Goal: Task Accomplishment & Management: Use online tool/utility

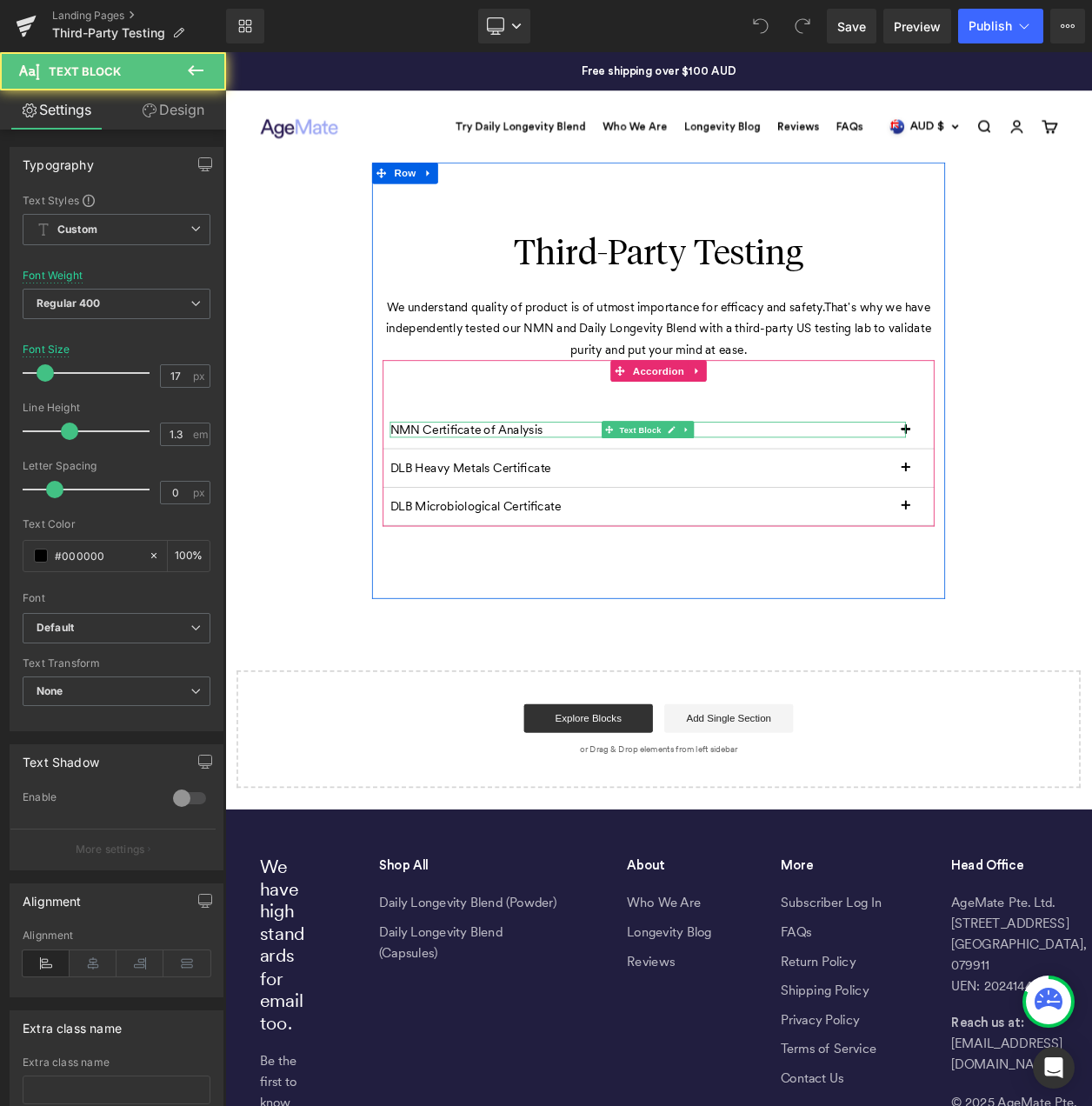
click at [1016, 512] on p "NMN Certificate of Analysis" at bounding box center [738, 511] width 627 height 19
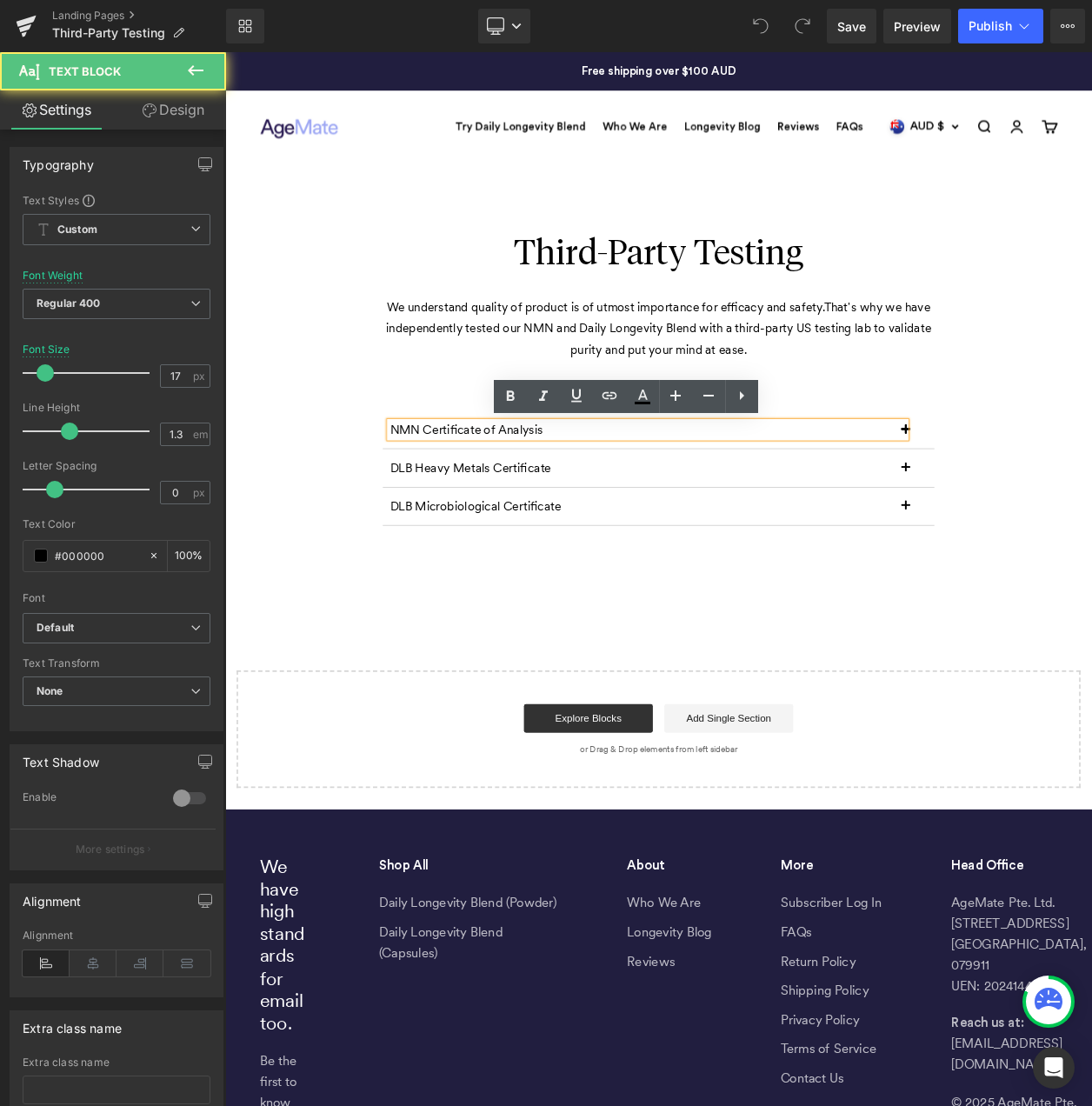
click at [1045, 514] on p "NMN Certificate of Analysis" at bounding box center [738, 511] width 627 height 19
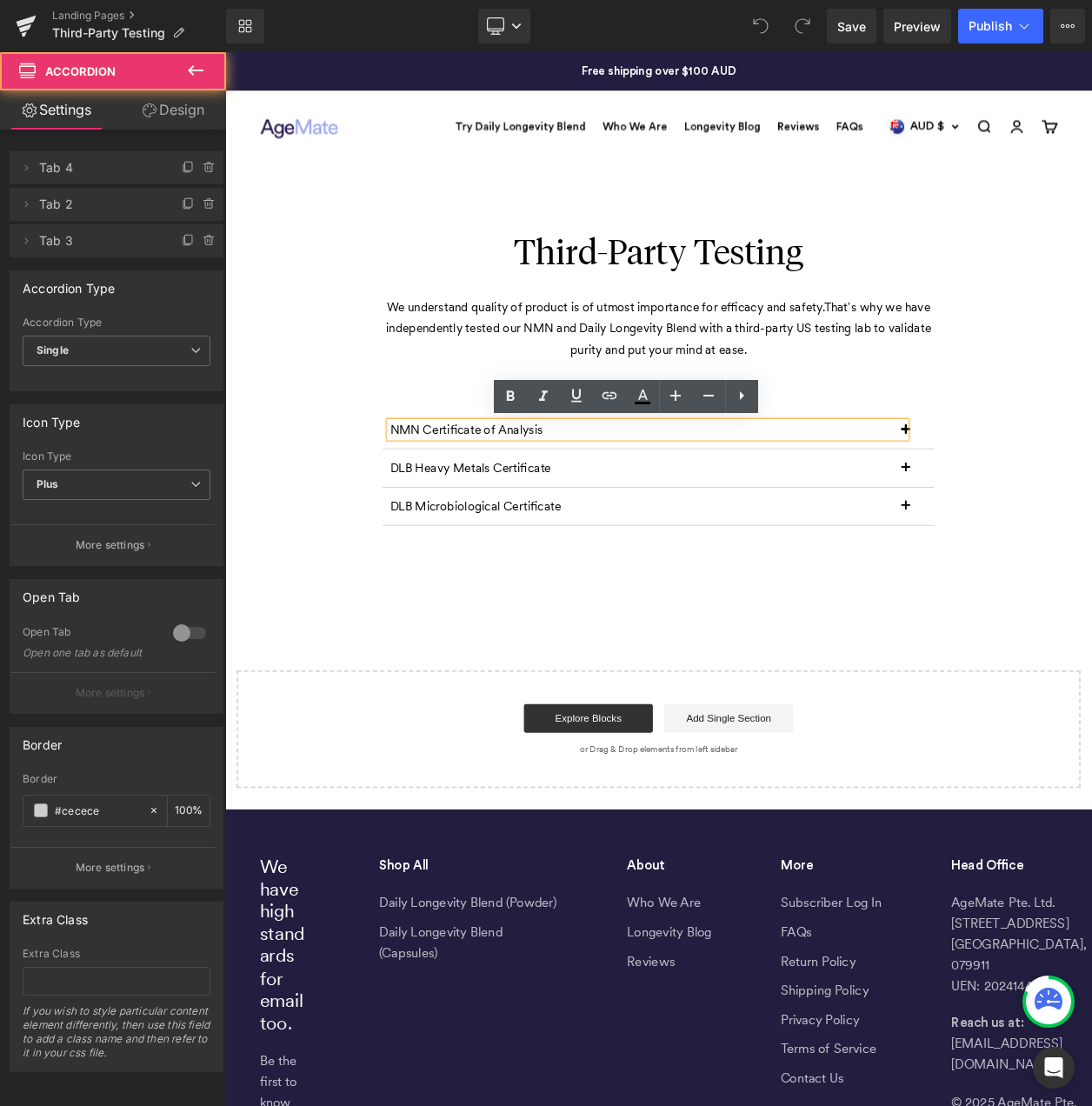
click at [1056, 505] on button "button" at bounding box center [1068, 511] width 35 height 45
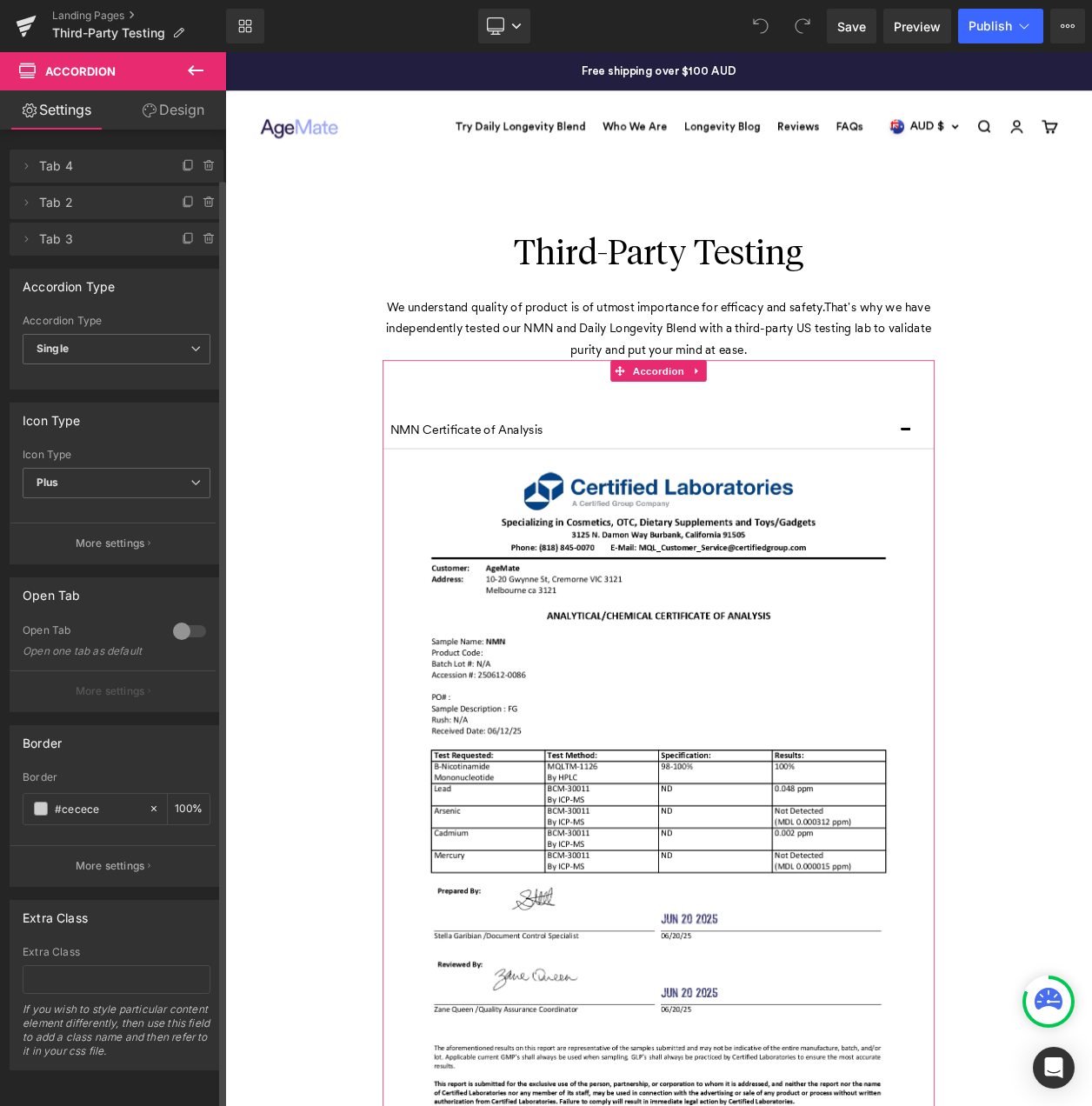
scroll to position [19, 0]
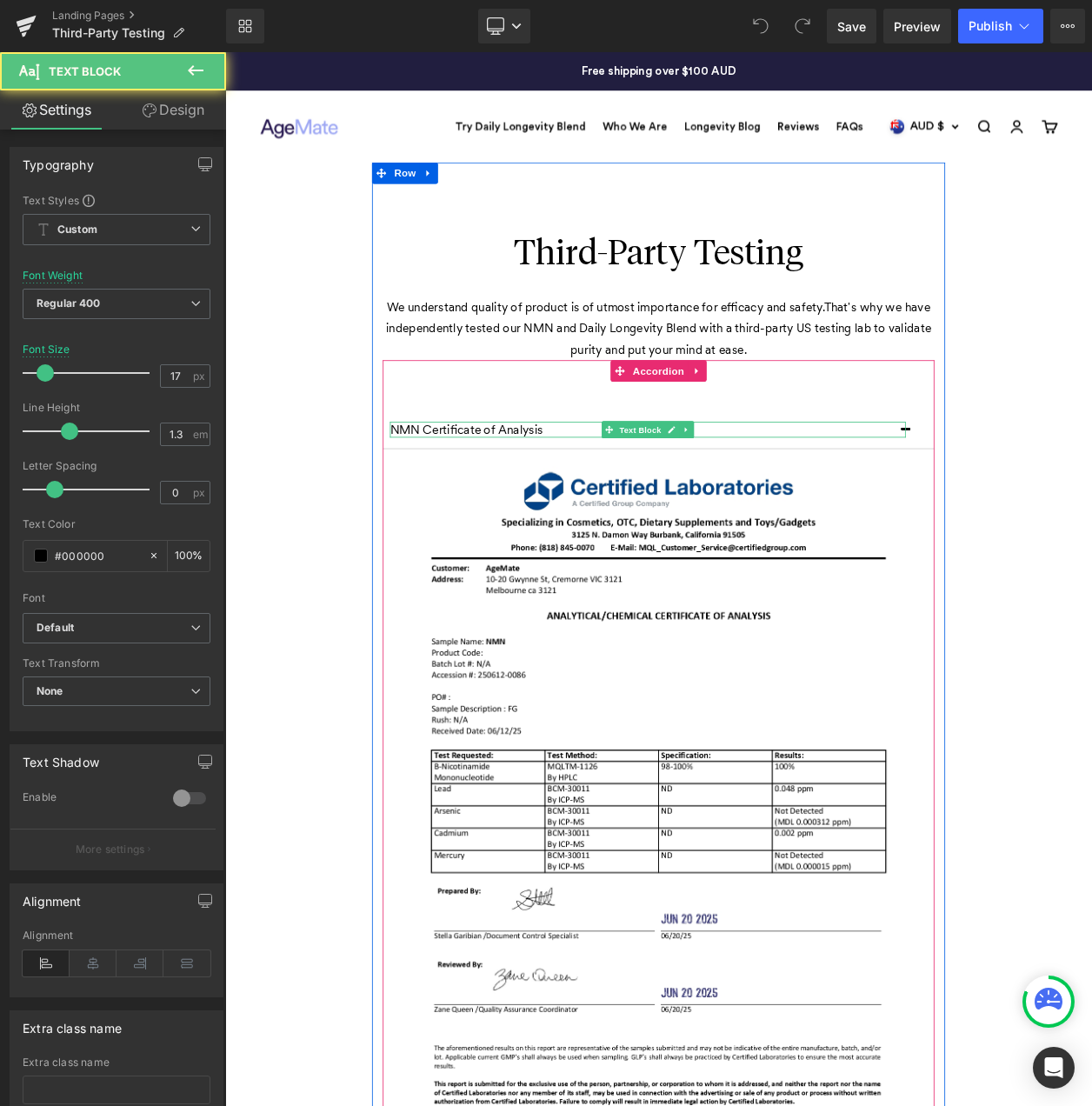
click at [905, 511] on p "NMN Certificate of Analysis" at bounding box center [738, 511] width 627 height 19
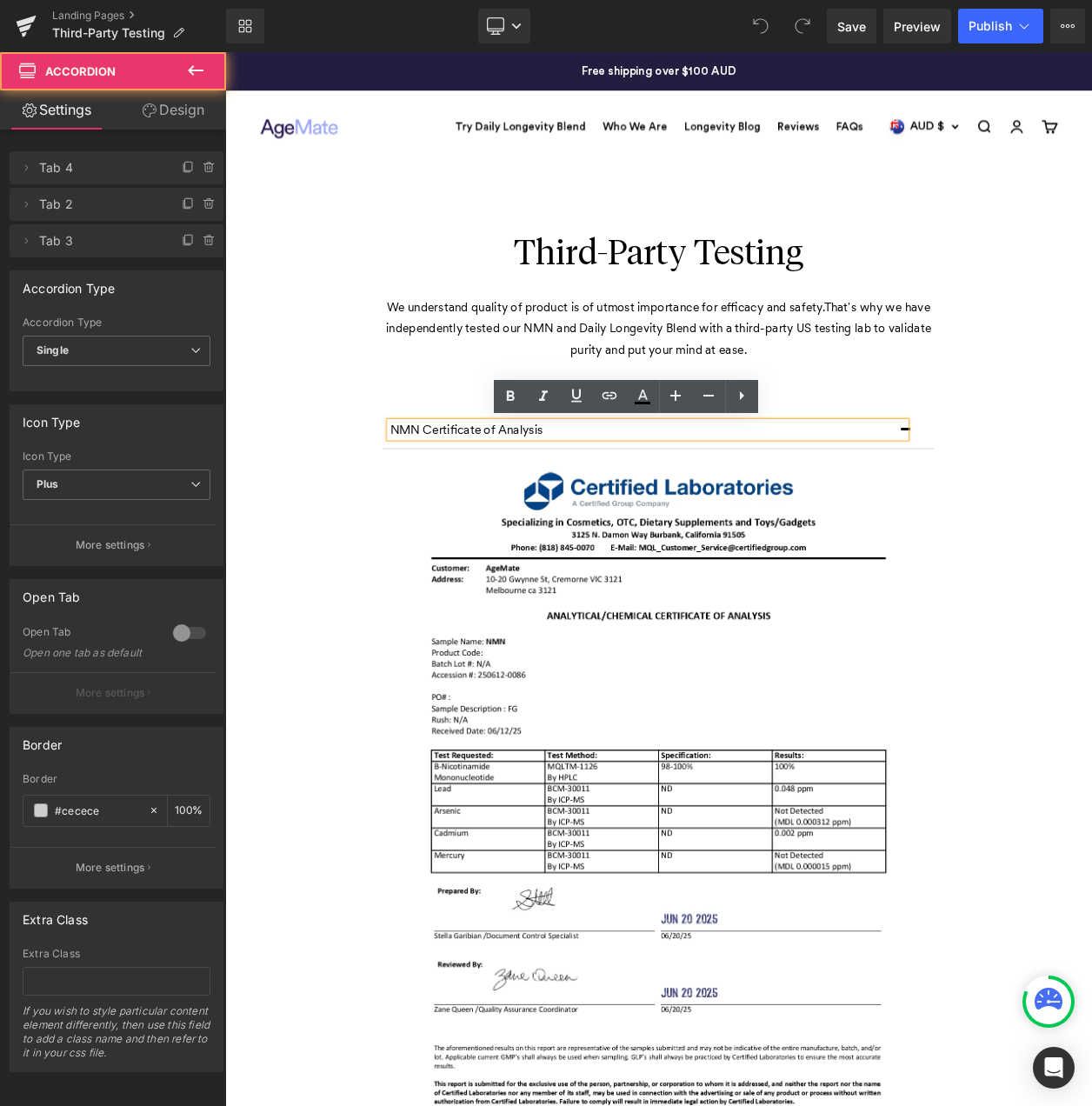
click at [948, 493] on div "NMN Certificate of Analysis Text Block" at bounding box center [751, 511] width 670 height 46
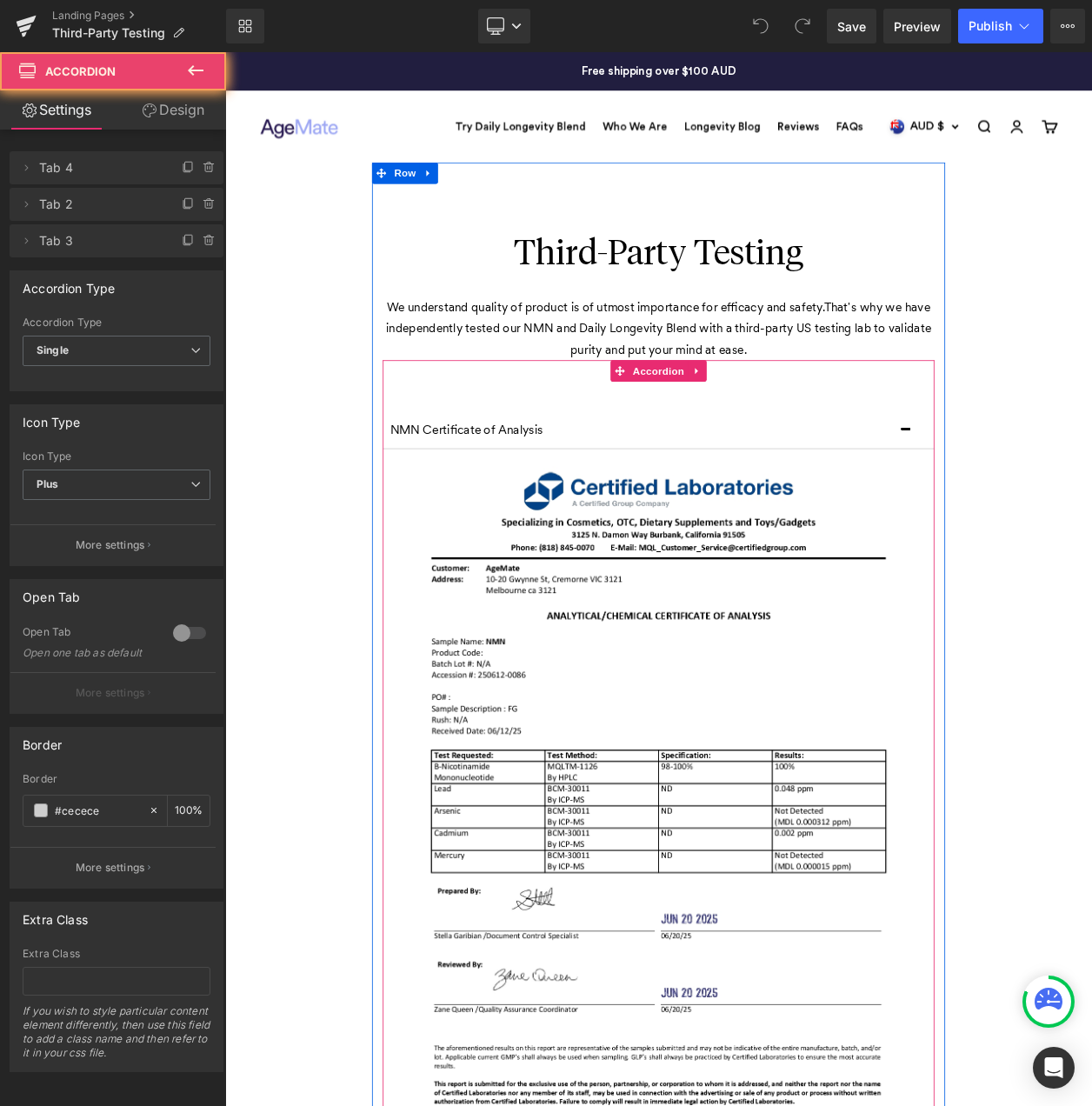
click at [957, 489] on div "NMN Certificate of Analysis Text Block" at bounding box center [751, 511] width 670 height 46
click at [790, 430] on link at bounding box center [798, 439] width 23 height 26
click at [640, 470] on div "NMN Certificate of Analysis Text Block Image Note: Other elements shown are sta…" at bounding box center [751, 1021] width 670 height 1192
click at [1053, 512] on button "button" at bounding box center [1068, 511] width 35 height 45
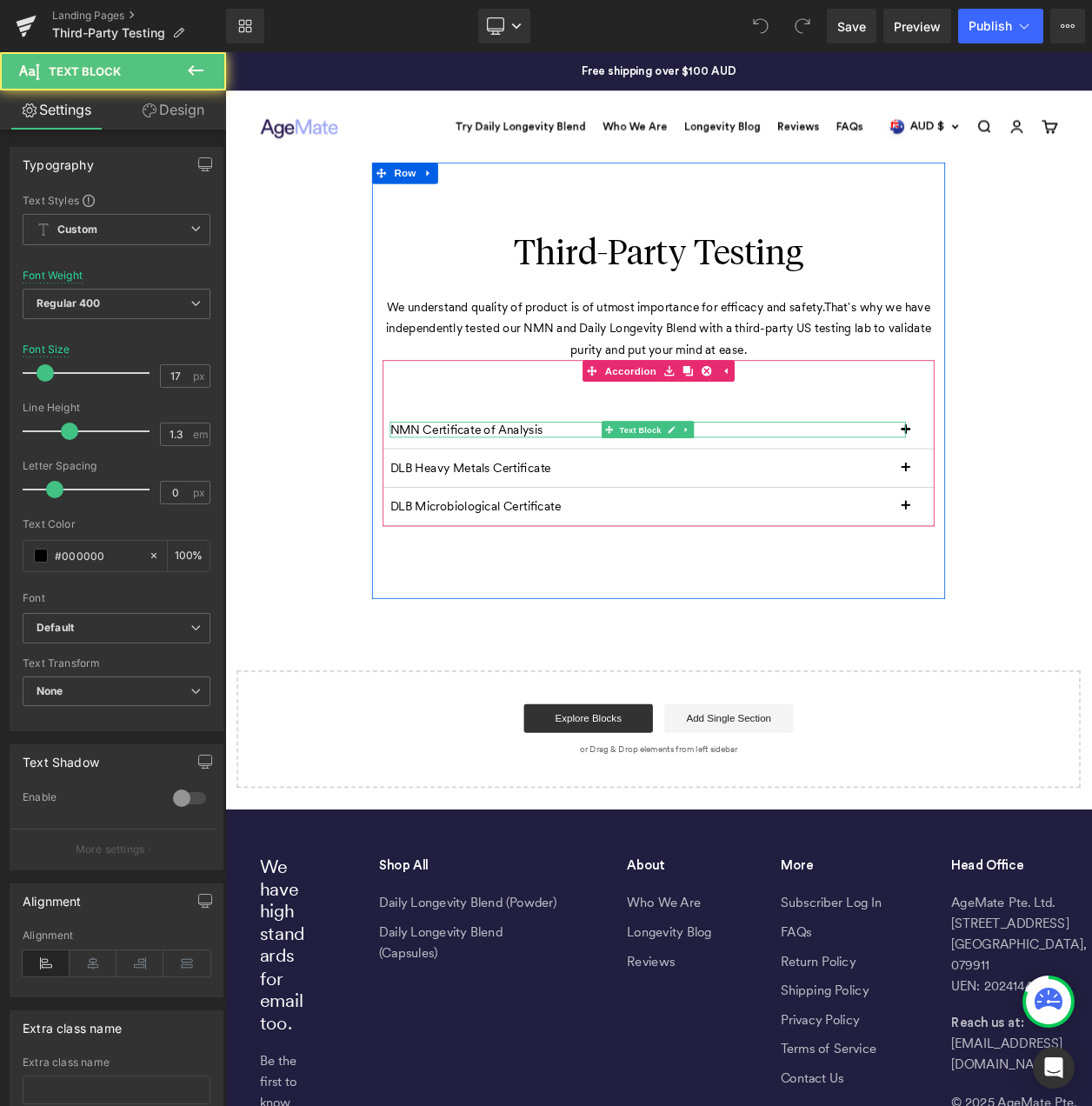
click at [499, 513] on p "NMN Certificate of Analysis" at bounding box center [738, 511] width 627 height 19
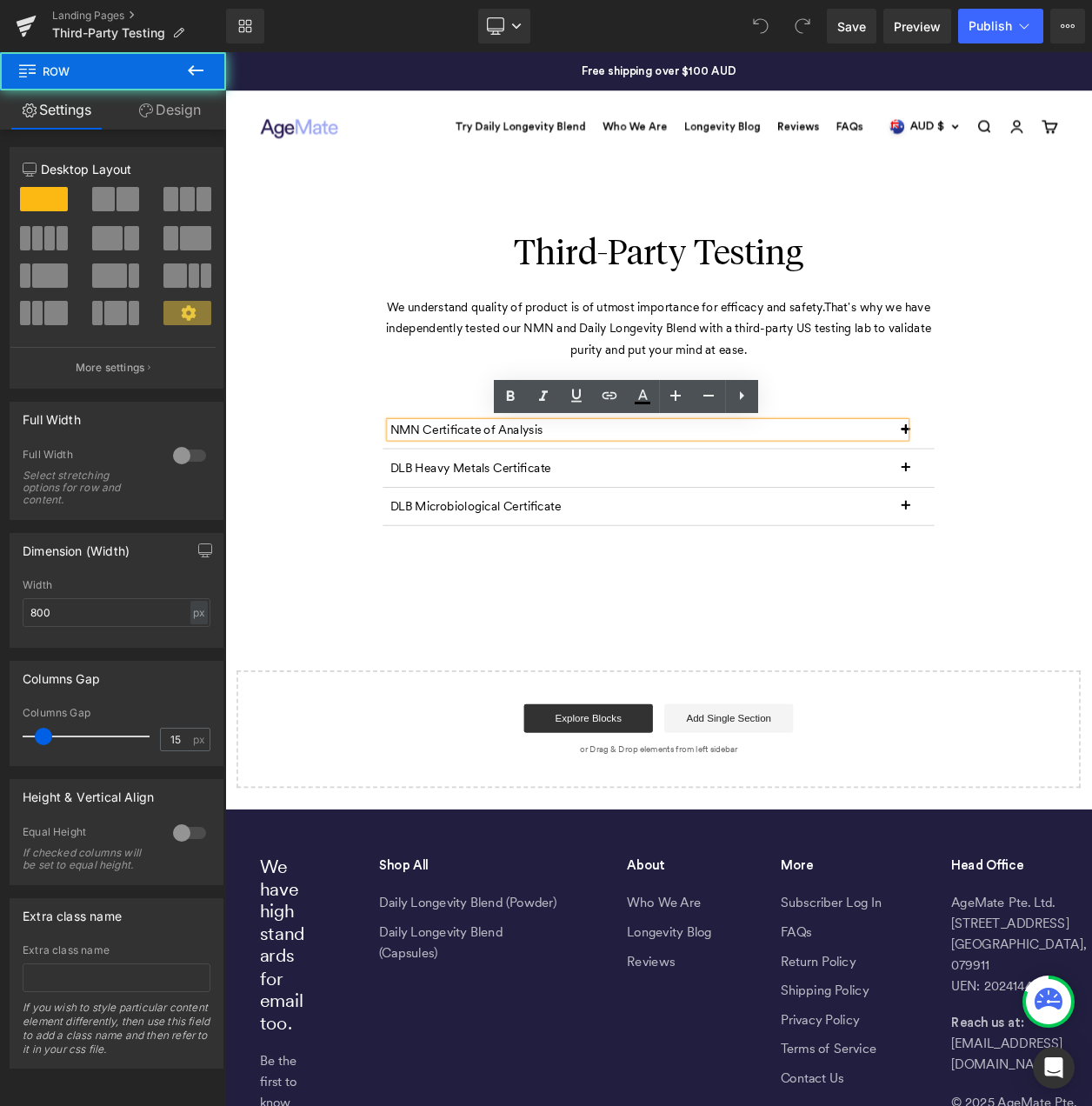
click at [409, 507] on div "Third-Party Testing Heading We understand quality of product is of utmost impor…" at bounding box center [751, 419] width 696 height 415
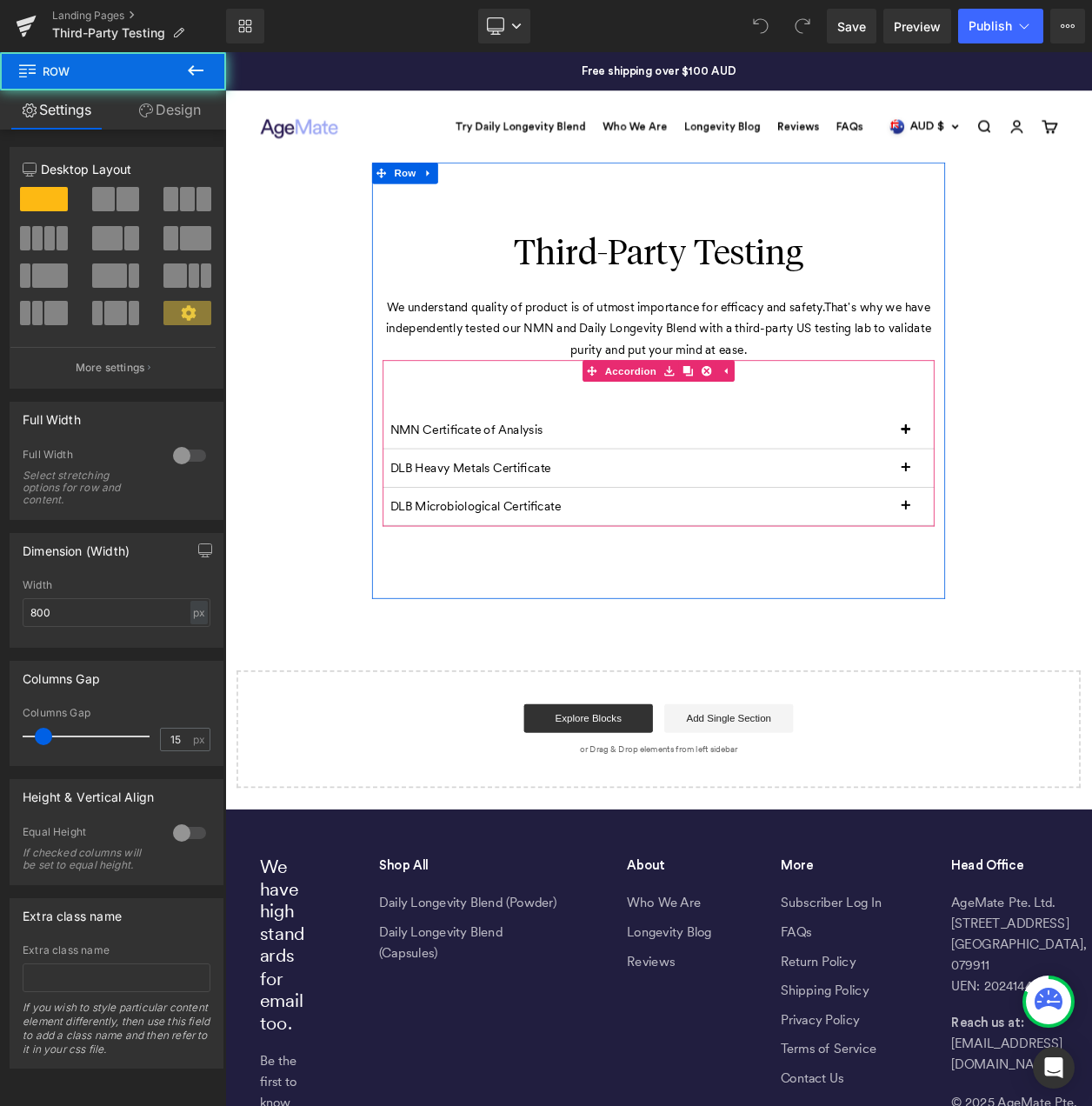
click at [225, 52] on div at bounding box center [225, 52] width 0 height 0
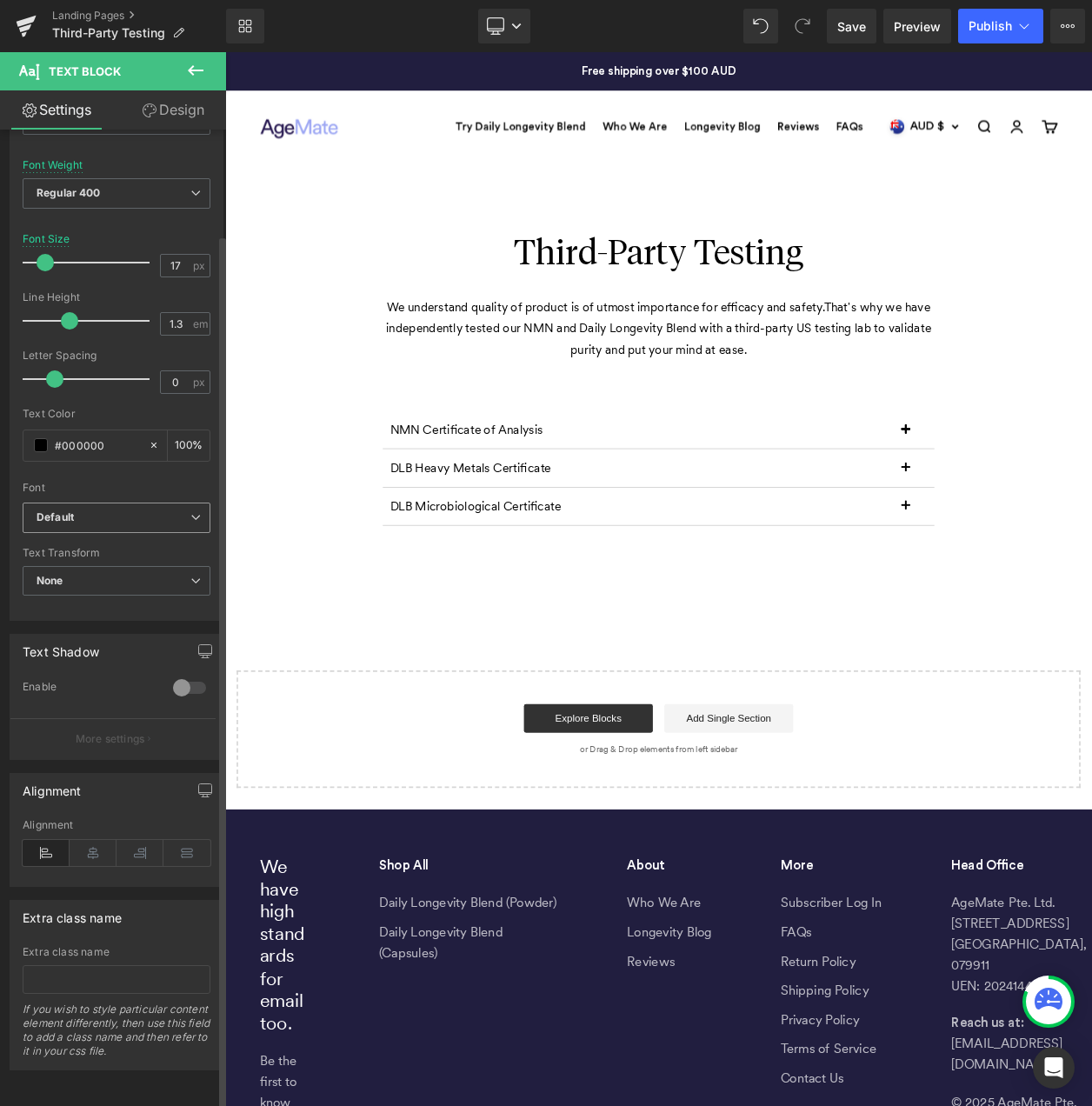
scroll to position [118, 0]
click at [187, 121] on link "Design" at bounding box center [173, 110] width 113 height 40
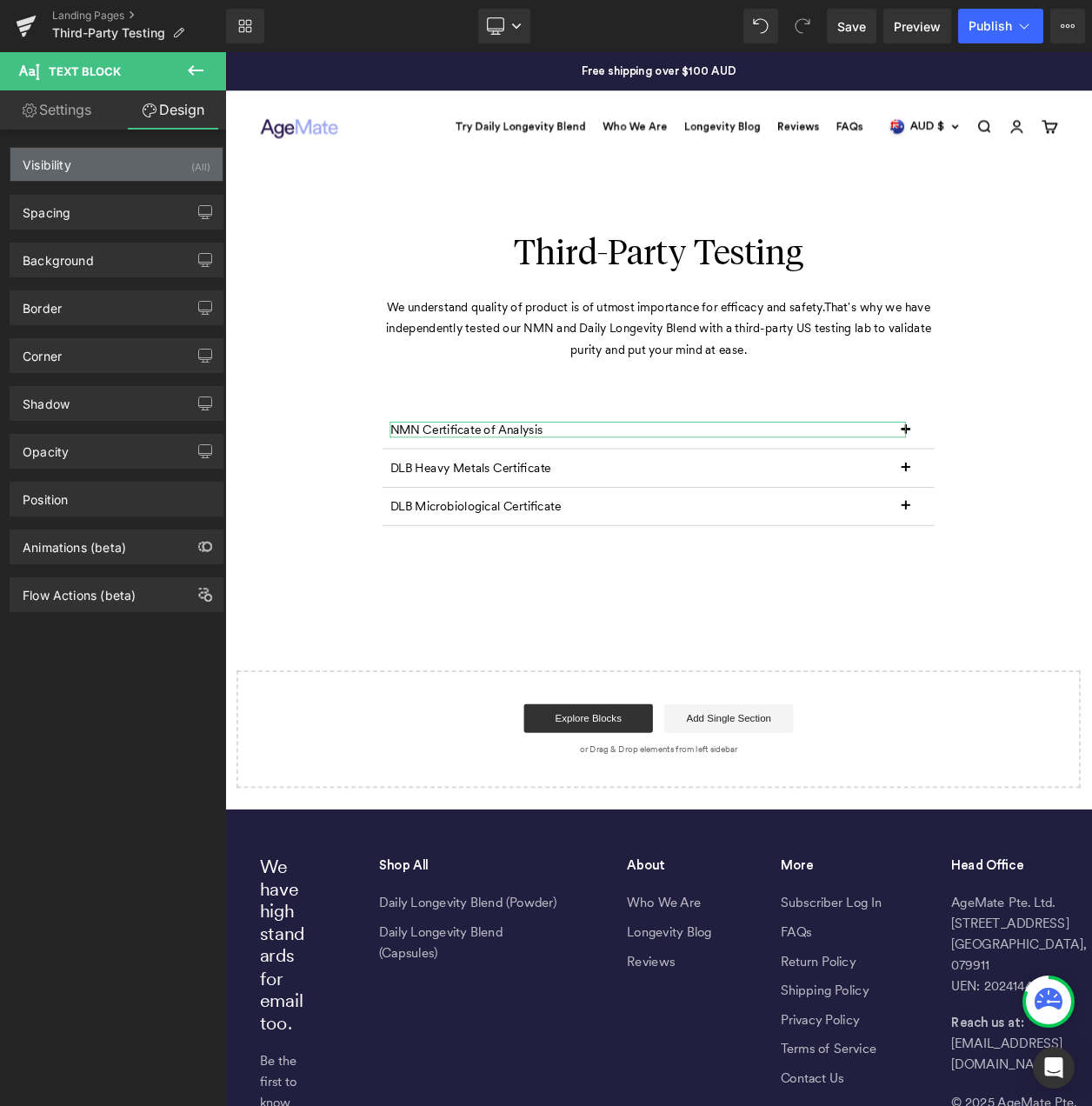
click at [185, 164] on div "Visibility (All)" at bounding box center [116, 164] width 212 height 33
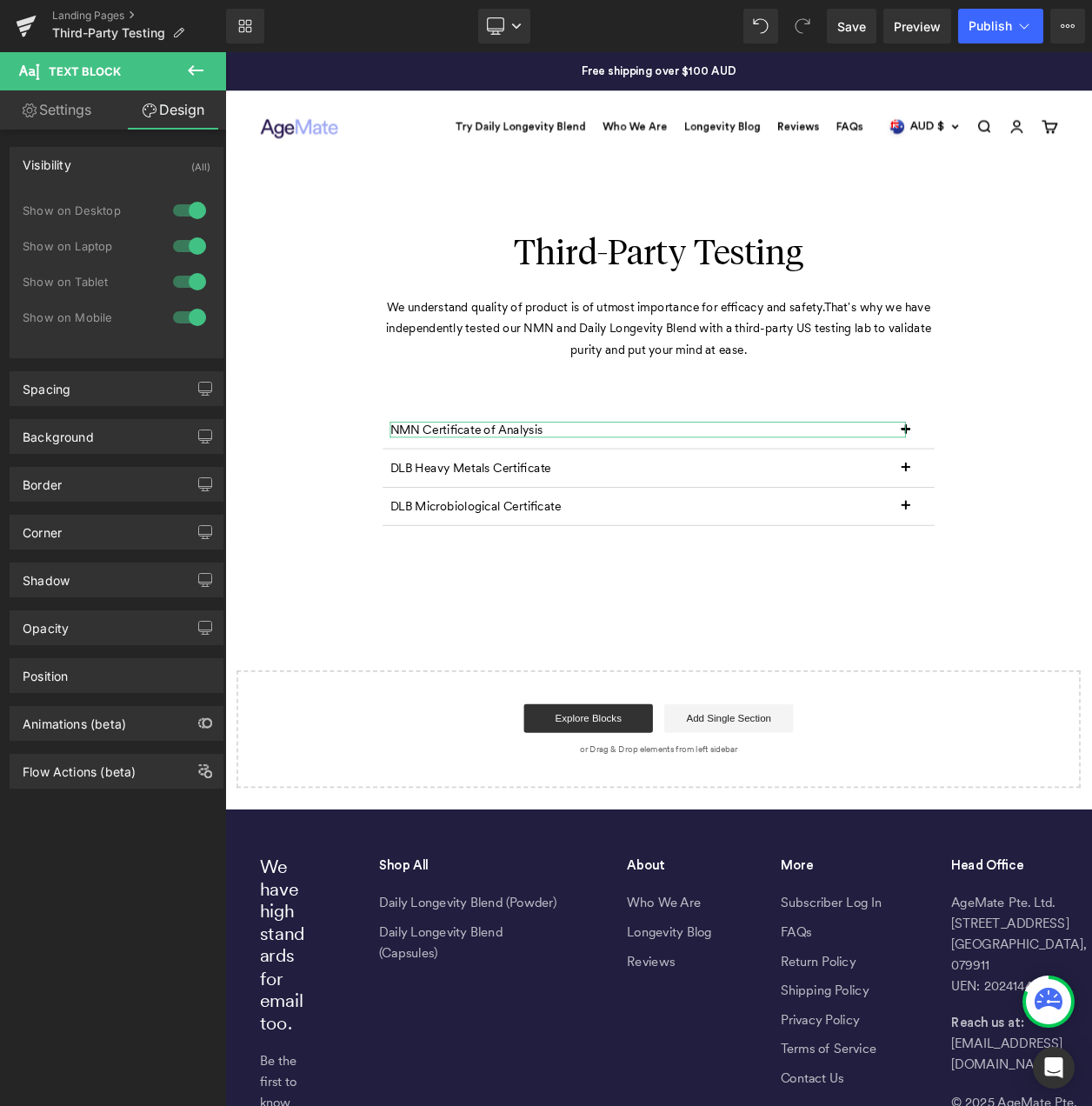
click at [185, 208] on div at bounding box center [189, 211] width 41 height 28
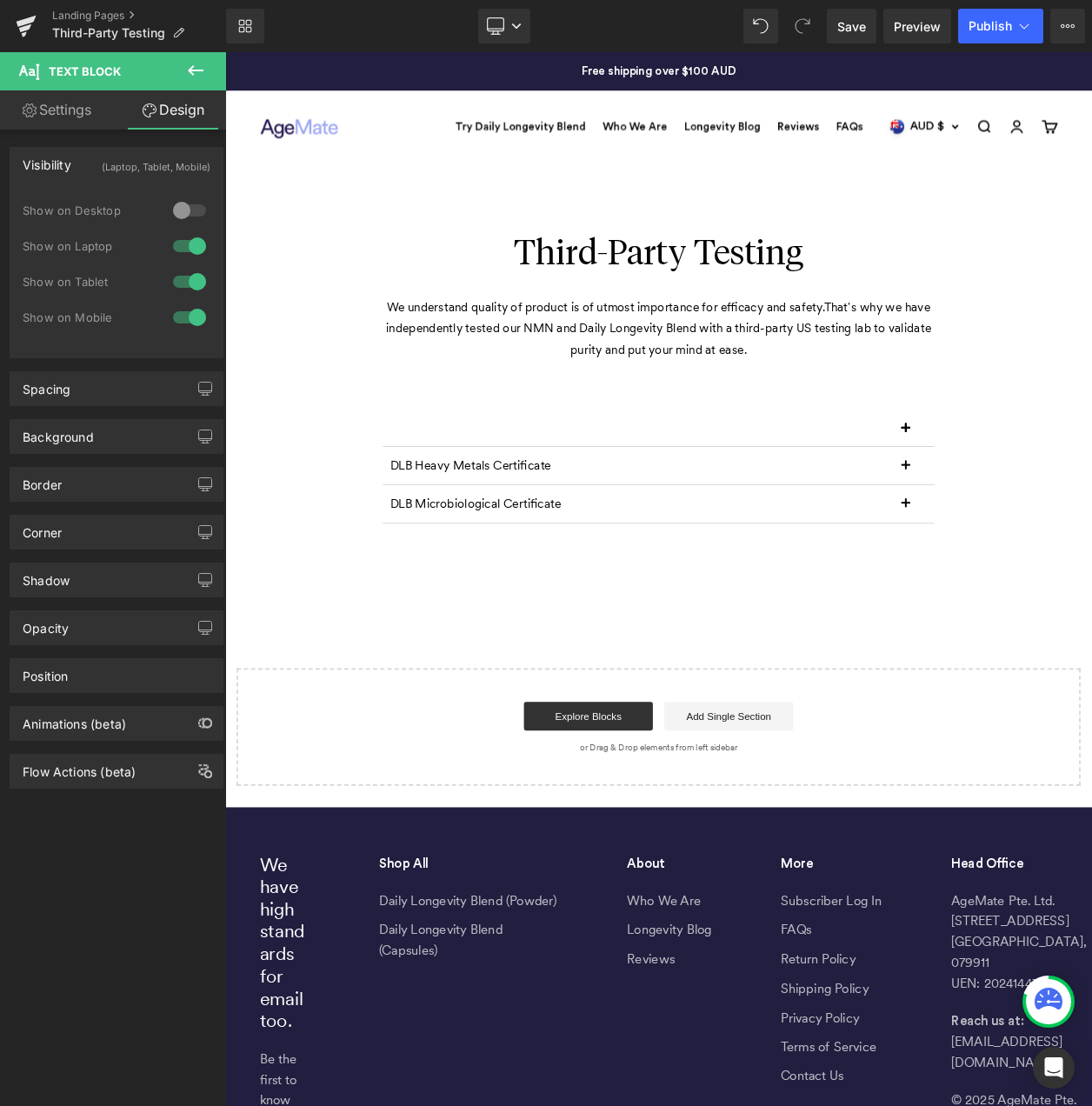
click at [185, 248] on div at bounding box center [189, 246] width 41 height 28
click at [181, 277] on div at bounding box center [189, 282] width 41 height 28
click at [181, 322] on div at bounding box center [189, 317] width 41 height 28
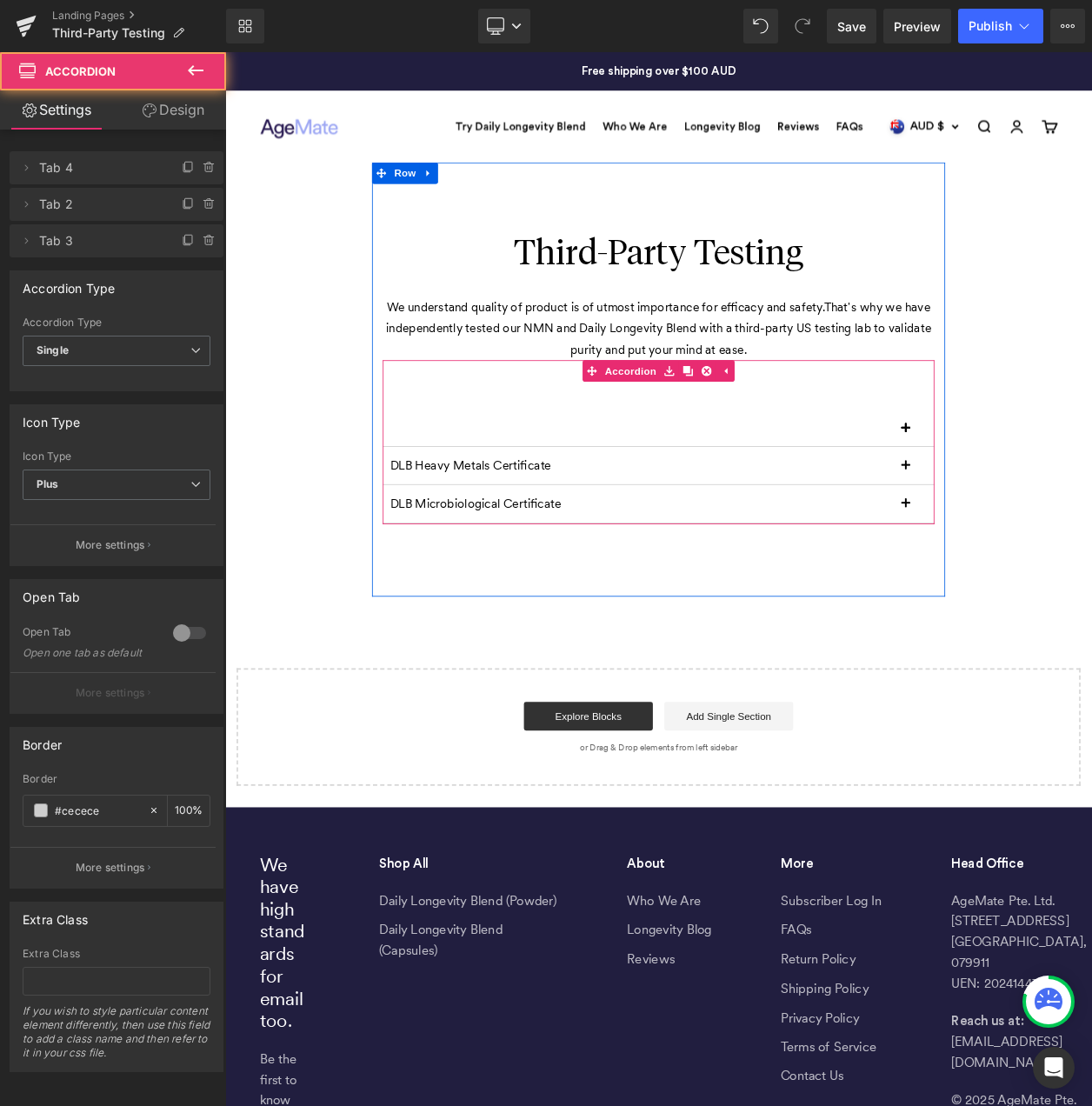
click at [1051, 514] on span "button" at bounding box center [1051, 514] width 0 height 0
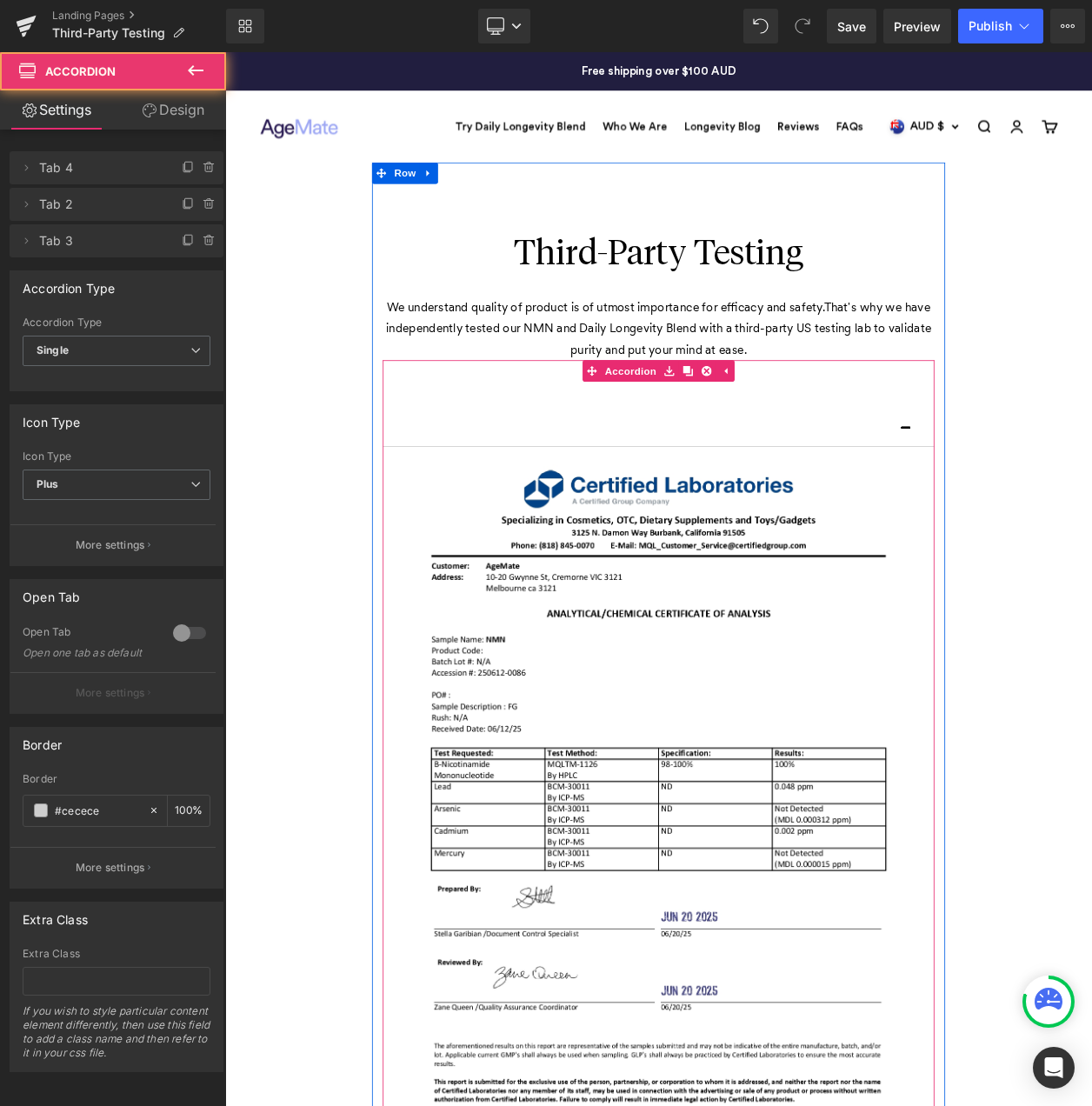
click at [1051, 514] on span "button" at bounding box center [1051, 514] width 0 height 0
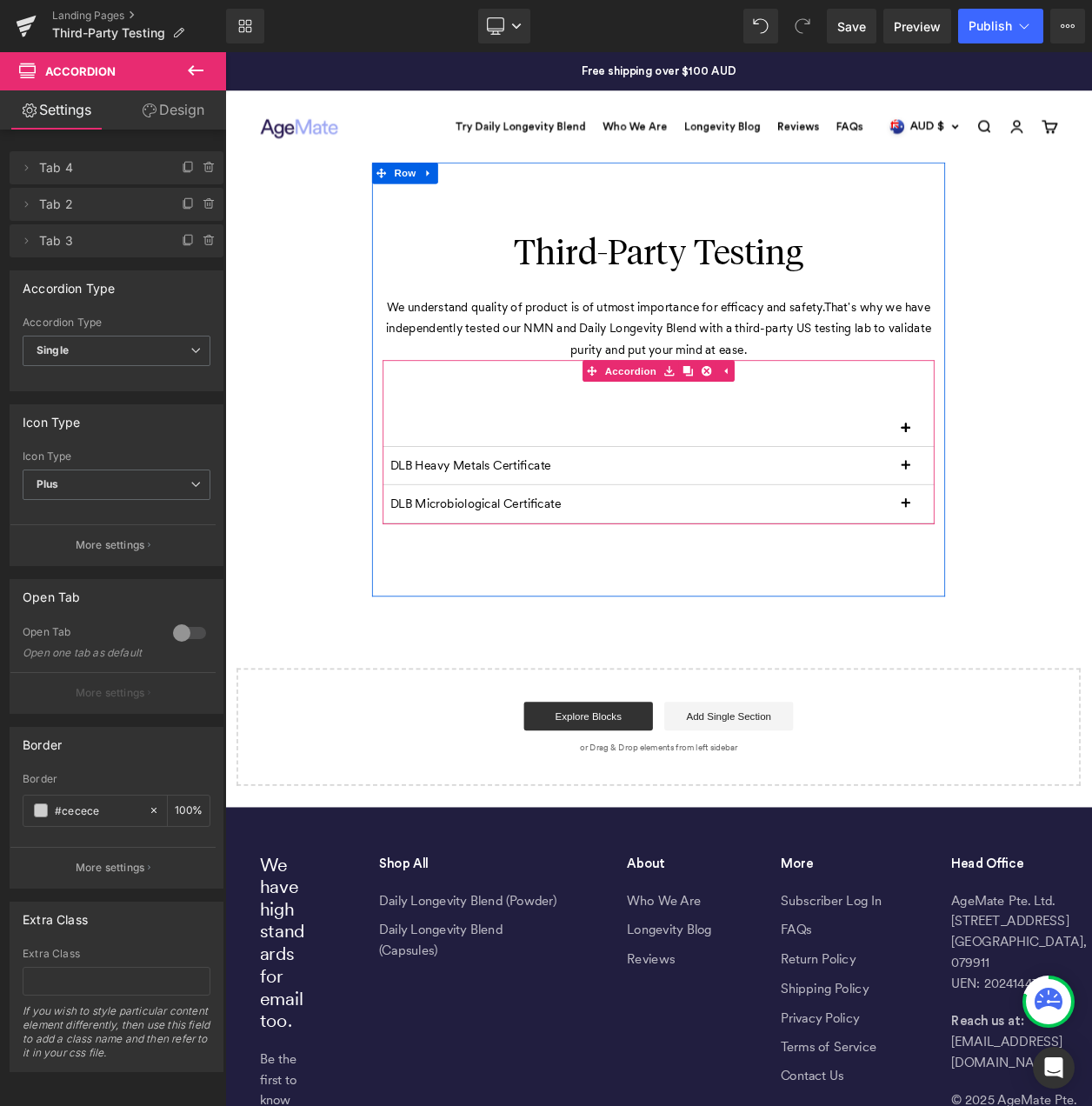
click at [492, 511] on div "NMN Certificate of Analysis Text Block" at bounding box center [751, 510] width 670 height 43
click at [481, 518] on div "NMN Certificate of Analysis Text Block" at bounding box center [751, 510] width 670 height 43
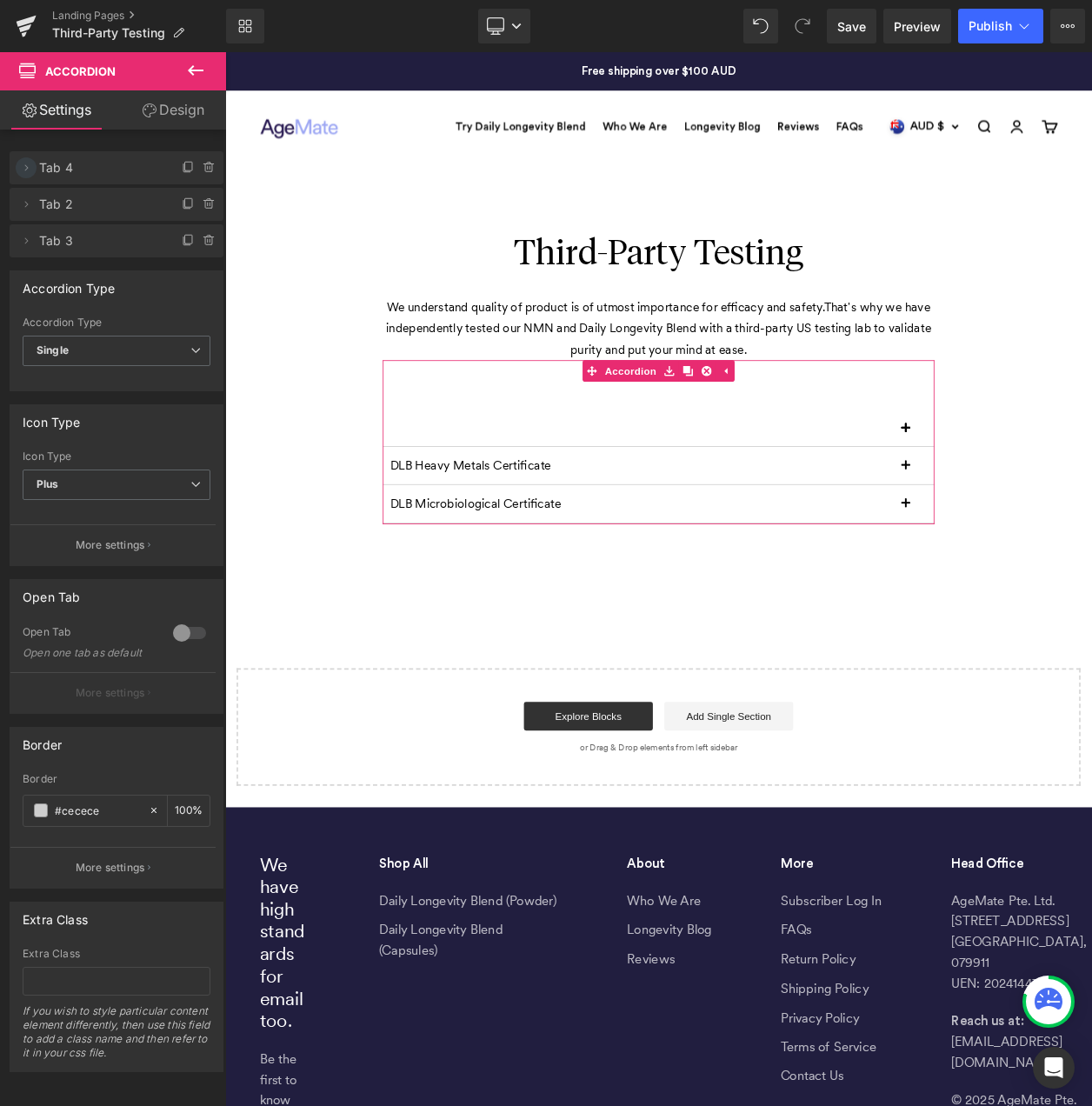
click at [26, 166] on icon at bounding box center [27, 167] width 4 height 6
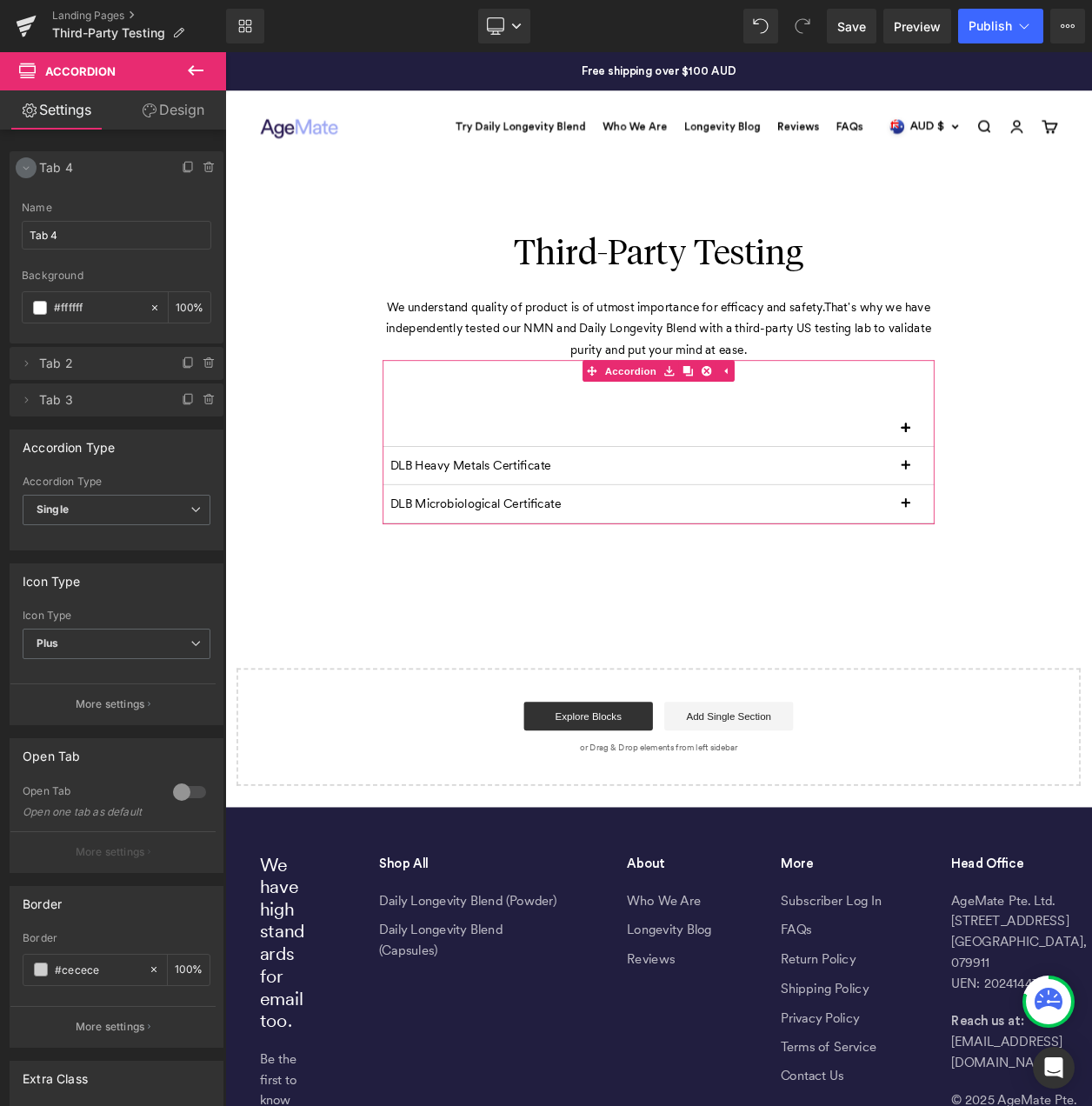
click at [31, 168] on icon at bounding box center [25, 168] width 14 height 14
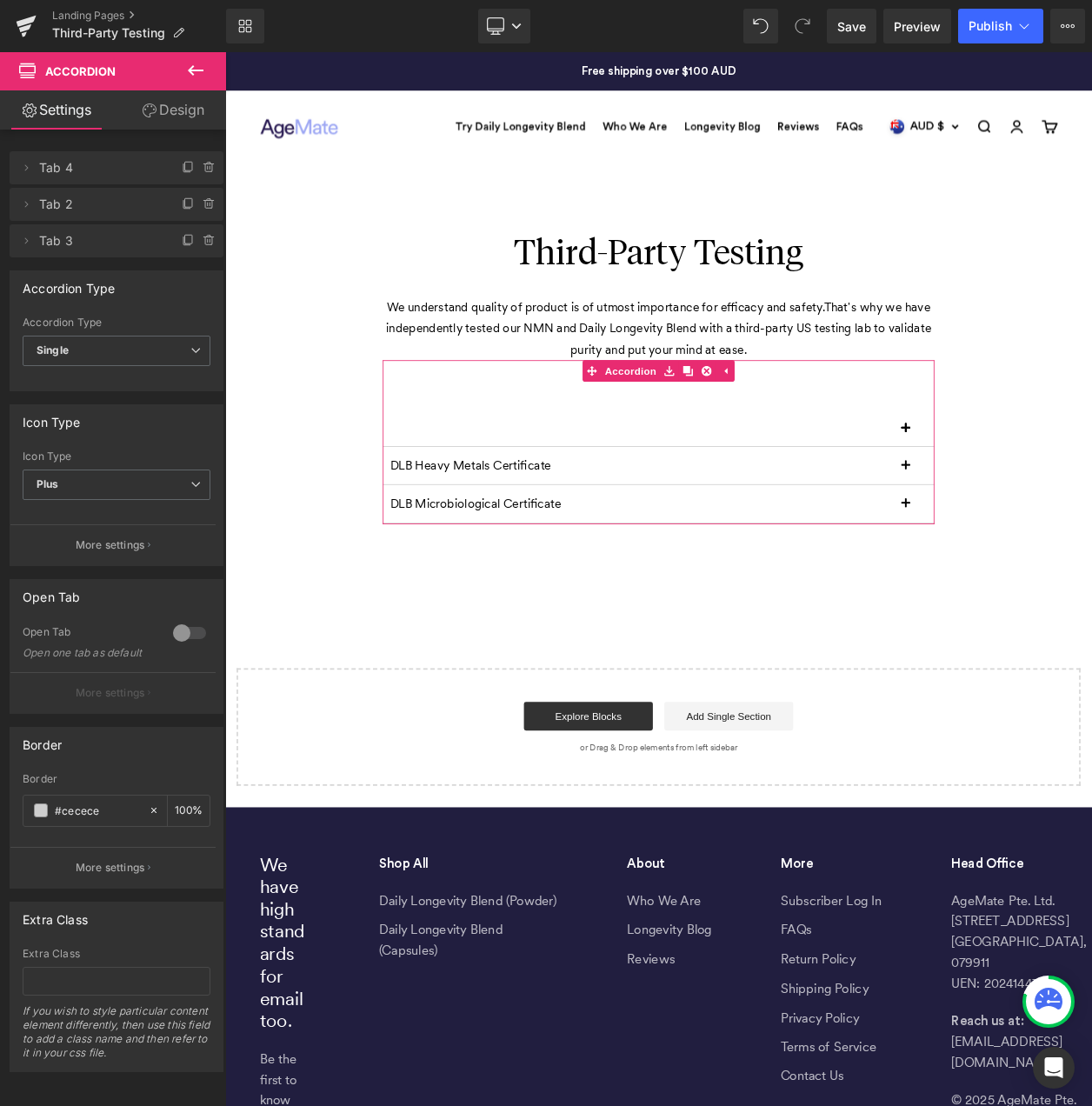
click at [70, 163] on span "Tab 4" at bounding box center [99, 168] width 120 height 33
click at [28, 170] on icon at bounding box center [25, 168] width 14 height 14
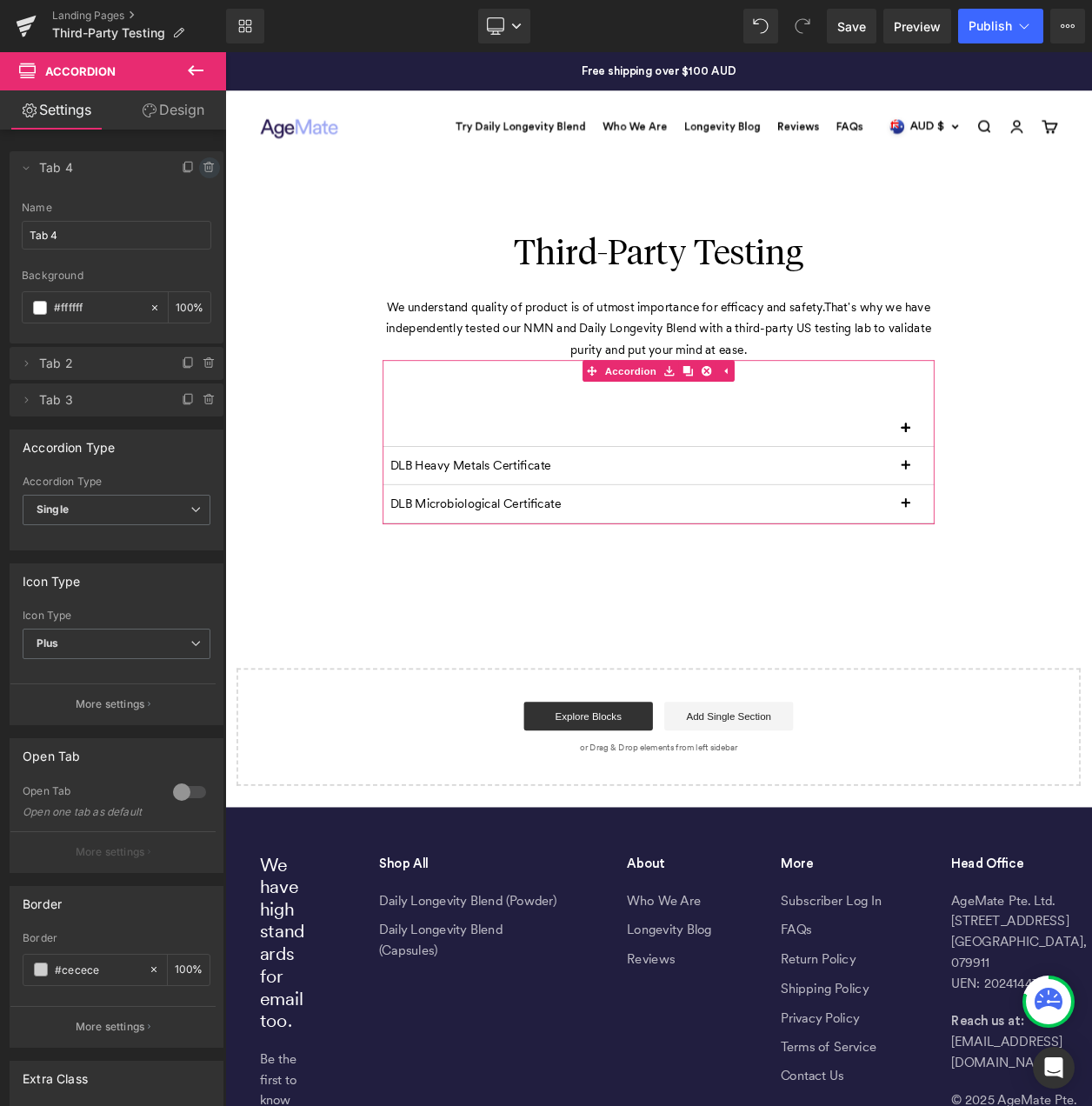
click at [203, 166] on icon at bounding box center [209, 168] width 14 height 14
click at [191, 171] on button "Delete" at bounding box center [191, 169] width 55 height 23
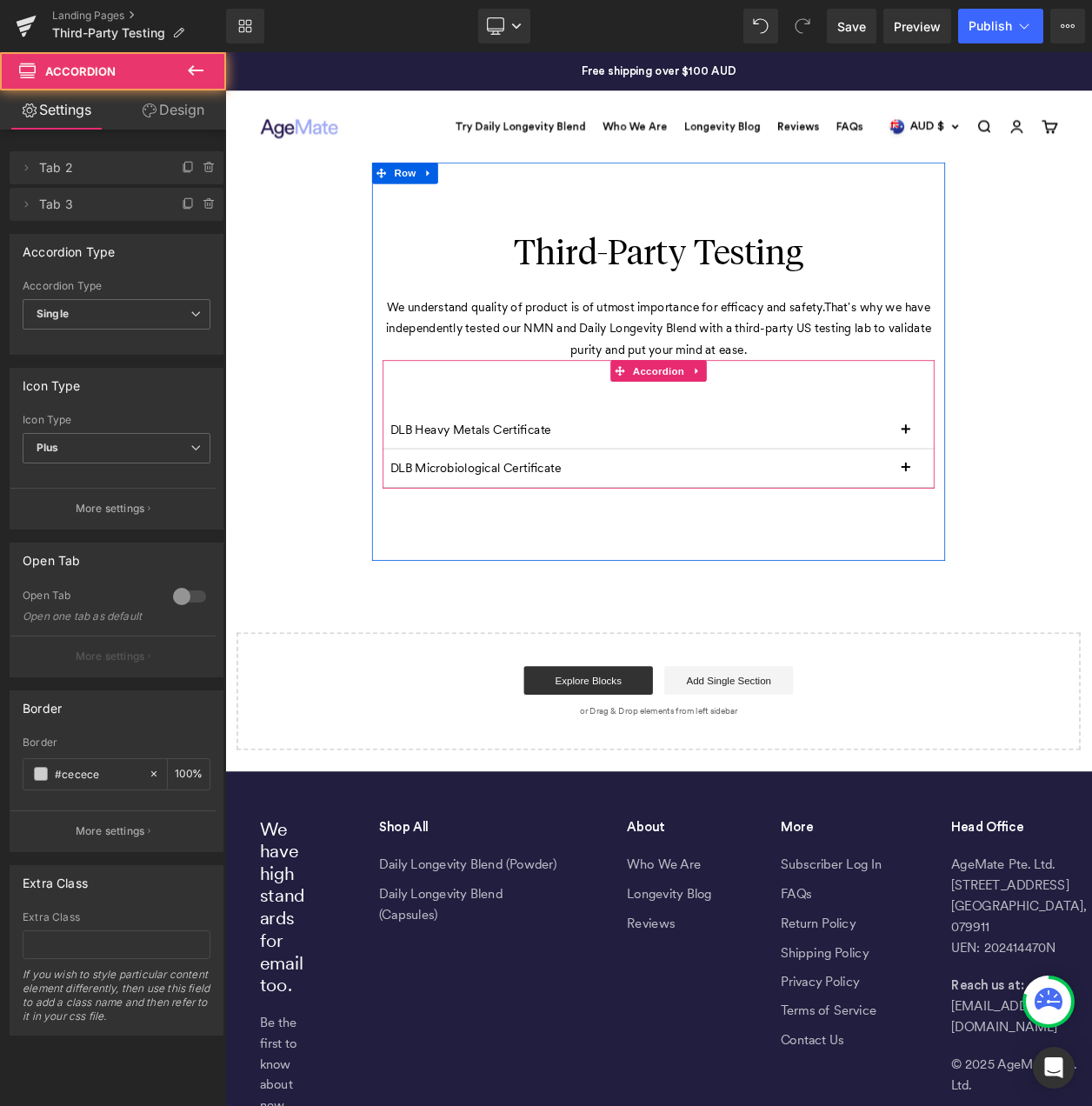
click at [1052, 515] on button "button" at bounding box center [1068, 511] width 35 height 45
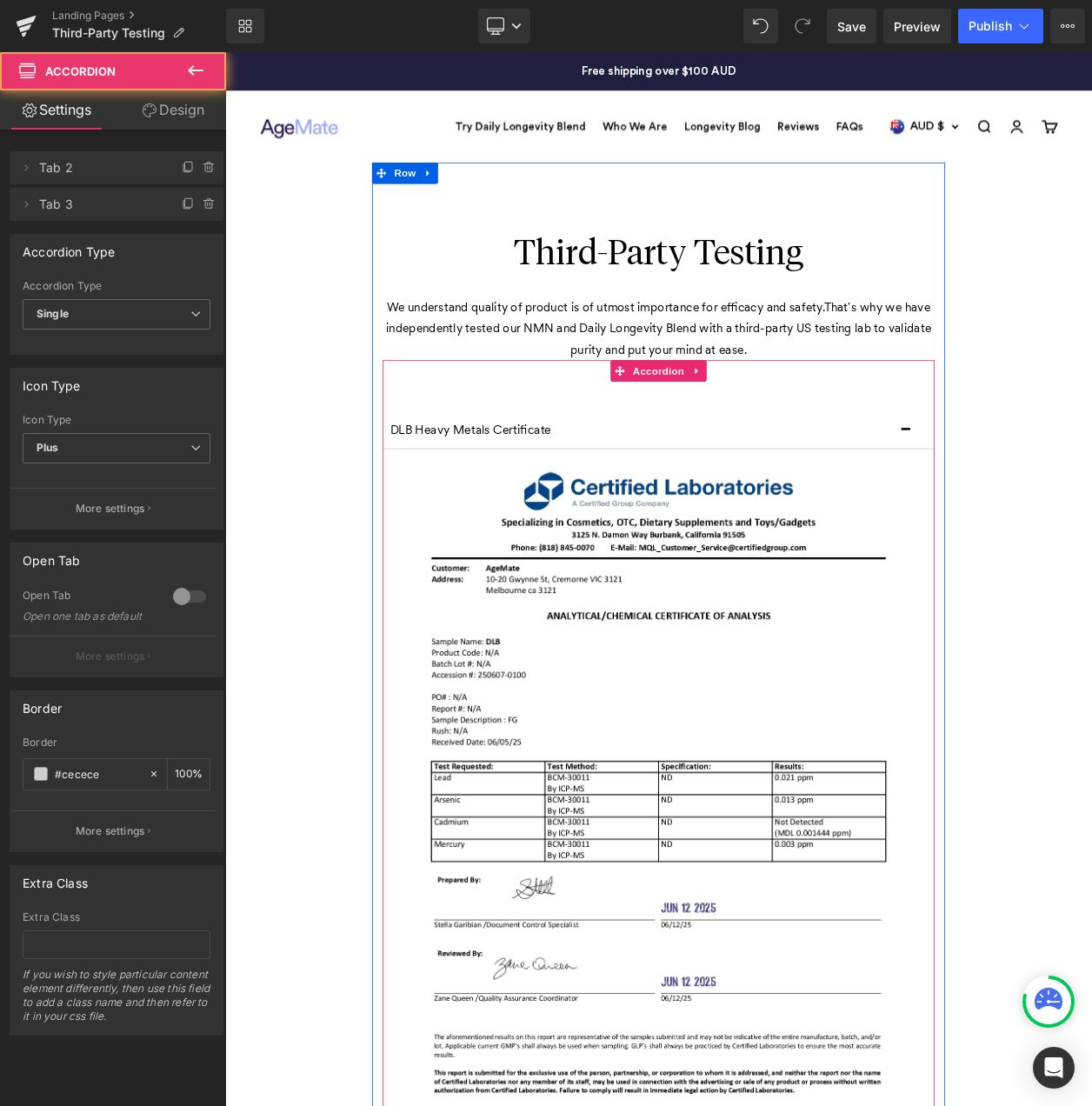
click at [1051, 512] on button "button" at bounding box center [1068, 511] width 35 height 45
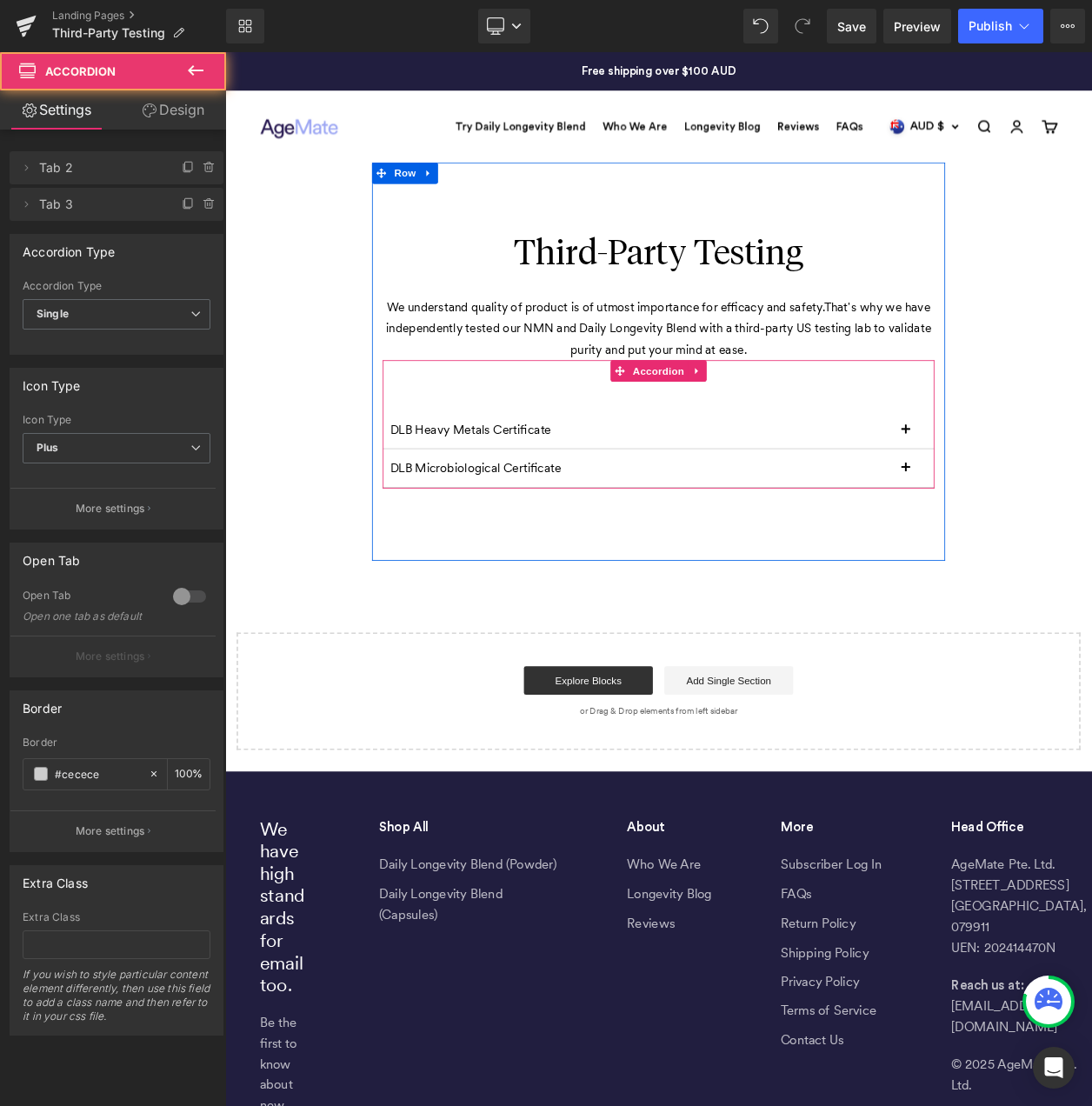
click at [1051, 512] on button "button" at bounding box center [1068, 511] width 35 height 45
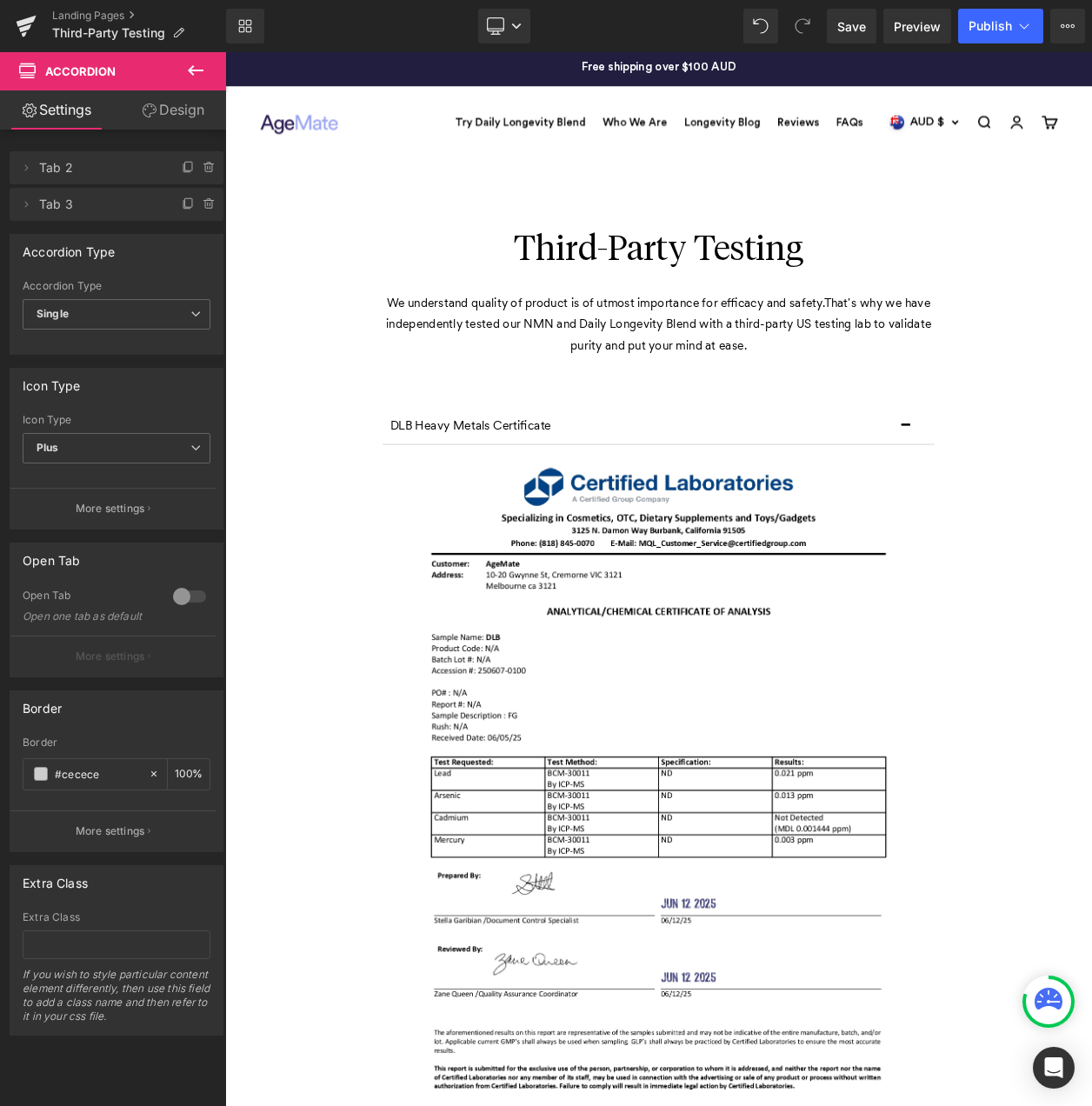
scroll to position [0, 0]
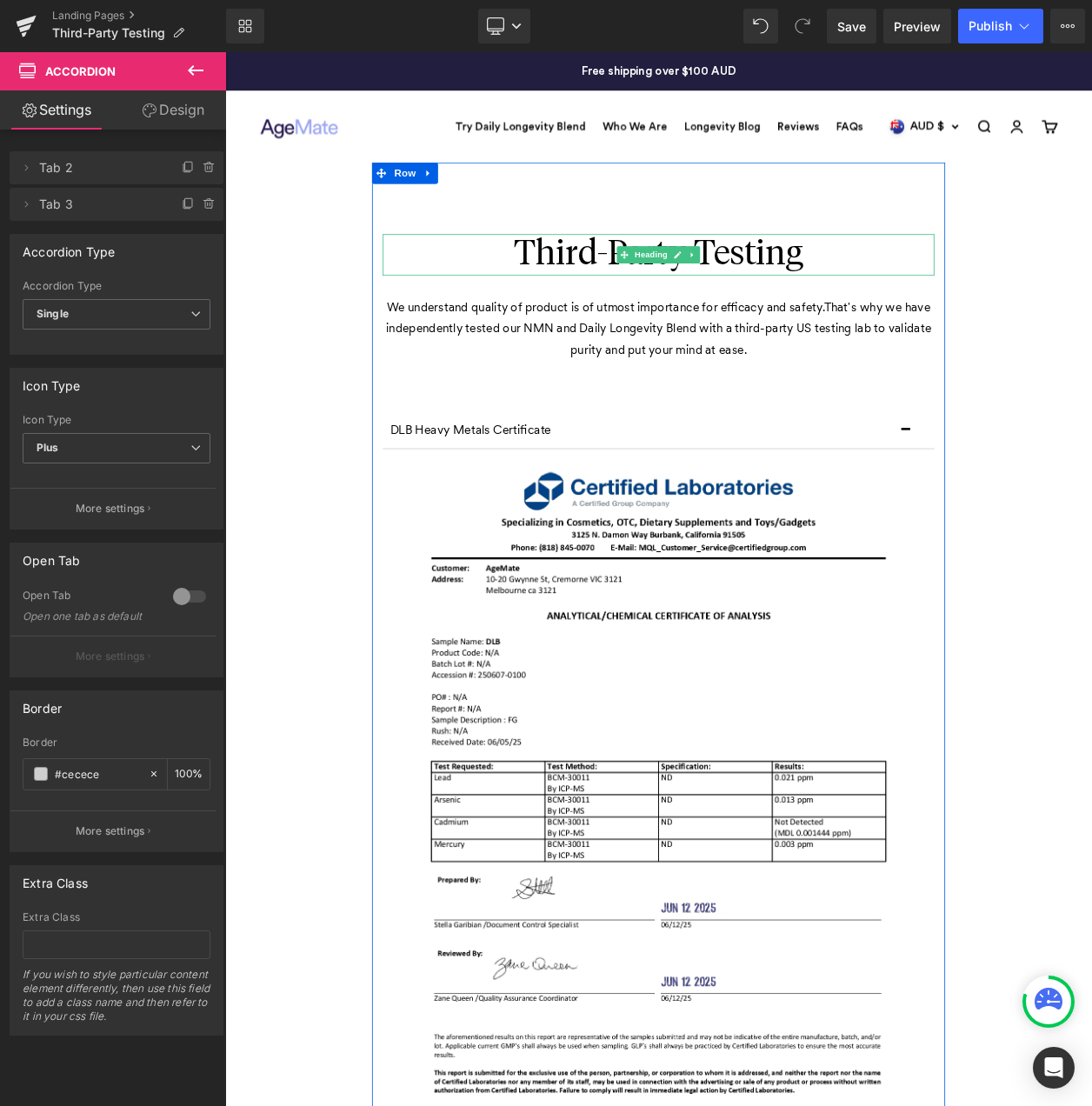
click at [866, 285] on h1 "Third-Party Testing" at bounding box center [751, 299] width 670 height 51
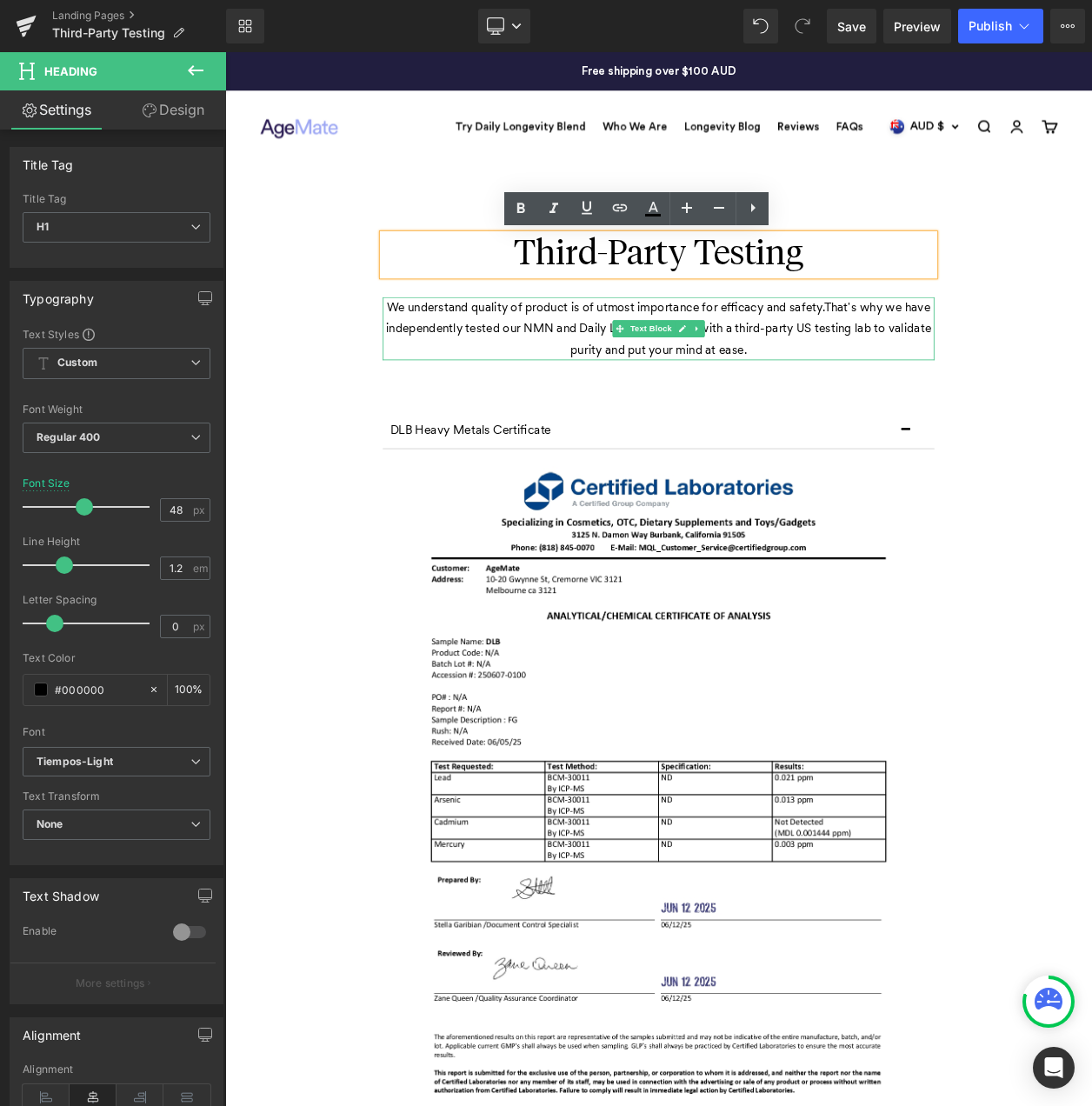
click at [611, 367] on p "We understand quality of product is of utmost importance for efficacy and safet…" at bounding box center [751, 388] width 670 height 77
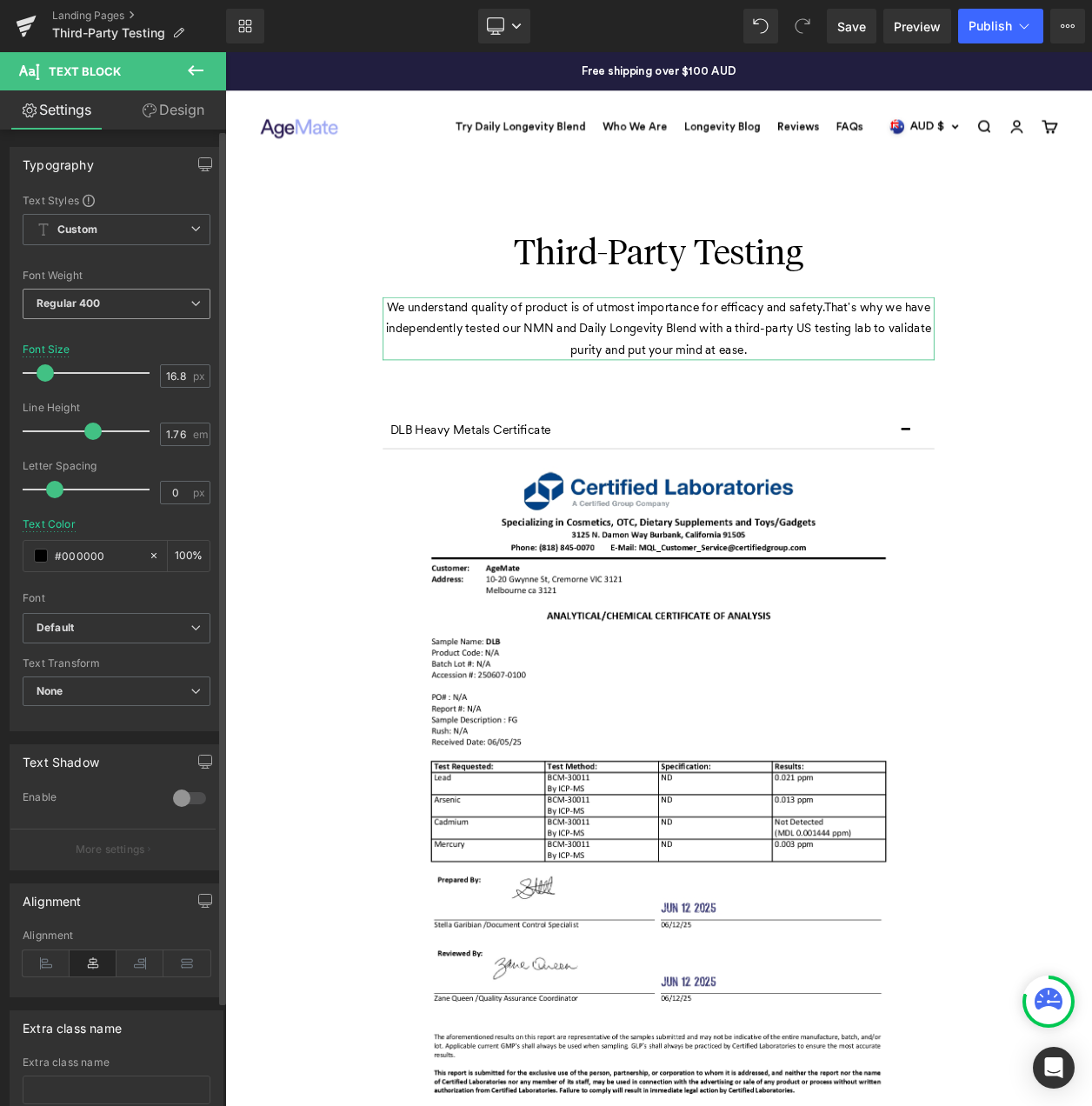
click at [162, 307] on span "Regular 400" at bounding box center [116, 303] width 187 height 30
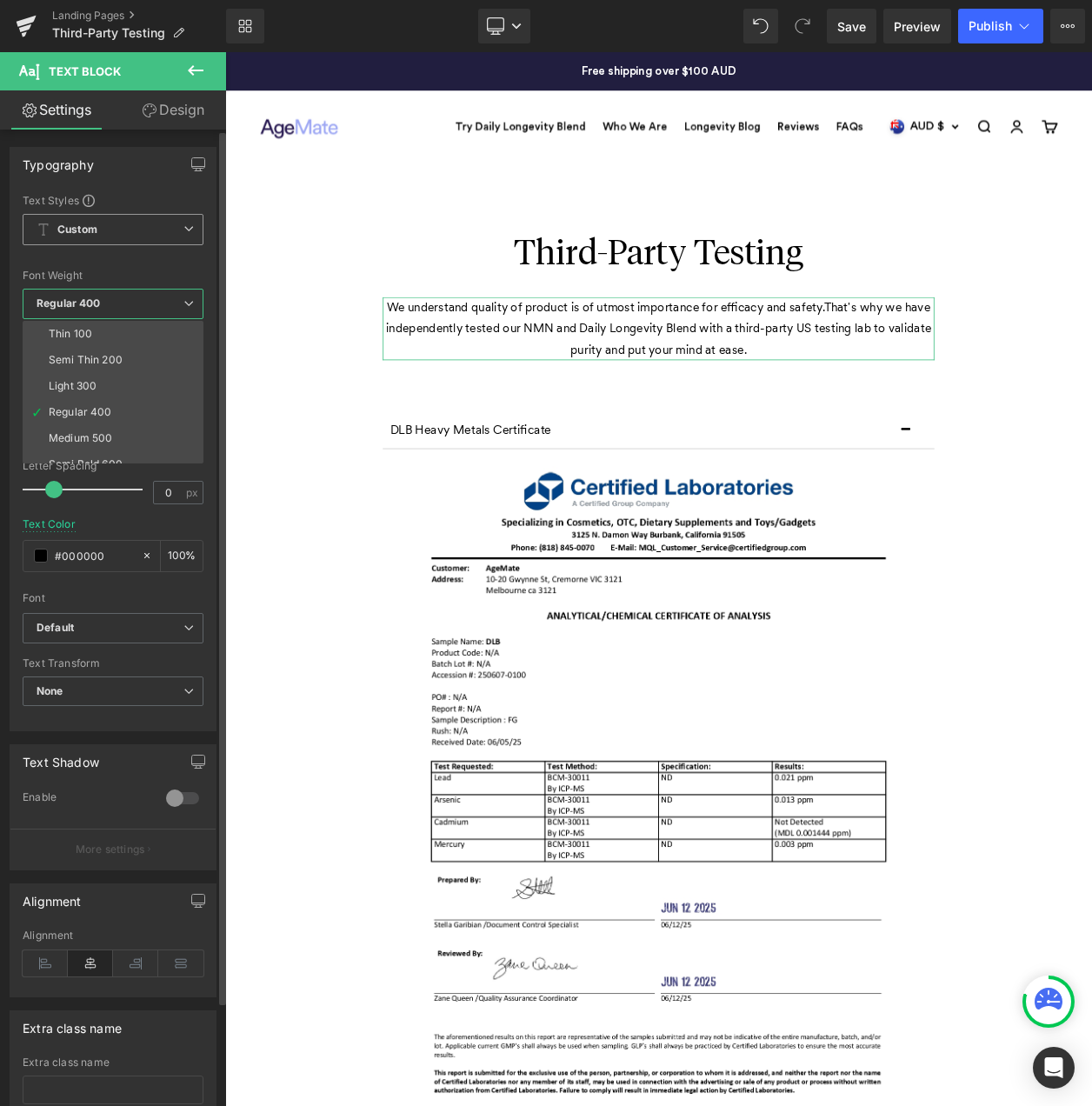
click at [133, 228] on span "Custom Setup Global Style" at bounding box center [113, 229] width 181 height 31
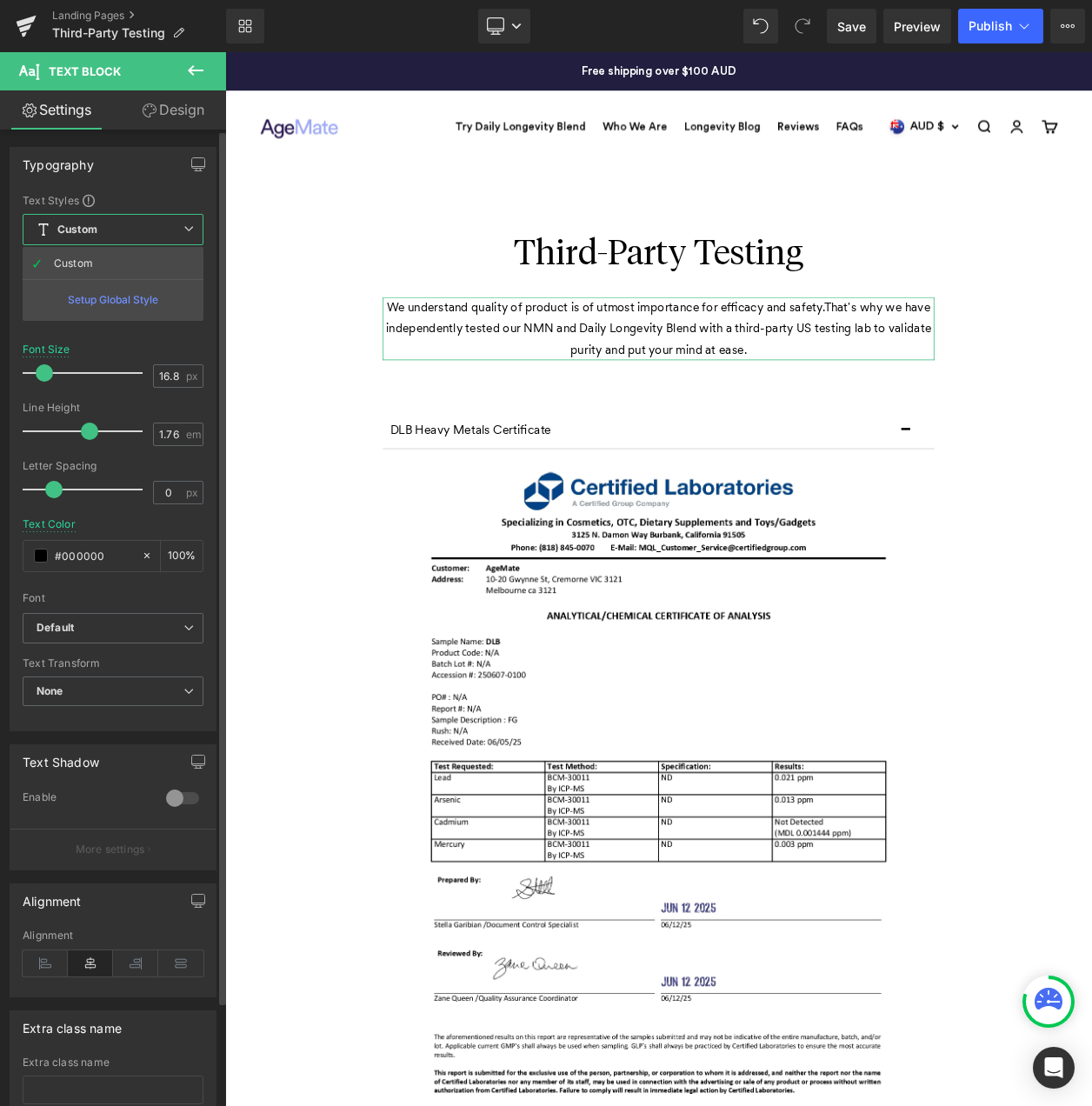
click at [125, 300] on div "Setup Global Style" at bounding box center [113, 299] width 181 height 41
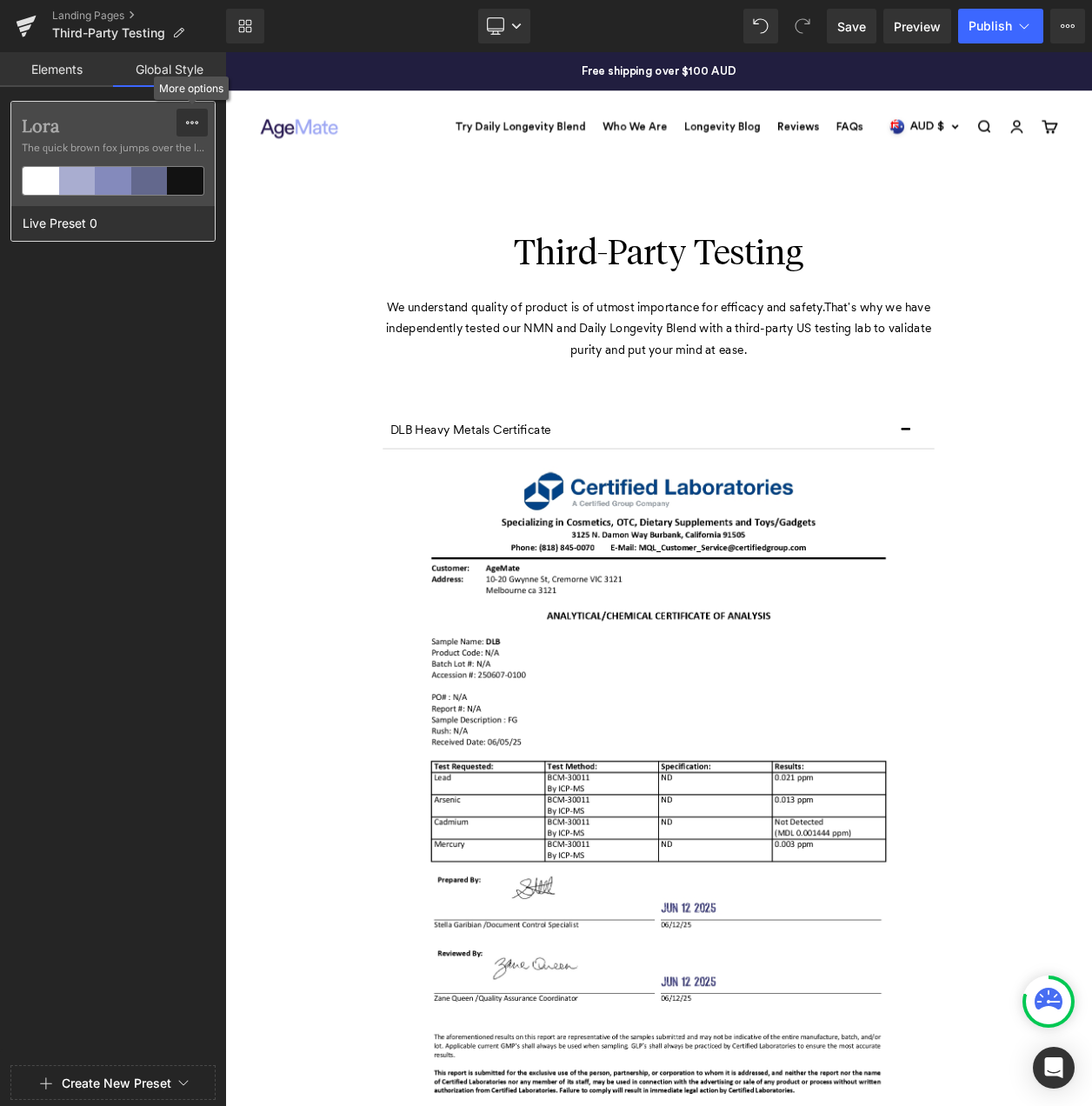
click at [194, 129] on icon at bounding box center [192, 122] width 14 height 14
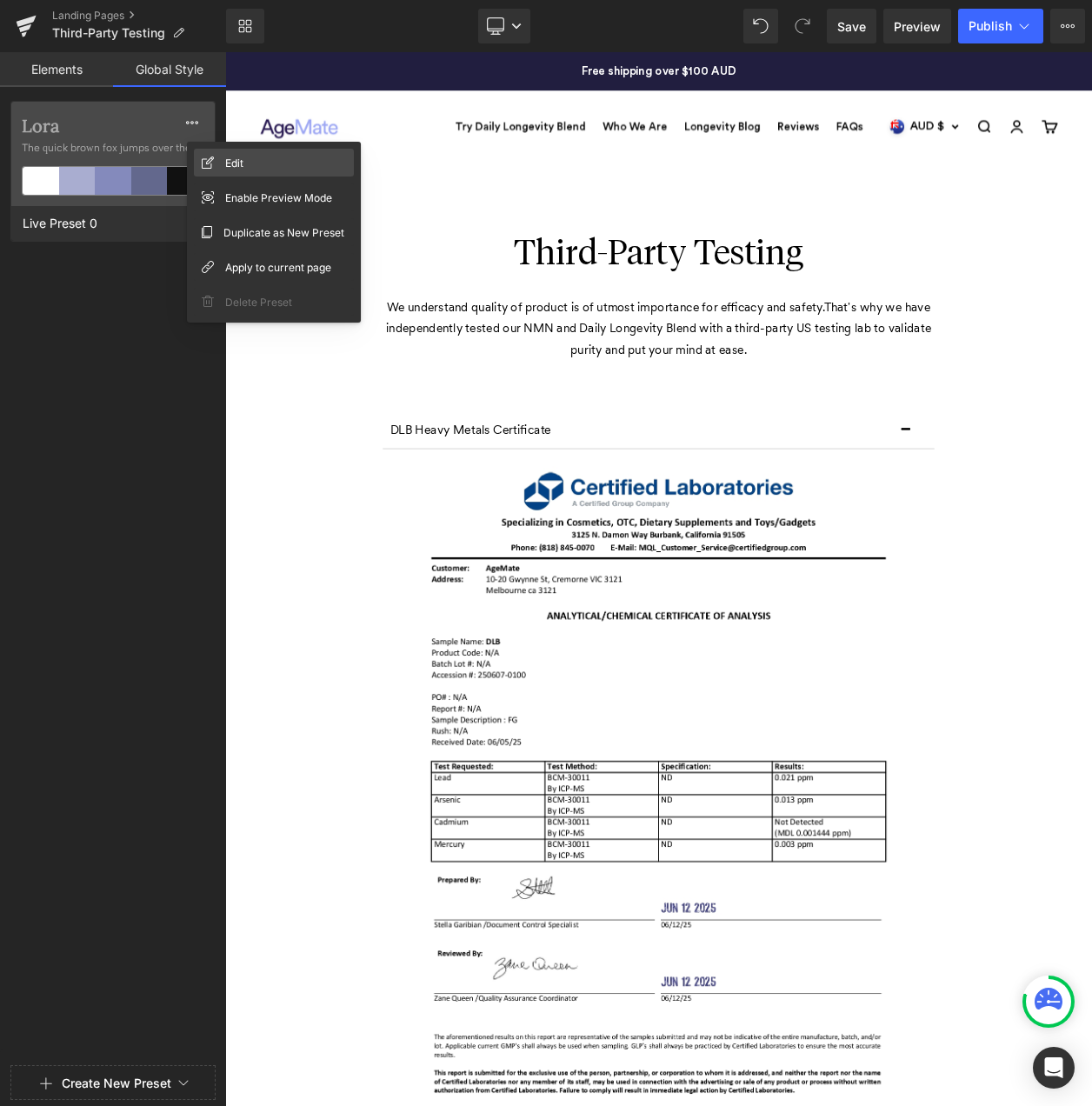
click at [221, 160] on div "Edit" at bounding box center [274, 163] width 160 height 28
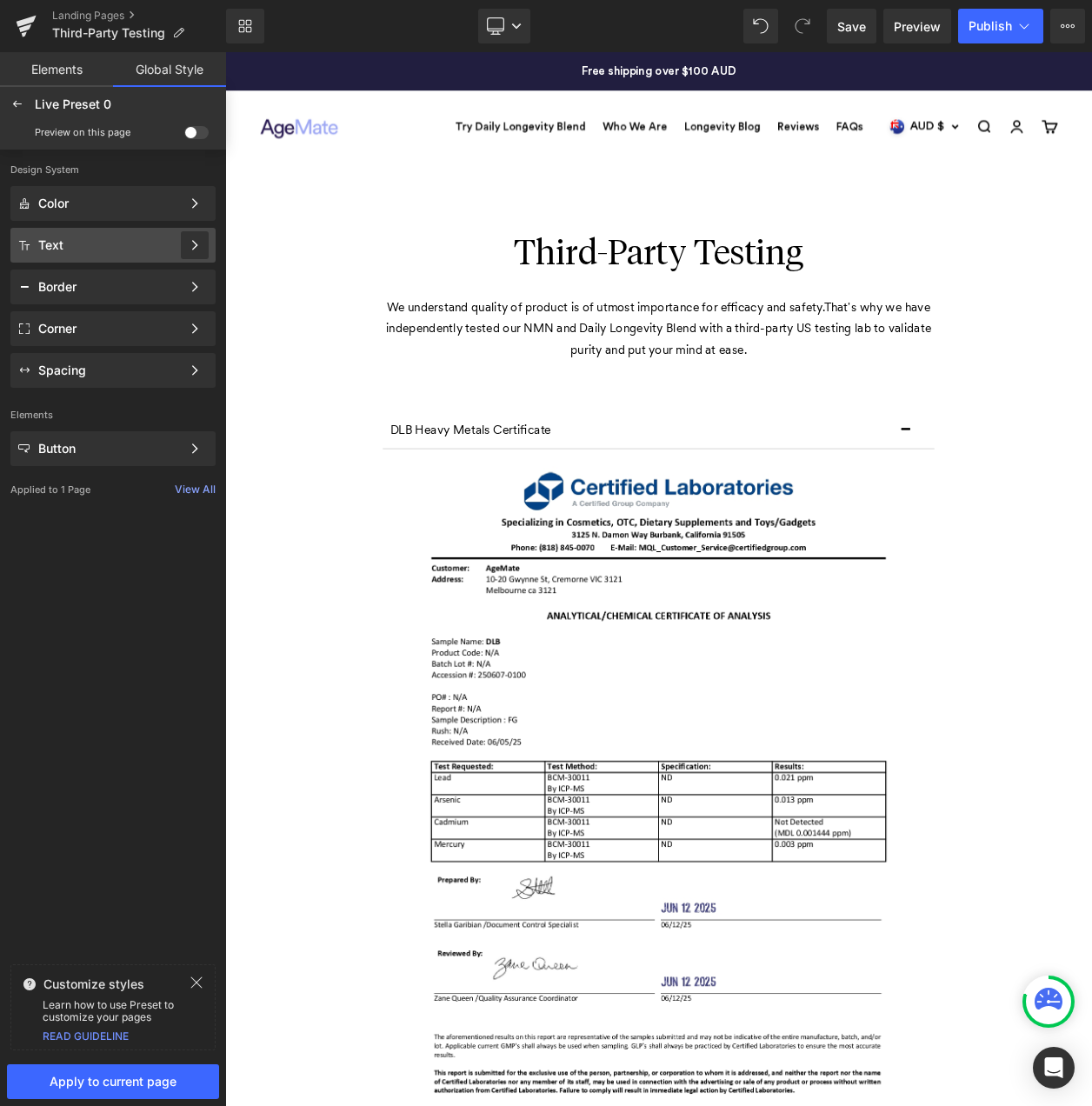
click at [190, 242] on icon at bounding box center [194, 245] width 12 height 12
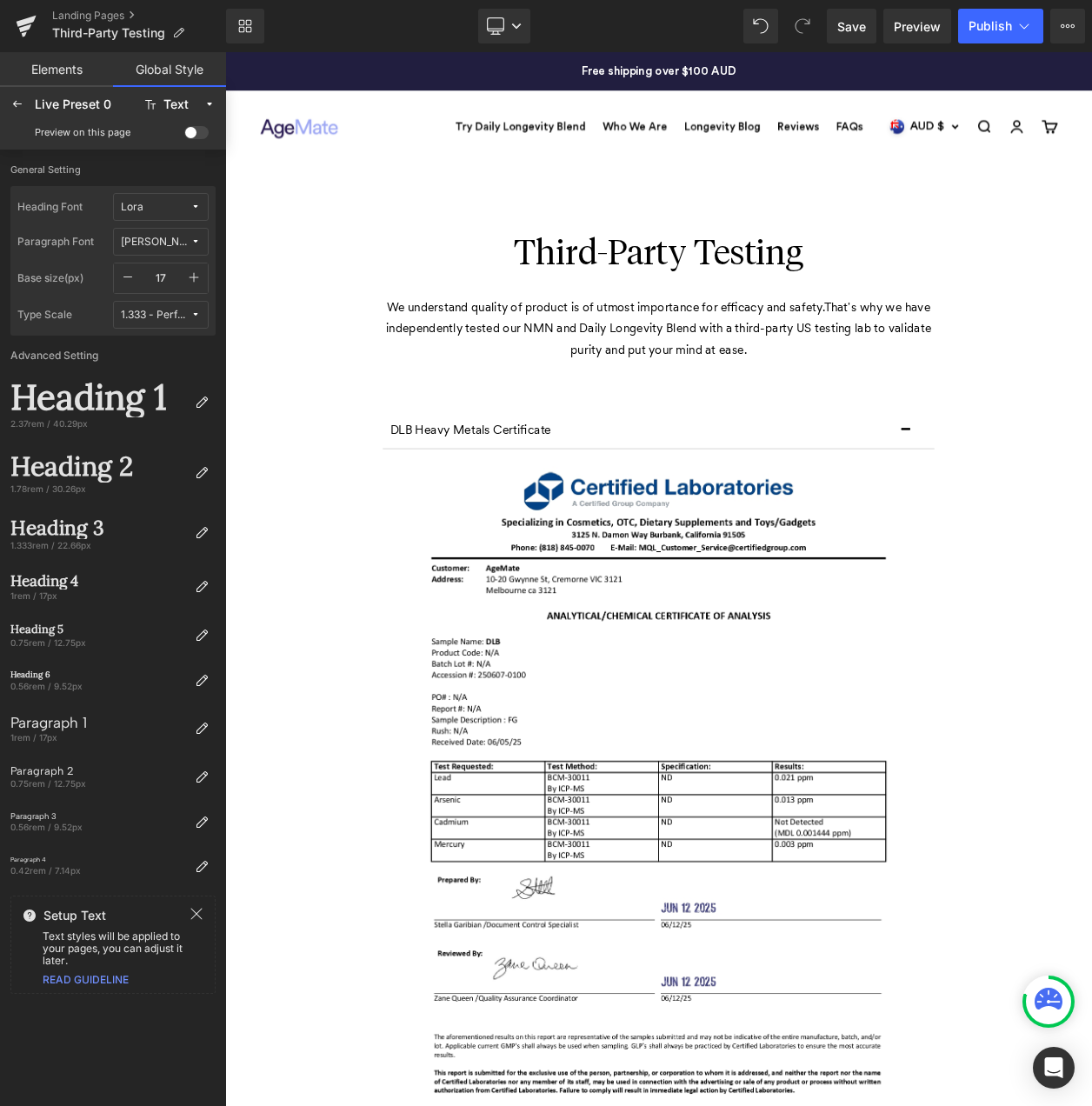
click at [164, 208] on span "Lora" at bounding box center [155, 207] width 70 height 13
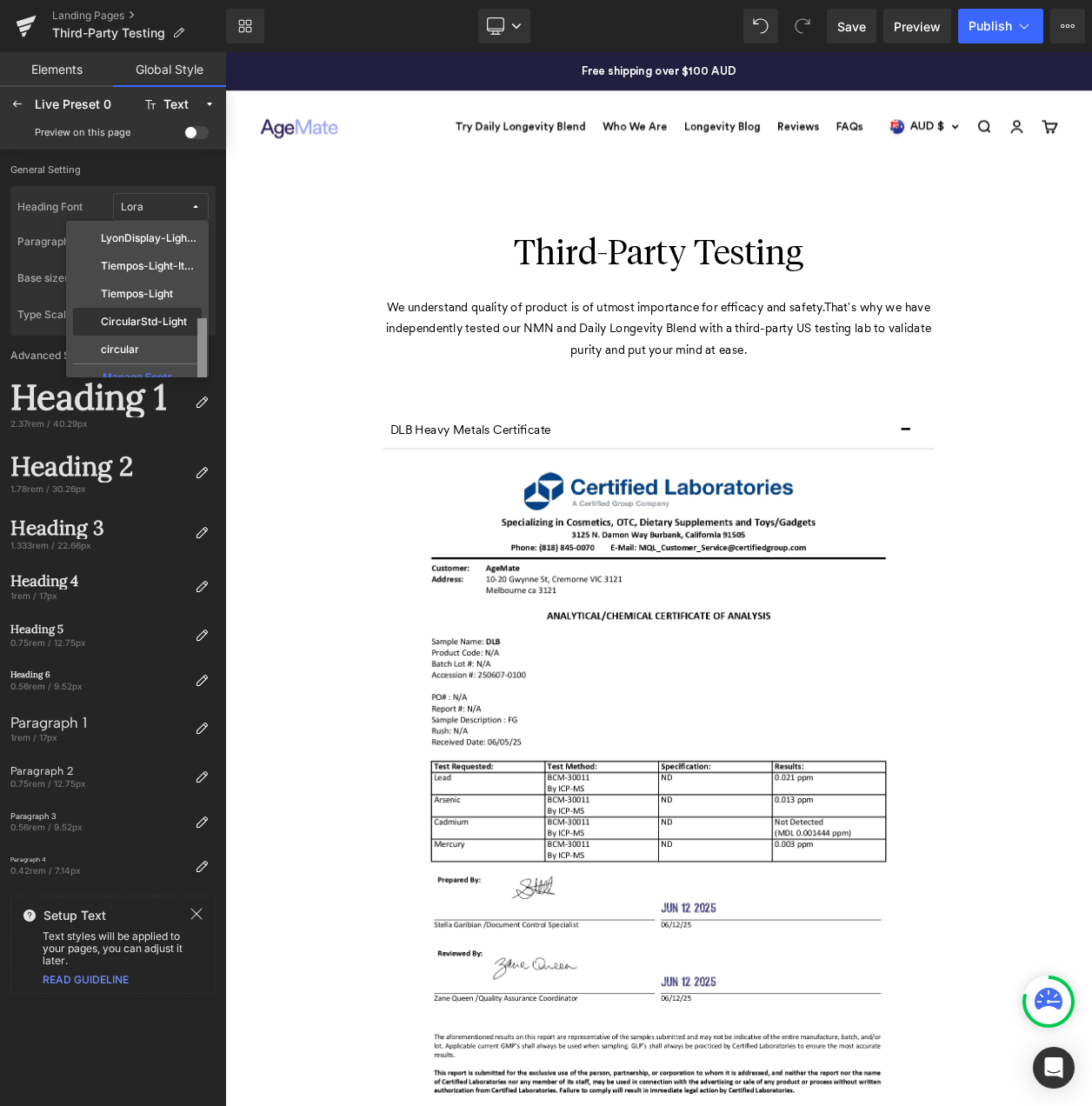
scroll to position [232, 0]
drag, startPoint x: 201, startPoint y: 287, endPoint x: 196, endPoint y: 317, distance: 30.4
click at [196, 317] on div "Default Lora Albert Sans PT Mono Header-Light-Italic Header-Light Circular-Book…" at bounding box center [137, 299] width 142 height 156
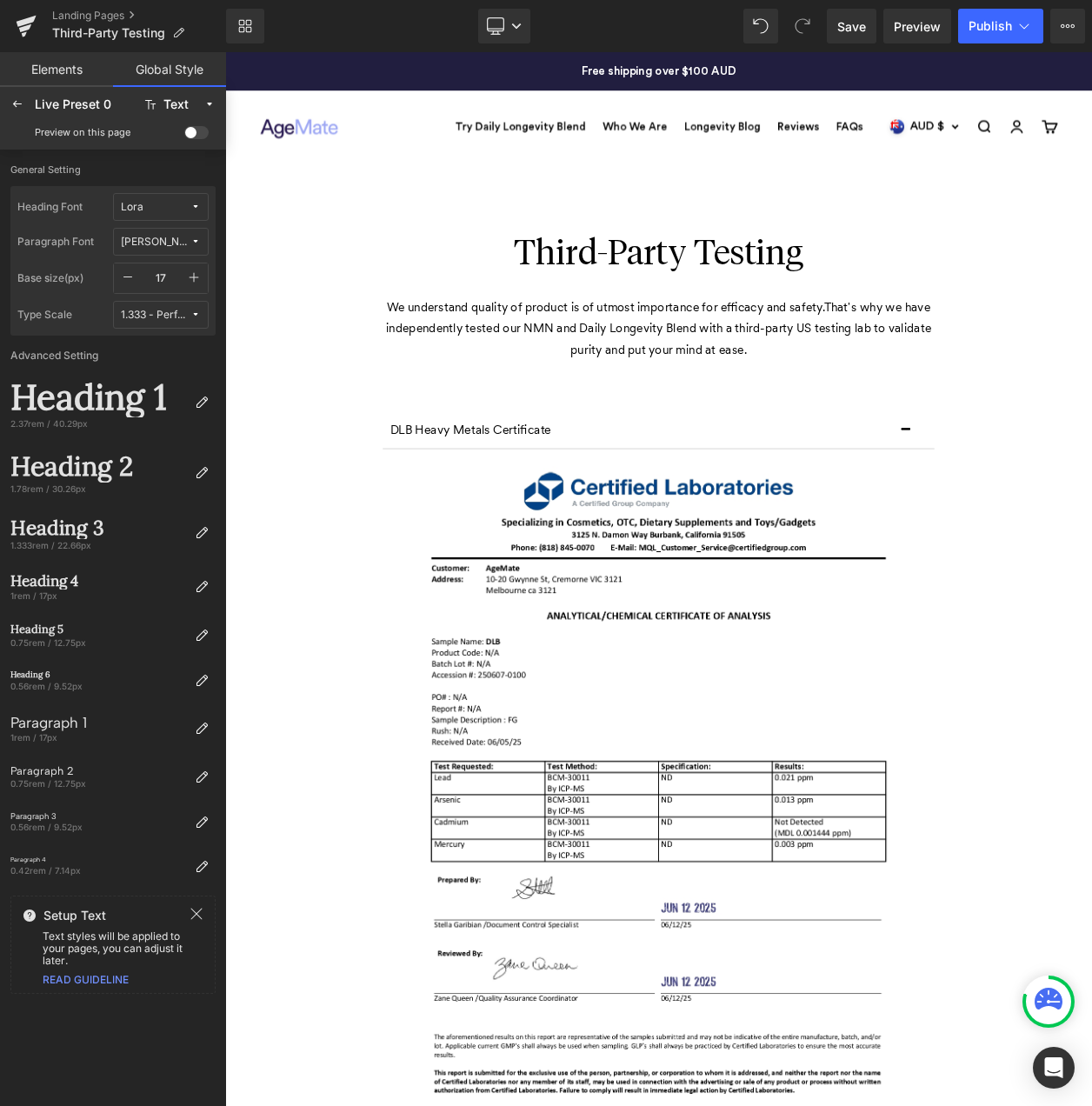
click at [181, 250] on button "[PERSON_NAME]" at bounding box center [161, 242] width 96 height 28
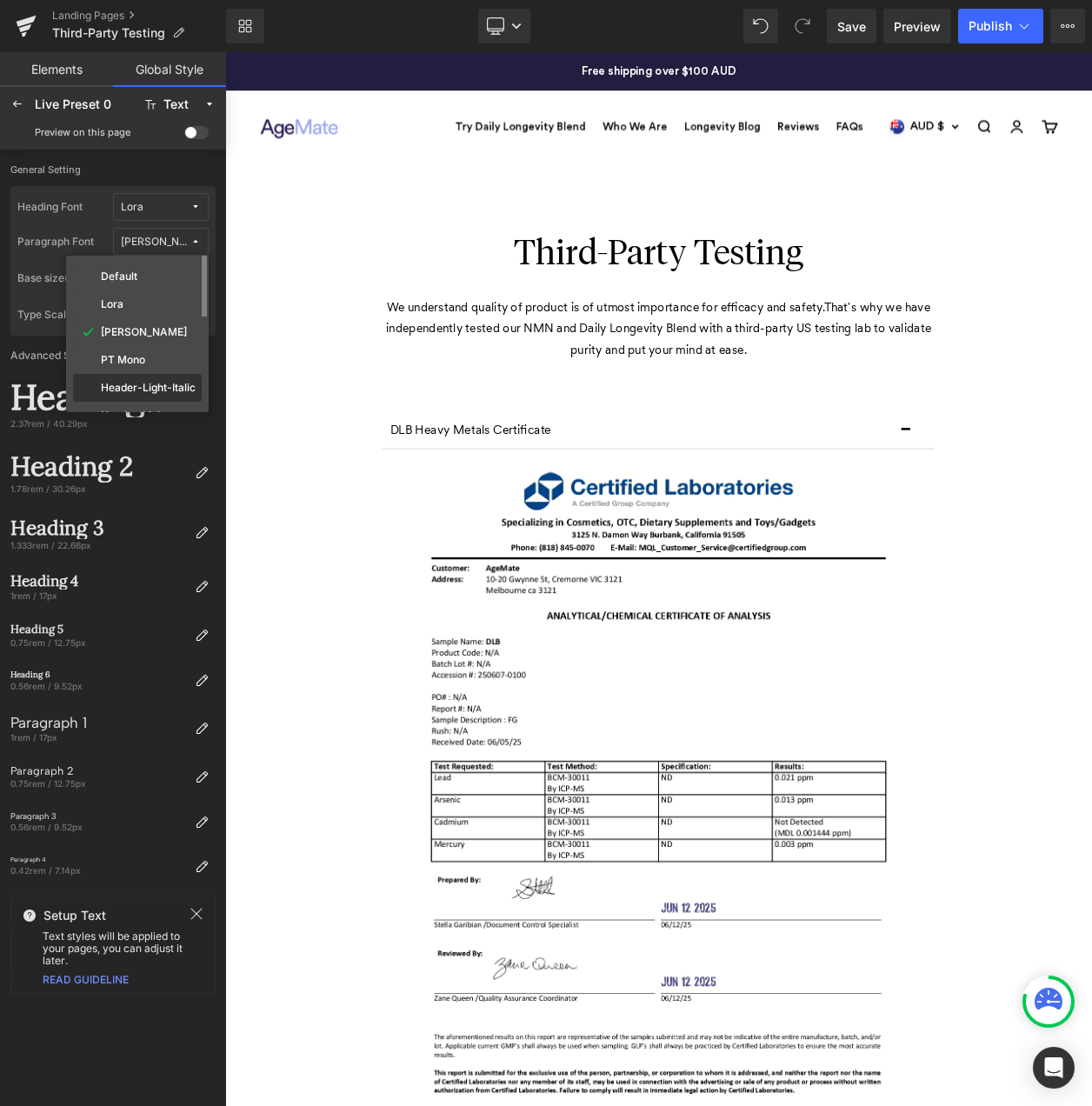
scroll to position [242, 0]
click at [146, 337] on label "CircularStd-Light" at bounding box center [143, 340] width 86 height 12
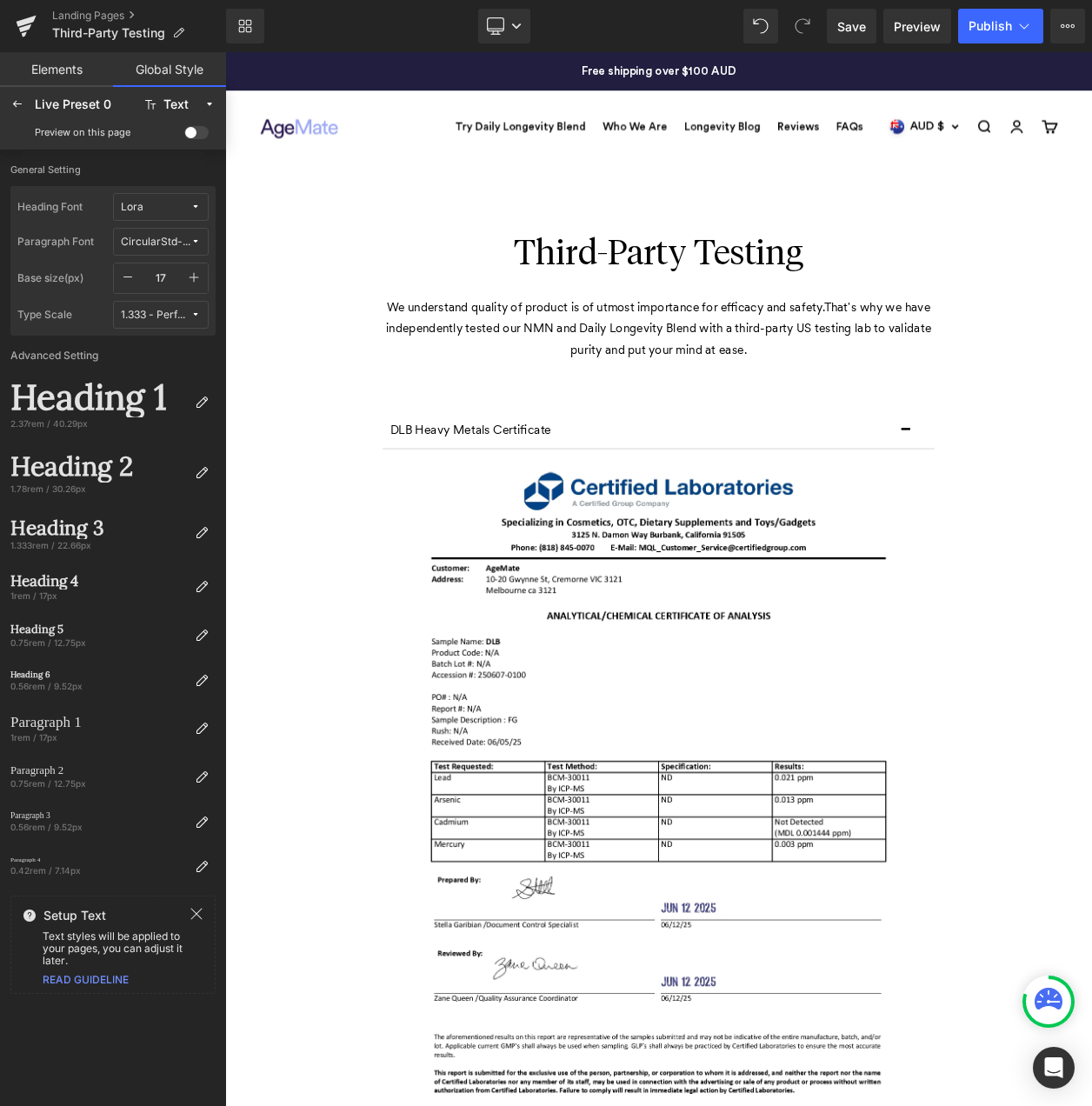
click at [193, 204] on icon at bounding box center [195, 206] width 10 height 10
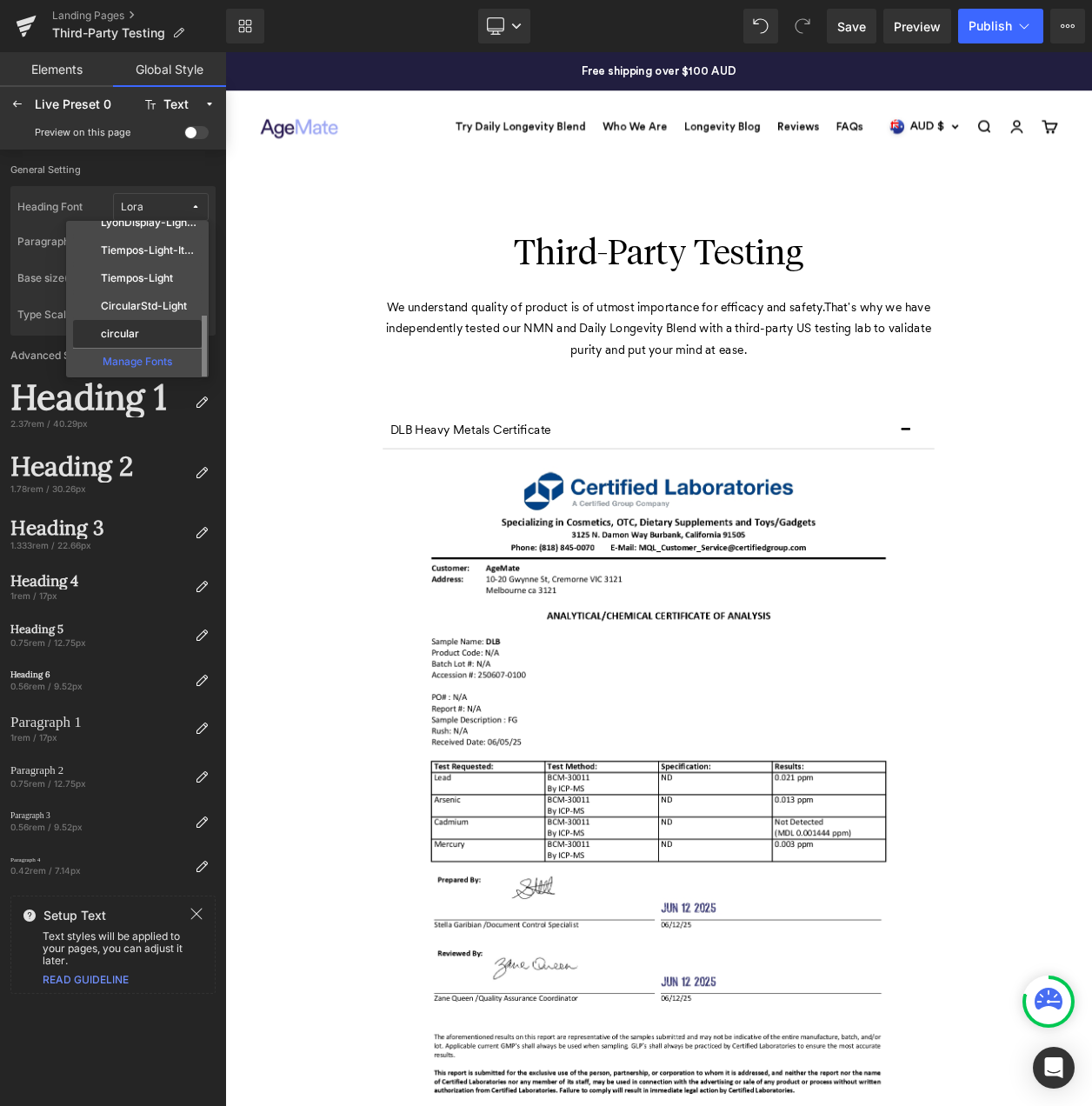
click at [169, 338] on div "circular" at bounding box center [137, 333] width 122 height 14
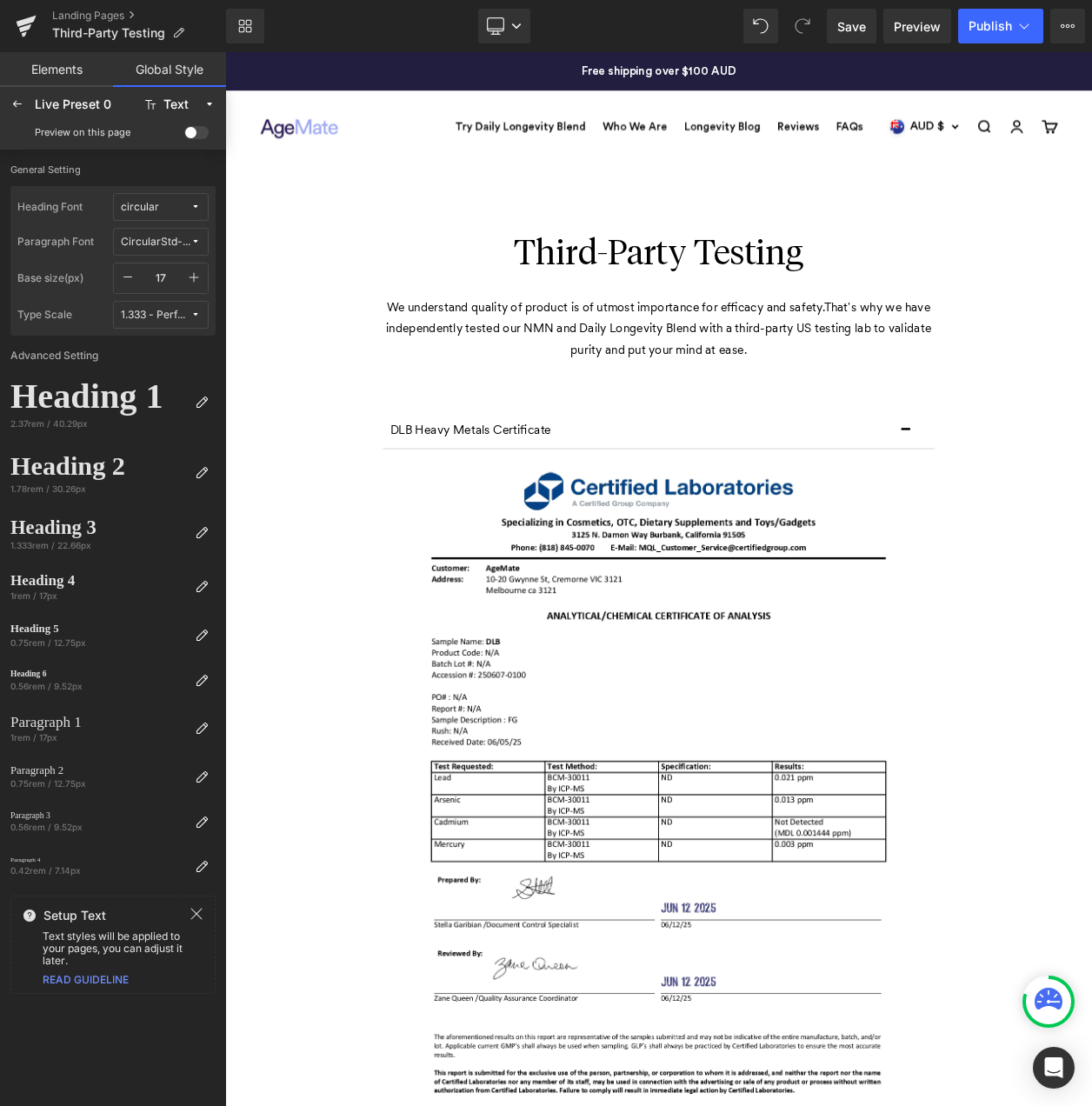
click at [192, 239] on icon at bounding box center [195, 241] width 10 height 10
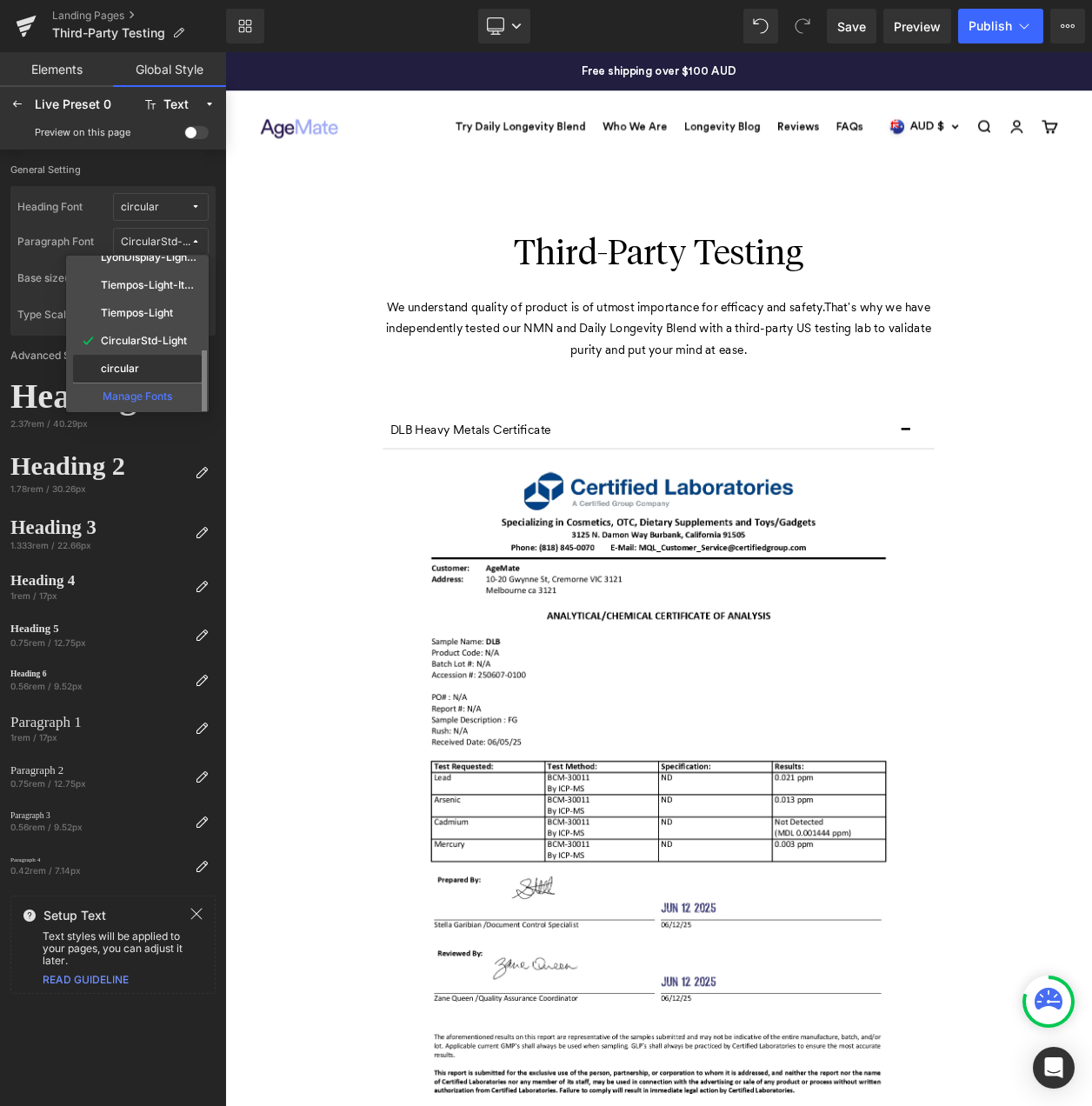
click at [162, 362] on div "circular" at bounding box center [137, 368] width 122 height 14
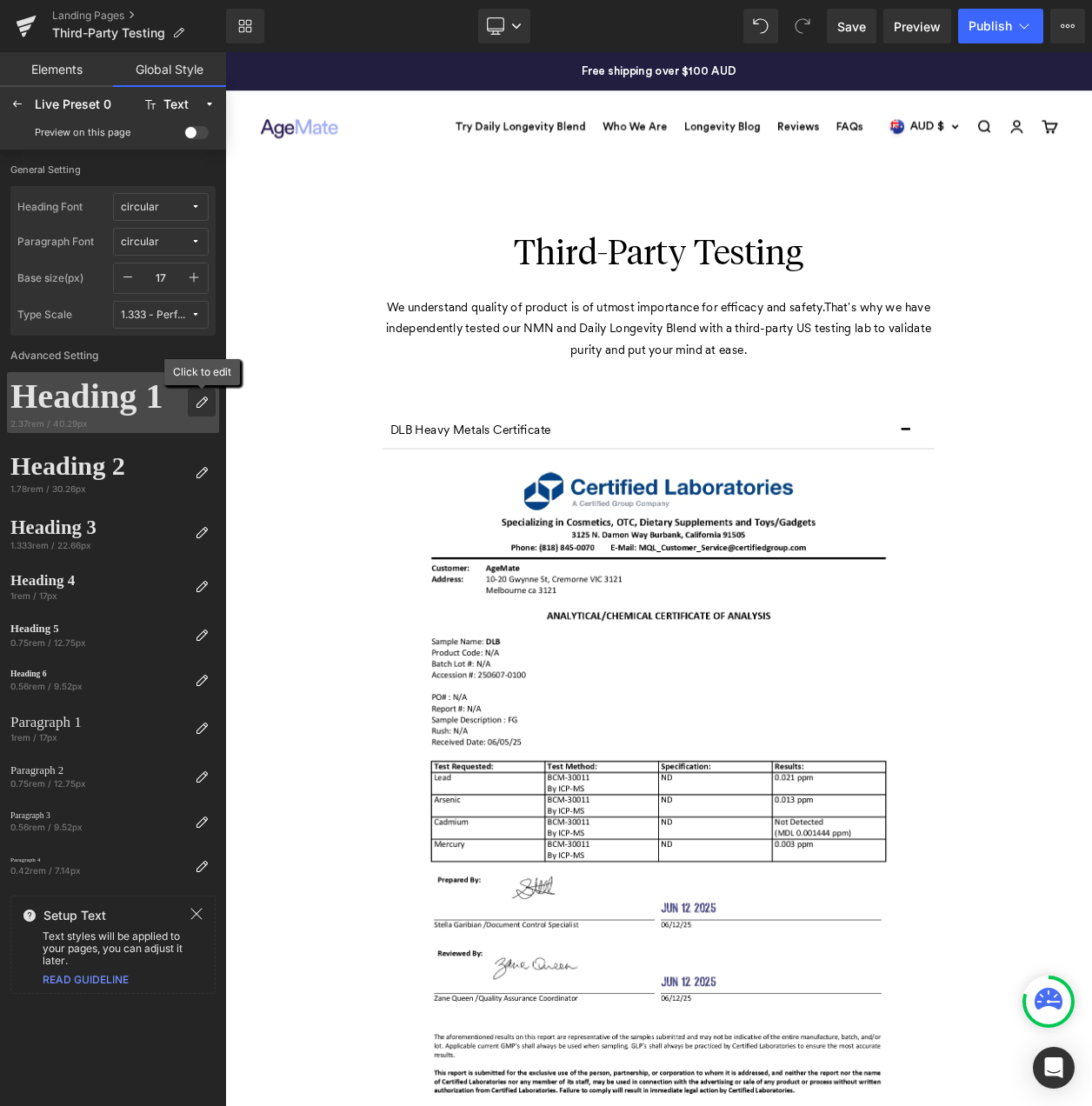
click at [207, 402] on icon at bounding box center [202, 402] width 14 height 14
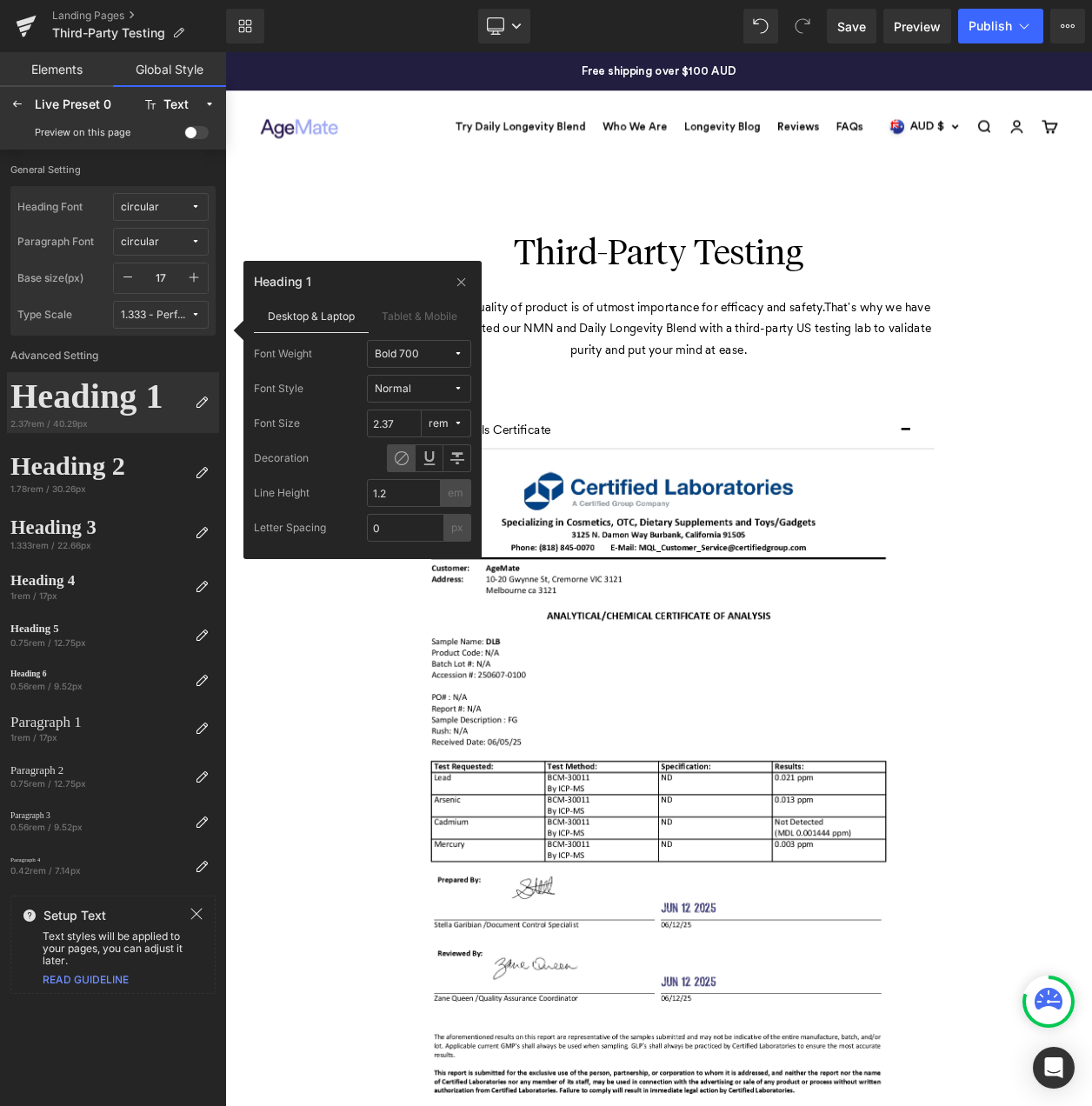
click at [450, 380] on button "Normal" at bounding box center [419, 389] width 105 height 28
click at [450, 354] on span "Bold 700" at bounding box center [414, 354] width 78 height 13
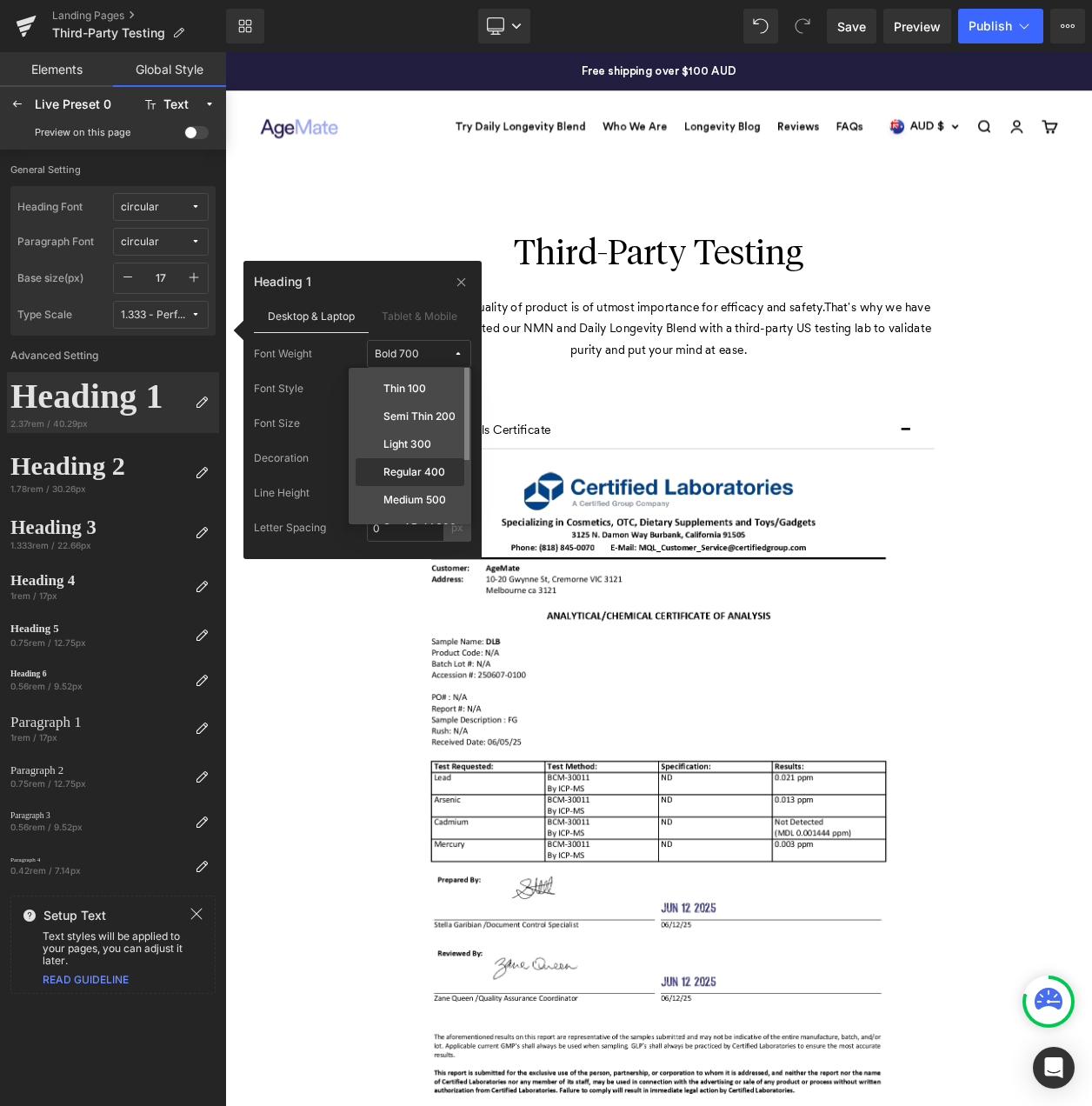
click at [410, 464] on div "Regular 400" at bounding box center [410, 473] width 108 height 28
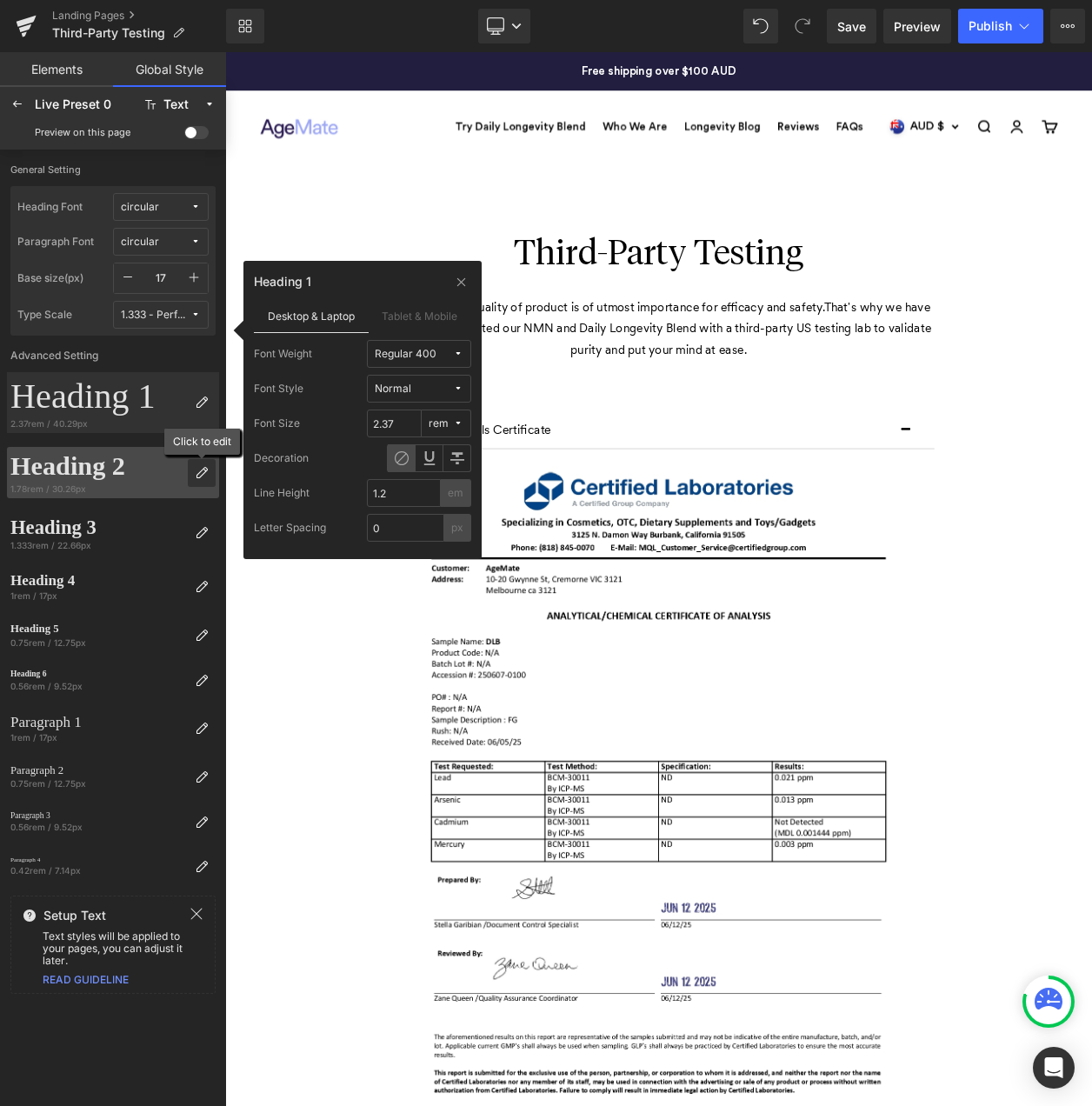
click at [205, 470] on icon at bounding box center [202, 473] width 14 height 14
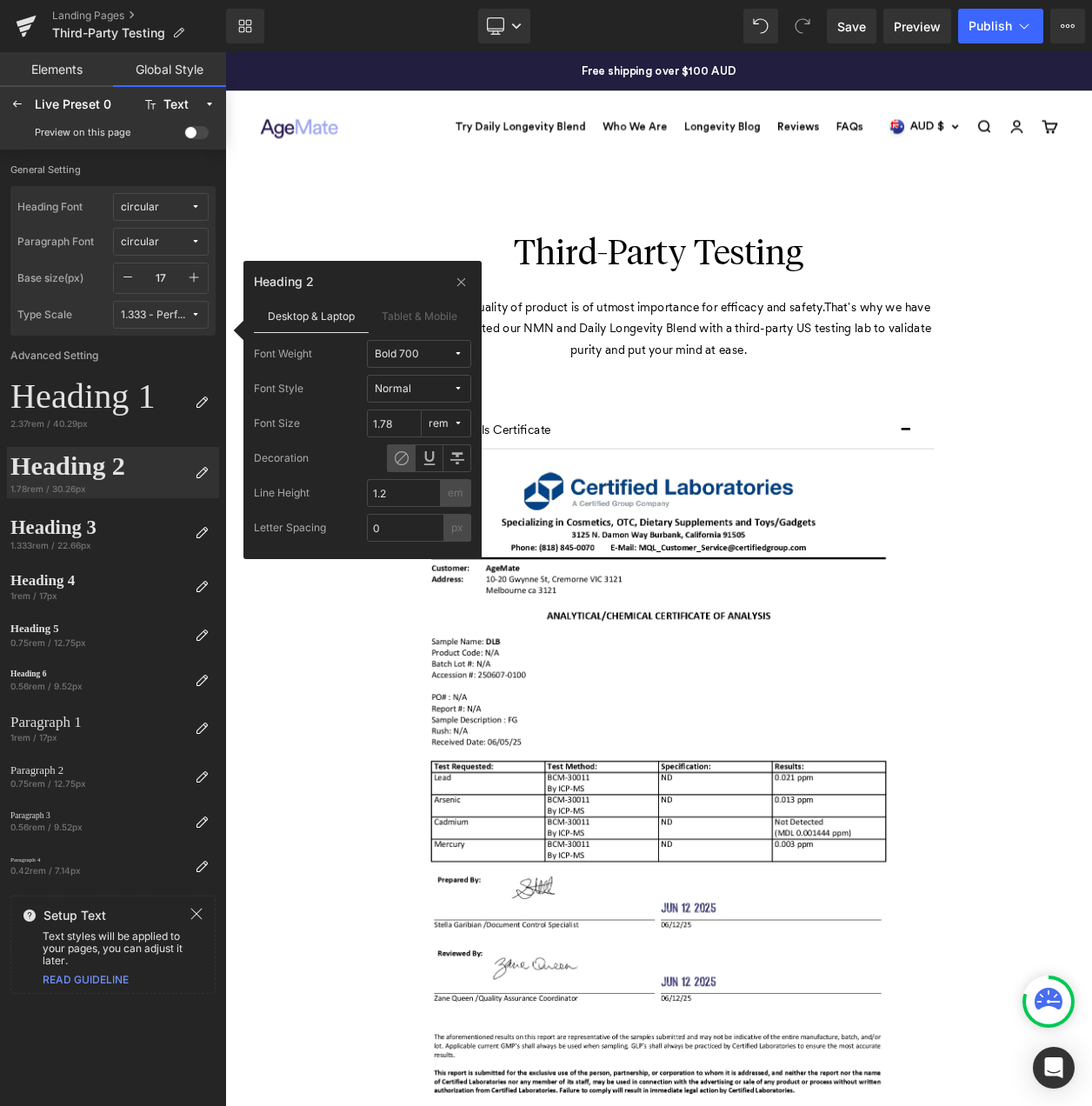
click at [450, 356] on span "Bold 700" at bounding box center [414, 354] width 78 height 13
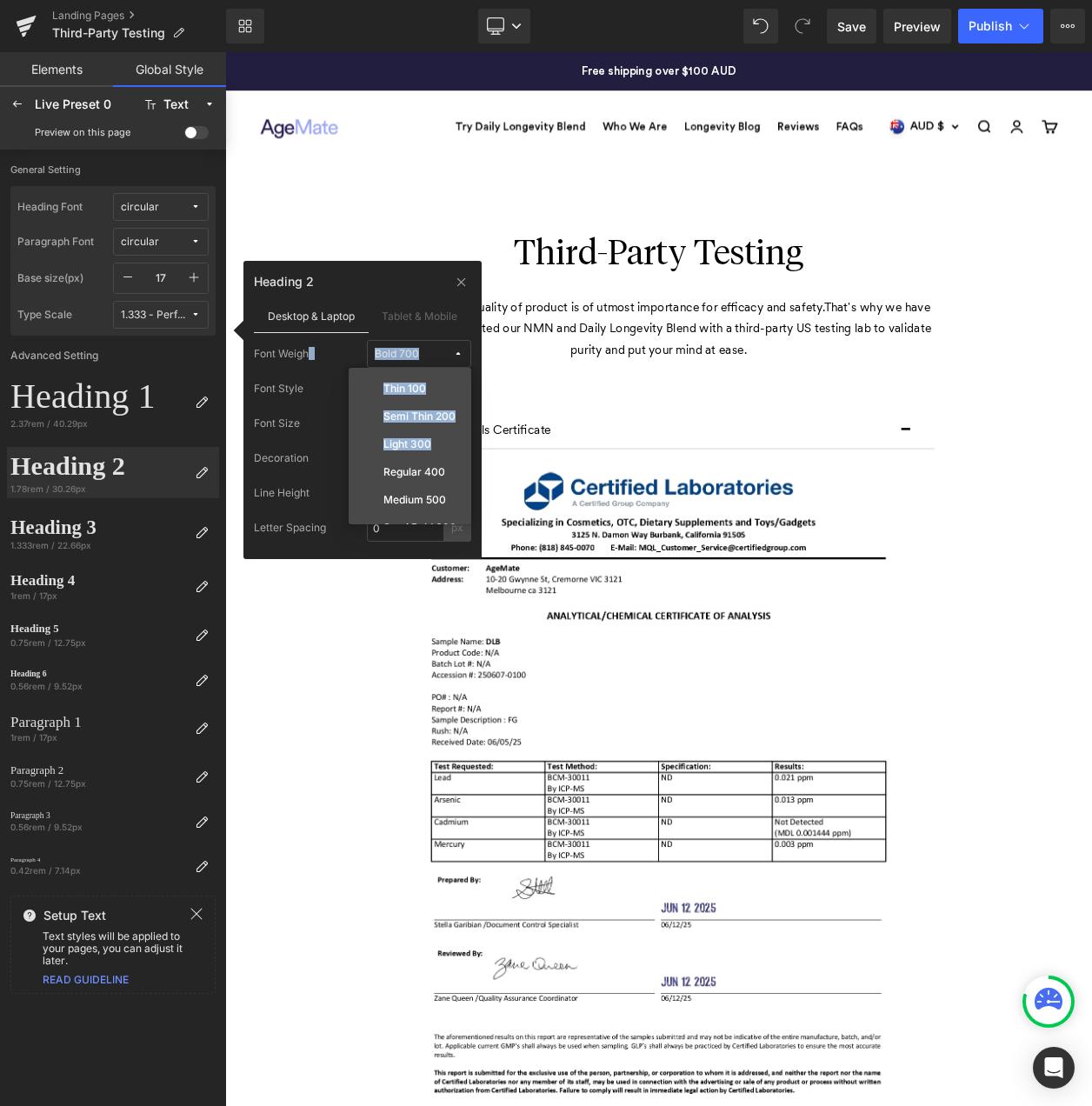
drag, startPoint x: 430, startPoint y: 438, endPoint x: 309, endPoint y: 359, distance: 144.5
click at [309, 359] on div "Font Weight Bold 700 Thin 100 Semi Thin 200 Light 300 Regular 400 Medium 500 Se…" at bounding box center [363, 354] width 218 height 28
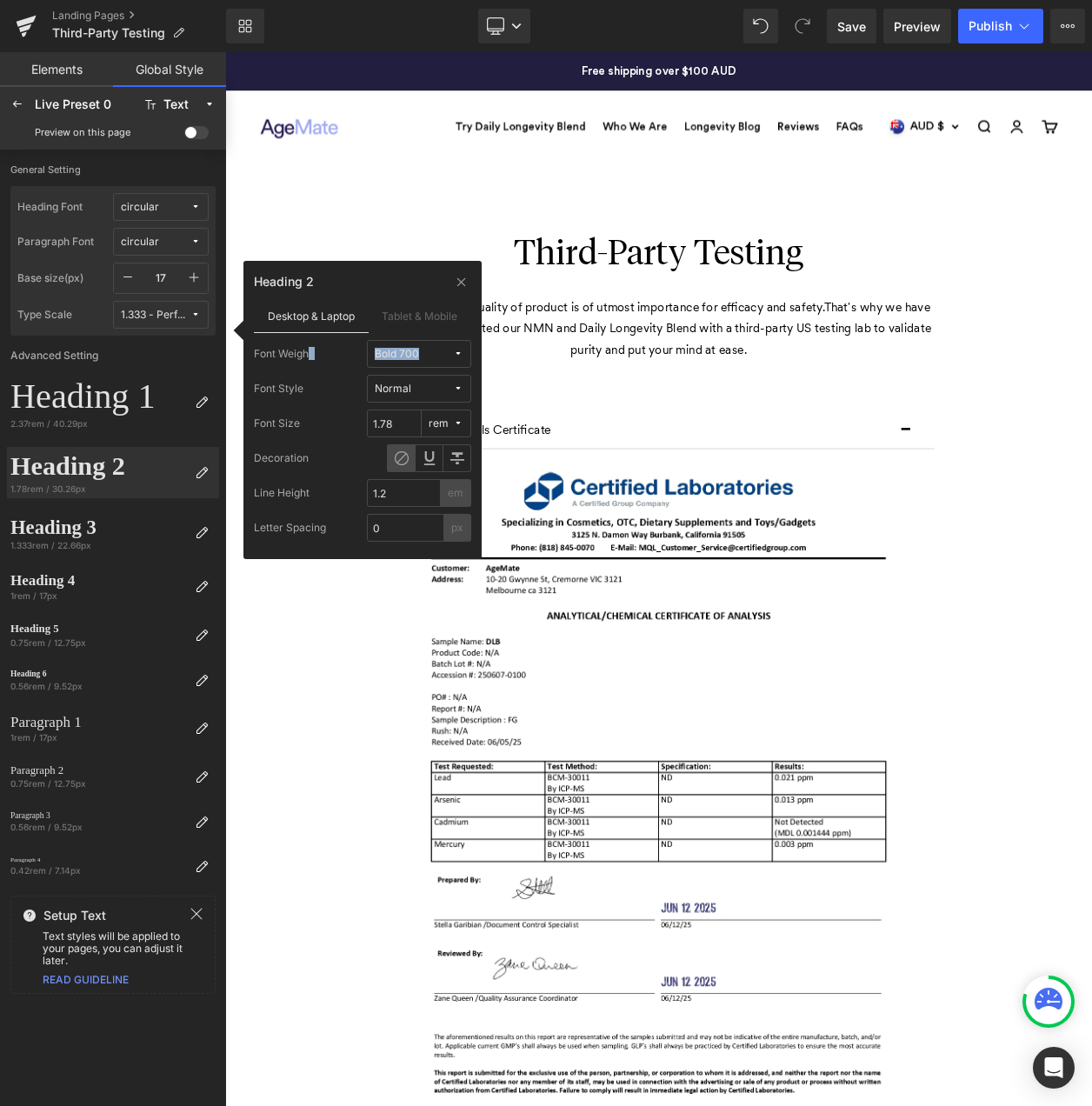
click at [462, 356] on icon at bounding box center [458, 353] width 10 height 10
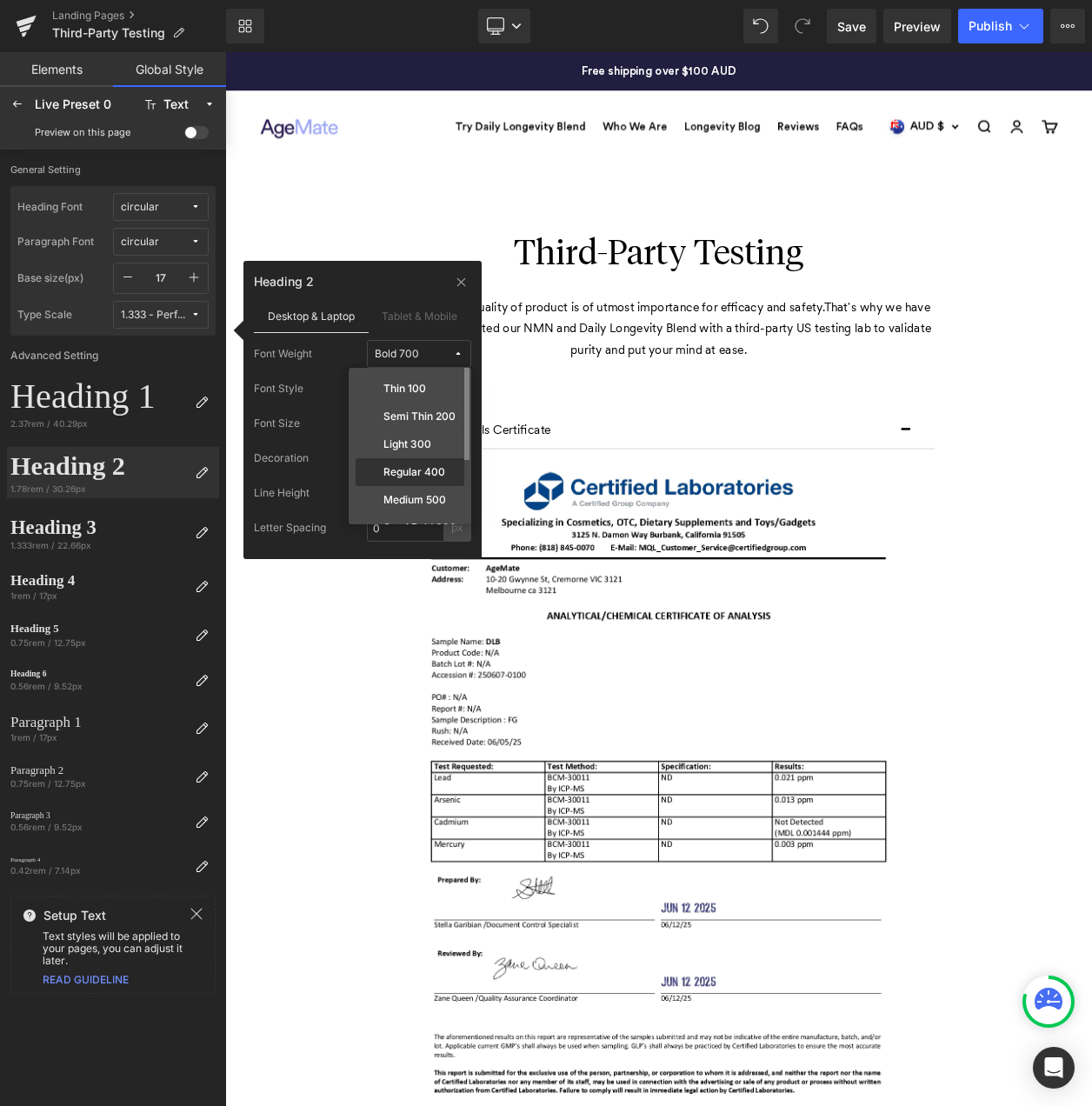
click at [430, 462] on div "Regular 400" at bounding box center [410, 473] width 108 height 28
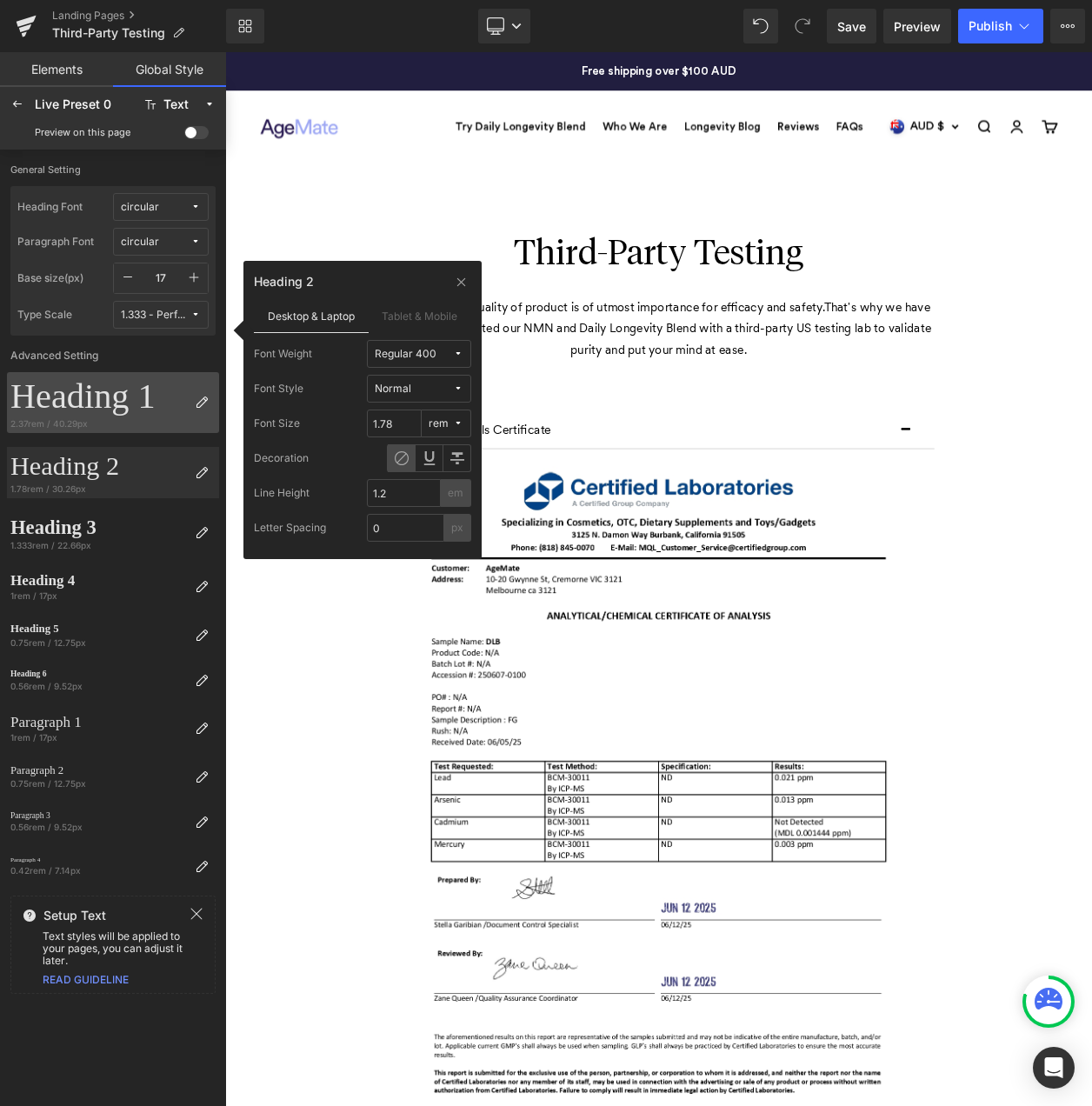
click at [99, 413] on div "Heading 1" at bounding box center [99, 397] width 177 height 41
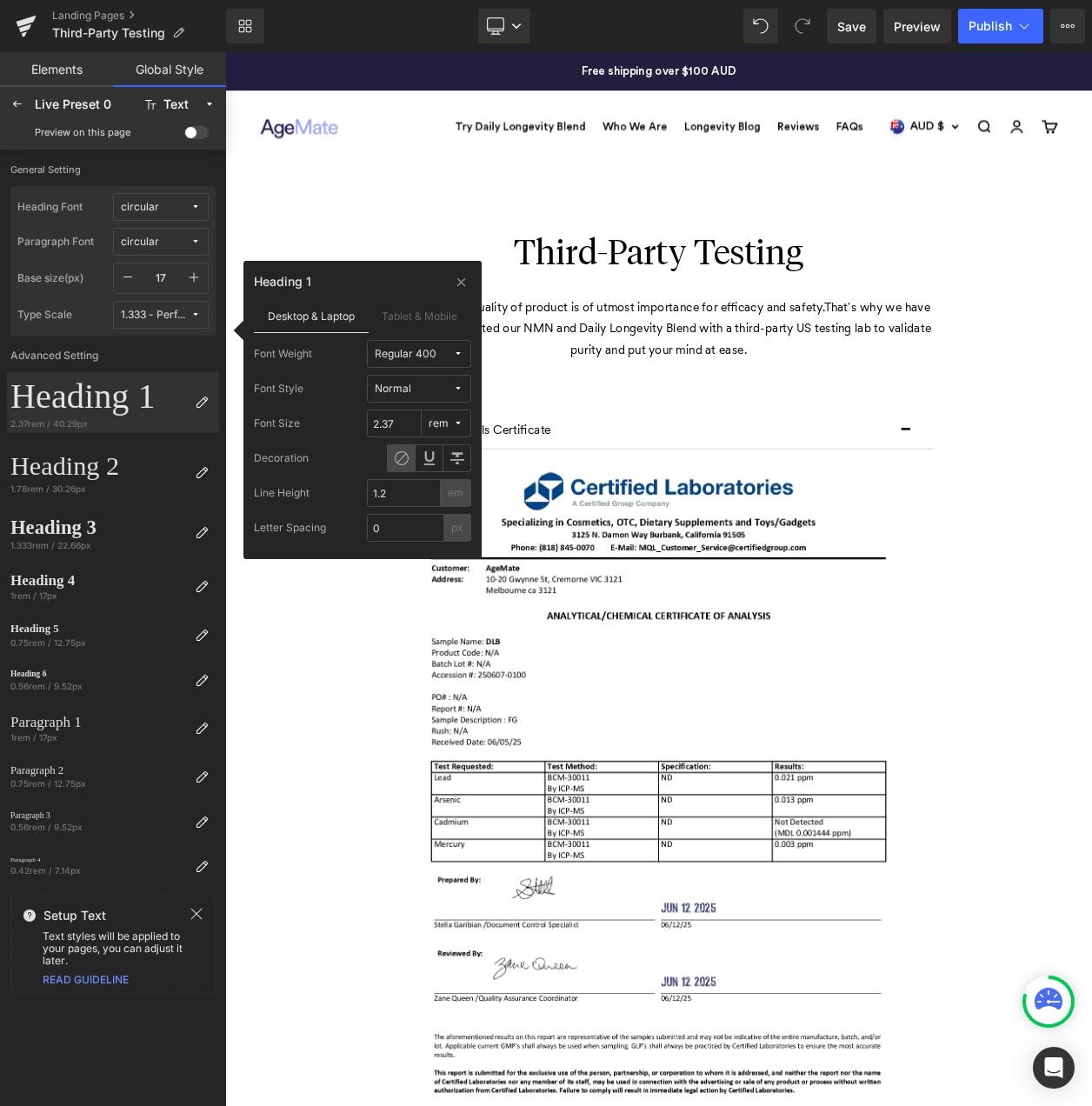
click at [196, 133] on span at bounding box center [197, 133] width 24 height 13
click at [185, 136] on input "checkbox" at bounding box center [185, 136] width 0 height 0
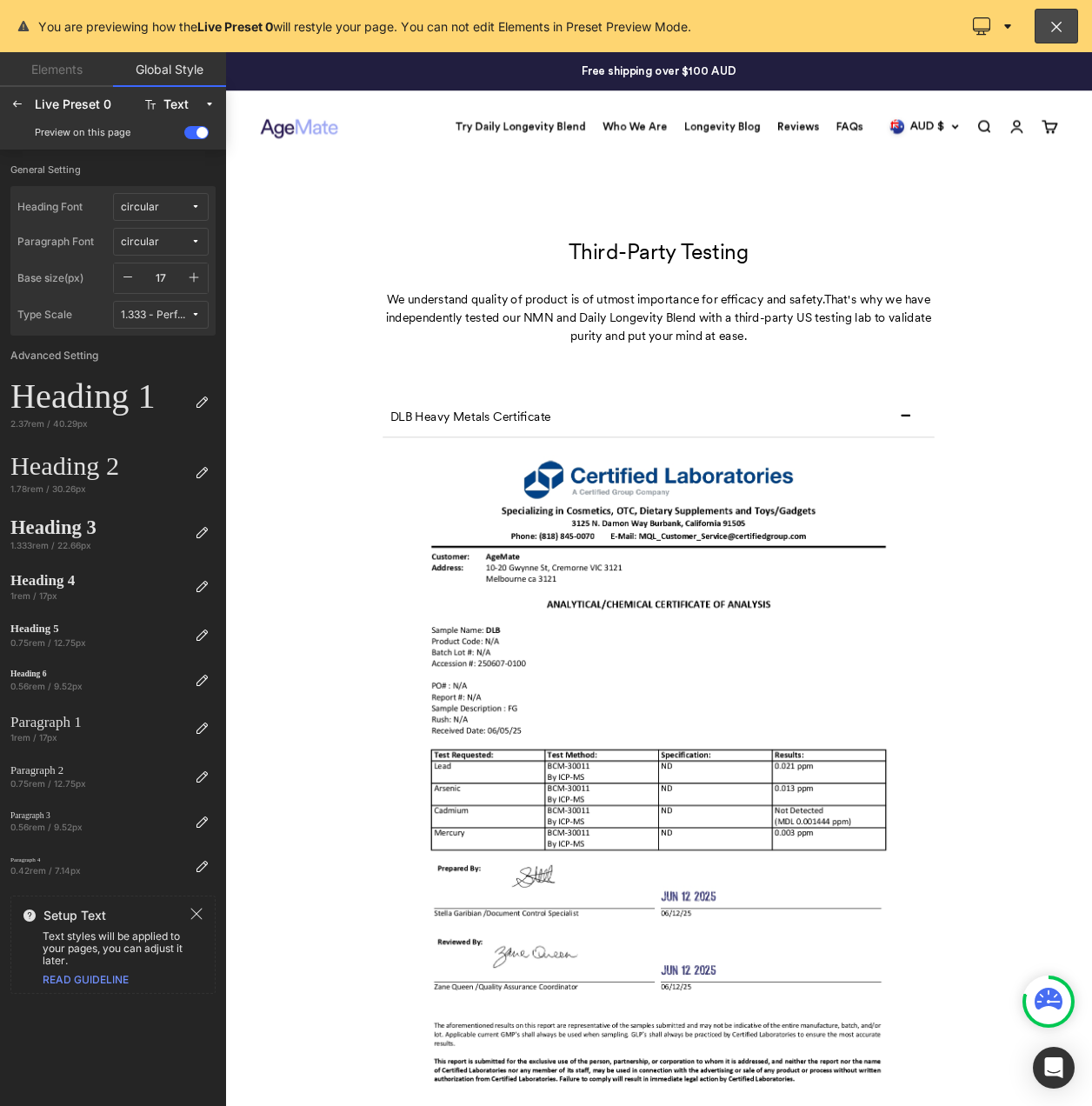
click at [196, 133] on span at bounding box center [197, 133] width 24 height 13
click at [185, 136] on input "checkbox" at bounding box center [185, 136] width 0 height 0
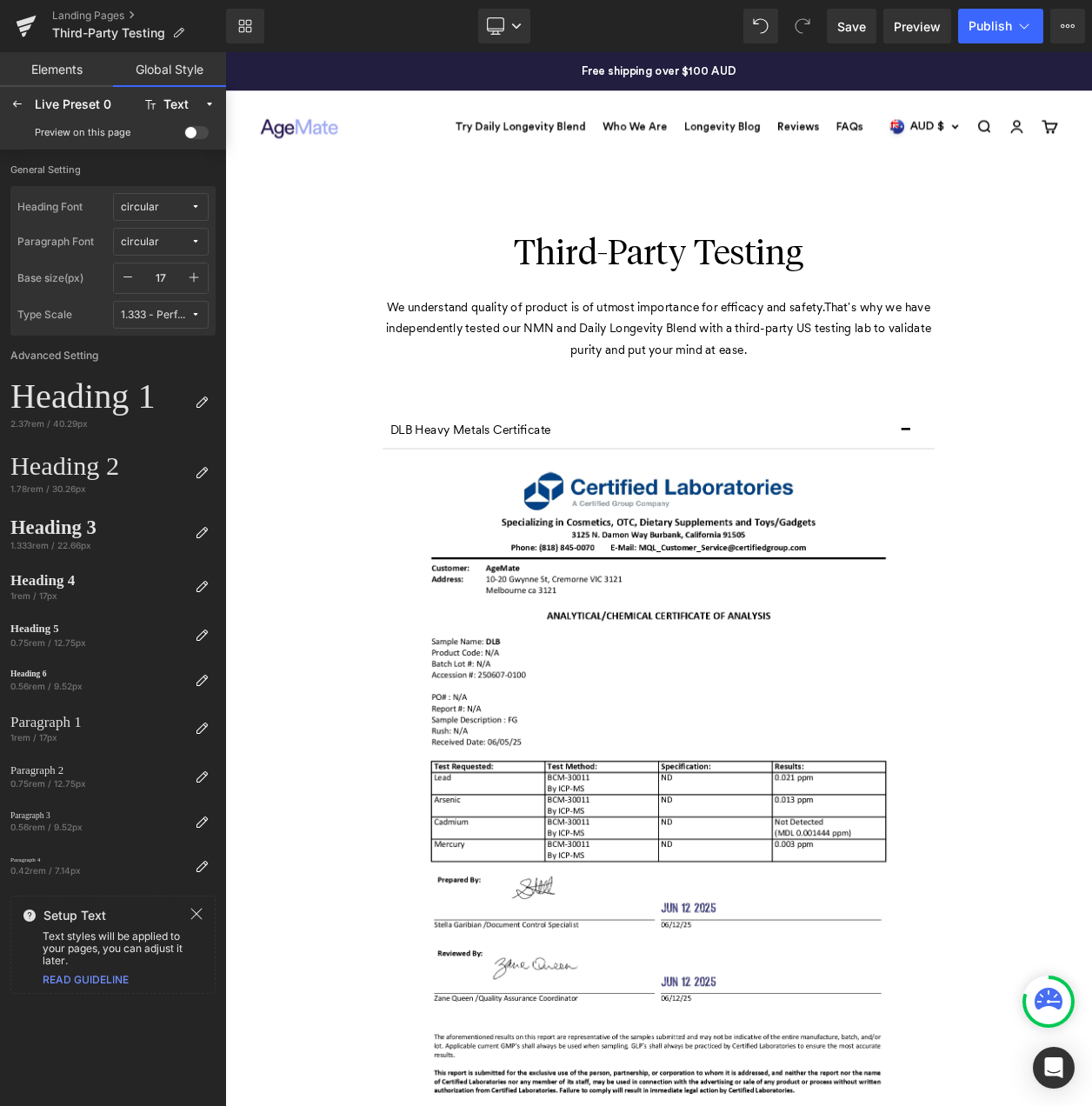
click at [187, 277] on icon "button" at bounding box center [193, 277] width 14 height 14
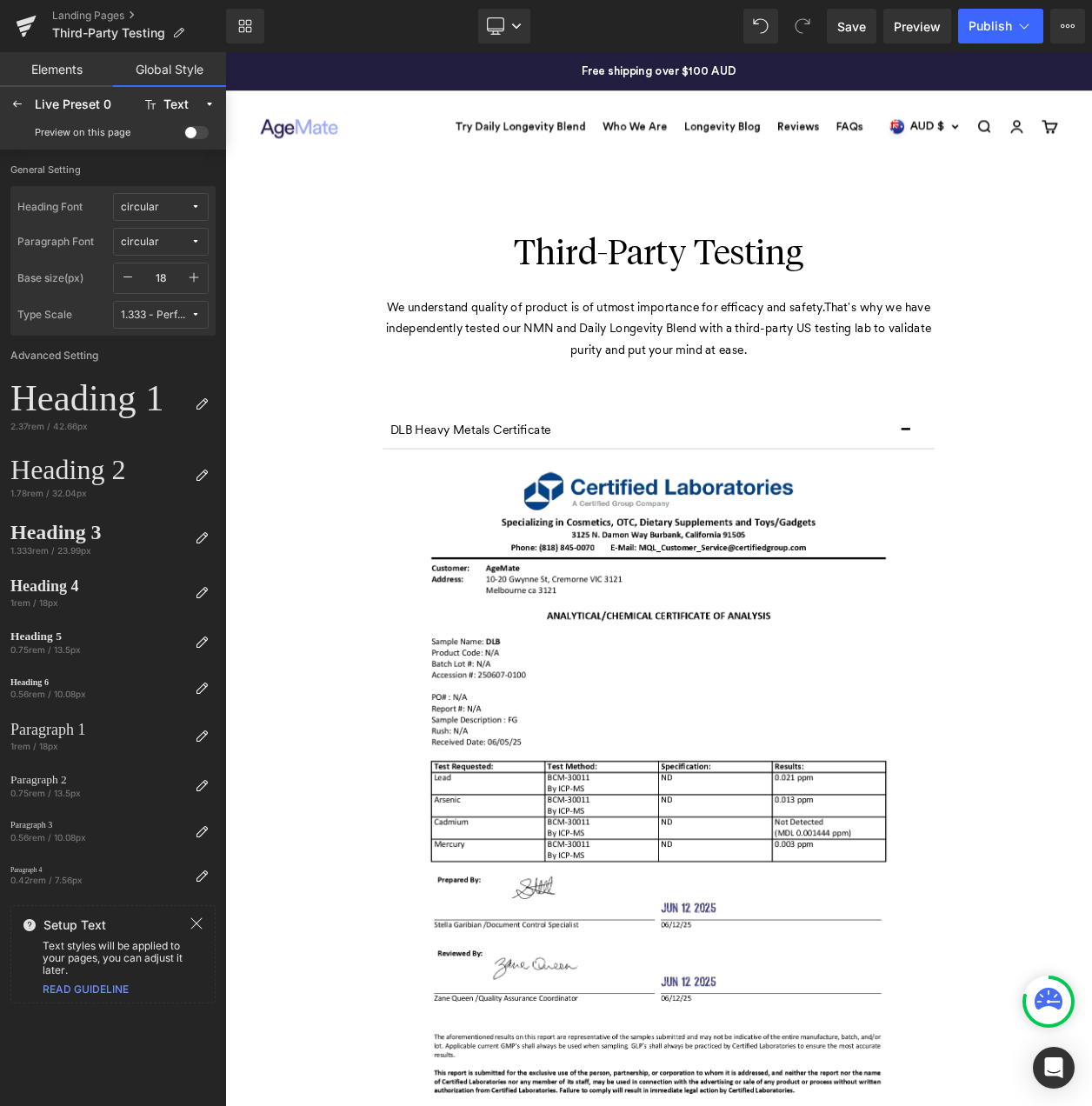
click at [187, 277] on icon "button" at bounding box center [193, 277] width 14 height 14
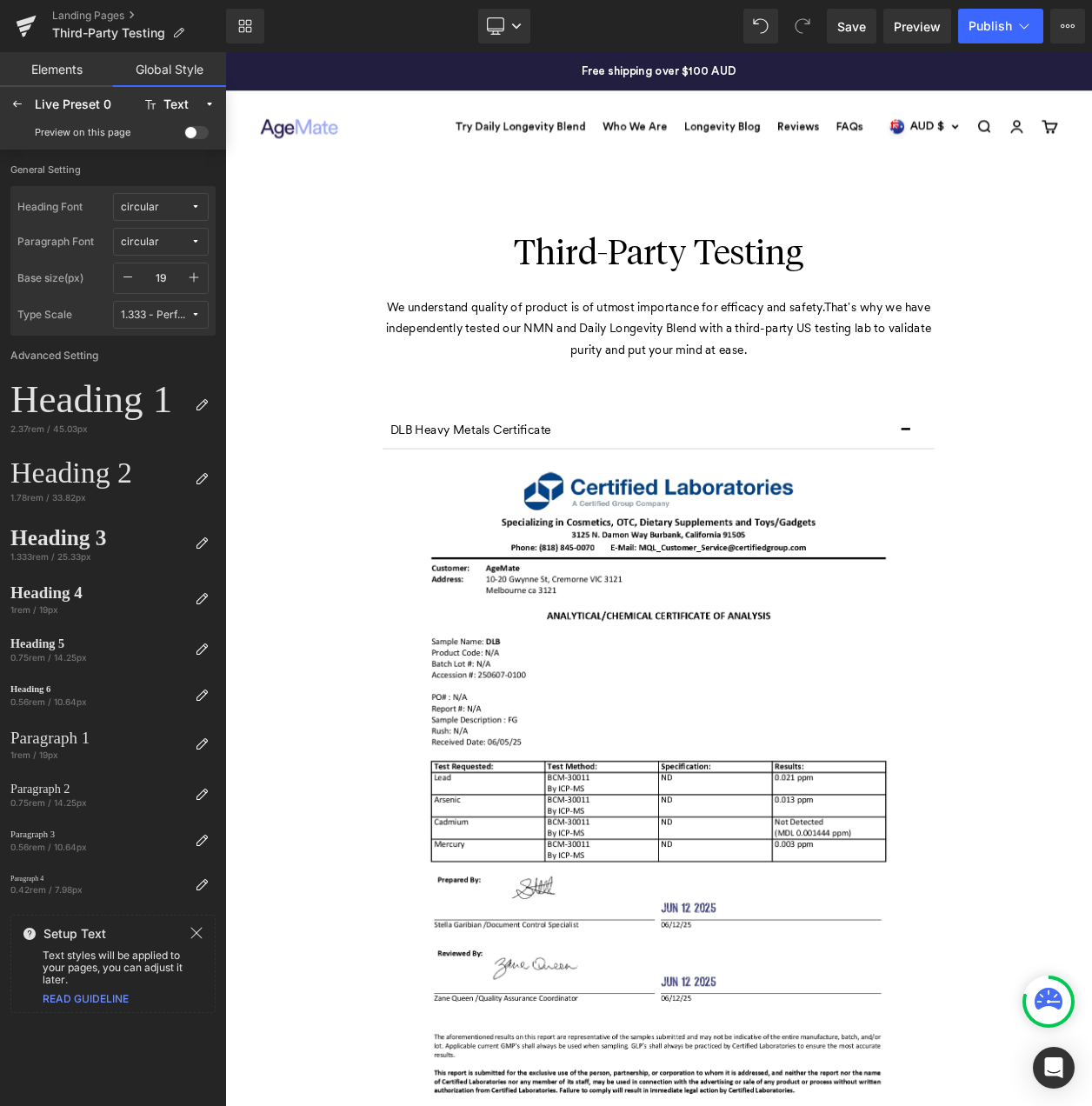
click at [187, 277] on icon "button" at bounding box center [193, 277] width 14 height 14
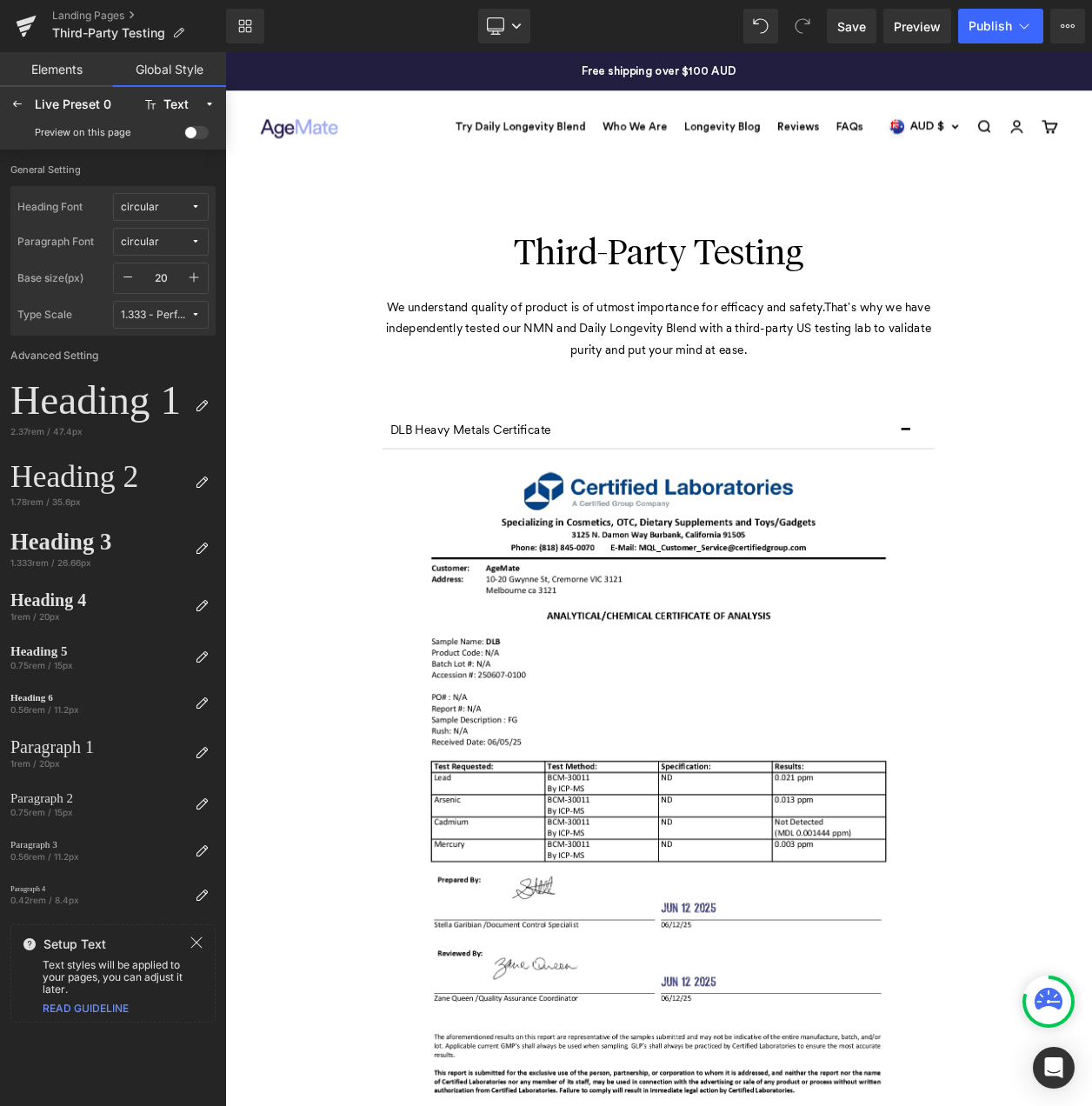
click at [187, 277] on icon "button" at bounding box center [193, 277] width 14 height 14
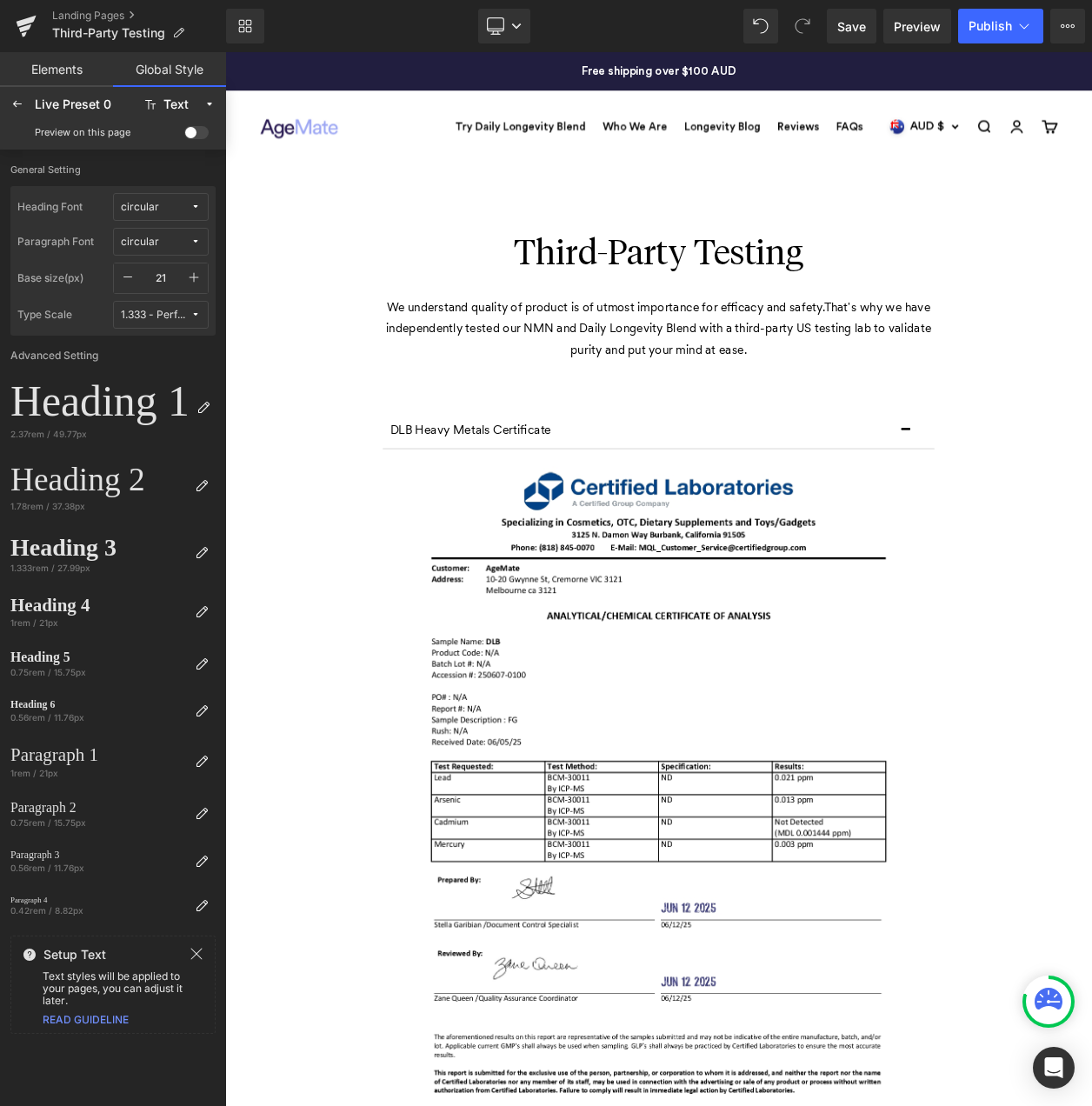
click at [187, 277] on icon "button" at bounding box center [193, 277] width 14 height 14
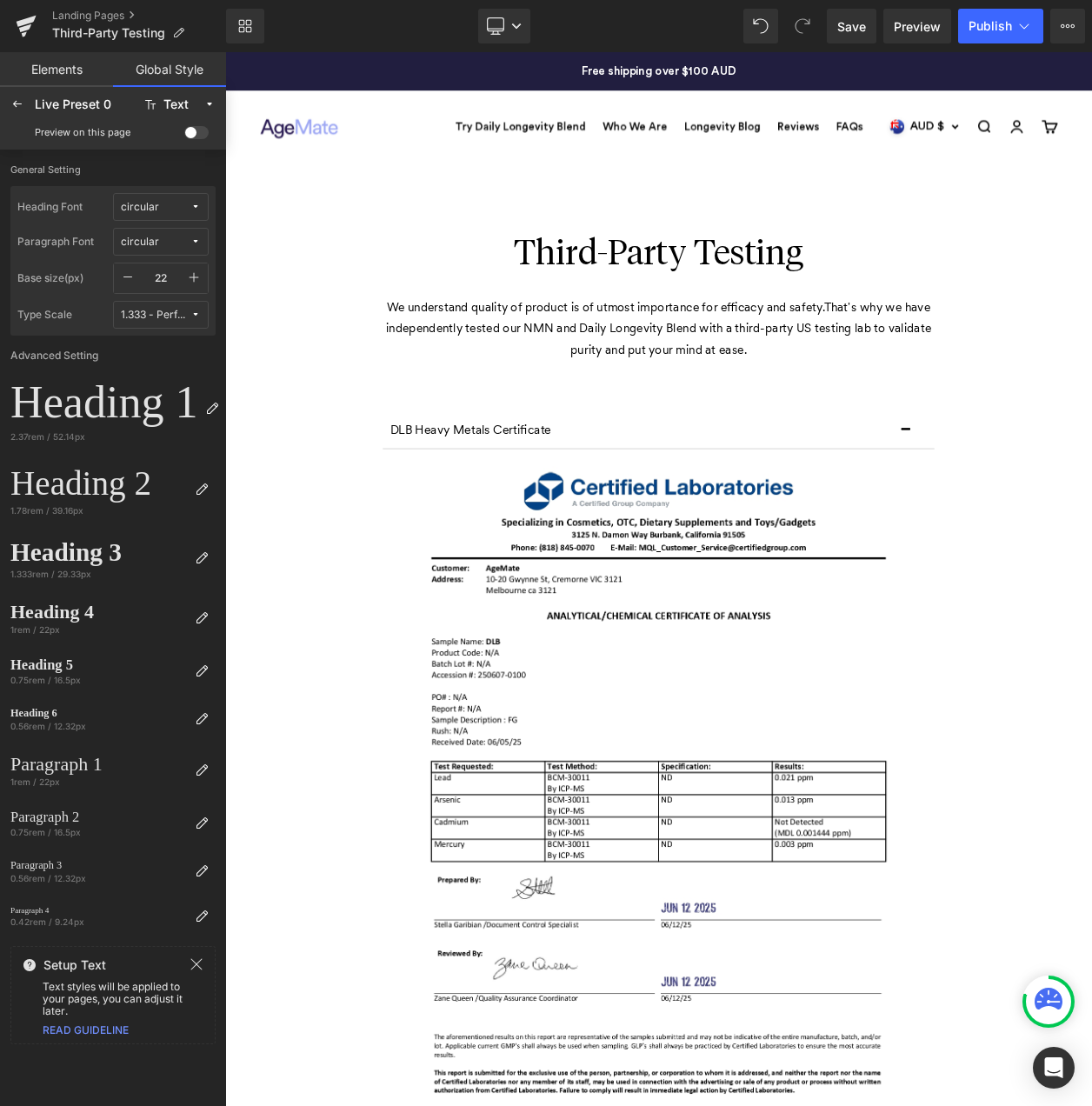
click at [187, 277] on icon "button" at bounding box center [193, 277] width 14 height 14
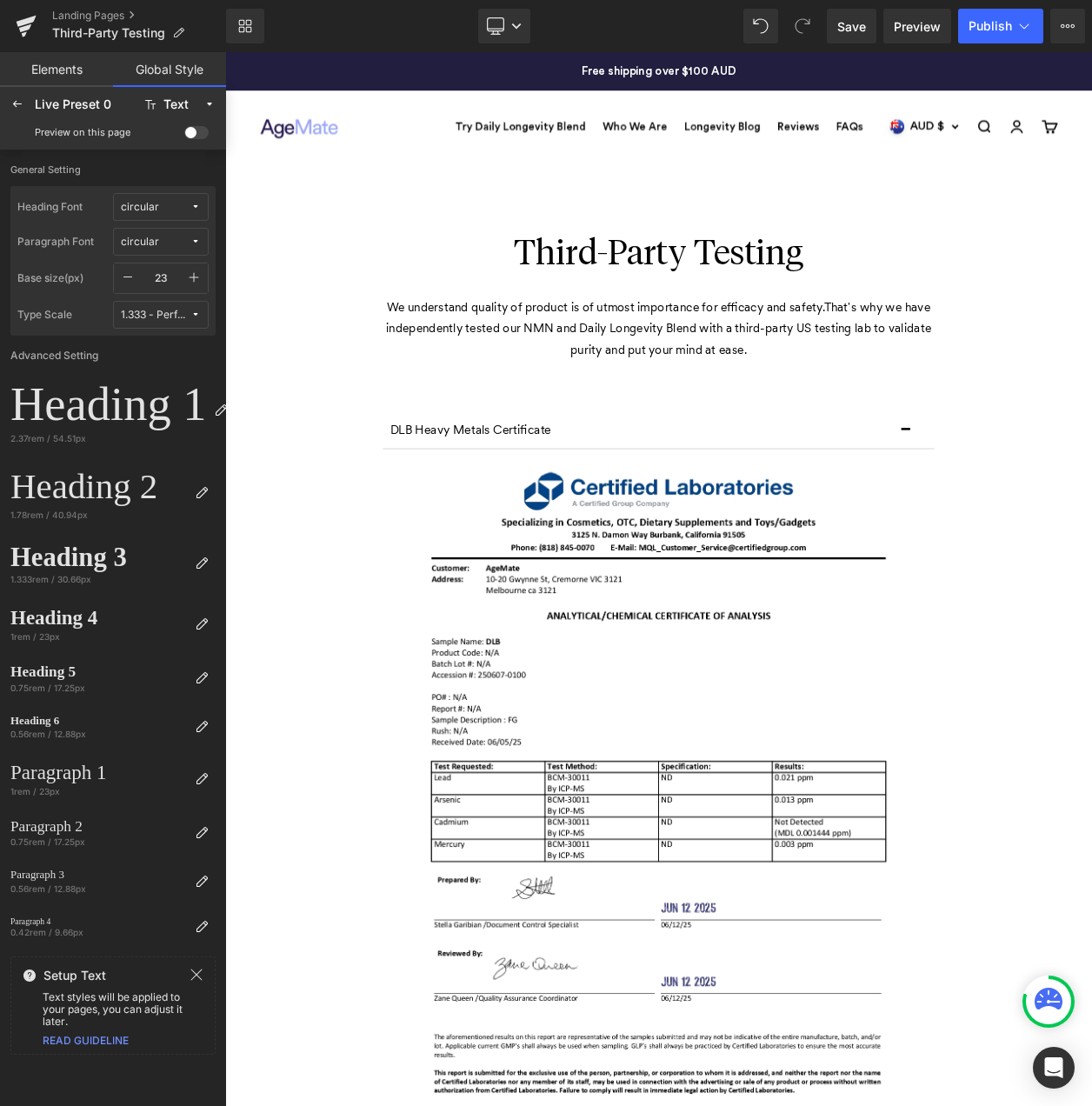
click at [187, 277] on icon "button" at bounding box center [193, 277] width 14 height 14
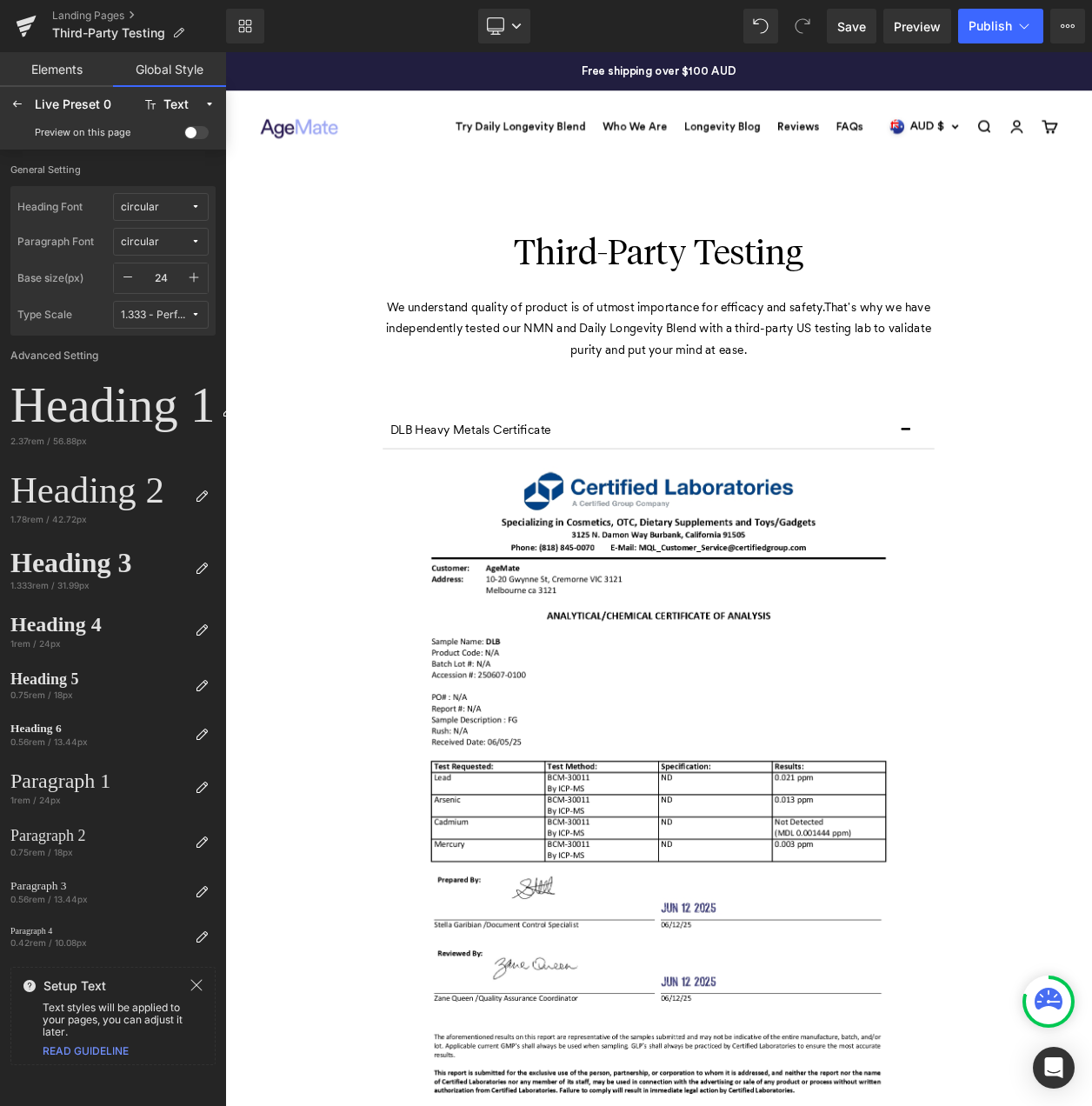
click at [187, 277] on icon "button" at bounding box center [193, 277] width 14 height 14
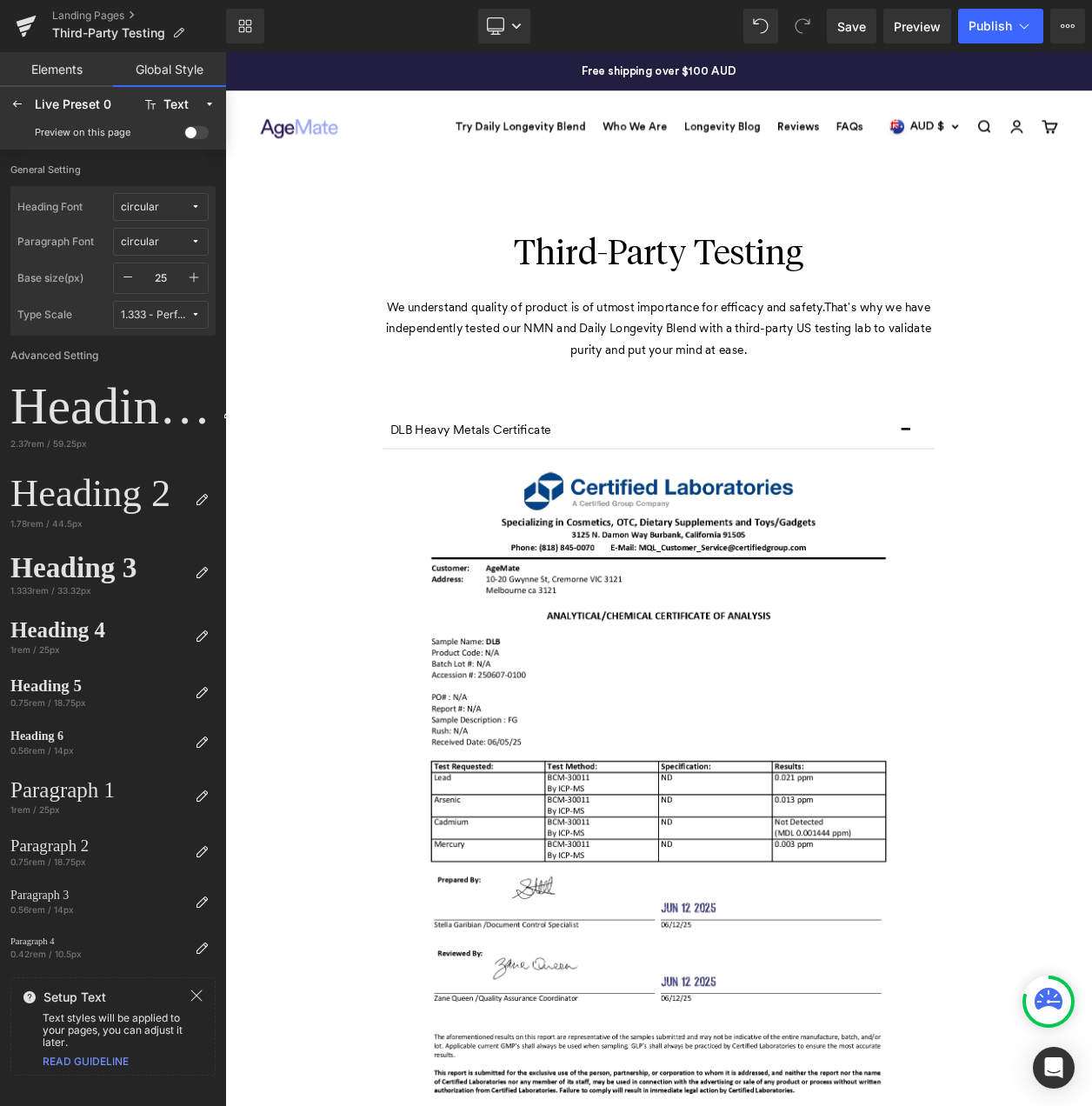
click at [187, 277] on icon "button" at bounding box center [193, 277] width 14 height 14
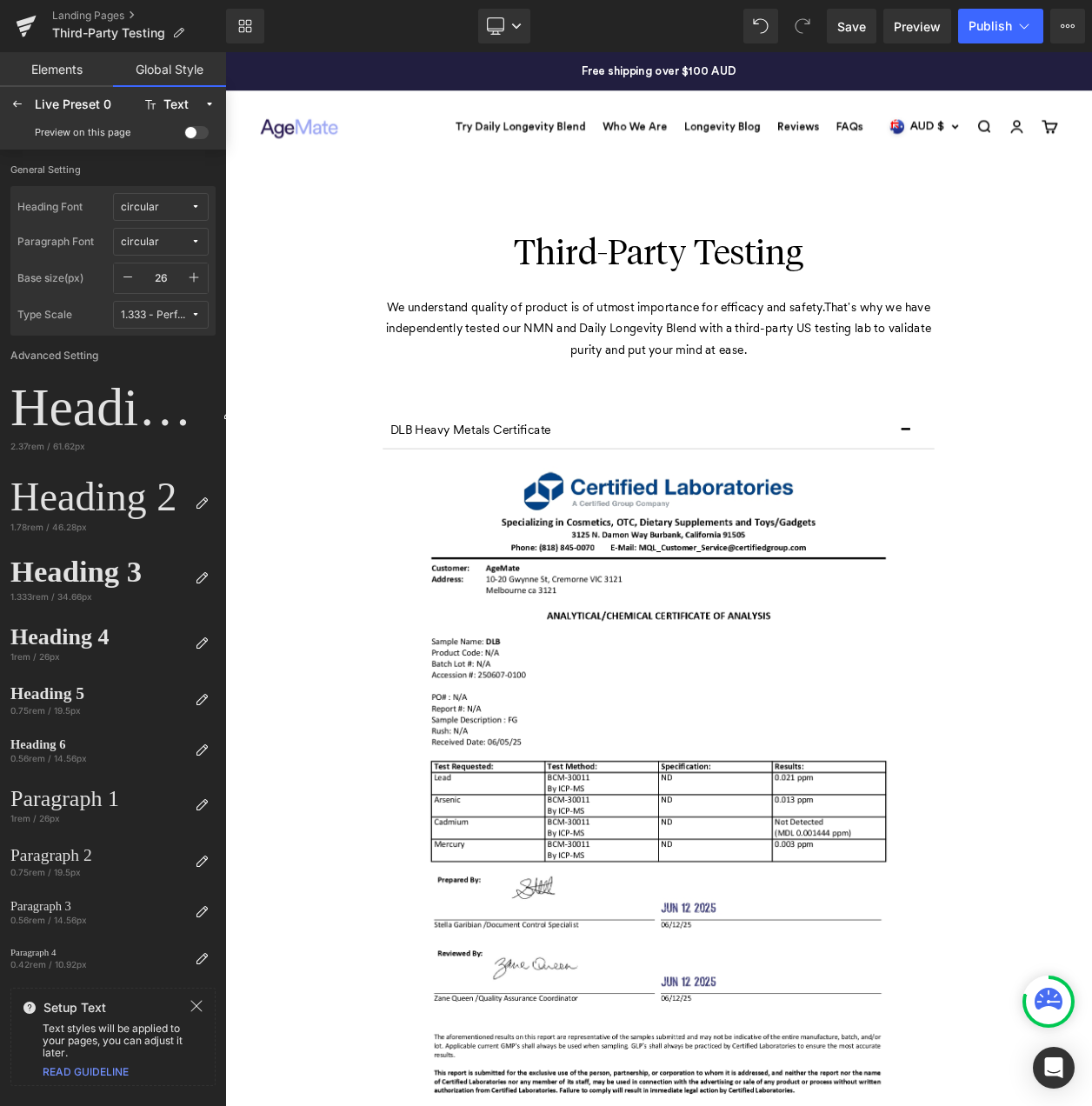
click at [187, 277] on icon "button" at bounding box center [193, 277] width 14 height 14
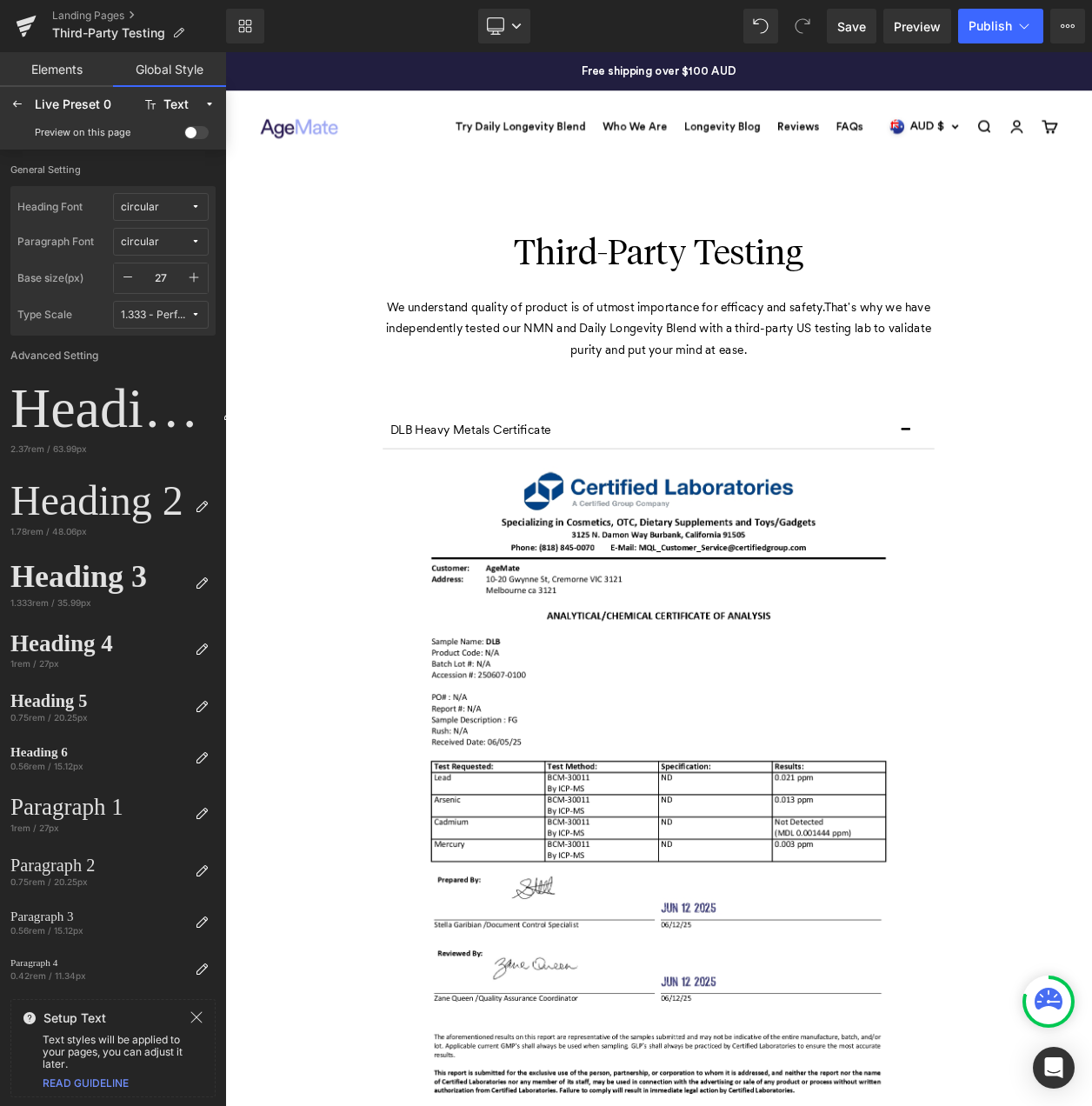
click at [187, 277] on icon "button" at bounding box center [193, 277] width 14 height 14
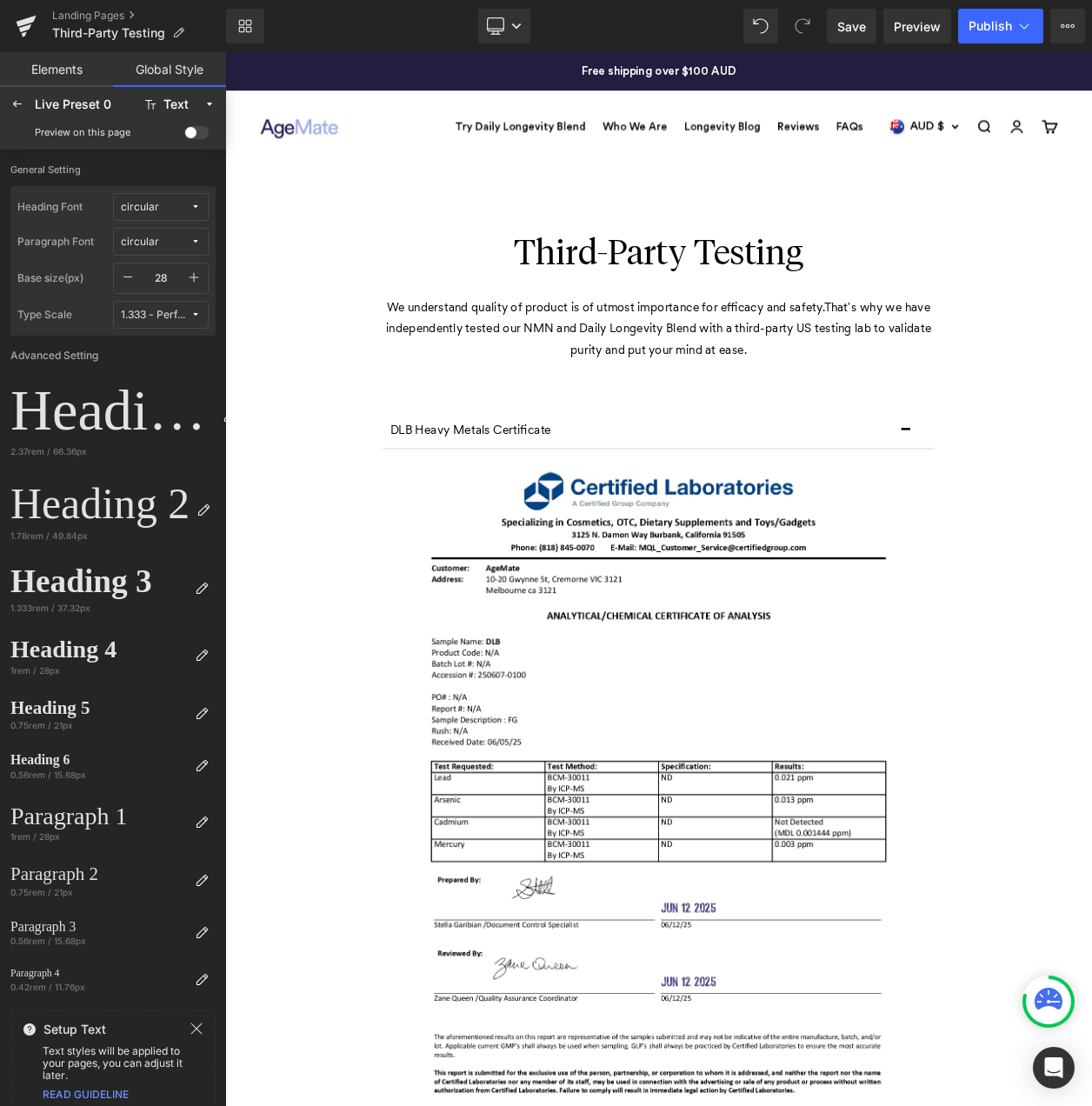
click at [187, 277] on icon "button" at bounding box center [193, 277] width 14 height 14
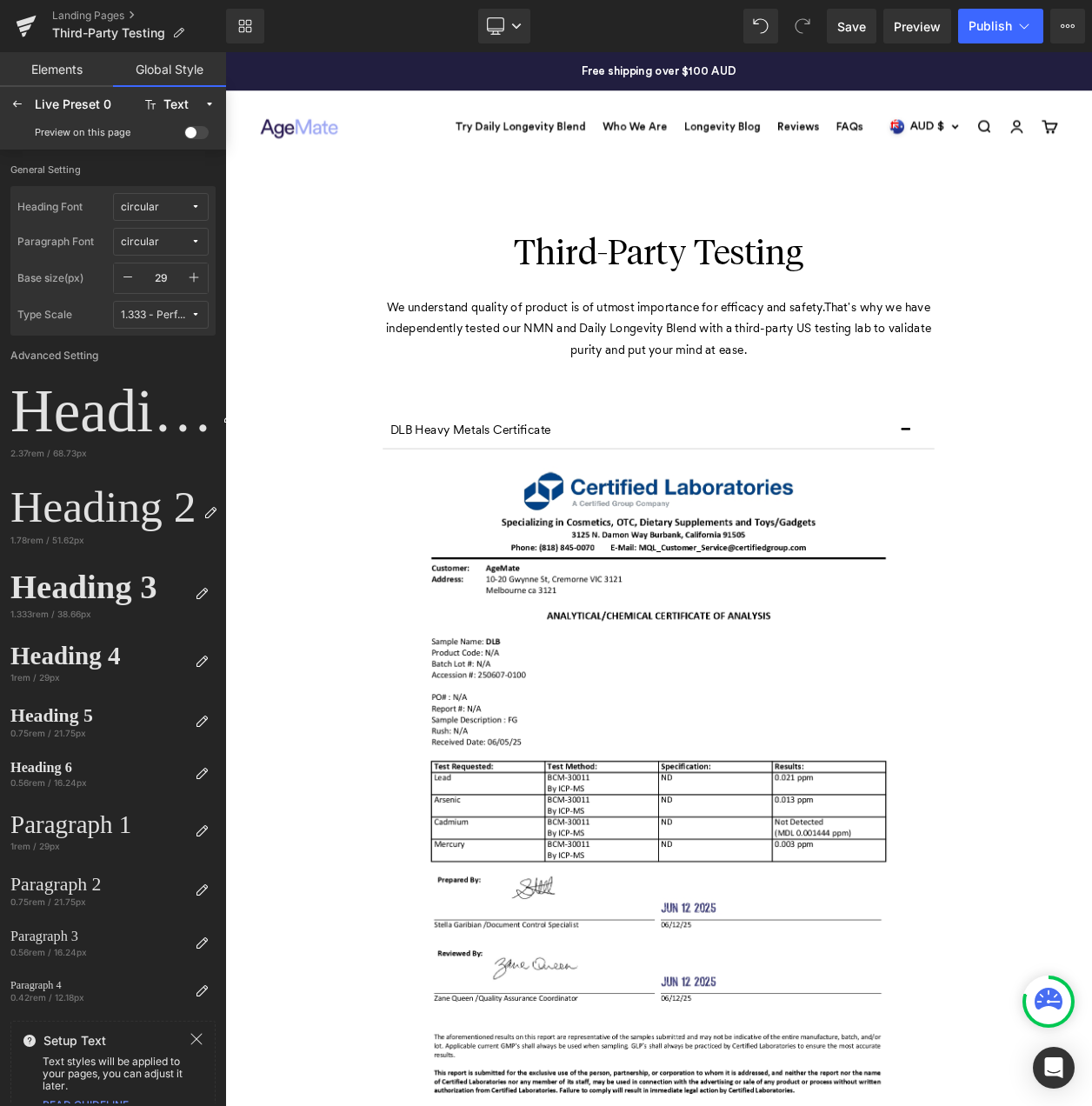
click at [187, 277] on icon "button" at bounding box center [193, 277] width 14 height 14
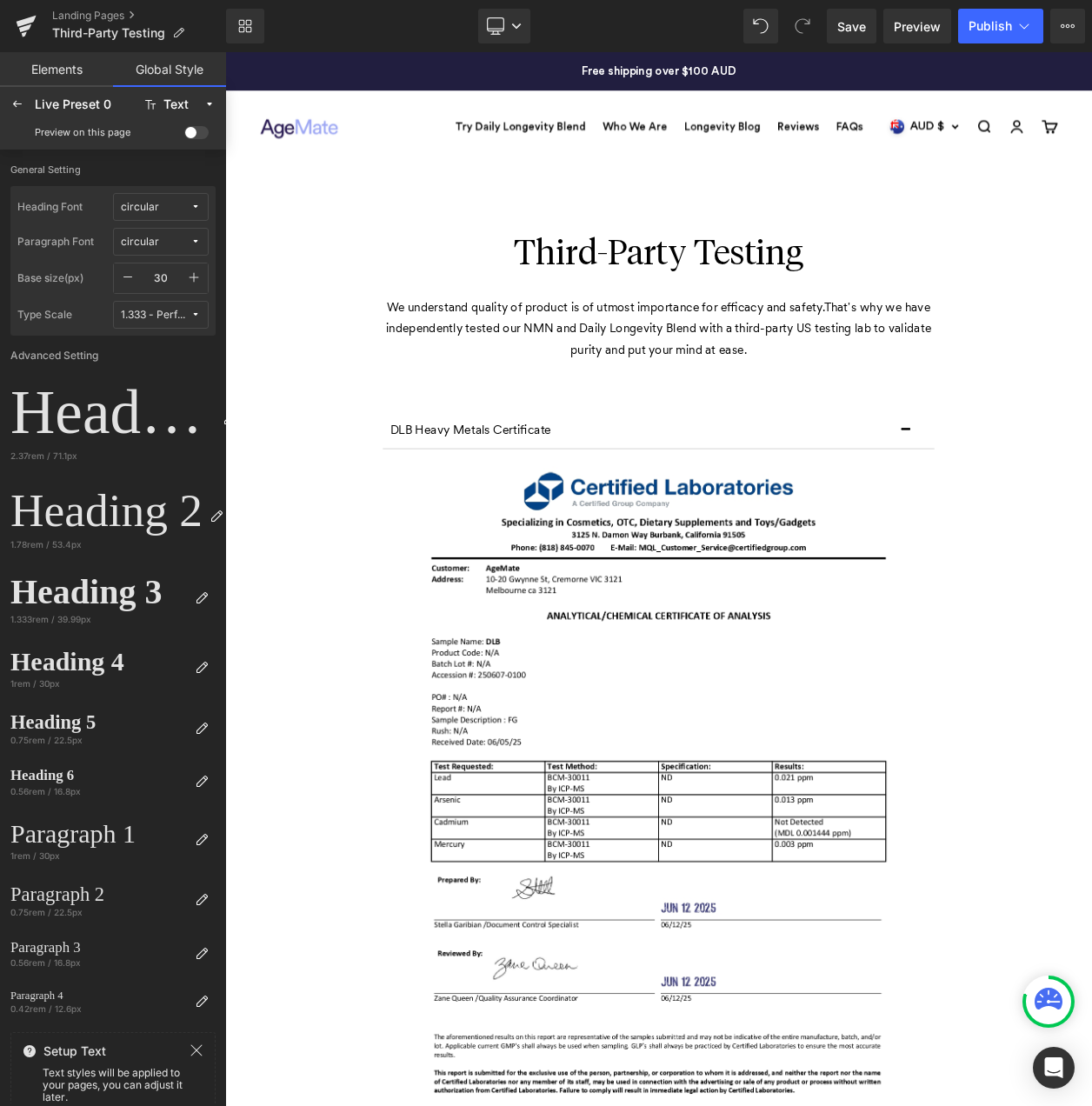
click at [122, 277] on icon "button" at bounding box center [127, 277] width 14 height 14
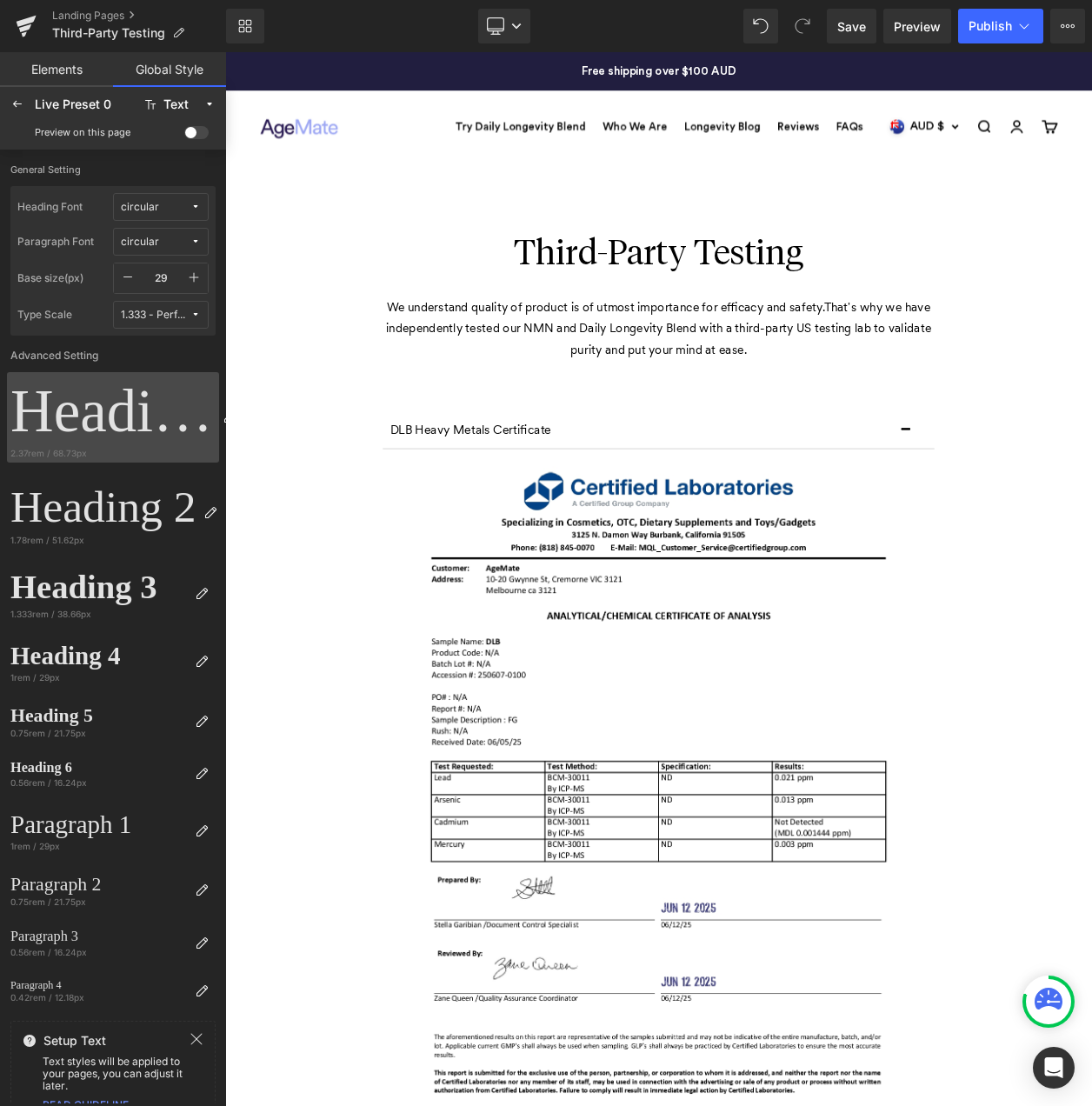
click at [109, 421] on div "Heading 1" at bounding box center [113, 412] width 205 height 72
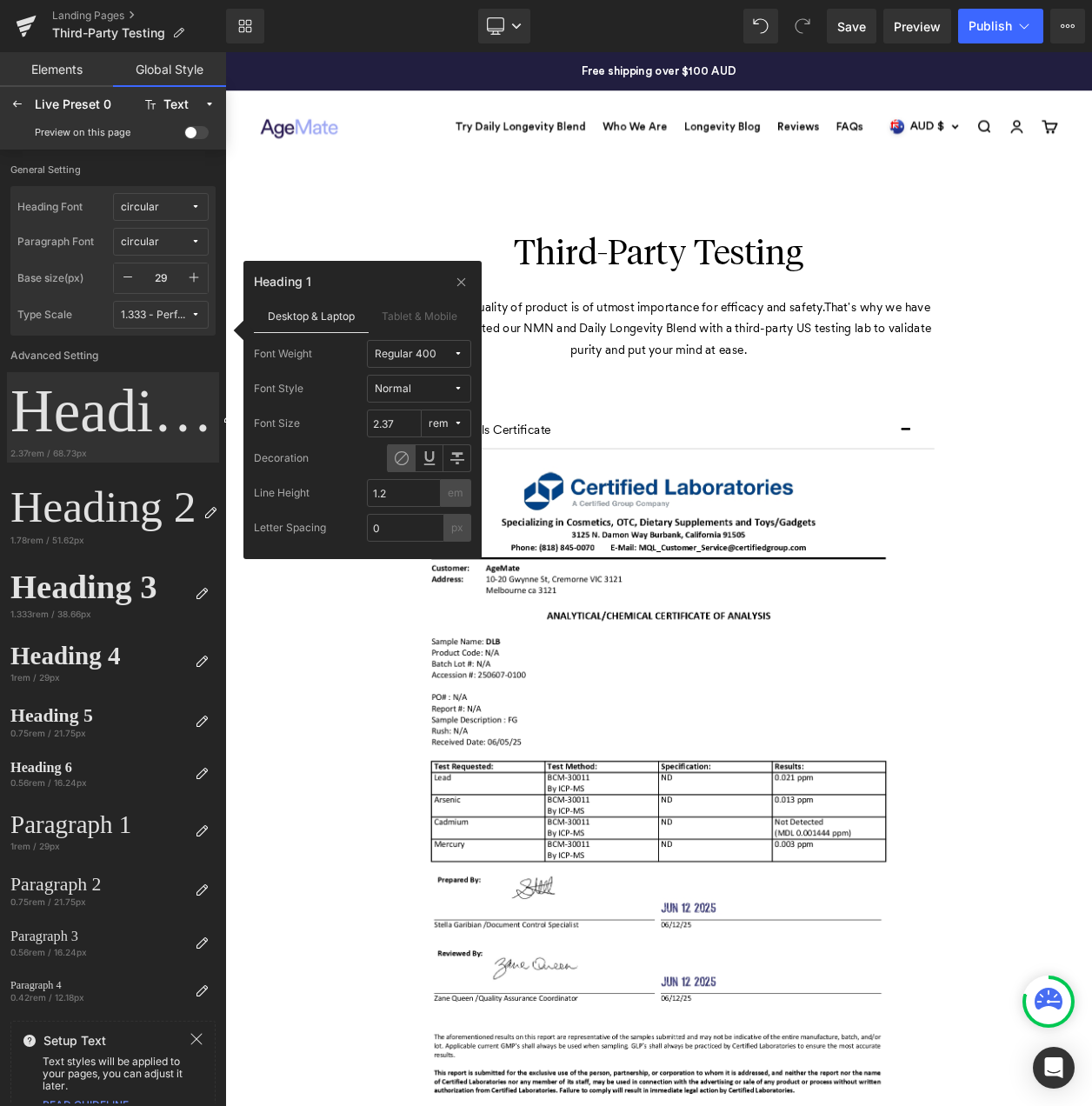
click at [405, 382] on div "Normal" at bounding box center [393, 389] width 37 height 13
click at [407, 358] on div "Regular 400" at bounding box center [406, 354] width 62 height 13
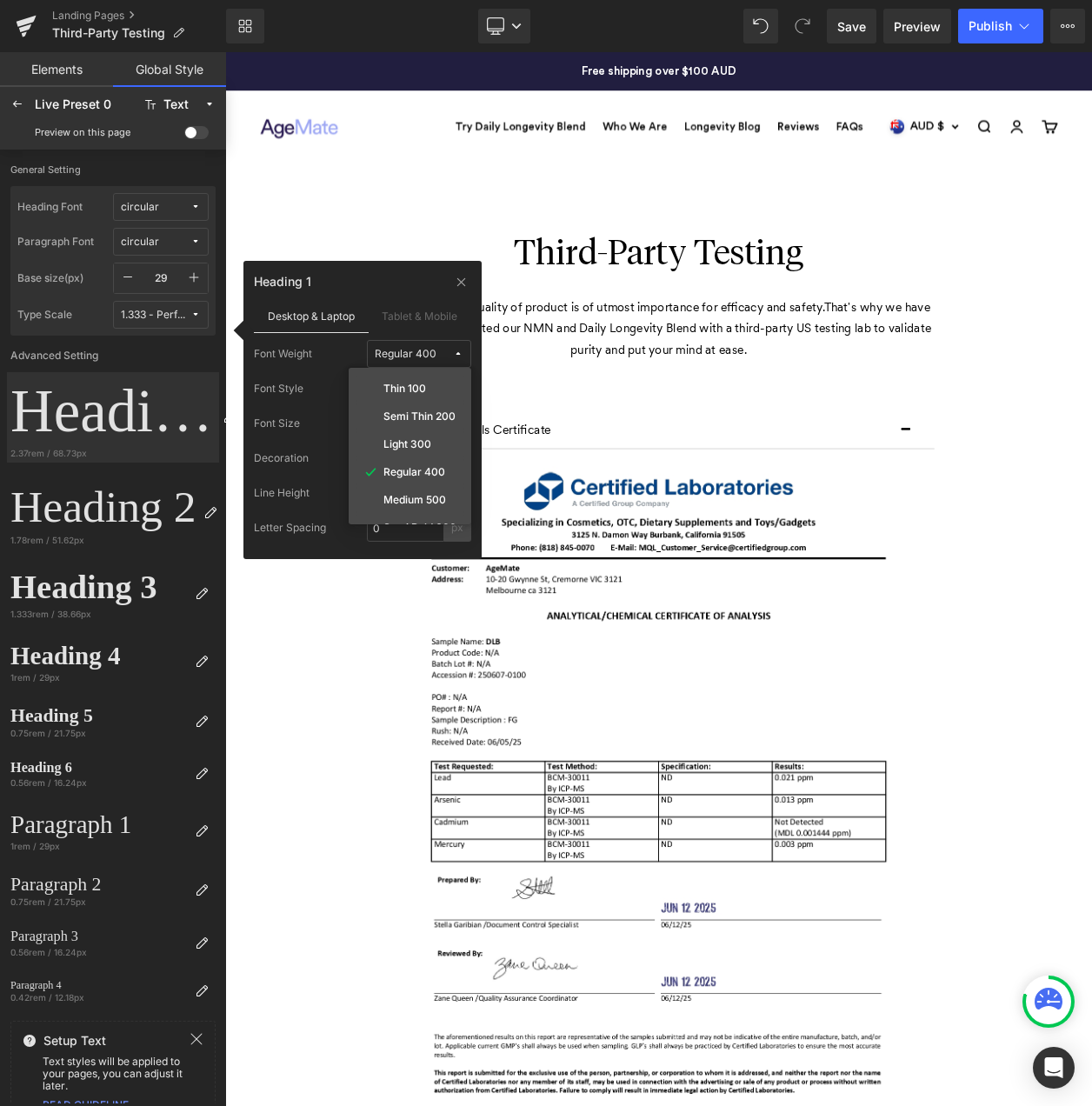
click at [195, 126] on div "Preview on this page" at bounding box center [113, 133] width 220 height 28
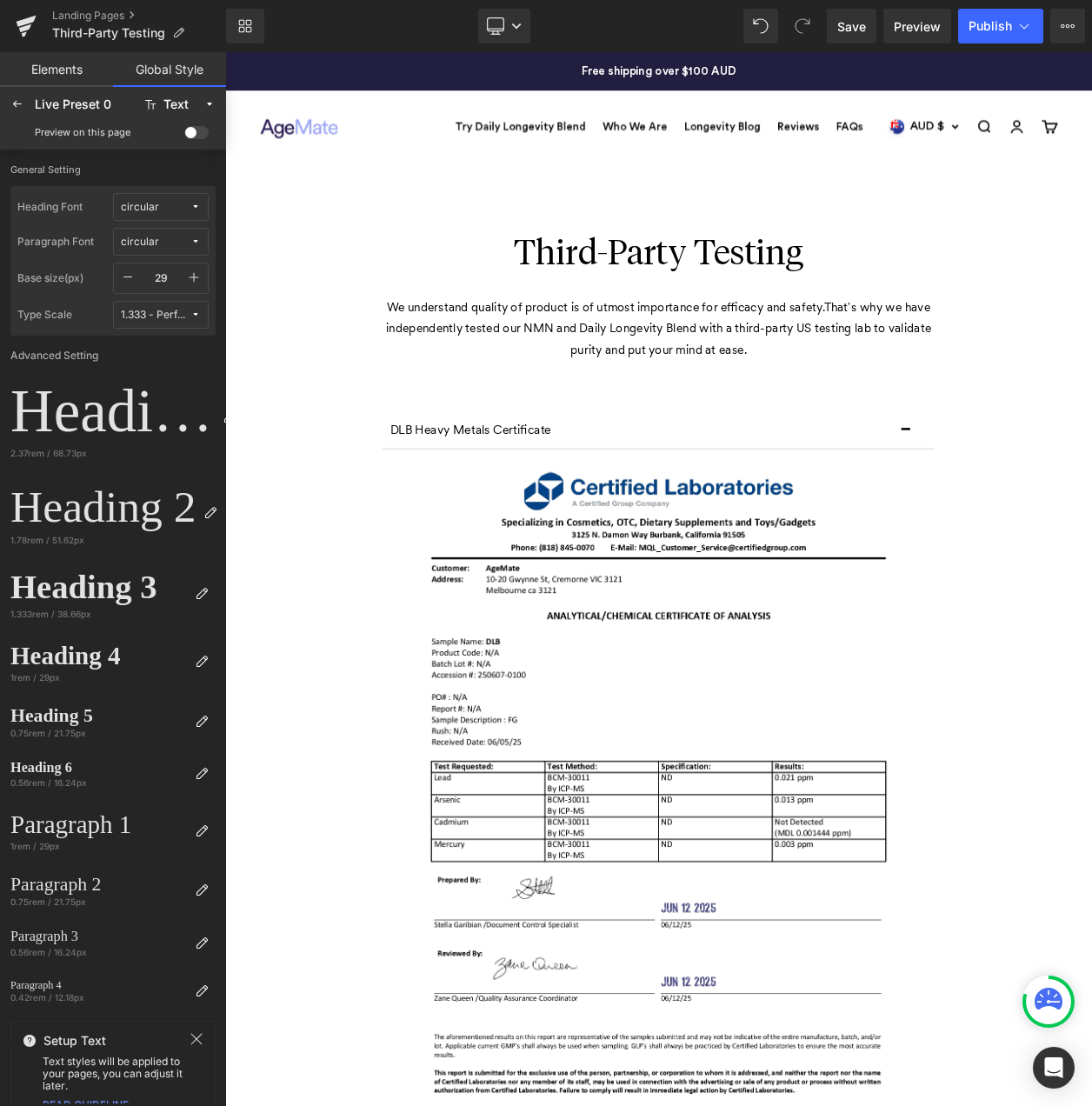
click at [195, 133] on span at bounding box center [197, 133] width 24 height 13
click at [185, 136] on input "checkbox" at bounding box center [185, 136] width 0 height 0
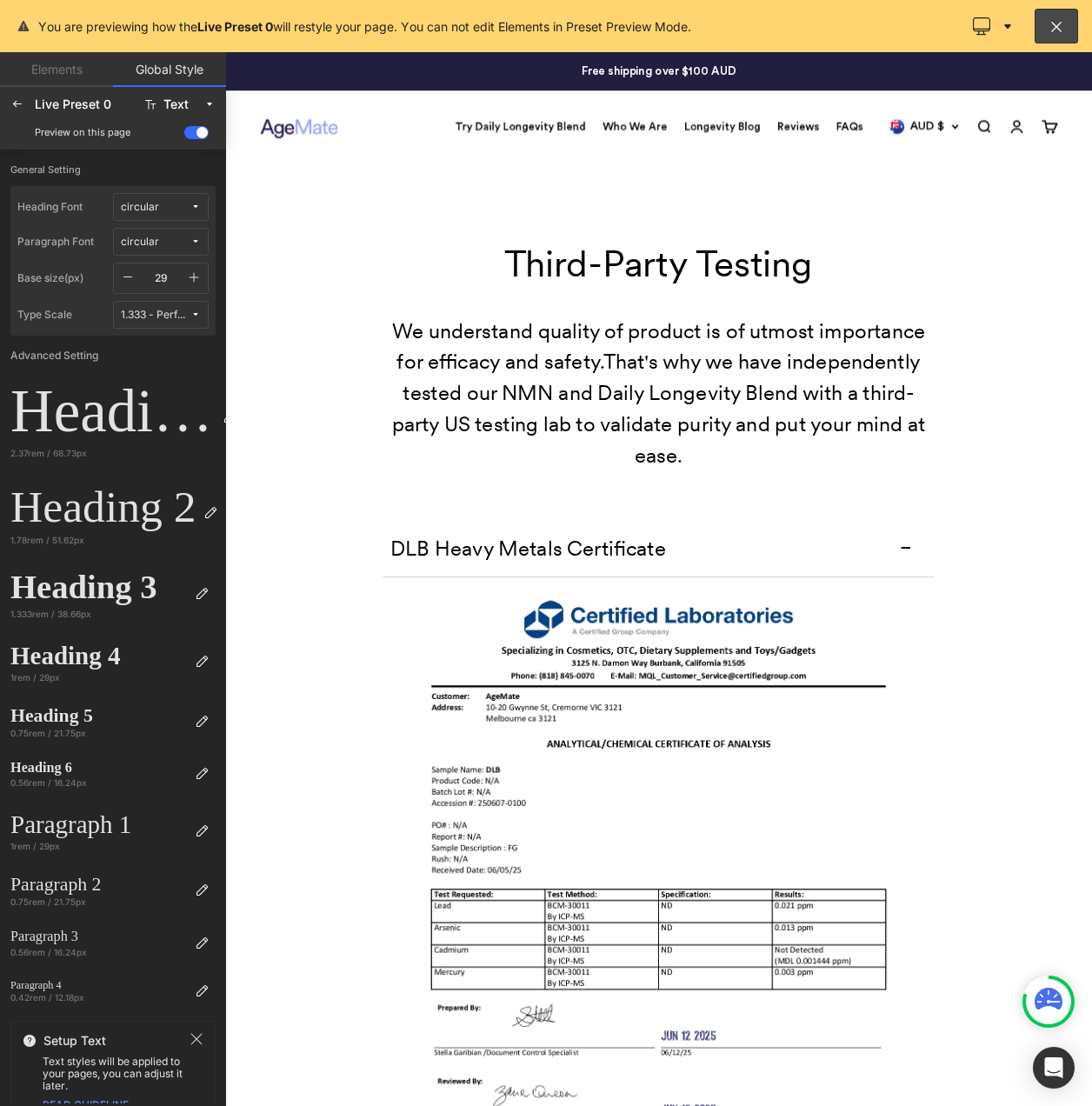
click at [195, 133] on span at bounding box center [197, 133] width 24 height 13
click at [185, 136] on input "checkbox" at bounding box center [185, 136] width 0 height 0
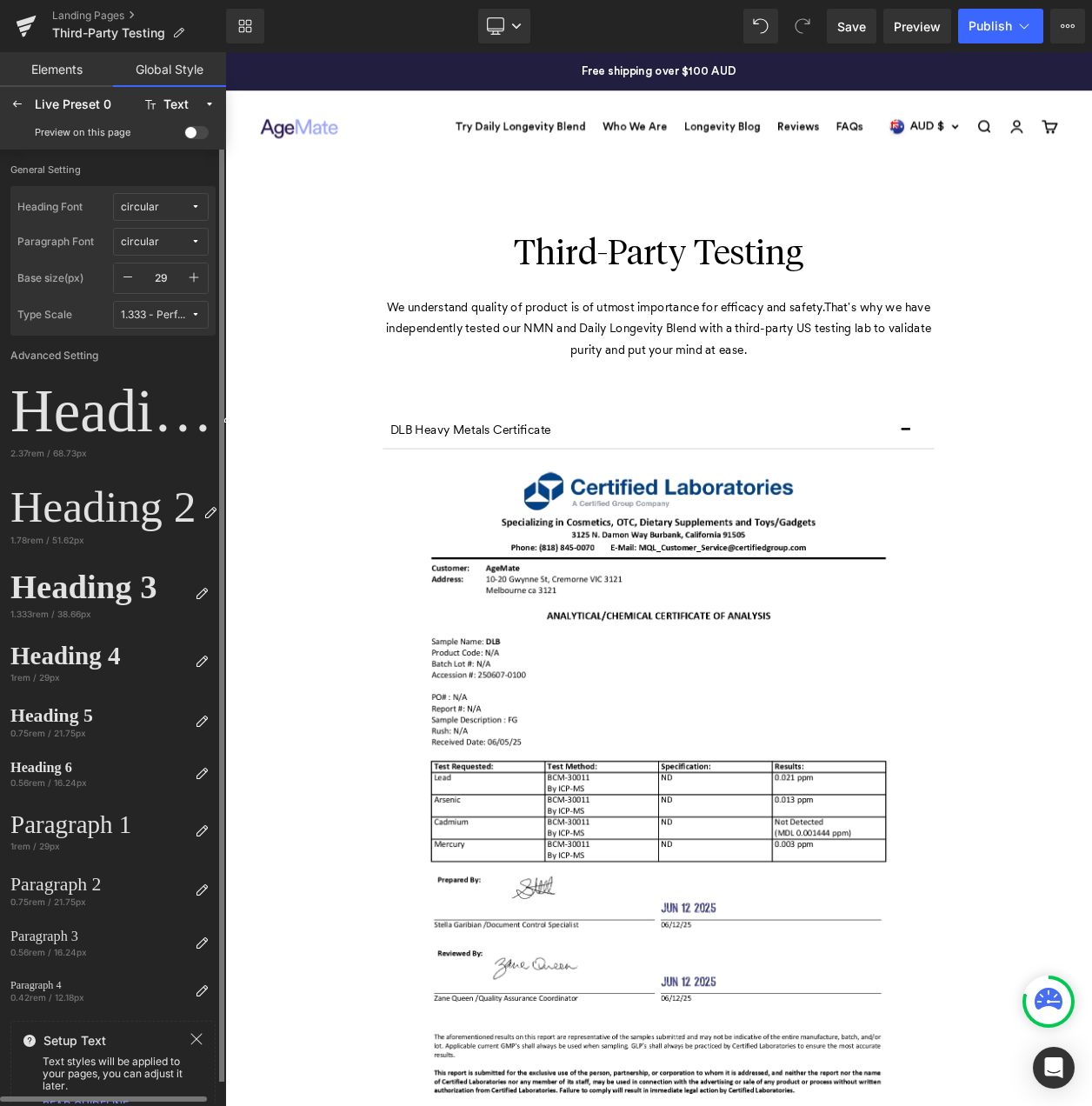
click at [131, 275] on icon "button" at bounding box center [127, 277] width 14 height 14
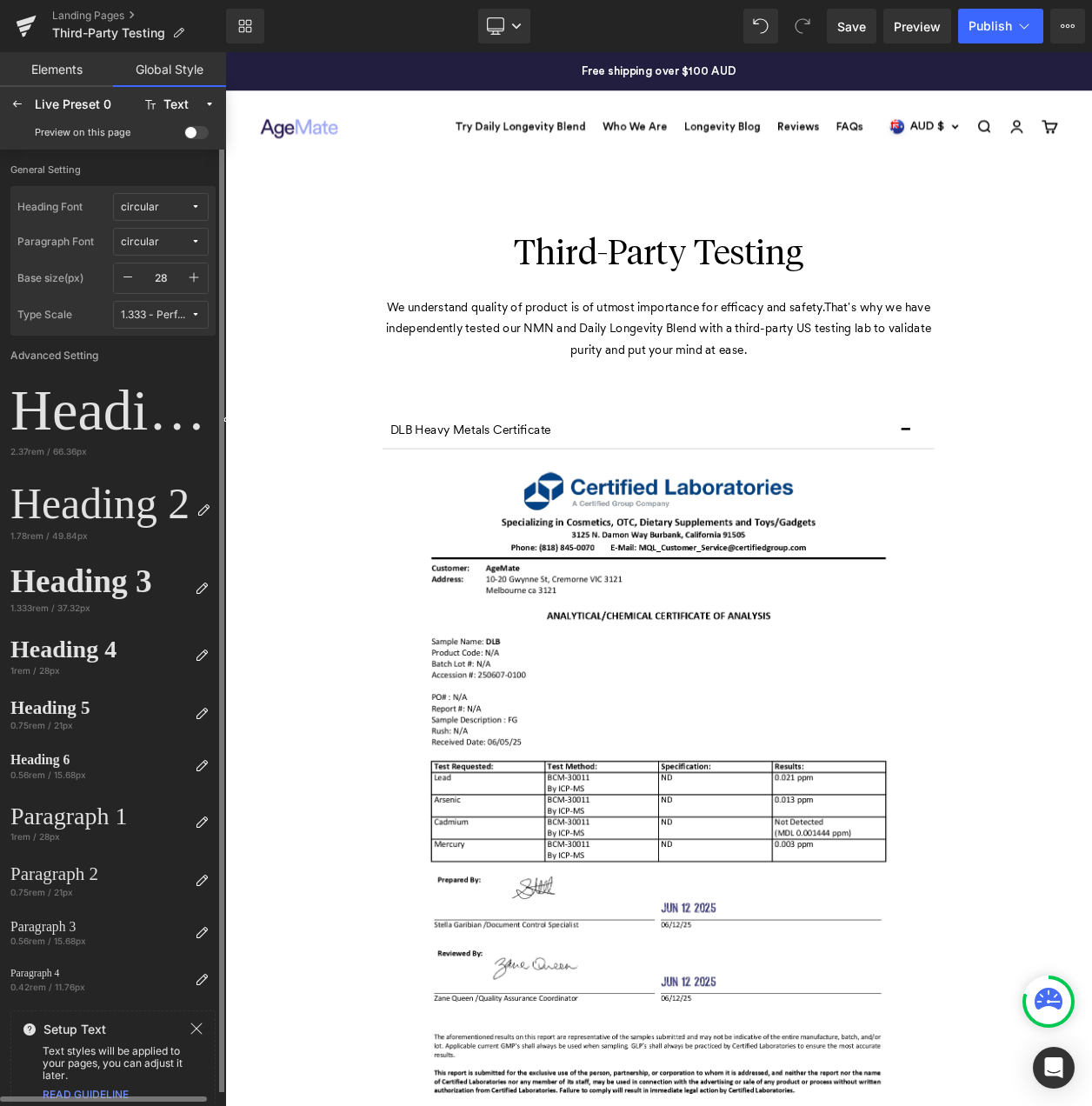
click at [131, 275] on icon "button" at bounding box center [127, 277] width 14 height 14
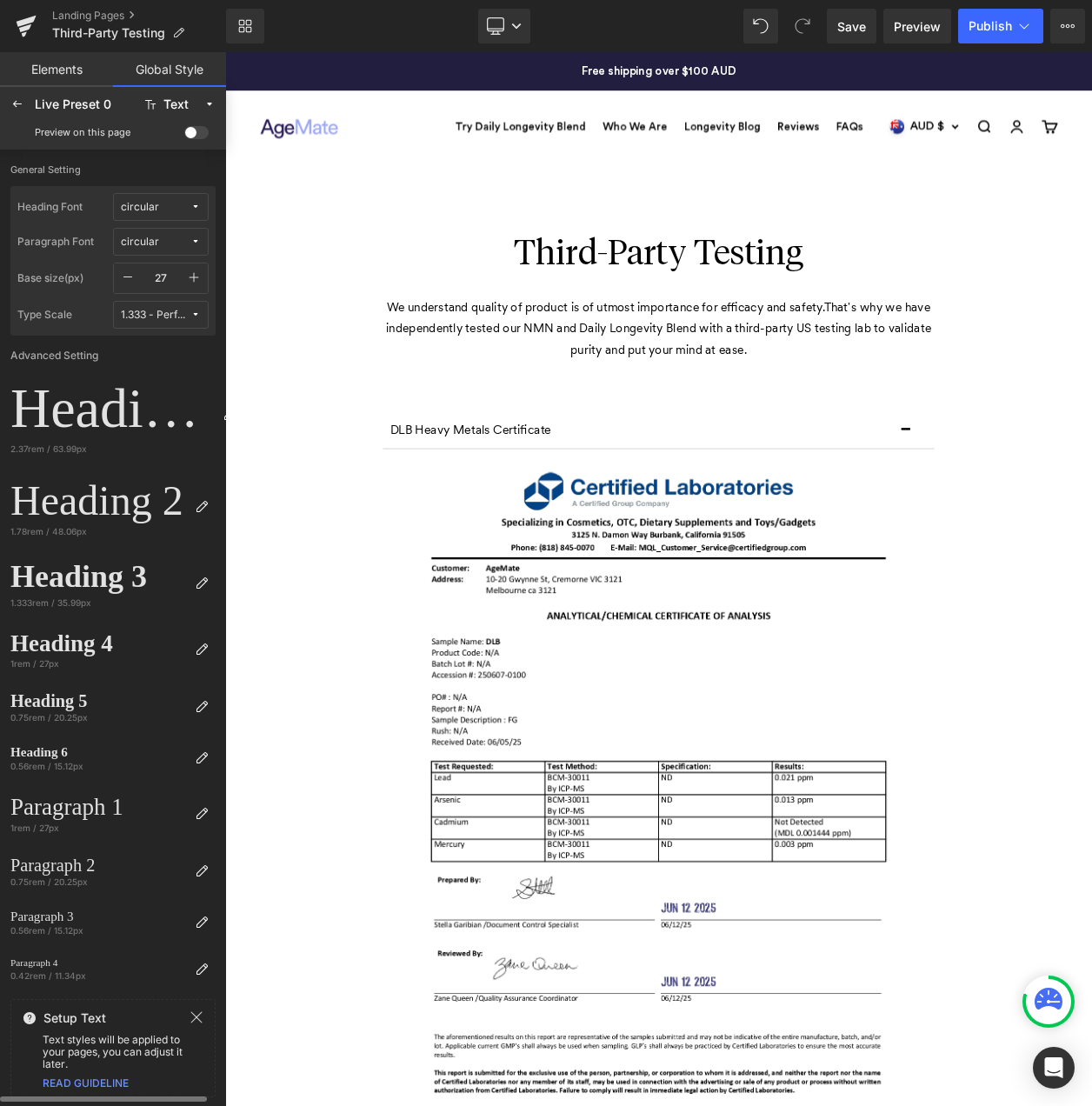
click at [131, 275] on icon "button" at bounding box center [127, 277] width 14 height 14
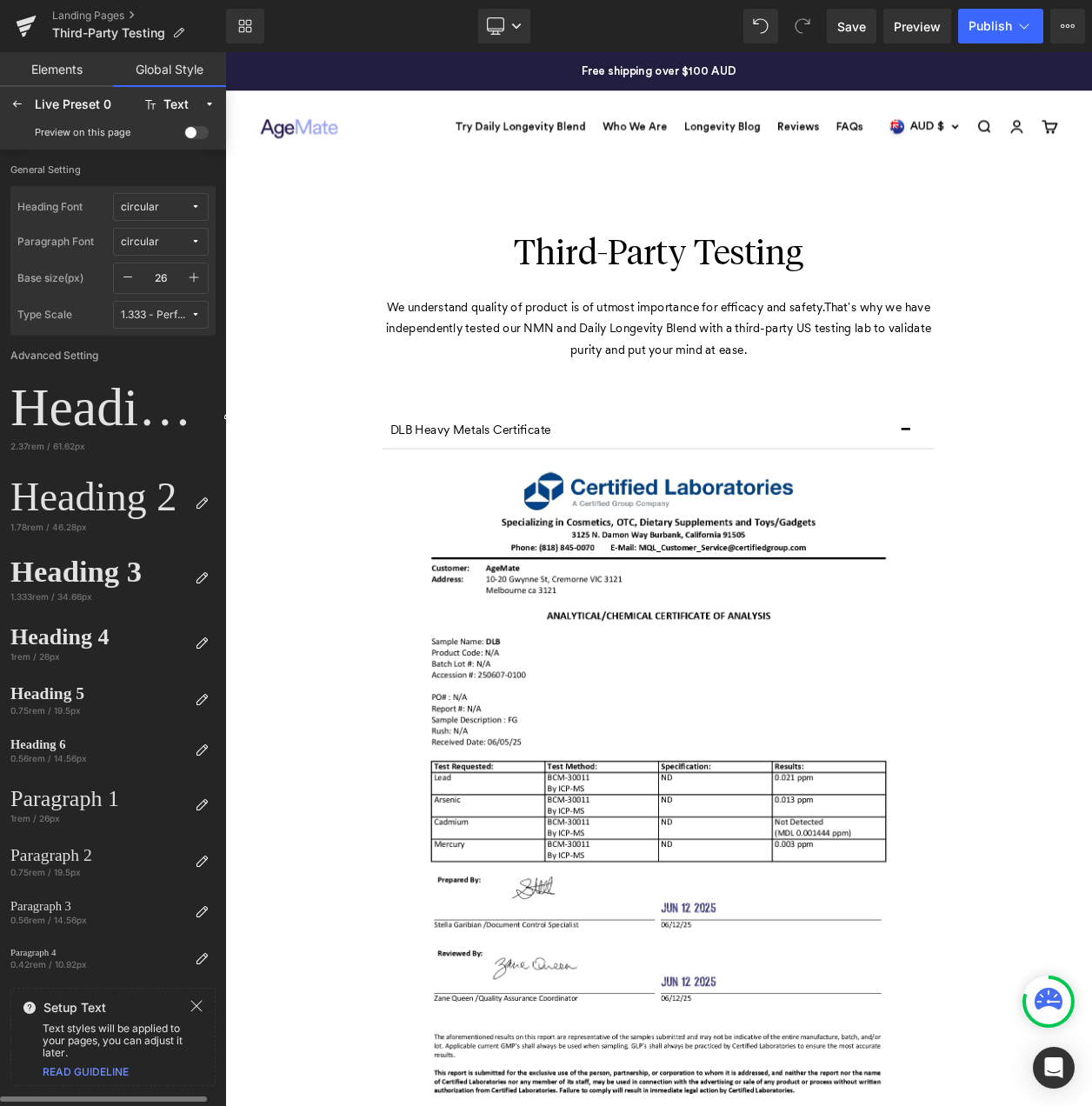
click at [187, 276] on button "button" at bounding box center [194, 278] width 28 height 29
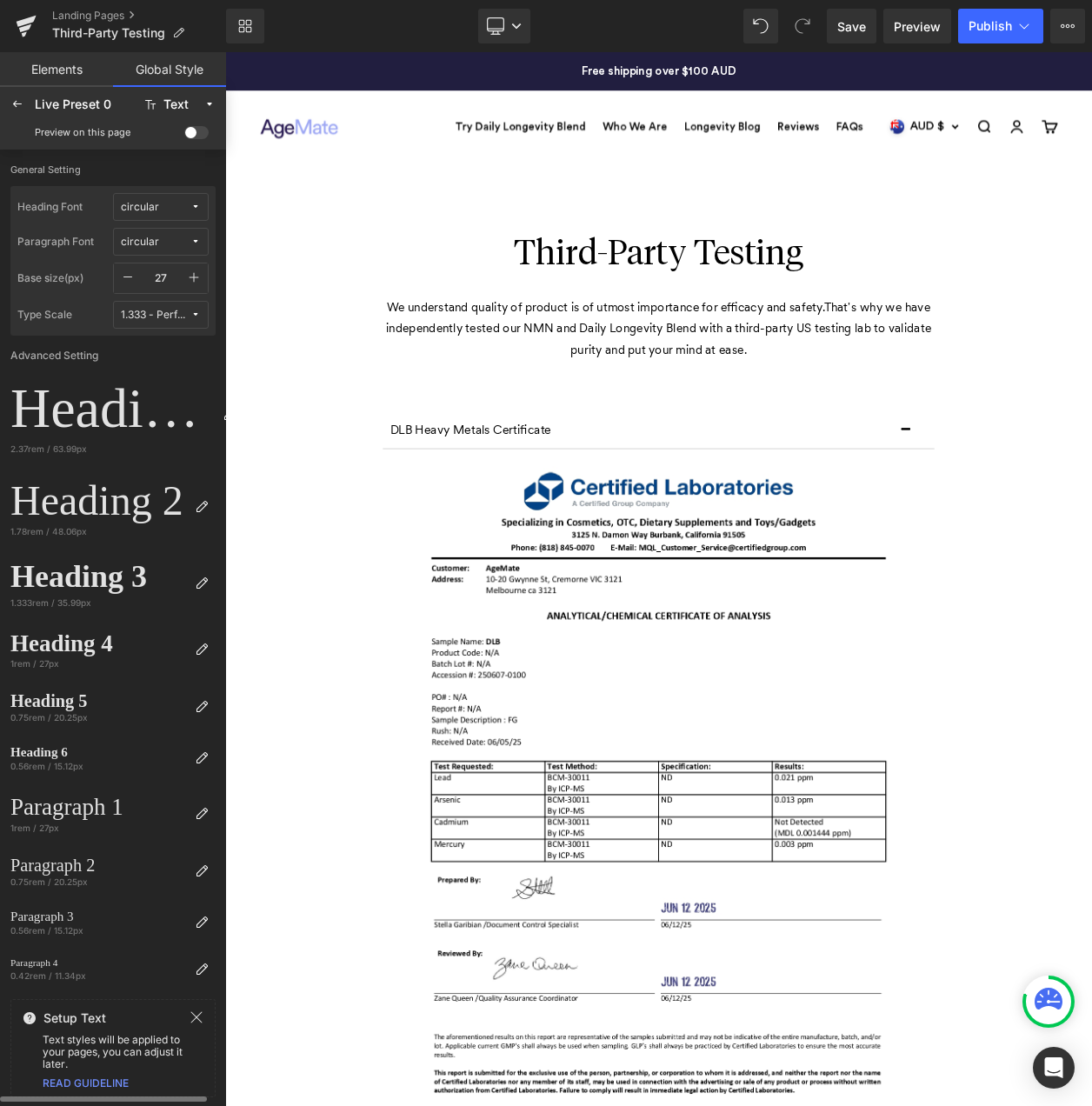
click at [125, 276] on icon "button" at bounding box center [127, 277] width 14 height 14
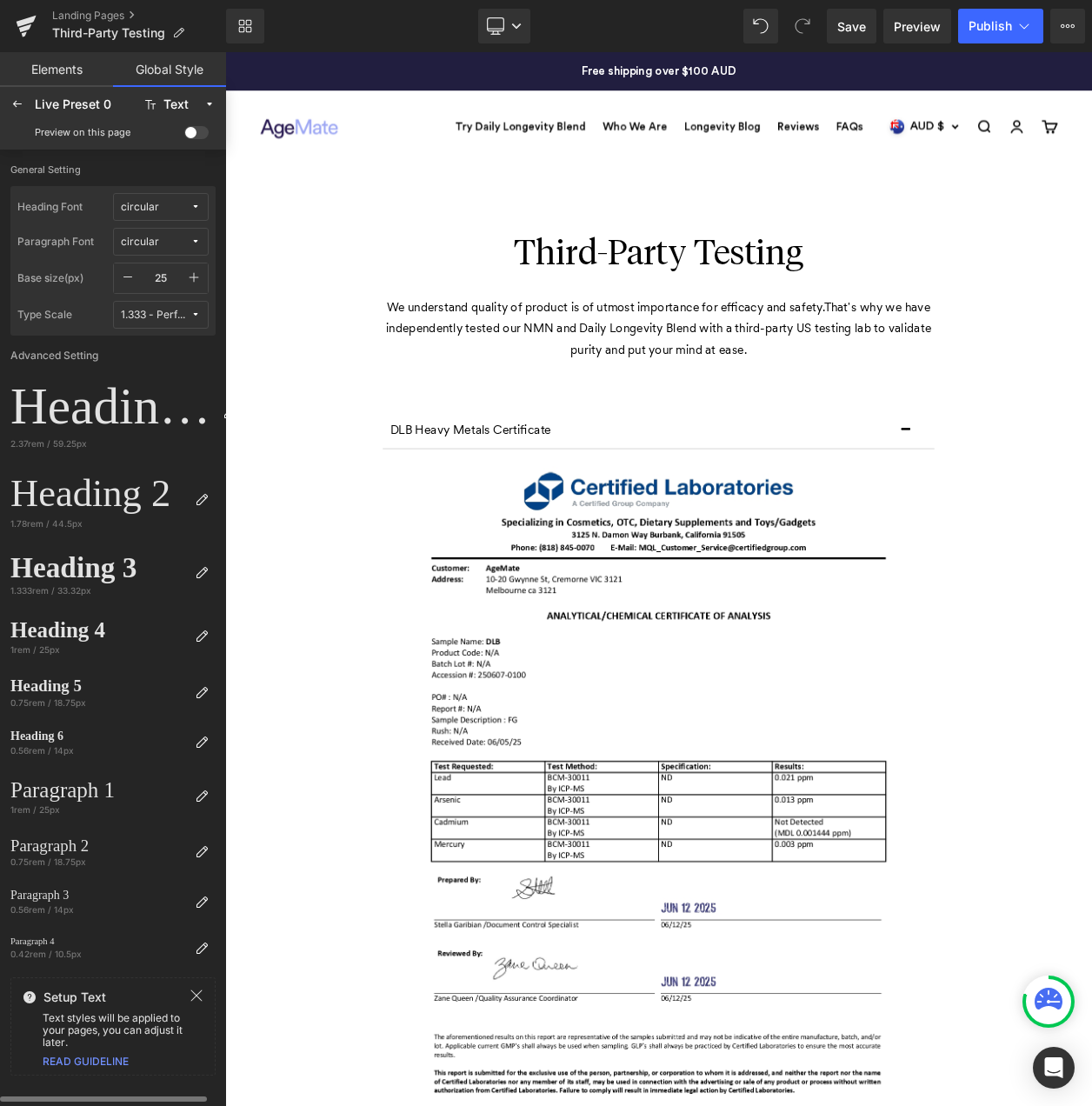
click at [125, 276] on icon "button" at bounding box center [127, 277] width 14 height 14
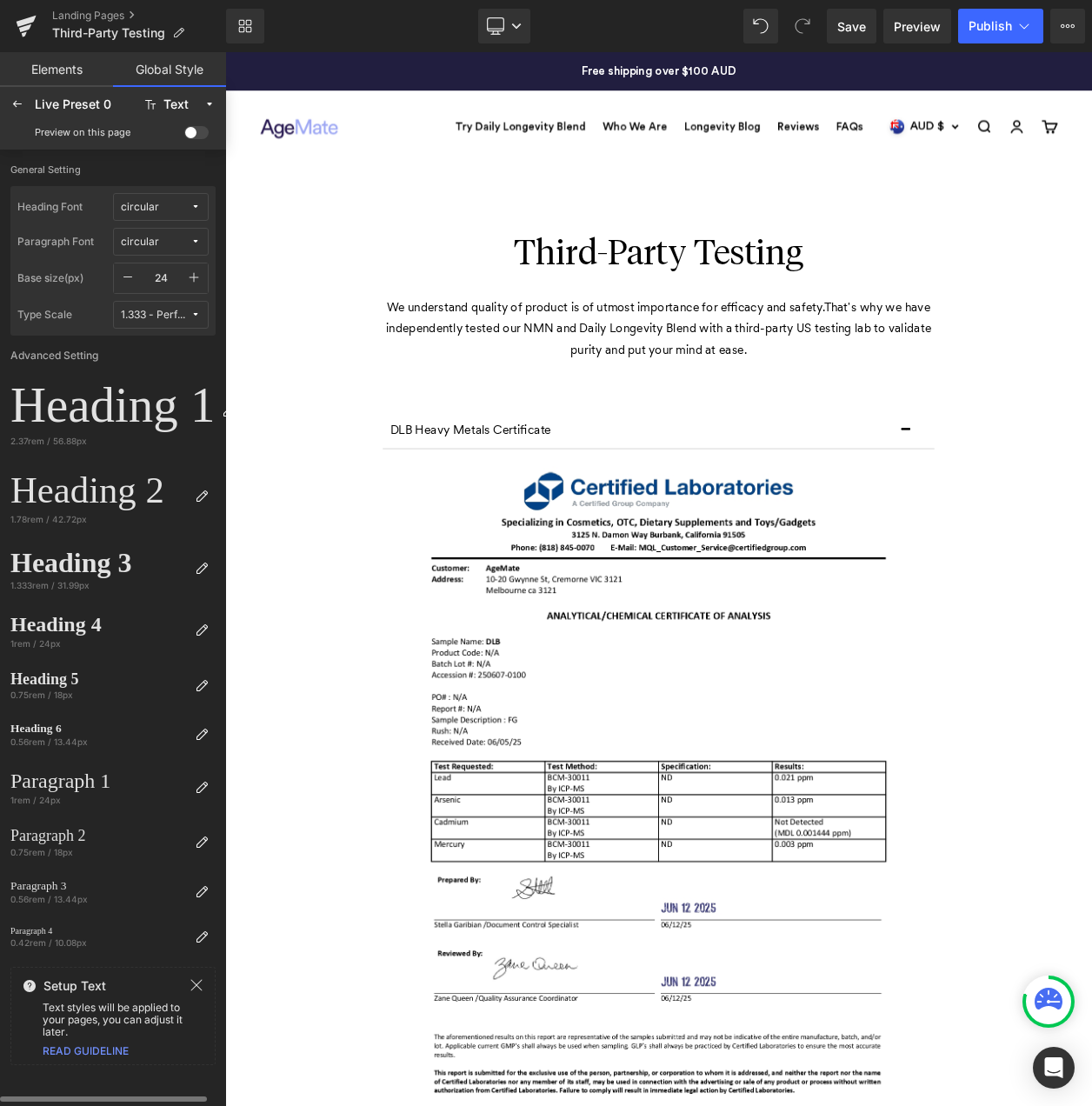
click at [125, 276] on icon "button" at bounding box center [127, 277] width 14 height 14
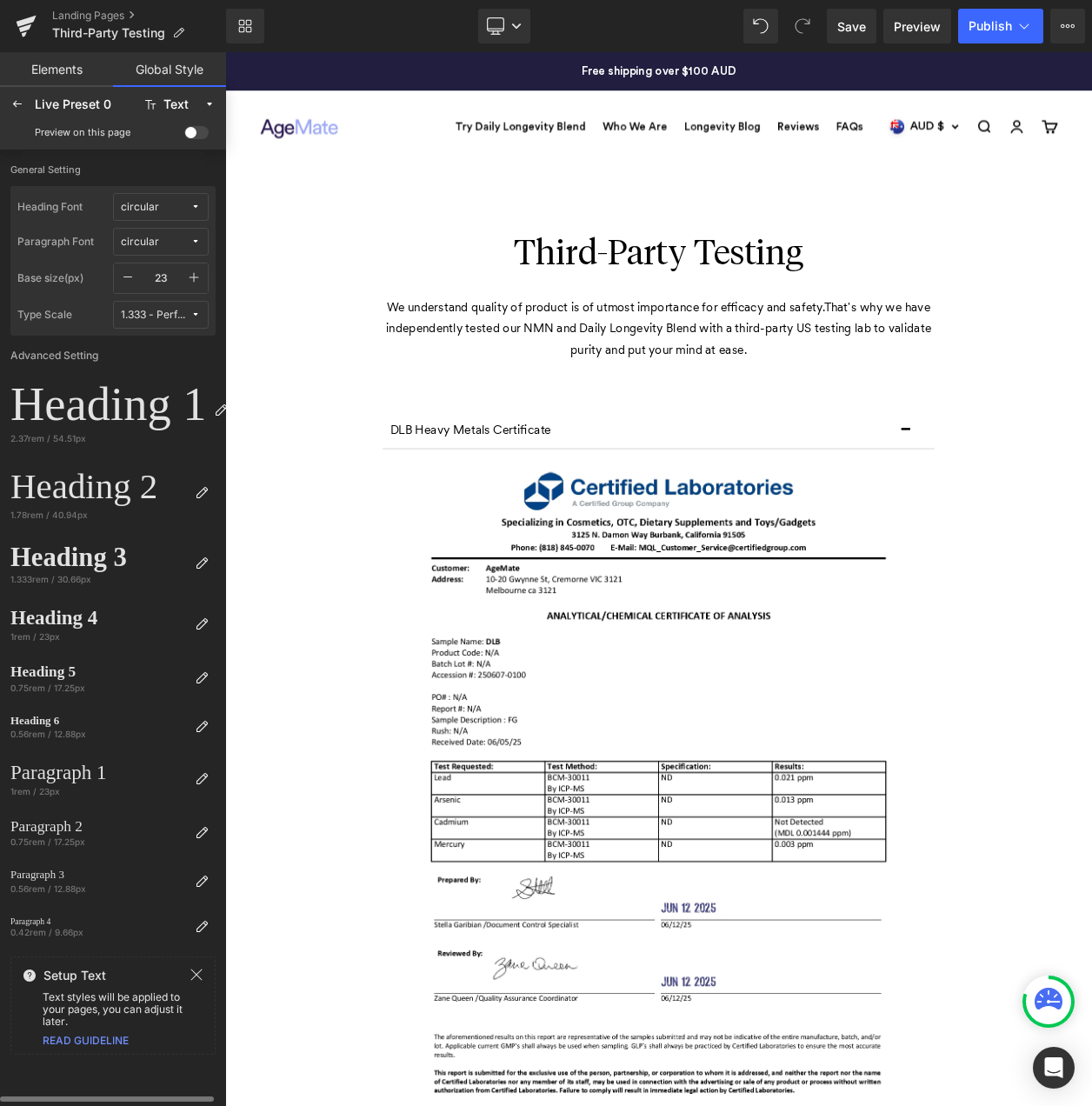
click at [125, 276] on icon "button" at bounding box center [127, 277] width 14 height 14
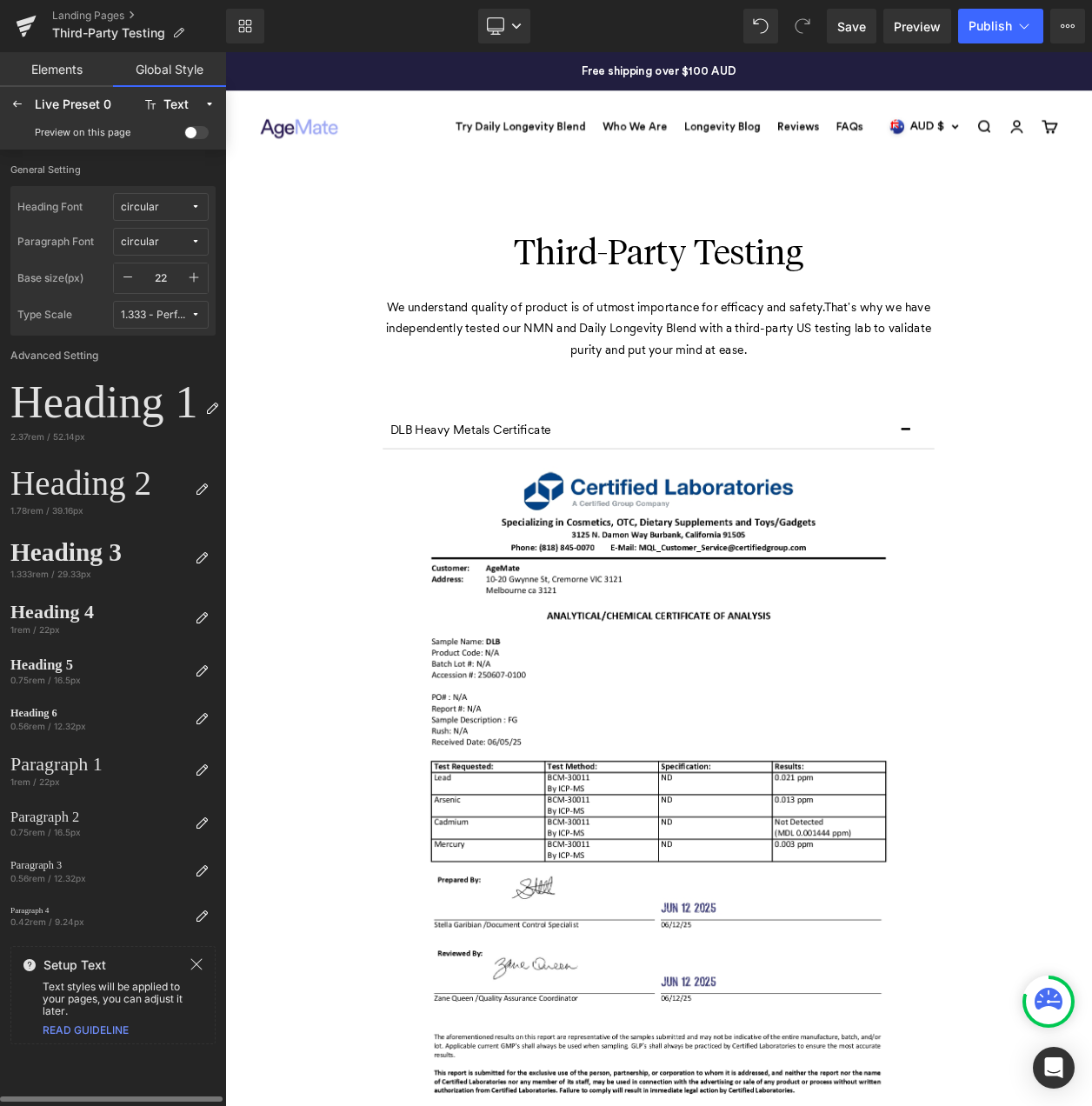
click at [125, 276] on icon "button" at bounding box center [127, 277] width 14 height 14
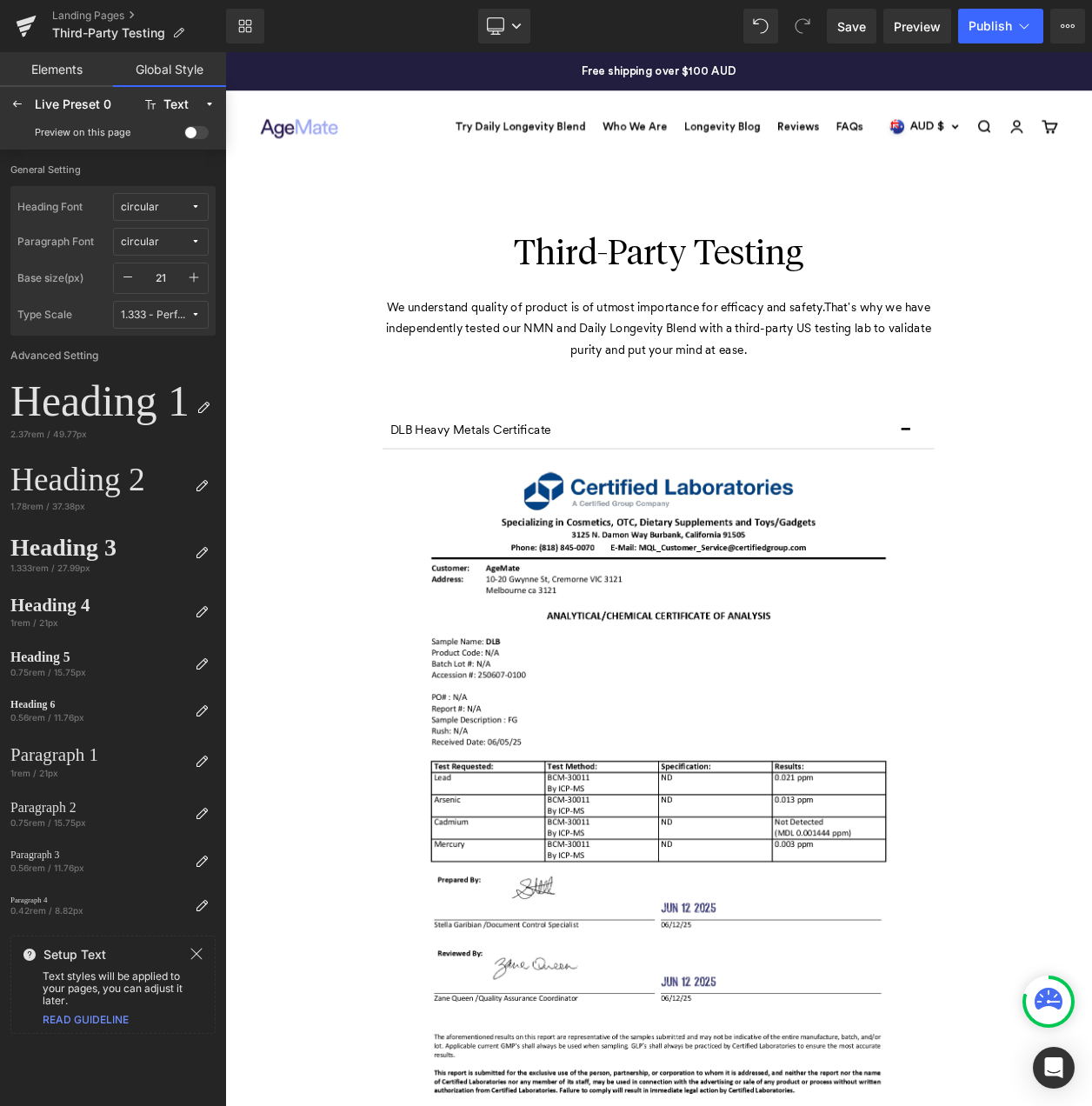
click at [125, 276] on icon "button" at bounding box center [127, 277] width 14 height 14
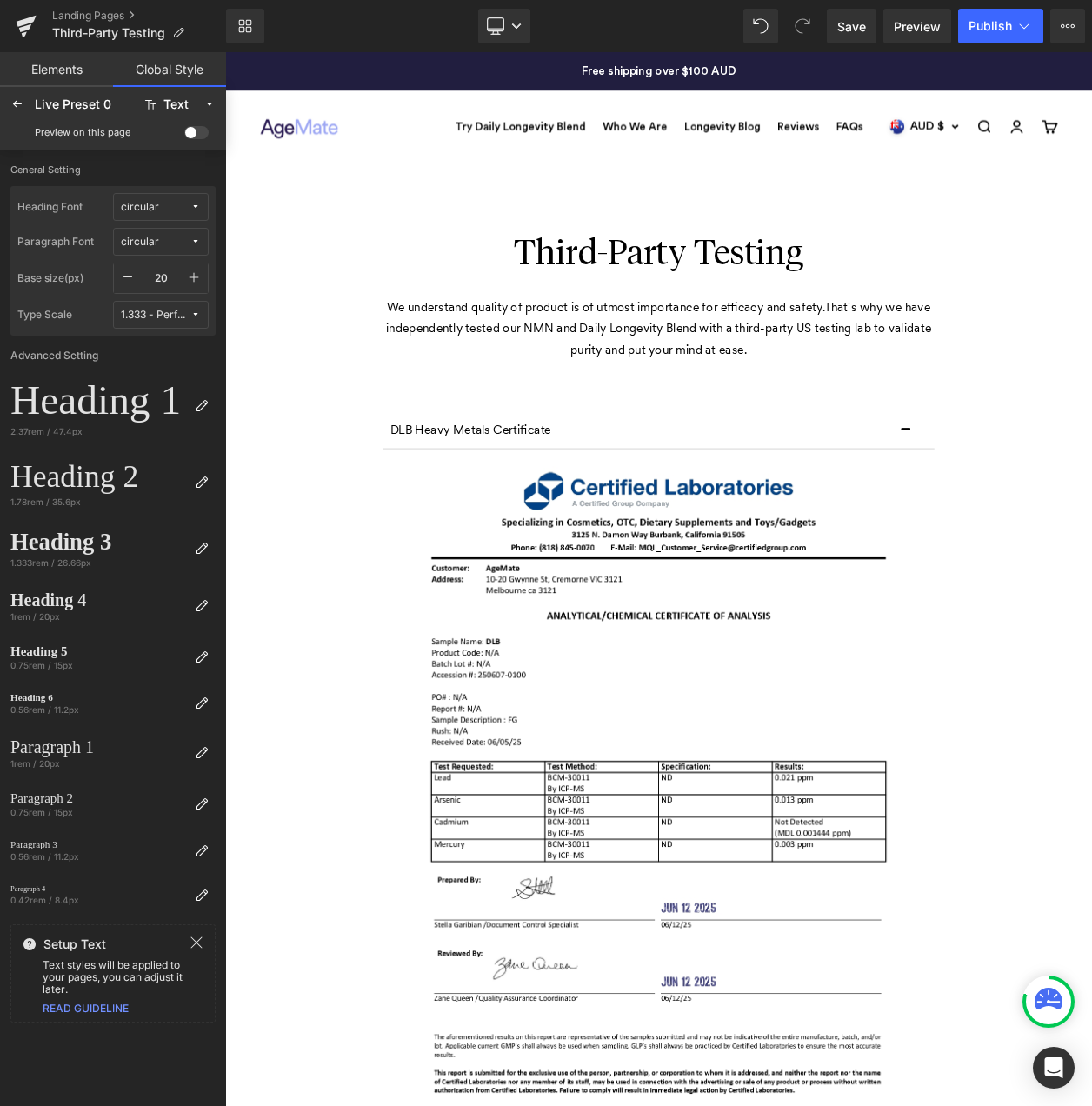
click at [125, 276] on icon "button" at bounding box center [127, 277] width 14 height 14
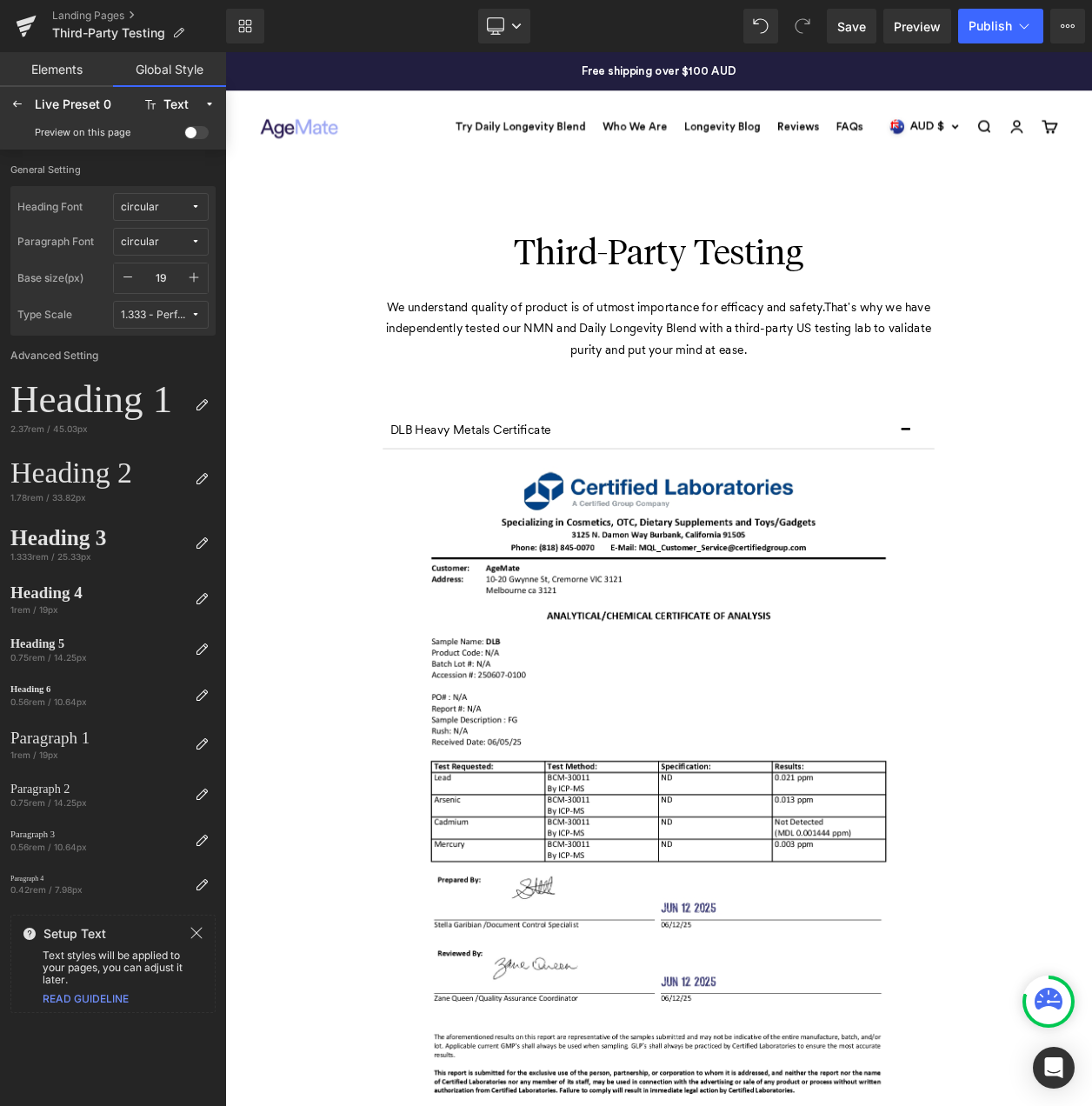
click at [125, 276] on icon "button" at bounding box center [127, 277] width 14 height 14
type input "18"
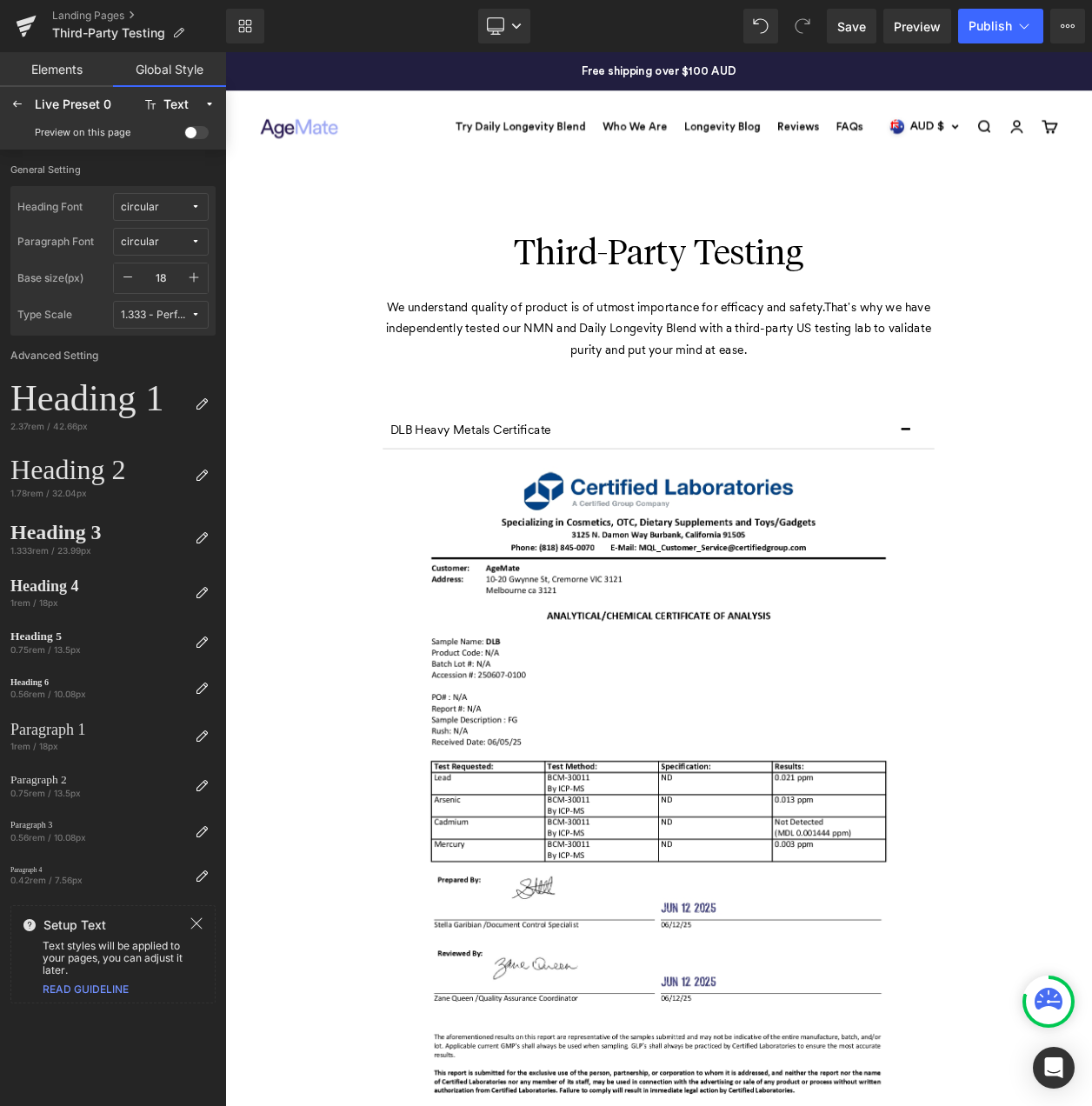
click at [192, 131] on span at bounding box center [197, 133] width 24 height 13
click at [185, 136] on input "checkbox" at bounding box center [185, 136] width 0 height 0
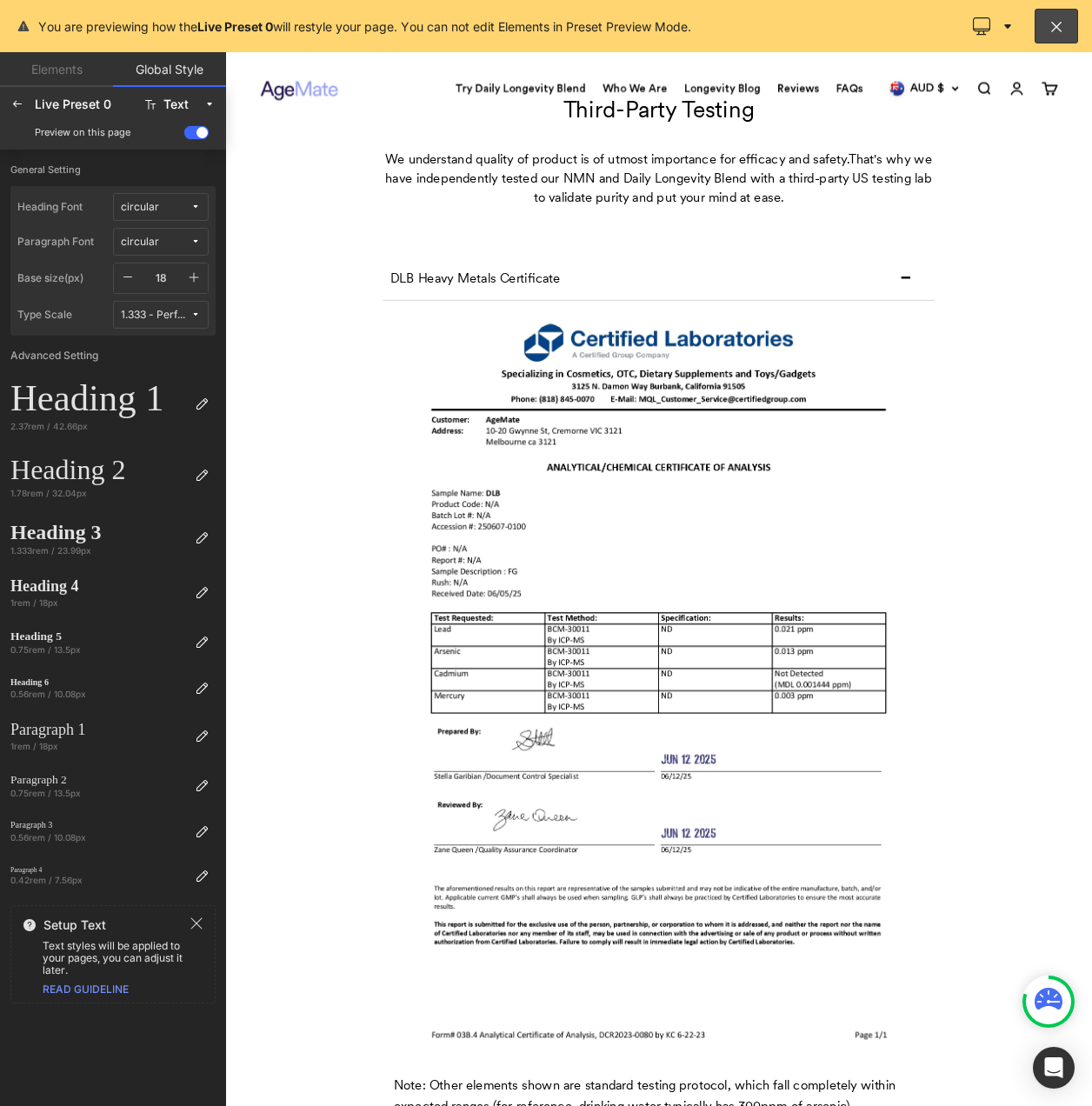
scroll to position [0, 0]
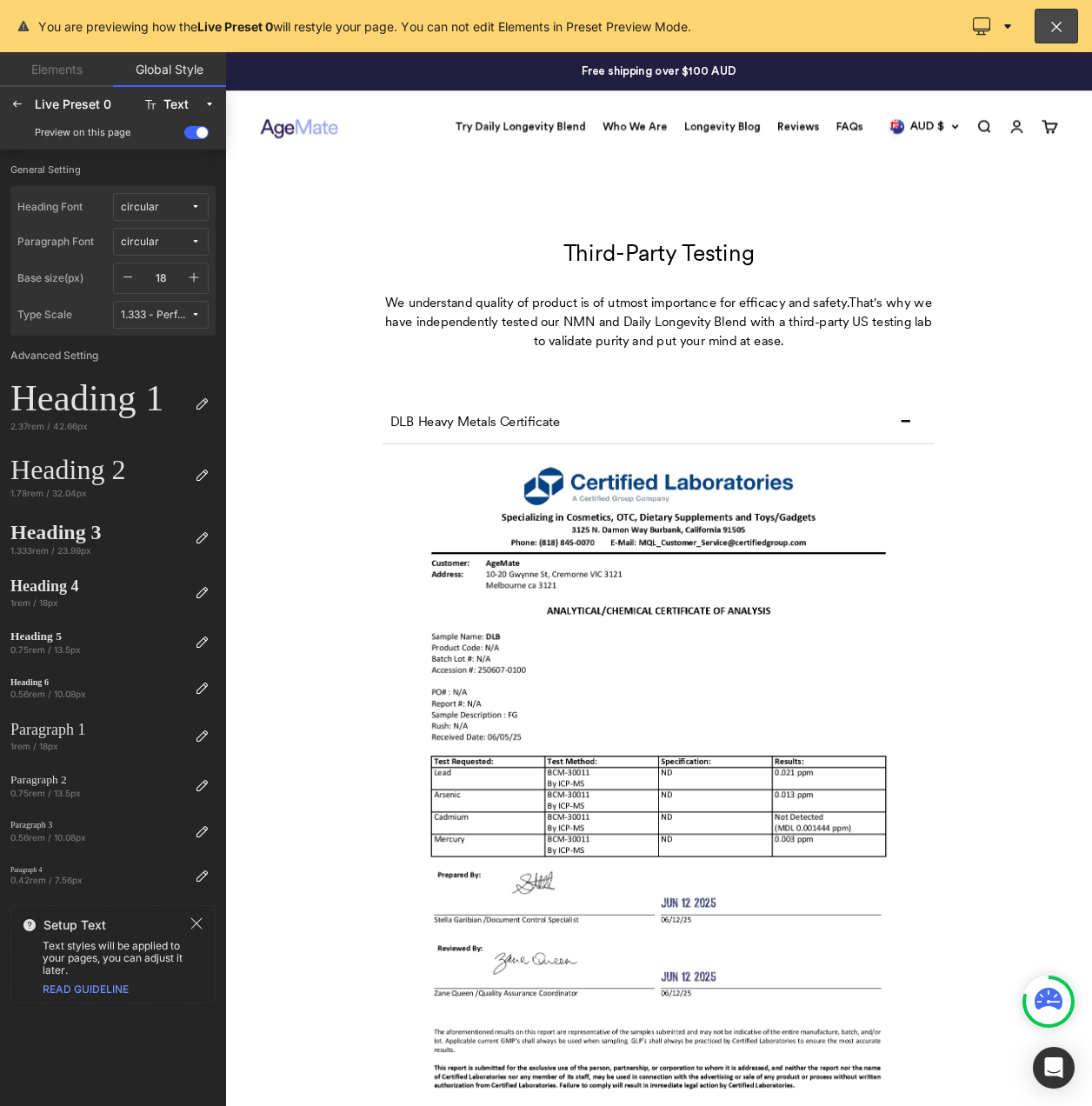
click at [1041, 504] on div at bounding box center [751, 691] width 1052 height 1279
click at [1042, 499] on div at bounding box center [751, 691] width 1052 height 1279
click at [481, 480] on div at bounding box center [751, 691] width 1052 height 1279
click at [481, 508] on div at bounding box center [751, 691] width 1052 height 1279
click at [18, 99] on icon at bounding box center [17, 104] width 14 height 14
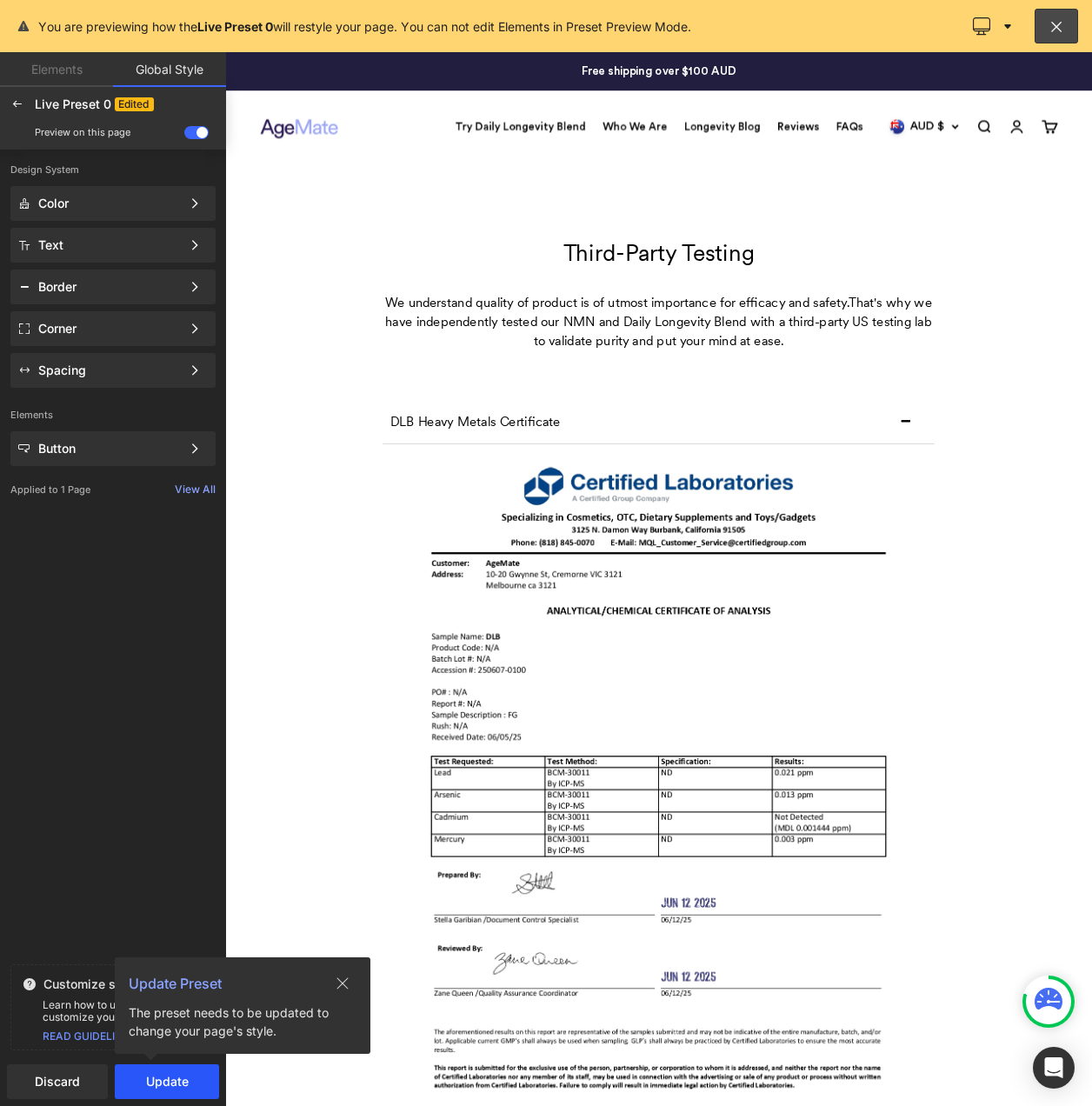
click at [160, 1067] on button "Update" at bounding box center [167, 1082] width 105 height 35
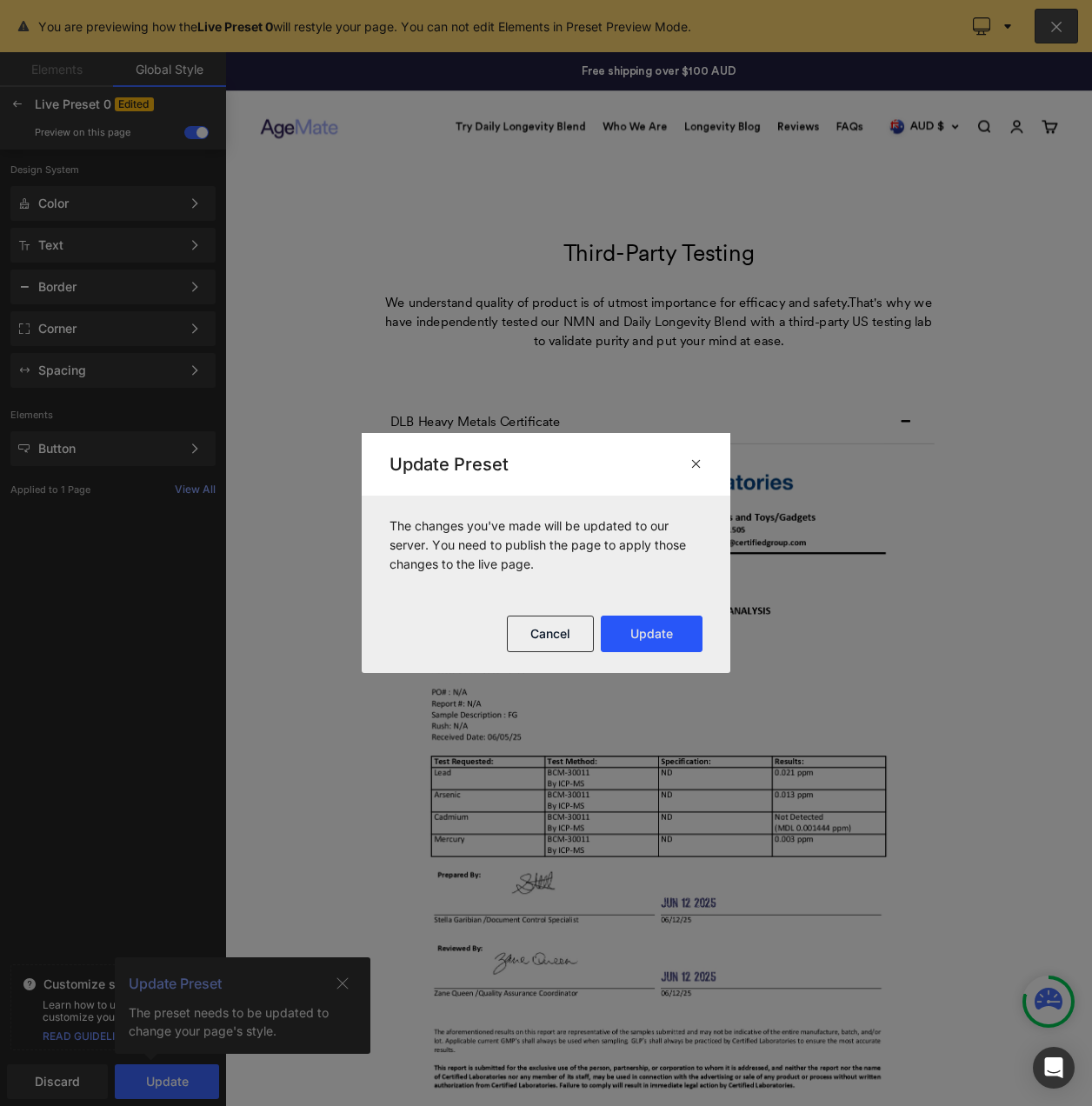
click at [645, 634] on button "Update" at bounding box center [652, 634] width 102 height 37
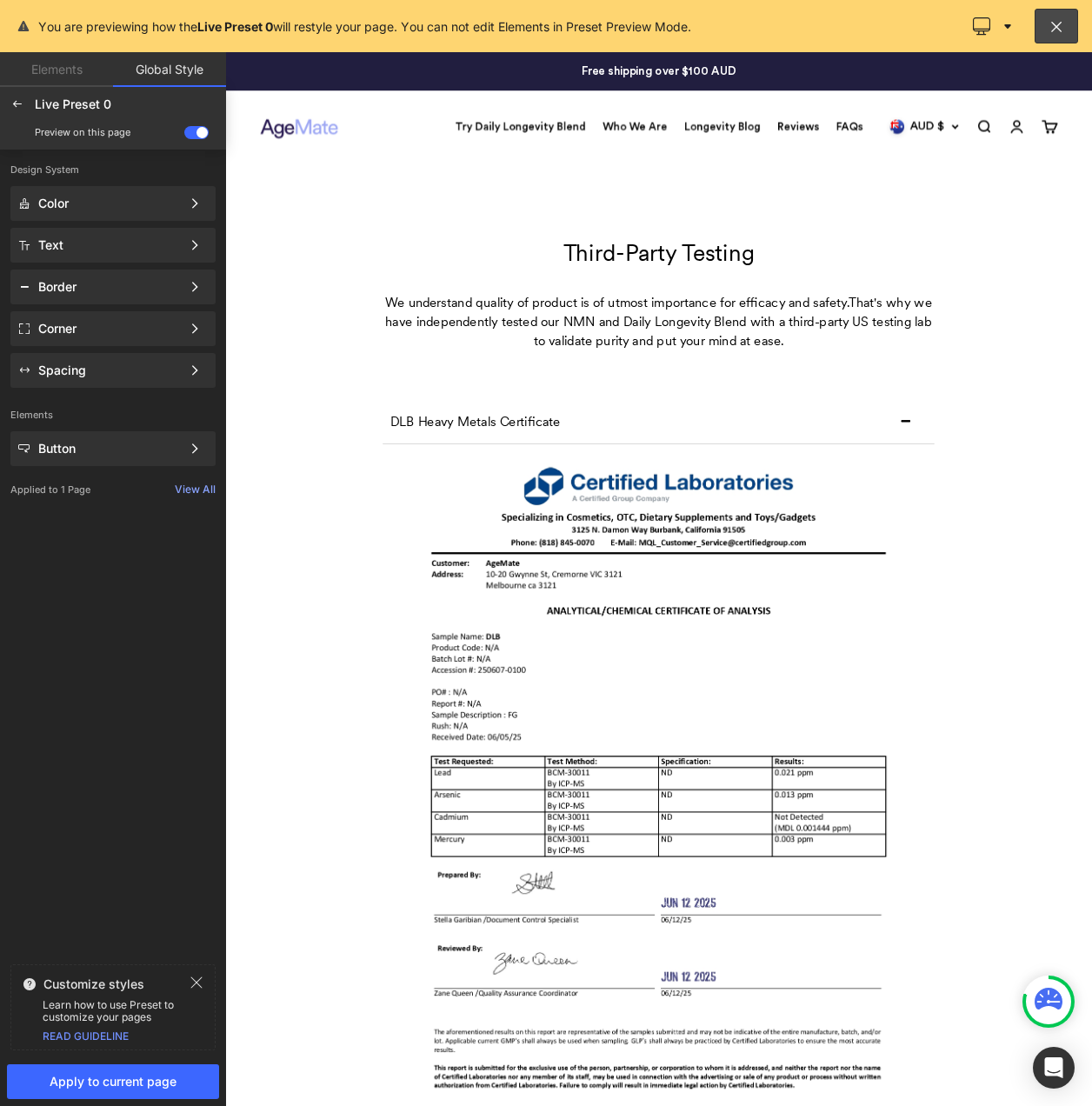
click at [43, 71] on link "Elements" at bounding box center [57, 69] width 113 height 35
click at [46, 65] on link "Elements" at bounding box center [57, 69] width 113 height 35
click at [13, 97] on icon at bounding box center [17, 104] width 14 height 14
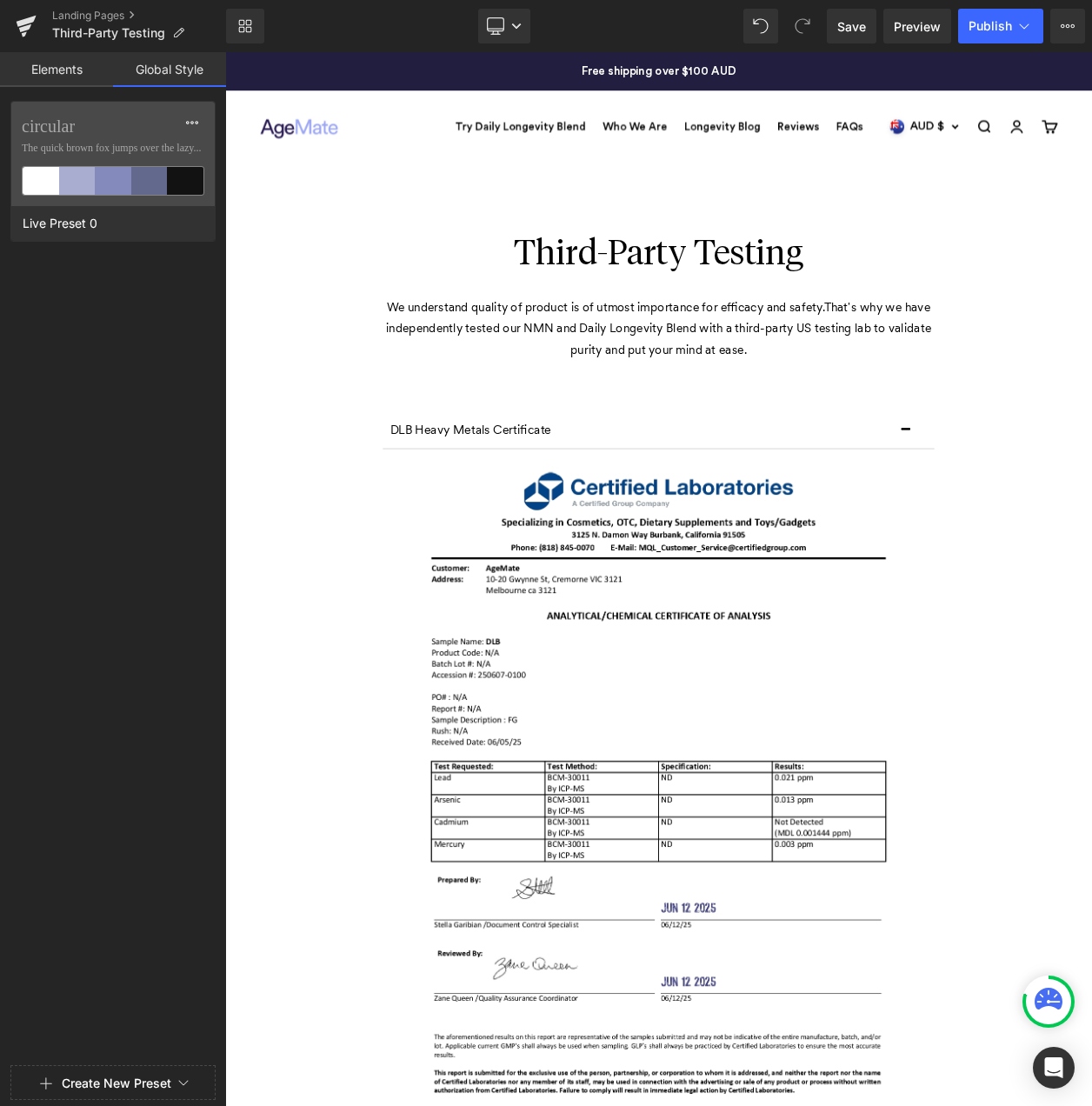
click at [36, 77] on link "Elements" at bounding box center [57, 69] width 113 height 35
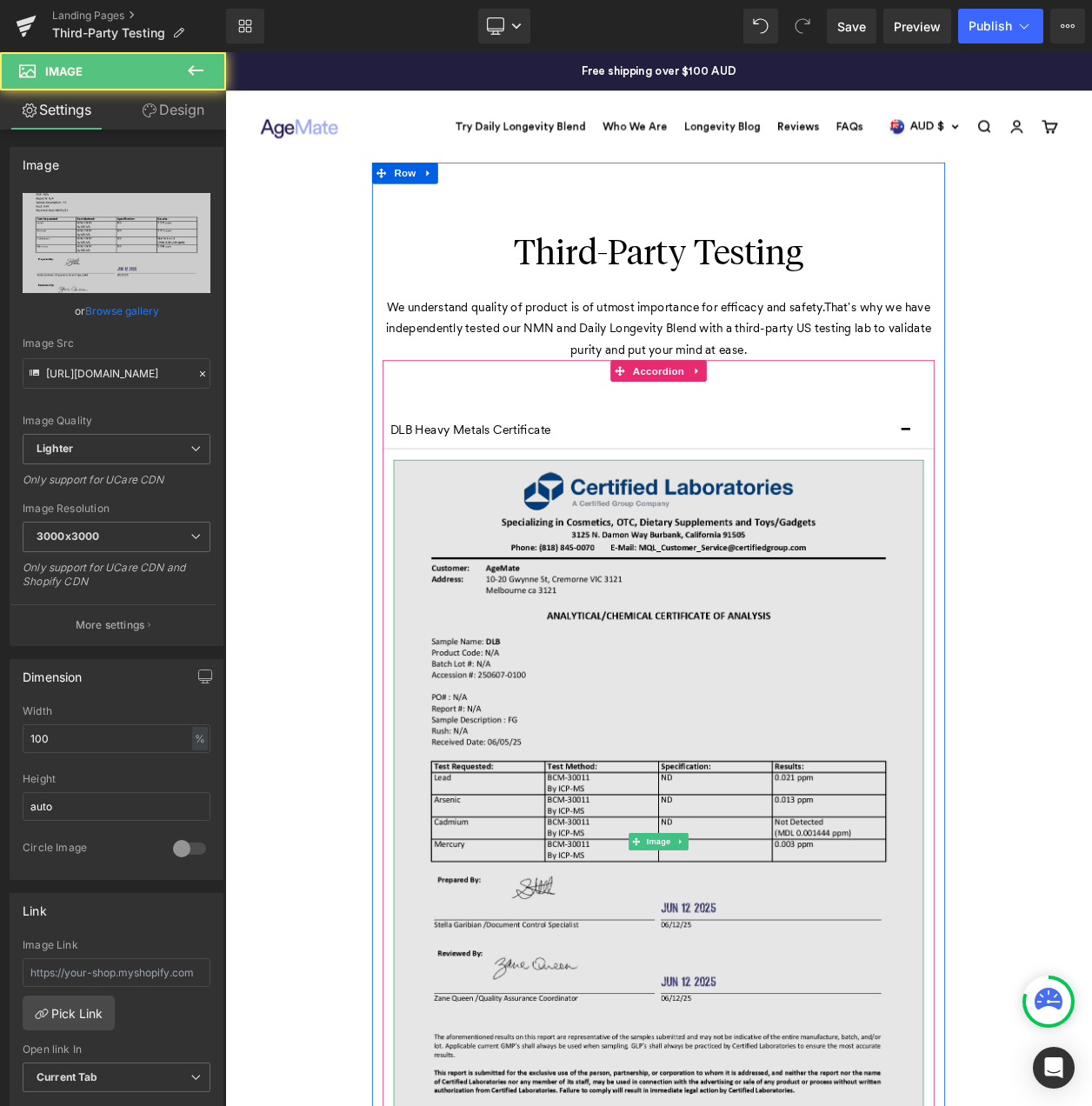
click at [824, 621] on img at bounding box center [751, 1011] width 644 height 927
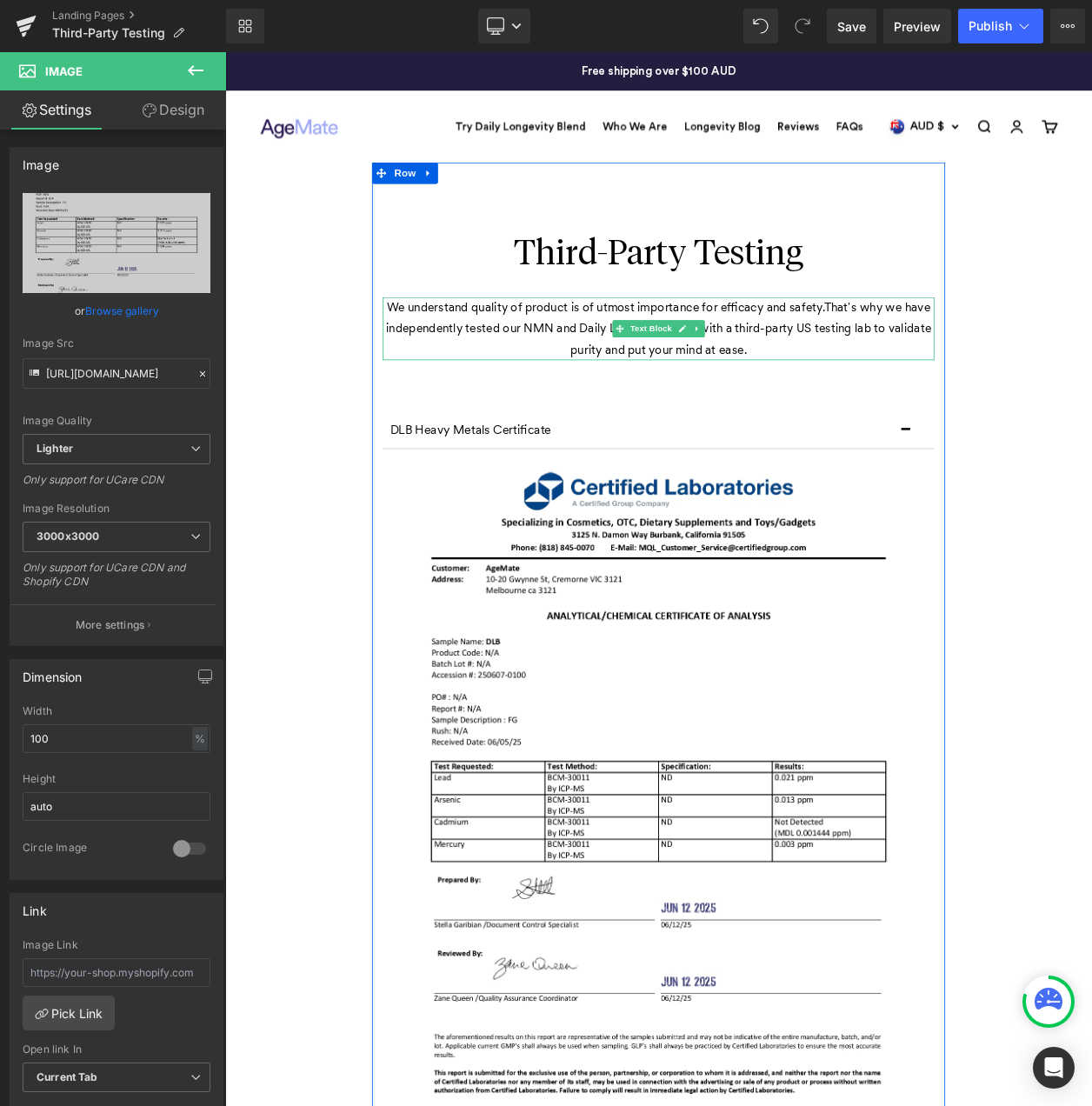
click at [700, 392] on icon at bounding box center [704, 387] width 9 height 10
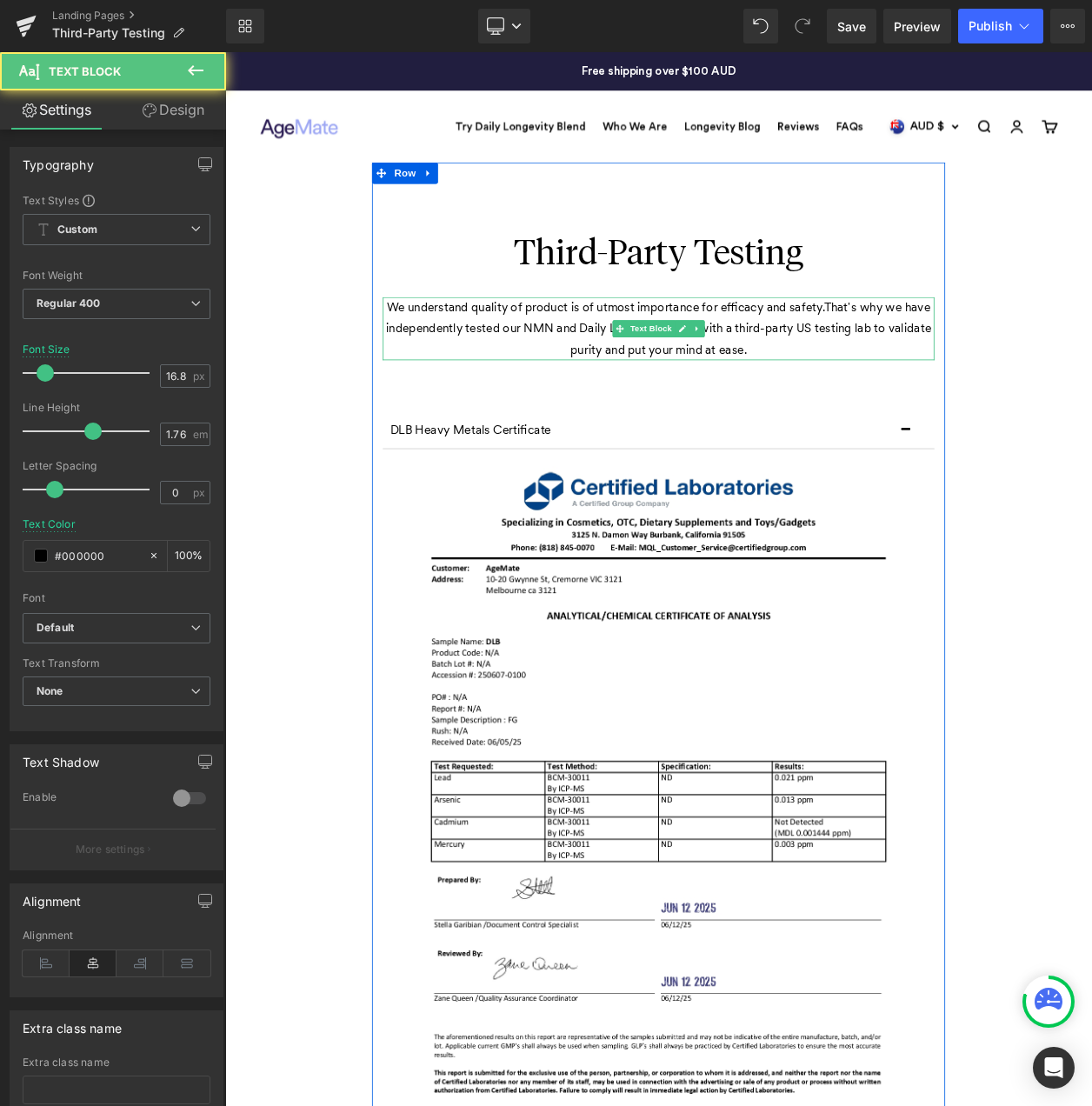
click at [601, 388] on span "That's why we have independently tested our NMN and Daily Longevity Blend with …" at bounding box center [752, 387] width 662 height 69
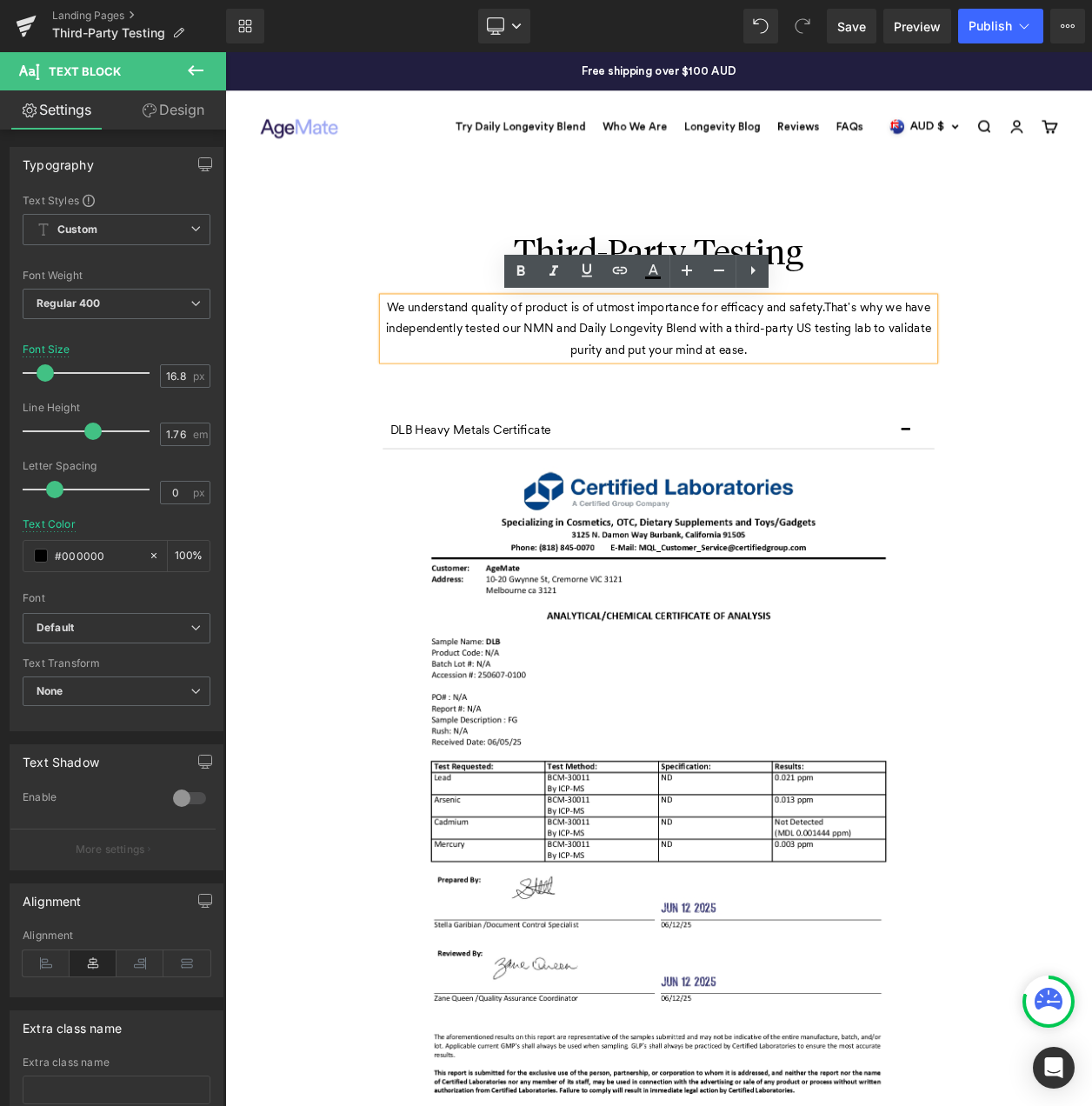
click at [585, 386] on span "That's why we have independently tested our NMN and Daily Longevity Blend with …" at bounding box center [752, 387] width 662 height 69
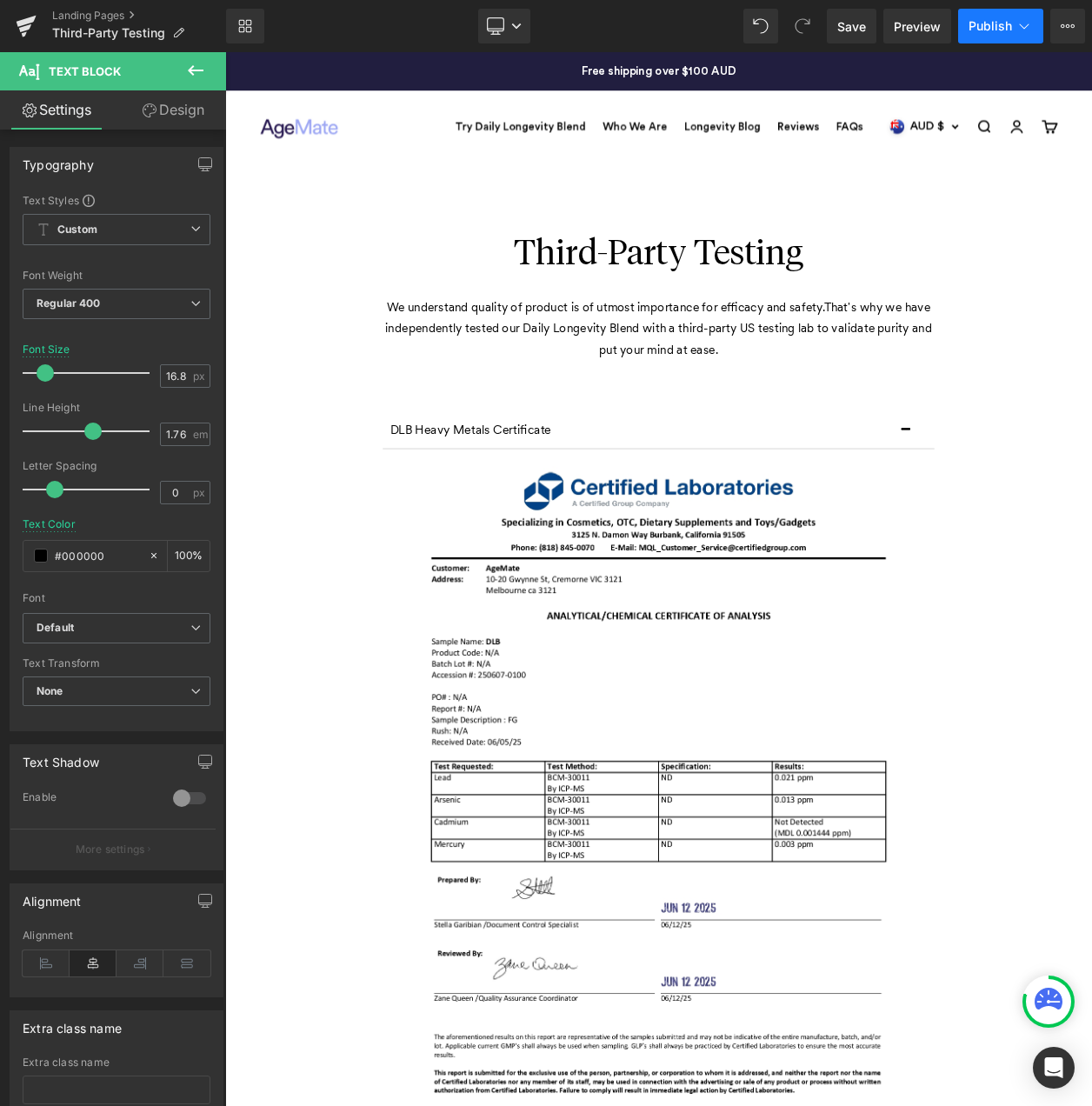
click at [983, 22] on span "Publish" at bounding box center [990, 25] width 43 height 14
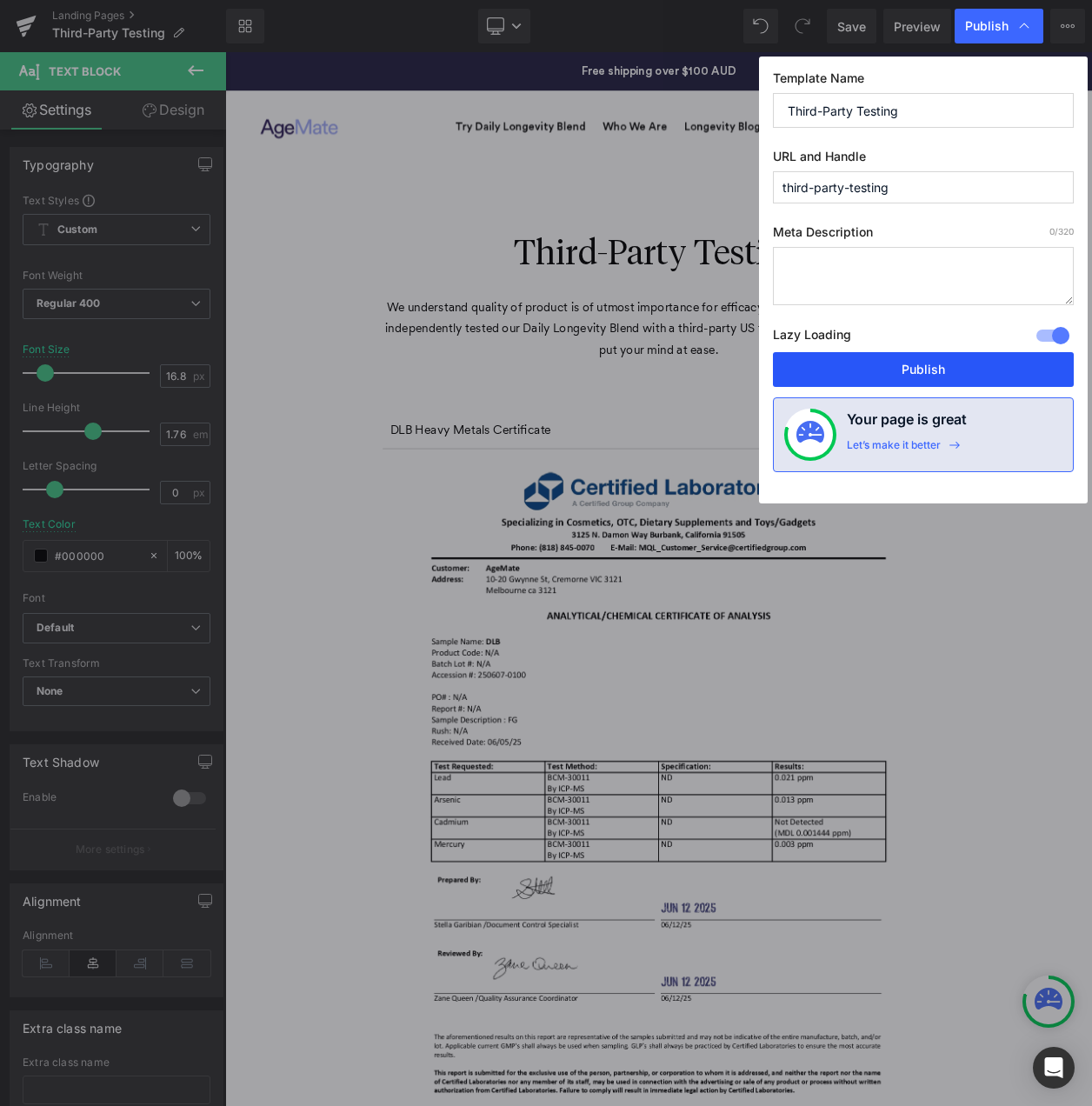
click at [970, 367] on button "Publish" at bounding box center [923, 369] width 301 height 35
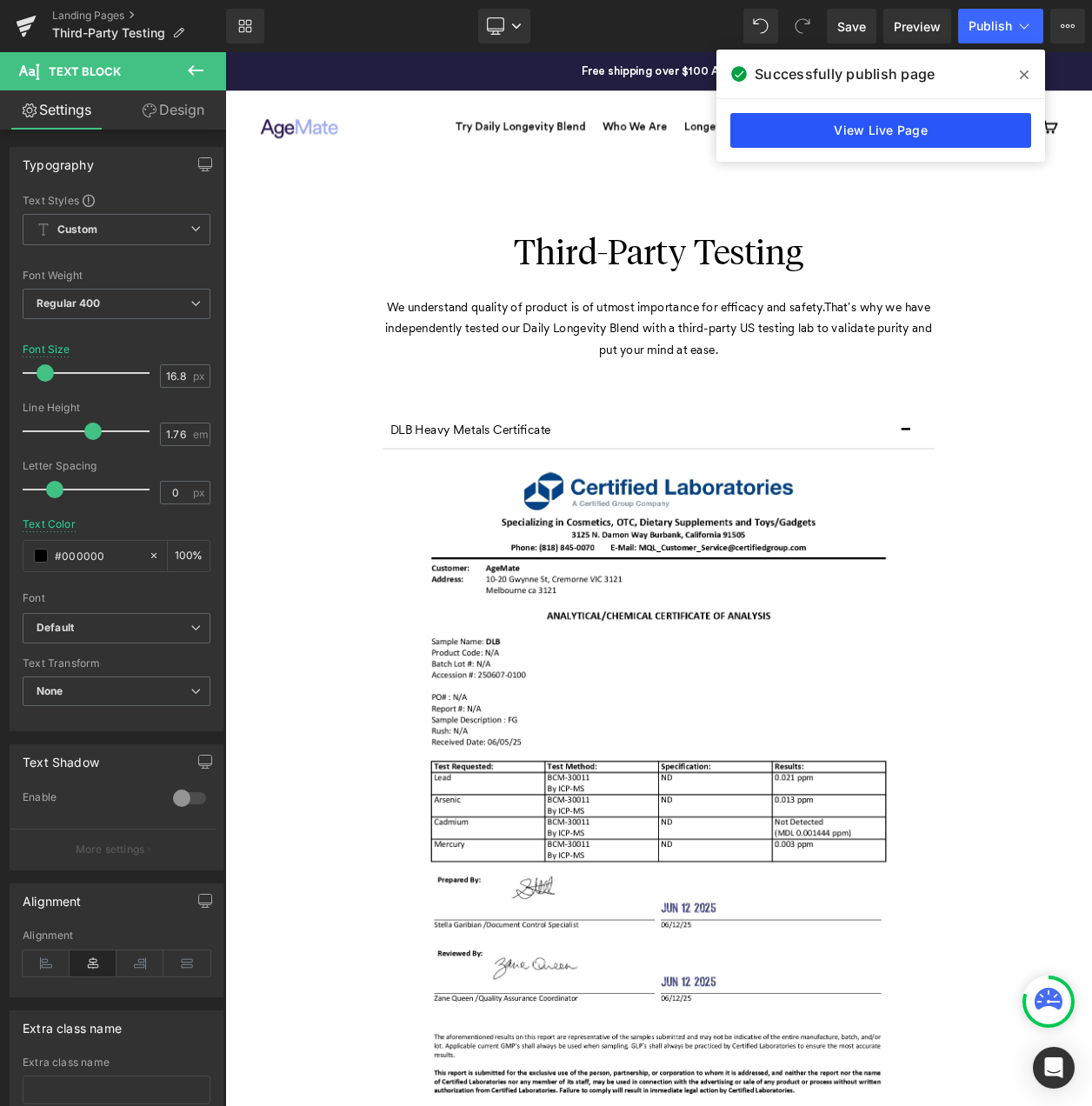
click at [921, 120] on link "View Live Page" at bounding box center [880, 130] width 301 height 35
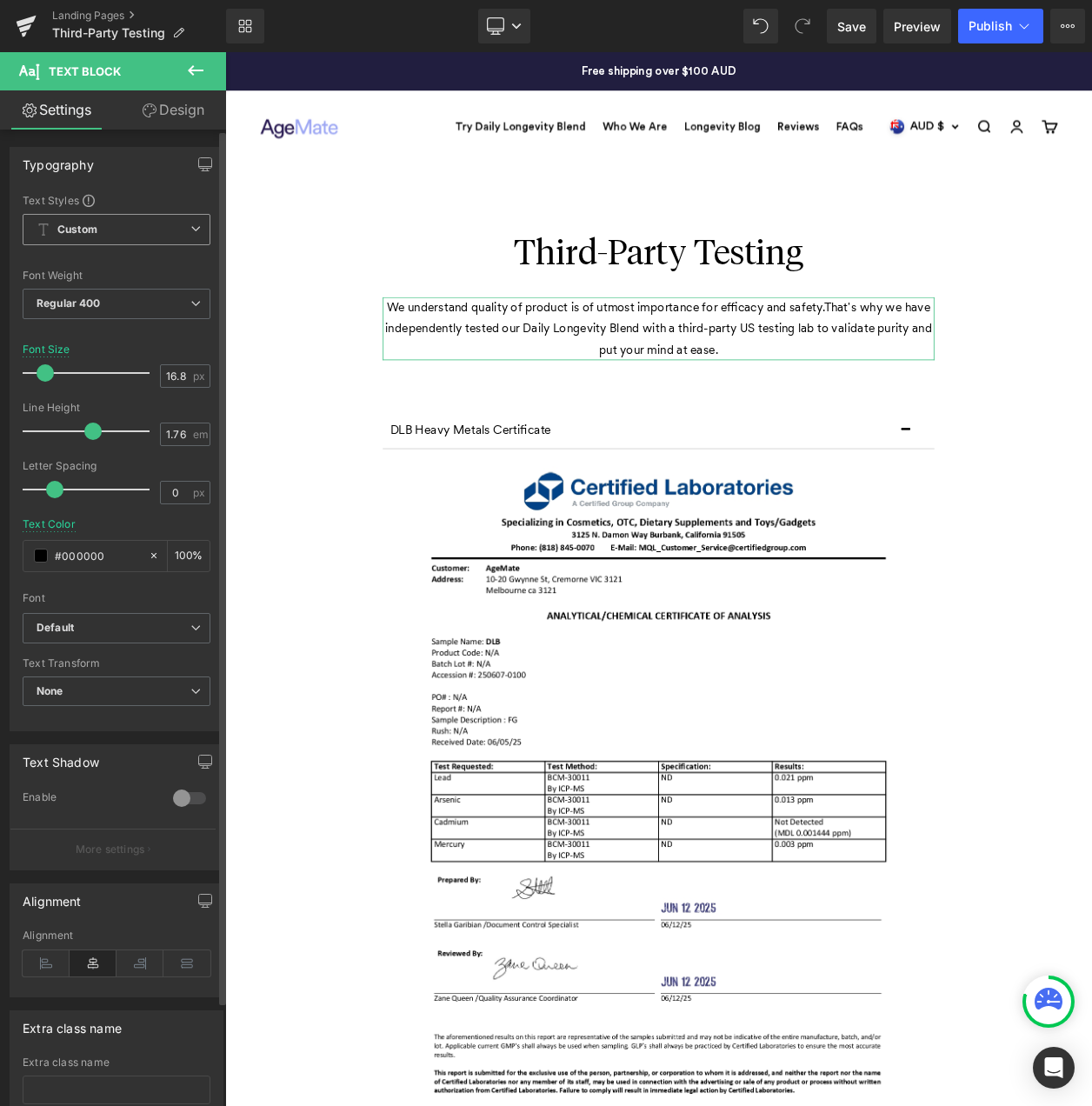
click at [87, 229] on b "Custom" at bounding box center [77, 230] width 40 height 15
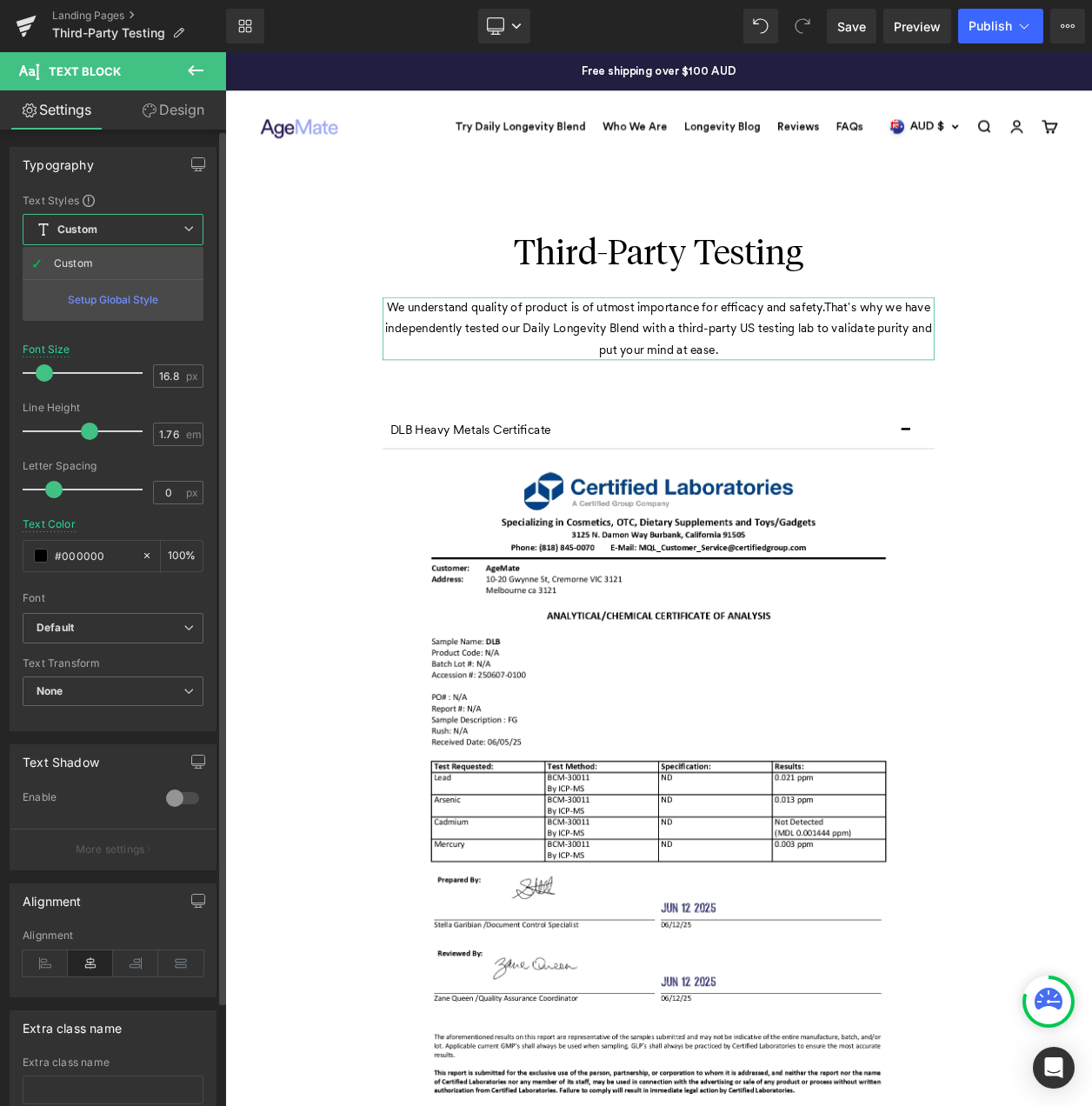
click at [115, 295] on div "Setup Global Style" at bounding box center [113, 299] width 181 height 41
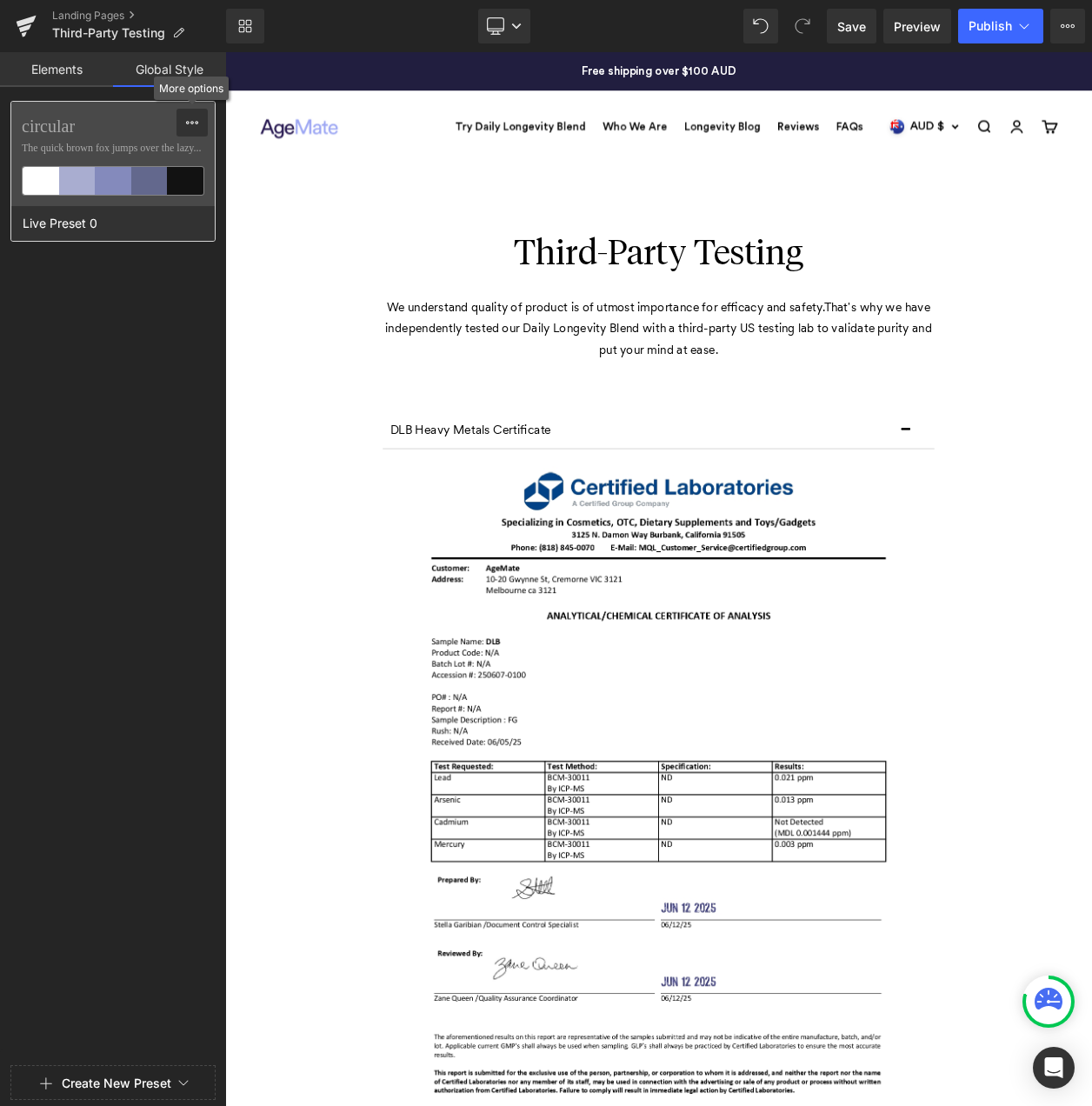
click at [187, 116] on icon at bounding box center [192, 122] width 14 height 14
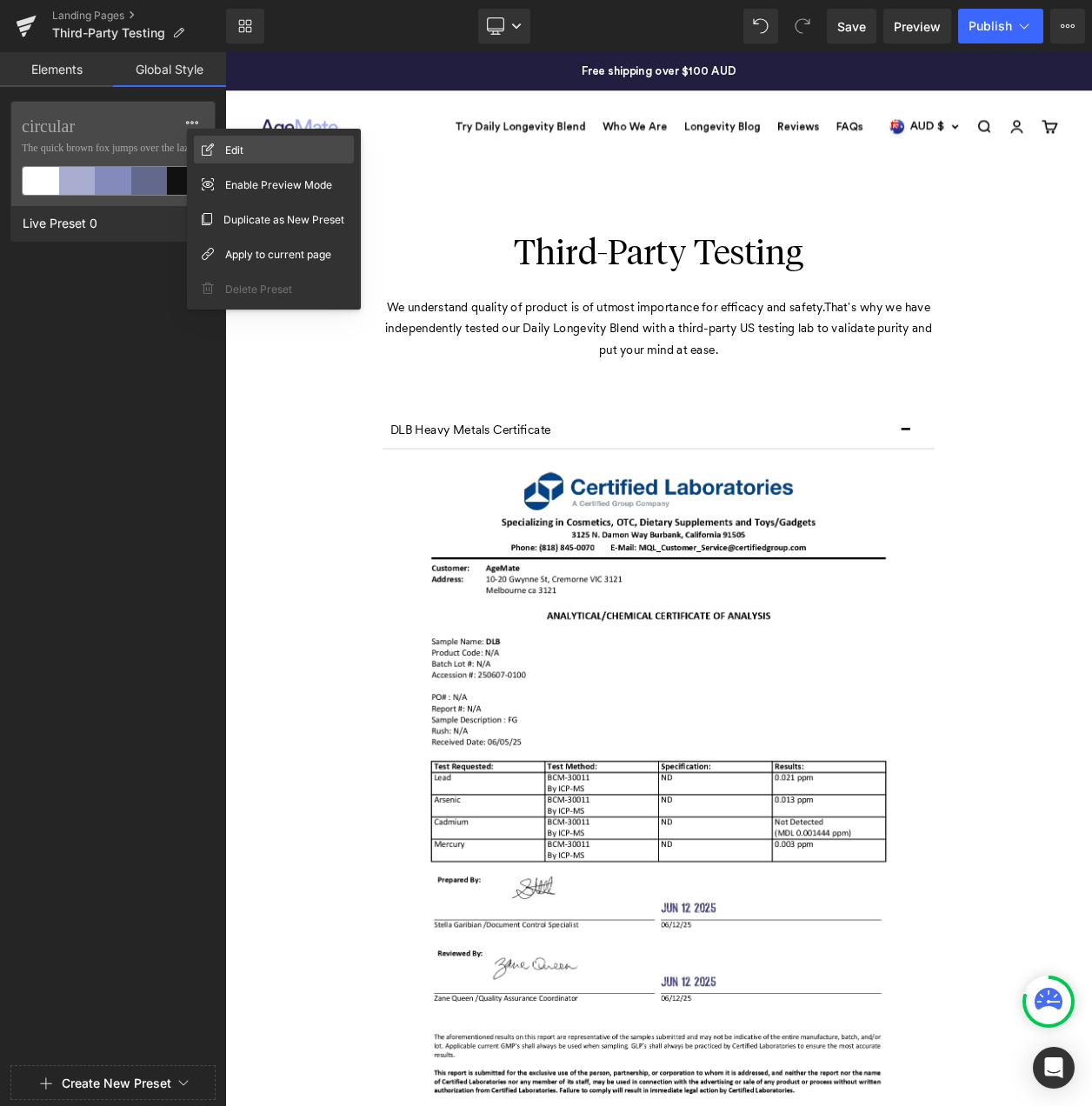
click at [218, 141] on div "Edit" at bounding box center [274, 150] width 160 height 28
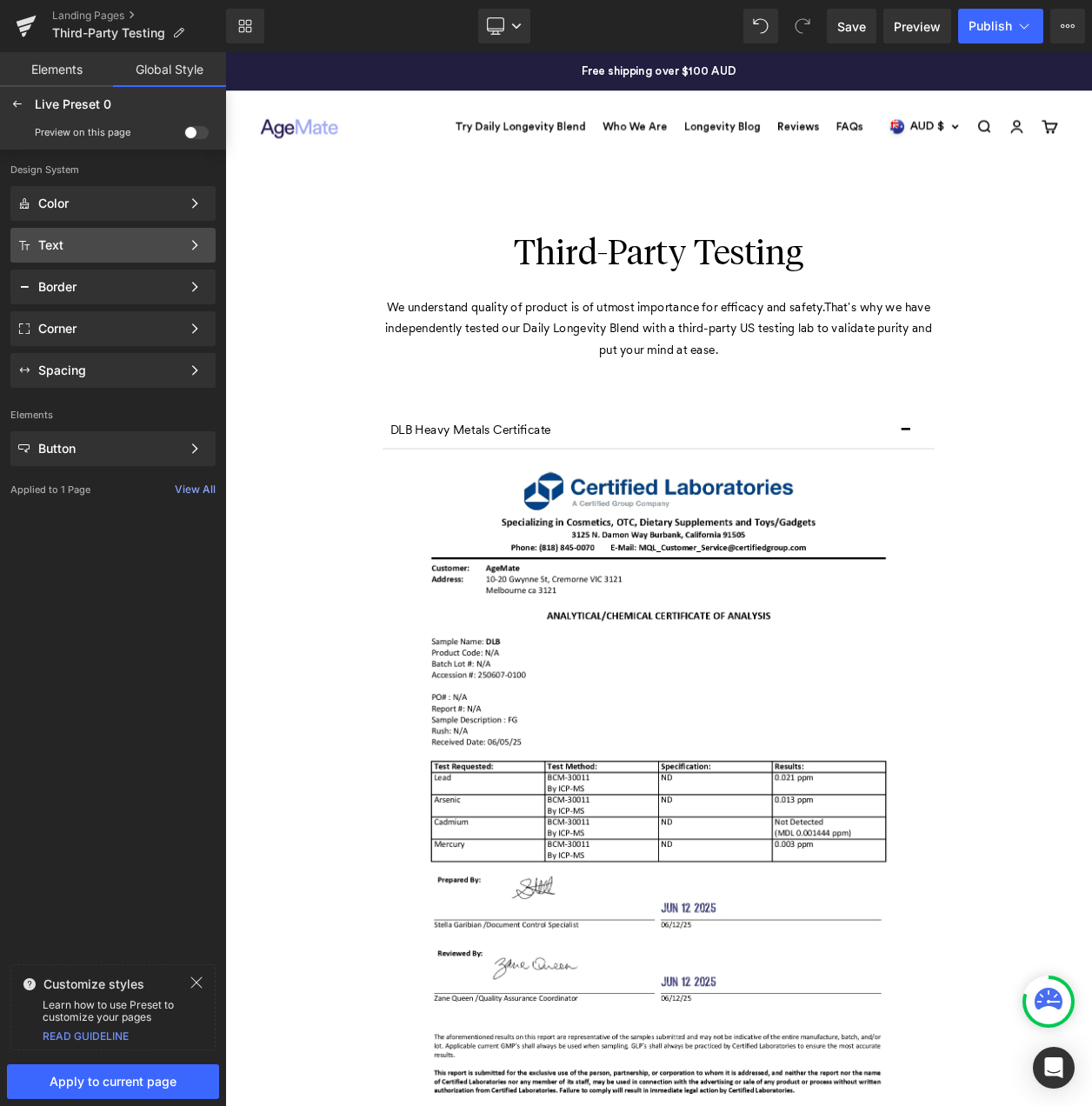
click at [166, 232] on div "Text Color Style Define a color palette and apply it to your pages 1 of 3 Next" at bounding box center [113, 245] width 205 height 35
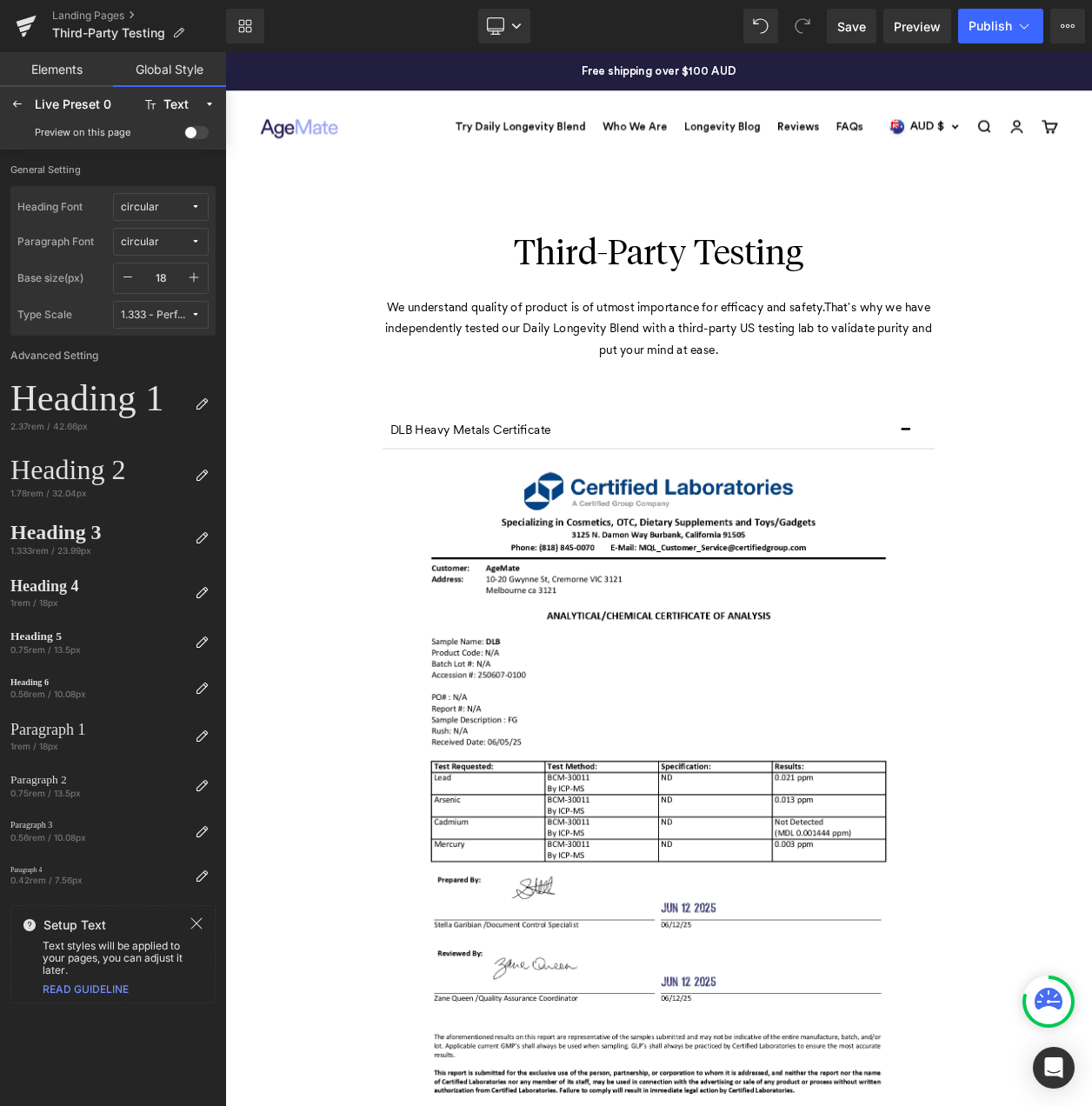
click at [50, 65] on link "Elements" at bounding box center [57, 69] width 113 height 35
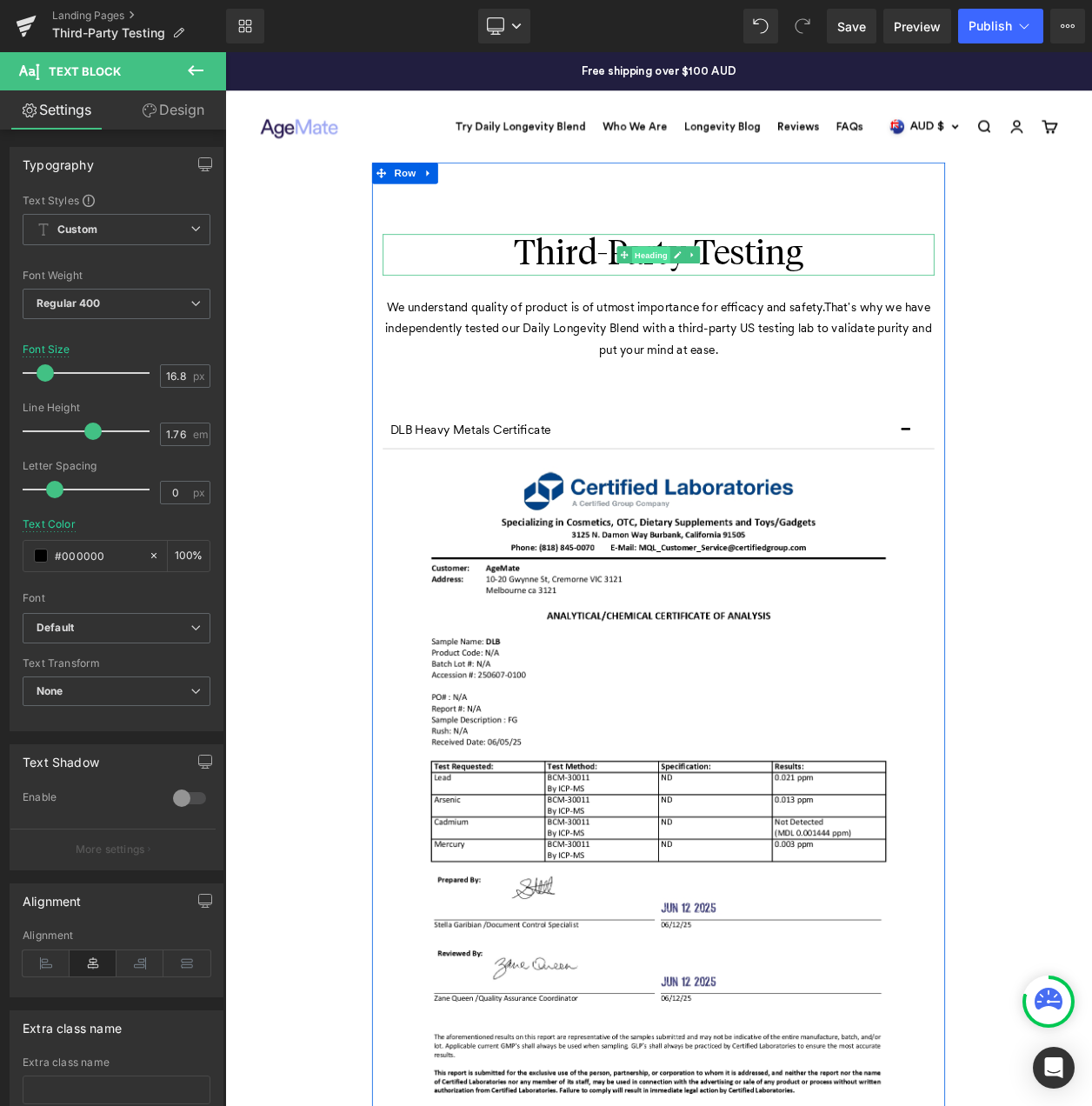
click at [746, 289] on span "Heading" at bounding box center [742, 299] width 47 height 21
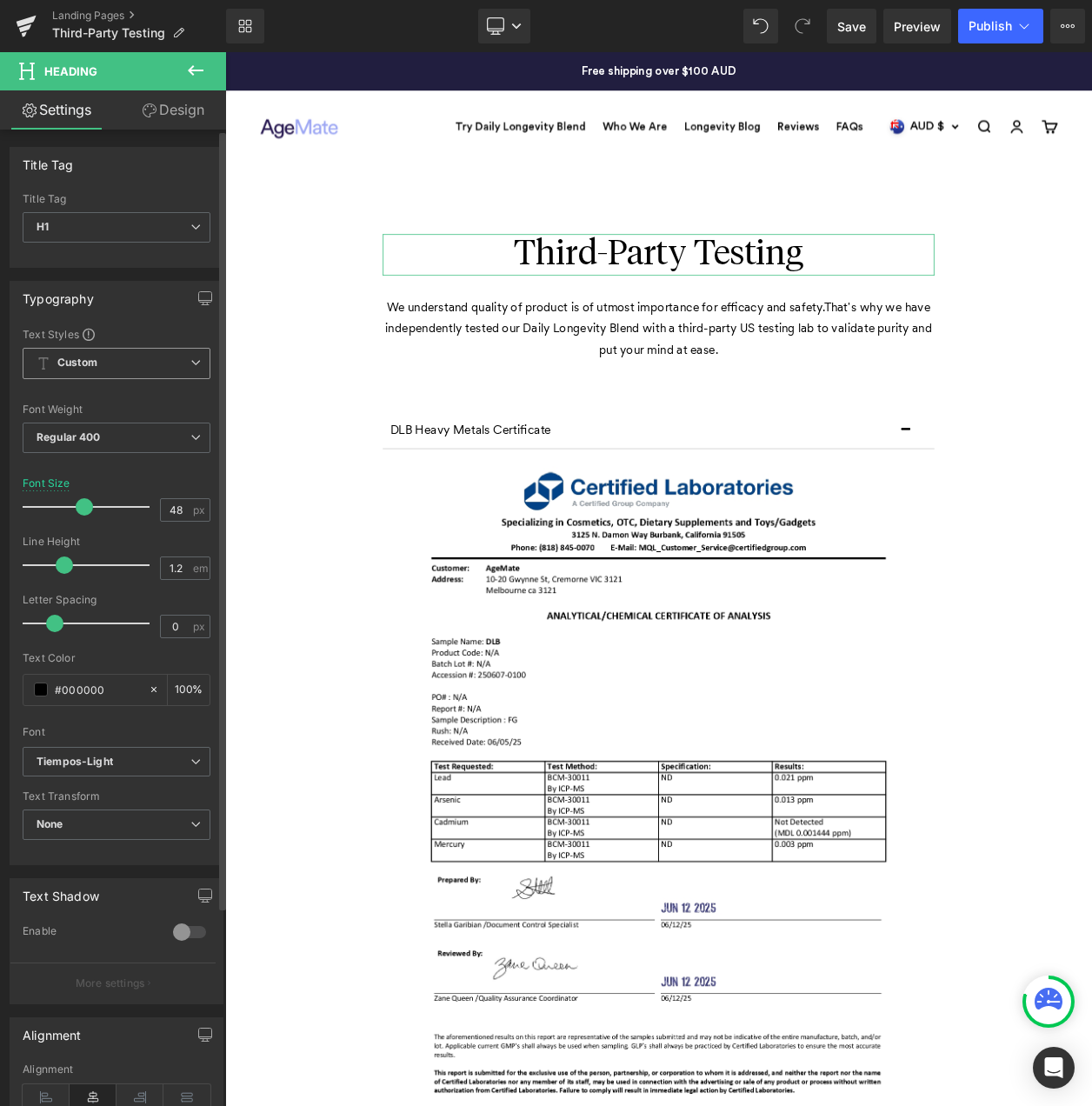
click at [191, 357] on icon at bounding box center [195, 362] width 10 height 10
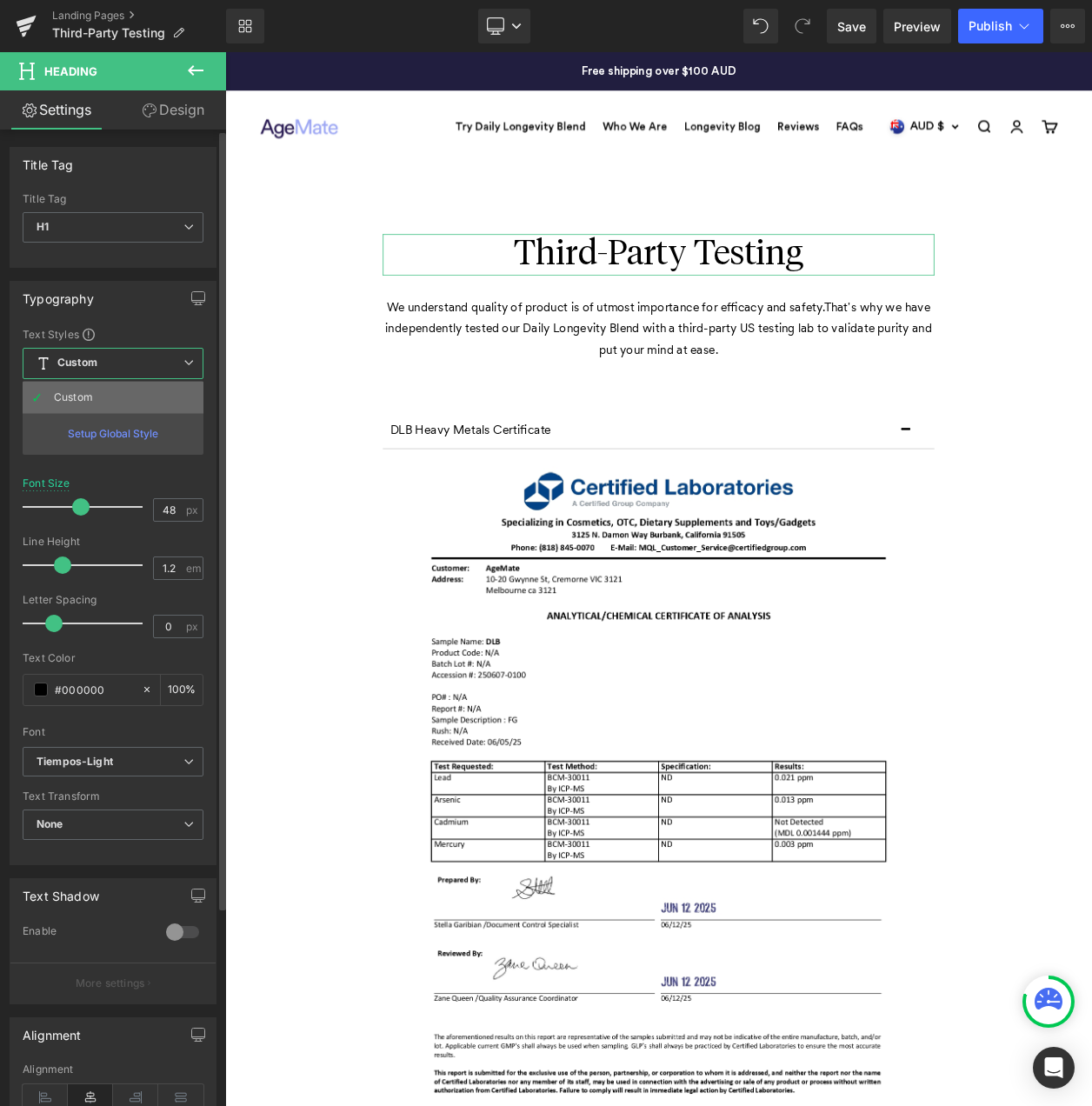
click at [43, 393] on li "Custom" at bounding box center [113, 397] width 181 height 31
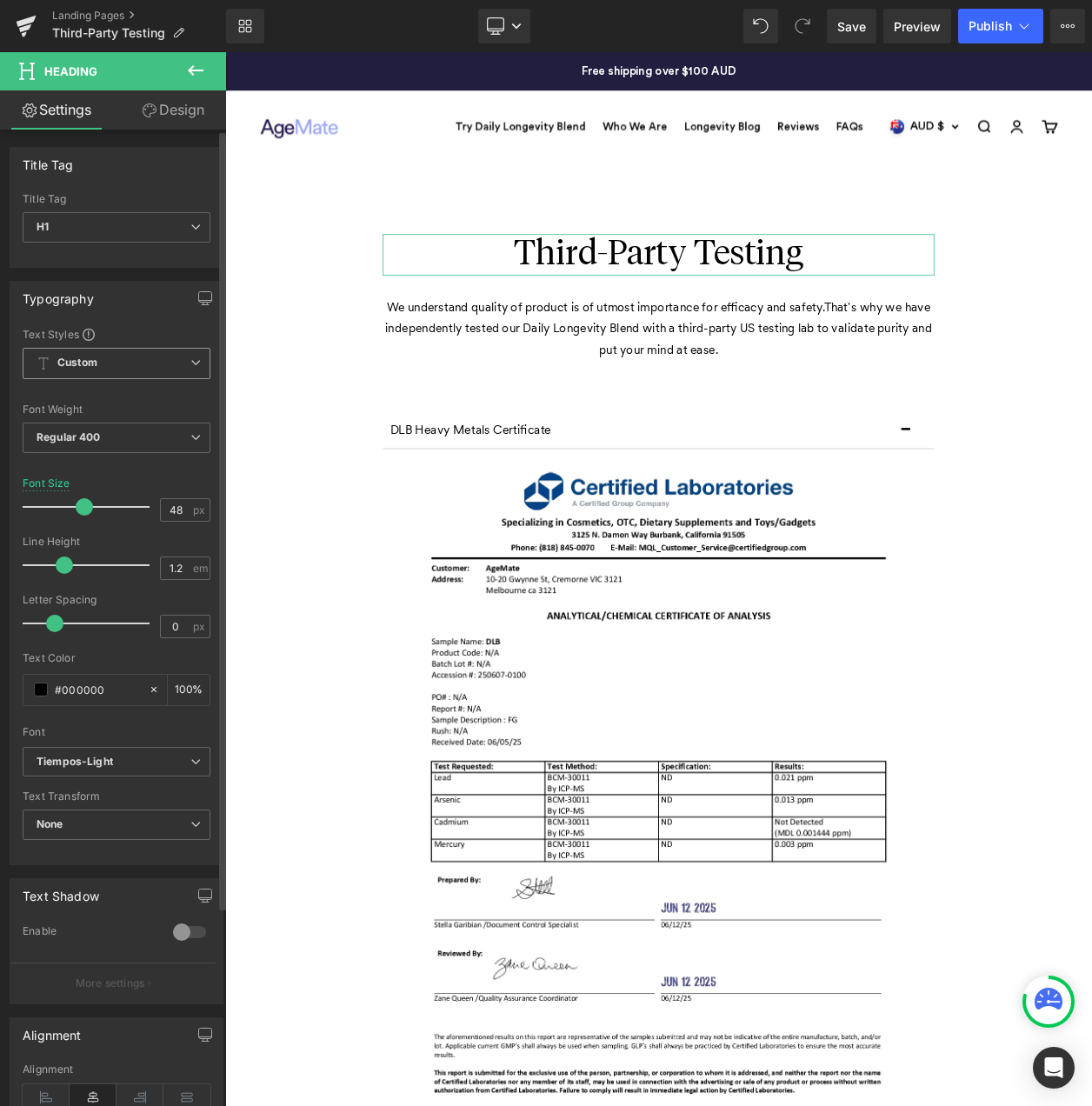
click at [156, 358] on span "Custom Setup Global Style" at bounding box center [116, 363] width 187 height 31
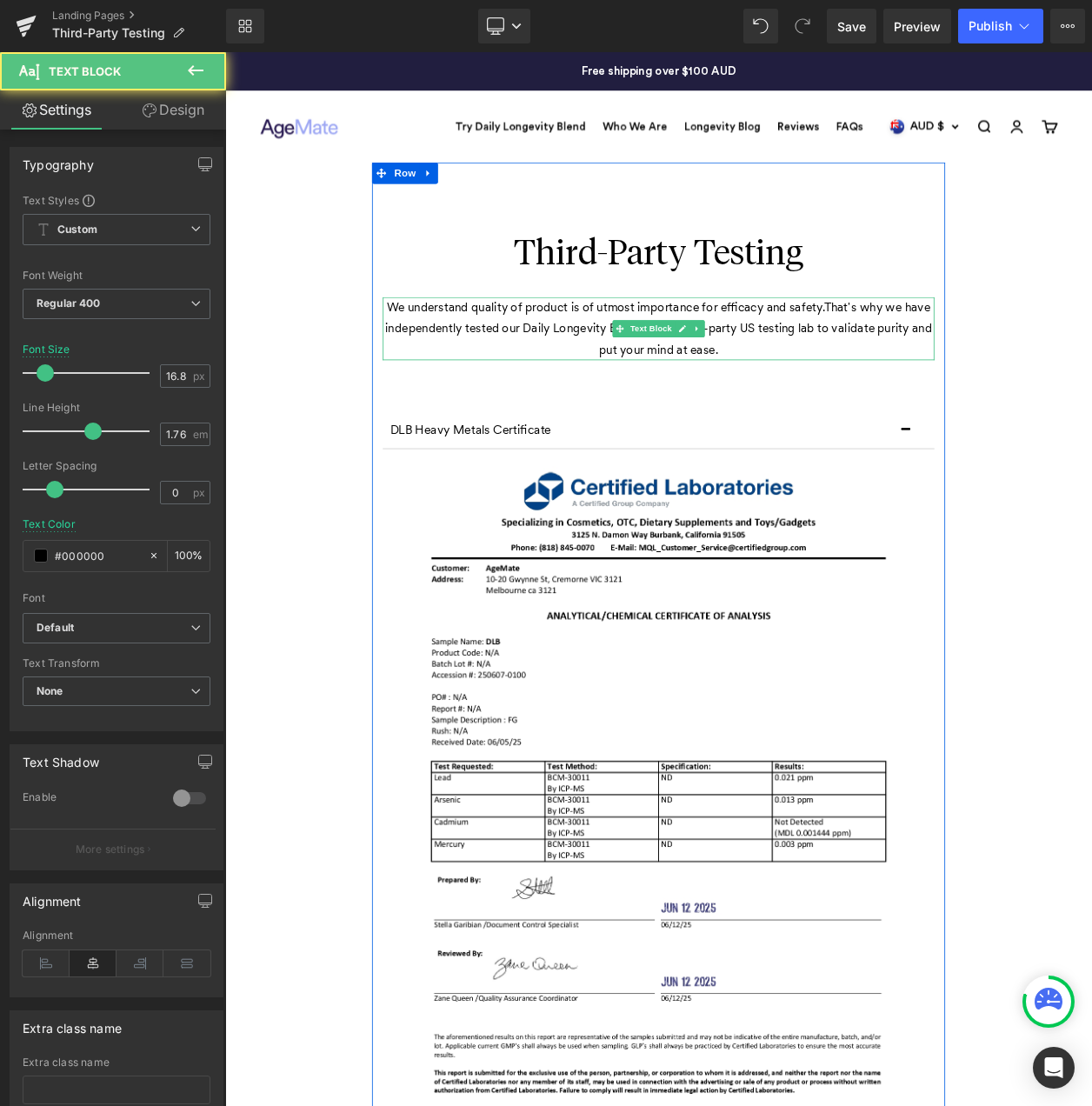
click at [783, 367] on p "We understand quality of product is of utmost importance for efficacy and safet…" at bounding box center [751, 388] width 670 height 77
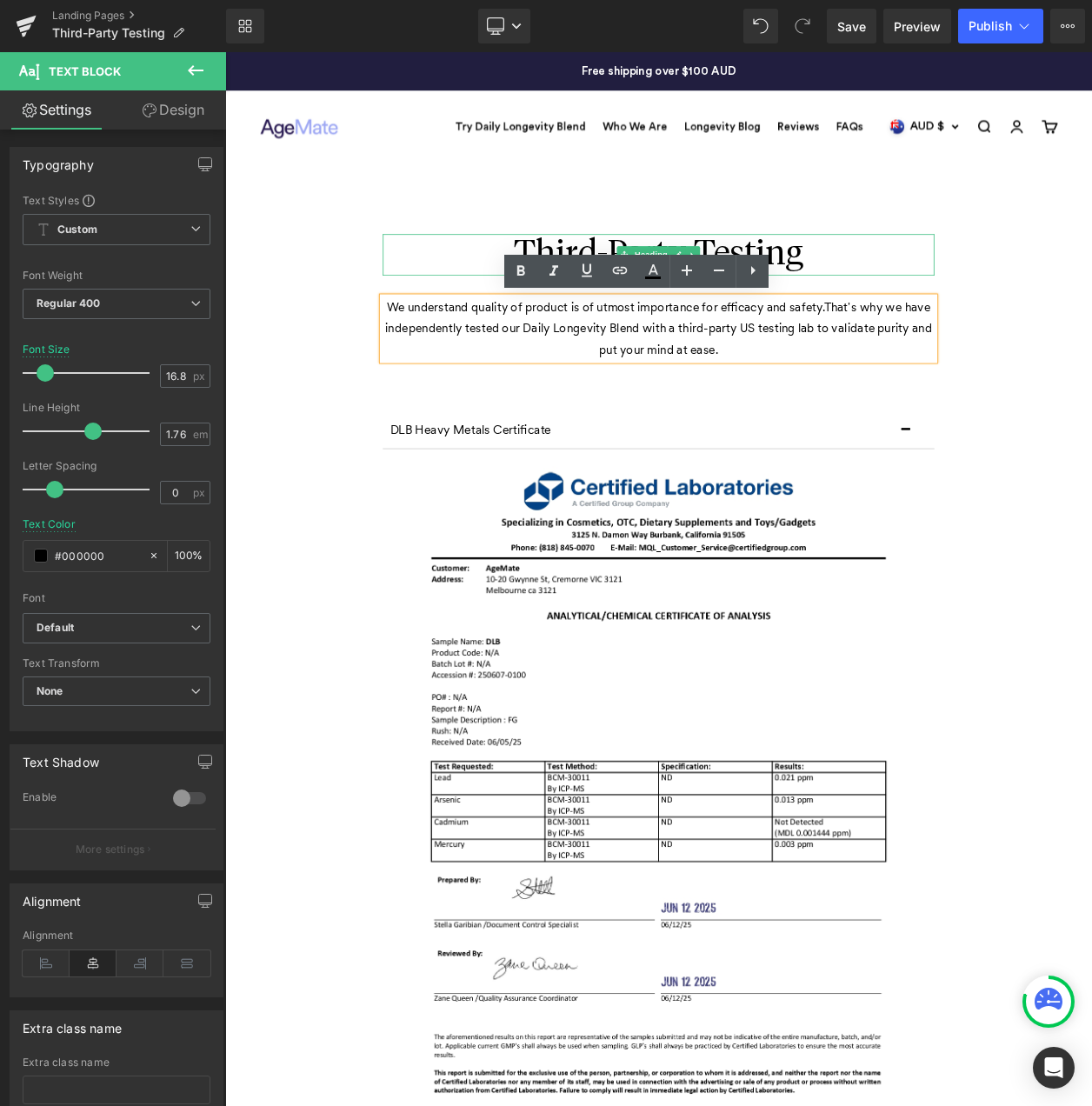
click at [905, 293] on h1 "Third-Party Testing" at bounding box center [751, 299] width 670 height 51
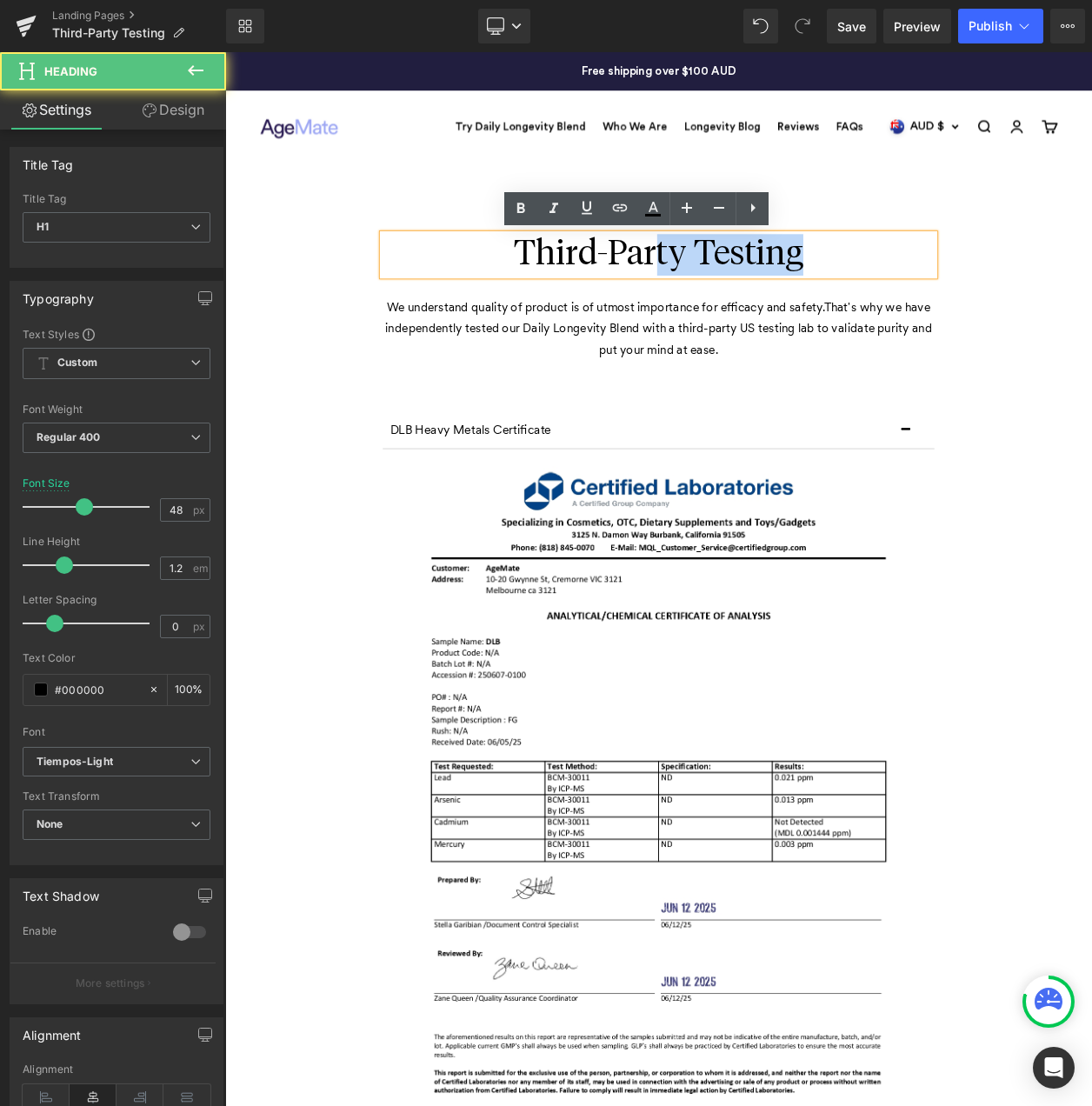
drag, startPoint x: 972, startPoint y: 295, endPoint x: 744, endPoint y: 296, distance: 228.0
click at [744, 296] on h1 "Third-Party Testing" at bounding box center [751, 299] width 670 height 51
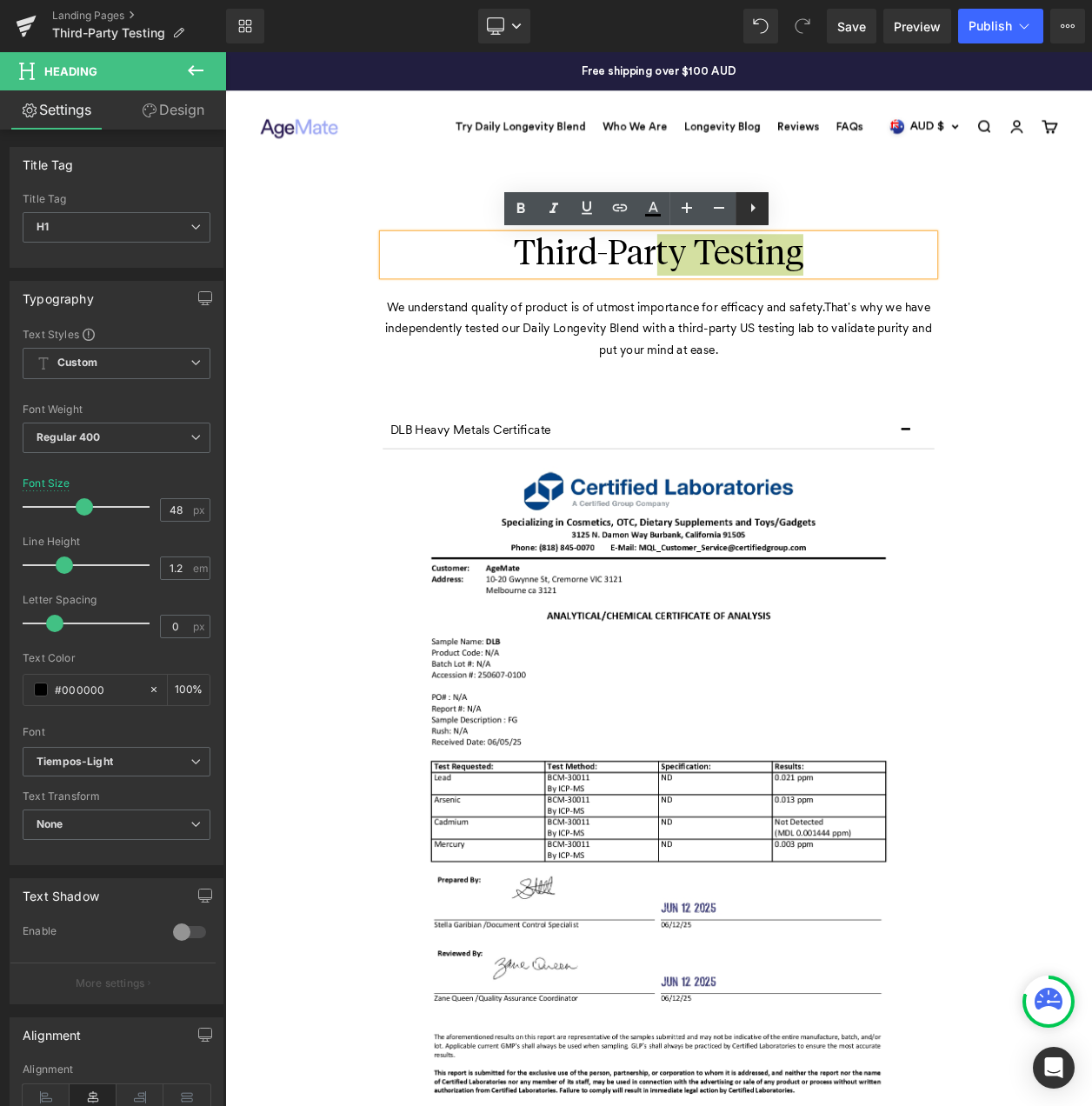
click at [751, 210] on icon at bounding box center [753, 208] width 21 height 21
click at [917, 293] on h1 "Third-Party Testing" at bounding box center [751, 299] width 670 height 51
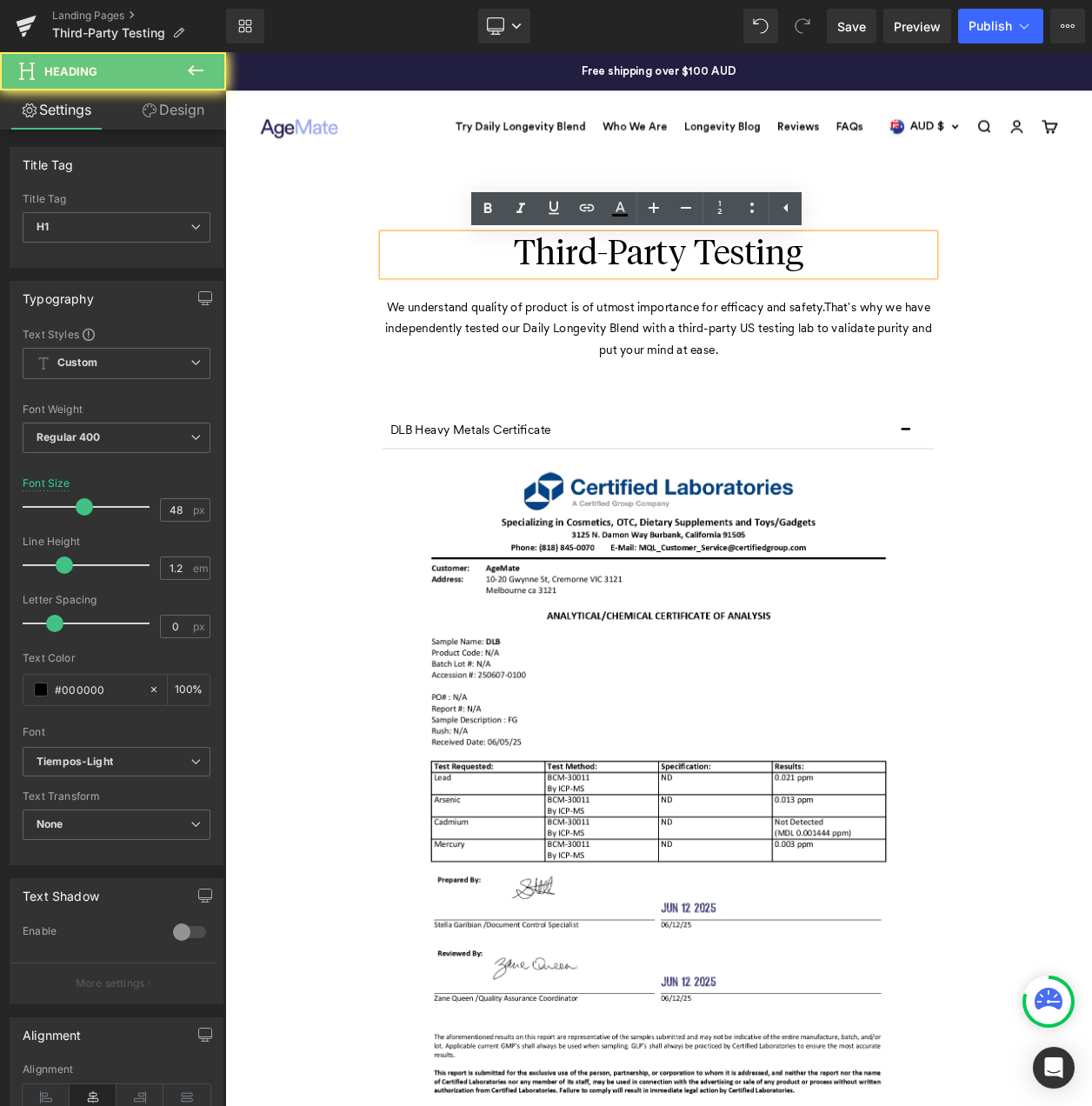
click at [921, 293] on h1 "Third-Party Testing" at bounding box center [751, 299] width 670 height 51
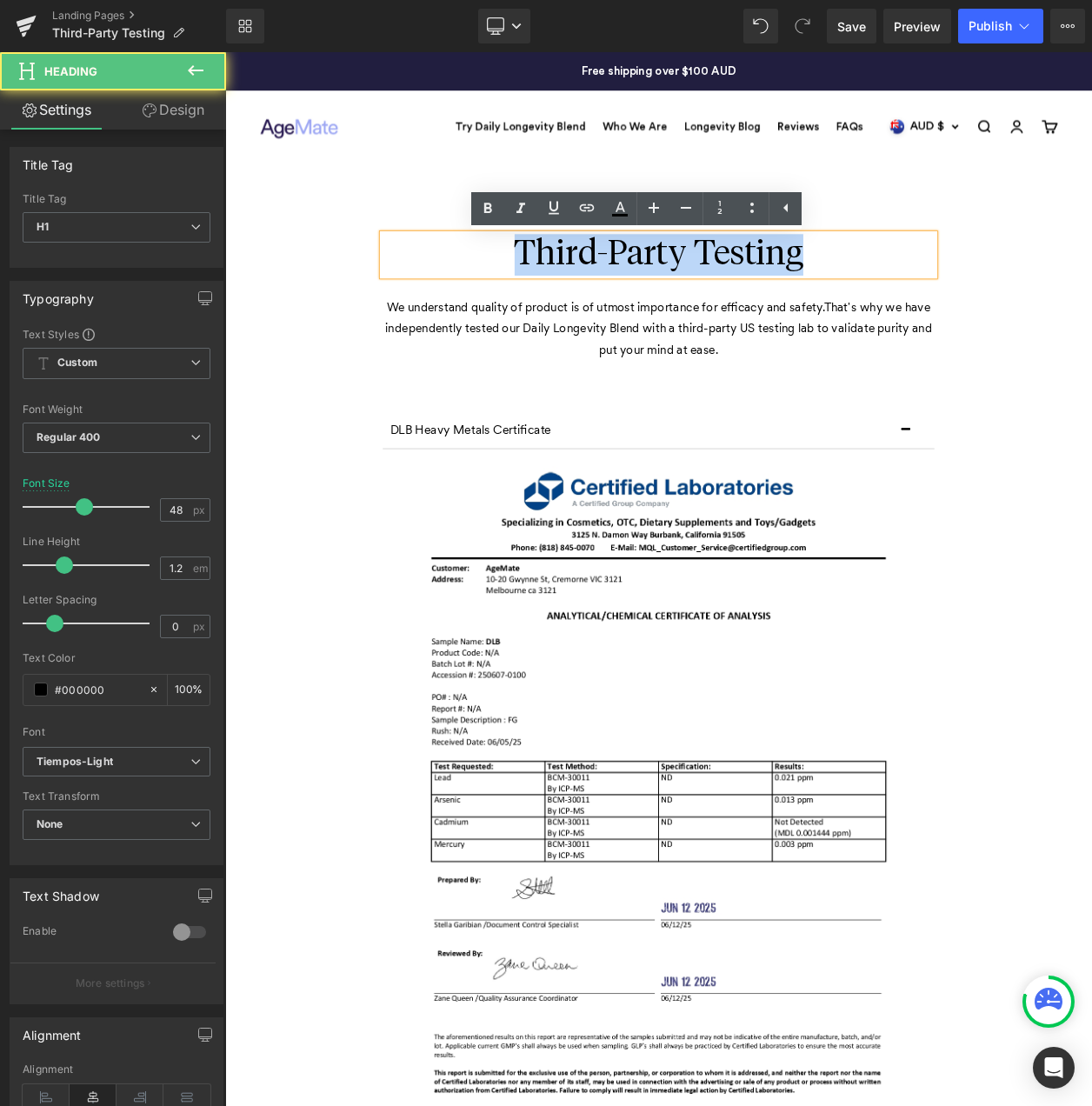
click at [921, 293] on h1 "Third-Party Testing" at bounding box center [751, 299] width 670 height 51
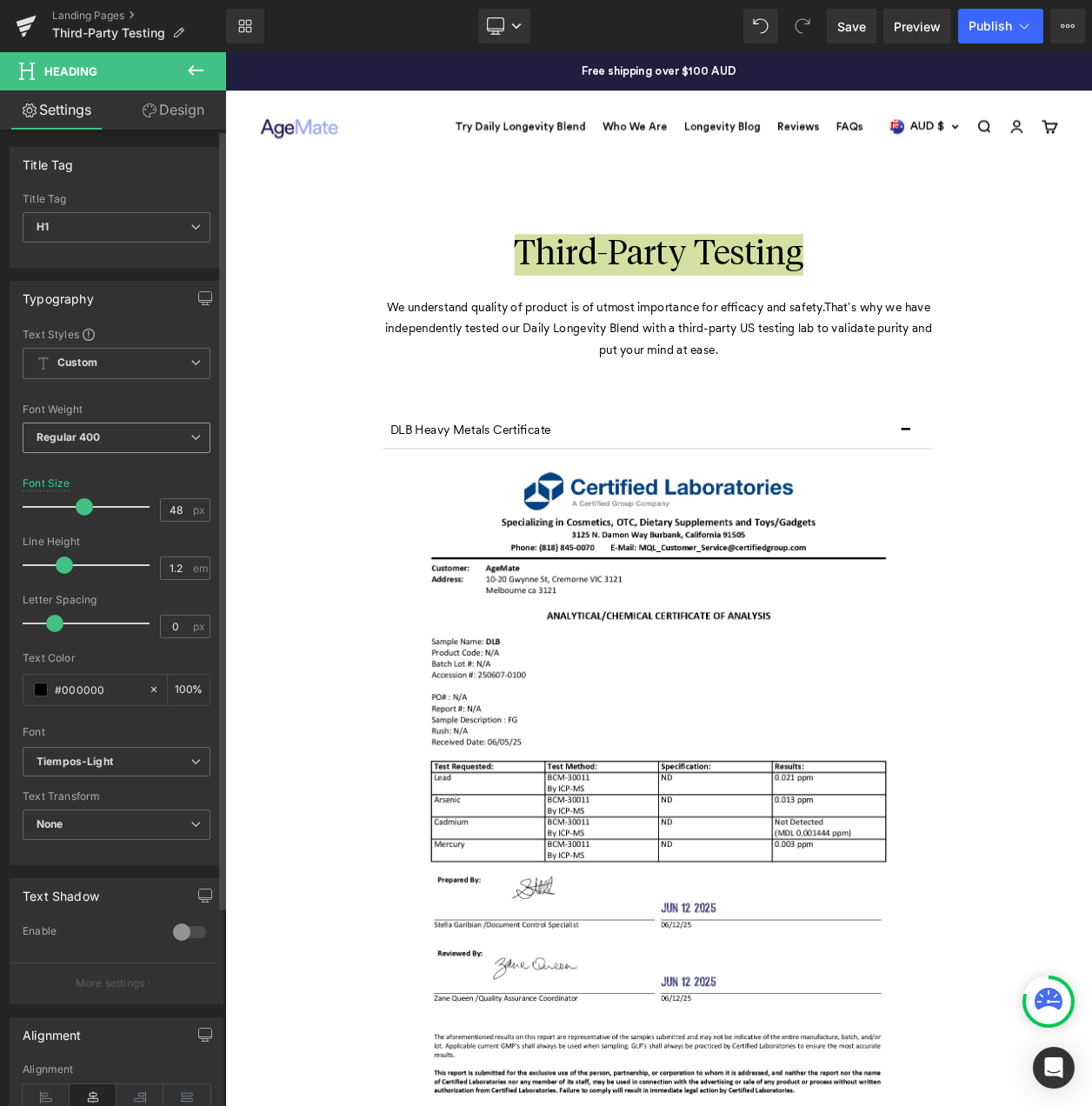
click at [180, 436] on span "Regular 400" at bounding box center [116, 438] width 187 height 30
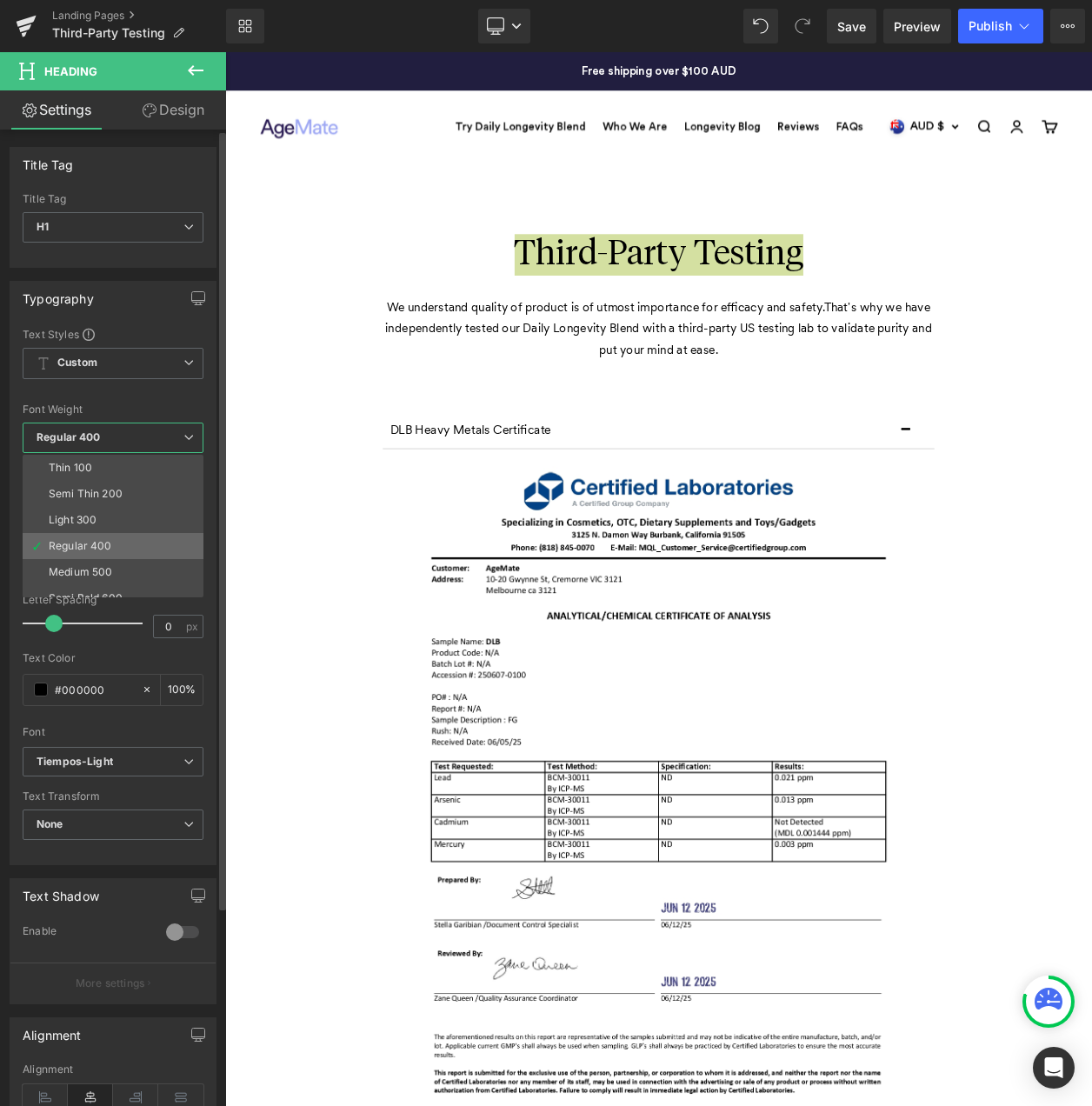
click at [136, 542] on li "Regular 400" at bounding box center [117, 546] width 188 height 26
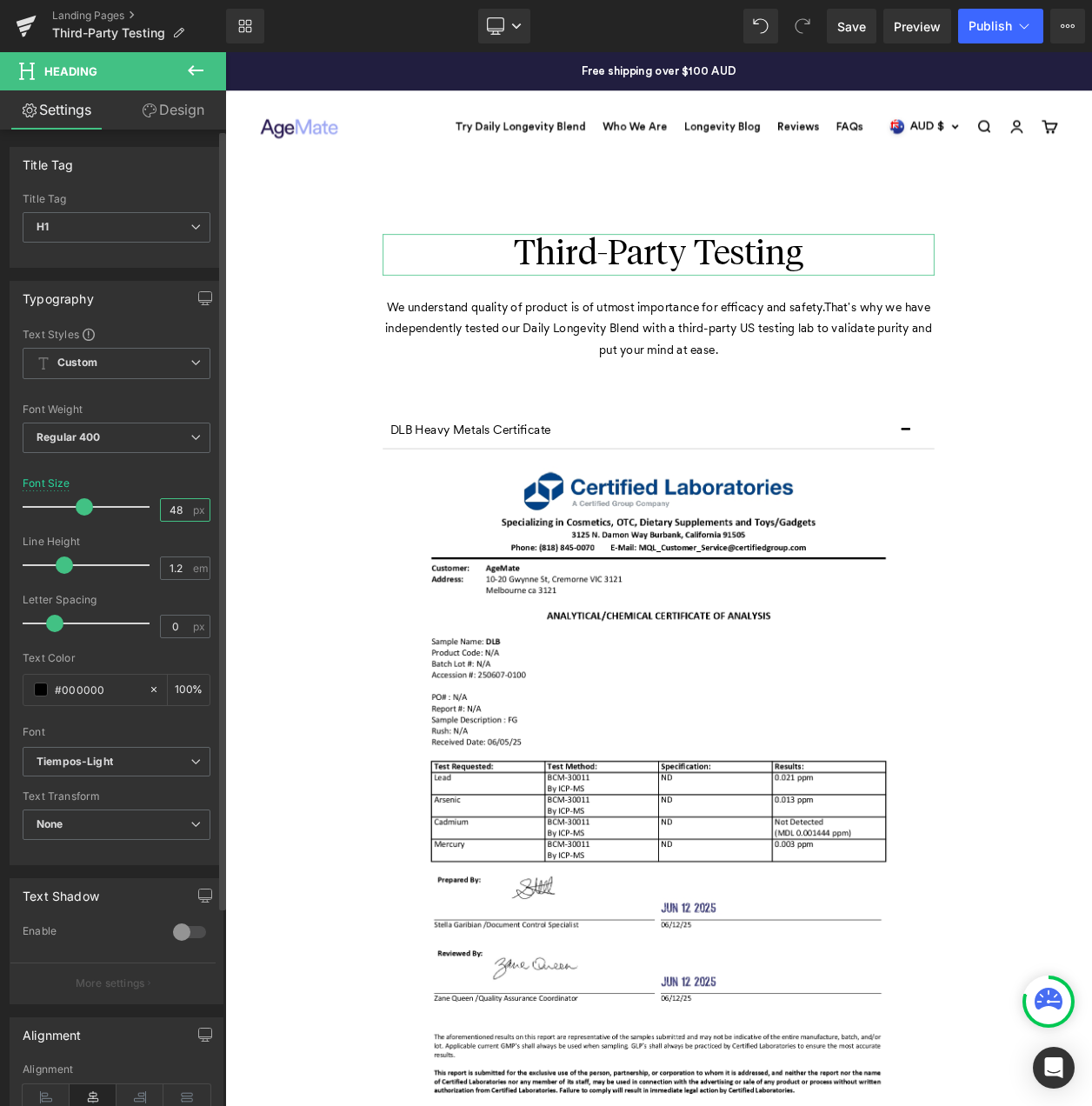
click at [166, 513] on input "48" at bounding box center [176, 510] width 30 height 22
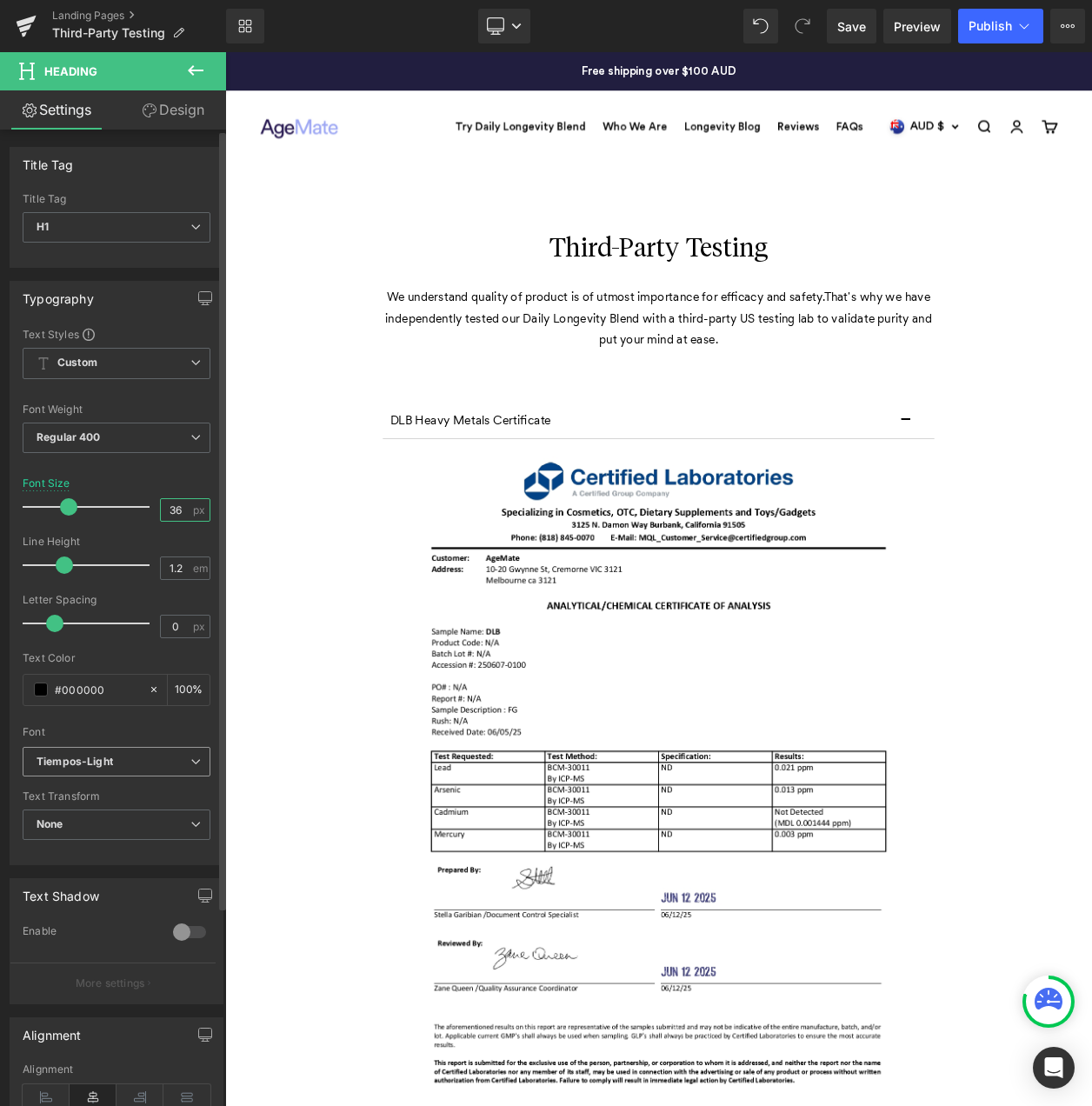
type input "36"
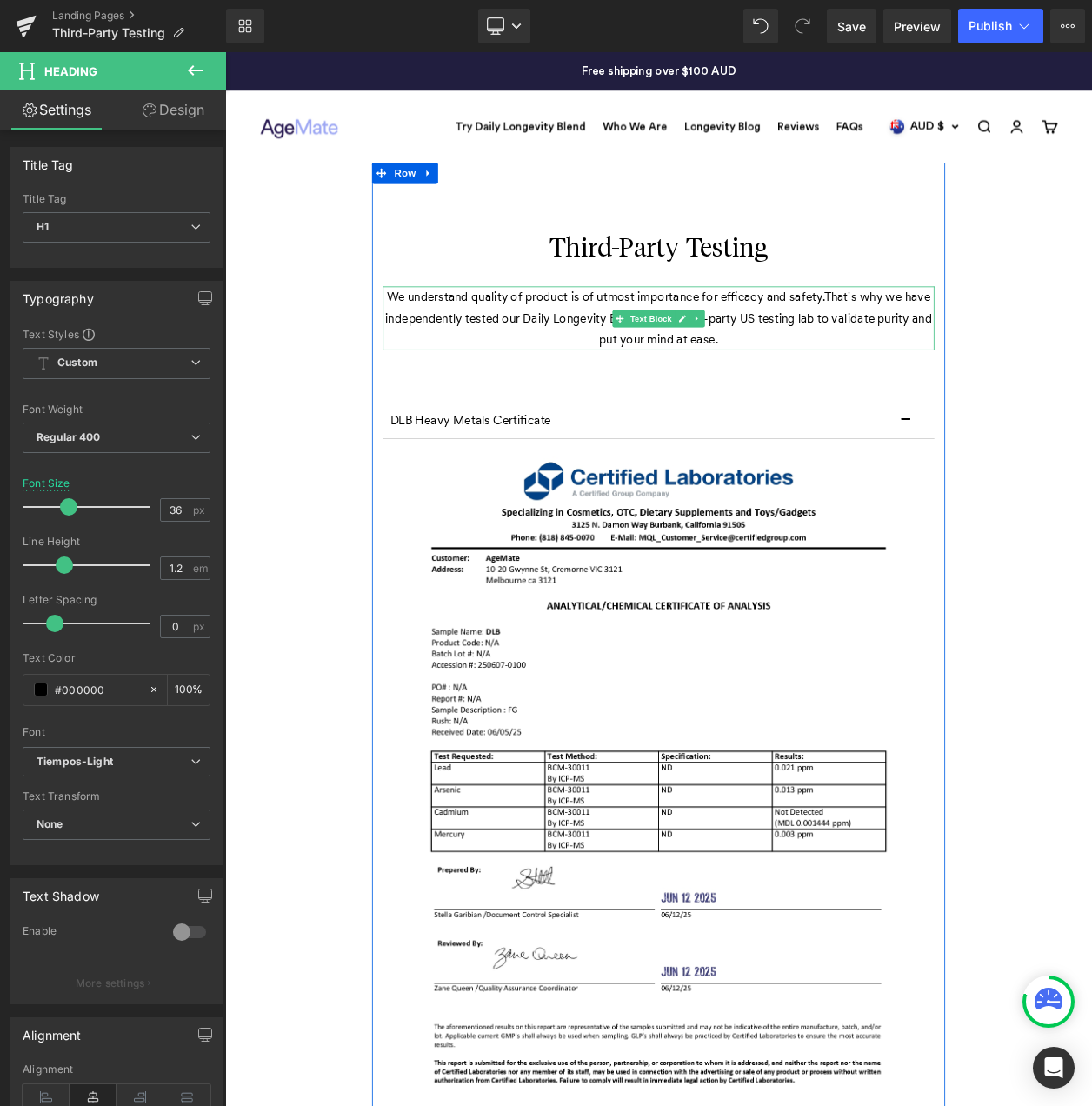
click at [600, 347] on p "We understand quality of product is of utmost importance for efficacy and safet…" at bounding box center [751, 375] width 670 height 77
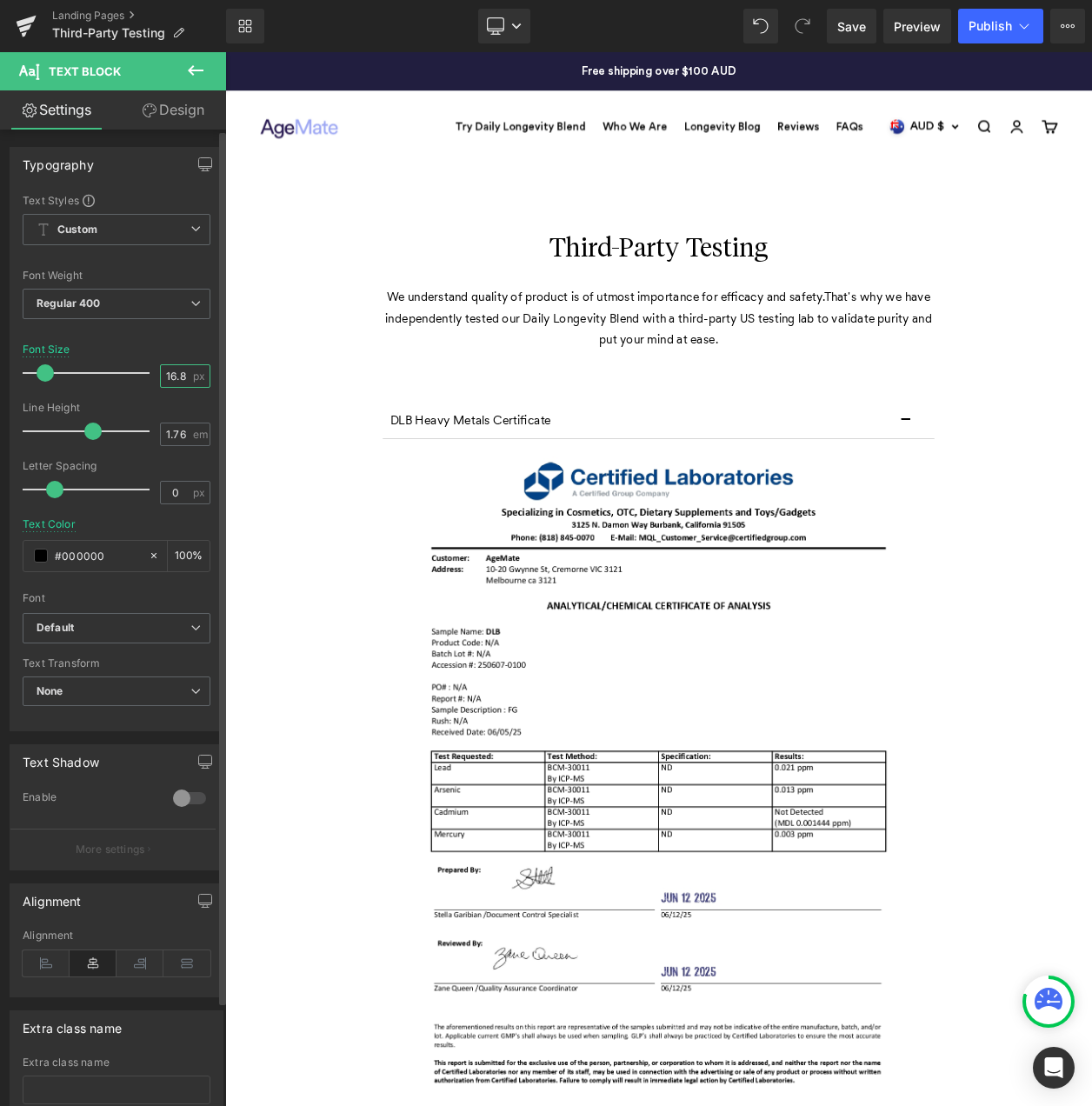
click at [174, 373] on input "16.8" at bounding box center [176, 376] width 30 height 22
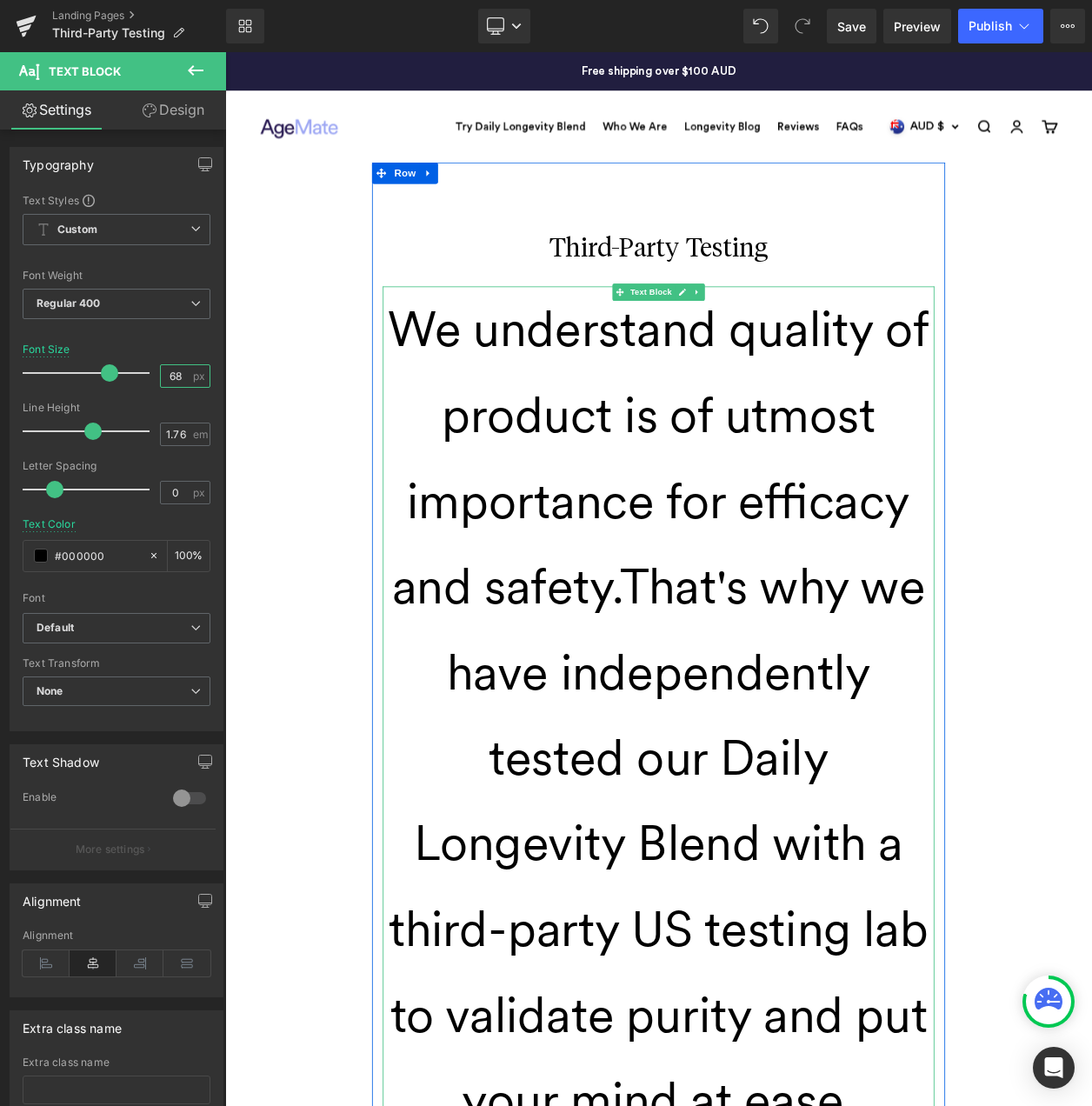
type input "6"
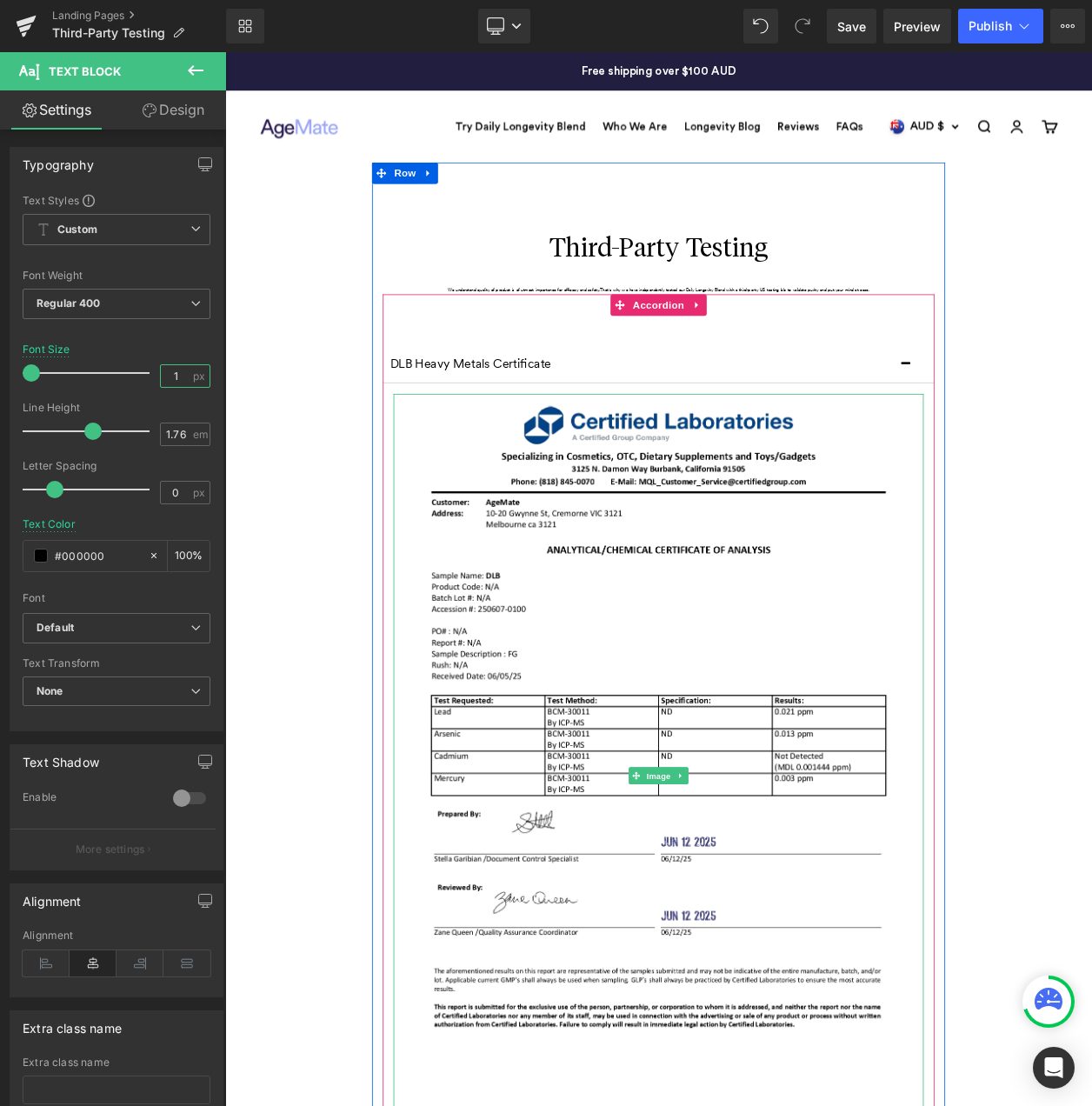
type input "18"
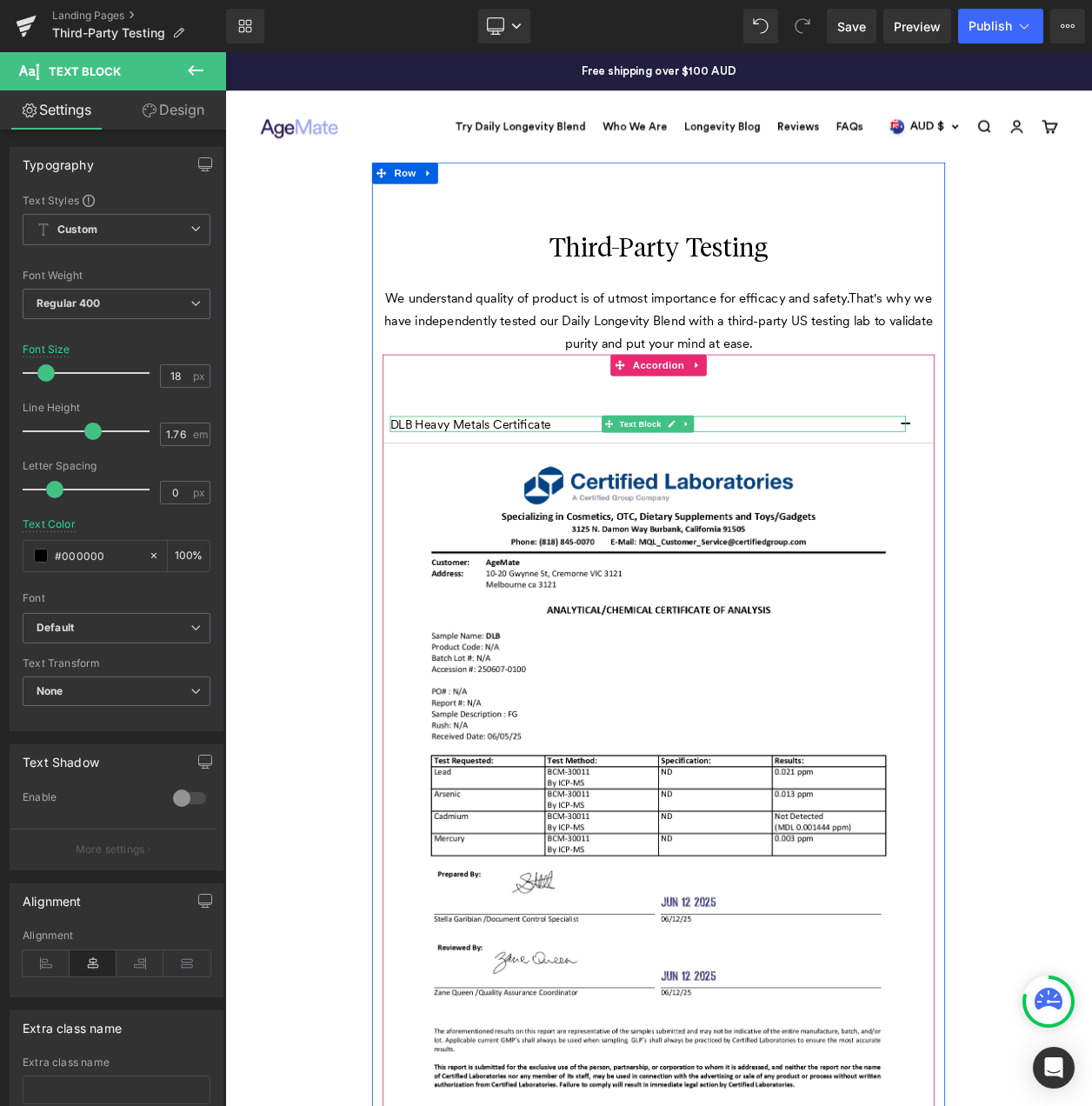
click at [561, 504] on p "DLB Heavy Metals Certificate" at bounding box center [738, 503] width 627 height 19
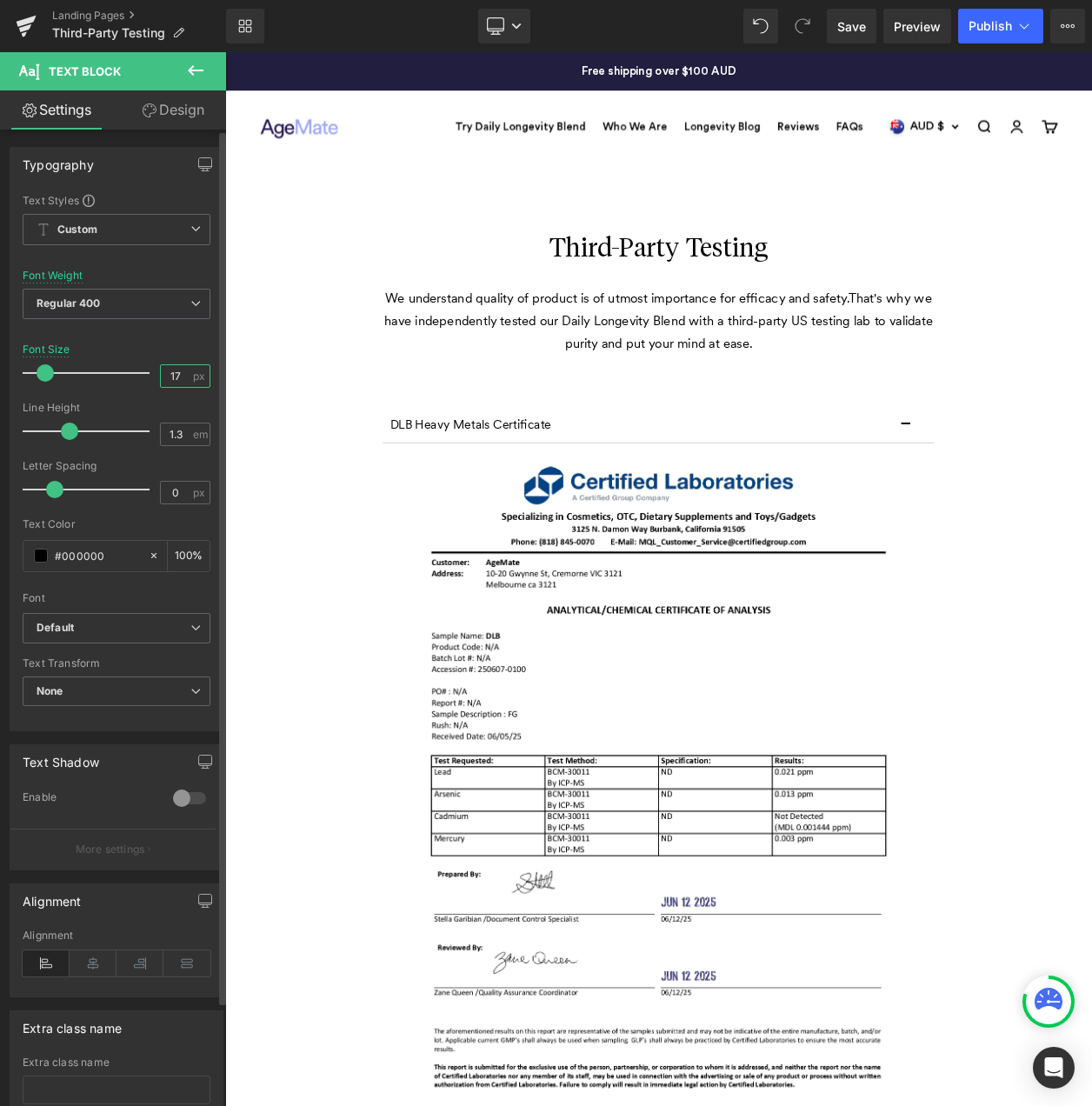
click at [172, 377] on input "17" at bounding box center [176, 376] width 30 height 22
type input "18"
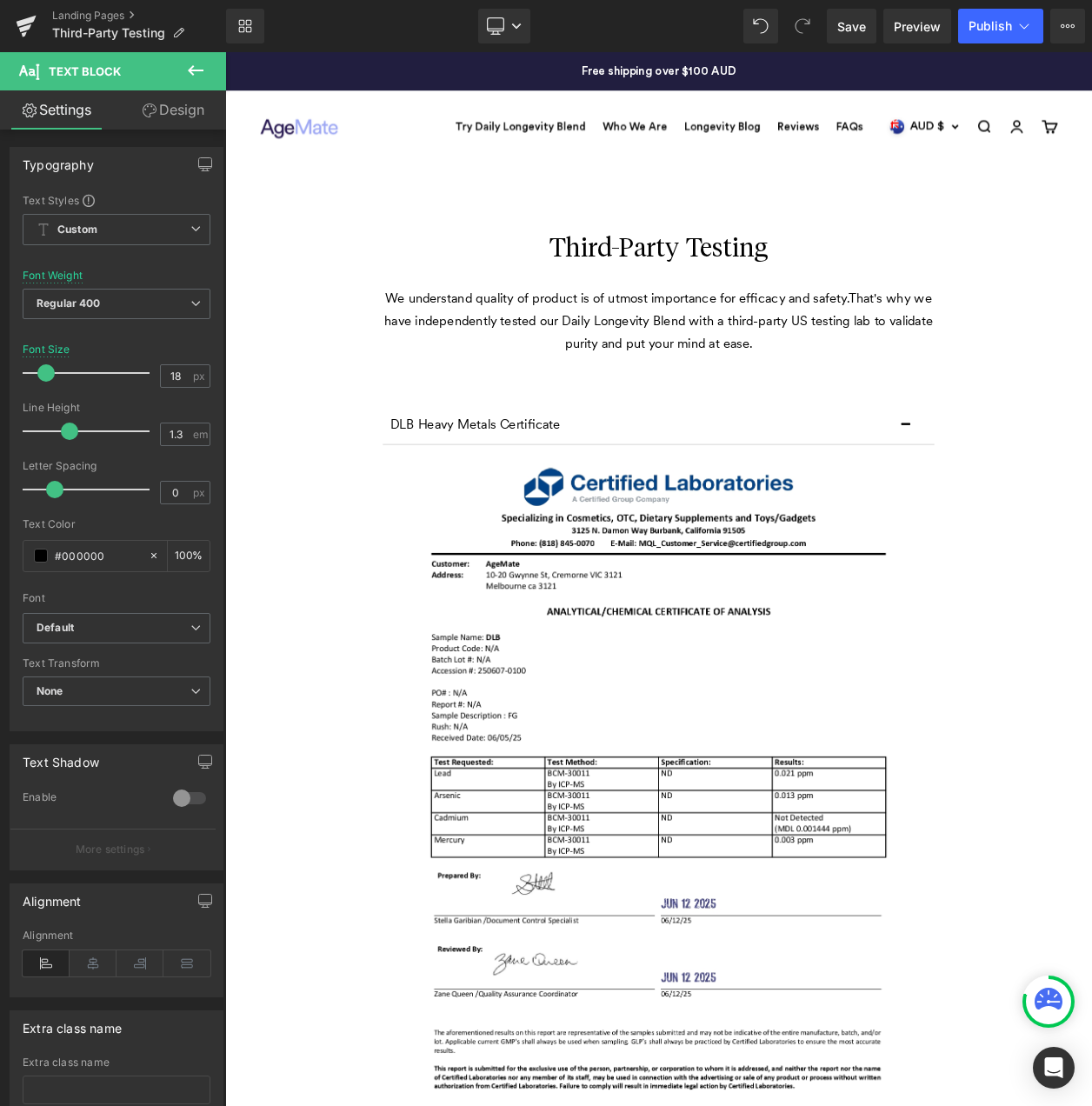
click at [263, 430] on div "Third-Party Testing Heading We understand quality of product is of utmost impor…" at bounding box center [751, 1048] width 1052 height 1723
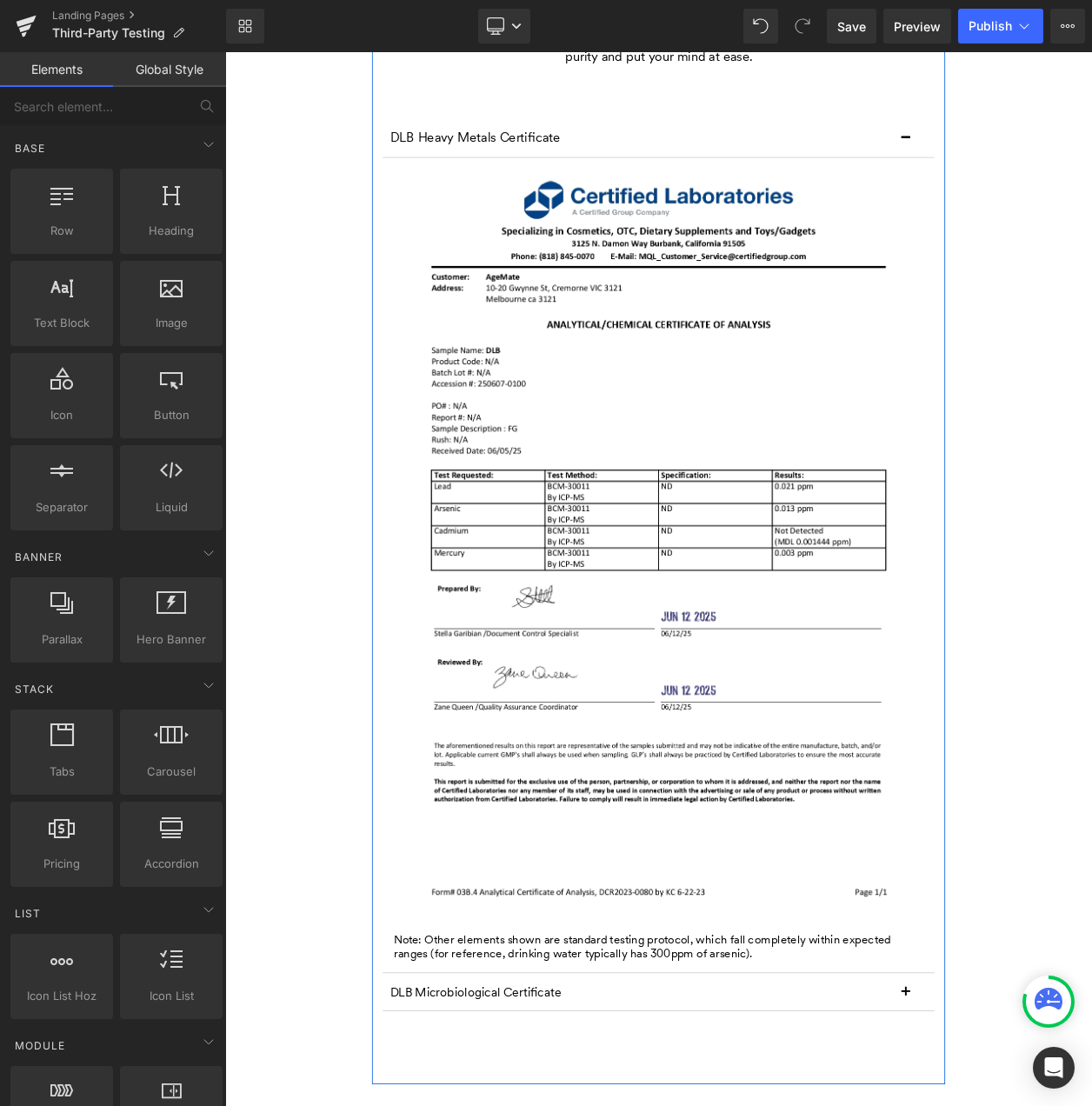
scroll to position [783, 0]
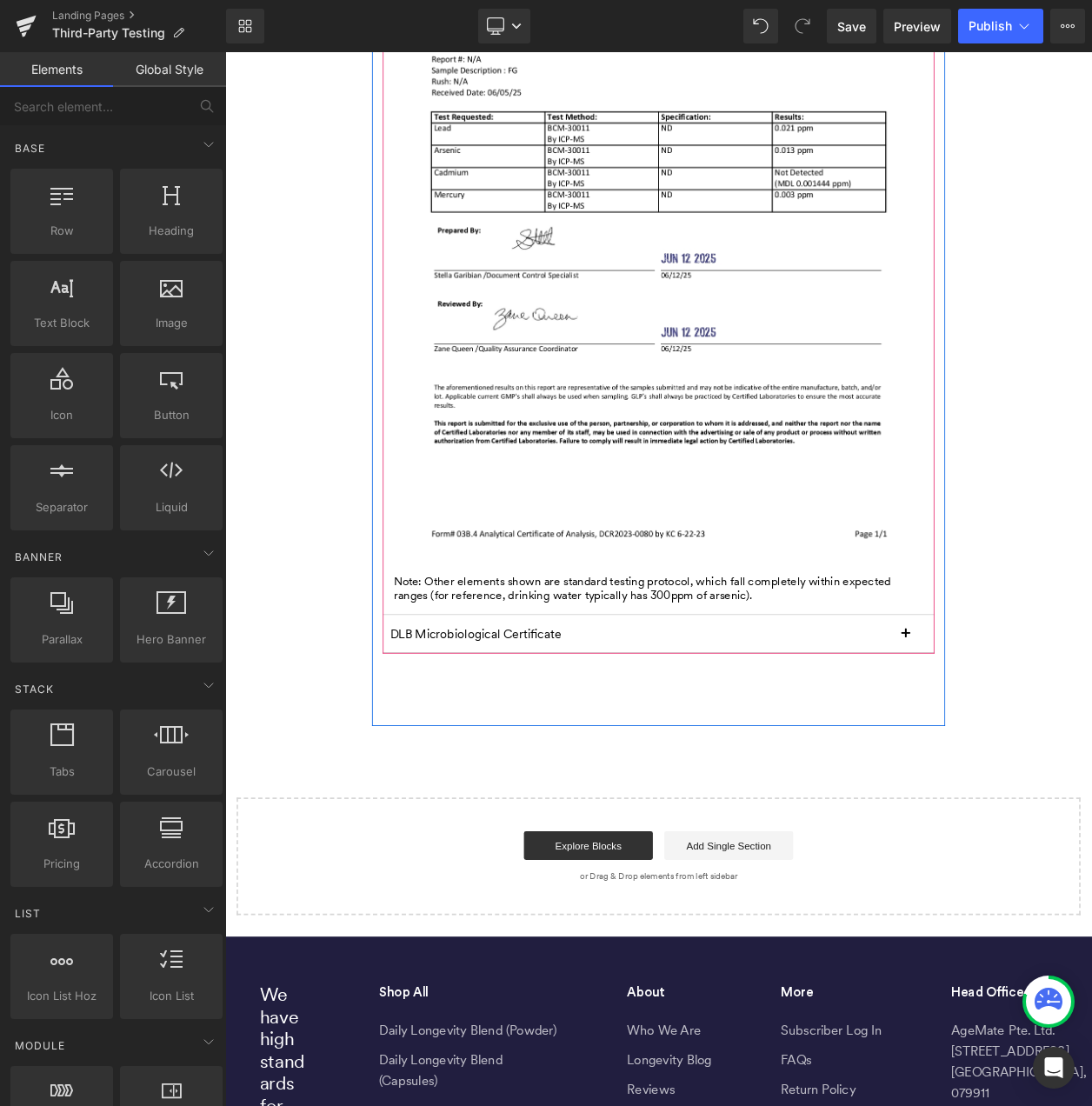
click at [549, 758] on p "DLB Microbiological Certificate" at bounding box center [738, 758] width 627 height 19
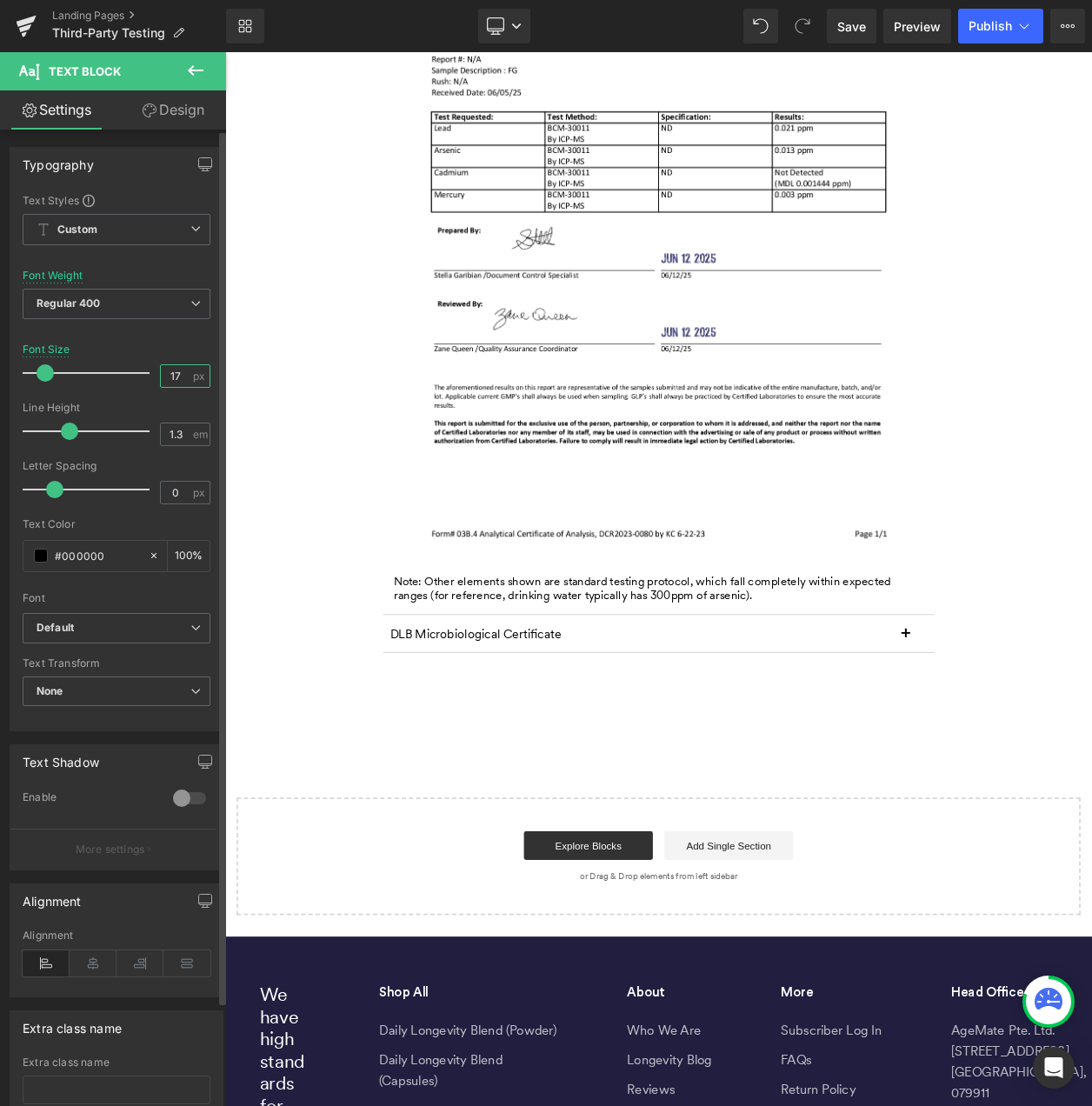
click at [172, 371] on input "17" at bounding box center [176, 376] width 30 height 22
type input "18"
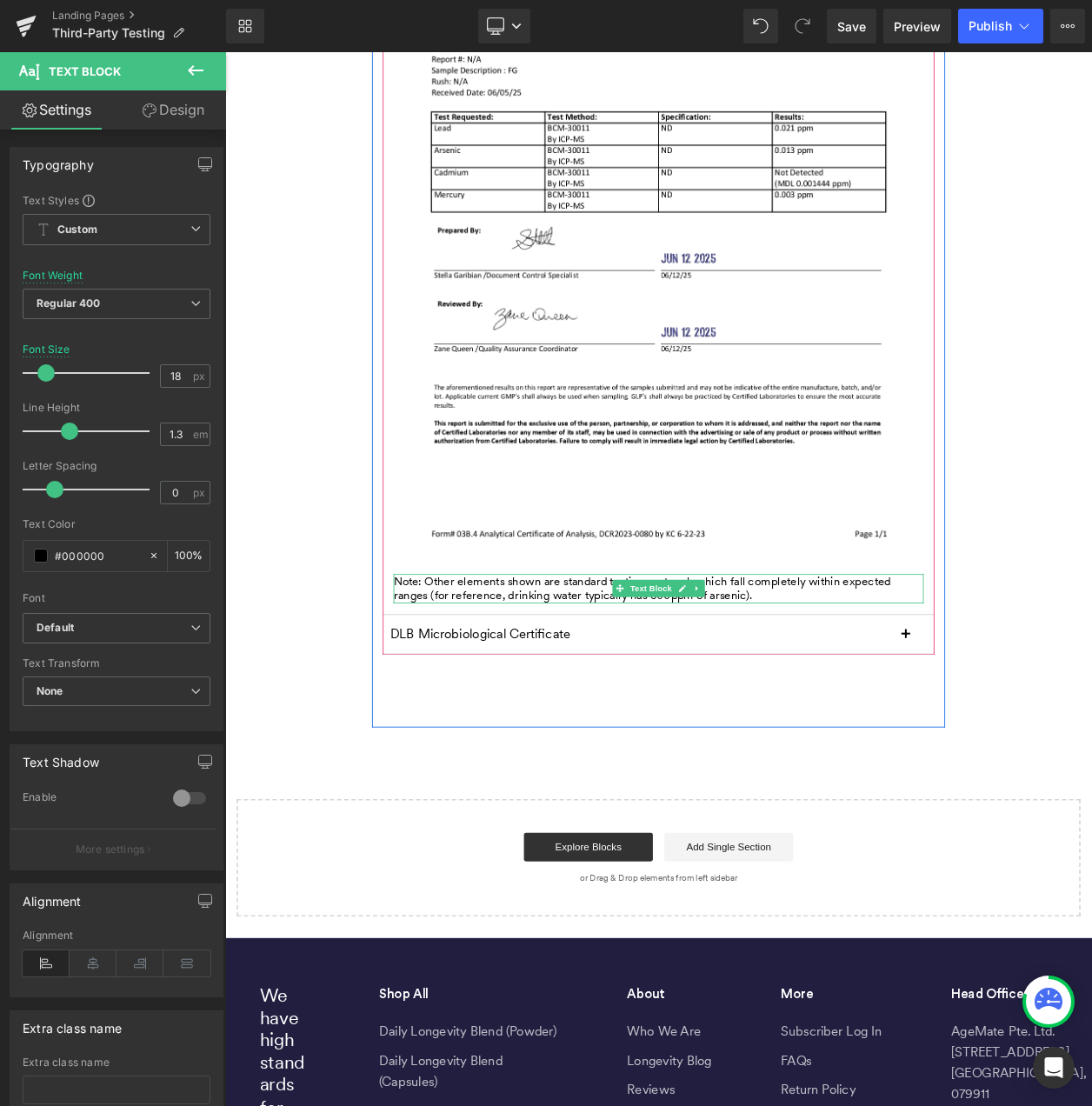
click at [551, 698] on div "Note: Other elements shown are standard testing protocol, which fall completely…" at bounding box center [751, 704] width 644 height 37
click at [503, 705] on div "Note: Other elements shown are standard testing protocol, which fall completely…" at bounding box center [751, 704] width 644 height 37
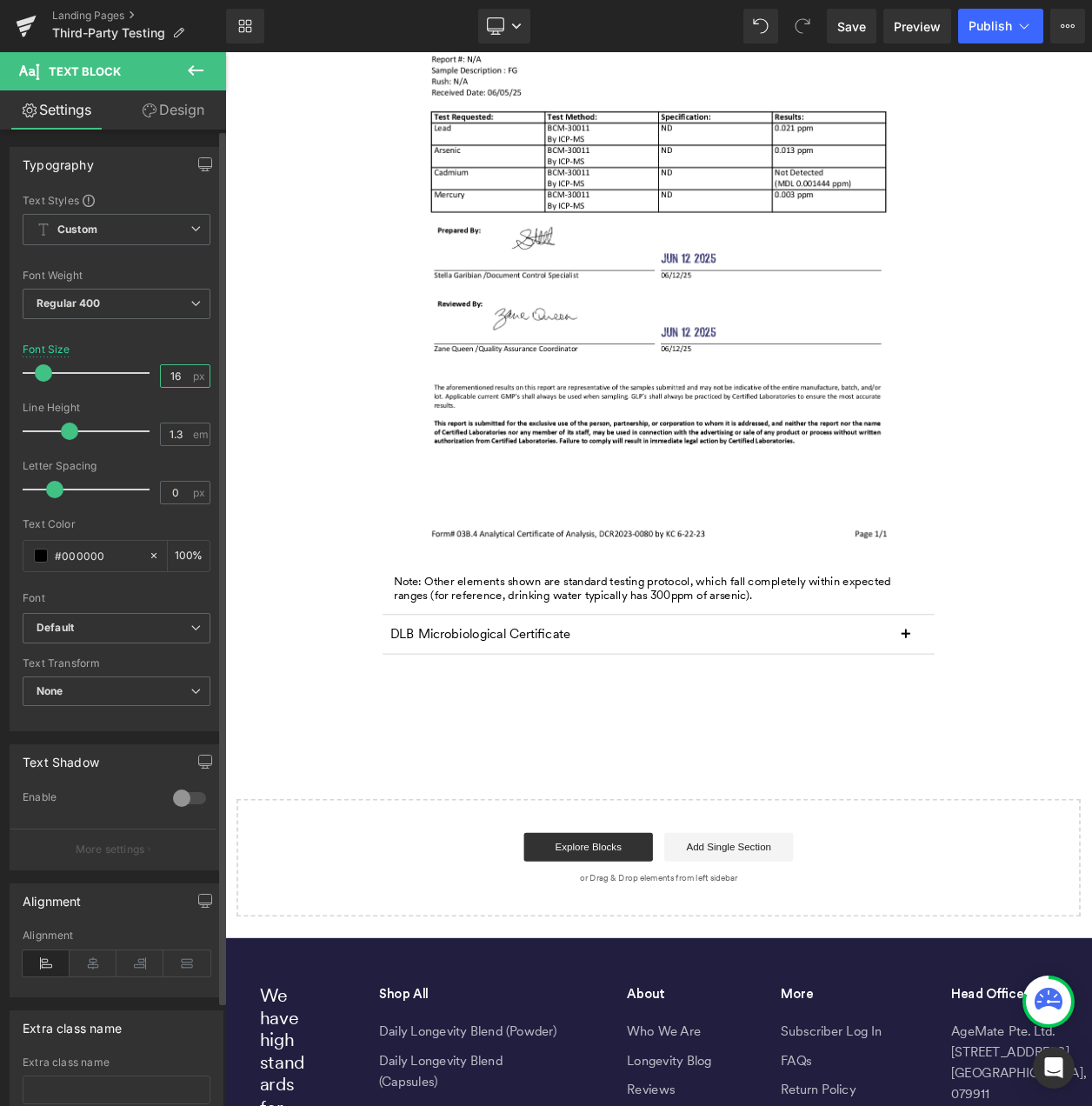
click at [172, 376] on input "16" at bounding box center [176, 376] width 30 height 22
type input "18"
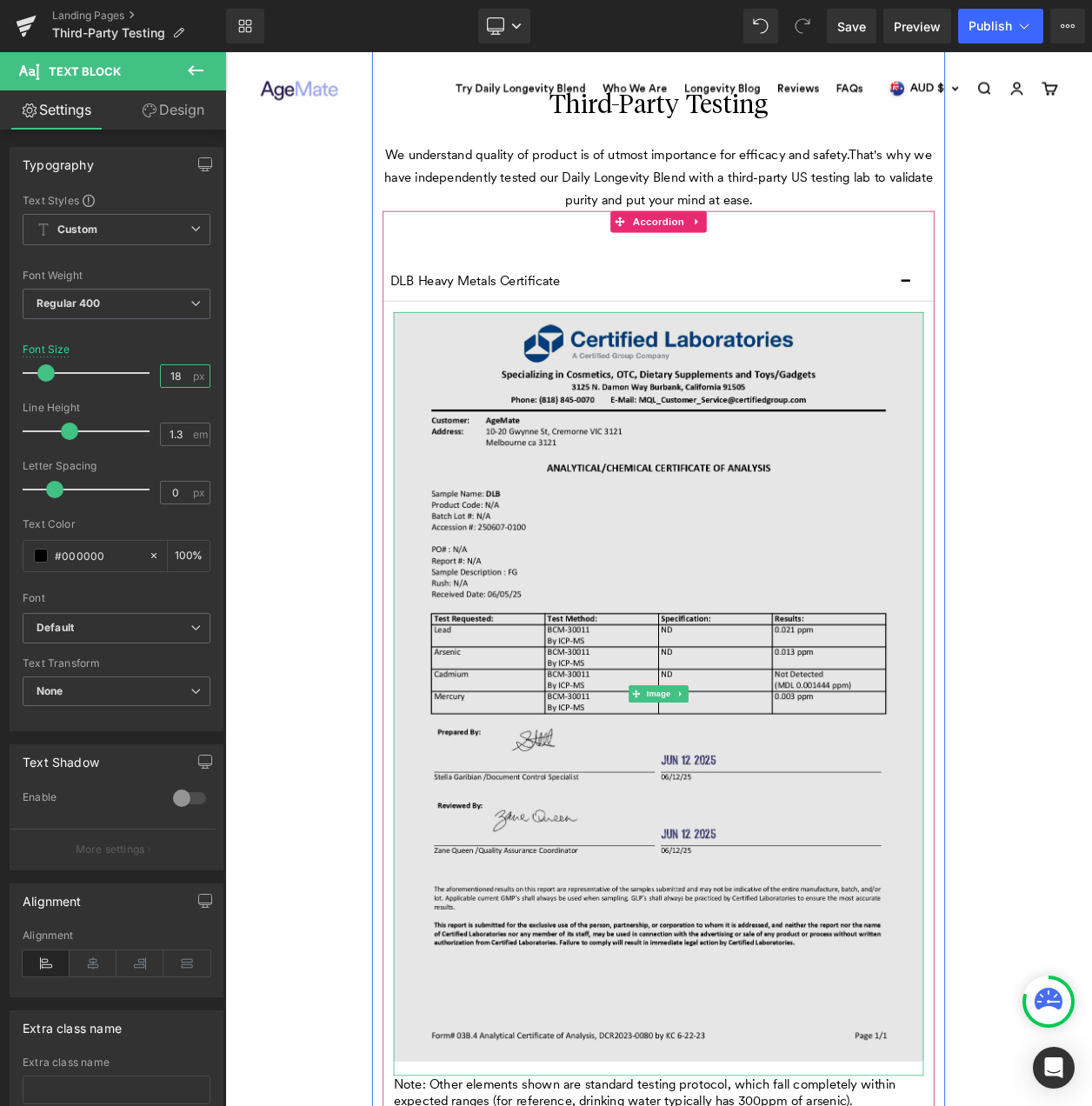
scroll to position [0, 0]
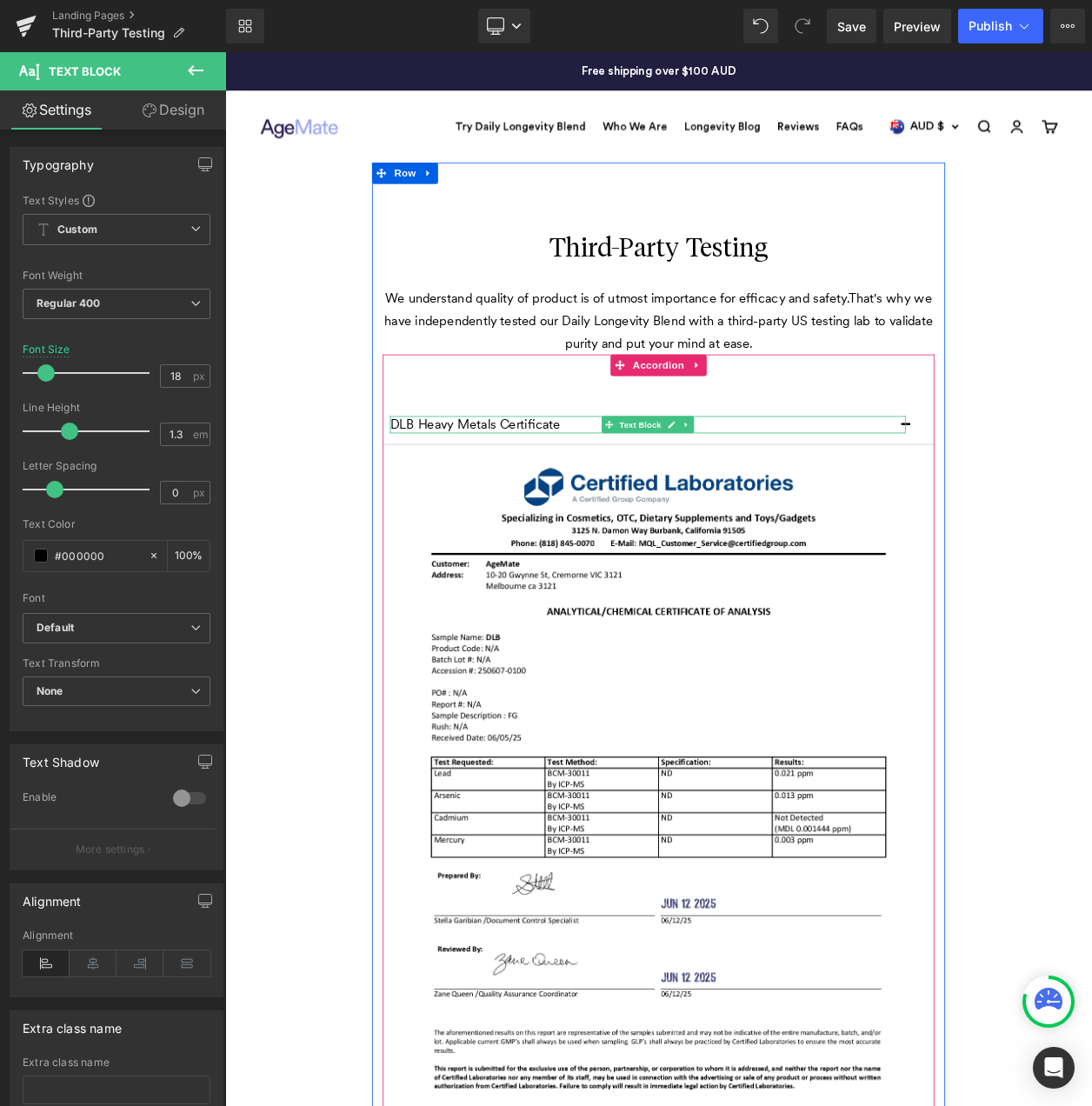
click at [537, 504] on p "DLB Heavy Metals Certificate" at bounding box center [738, 503] width 627 height 20
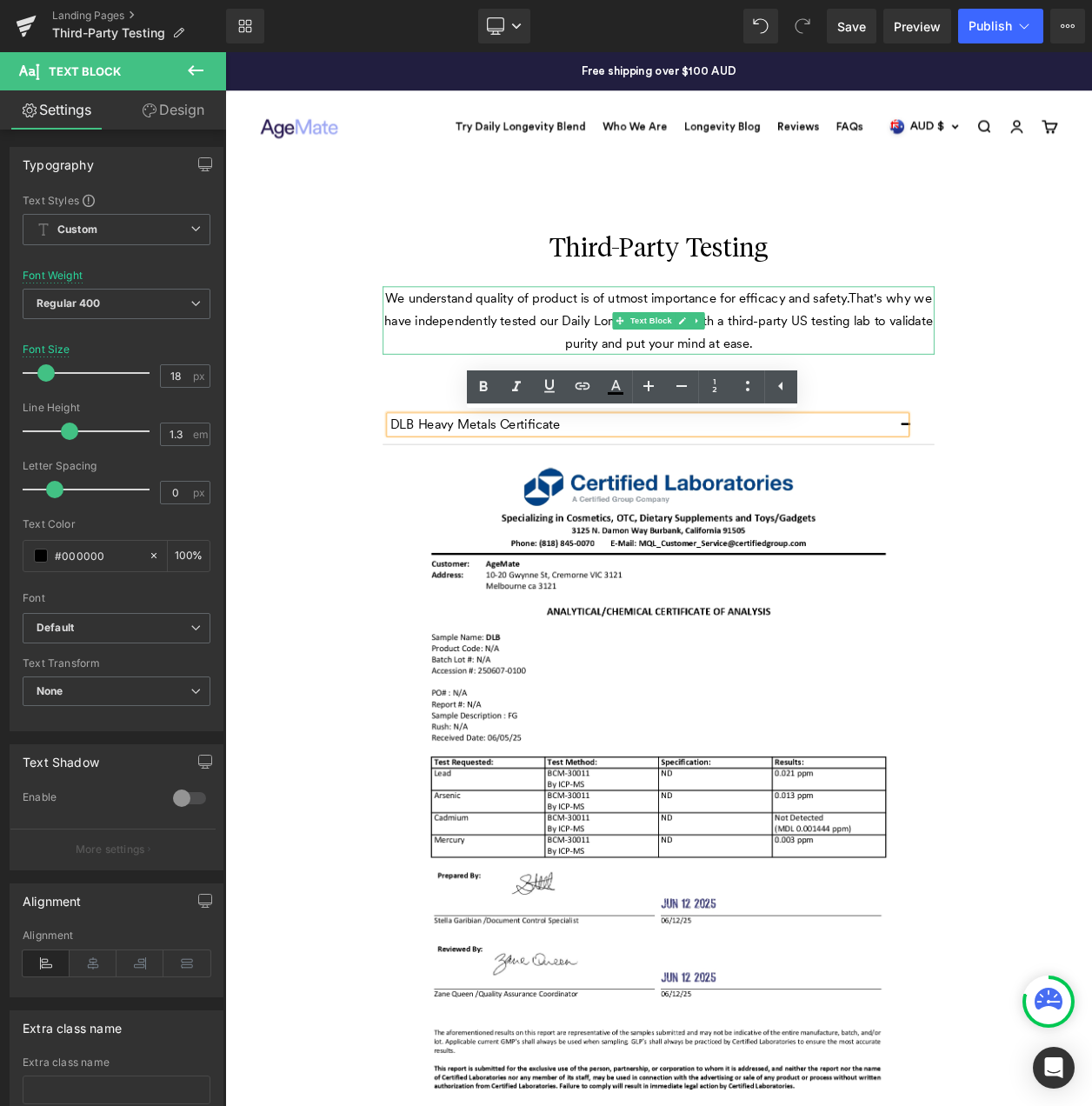
click at [565, 388] on p "We understand quality of product is of utmost importance for efficacy and safet…" at bounding box center [751, 378] width 670 height 83
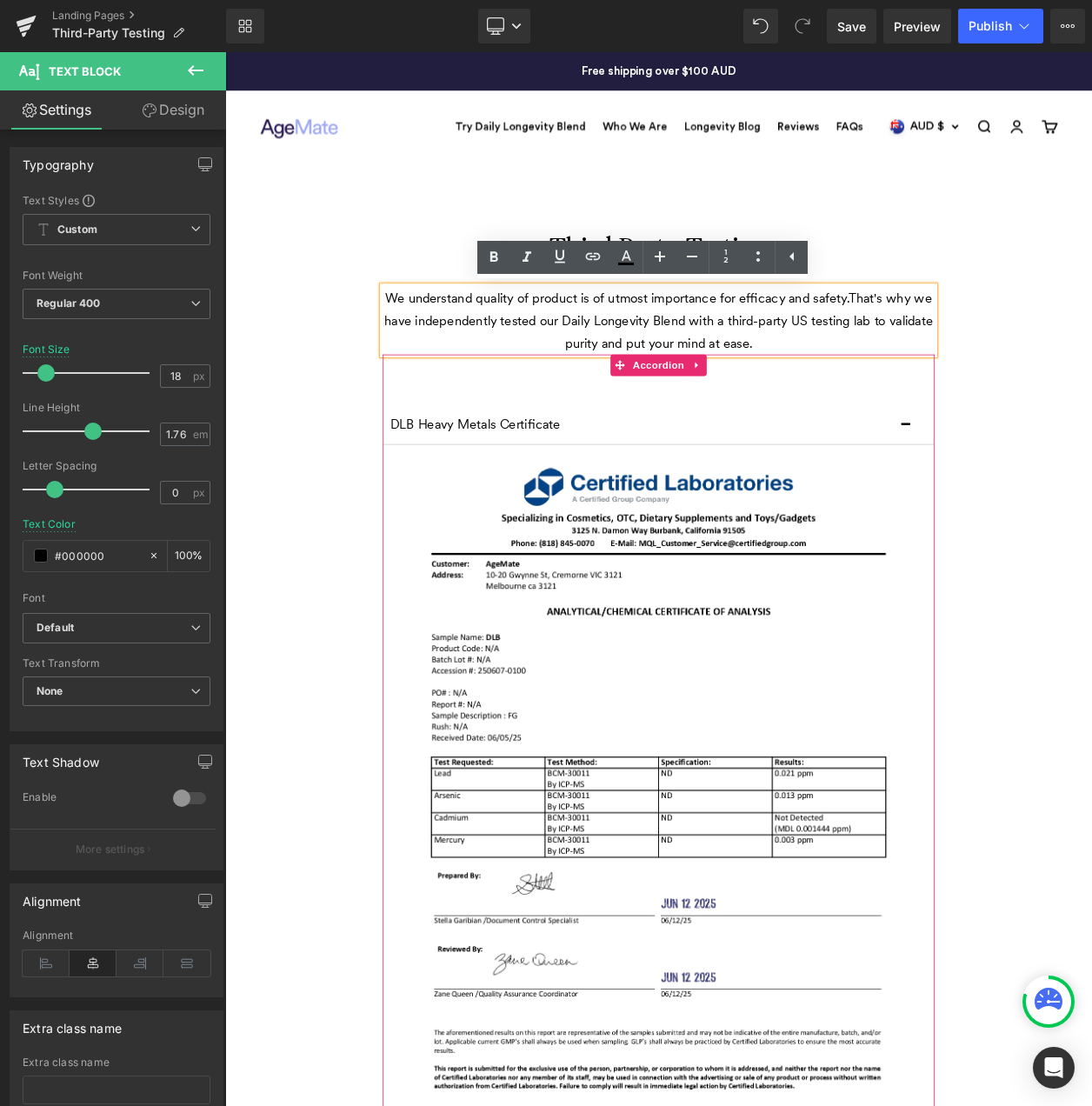
click at [562, 478] on div "DLB Heavy Metals Certificate Text Block Image Note: Other elements shown are st…" at bounding box center [751, 995] width 670 height 1152
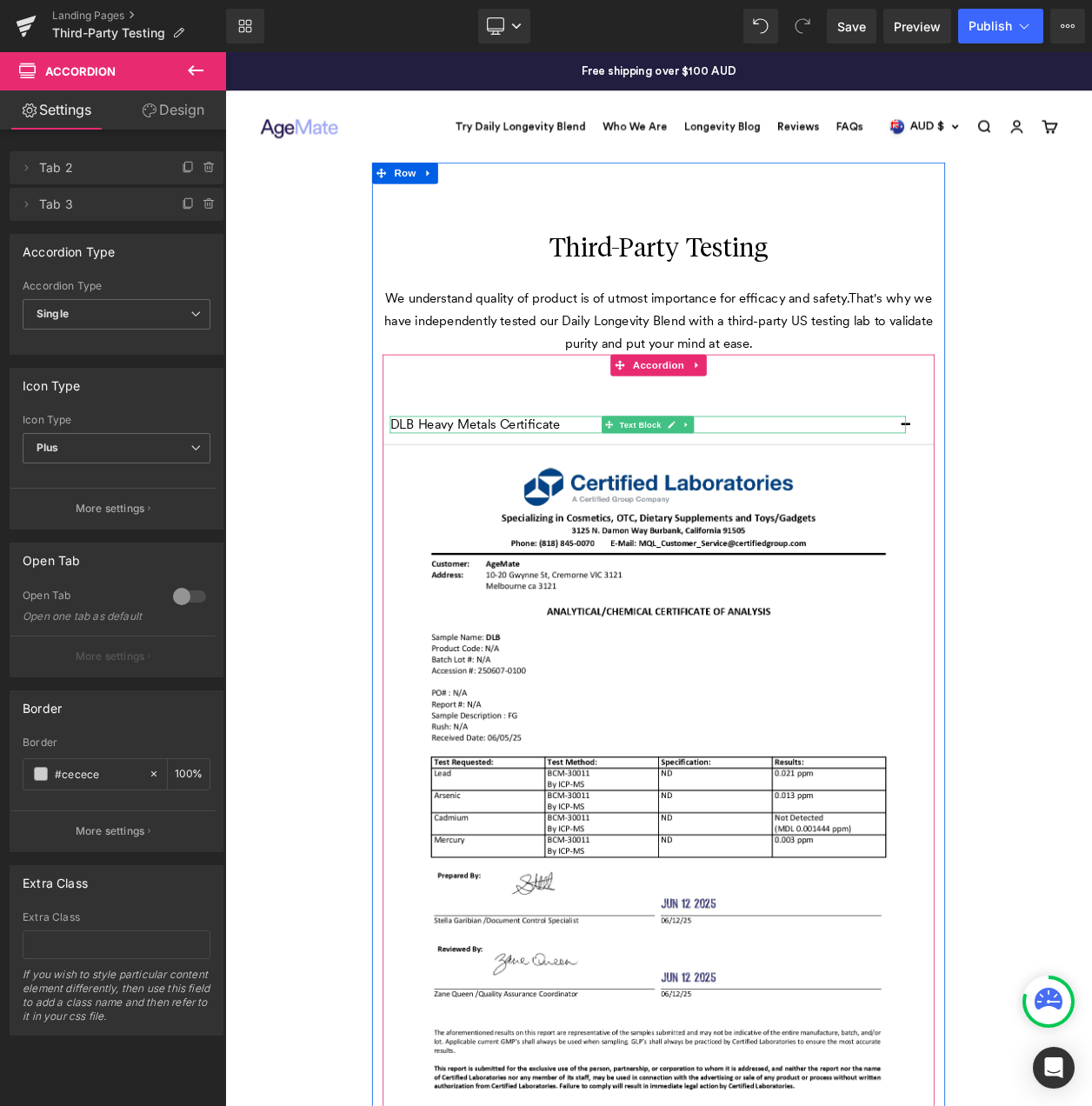
click at [560, 501] on p "DLB Heavy Metals Certificate" at bounding box center [738, 503] width 627 height 20
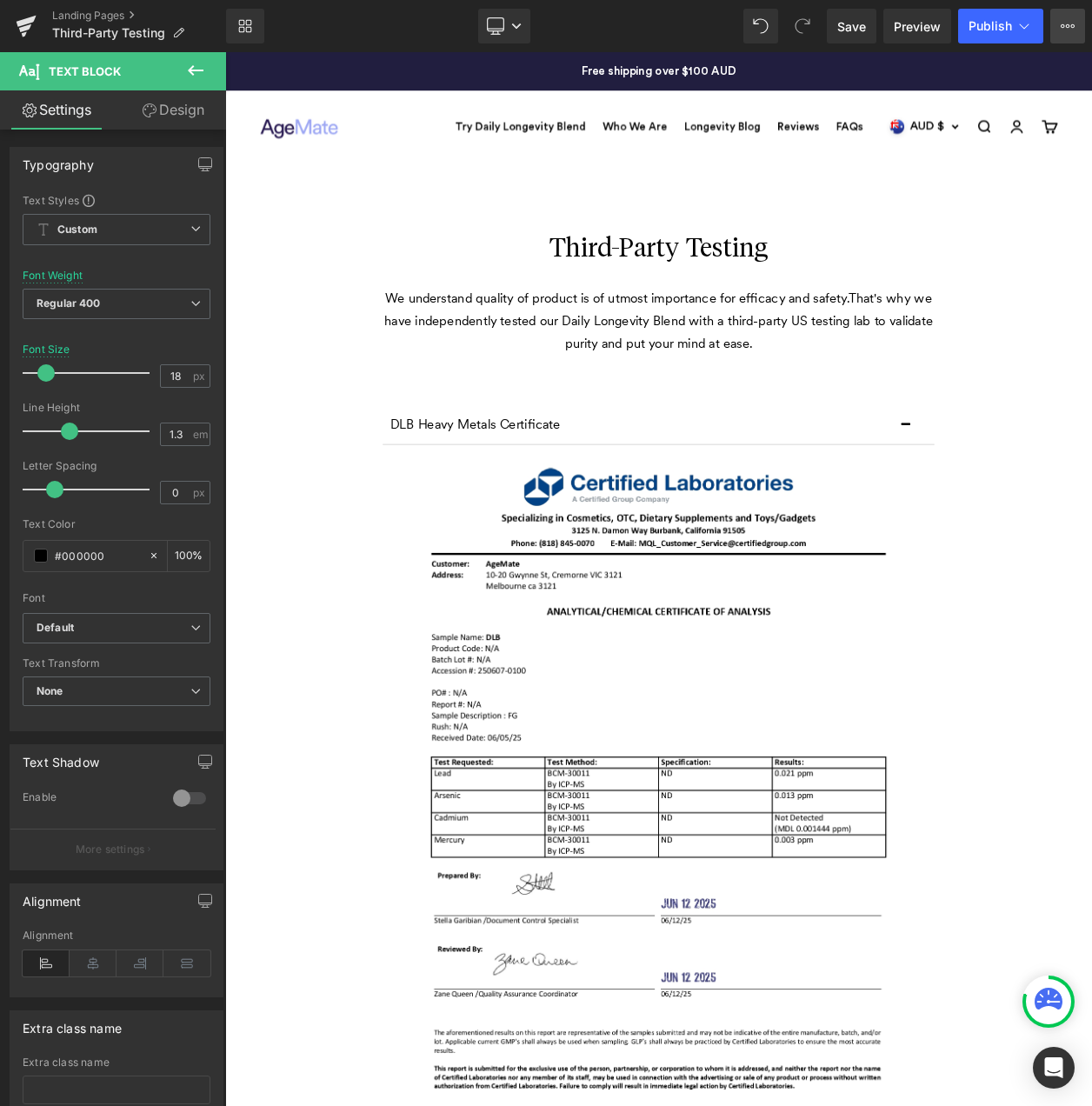
click at [1068, 20] on icon at bounding box center [1068, 25] width 14 height 14
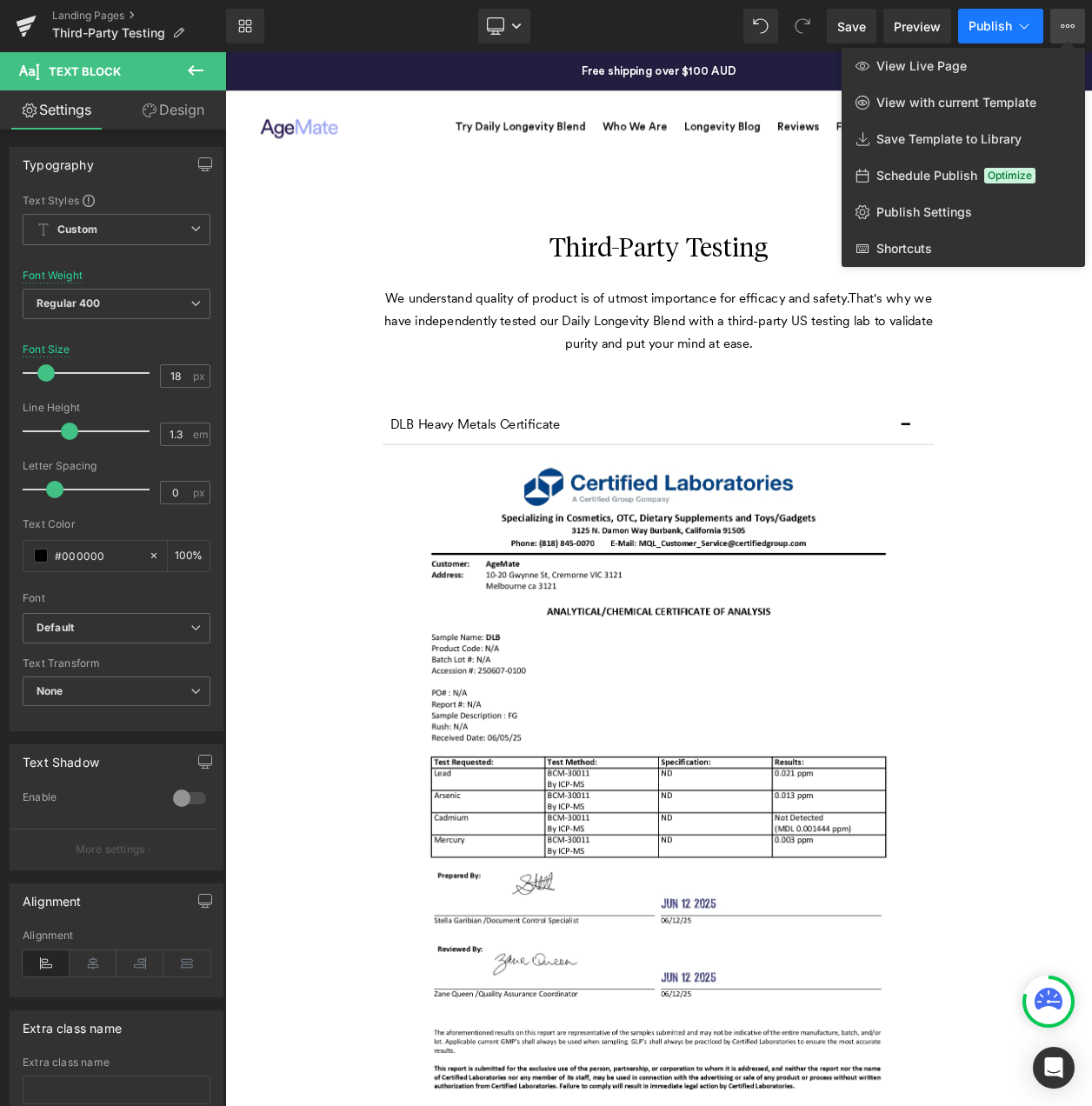
click at [991, 27] on span "Publish" at bounding box center [990, 25] width 43 height 14
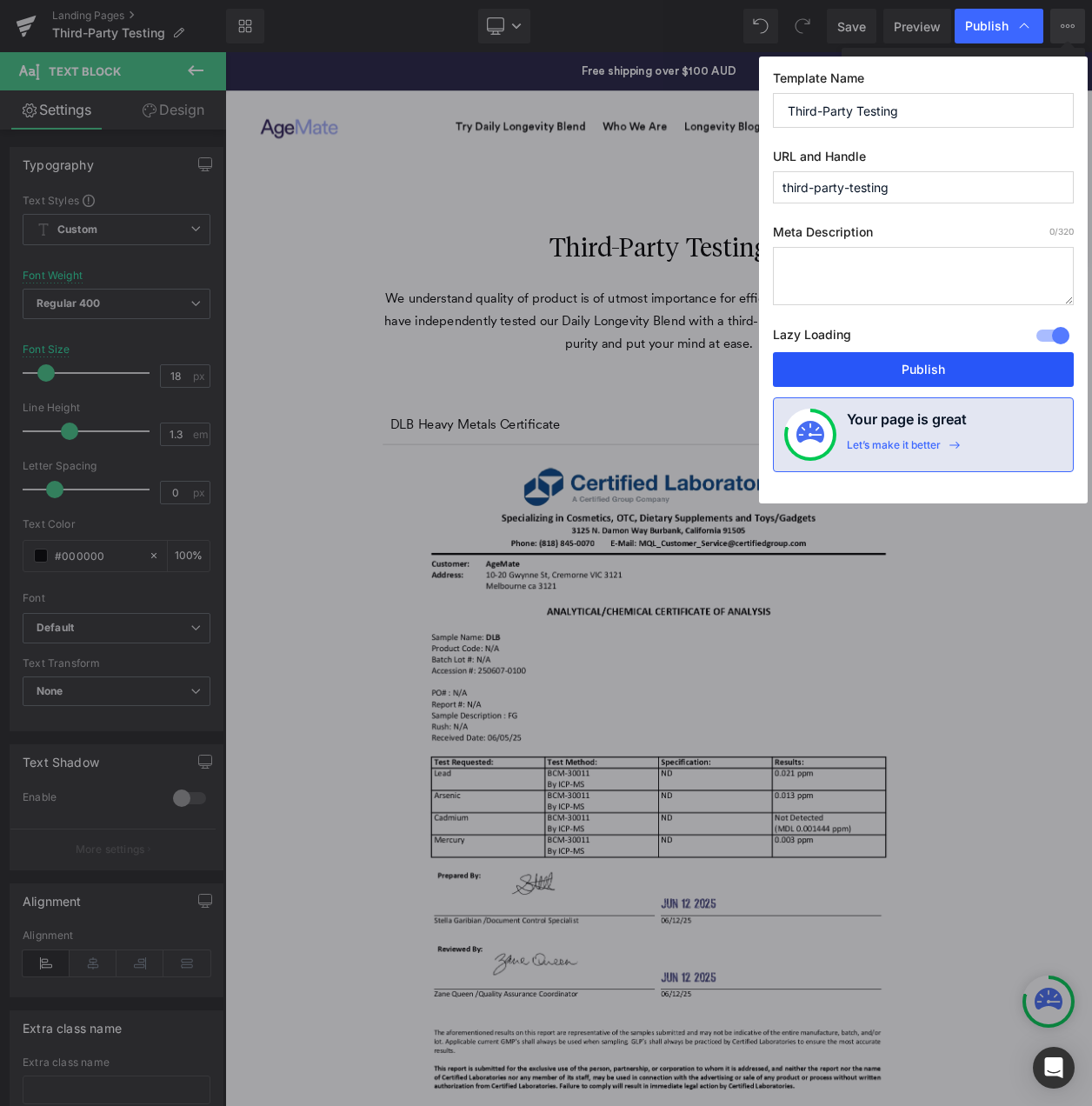
click at [929, 369] on button "Publish" at bounding box center [923, 369] width 301 height 35
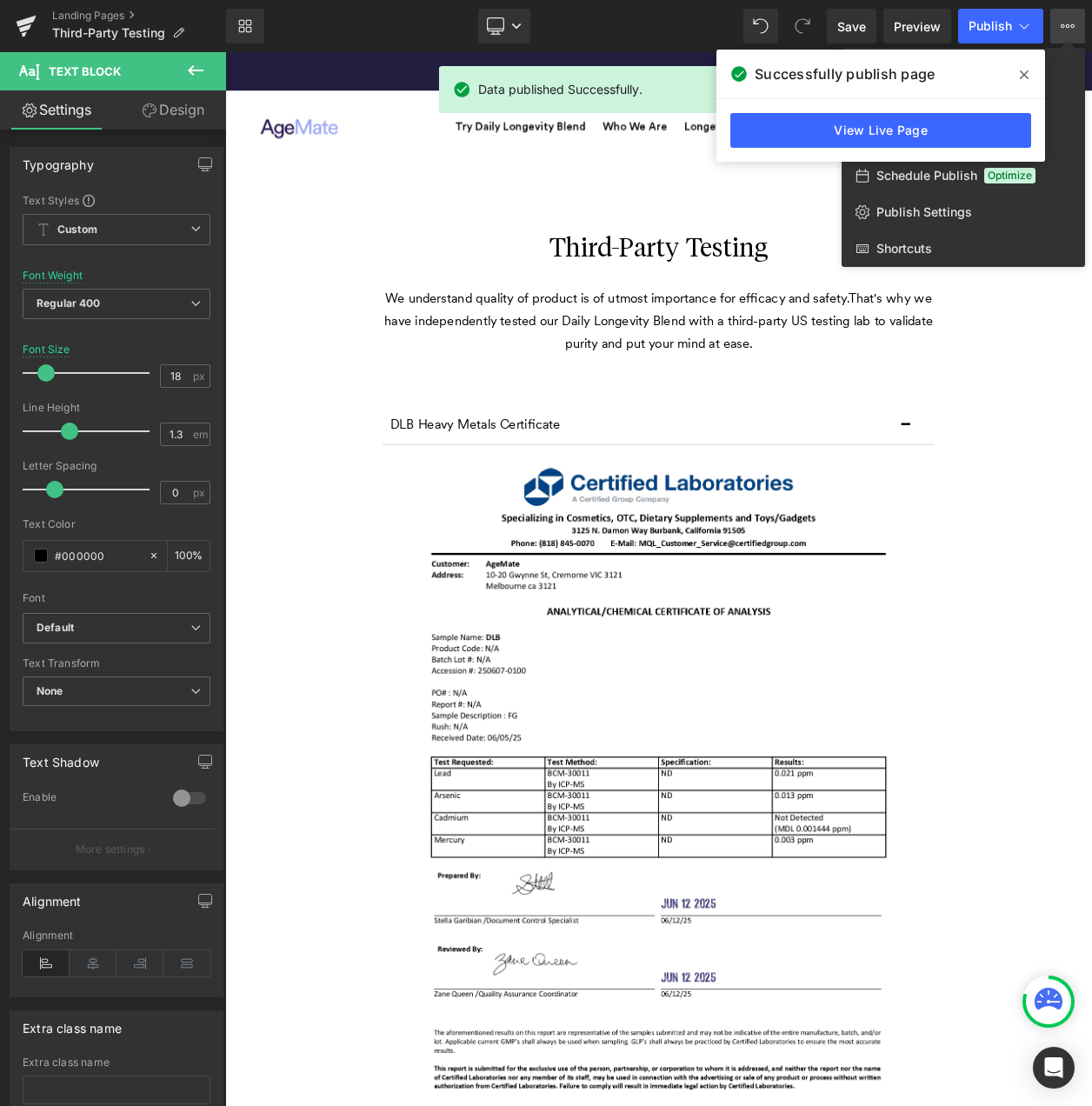
drag, startPoint x: 591, startPoint y: 283, endPoint x: 441, endPoint y: 280, distance: 150.0
click at [589, 283] on div at bounding box center [659, 578] width 867 height 1054
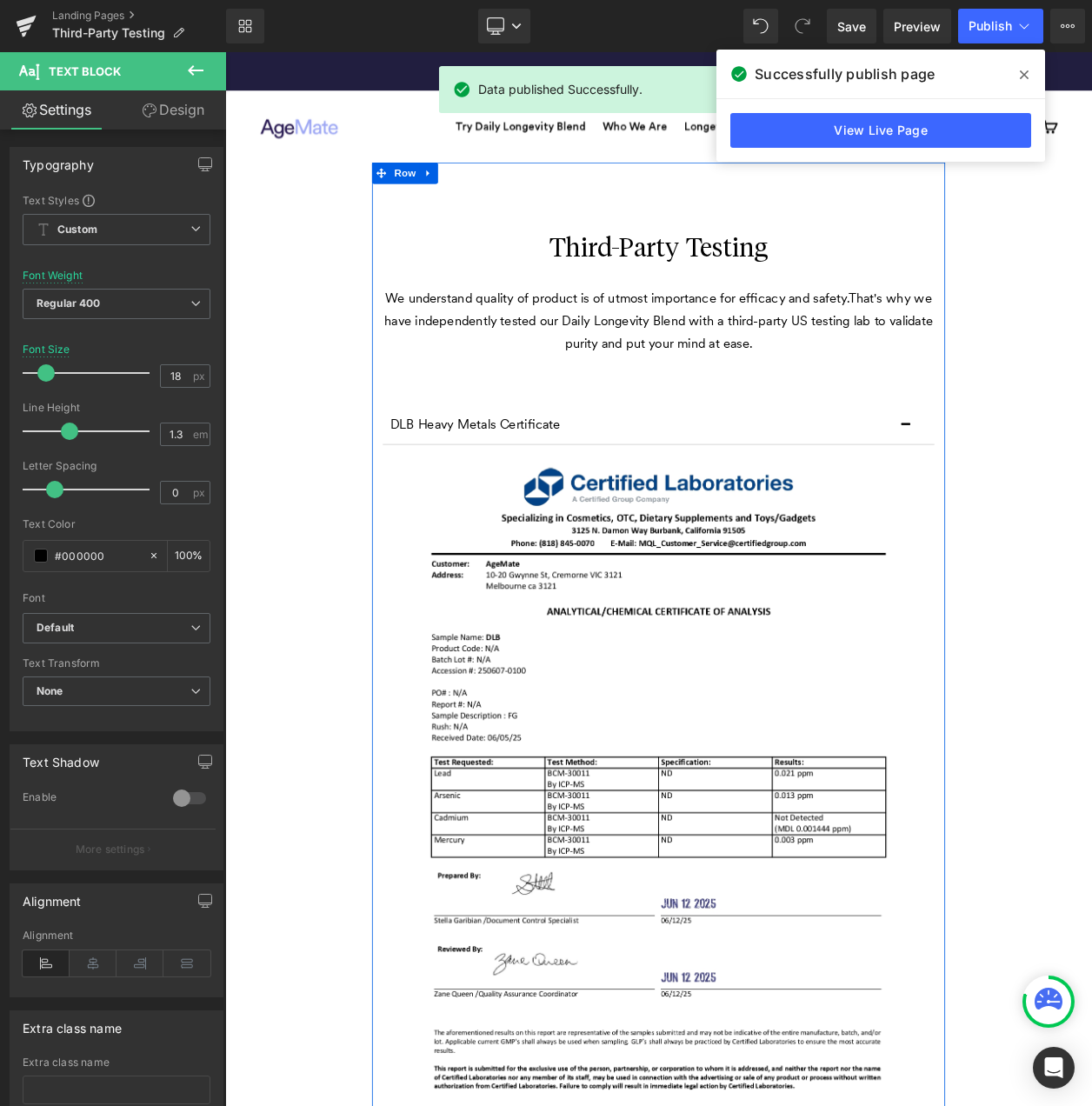
click at [696, 267] on div "Third-Party Testing Heading We understand quality of product is of utmost impor…" at bounding box center [751, 891] width 696 height 1359
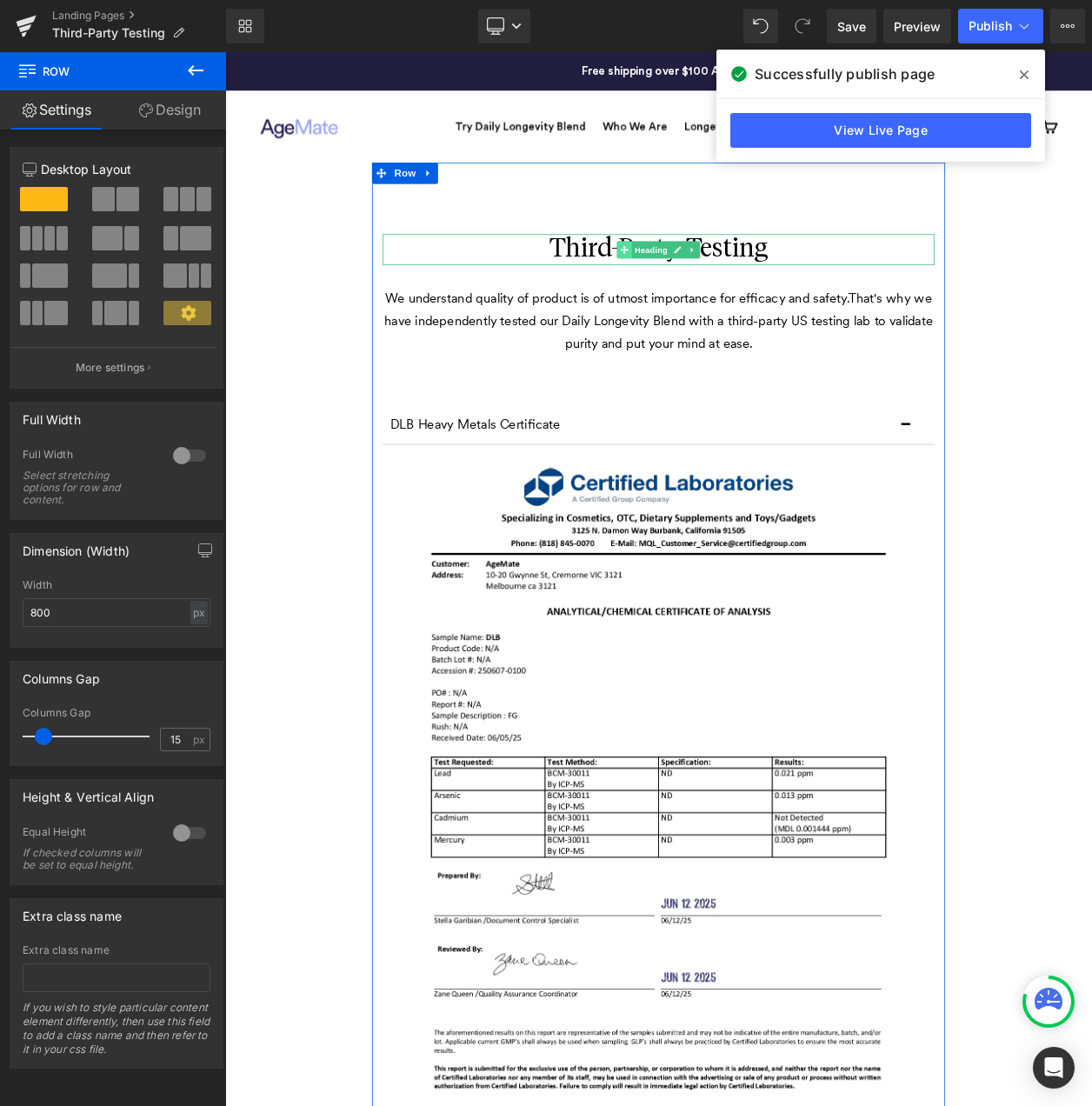
click at [706, 296] on icon at bounding box center [710, 292] width 9 height 10
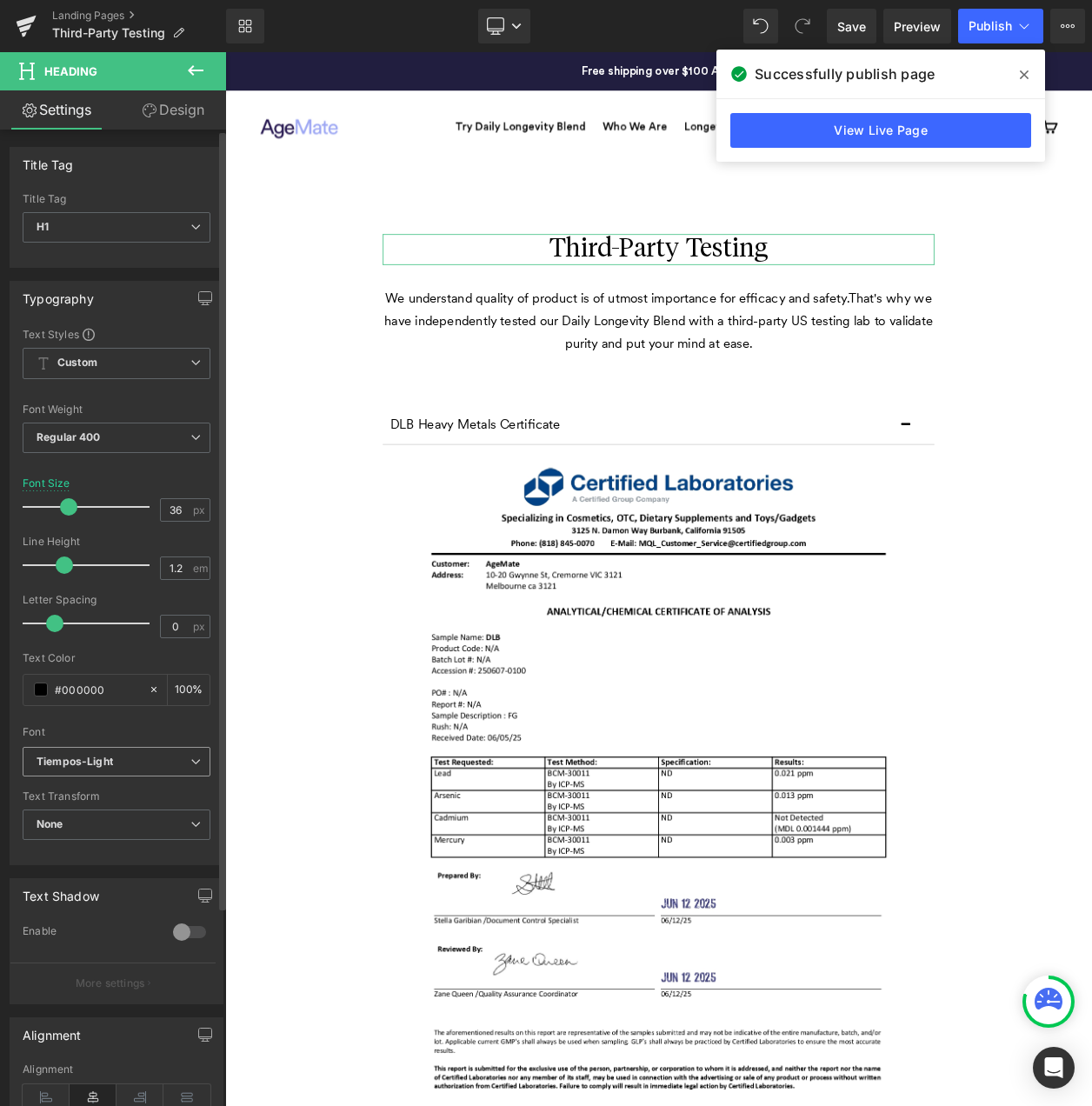
click at [85, 764] on icon "Tiempos-Light" at bounding box center [74, 762] width 76 height 15
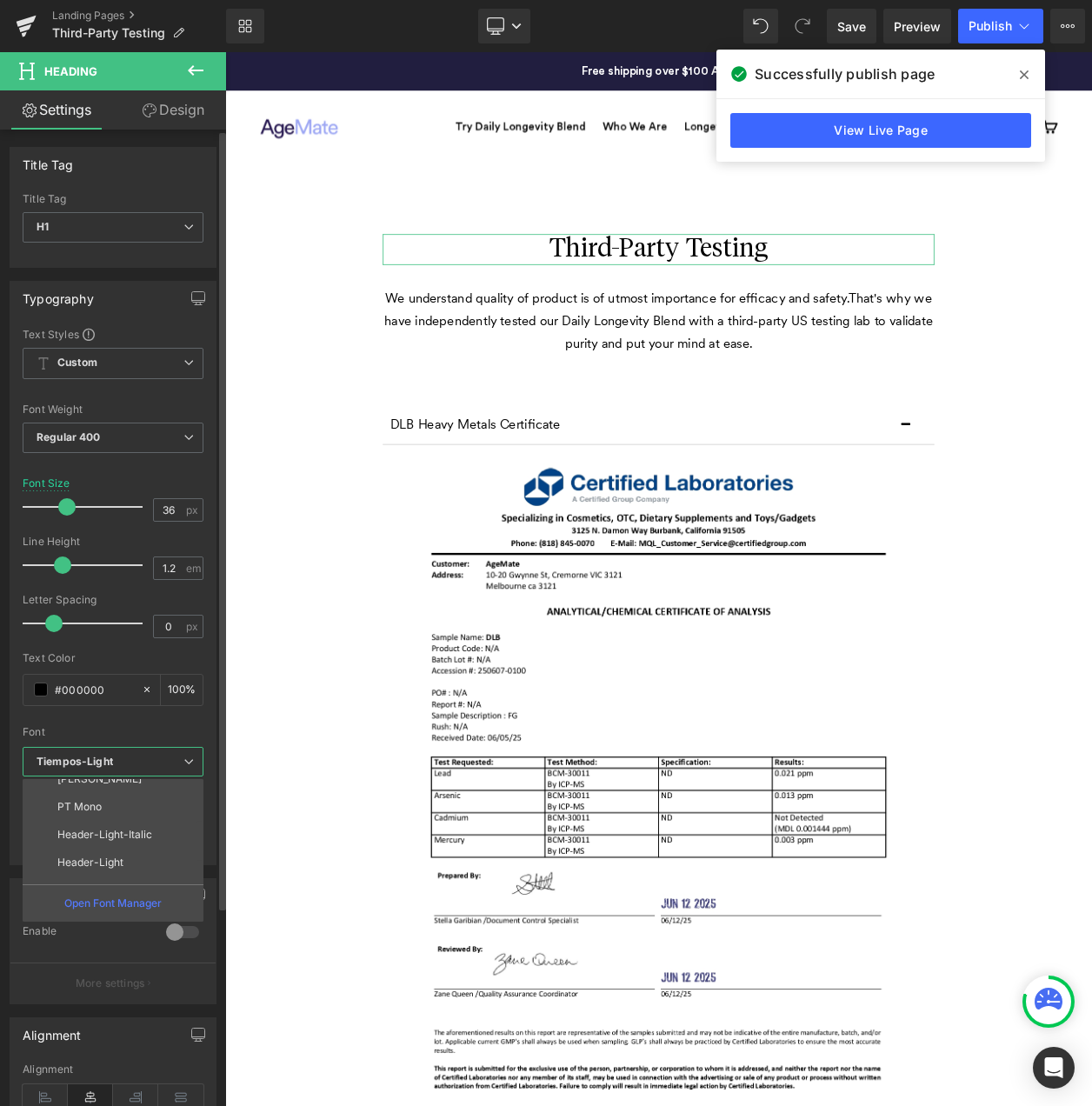
scroll to position [257, 0]
click at [106, 855] on li "circular" at bounding box center [117, 870] width 188 height 28
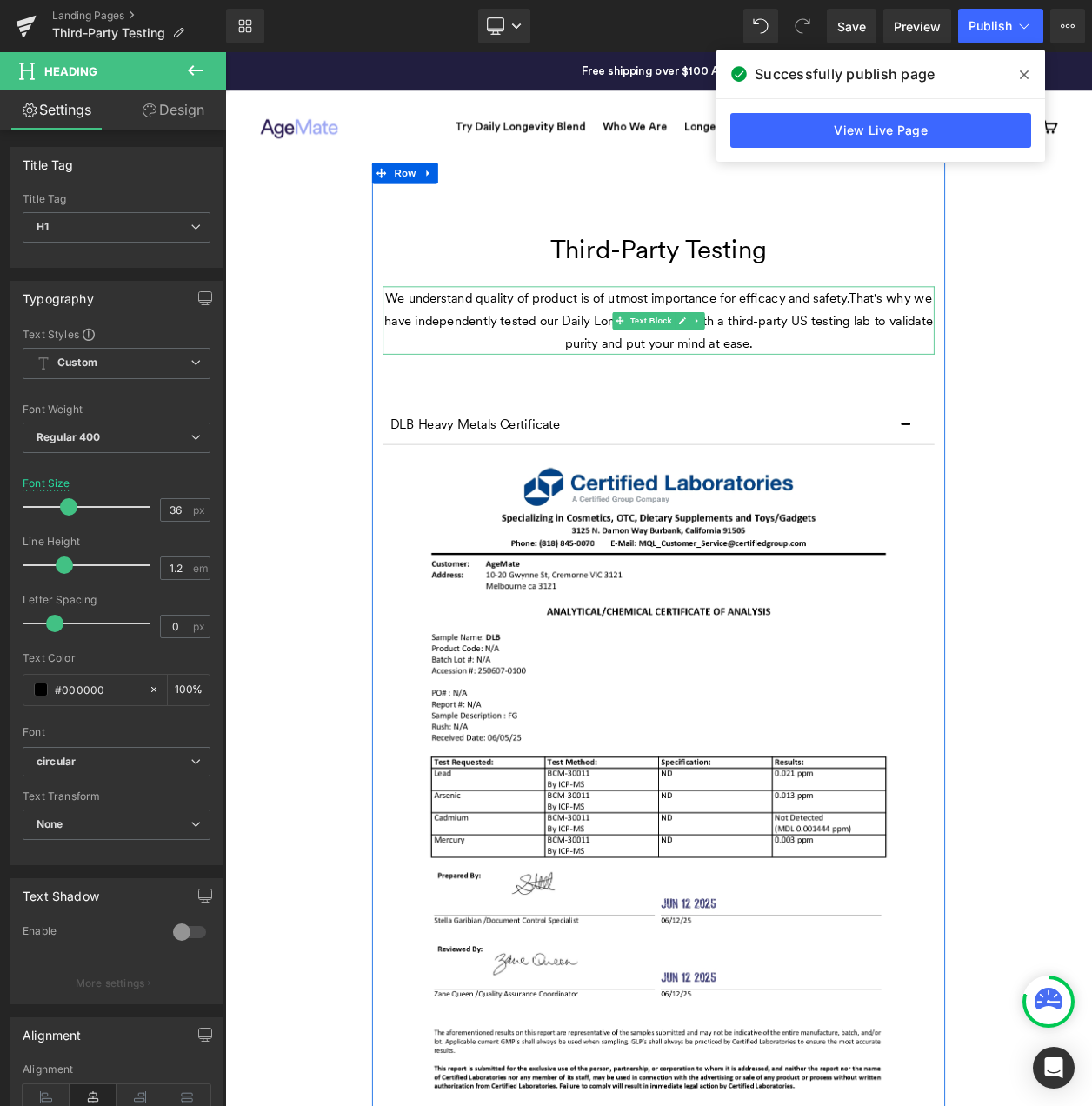
click at [746, 351] on p "We understand quality of product is of utmost importance for efficacy and safet…" at bounding box center [751, 378] width 670 height 83
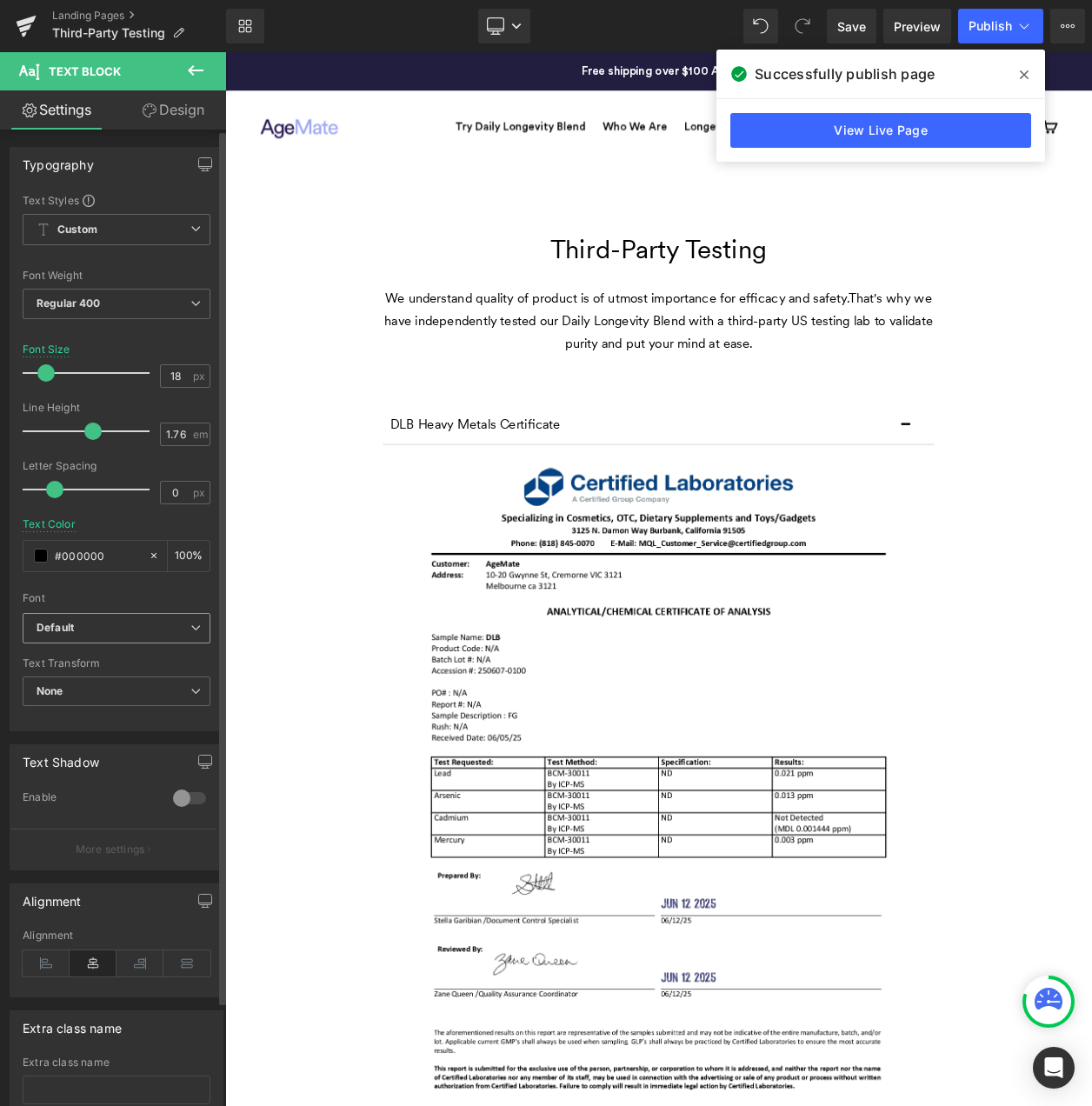
click at [139, 635] on span "Default" at bounding box center [116, 628] width 187 height 30
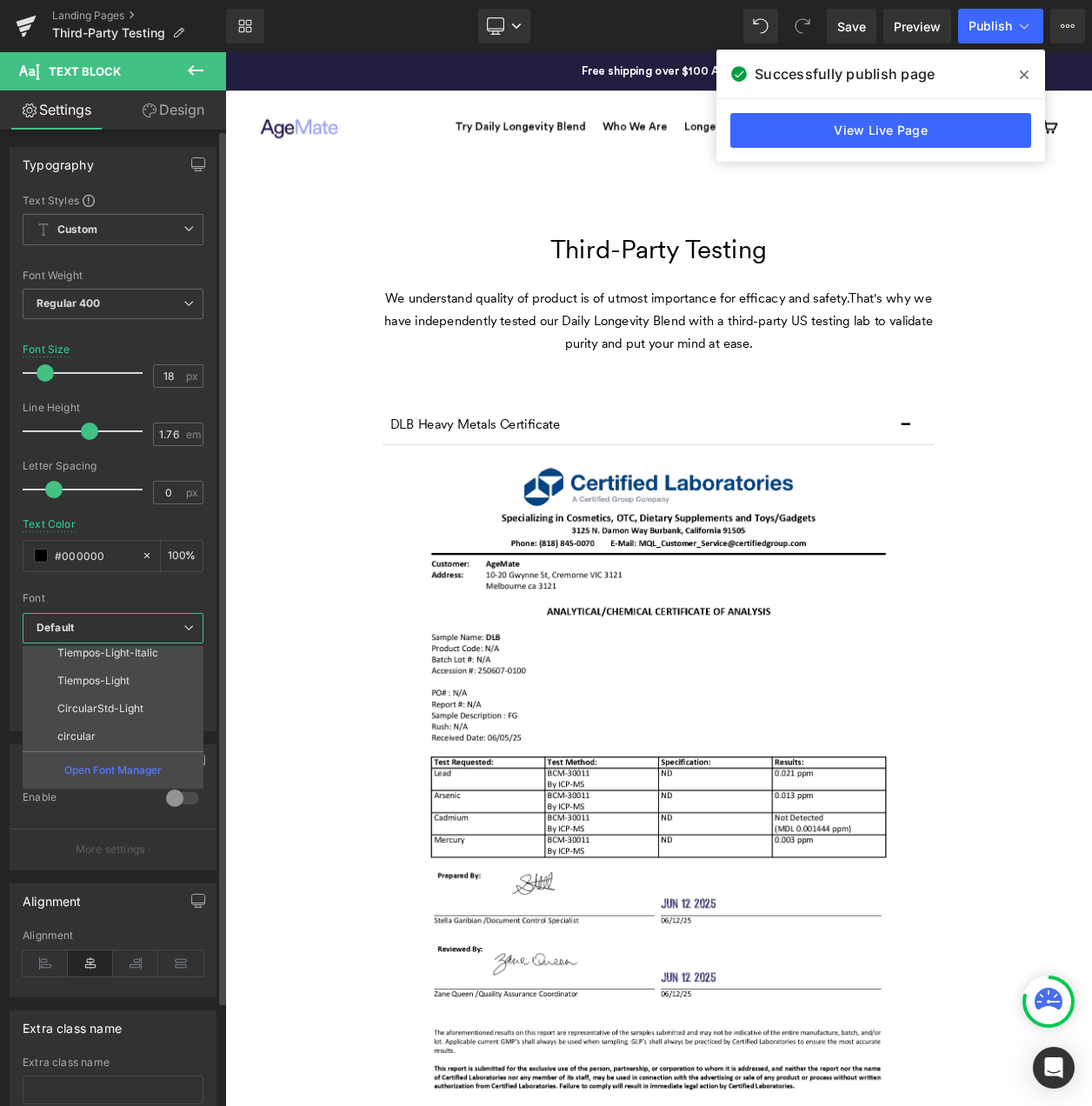
click at [125, 733] on li "circular" at bounding box center [117, 737] width 188 height 28
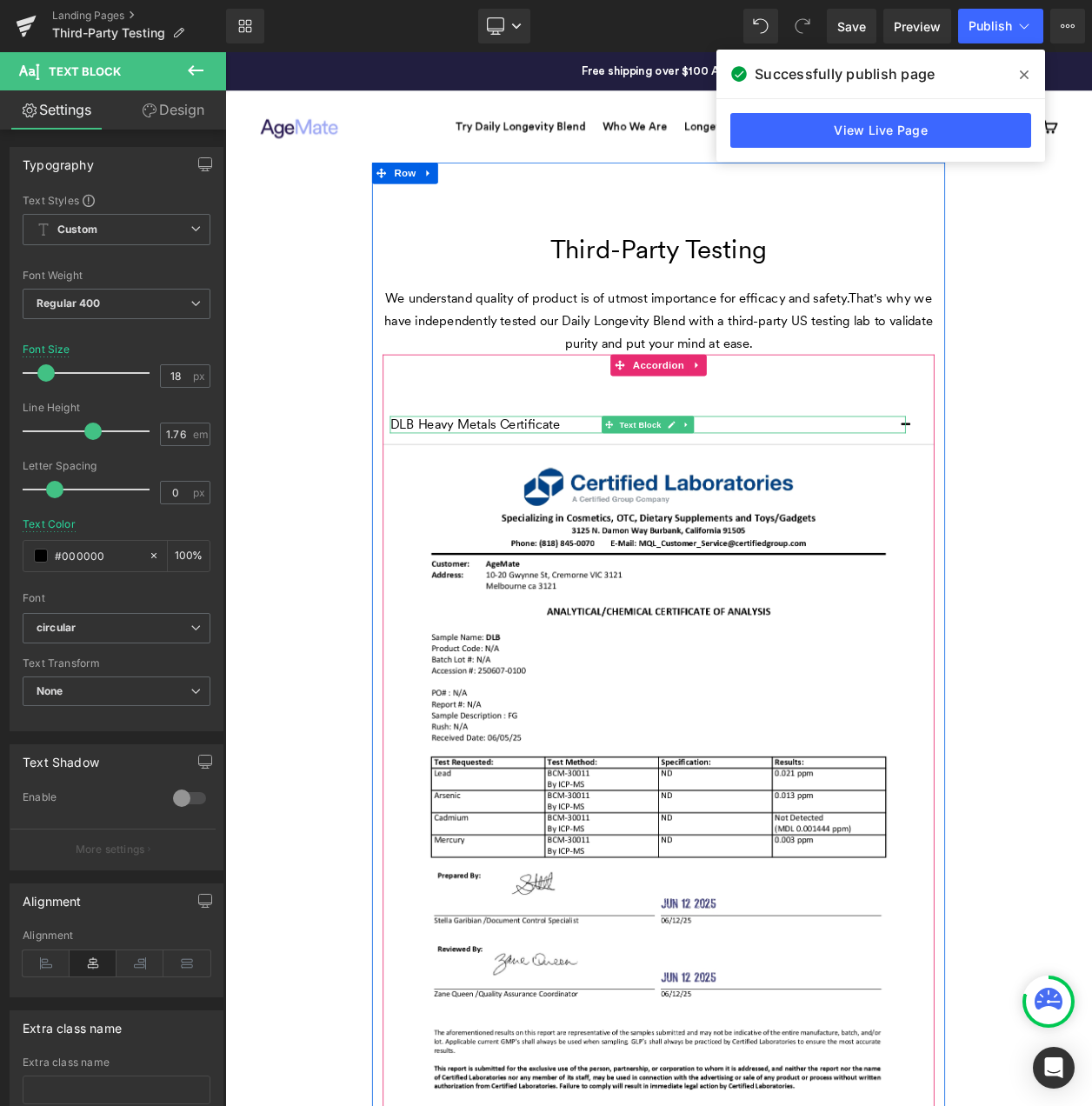
click at [529, 497] on div at bounding box center [738, 496] width 627 height 5
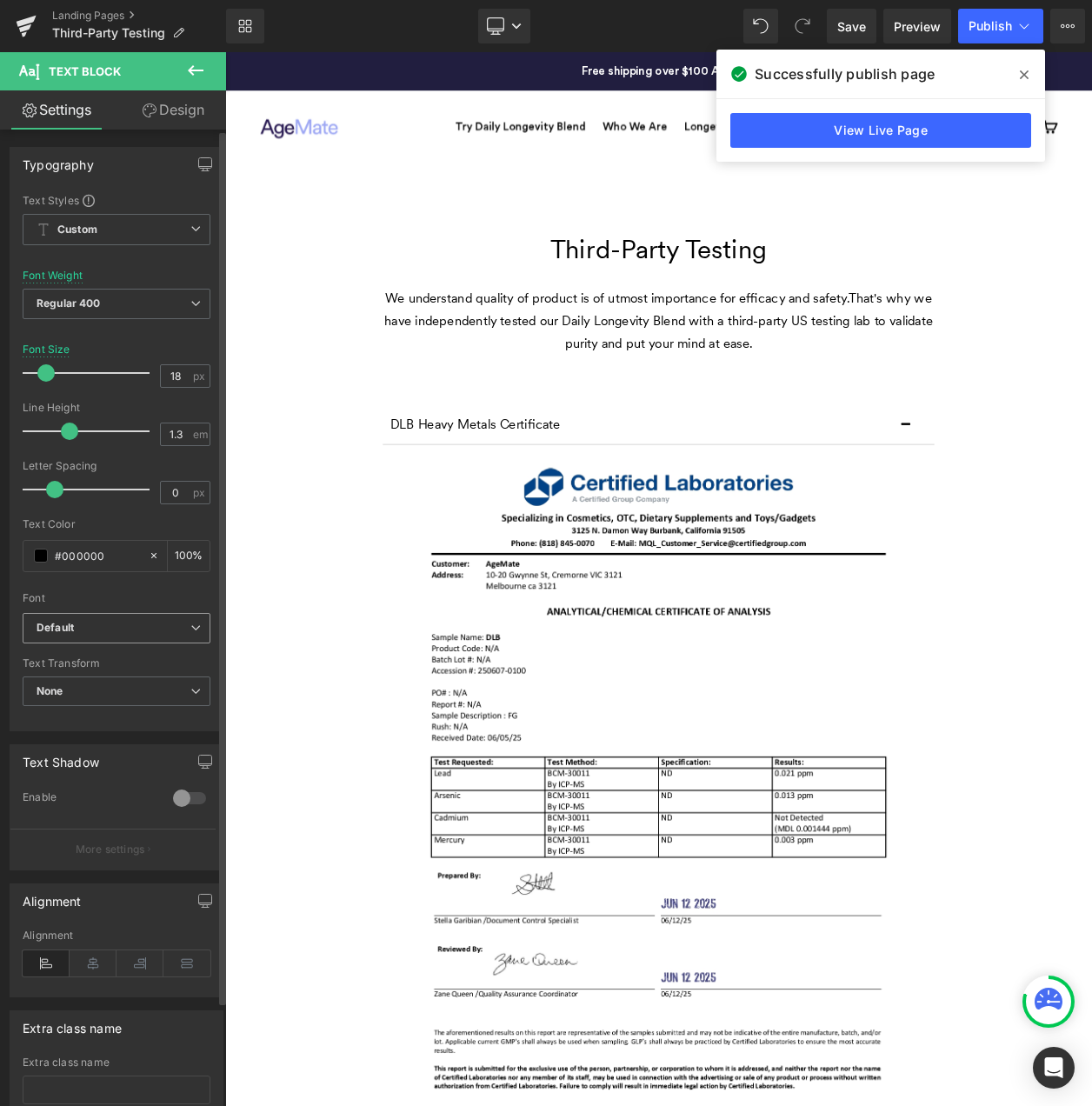
click at [113, 635] on span "Default" at bounding box center [116, 628] width 187 height 30
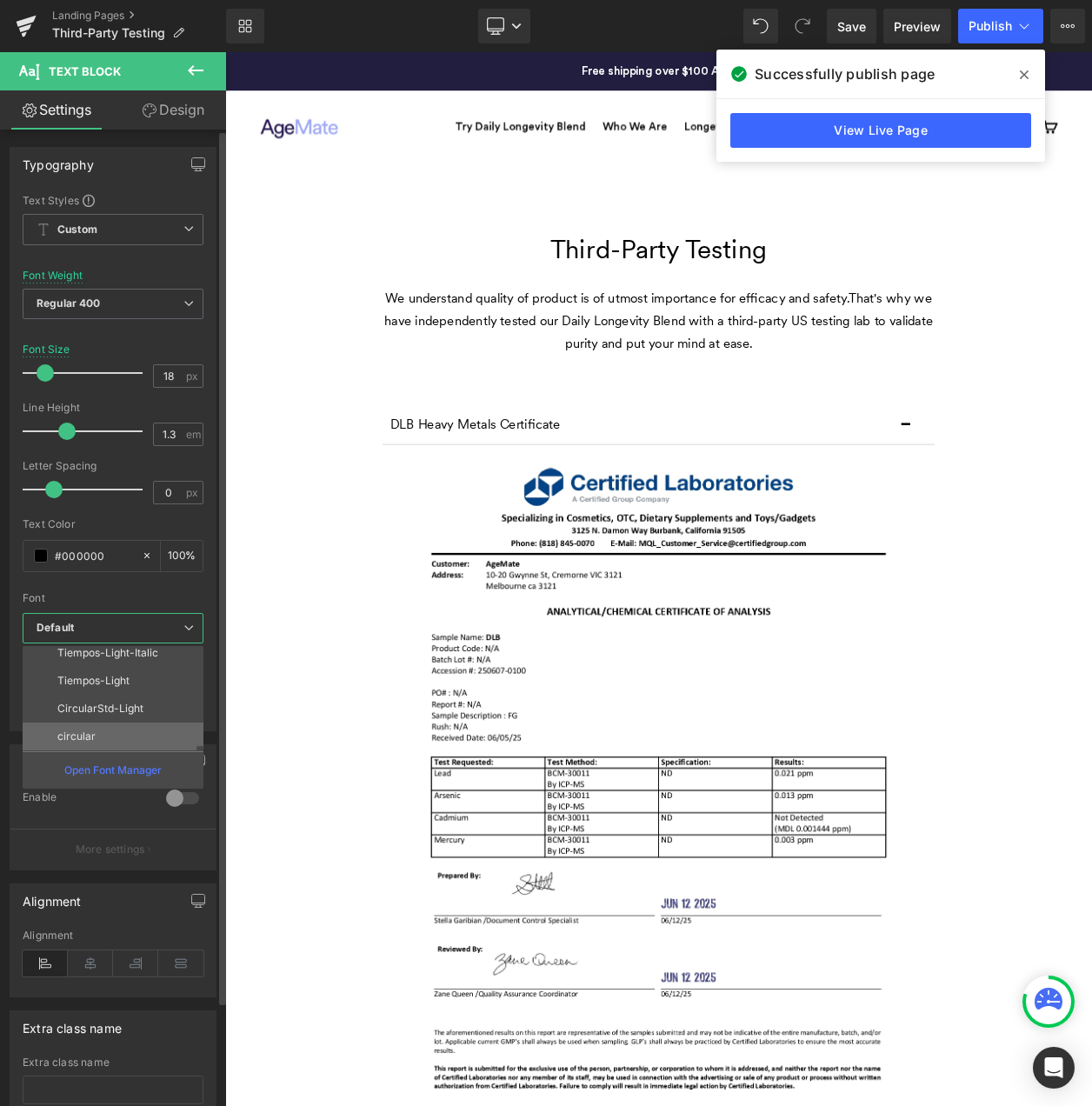
click at [88, 730] on p "circular" at bounding box center [76, 736] width 39 height 12
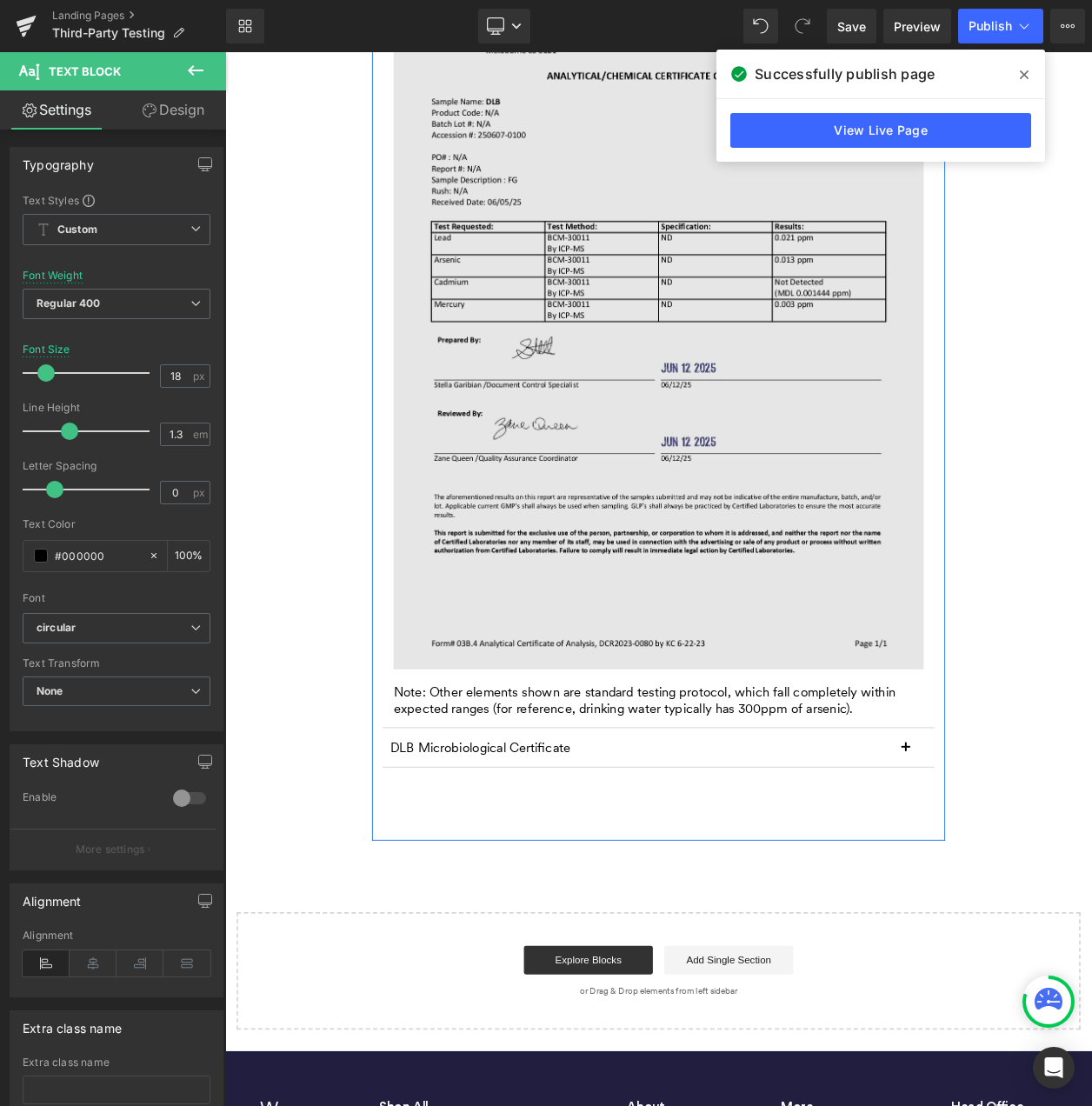
scroll to position [783, 0]
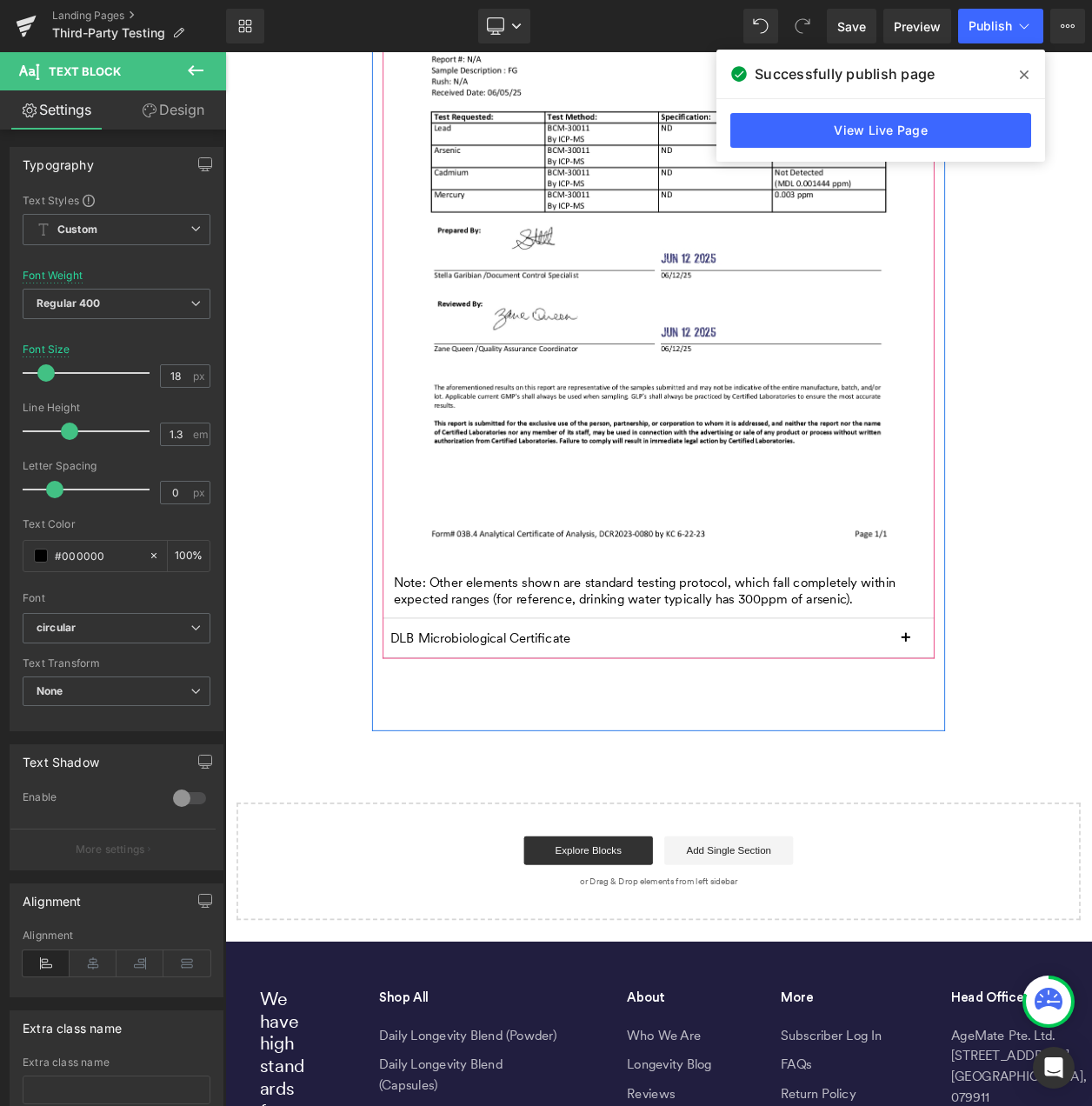
click at [513, 703] on div "Note: Other elements shown are standard testing protocol, which fall completely…" at bounding box center [751, 706] width 644 height 41
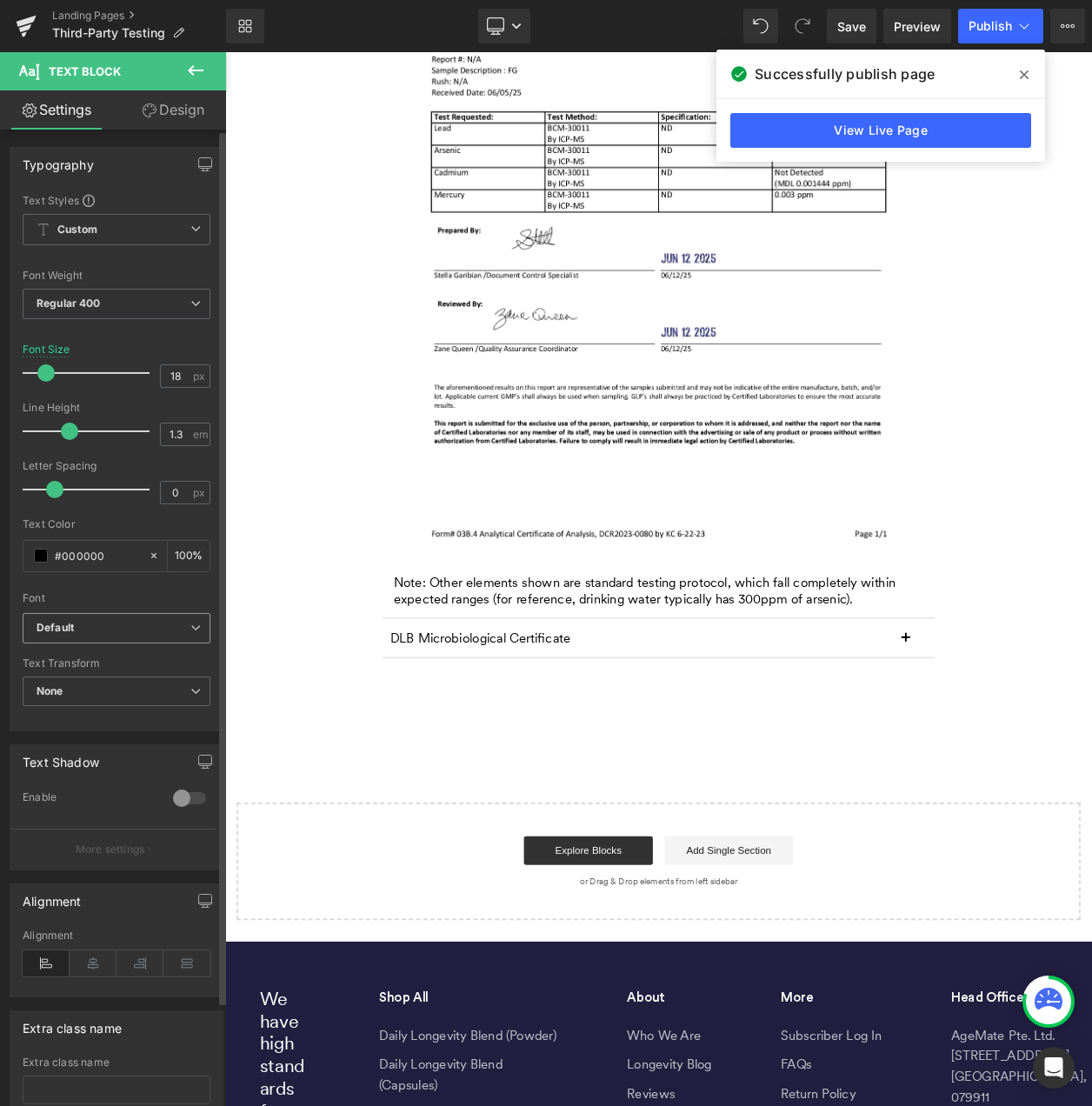
click at [141, 639] on span "Default" at bounding box center [116, 628] width 187 height 30
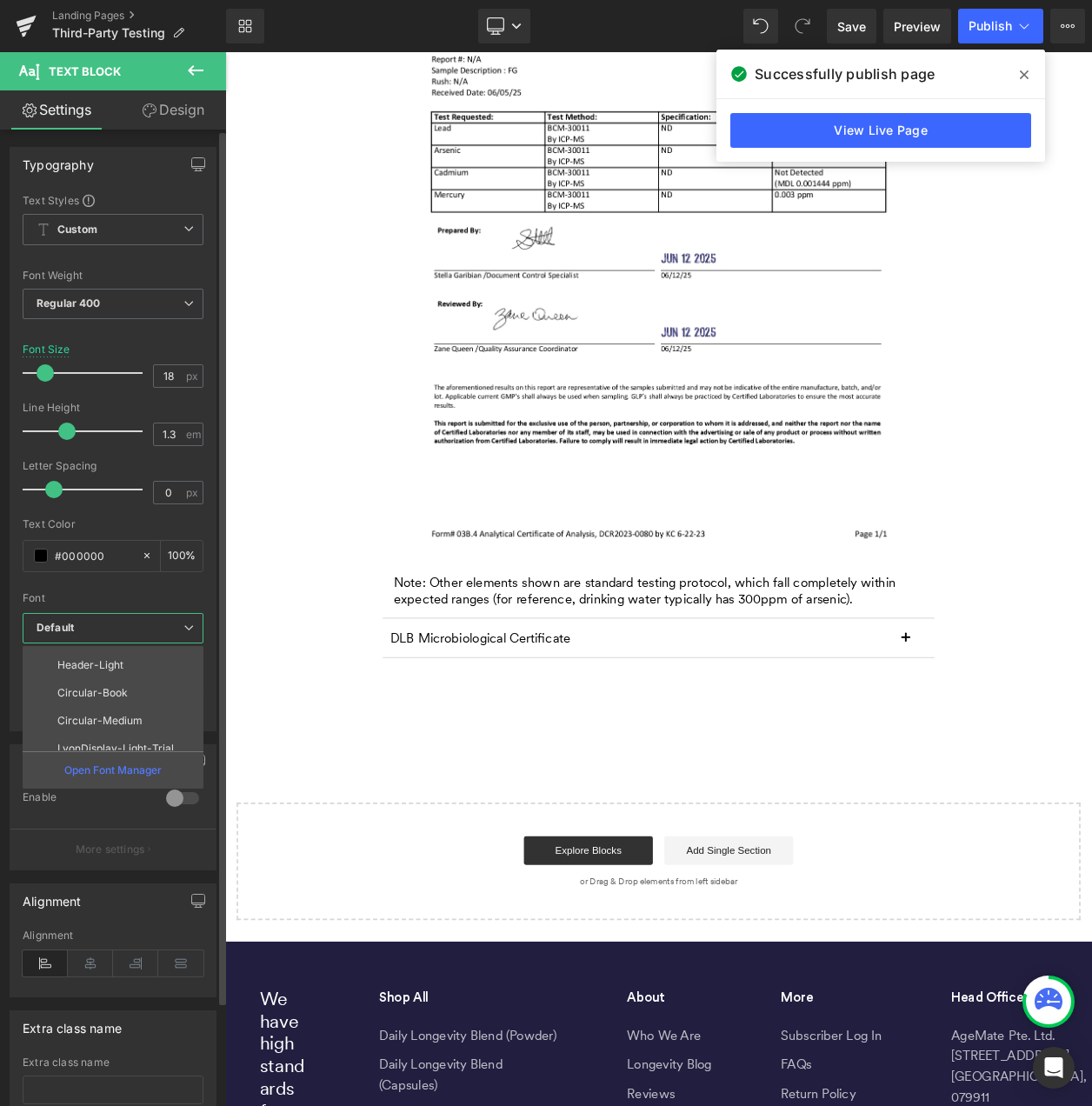
scroll to position [257, 0]
click at [122, 730] on li "circular" at bounding box center [117, 737] width 188 height 28
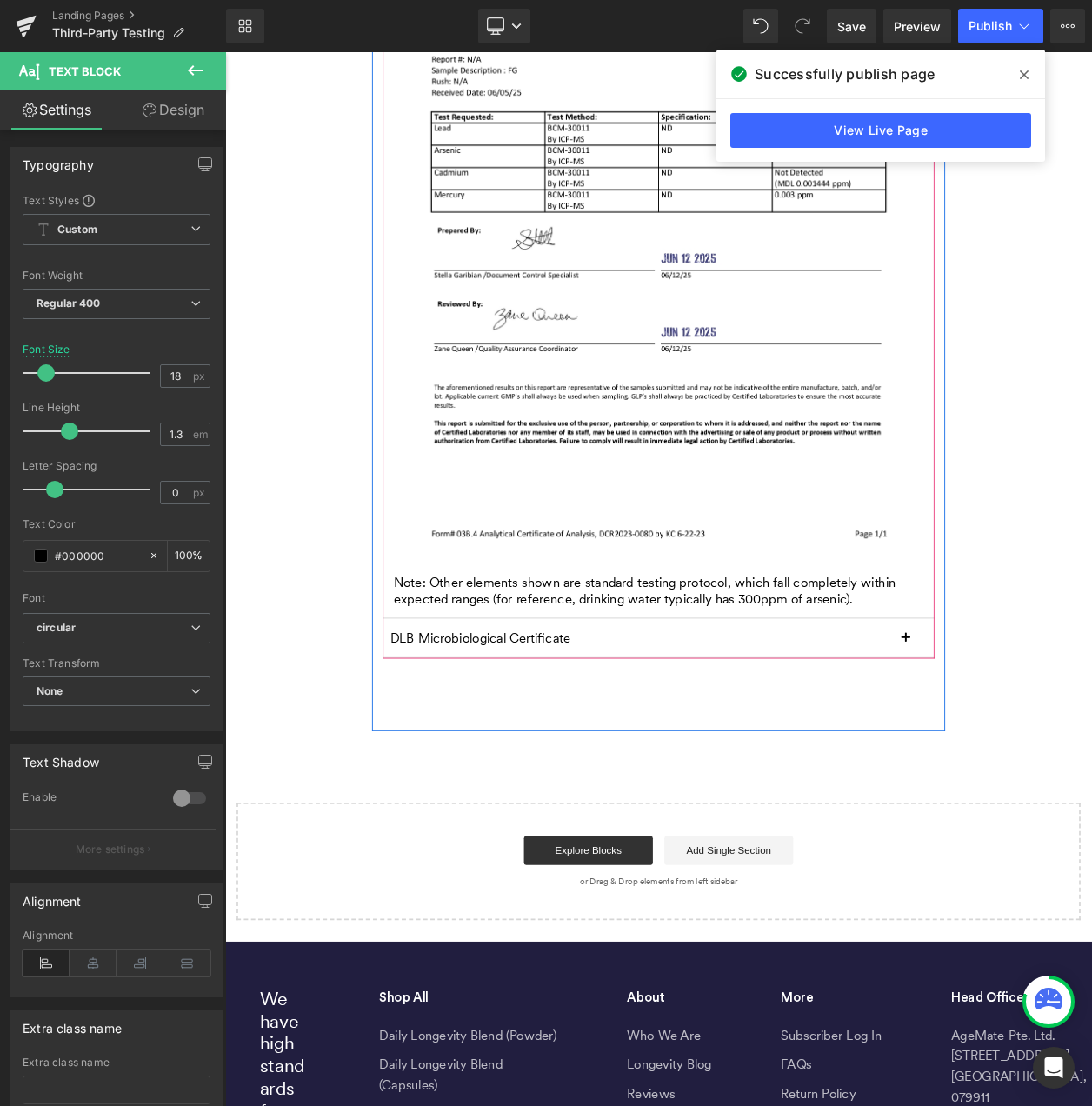
click at [532, 759] on p "DLB Microbiological Certificate" at bounding box center [738, 762] width 627 height 20
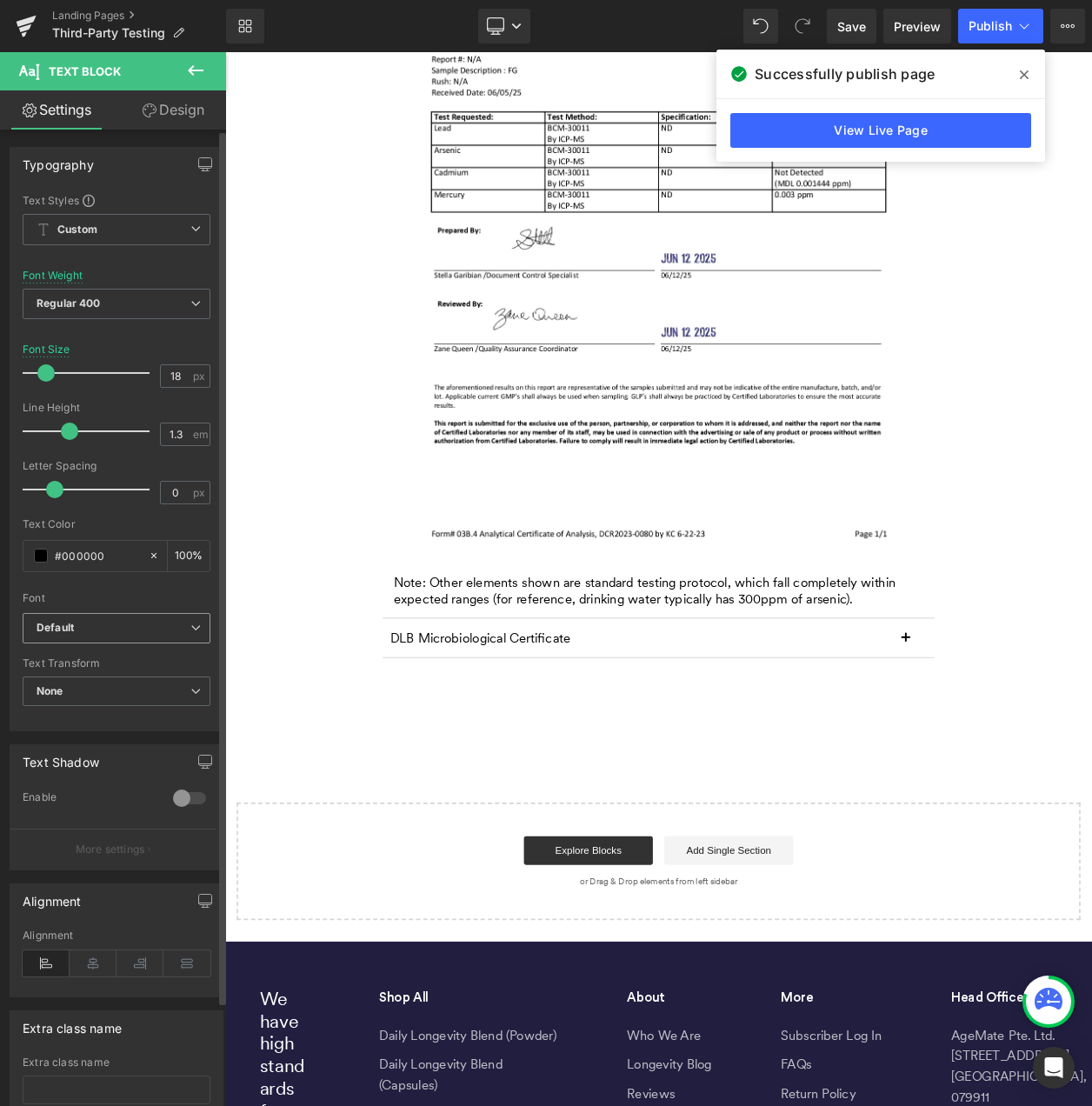
click at [123, 642] on div "Default Default Lora Albert Sans PT Mono Header-Light-Italic Header-Light Circu…" at bounding box center [116, 633] width 187 height 40
click at [137, 615] on span "Default" at bounding box center [116, 628] width 187 height 30
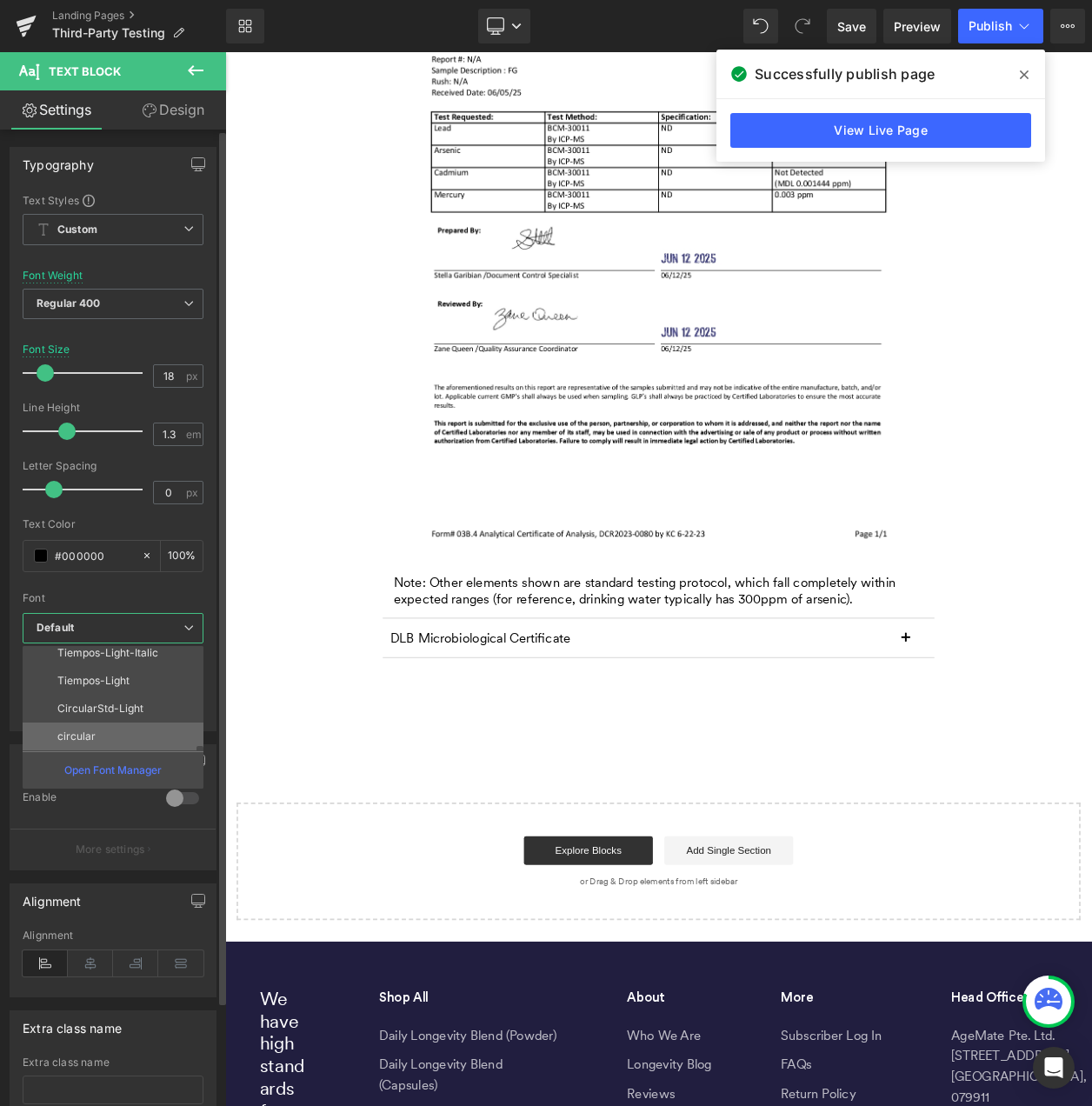
drag, startPoint x: 136, startPoint y: 716, endPoint x: 136, endPoint y: 725, distance: 9.0
click at [136, 725] on div "Default [GEOGRAPHIC_DATA][PERSON_NAME] PT Mono Header-Light-Italic Header-Light…" at bounding box center [117, 698] width 188 height 105
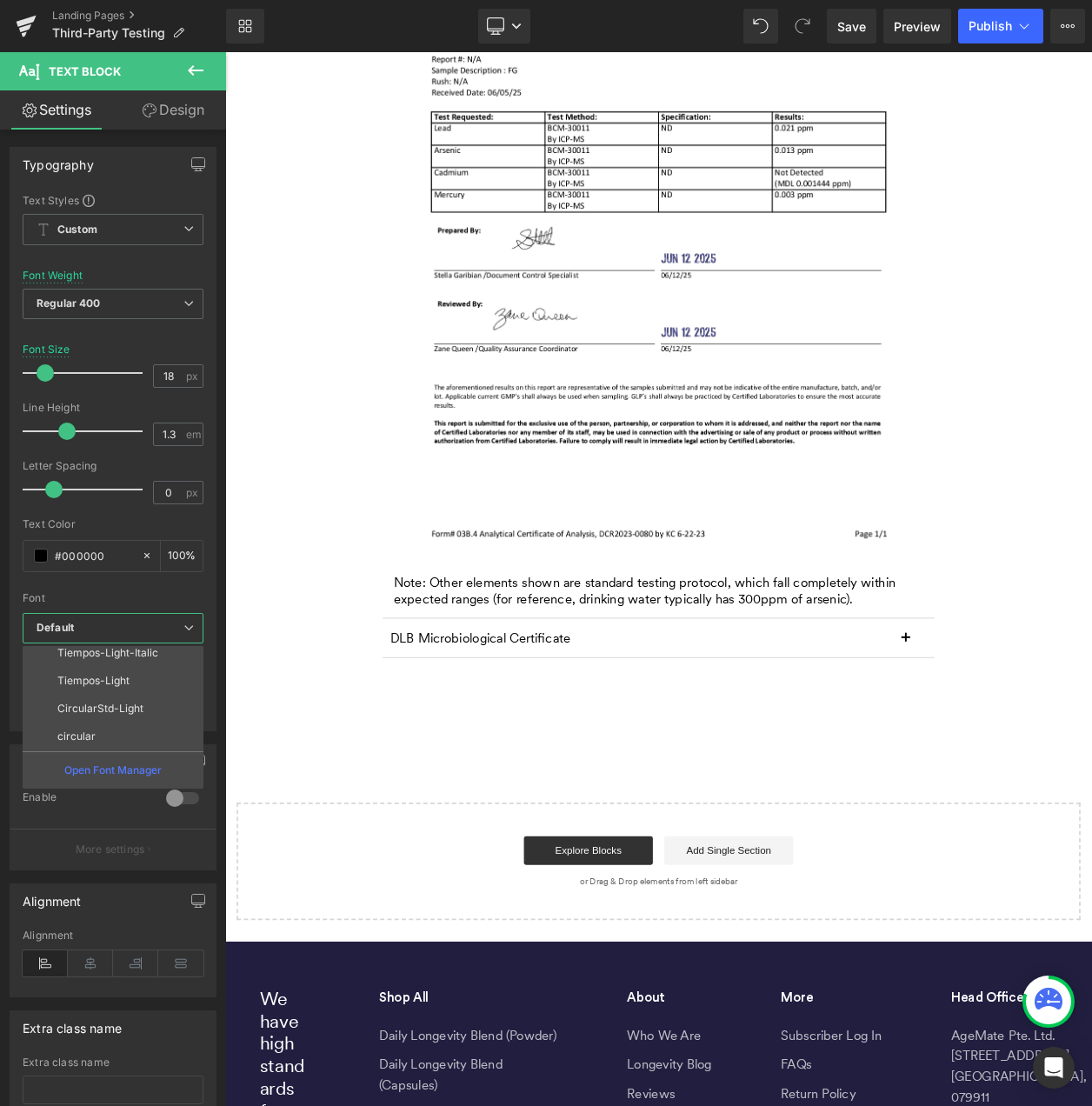
click at [1092, 234] on body "Skip to content Free shipping over $100 AUD Open navigation menu Open search Tr…" at bounding box center [751, 624] width 1052 height 2708
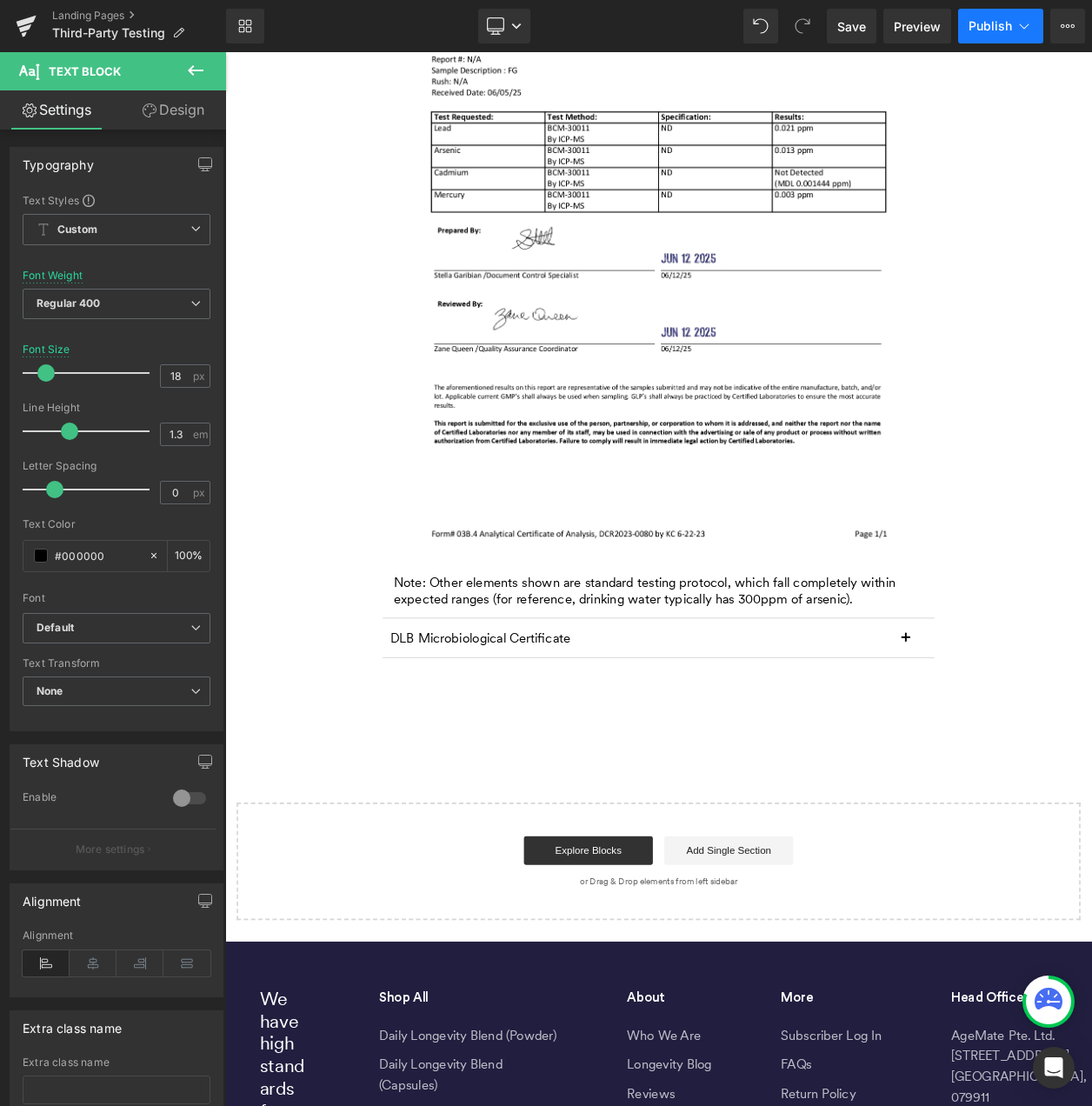
click at [995, 35] on button "Publish" at bounding box center [1001, 25] width 85 height 35
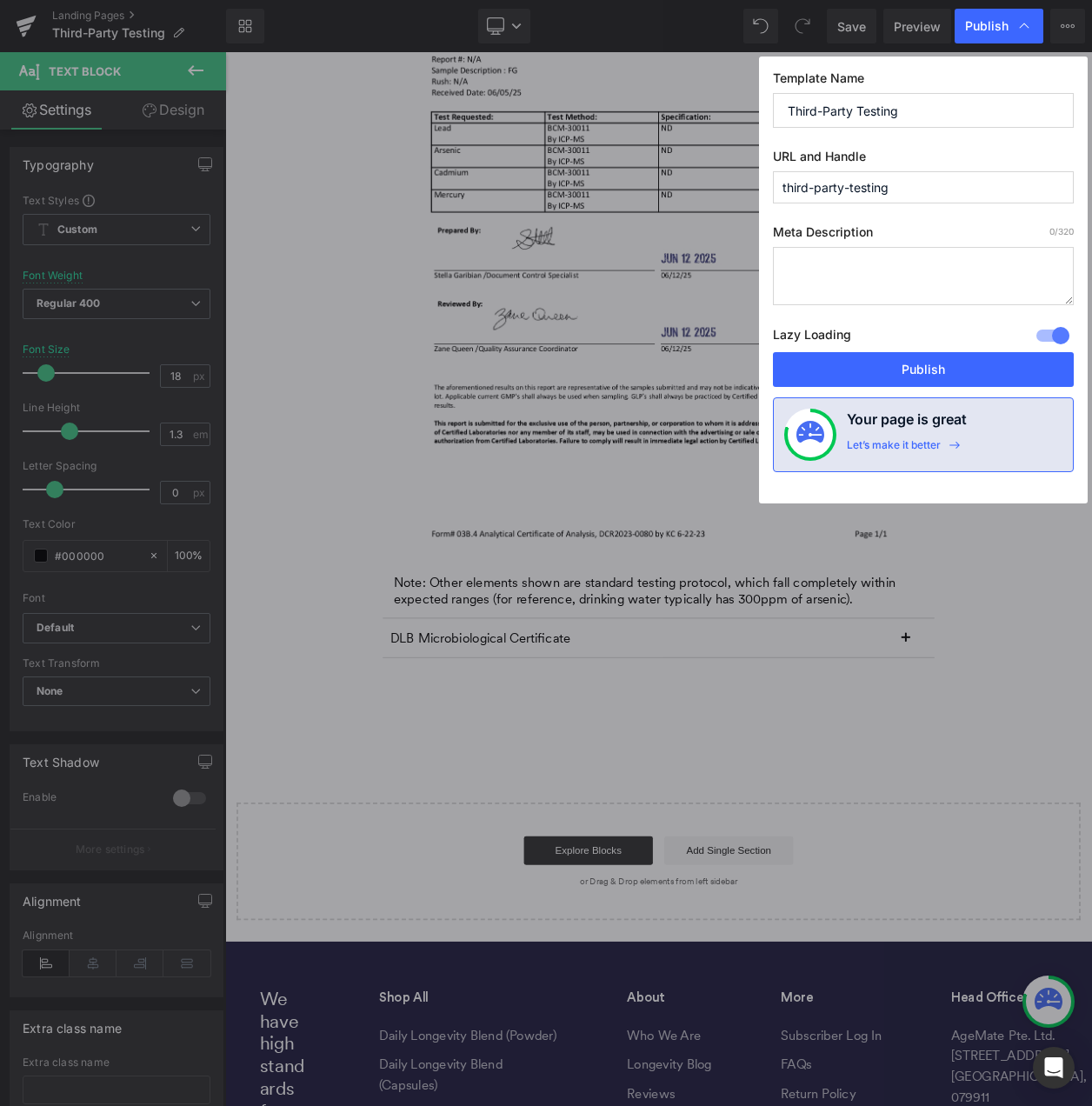
drag, startPoint x: 547, startPoint y: 289, endPoint x: 341, endPoint y: 278, distance: 206.3
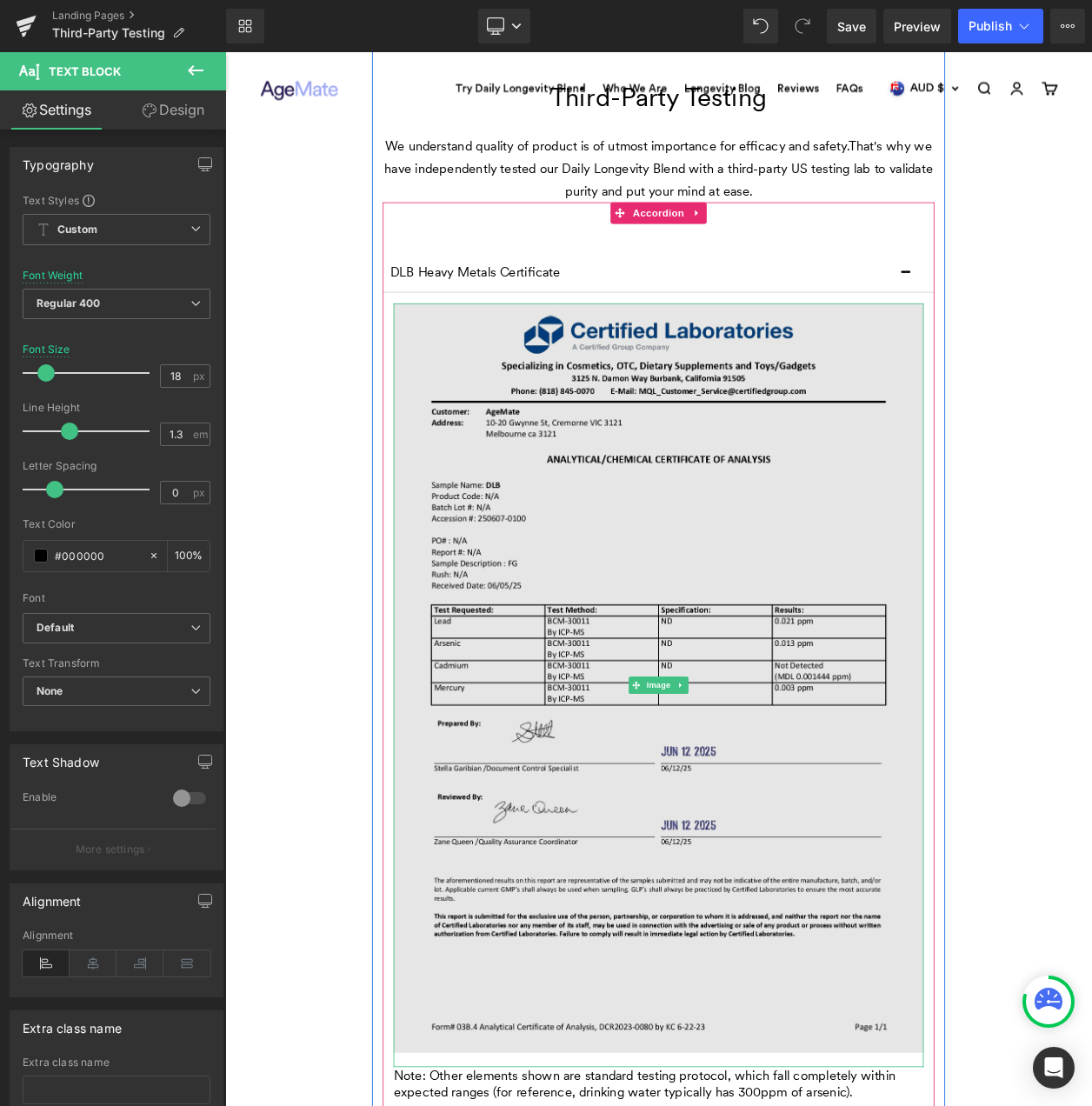
scroll to position [0, 0]
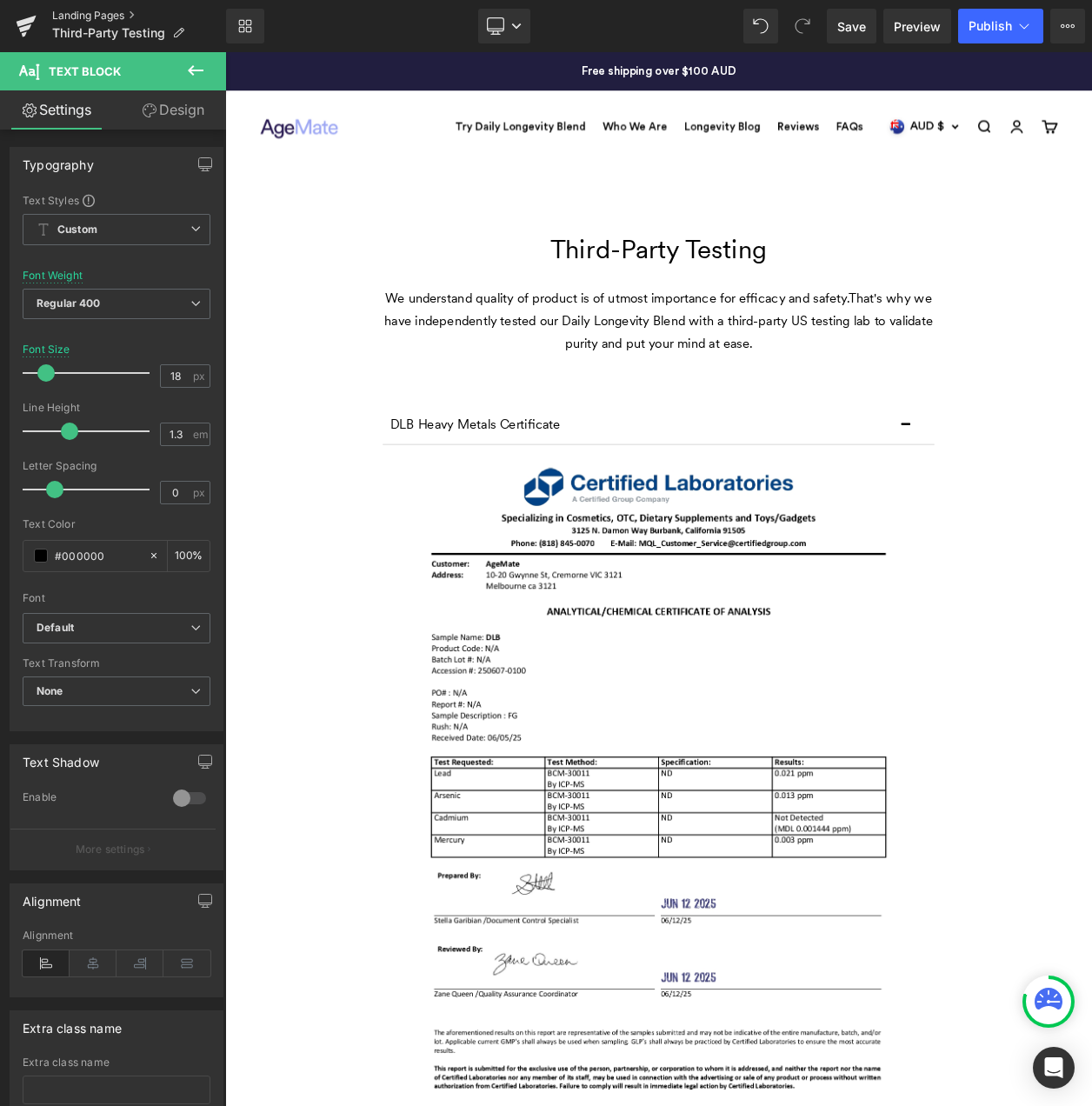
click at [106, 9] on link "Landing Pages" at bounding box center [139, 15] width 174 height 14
click at [848, 20] on span "Save" at bounding box center [852, 25] width 28 height 18
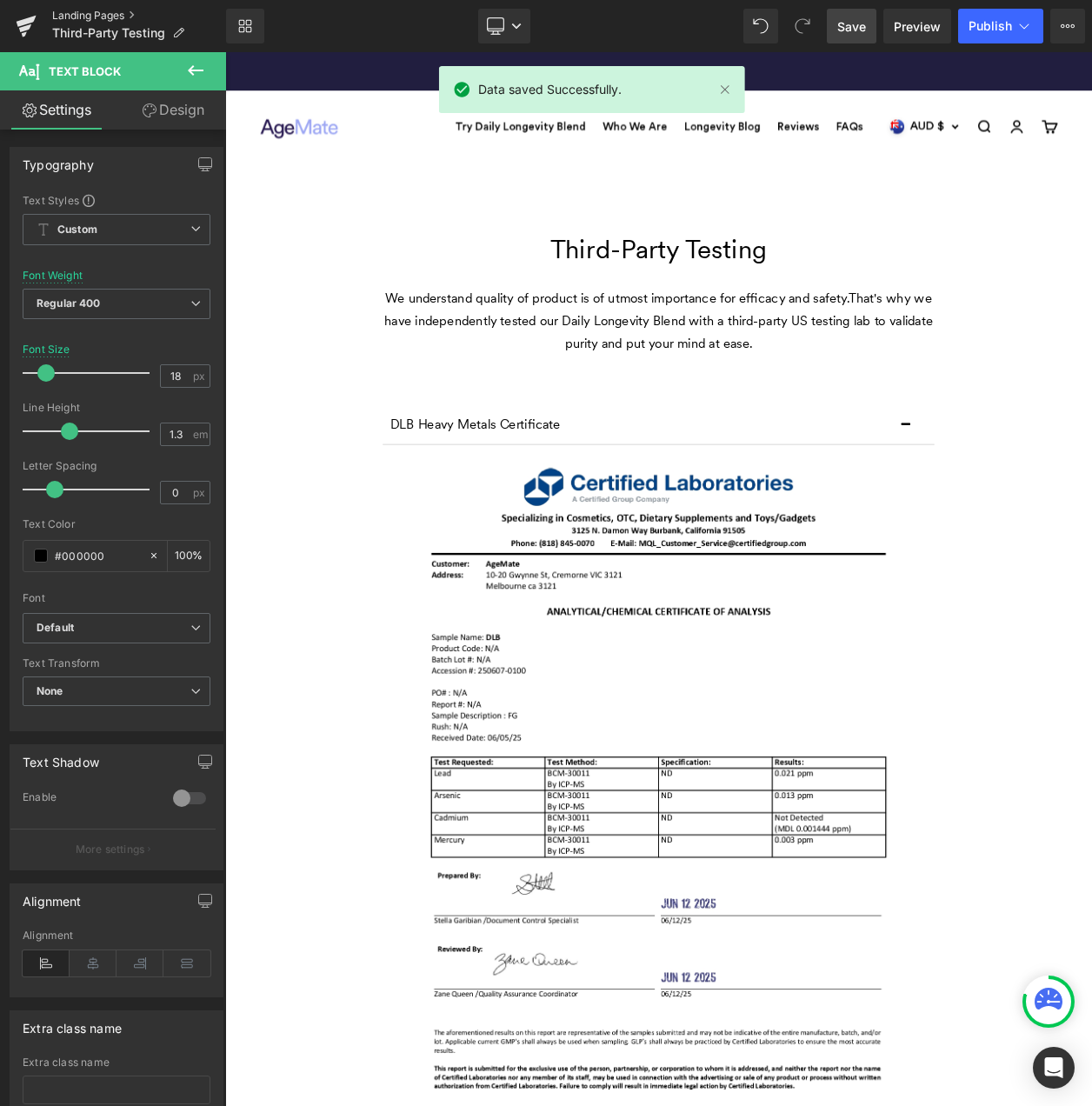
click at [115, 10] on link "Landing Pages" at bounding box center [139, 15] width 174 height 14
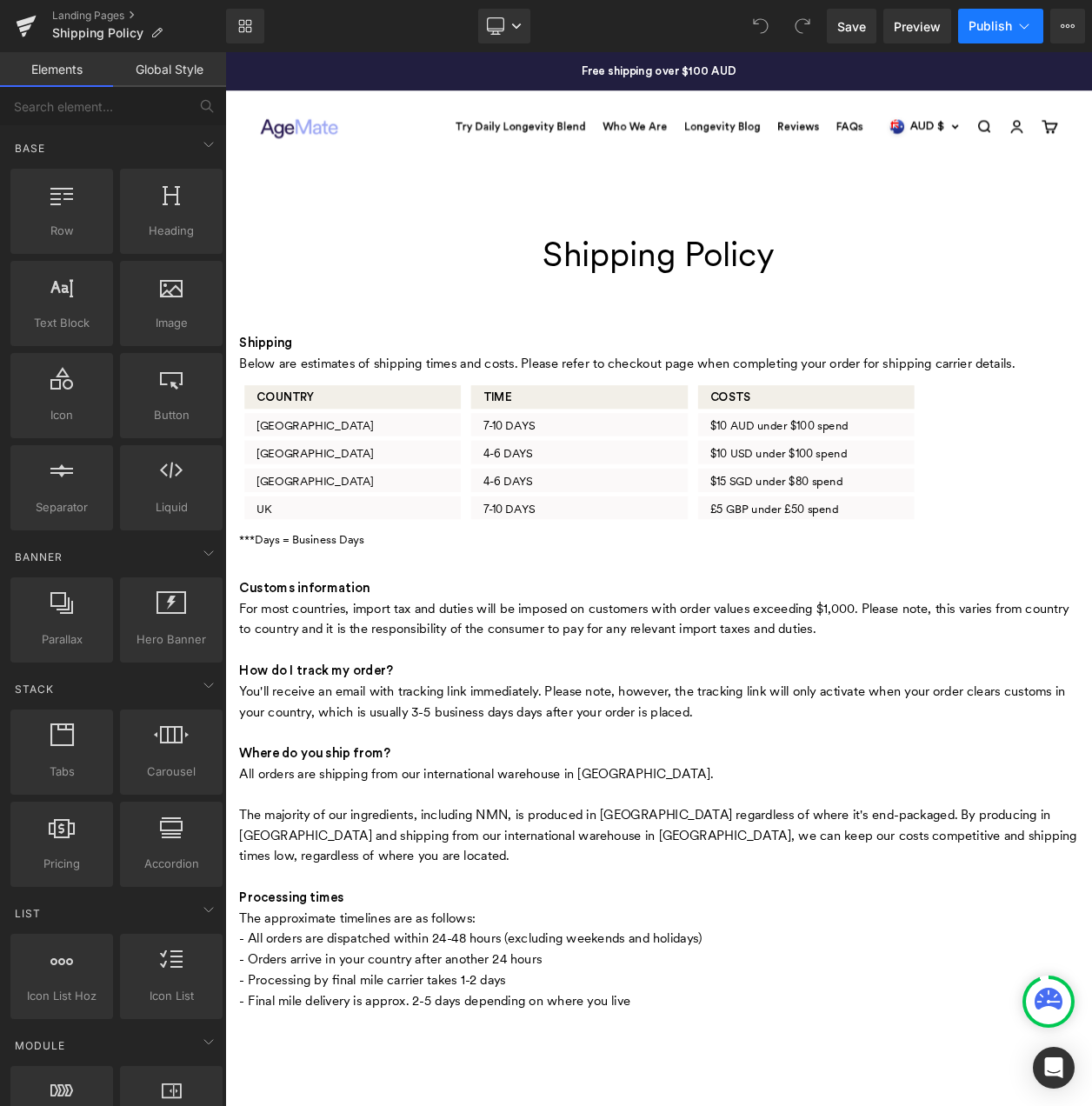
click at [967, 41] on button "Publish" at bounding box center [1001, 25] width 85 height 35
click at [105, 17] on link "Landing Pages" at bounding box center [139, 15] width 174 height 14
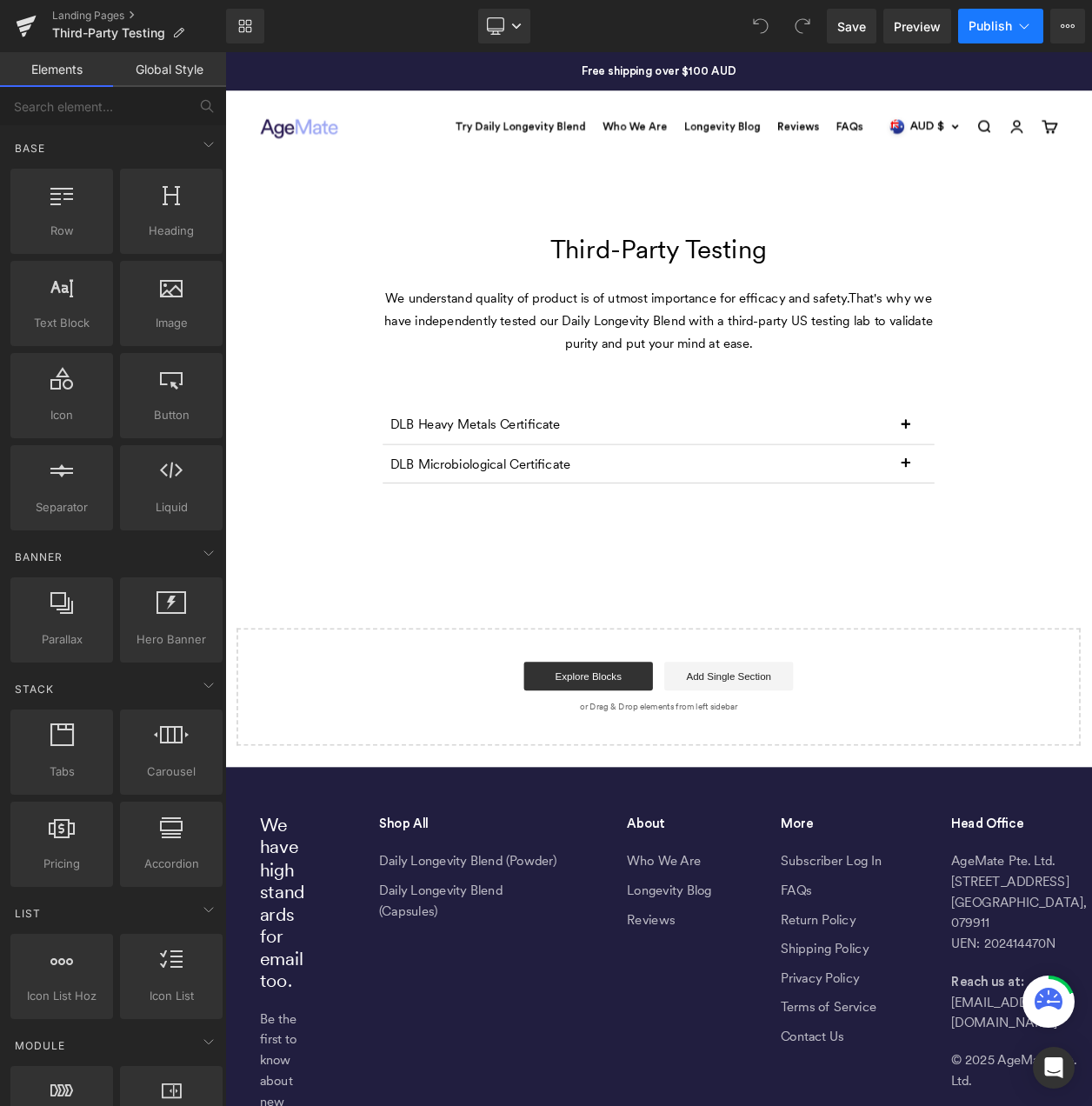
click at [992, 29] on span "Publish" at bounding box center [990, 25] width 43 height 14
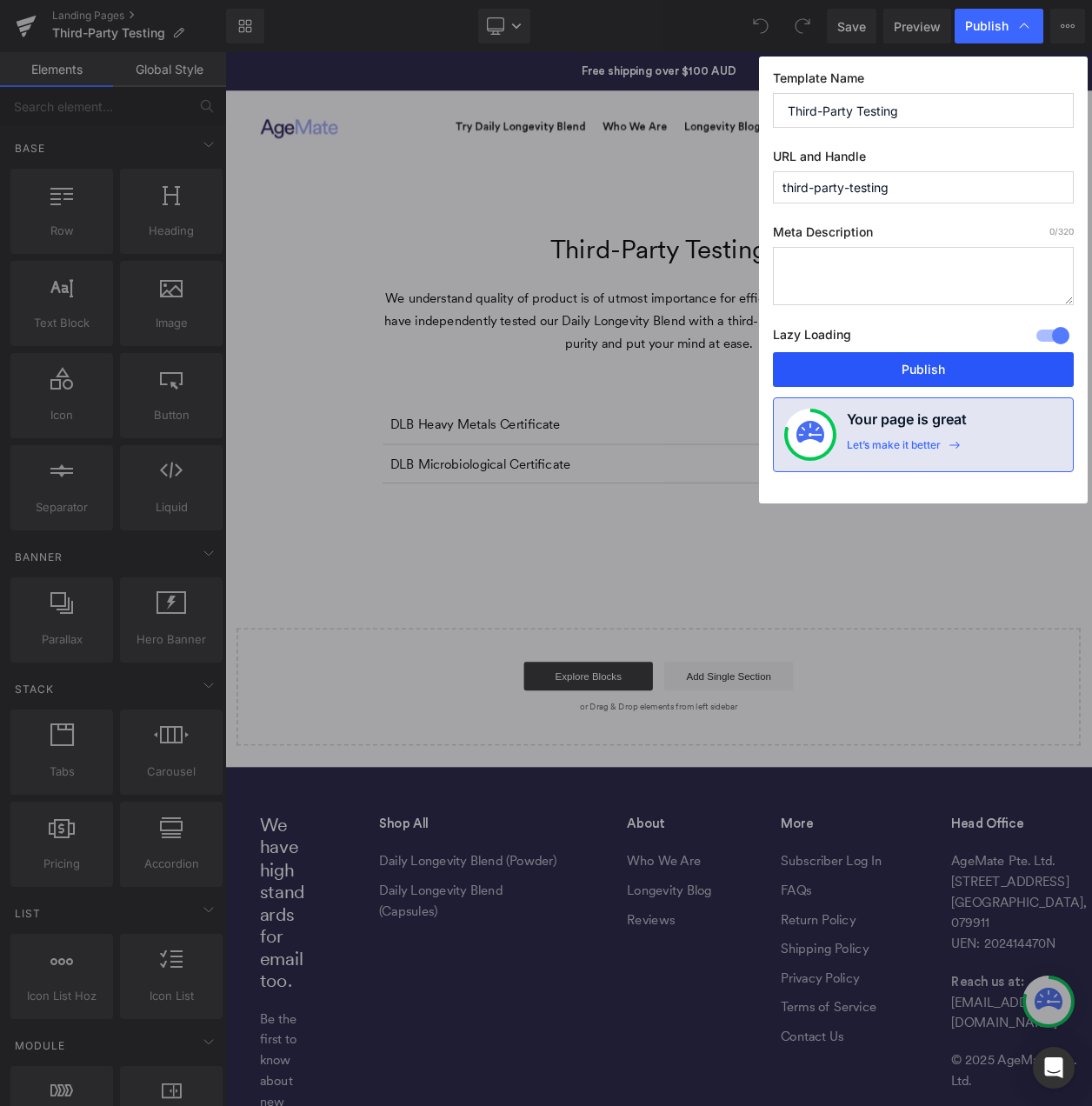
click at [960, 366] on button "Publish" at bounding box center [923, 369] width 301 height 35
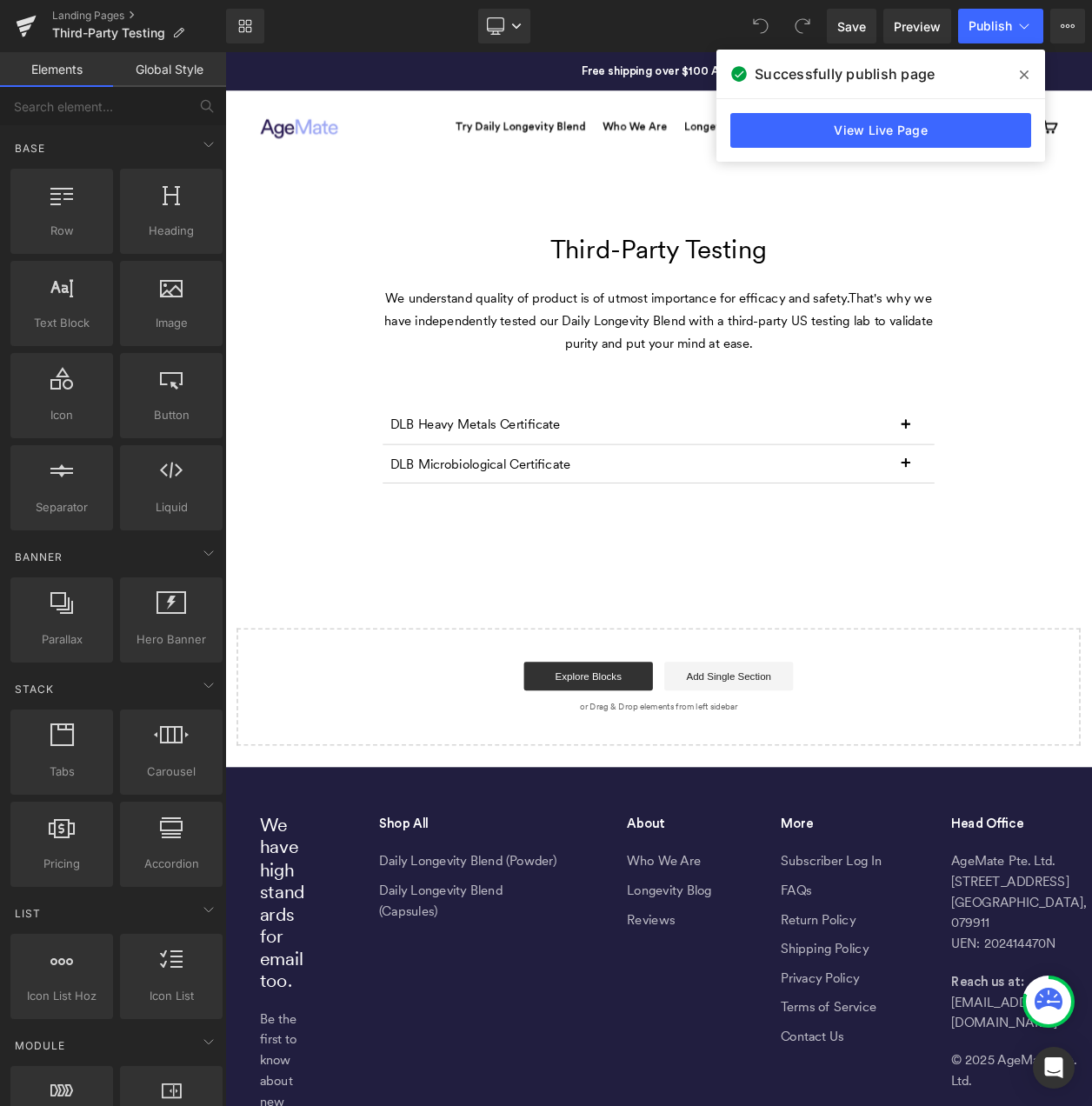
click at [362, 32] on div "Library Desktop Desktop Laptop Tablet Mobile Save Preview Publish Scheduled Vie…" at bounding box center [659, 25] width 866 height 35
click at [1018, 71] on span at bounding box center [1025, 75] width 28 height 28
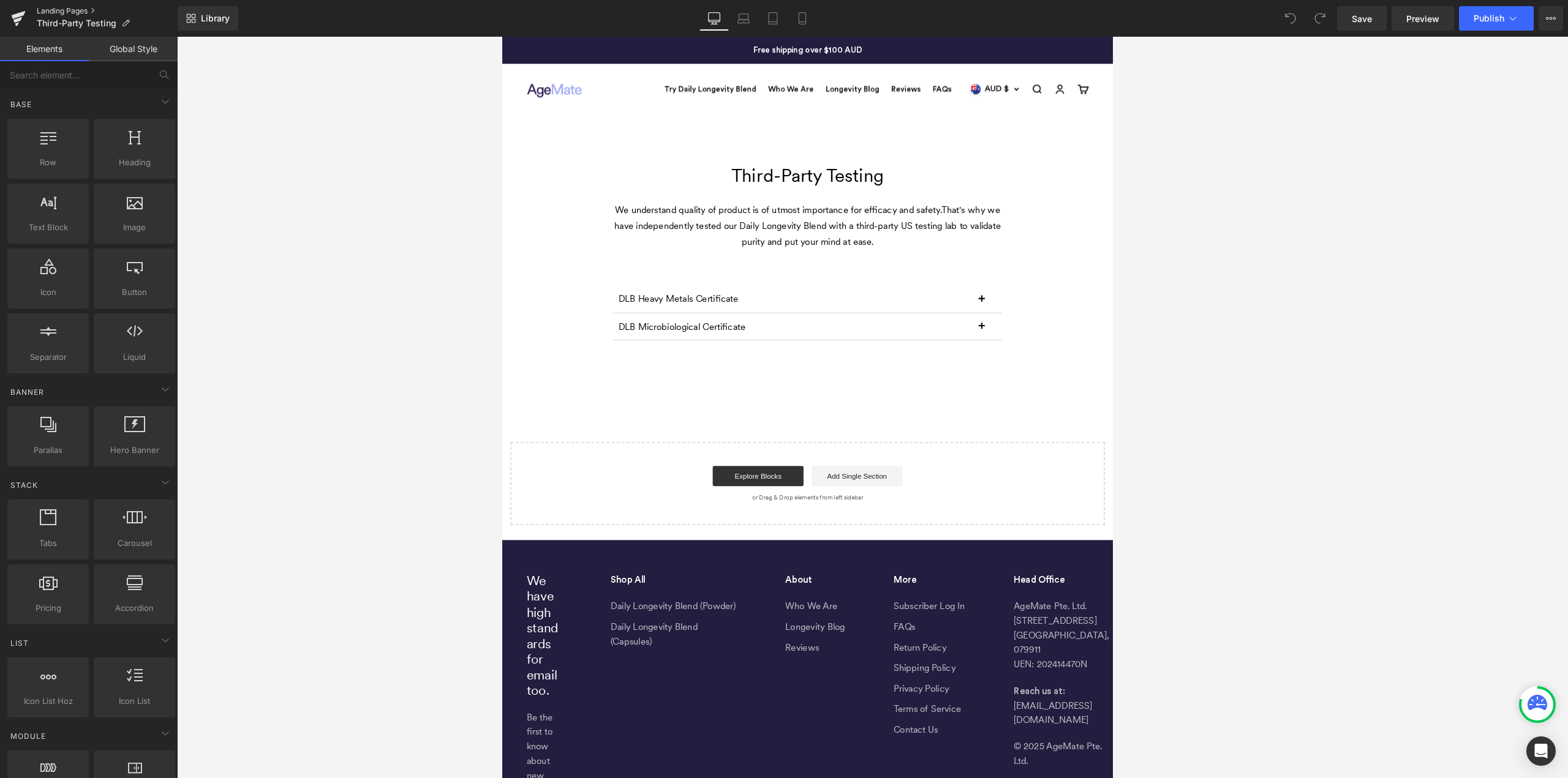
click at [54, 9] on link "Landing Pages" at bounding box center [107, 11] width 141 height 10
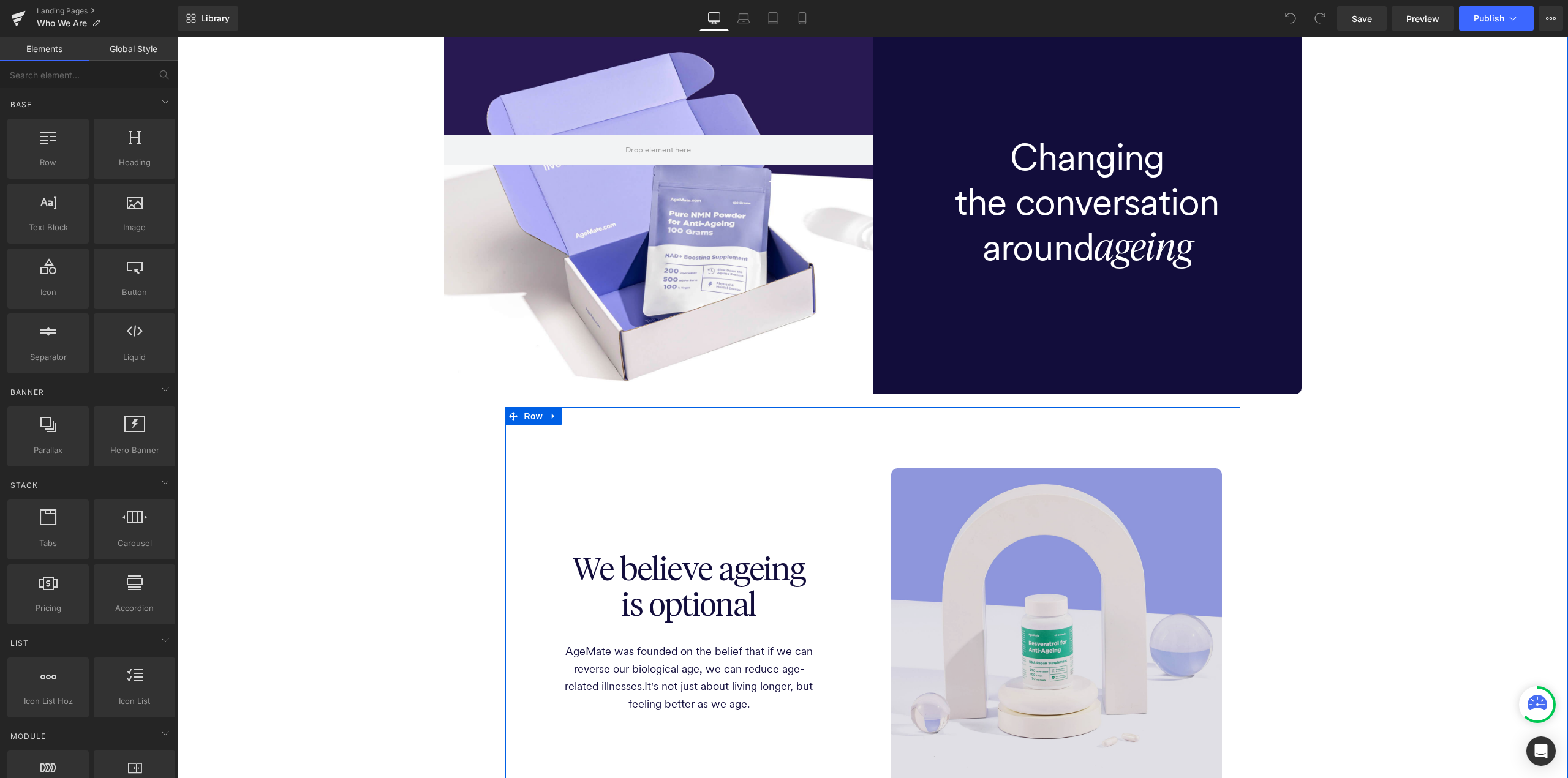
scroll to position [306, 0]
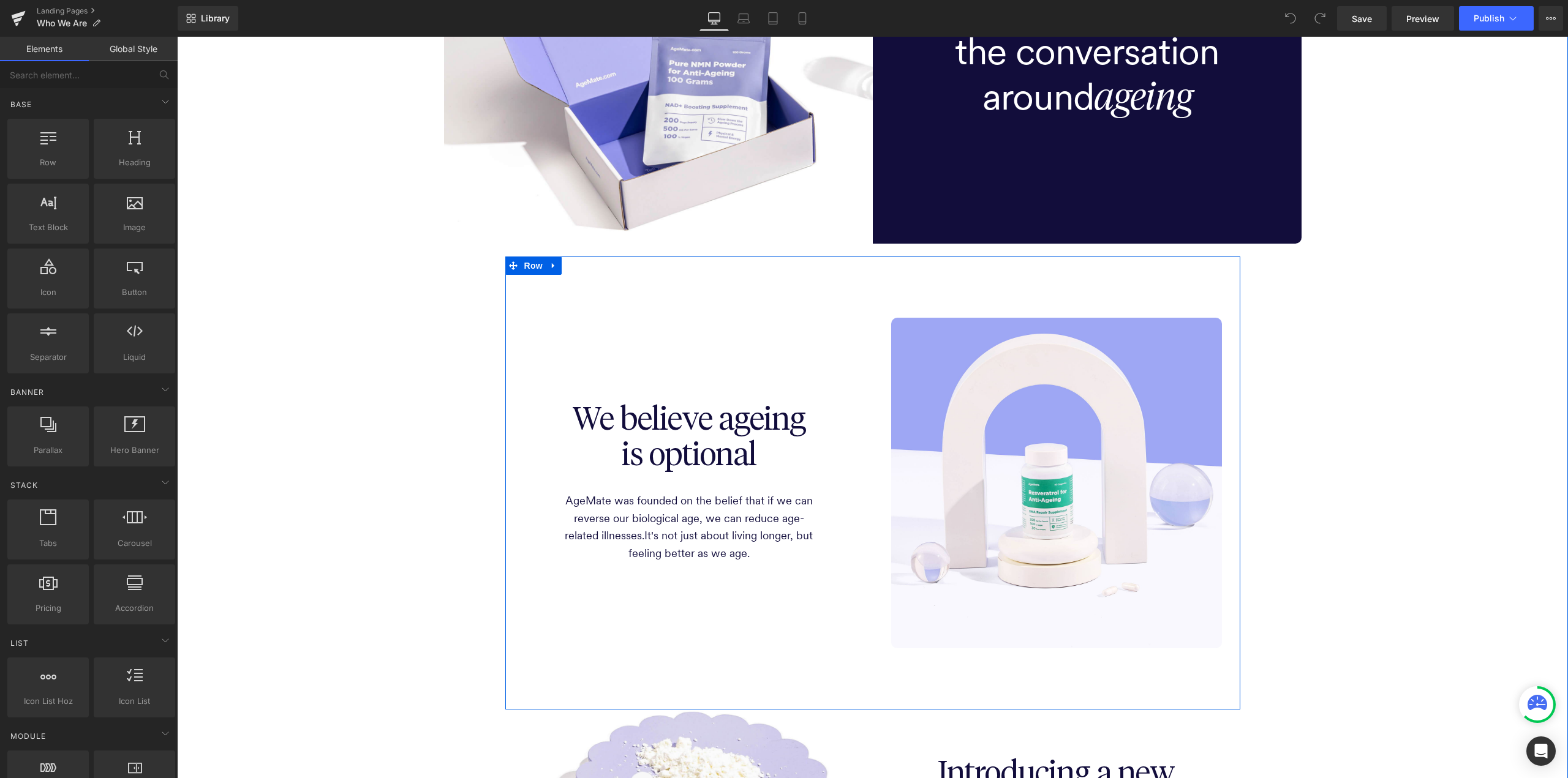
click at [655, 413] on span "We believe ageing is optional" at bounding box center [689, 438] width 234 height 67
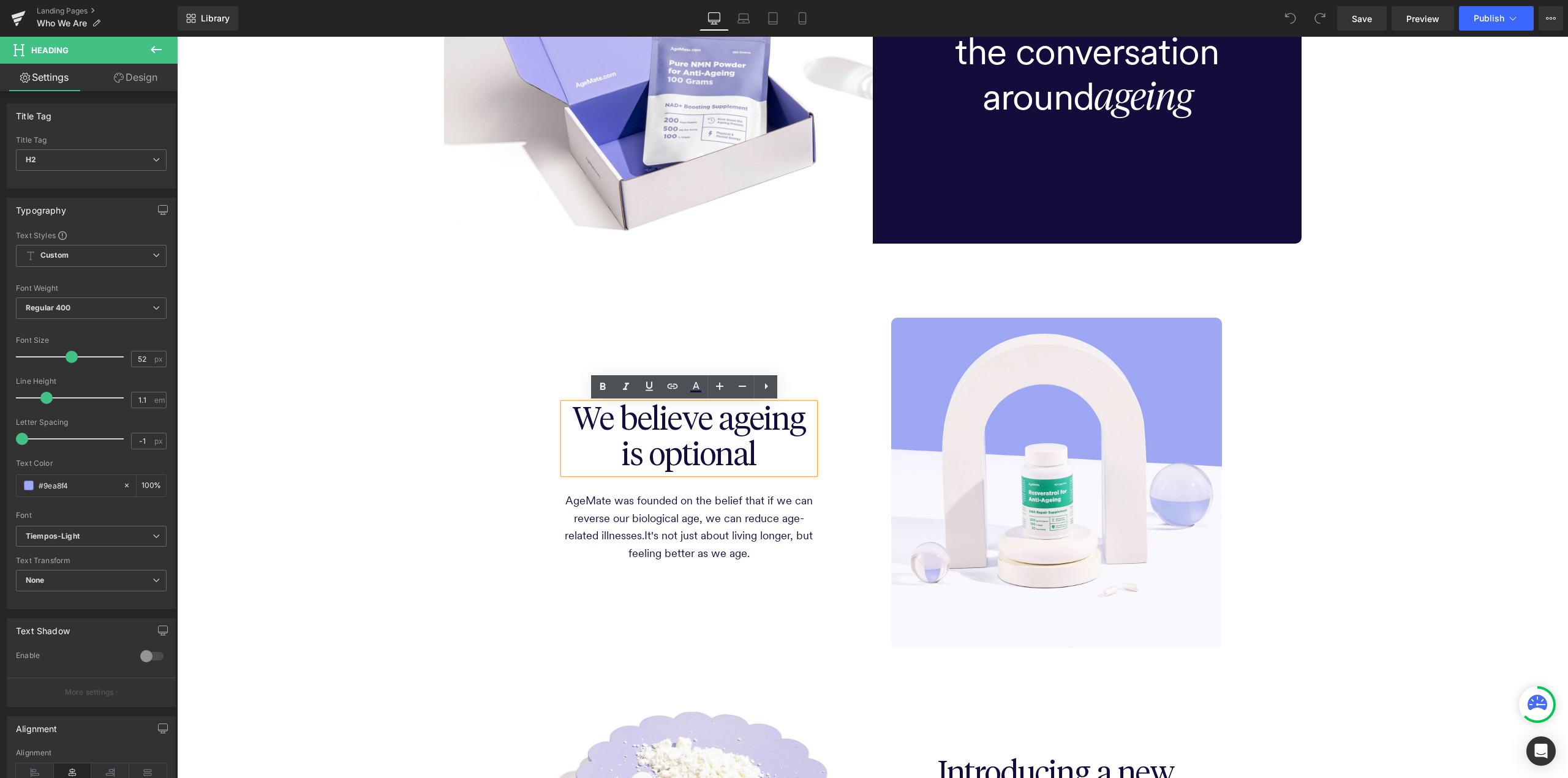
click at [666, 421] on span "We believe ageing is optional" at bounding box center [689, 438] width 234 height 67
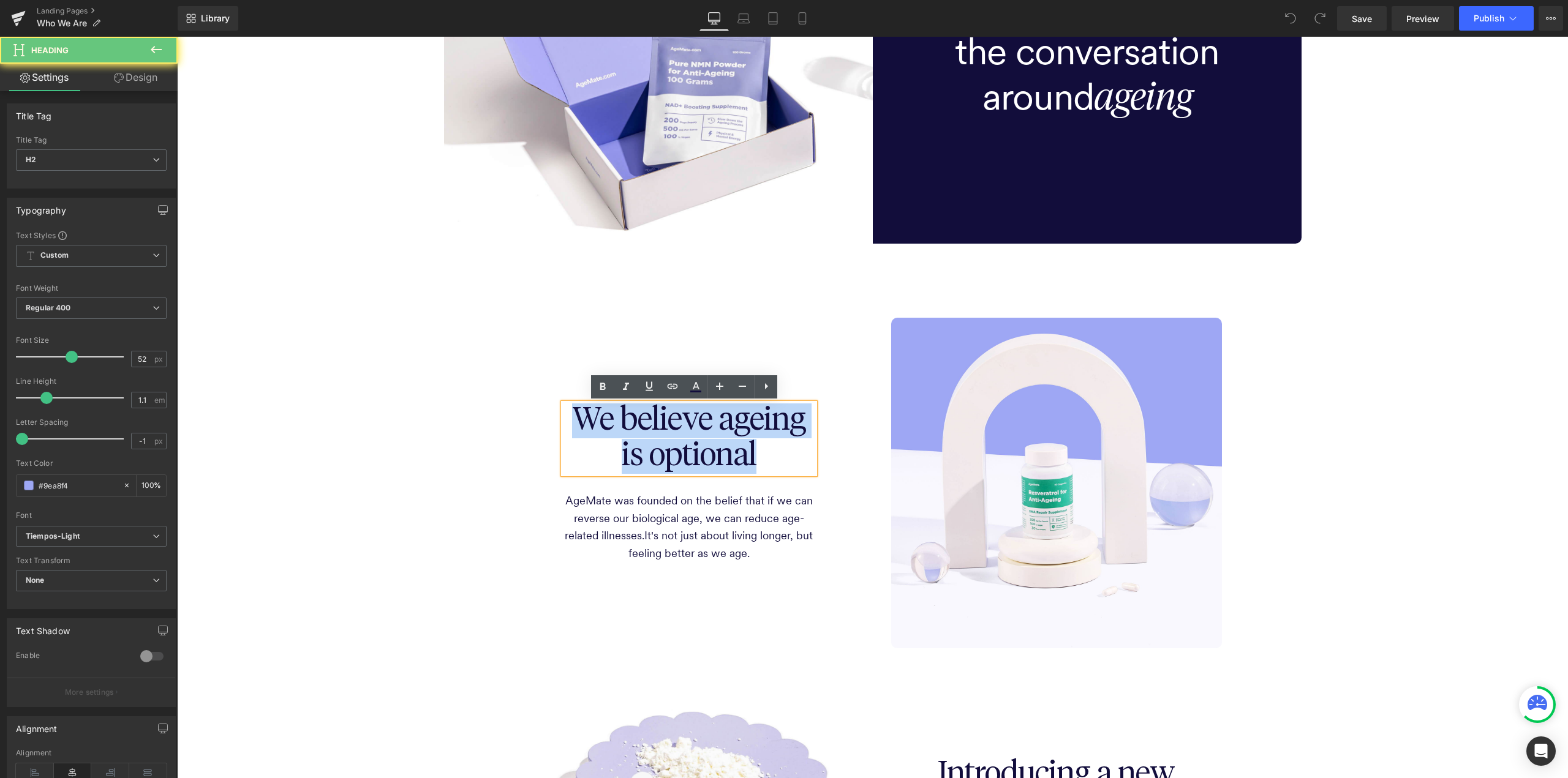
click at [666, 421] on span "We believe ageing is optional" at bounding box center [689, 438] width 234 height 67
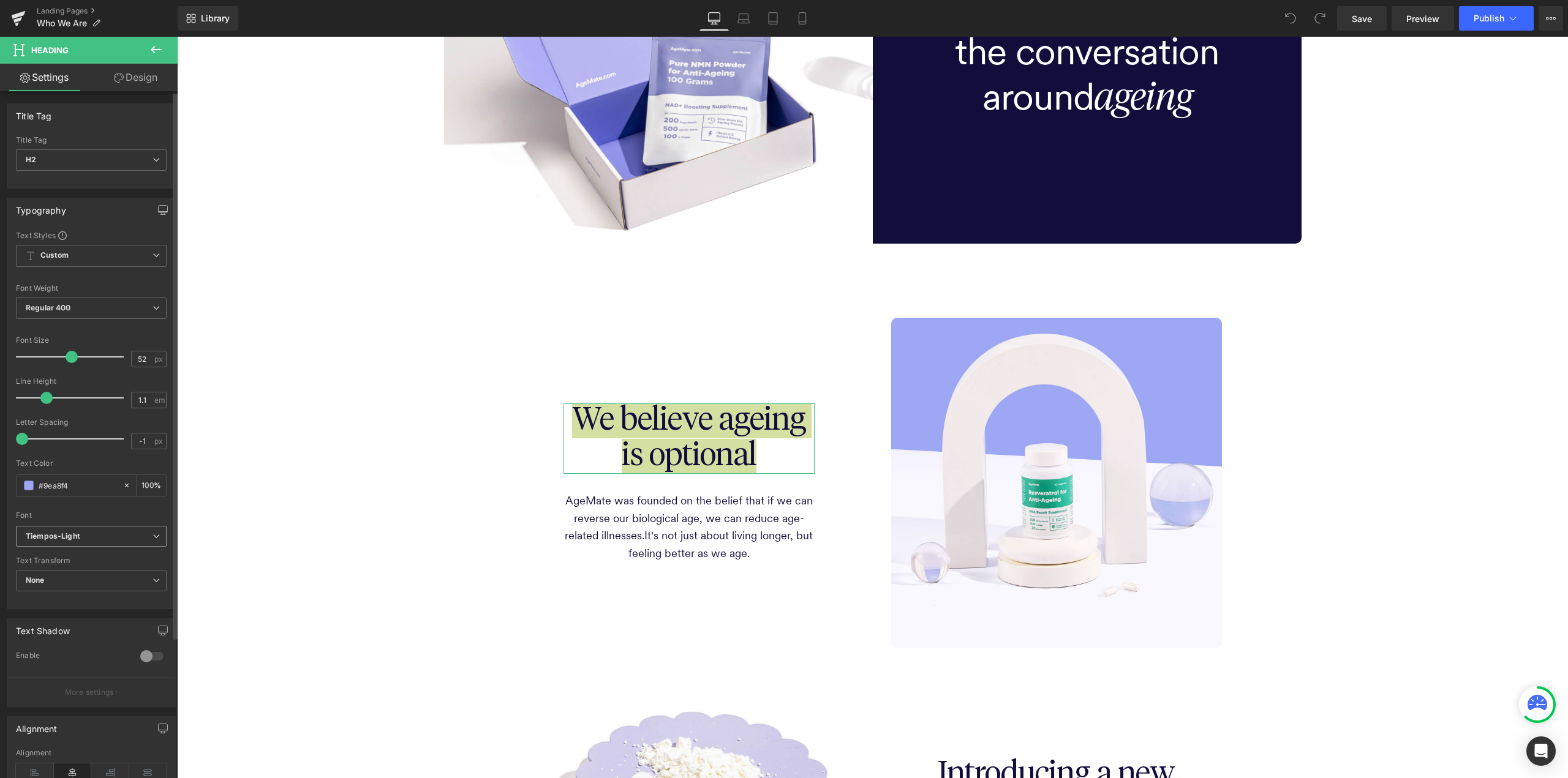
click at [131, 534] on b "Tiempos-Light" at bounding box center [89, 537] width 127 height 11
click at [51, 616] on li "circular" at bounding box center [92, 612] width 151 height 20
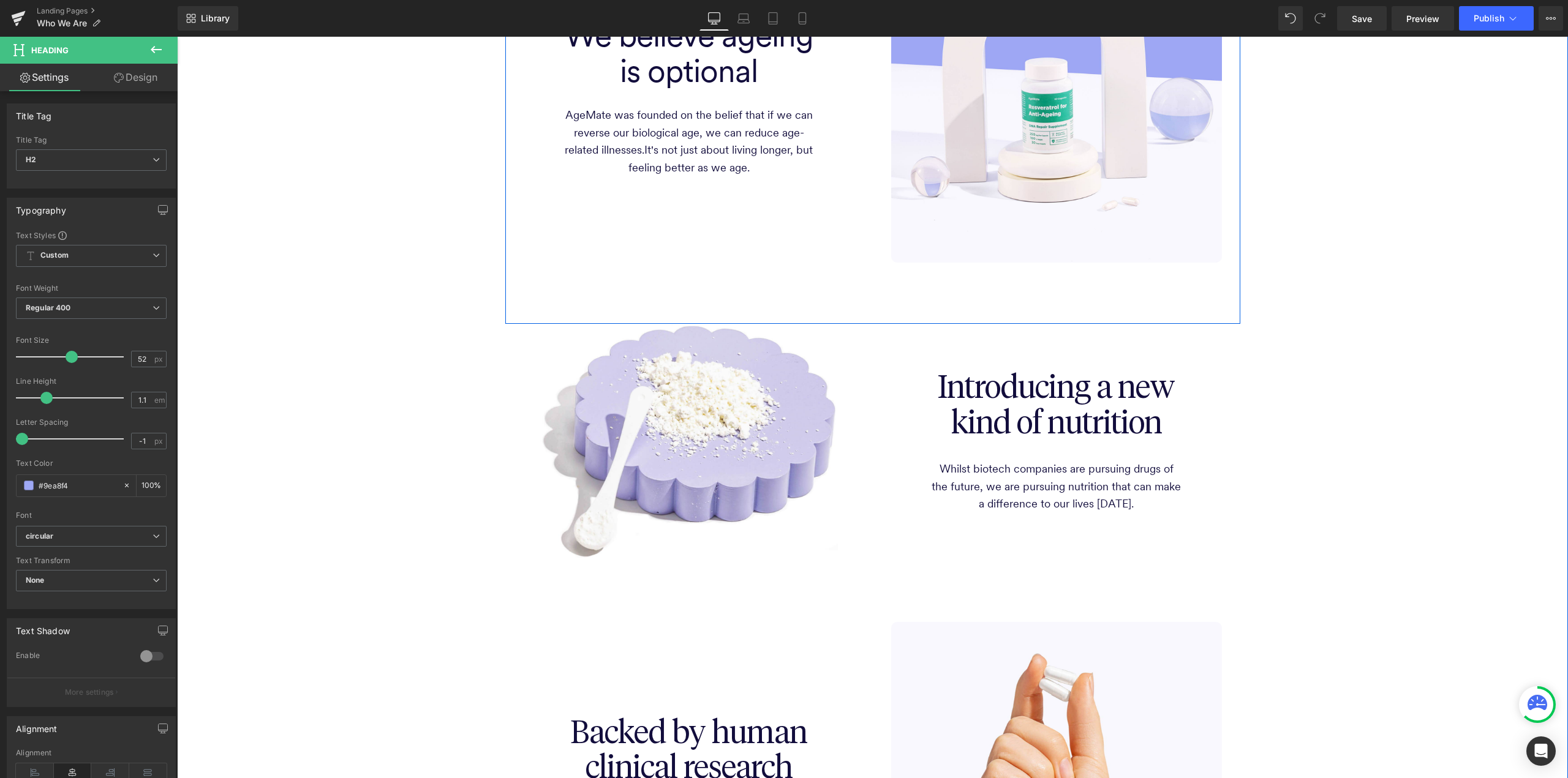
scroll to position [735, 0]
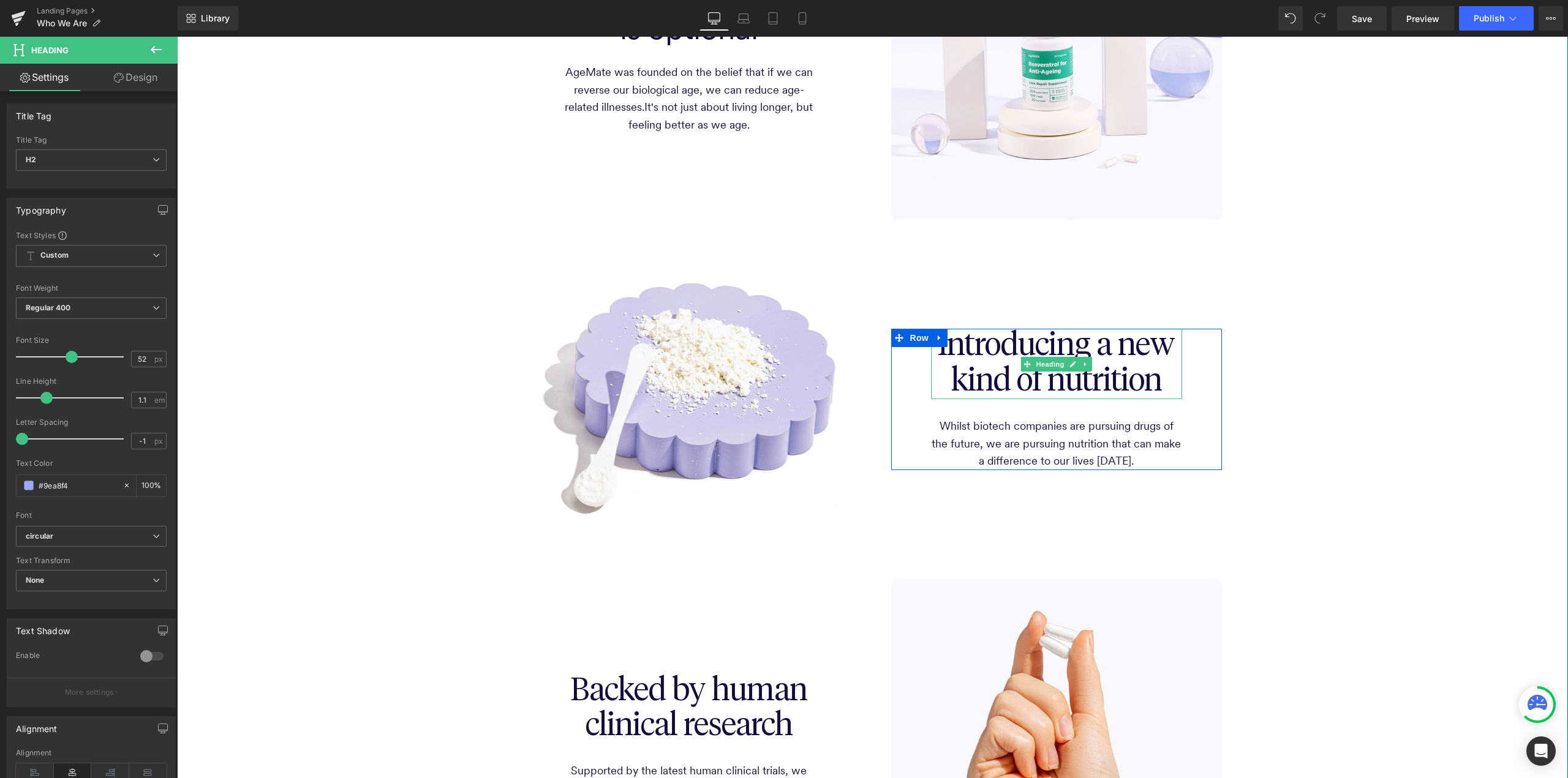
click at [1151, 358] on span "Introducing a new kind of nutrition" at bounding box center [1056, 363] width 237 height 67
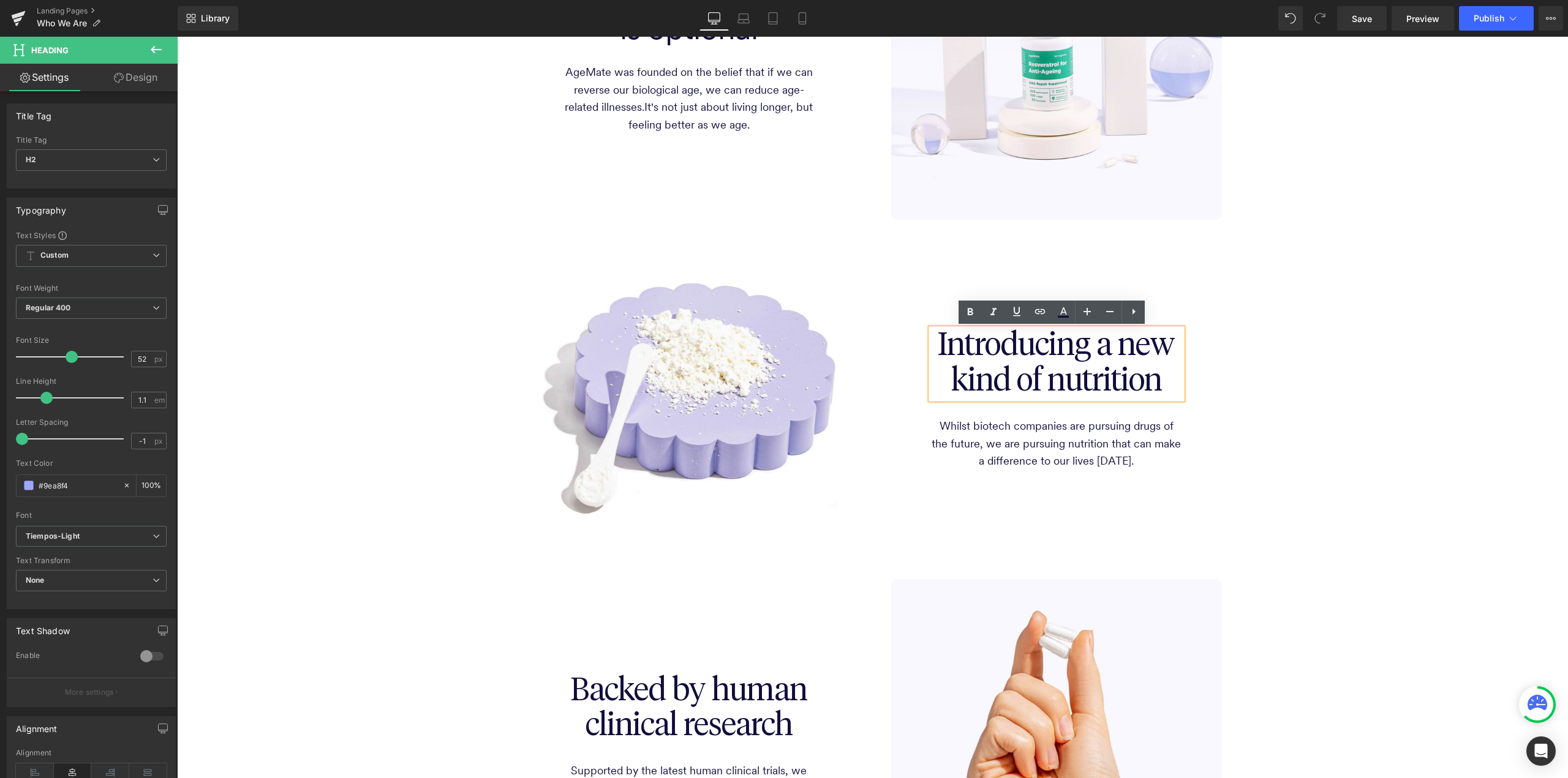
click at [1133, 349] on span "Introducing a new kind of nutrition" at bounding box center [1056, 363] width 237 height 67
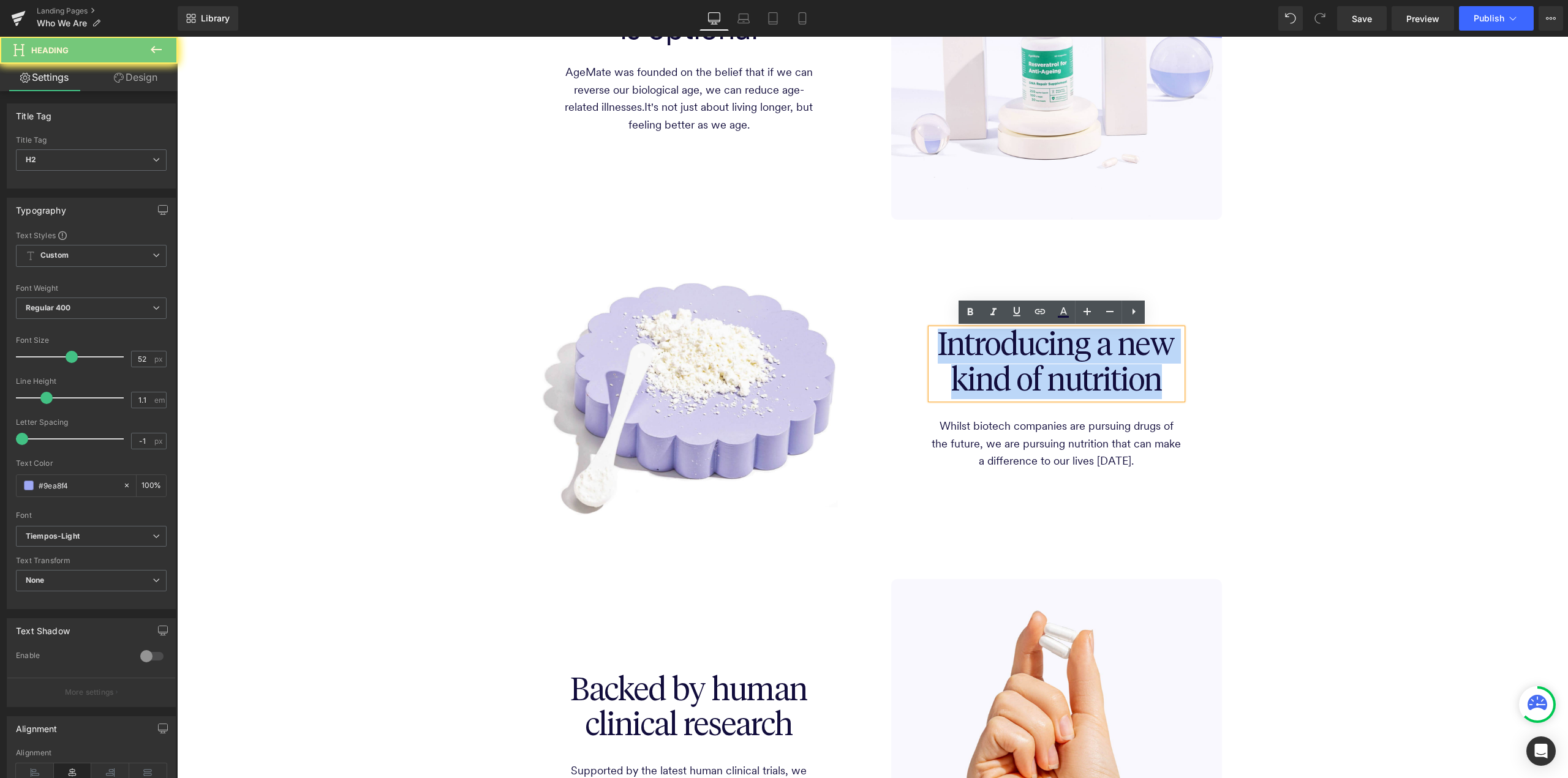
click at [1133, 349] on span "Introducing a new kind of nutrition" at bounding box center [1056, 363] width 237 height 67
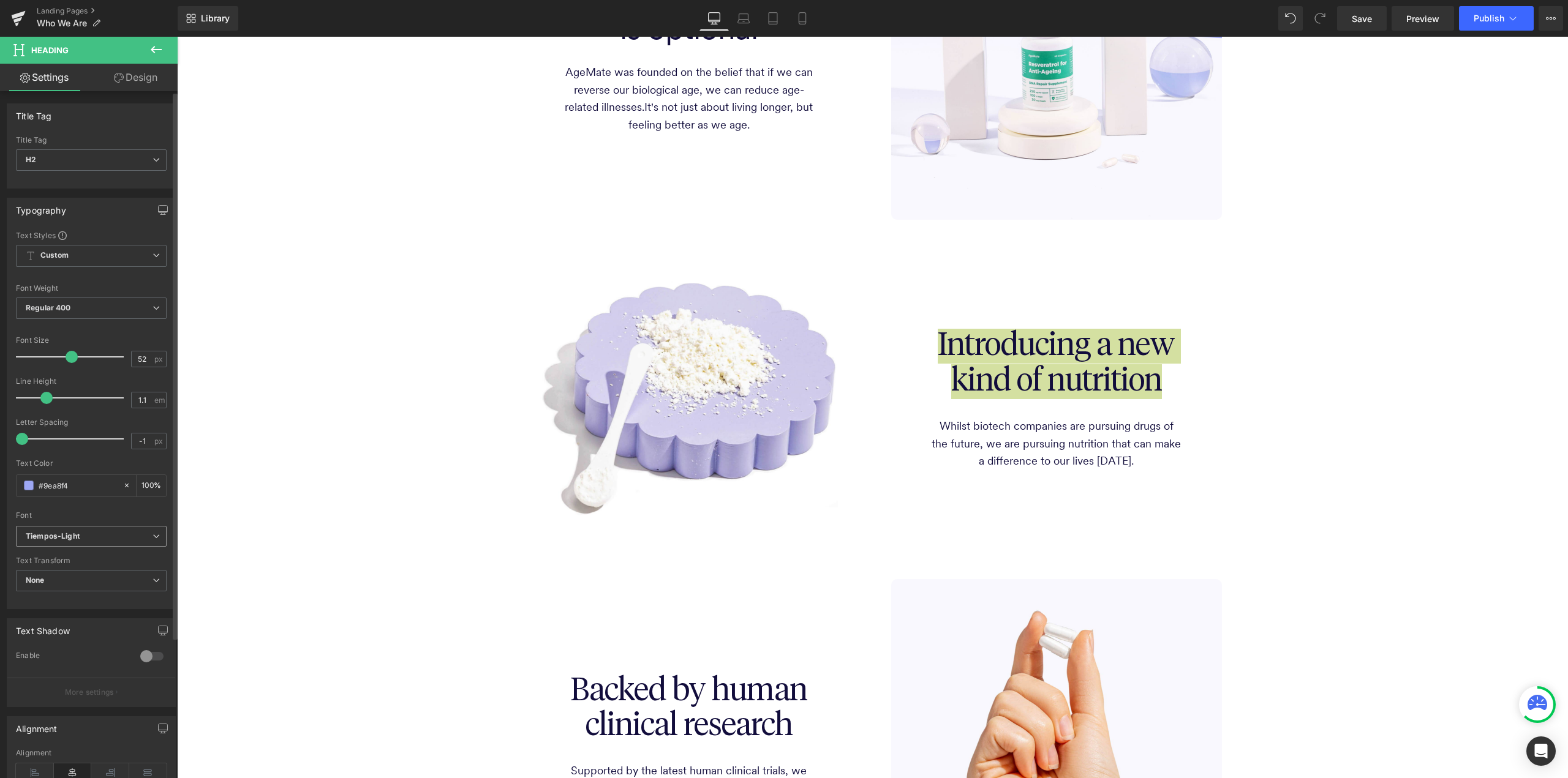
click at [154, 542] on span "Tiempos-Light" at bounding box center [91, 537] width 151 height 21
drag, startPoint x: 107, startPoint y: 600, endPoint x: 107, endPoint y: 610, distance: 10.0
click at [107, 610] on div "Default [GEOGRAPHIC_DATA][PERSON_NAME] PT Mono Header-Light-Italic Header-Light…" at bounding box center [92, 585] width 151 height 74
click at [107, 607] on li "circular" at bounding box center [92, 612] width 151 height 20
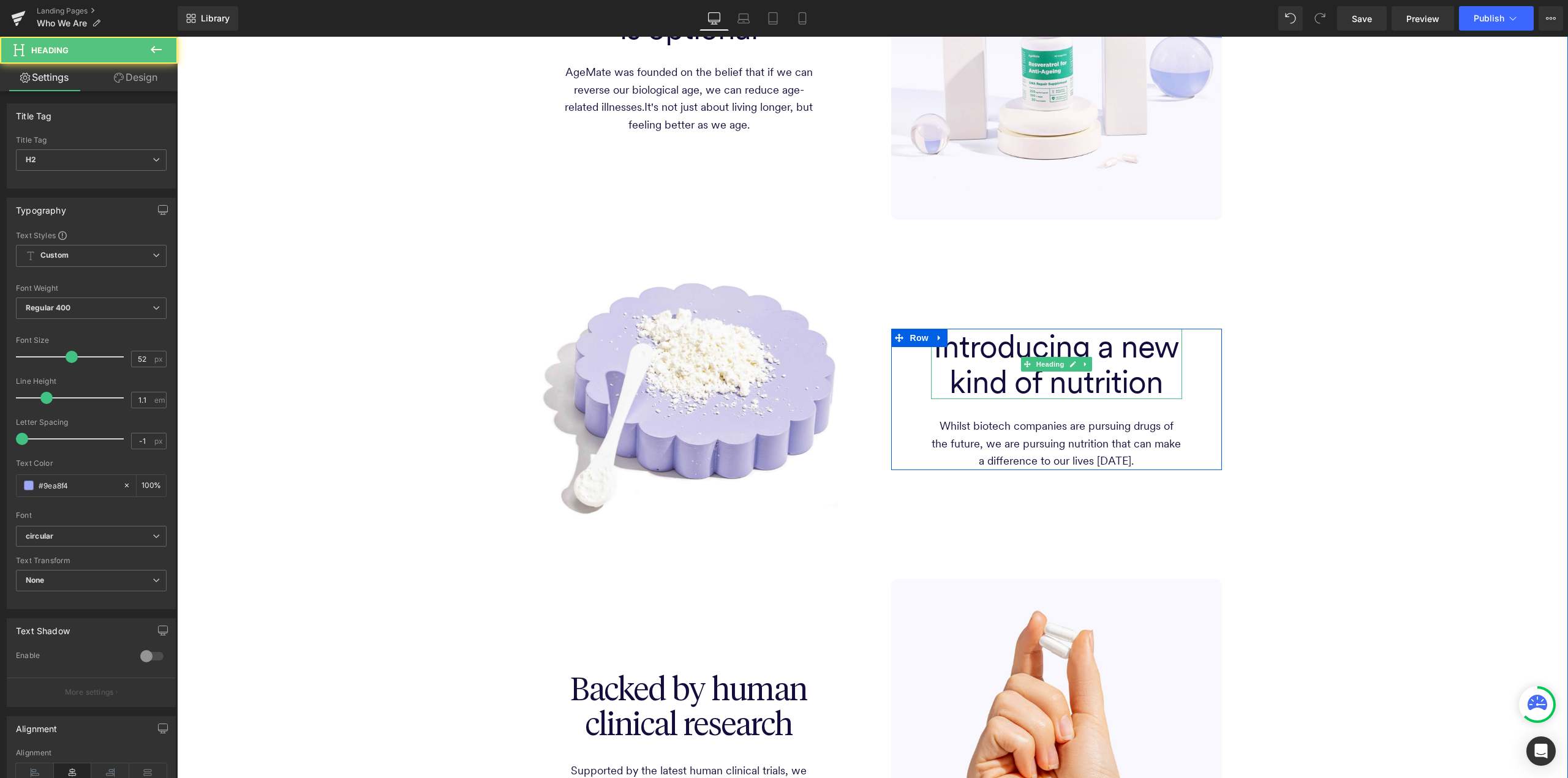
click at [948, 352] on span "Introducing a new kind of nutrition" at bounding box center [1056, 363] width 246 height 74
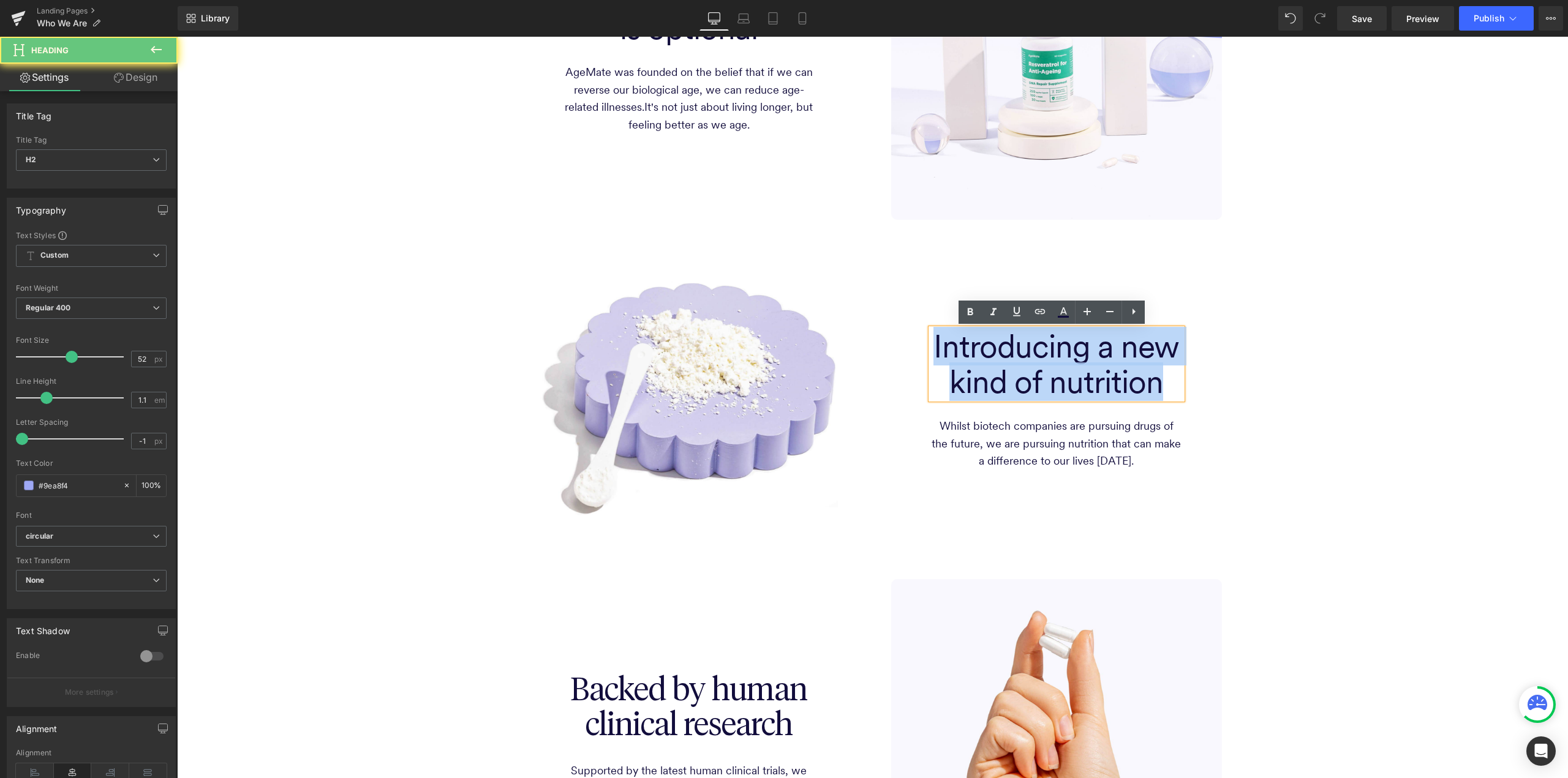
click at [948, 352] on span "Introducing a new kind of nutrition" at bounding box center [1056, 363] width 246 height 74
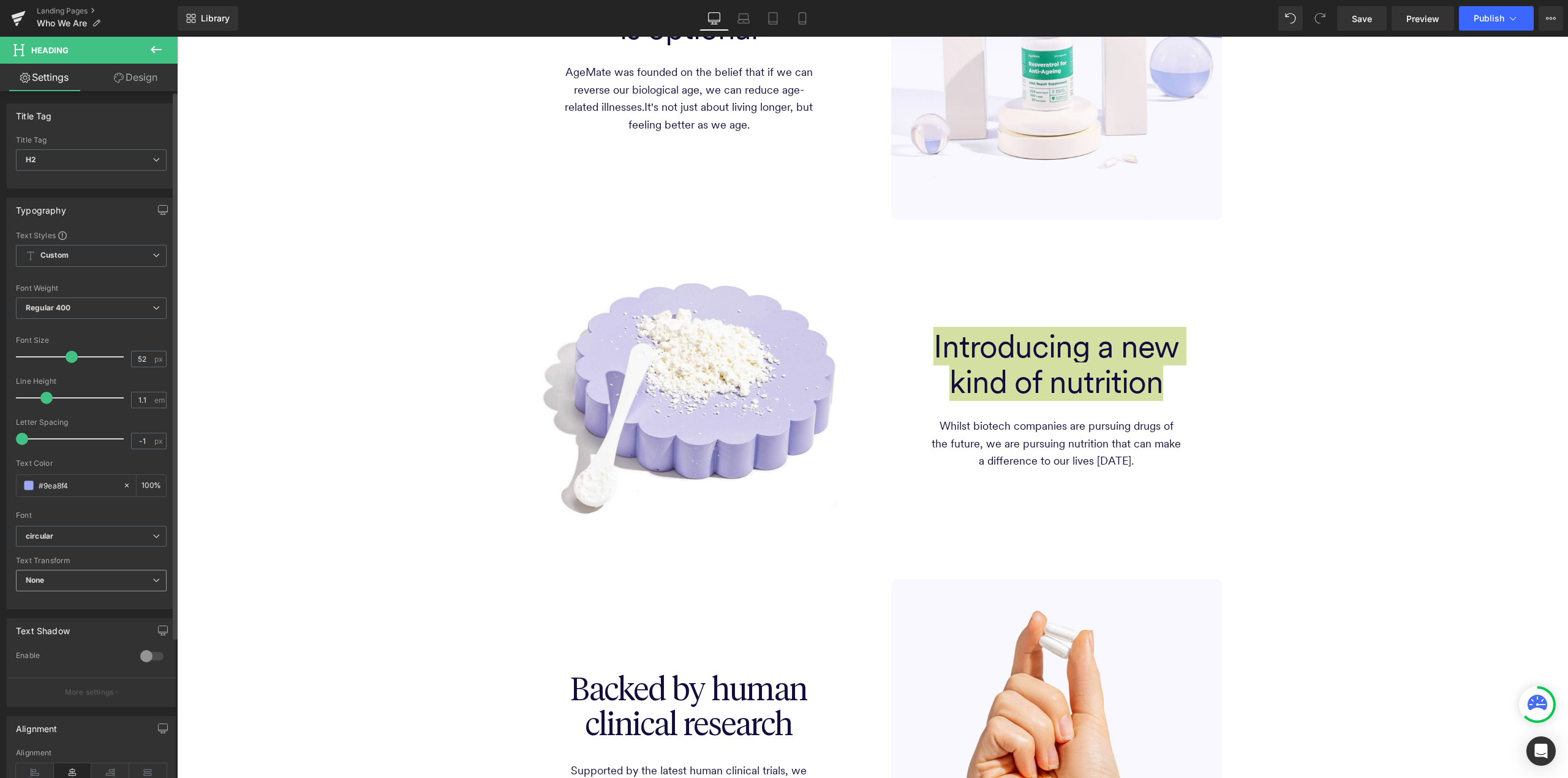
click at [153, 580] on icon at bounding box center [156, 580] width 7 height 7
click at [149, 530] on span "circular" at bounding box center [89, 537] width 146 height 21
click at [137, 514] on div "Font" at bounding box center [91, 515] width 151 height 9
drag, startPoint x: 131, startPoint y: 572, endPoint x: 65, endPoint y: 275, distance: 304.2
click at [65, 275] on div "Text Styles Custom Custom Setup Global Style Custom Setup Global Style Thin 100…" at bounding box center [91, 419] width 168 height 379
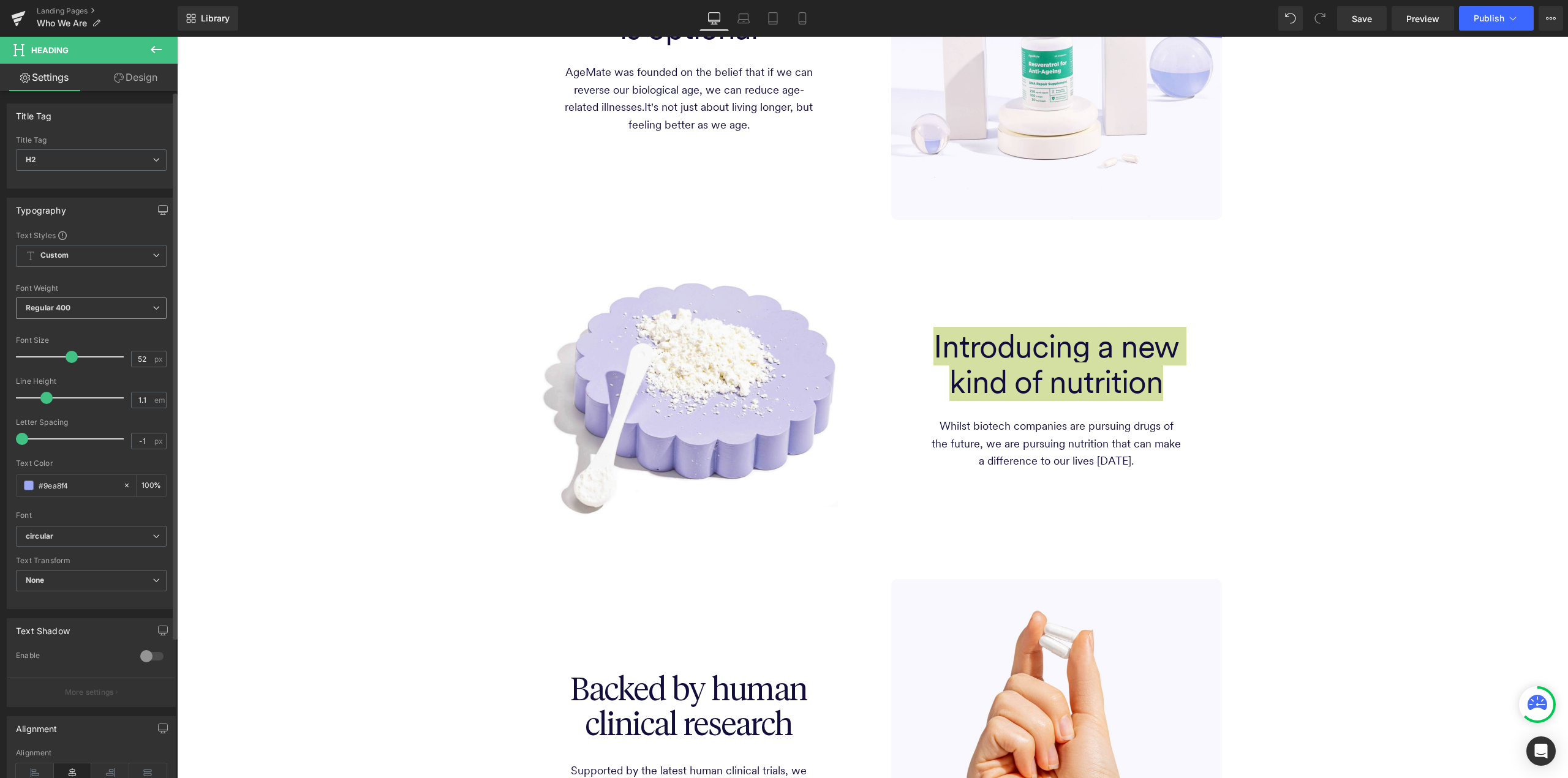
click at [98, 308] on span "Regular 400" at bounding box center [91, 308] width 151 height 21
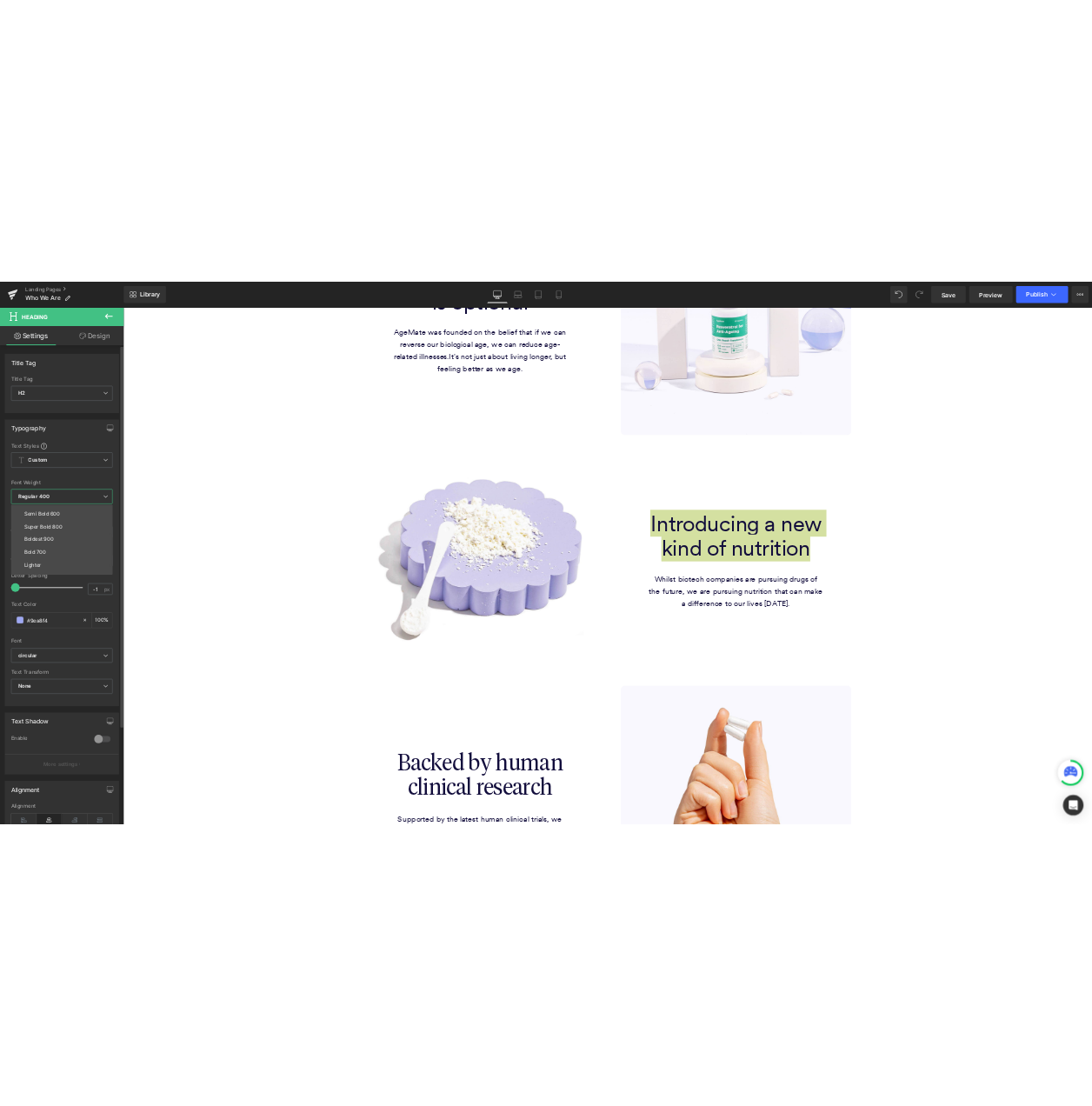
scroll to position [144, 0]
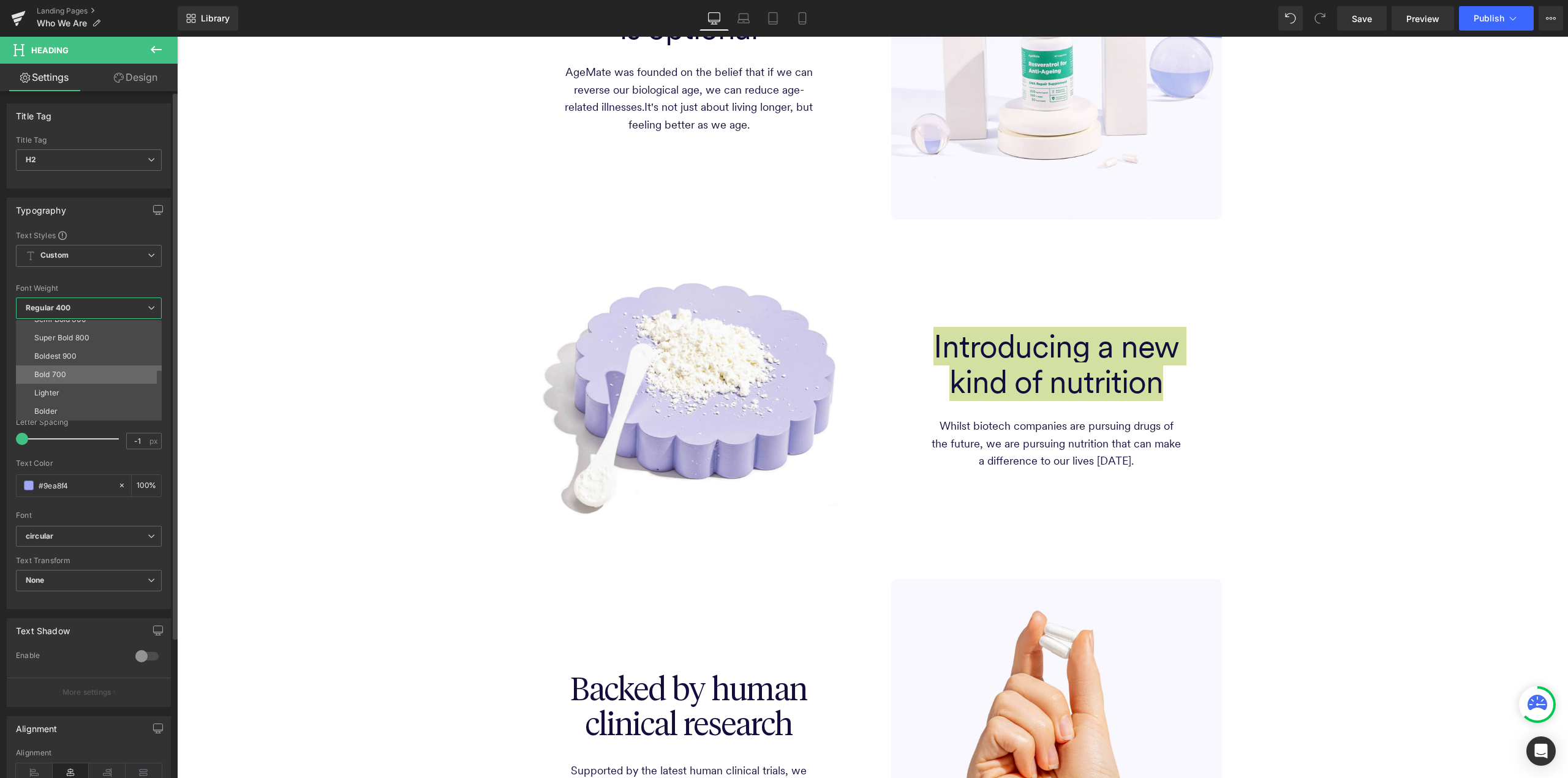
click at [86, 365] on li "Bold 700" at bounding box center [92, 375] width 151 height 19
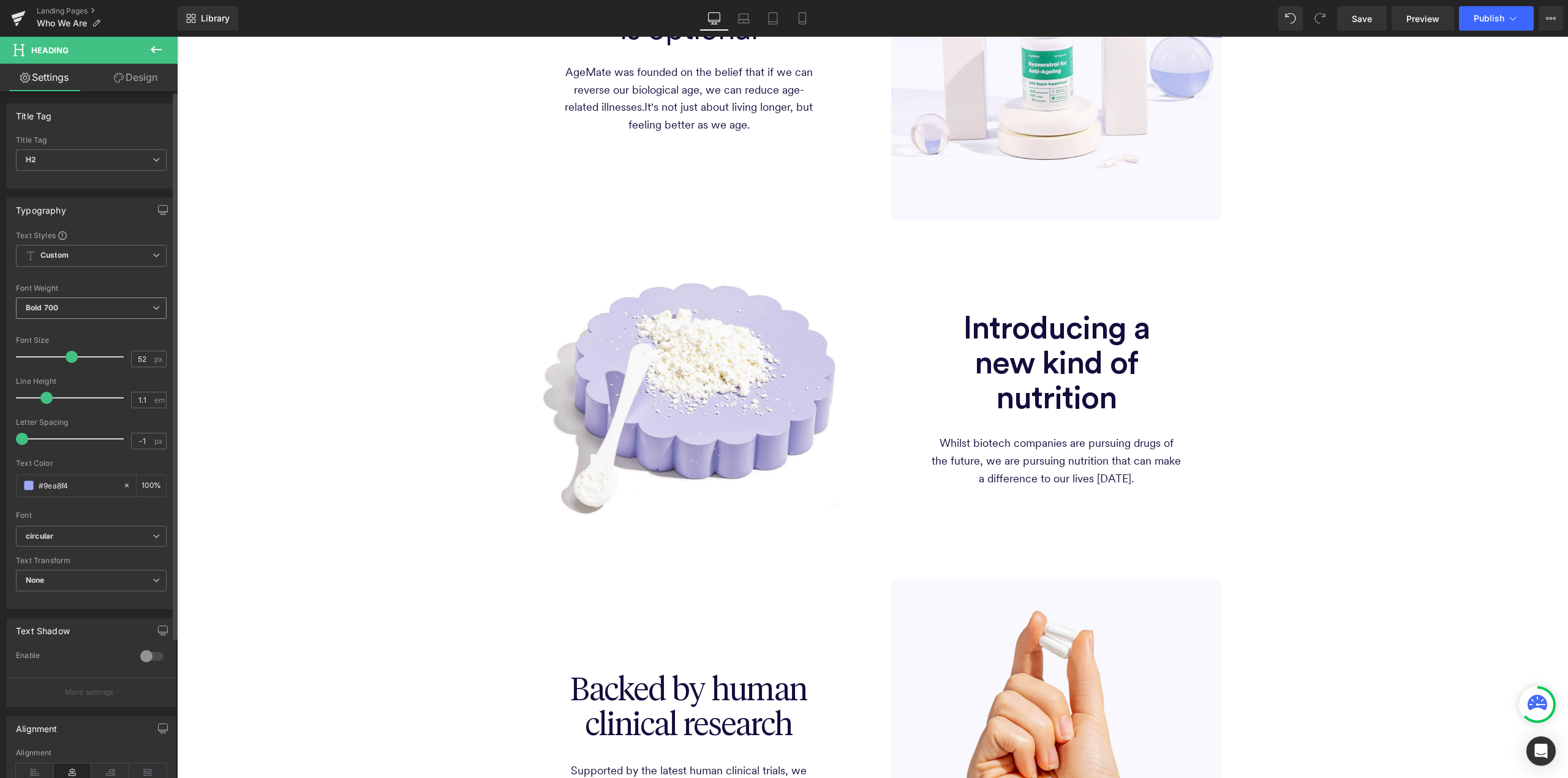
click at [88, 312] on span "Bold 700" at bounding box center [91, 308] width 151 height 21
click at [1061, 336] on span "Introducing a new kind of nutrition" at bounding box center [1056, 363] width 186 height 101
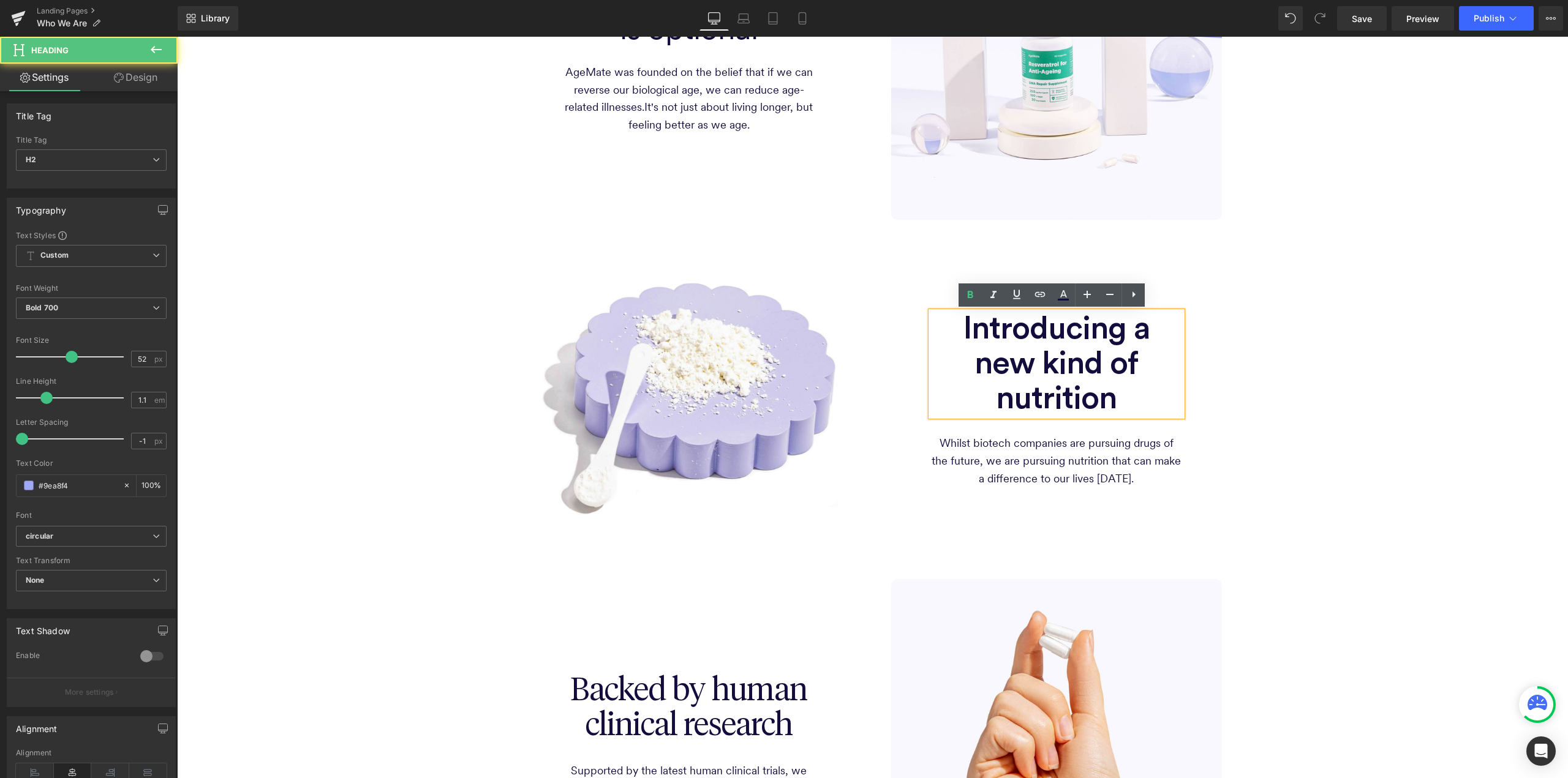
click at [1026, 325] on span "Introducing a new kind of nutrition" at bounding box center [1056, 363] width 186 height 101
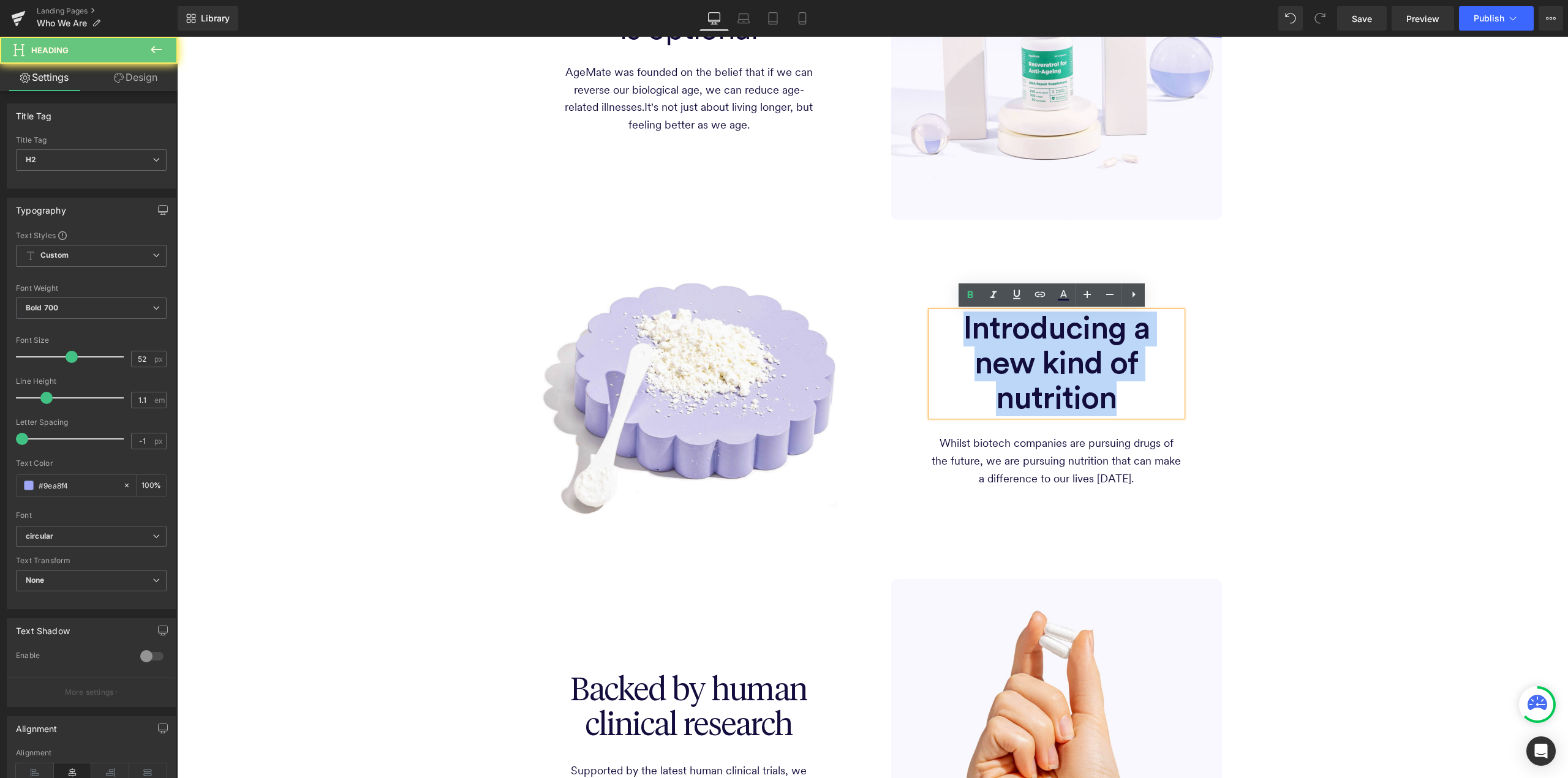
click at [1026, 325] on span "Introducing a new kind of nutrition" at bounding box center [1056, 363] width 186 height 101
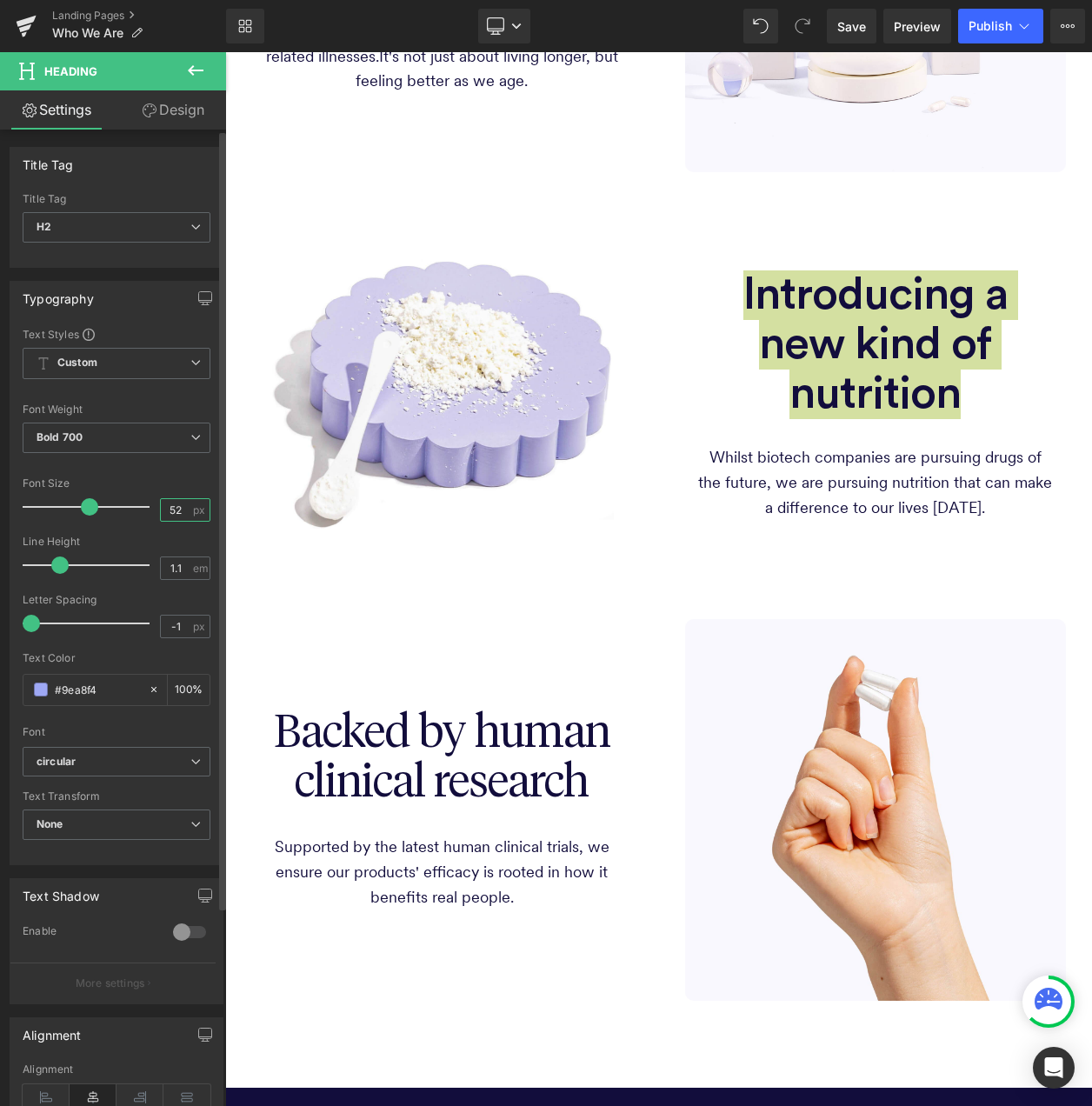
drag, startPoint x: 176, startPoint y: 511, endPoint x: 148, endPoint y: 506, distance: 28.4
click at [148, 506] on div "Font Size 52 px" at bounding box center [116, 507] width 187 height 58
type input "36"
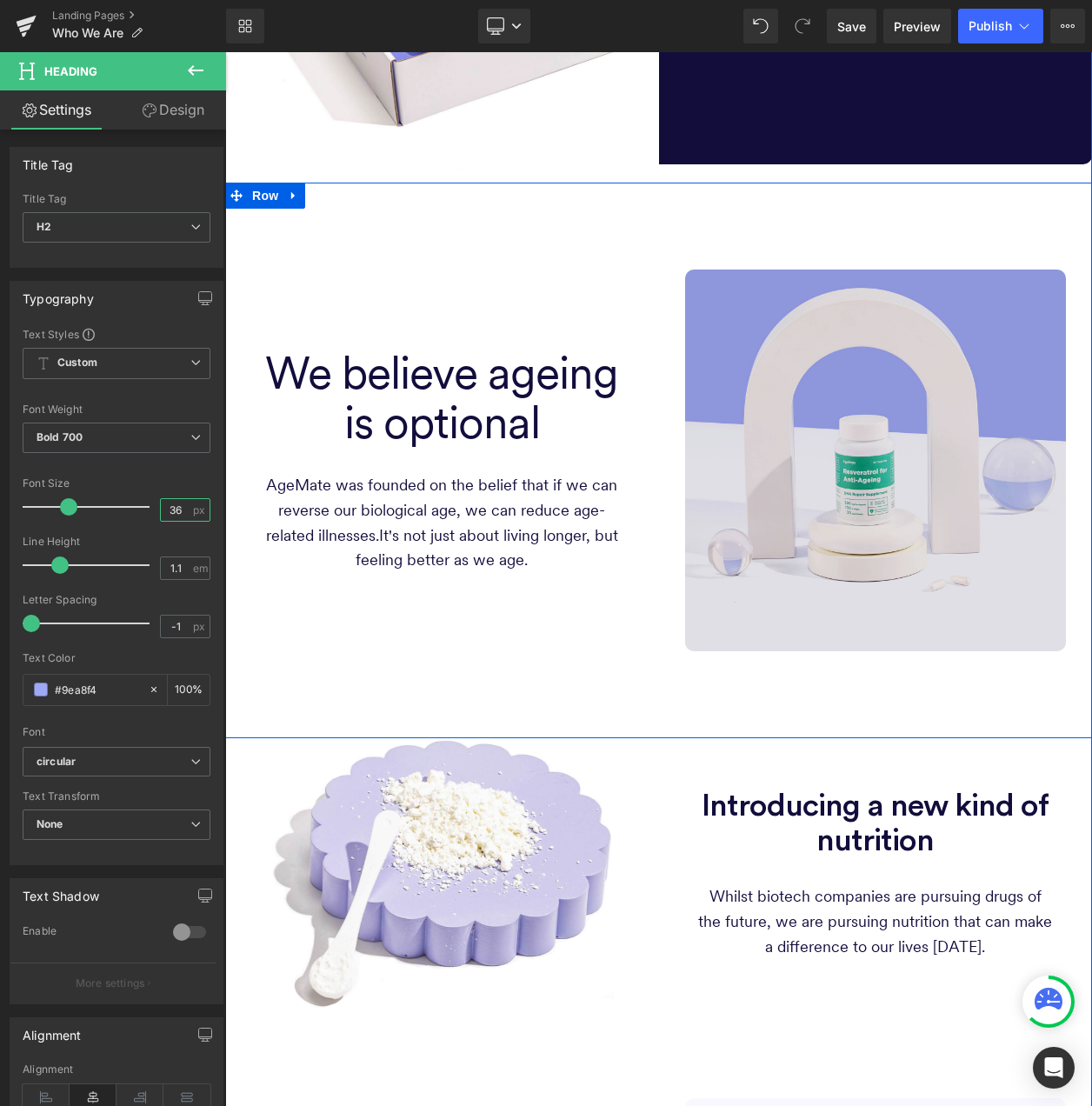
scroll to position [435, 0]
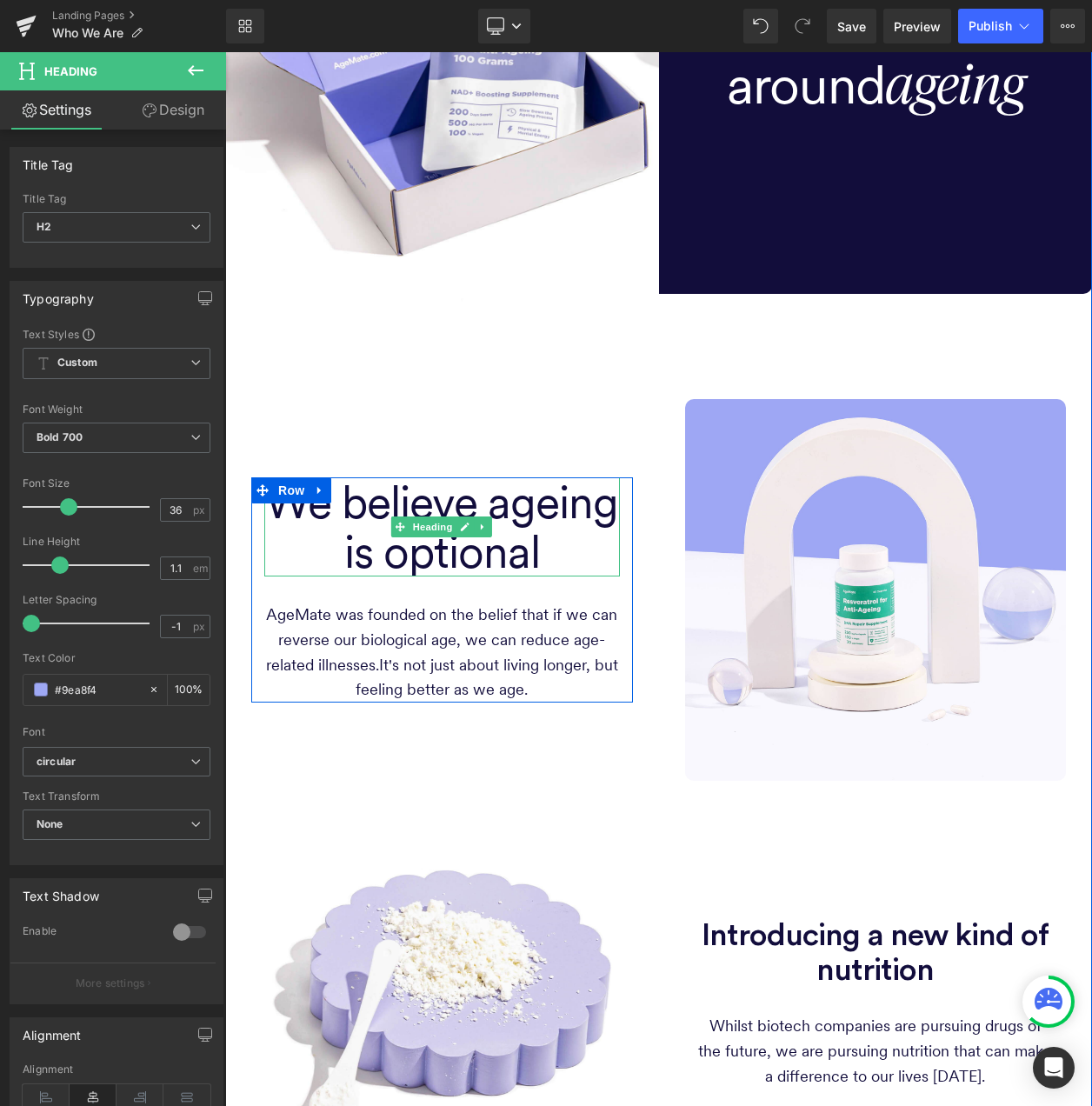
click at [441, 505] on span "We believe ageing is optional" at bounding box center [442, 527] width 353 height 105
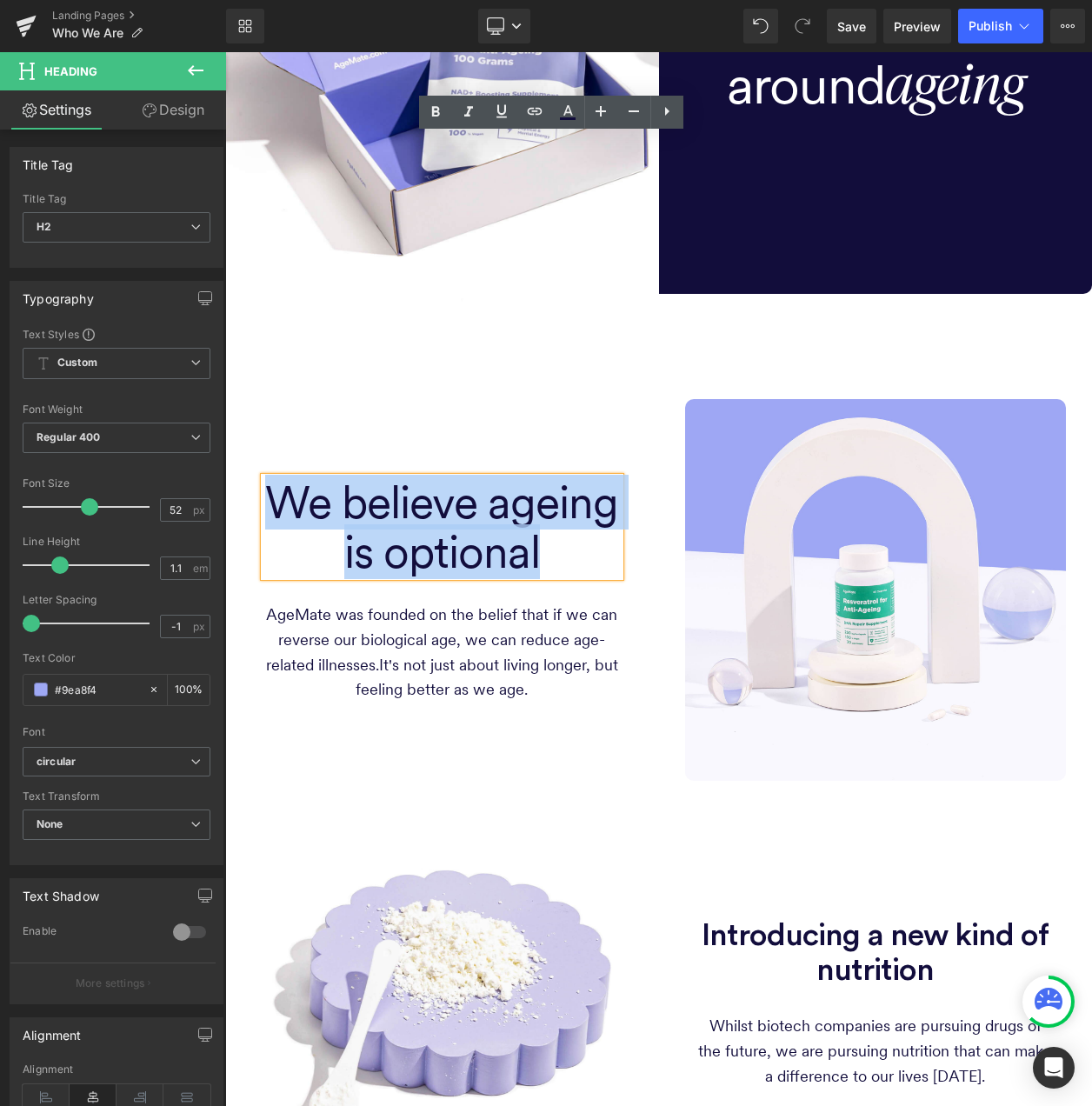
drag, startPoint x: 557, startPoint y: 559, endPoint x: 271, endPoint y: 512, distance: 289.8
click at [271, 512] on h2 "We believe ageing is optional" at bounding box center [443, 527] width 356 height 99
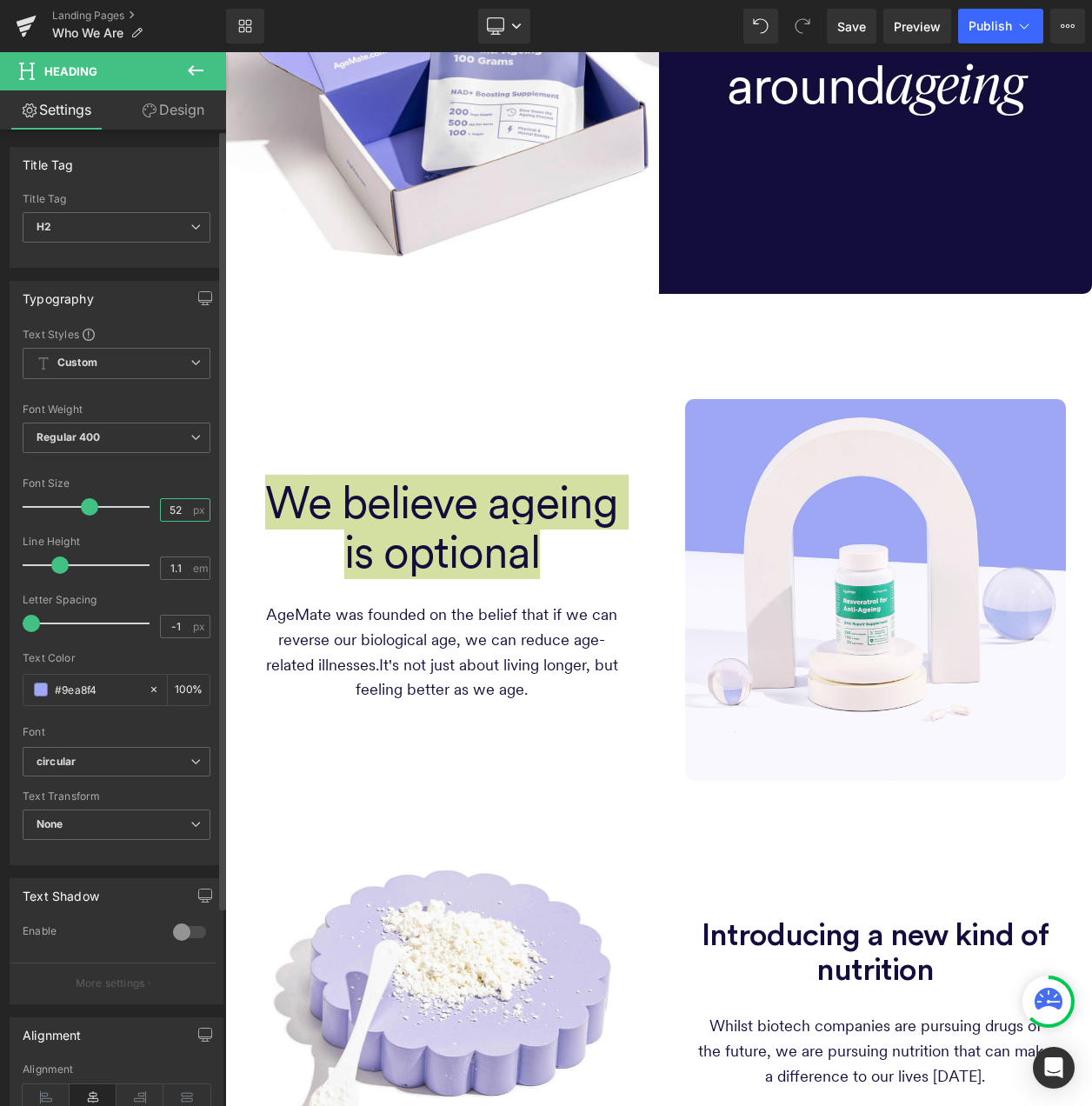
click at [167, 502] on input "52" at bounding box center [176, 510] width 30 height 22
click at [168, 501] on input "52" at bounding box center [176, 510] width 30 height 22
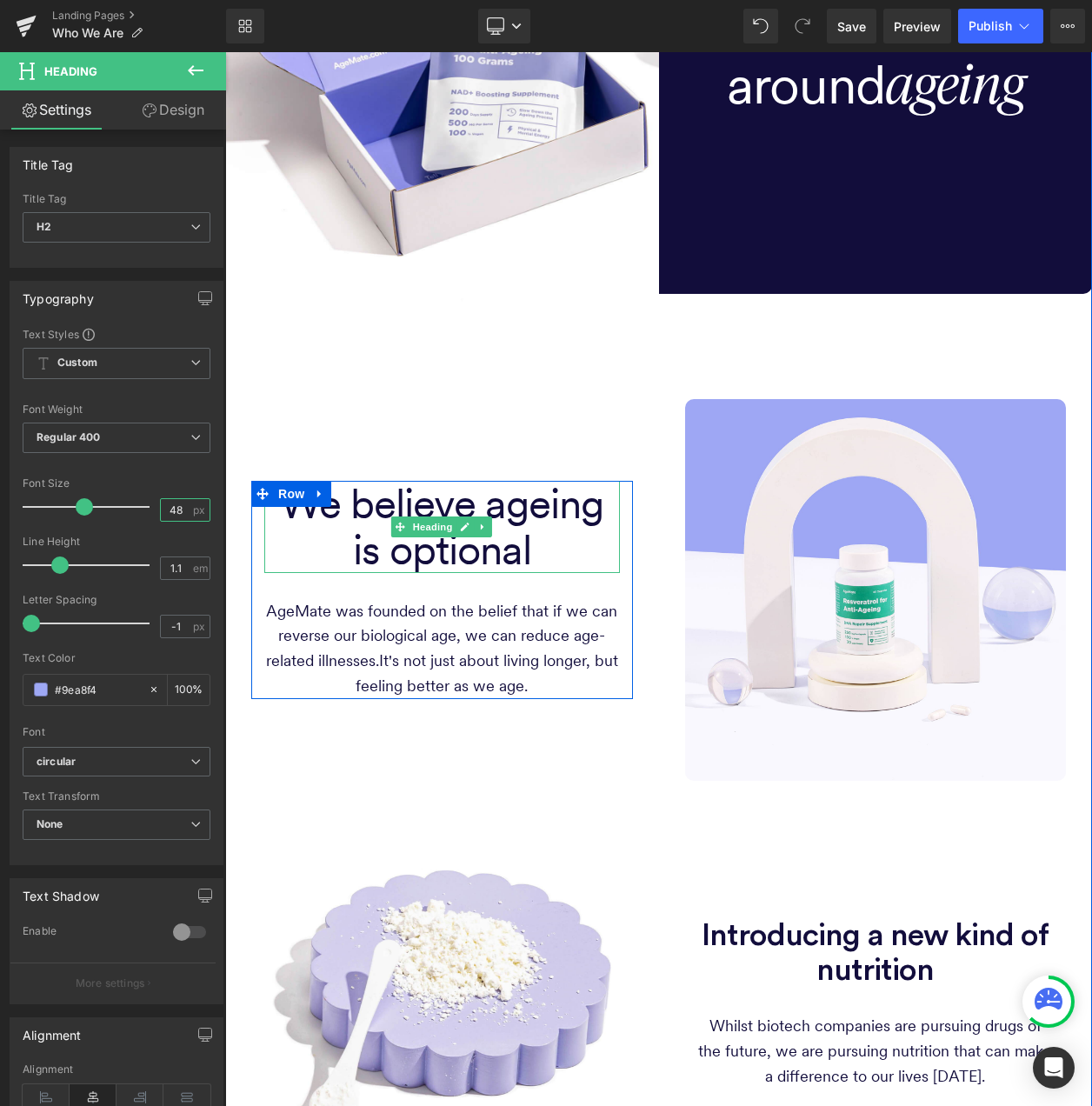
type input "48"
click at [459, 538] on span "We believe ageing is optional" at bounding box center [441, 527] width 323 height 96
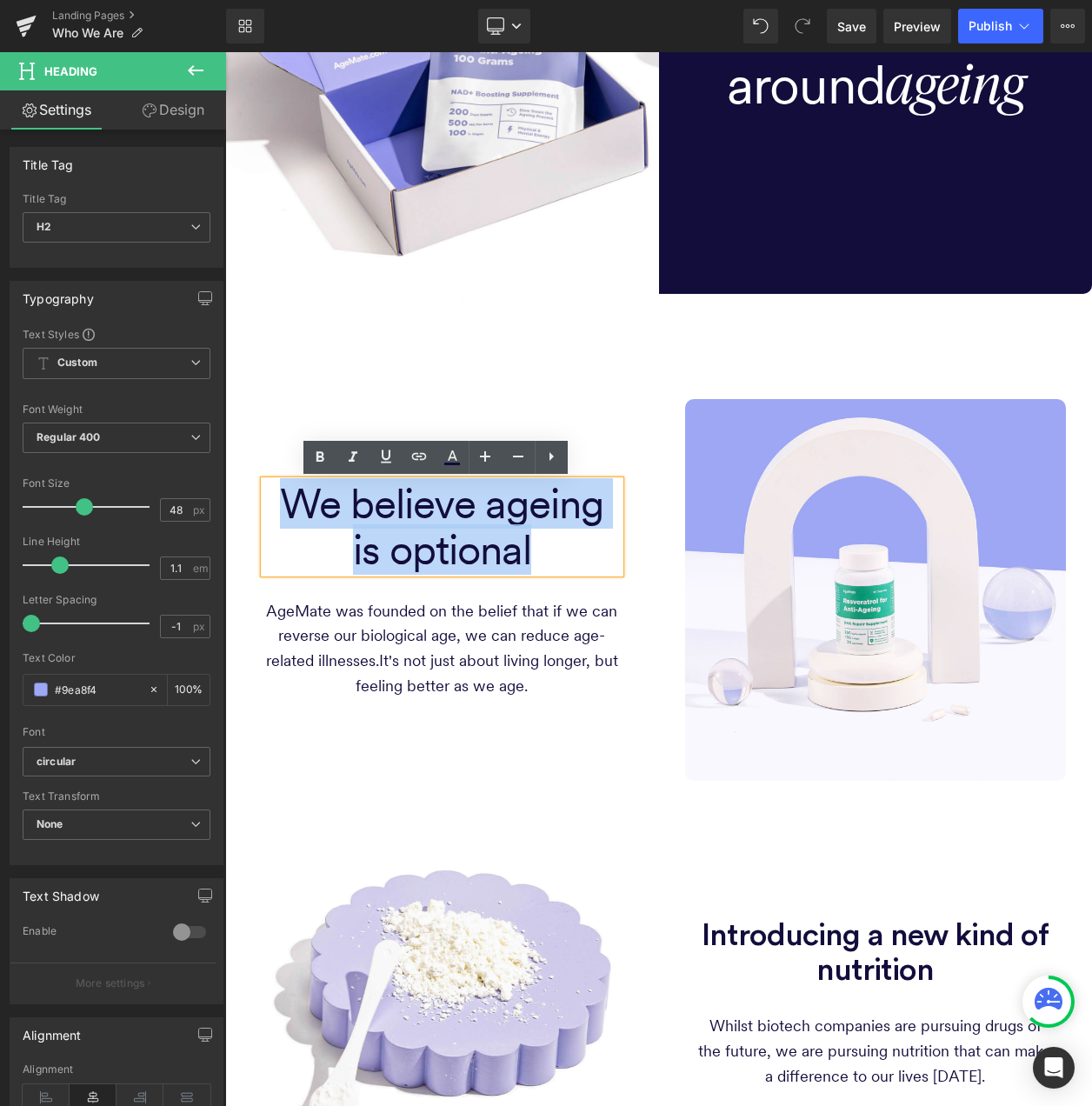
drag, startPoint x: 523, startPoint y: 548, endPoint x: 261, endPoint y: 498, distance: 266.7
click at [265, 498] on h2 "We believe ageing is optional" at bounding box center [443, 528] width 356 height 92
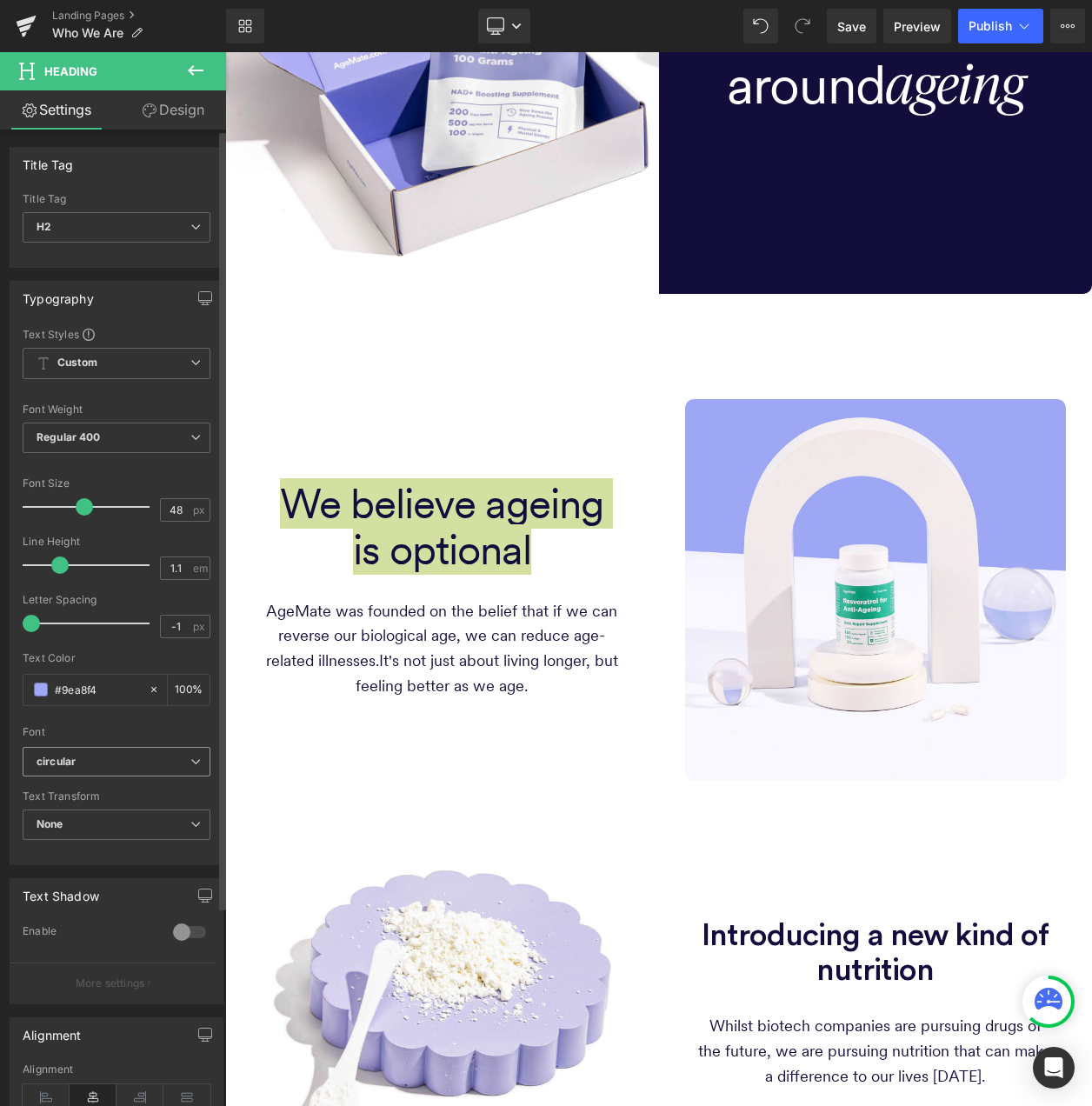
click at [183, 747] on span "circular" at bounding box center [116, 762] width 187 height 30
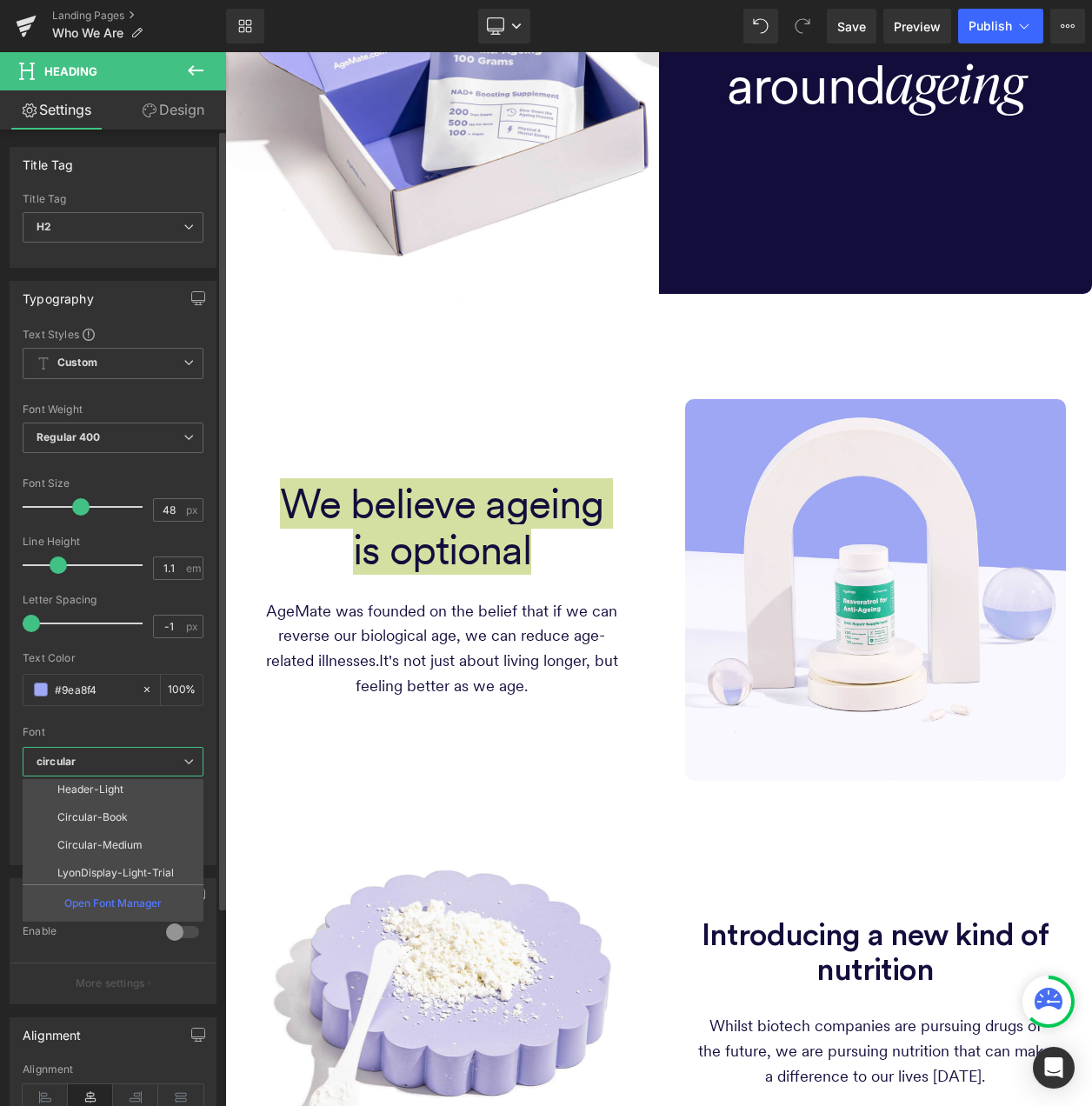
scroll to position [171, 0]
click at [164, 794] on li "Circular-Book" at bounding box center [117, 789] width 188 height 28
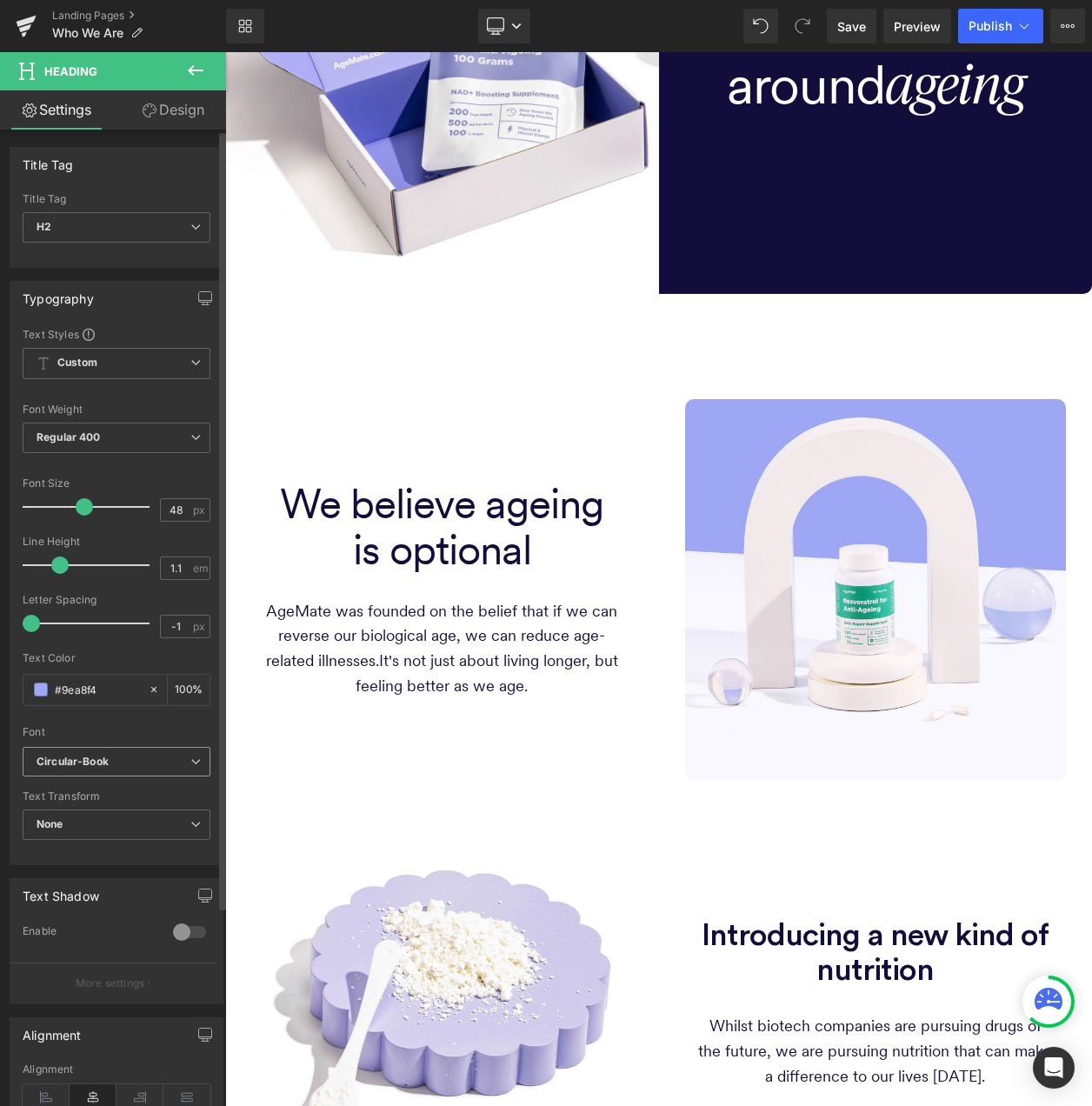
click at [175, 763] on b "Circular-Book" at bounding box center [113, 762] width 154 height 15
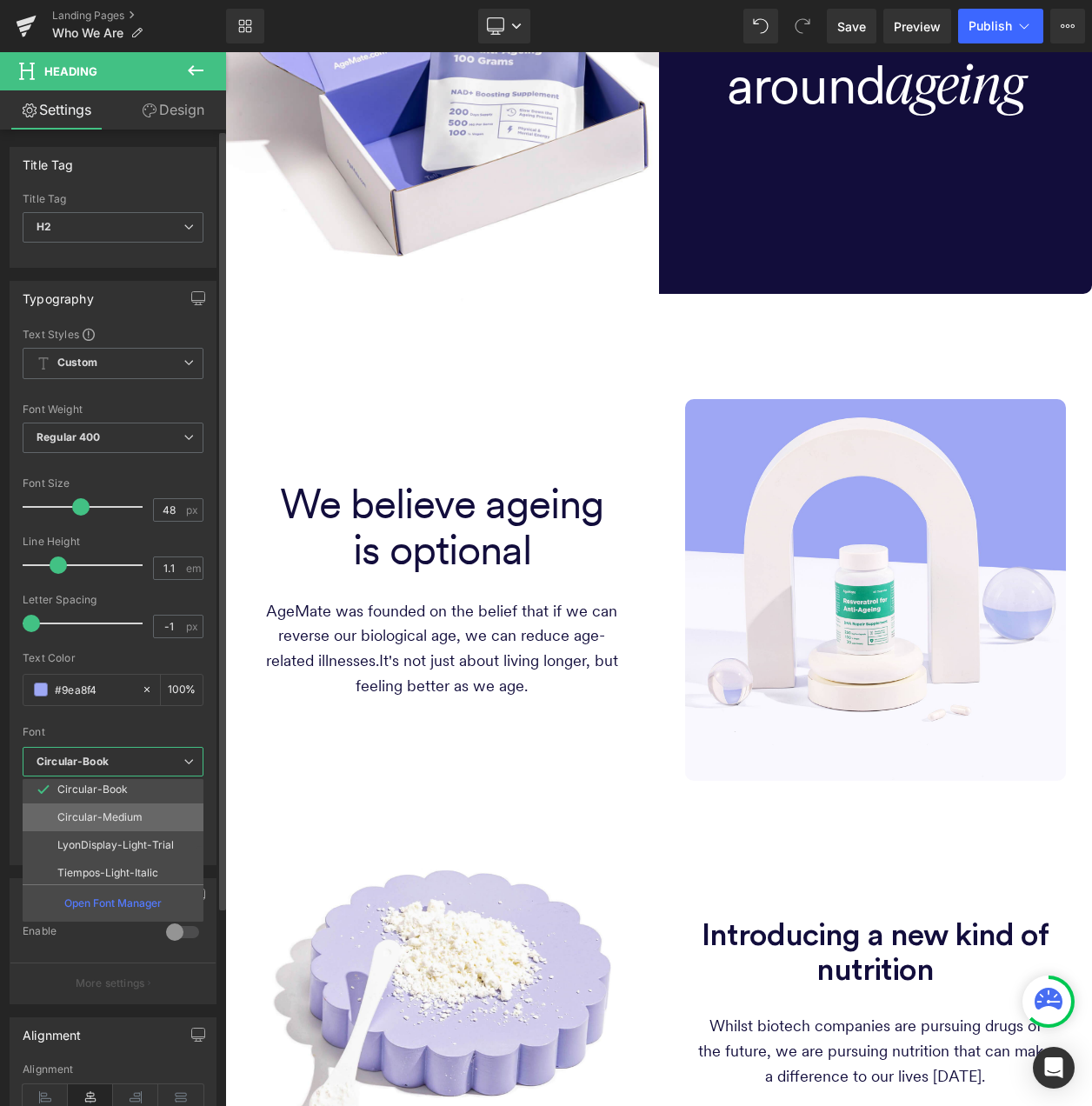
click at [165, 806] on li "Circular-Medium" at bounding box center [117, 818] width 188 height 28
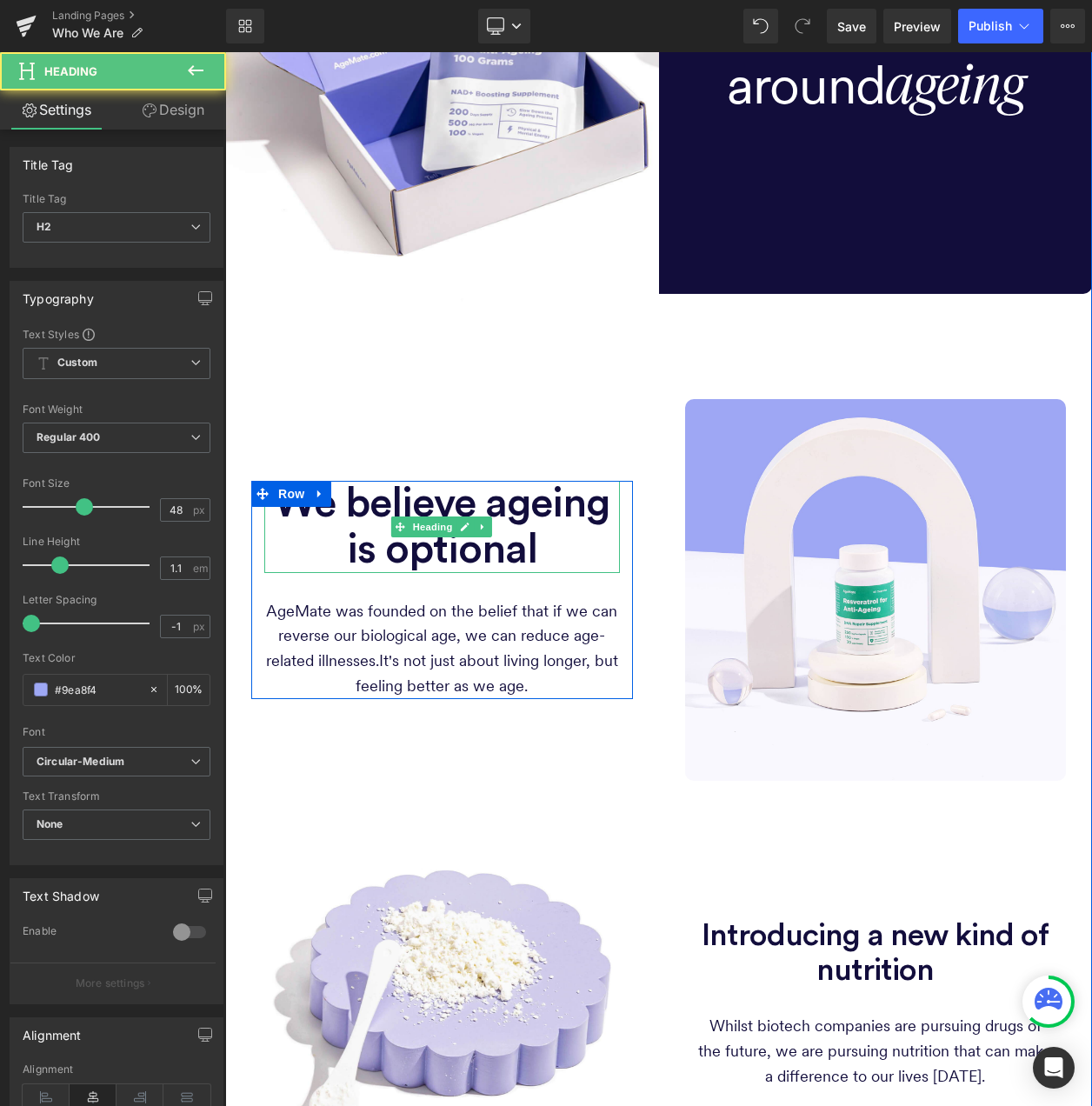
click at [448, 512] on span "We believe ageing is optional" at bounding box center [442, 526] width 335 height 88
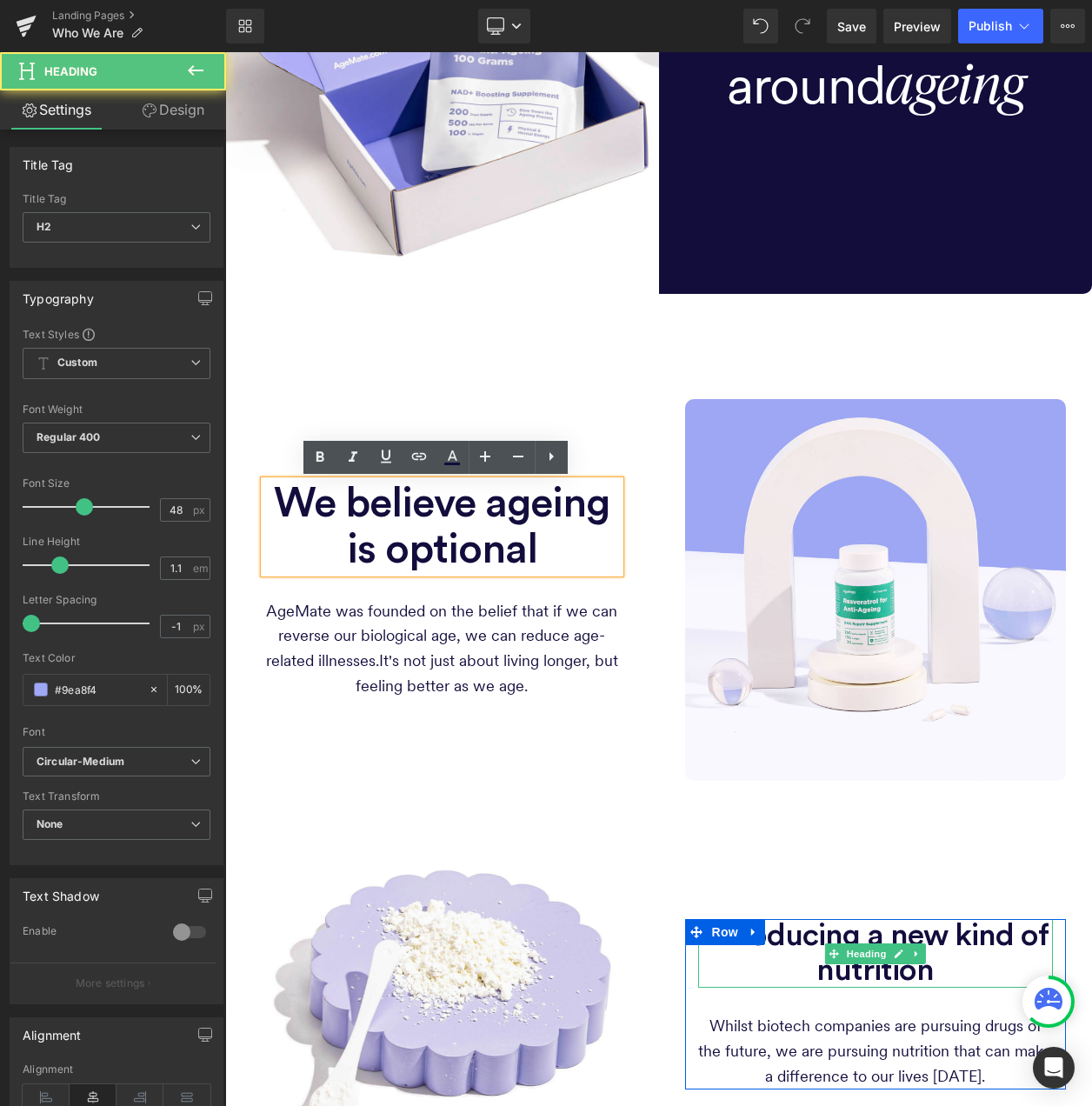
click at [936, 945] on span "Introducing a new kind of nutrition" at bounding box center [875, 953] width 347 height 66
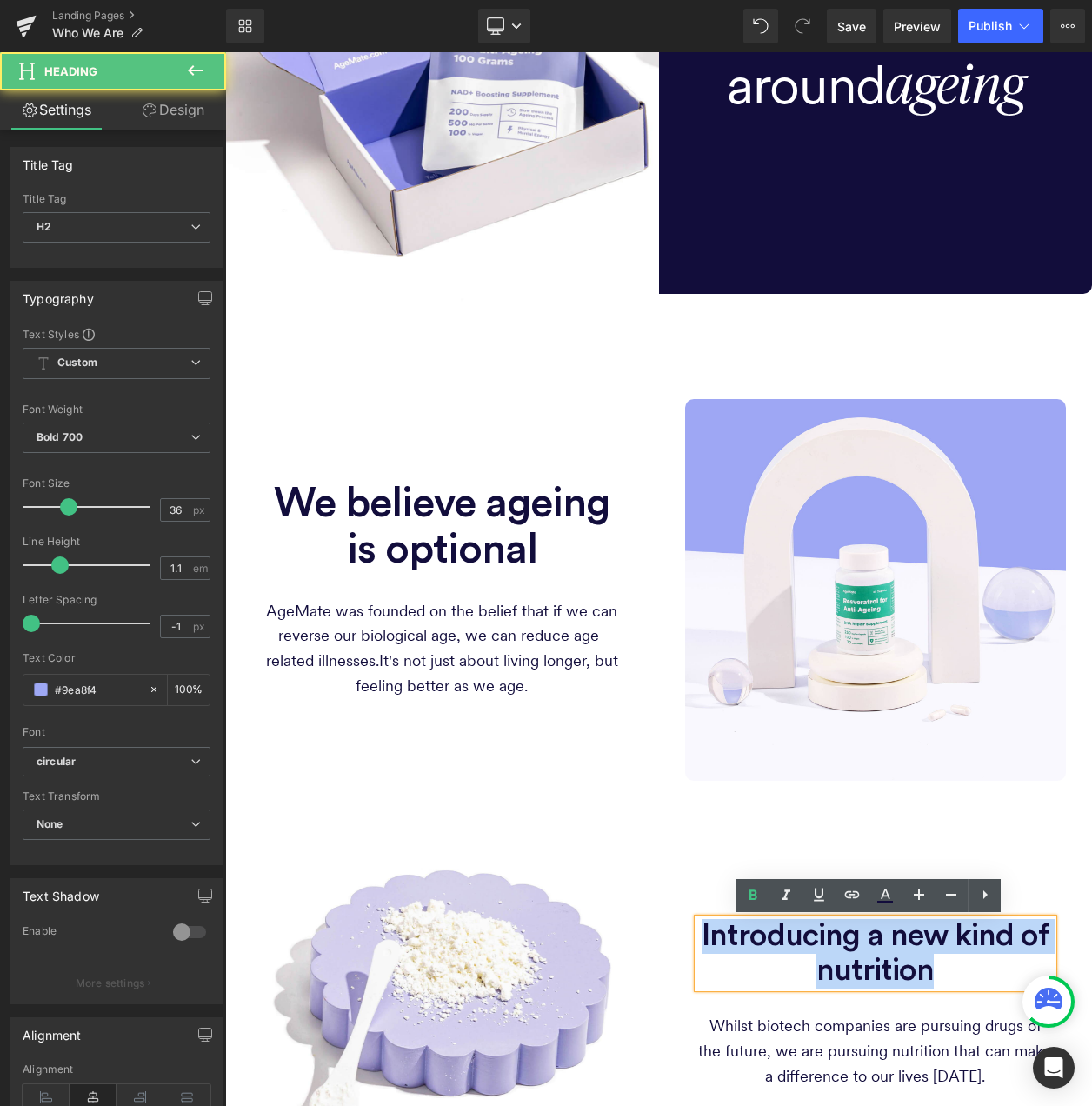
click at [936, 945] on span "Introducing a new kind of nutrition" at bounding box center [875, 953] width 347 height 66
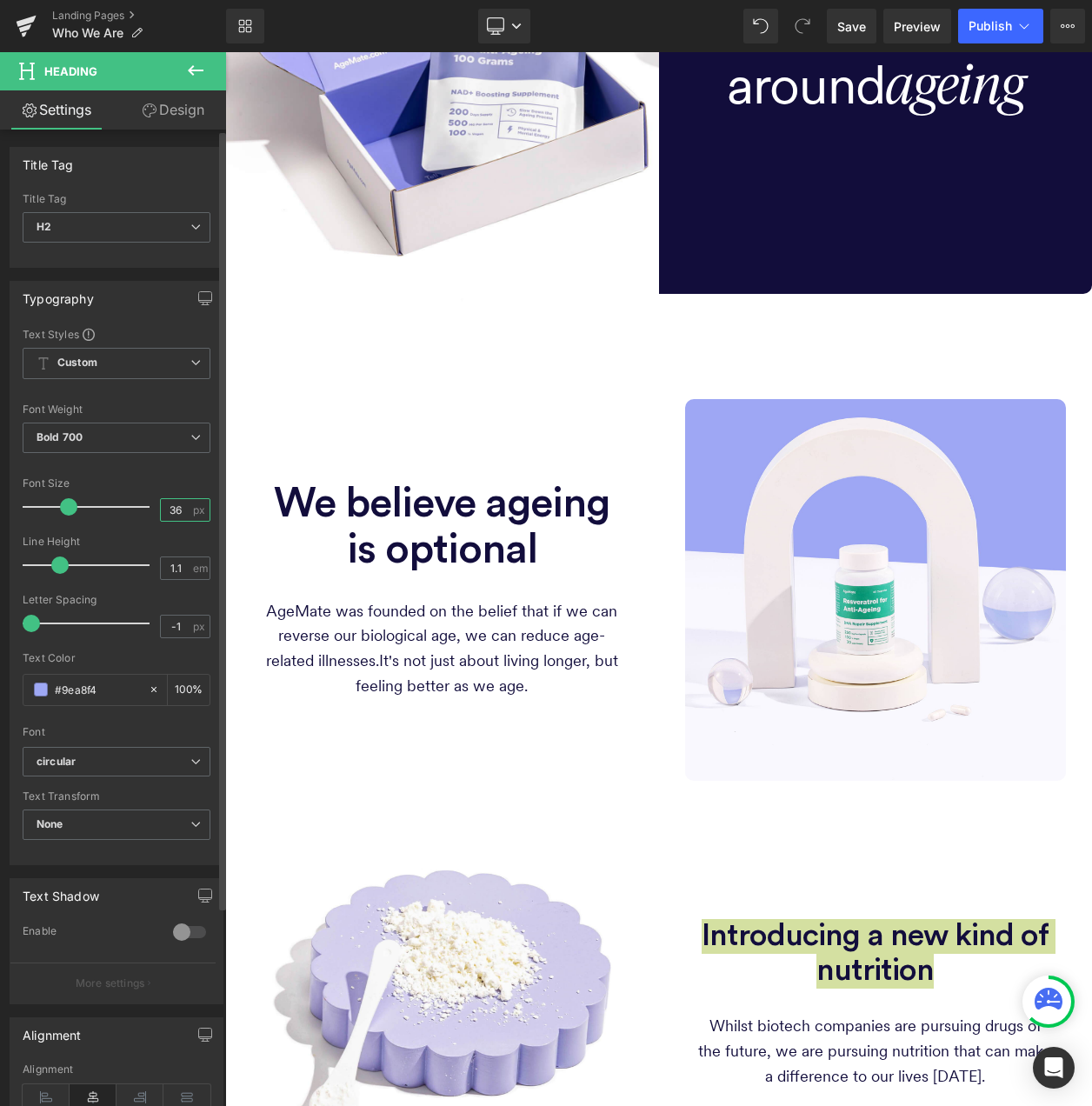
click at [172, 506] on input "36" at bounding box center [176, 510] width 30 height 22
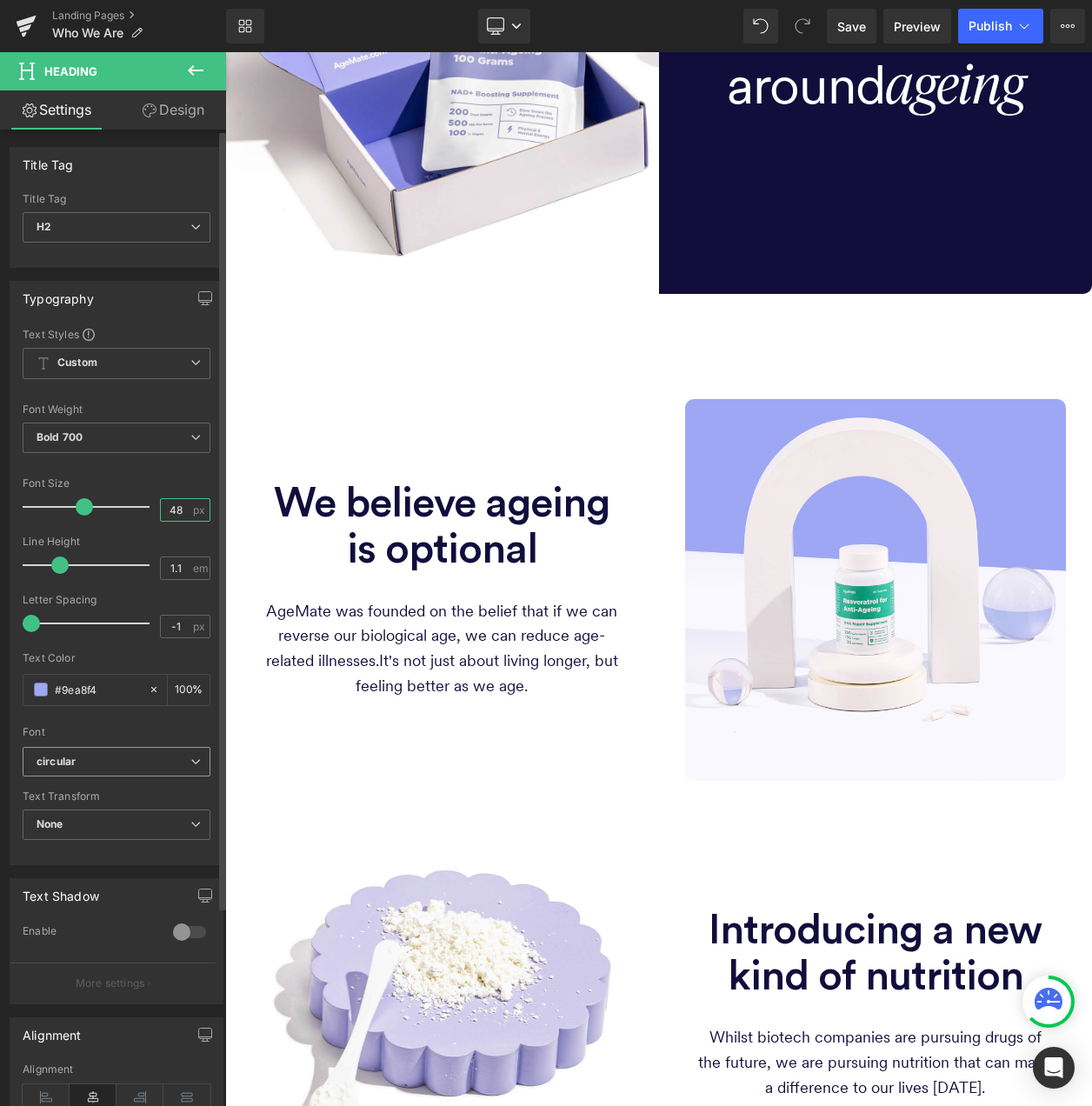
type input "48"
click at [150, 761] on b "circular" at bounding box center [113, 762] width 154 height 15
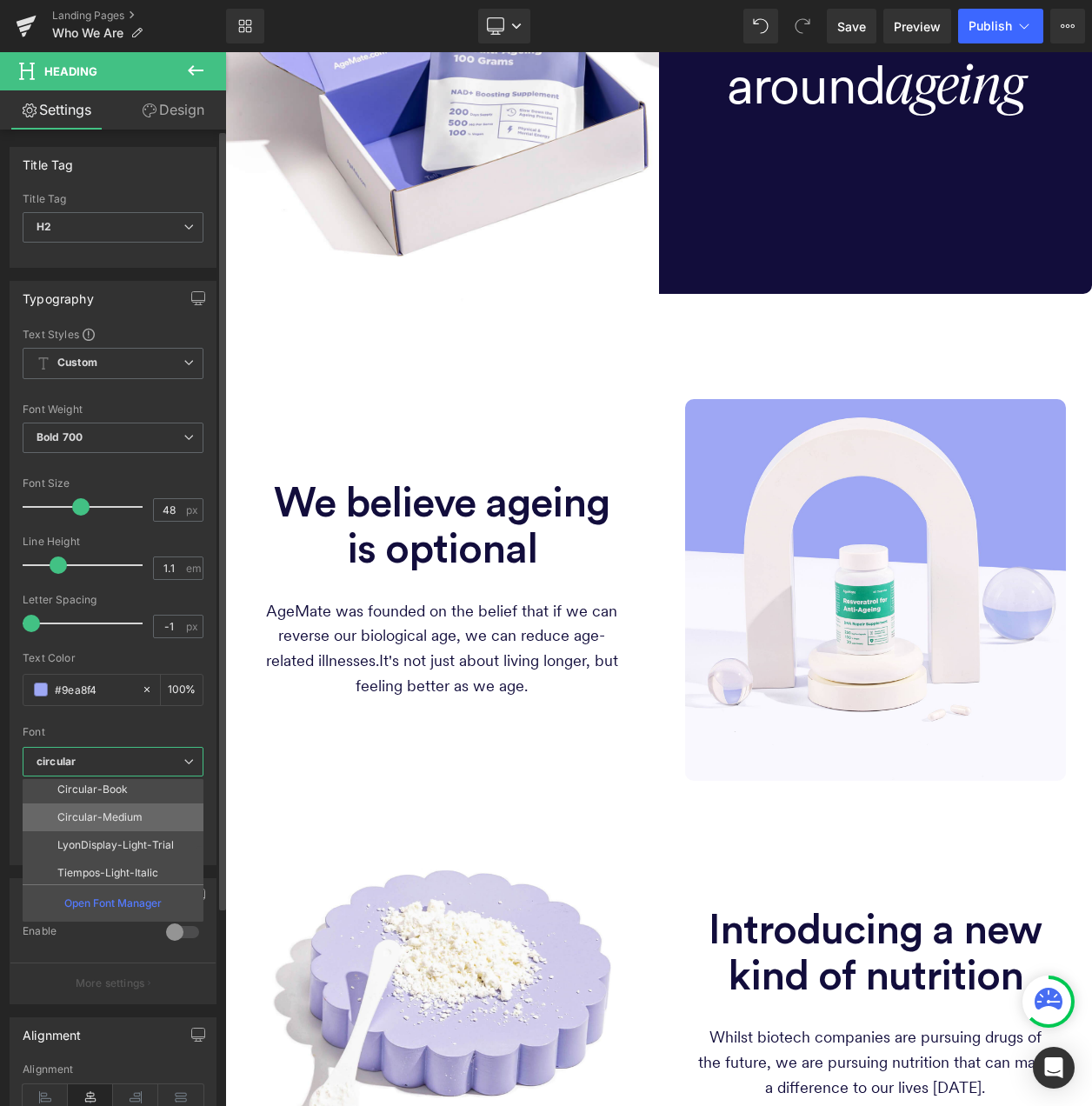
click at [149, 817] on li "Circular-Medium" at bounding box center [117, 818] width 188 height 28
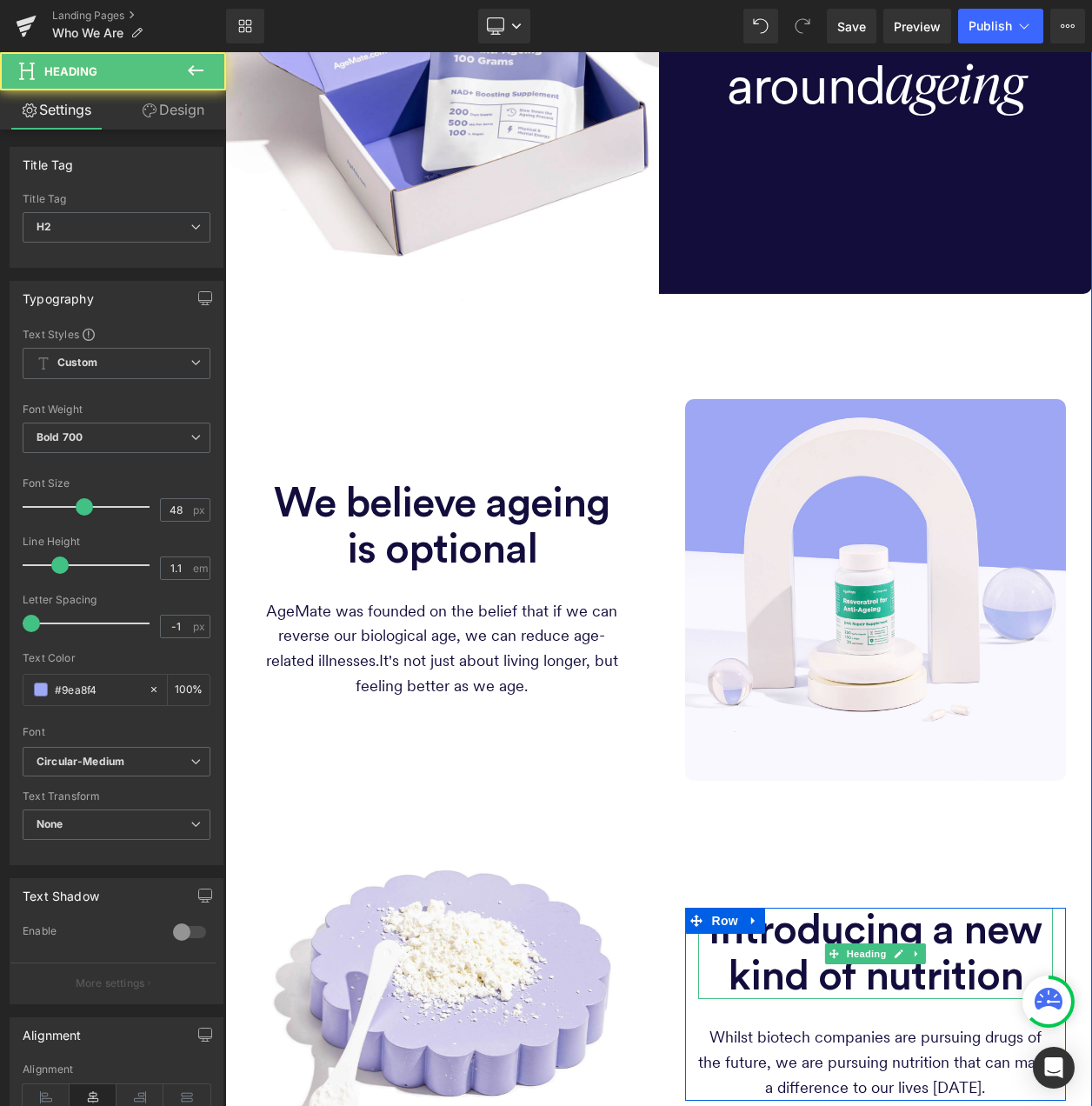
click at [1009, 981] on span "Introducing a new kind of nutrition" at bounding box center [875, 953] width 334 height 88
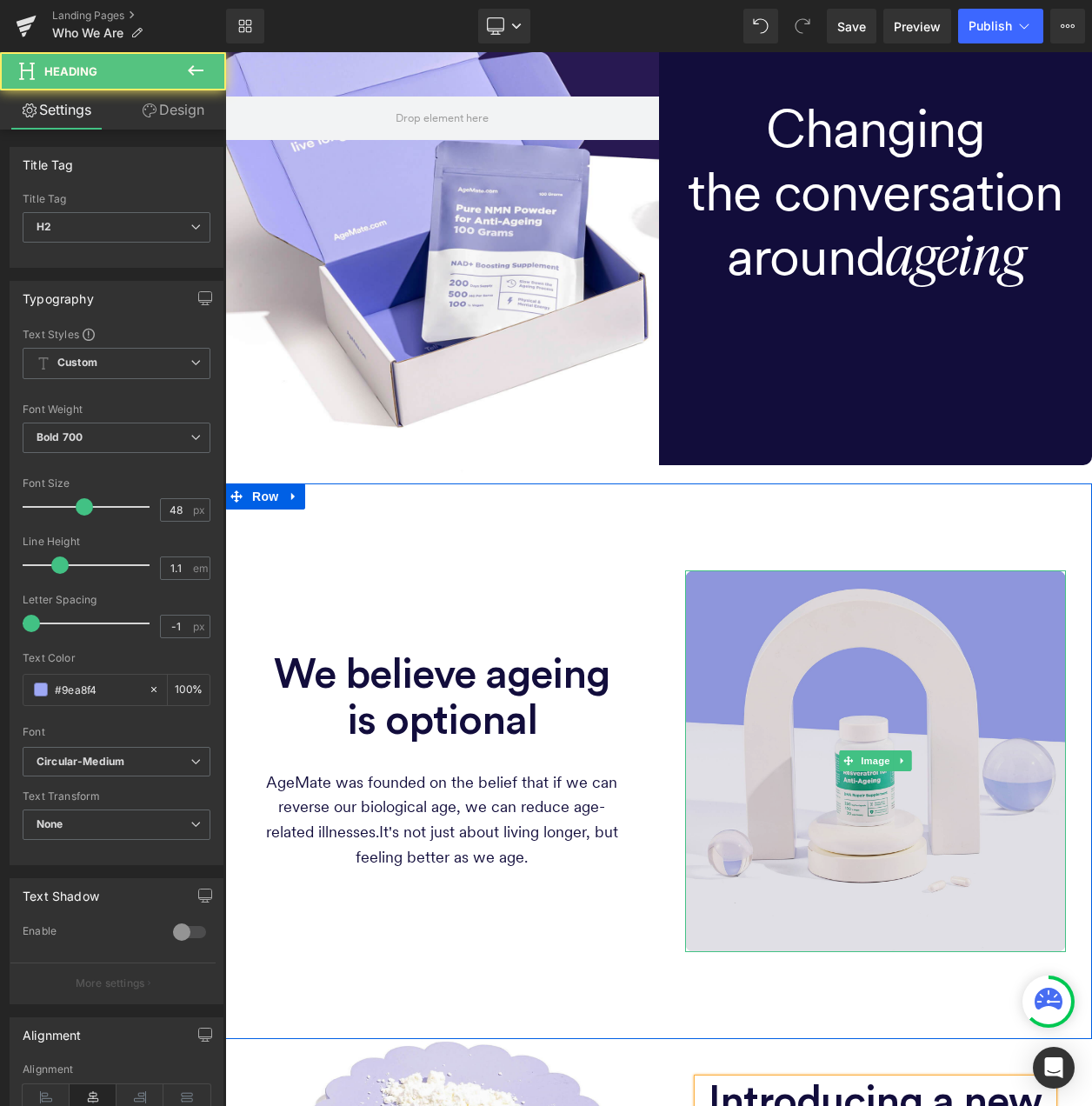
scroll to position [0, 0]
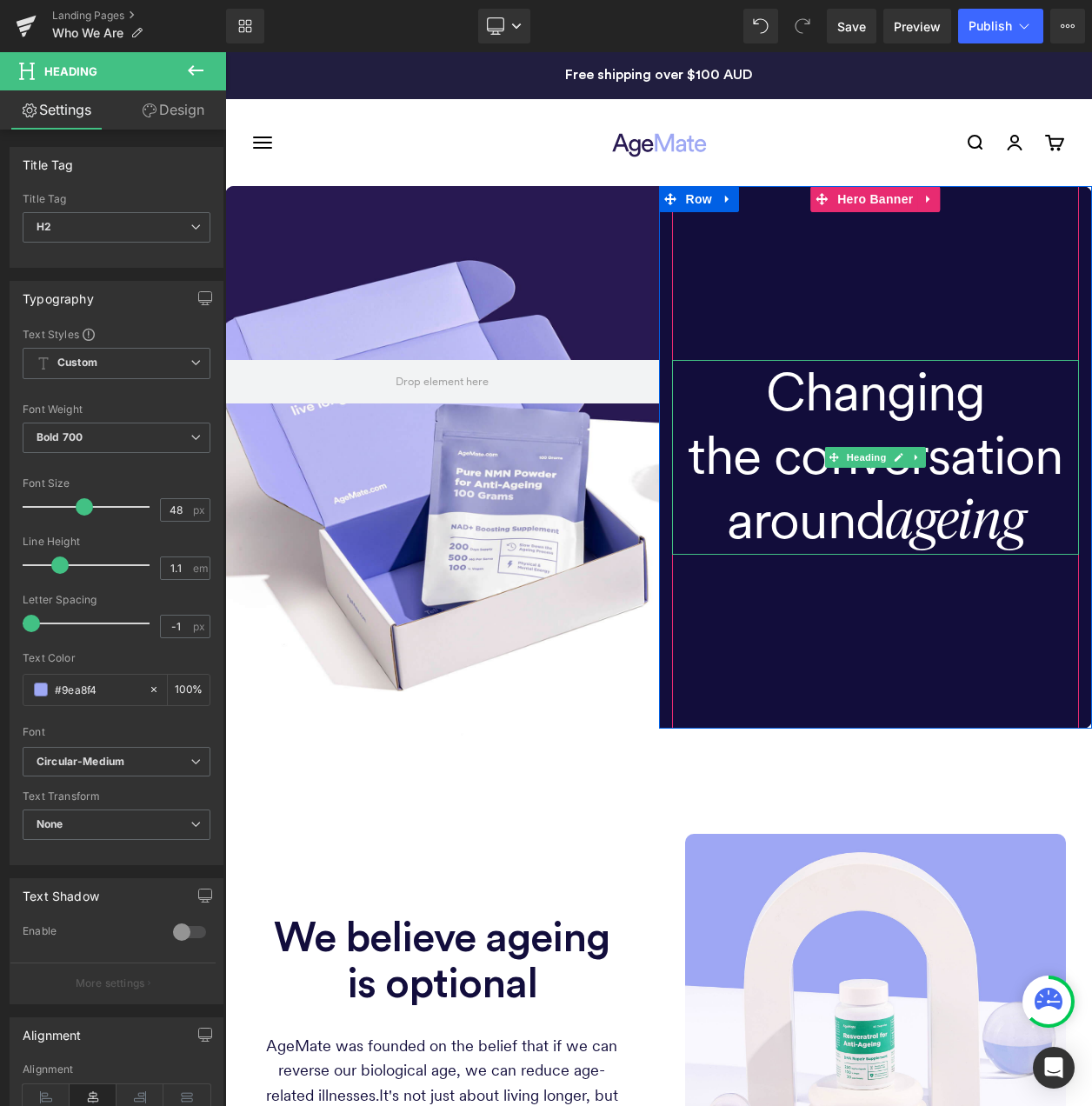
click at [900, 443] on h1 "the conversation" at bounding box center [876, 455] width 408 height 63
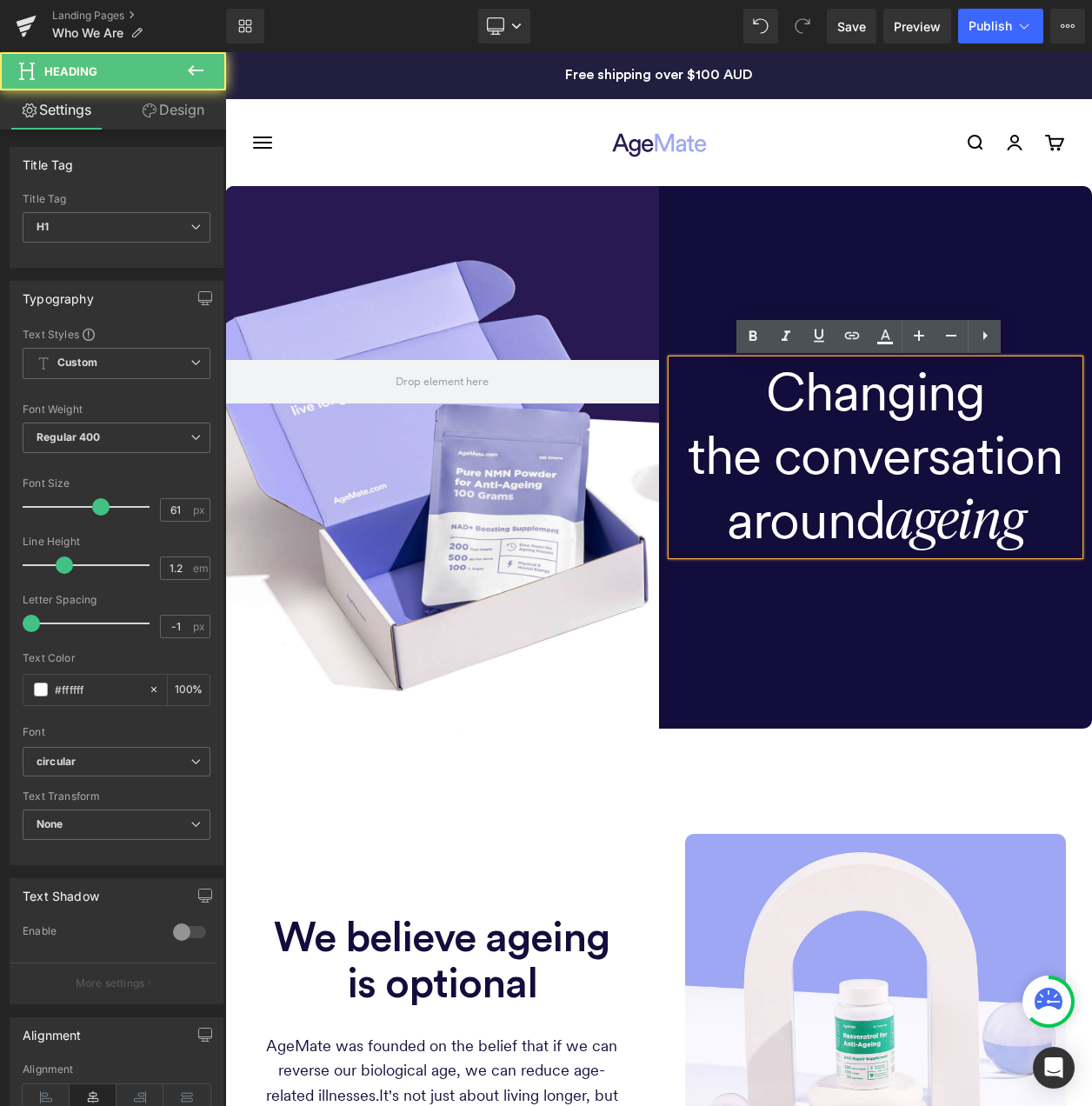
click at [916, 517] on span "ageing" at bounding box center [955, 523] width 139 height 53
click at [958, 517] on span "ageing" at bounding box center [955, 523] width 139 height 53
click at [926, 525] on span "ageing" at bounding box center [955, 523] width 139 height 53
click at [820, 388] on h1 "Changing" at bounding box center [876, 391] width 408 height 63
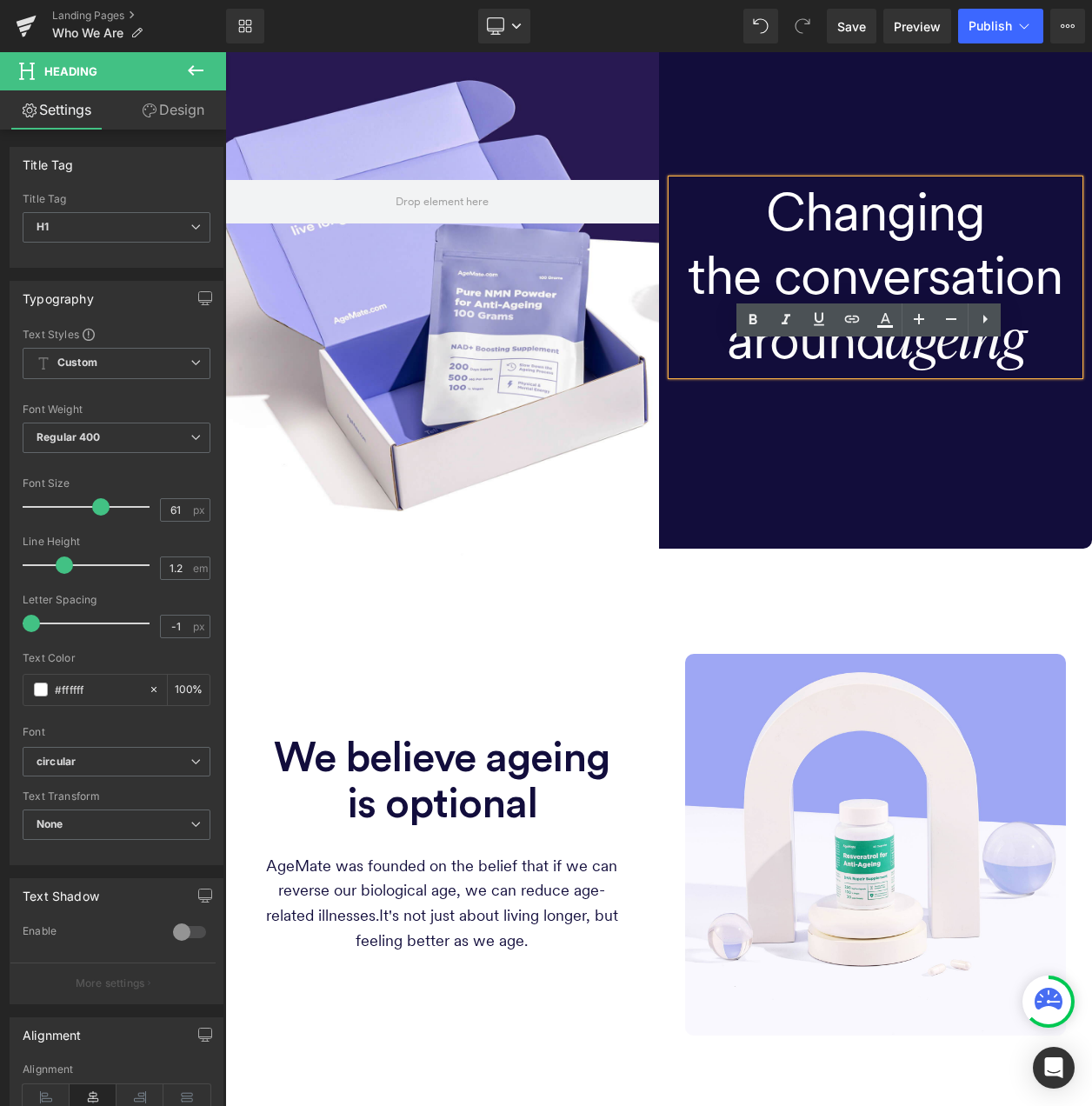
scroll to position [348, 0]
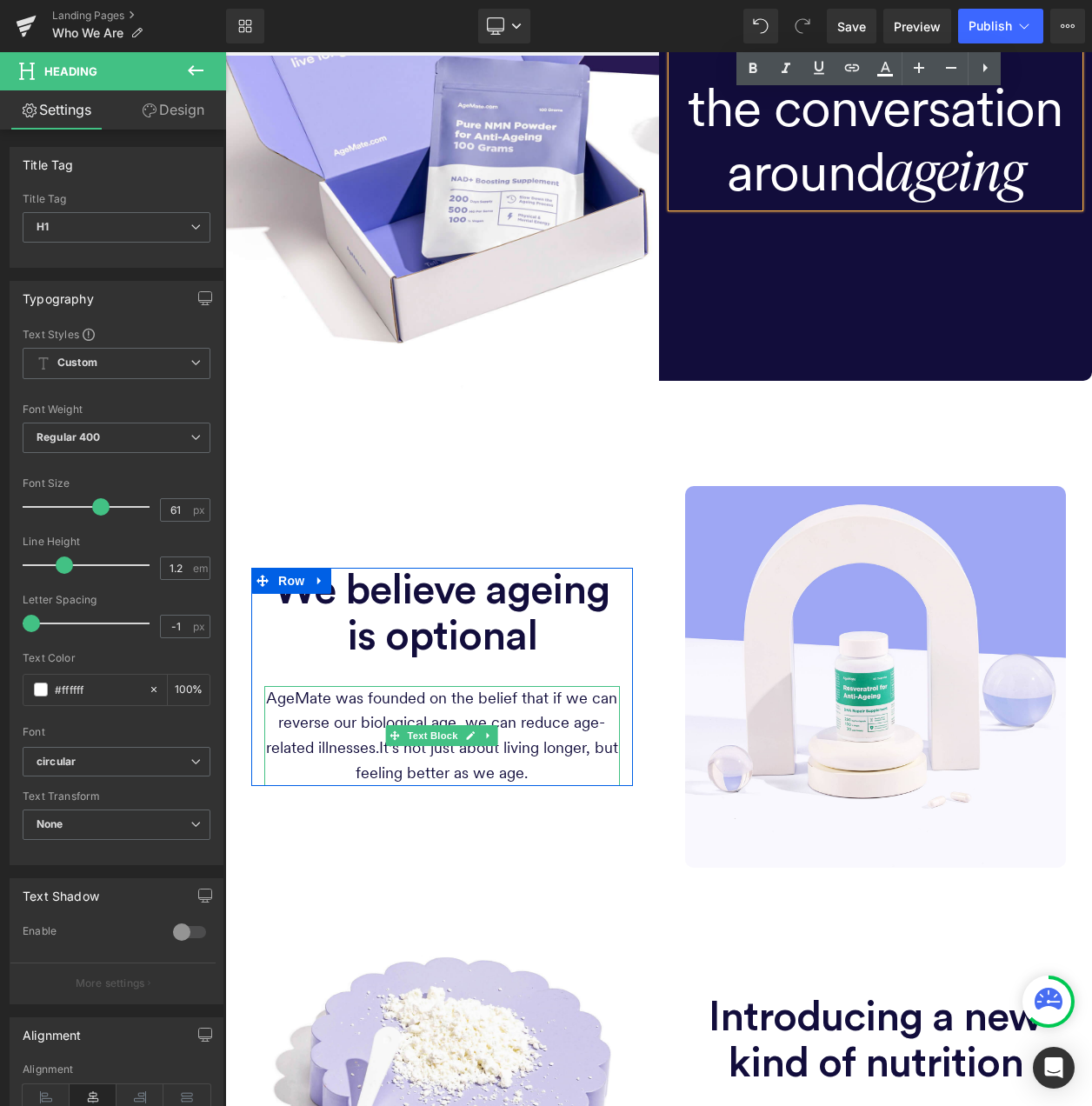
click at [440, 707] on p "AgeMate was founded on the belief that if we can reverse our biological age, we…" at bounding box center [443, 736] width 356 height 100
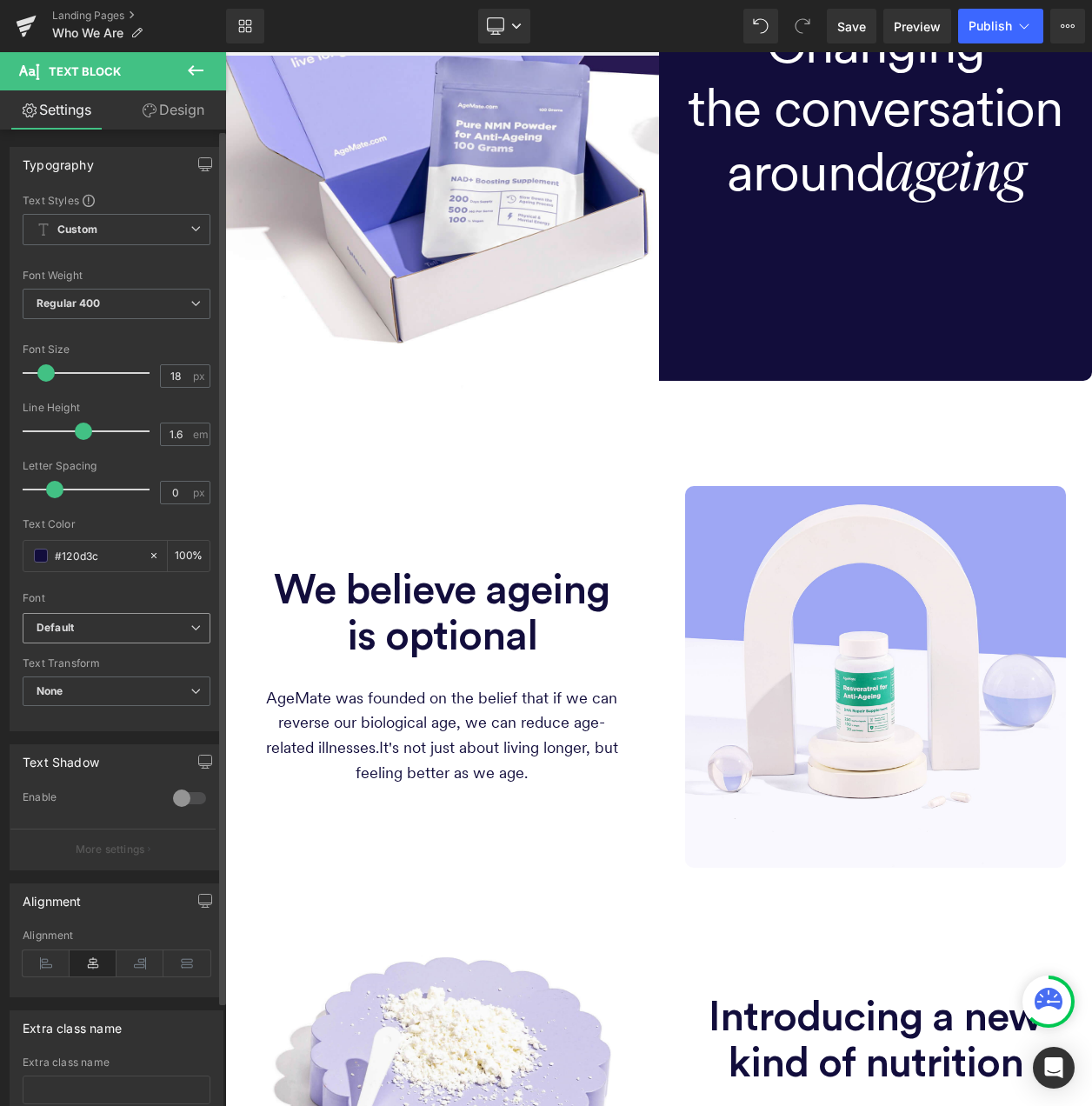
click at [164, 622] on b "Default" at bounding box center [113, 628] width 154 height 15
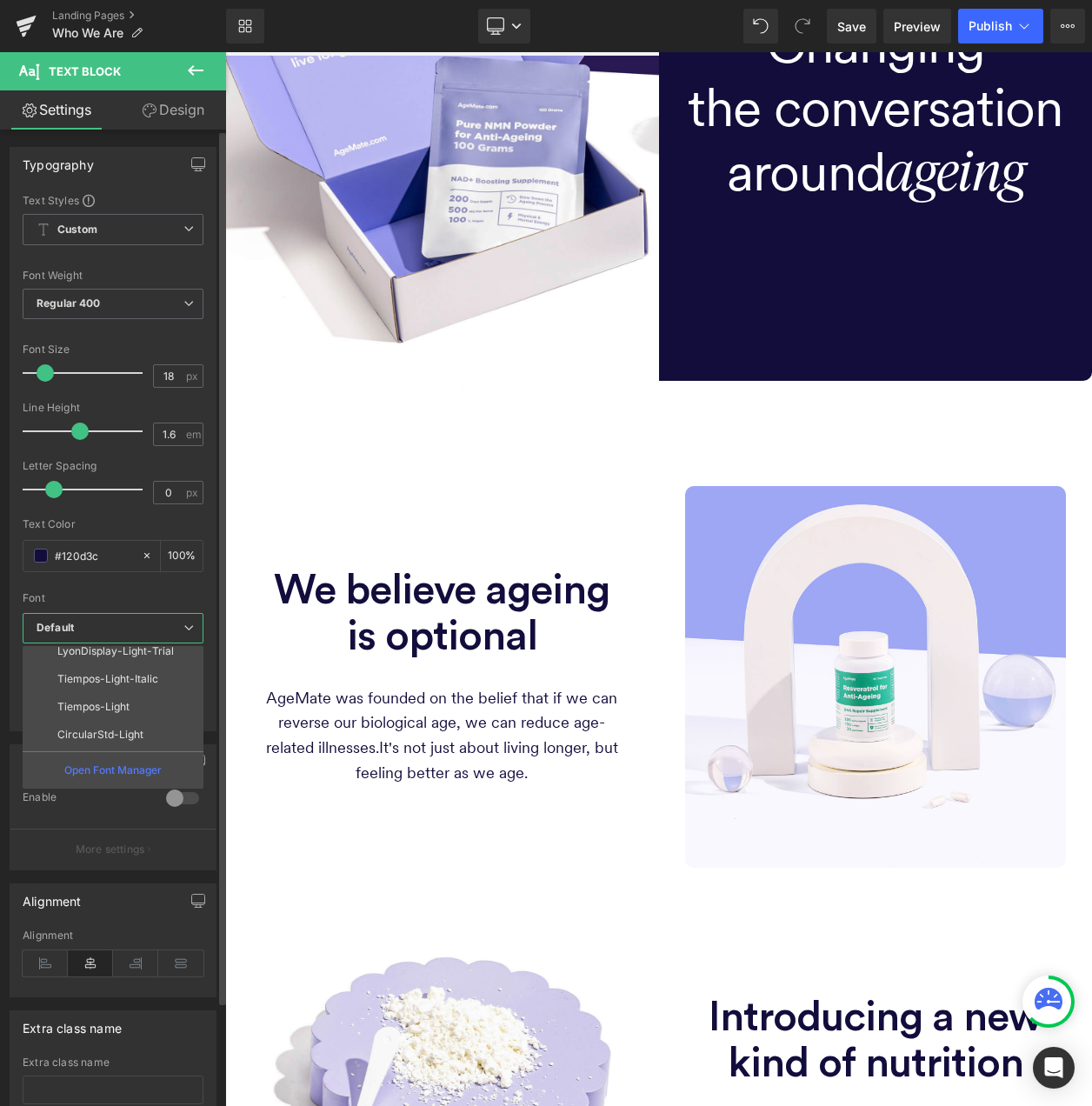
scroll to position [257, 0]
click at [128, 724] on li "circular" at bounding box center [117, 737] width 188 height 28
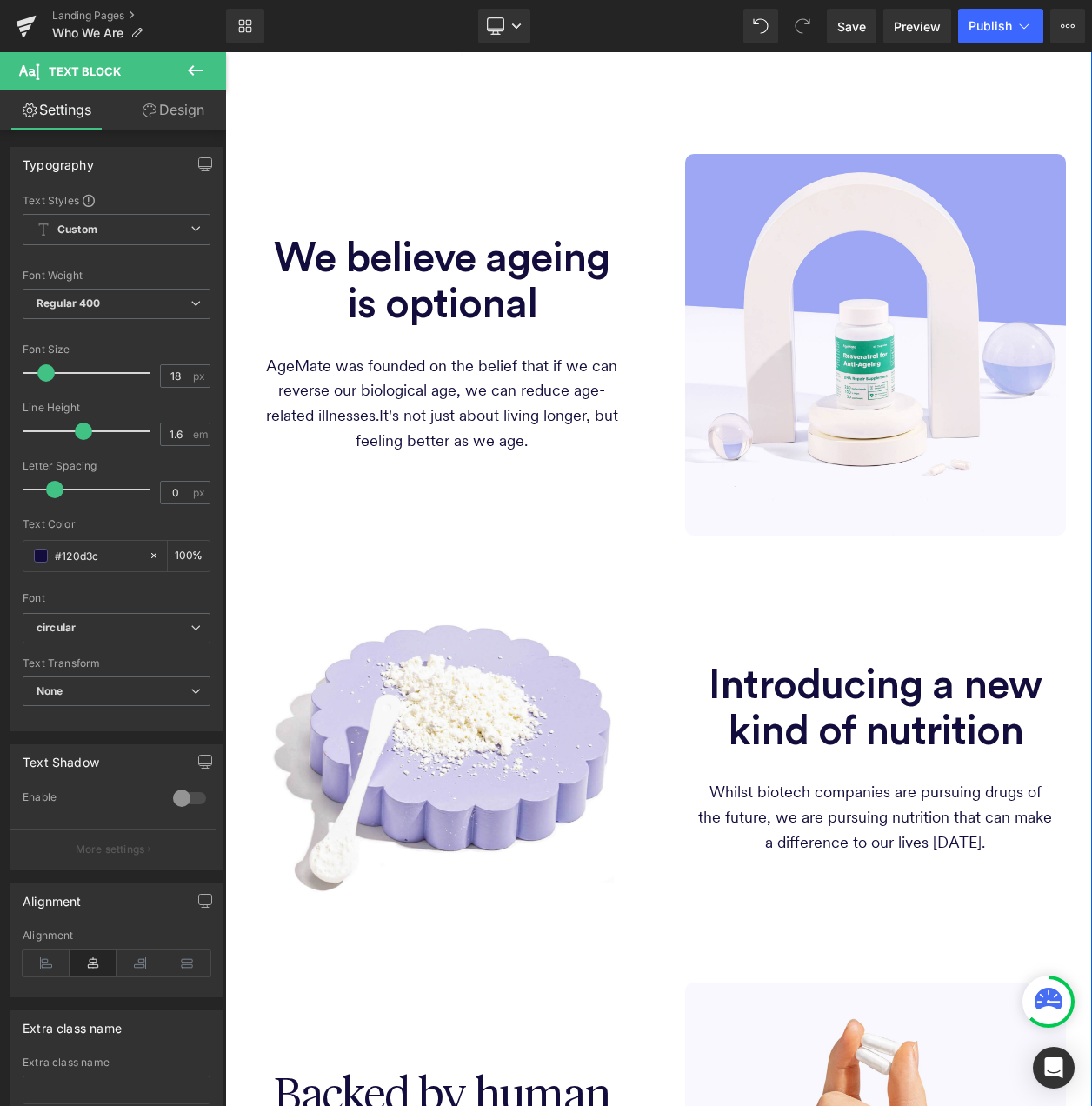
scroll to position [696, 0]
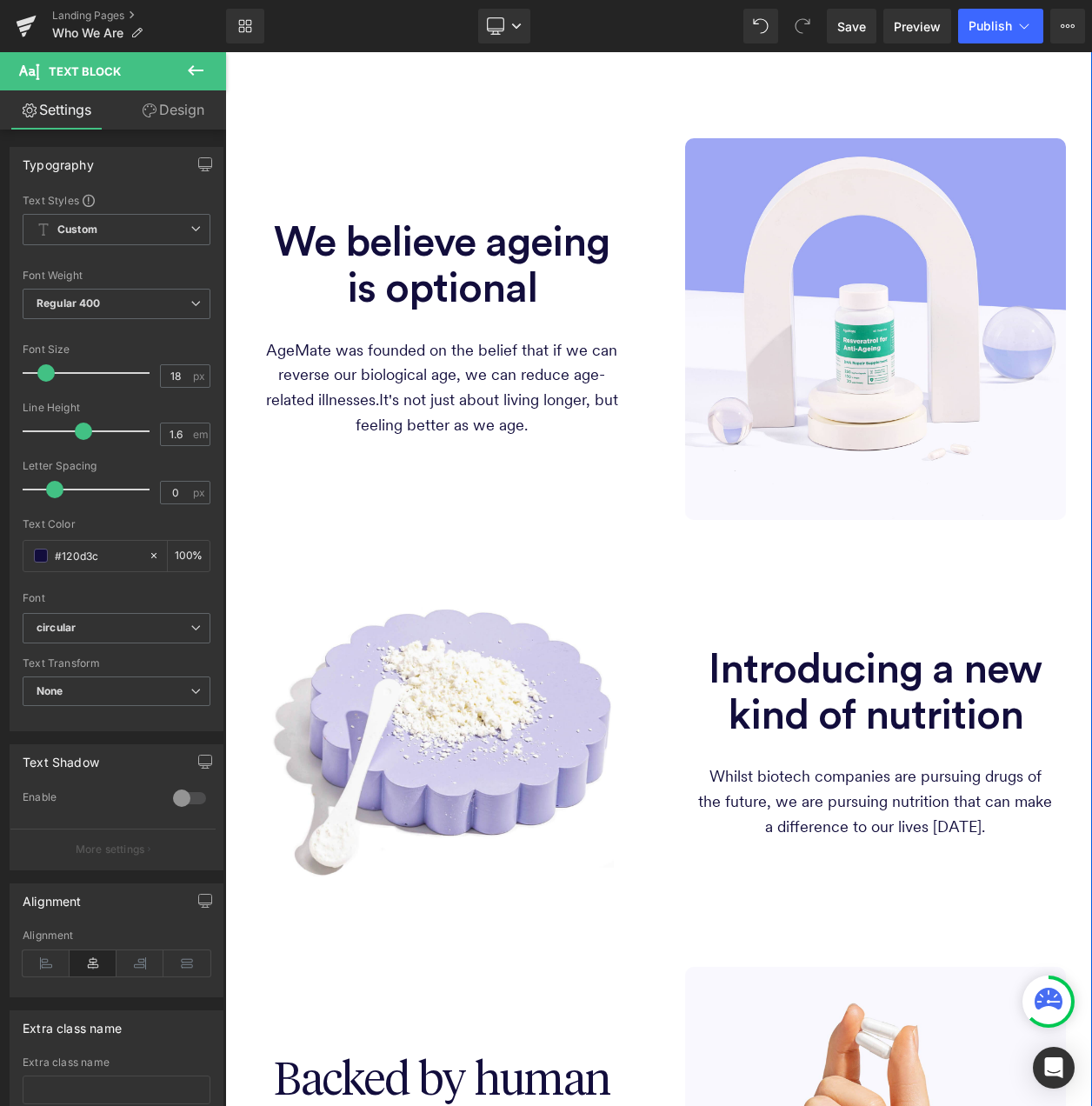
click at [911, 776] on p "Whilst biotech companies are pursuing drugs of the future, we are pursuing nutr…" at bounding box center [876, 801] width 356 height 74
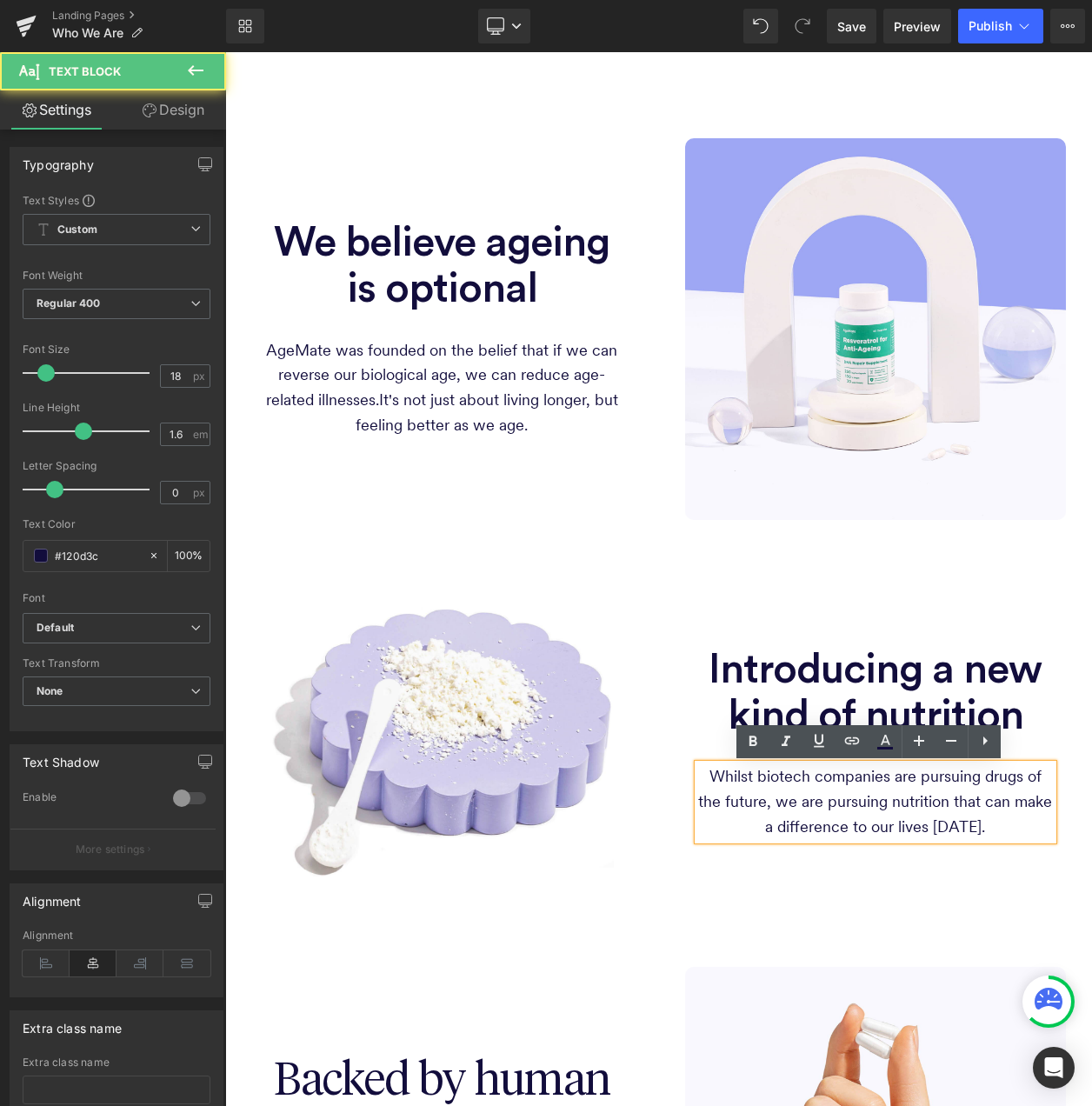
click at [945, 787] on p "Whilst biotech companies are pursuing drugs of the future, we are pursuing nutr…" at bounding box center [876, 801] width 356 height 74
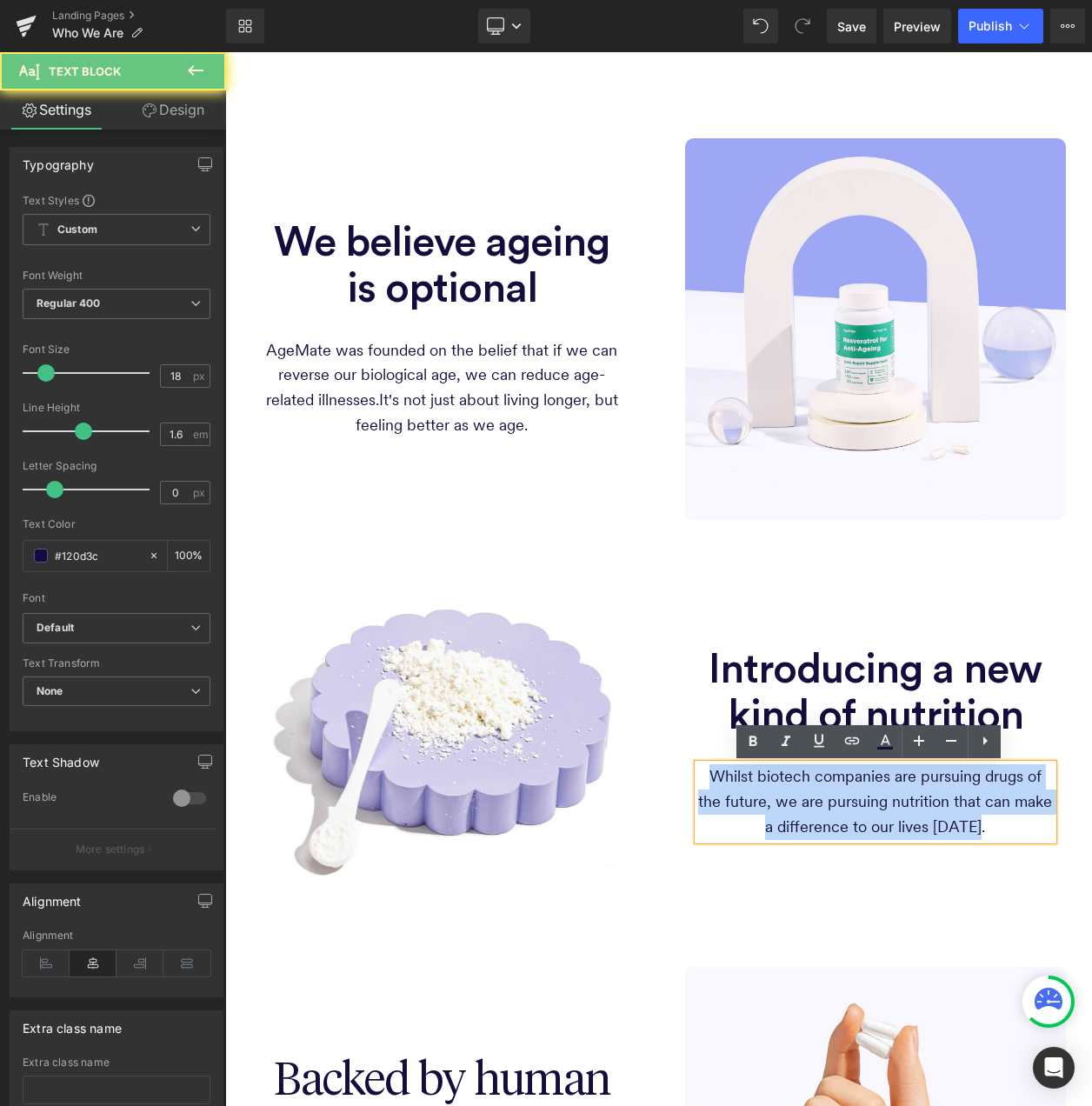
click at [945, 787] on p "Whilst biotech companies are pursuing drugs of the future, we are pursuing nutr…" at bounding box center [876, 801] width 356 height 74
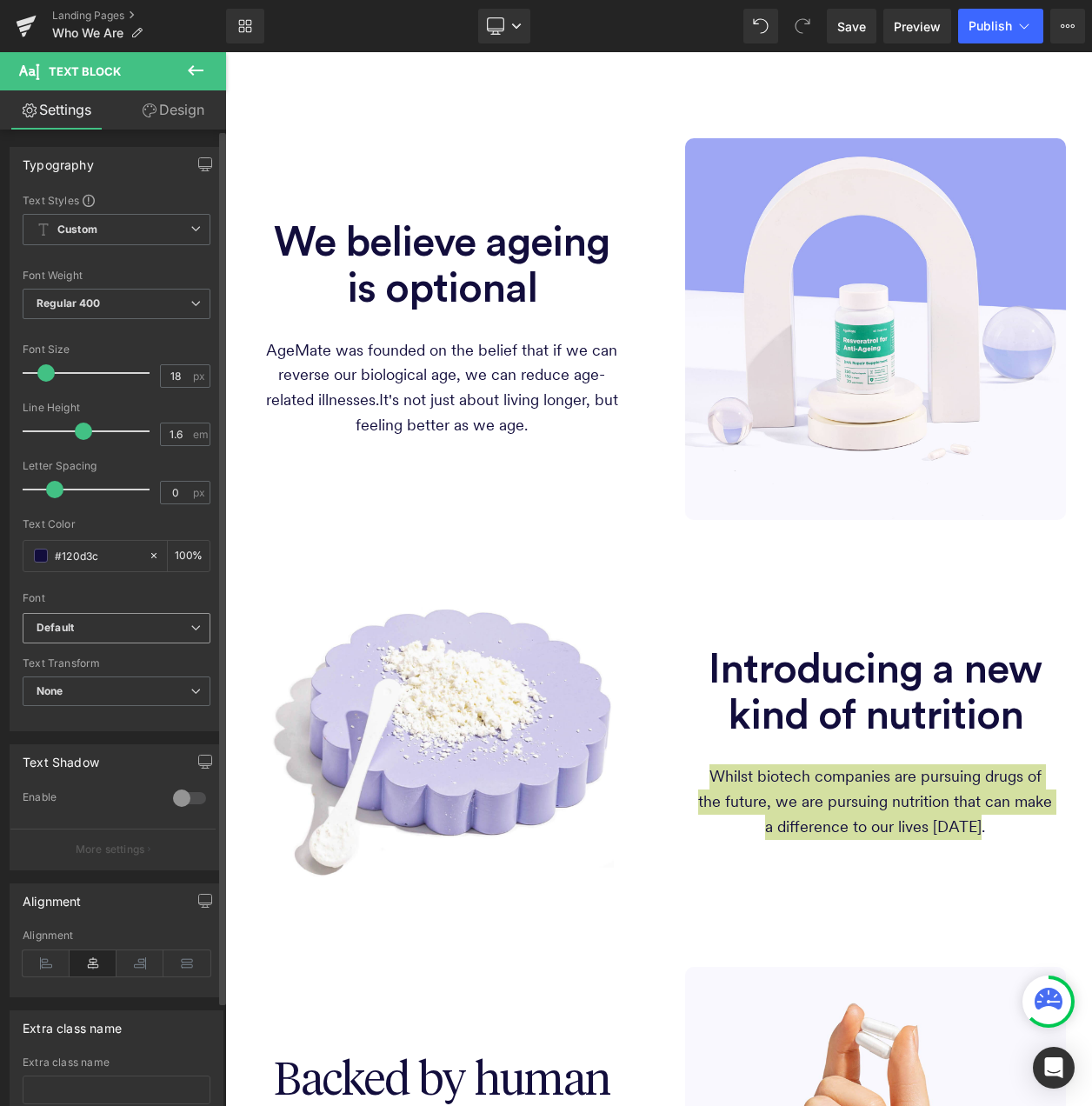
click at [130, 640] on span "Default" at bounding box center [116, 628] width 187 height 30
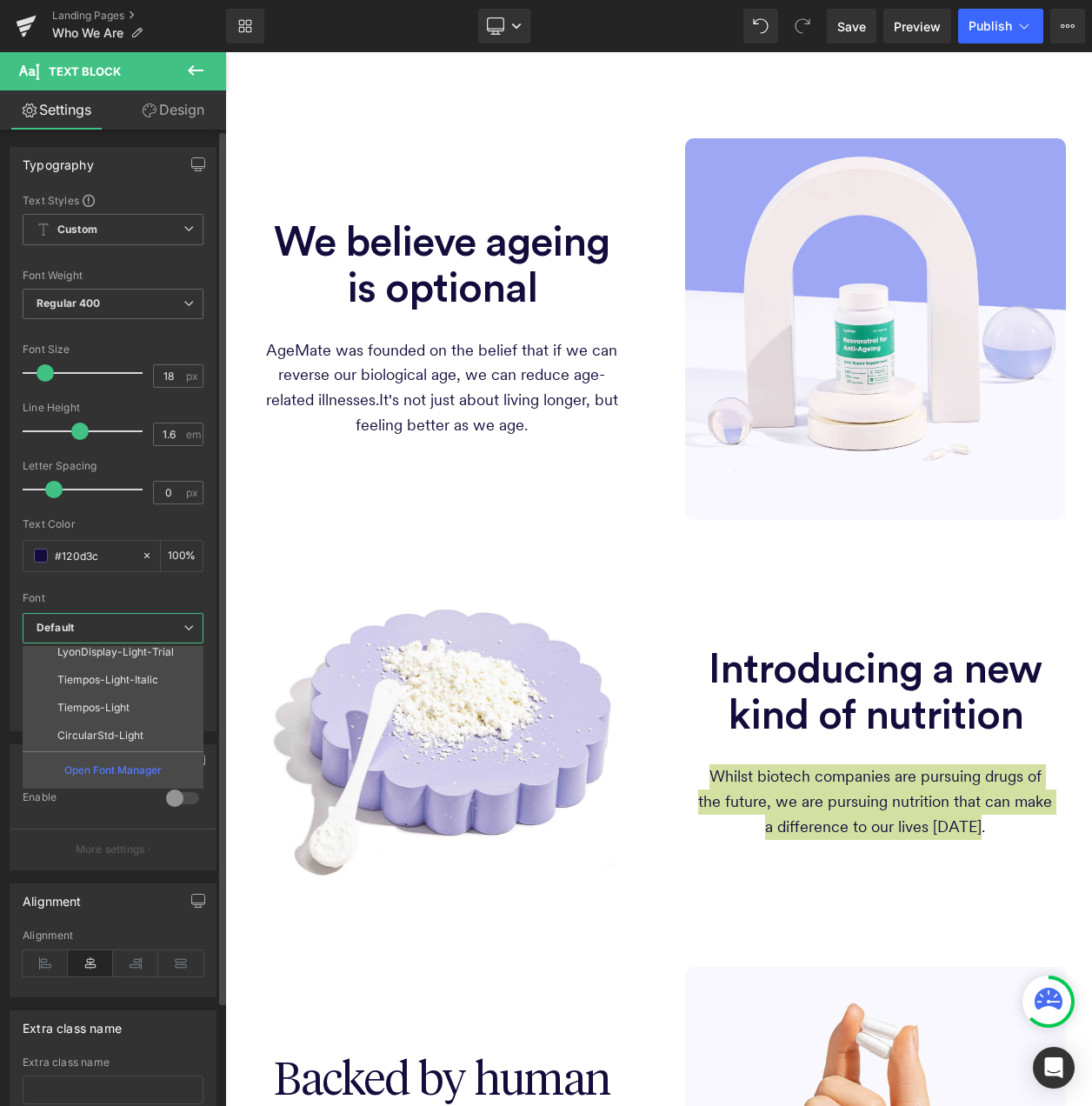
scroll to position [257, 0]
click at [107, 726] on li "circular" at bounding box center [117, 737] width 188 height 28
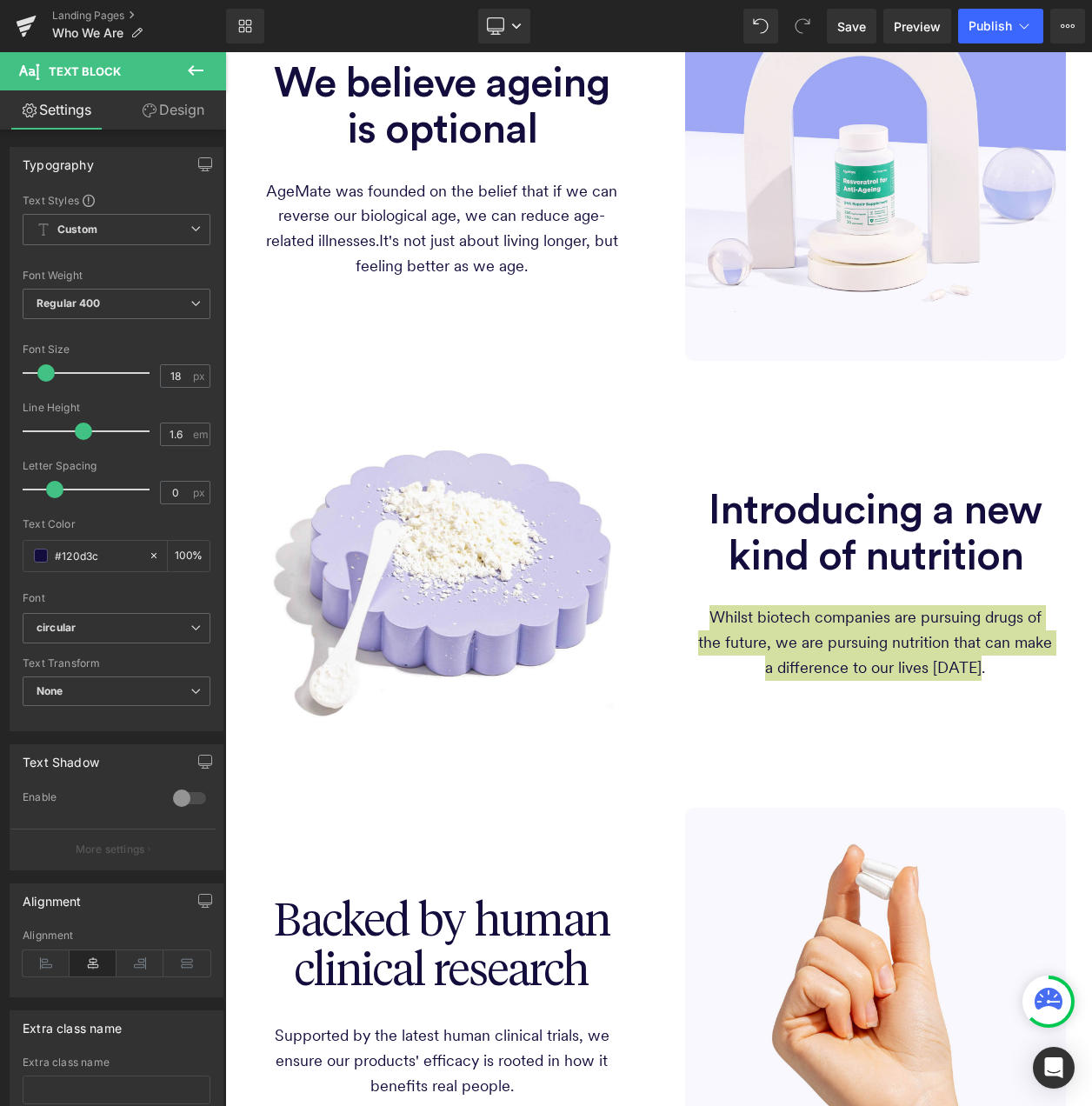
scroll to position [1044, 0]
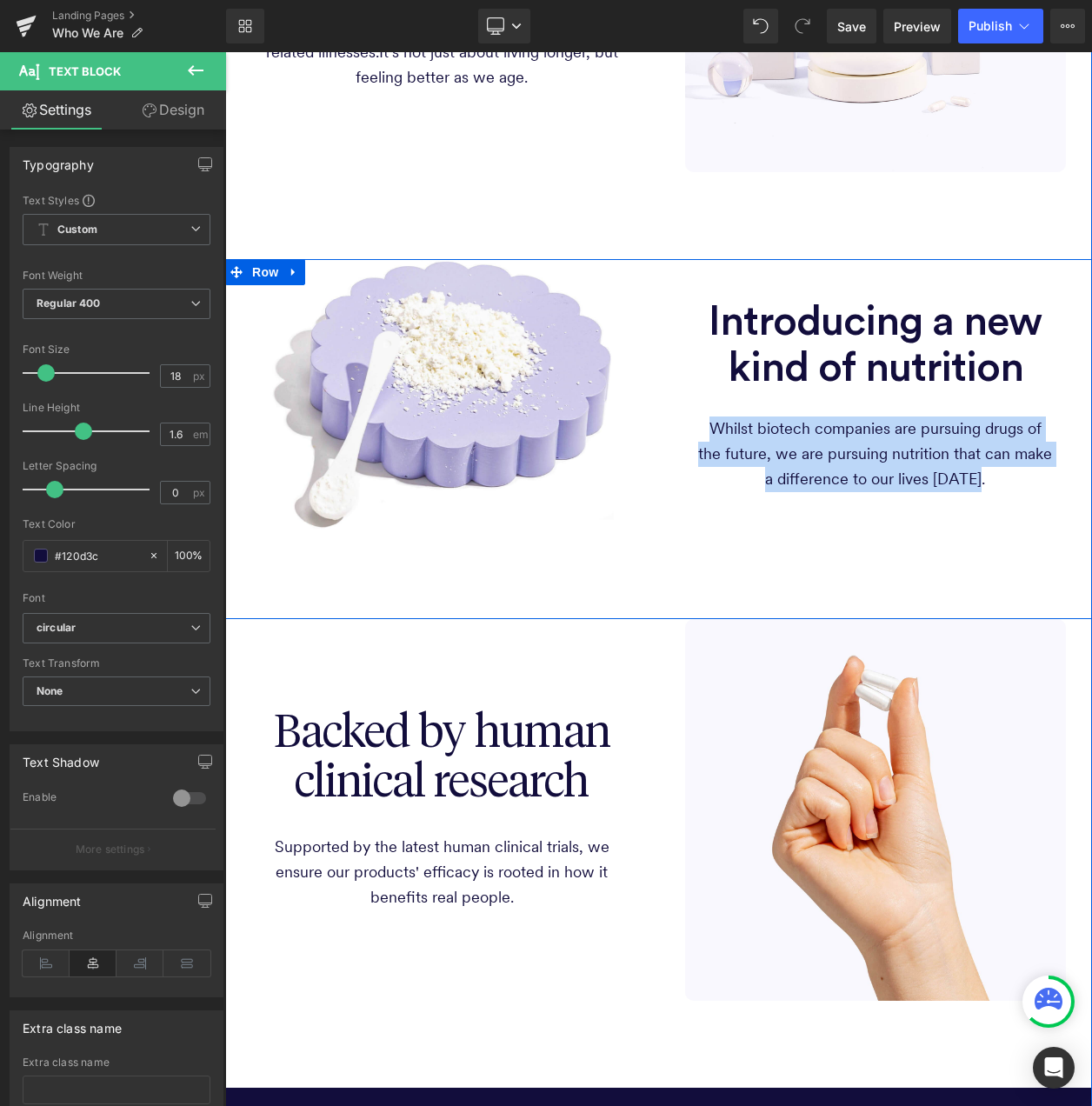
click at [866, 320] on span "Introducing a new kind of nutrition" at bounding box center [875, 344] width 334 height 88
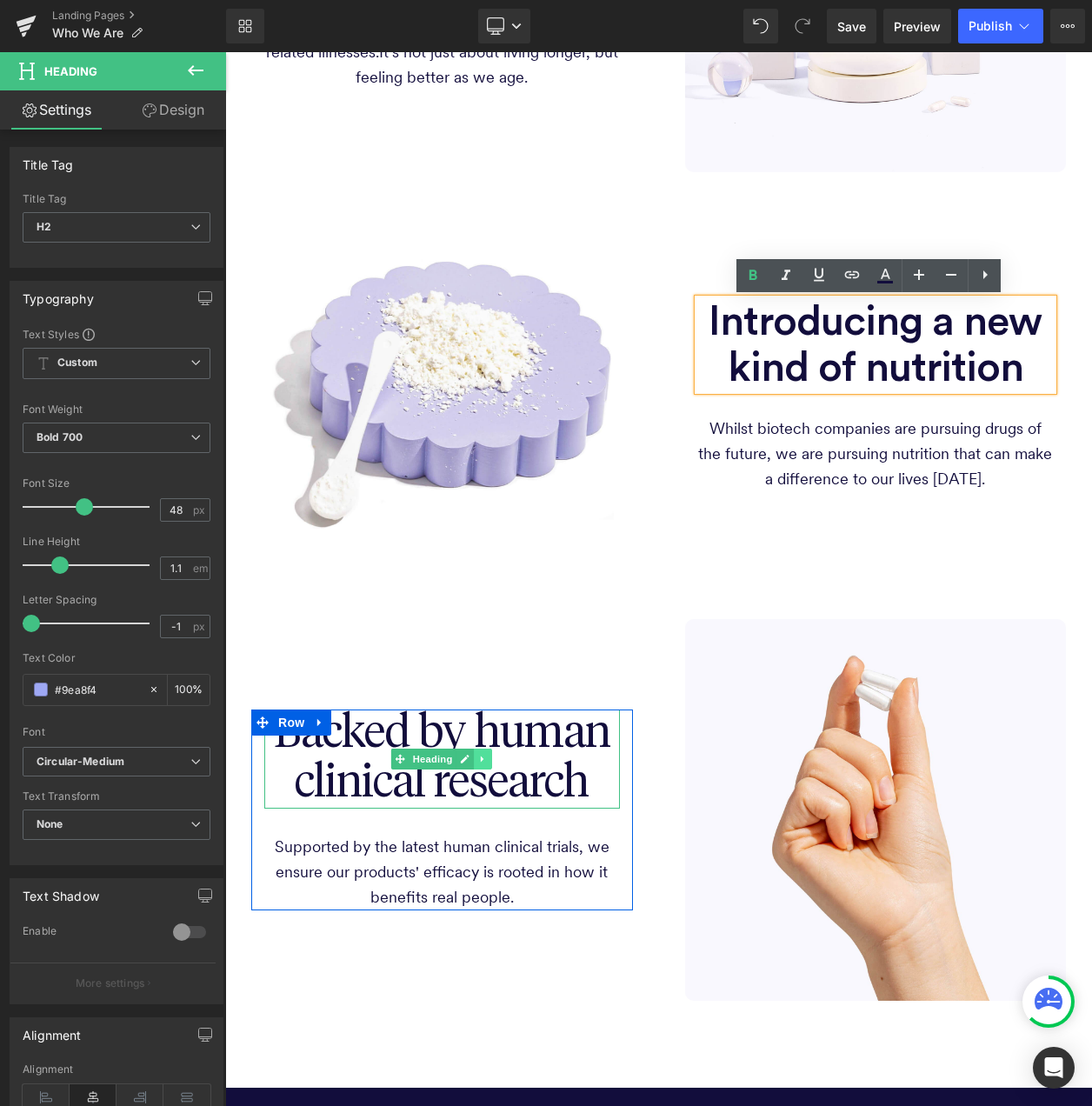
click at [475, 759] on link at bounding box center [483, 759] width 18 height 21
click at [471, 759] on icon at bounding box center [475, 759] width 9 height 9
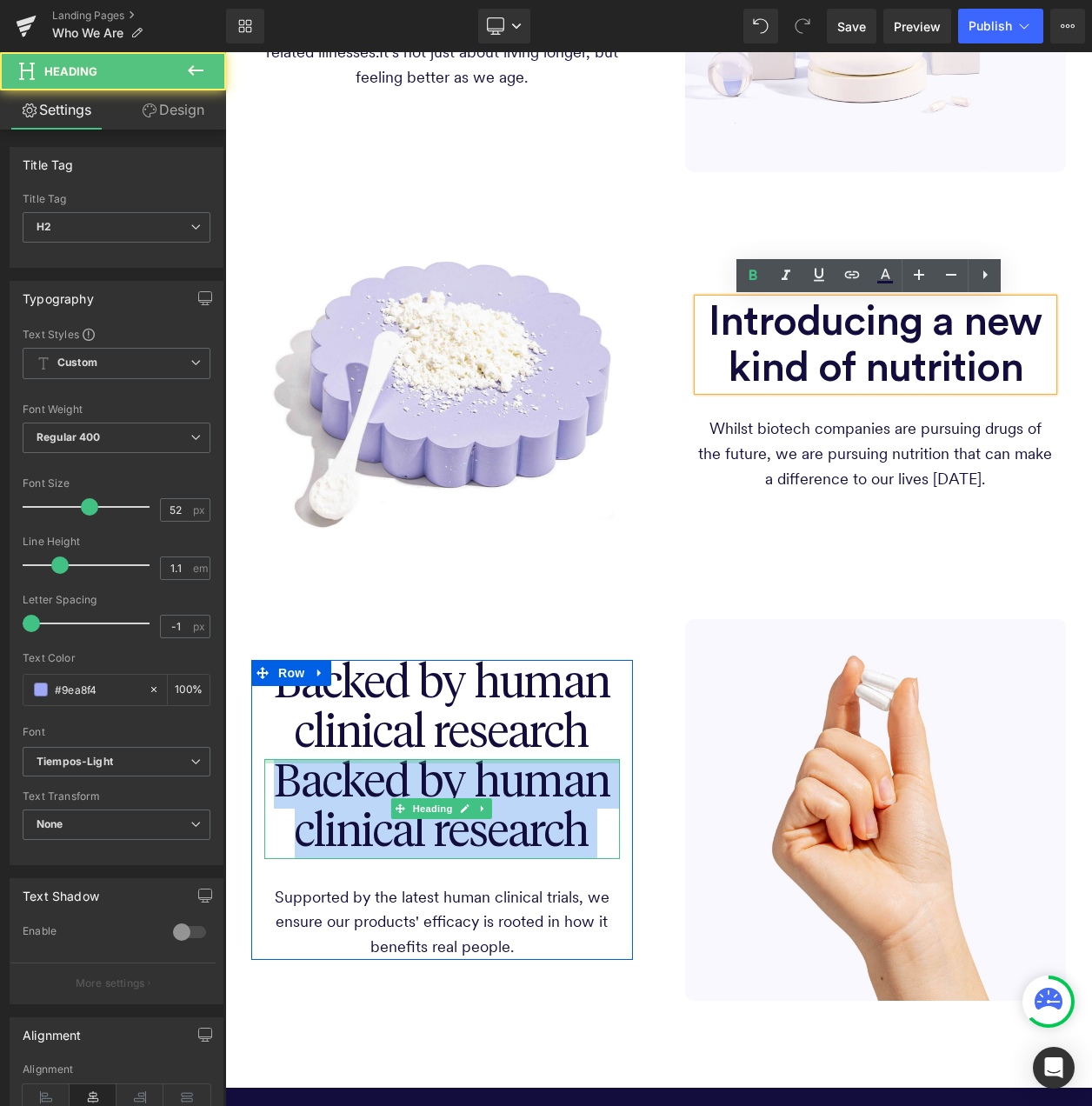
click at [471, 759] on div "Backed by human clinical research Heading" at bounding box center [443, 808] width 356 height 99
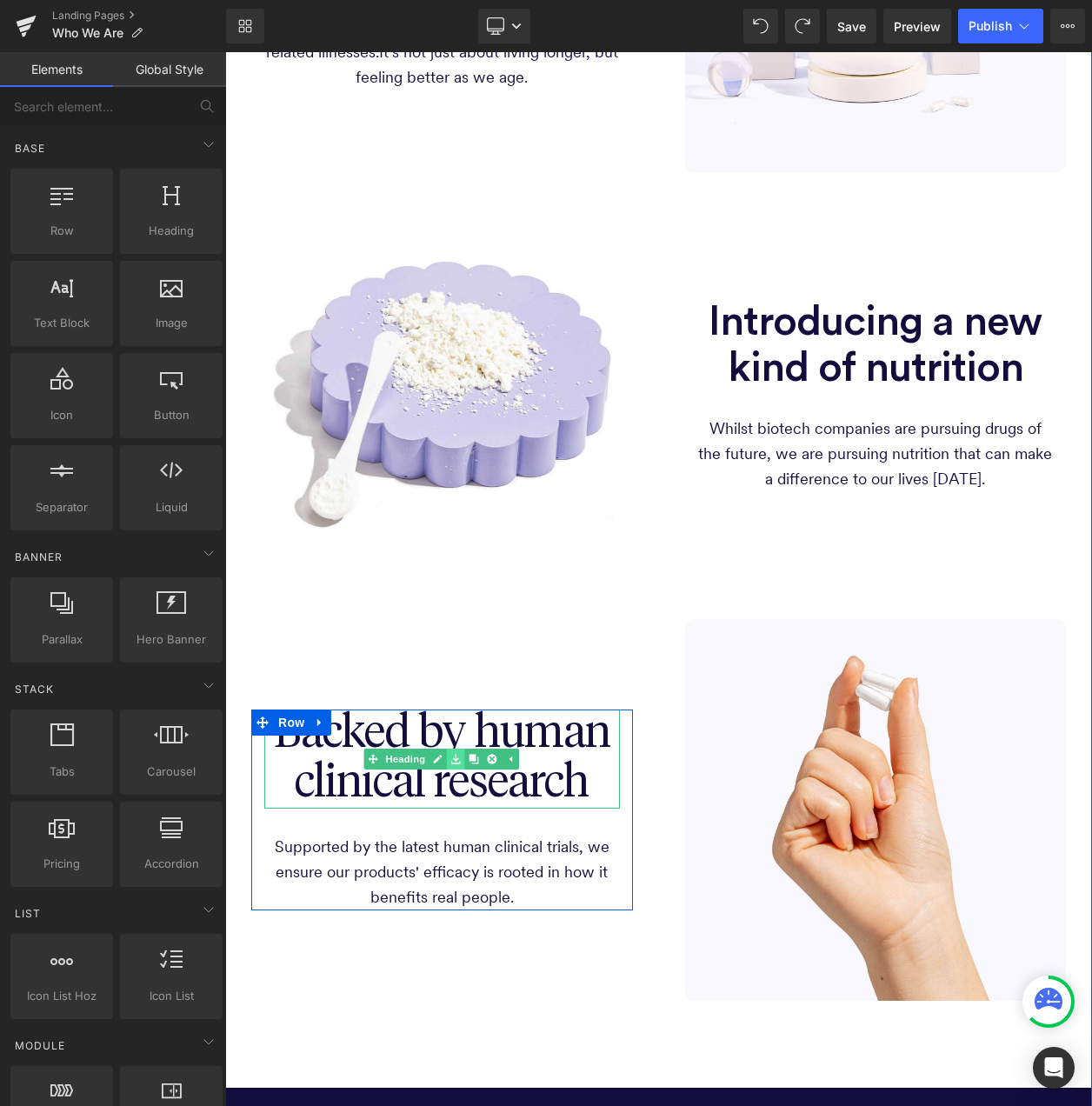
click at [455, 764] on link at bounding box center [456, 759] width 18 height 21
click at [486, 735] on span "Backed by human clinical research" at bounding box center [442, 758] width 336 height 95
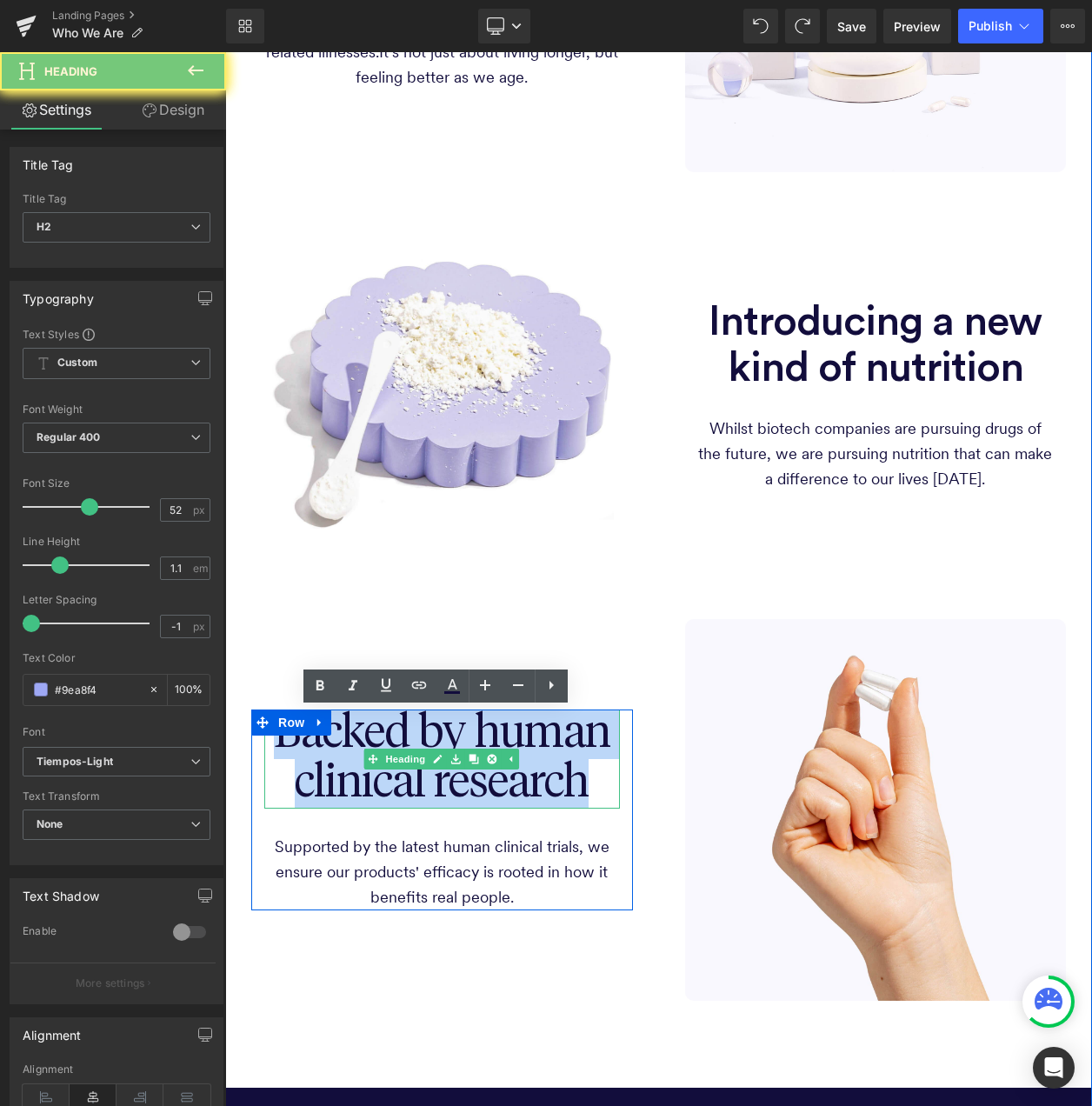
click at [486, 735] on span "Backed by human clinical research" at bounding box center [442, 758] width 336 height 95
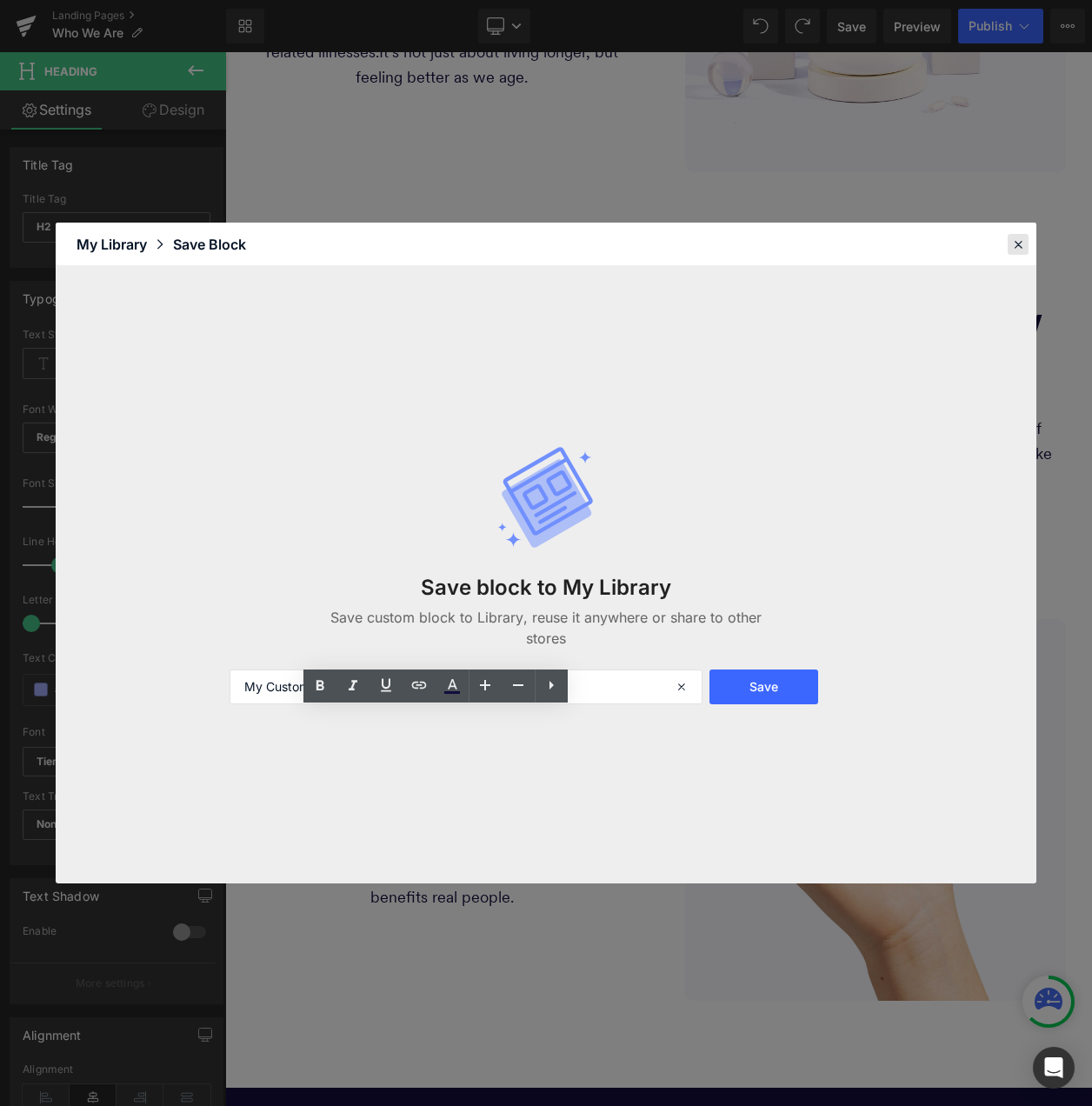
click at [1019, 244] on icon at bounding box center [1019, 244] width 16 height 16
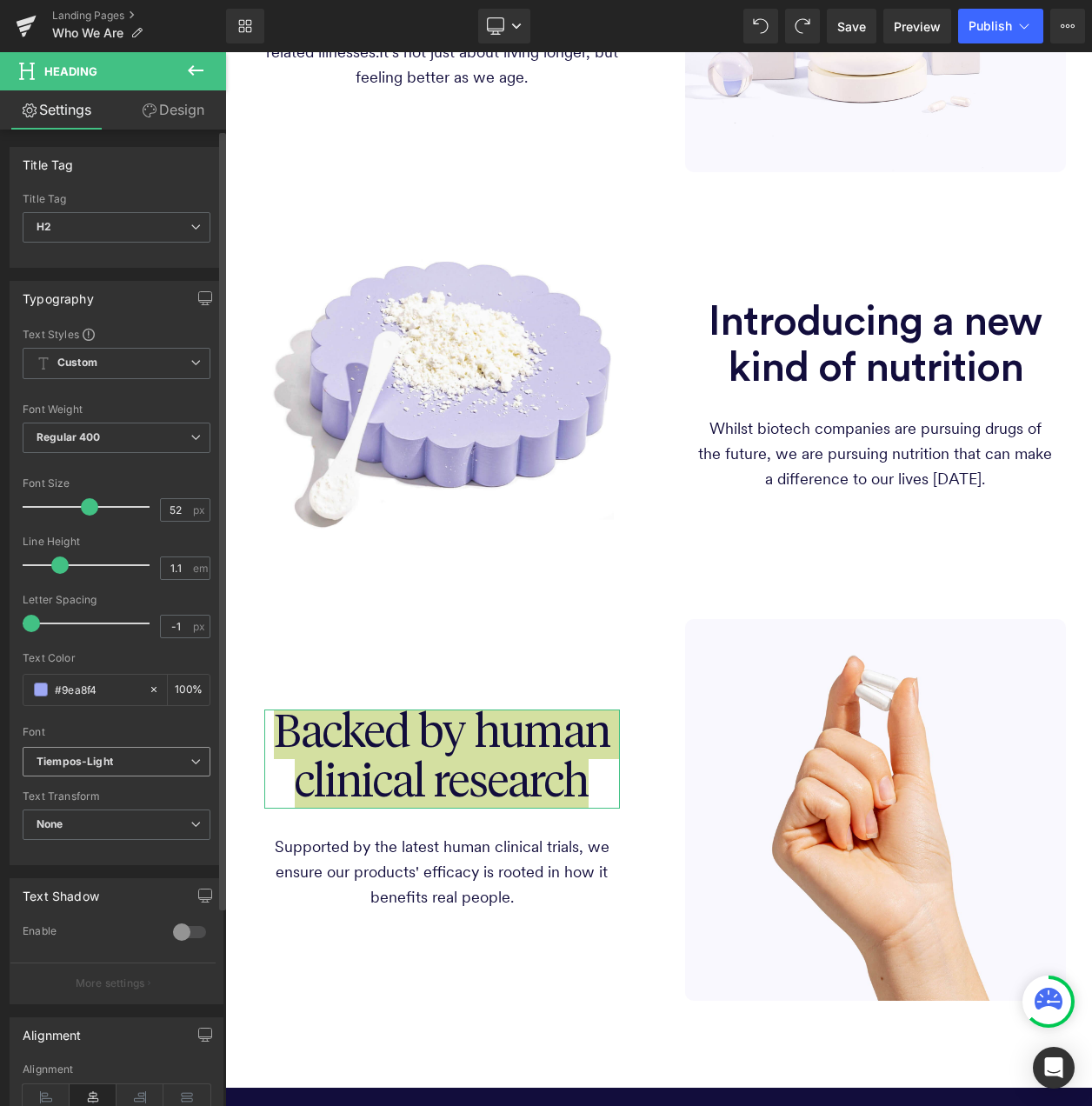
click at [153, 757] on b "Tiempos-Light" at bounding box center [113, 762] width 154 height 15
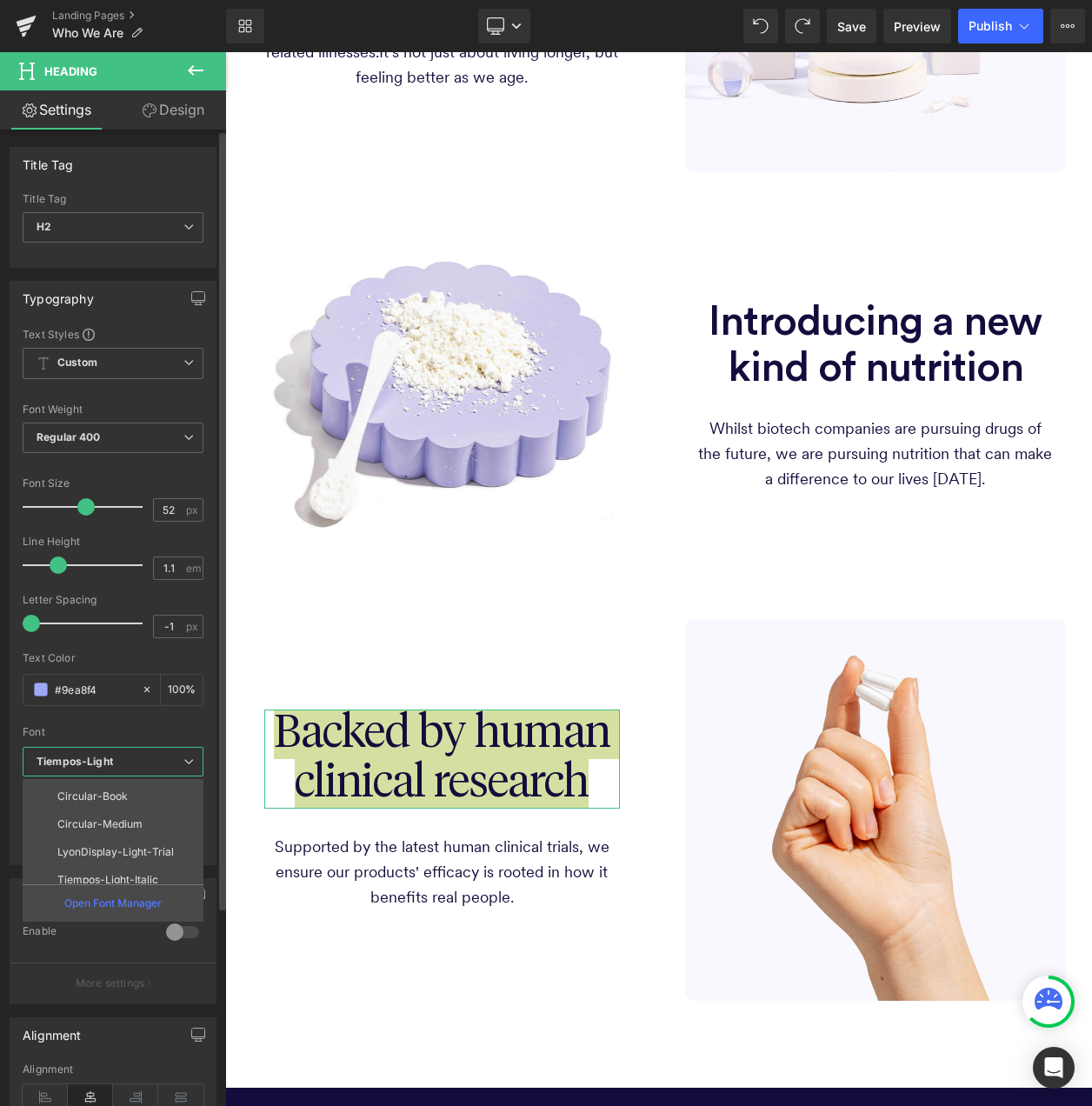
scroll to position [174, 0]
click at [138, 814] on p "Circular-Medium" at bounding box center [100, 814] width 85 height 12
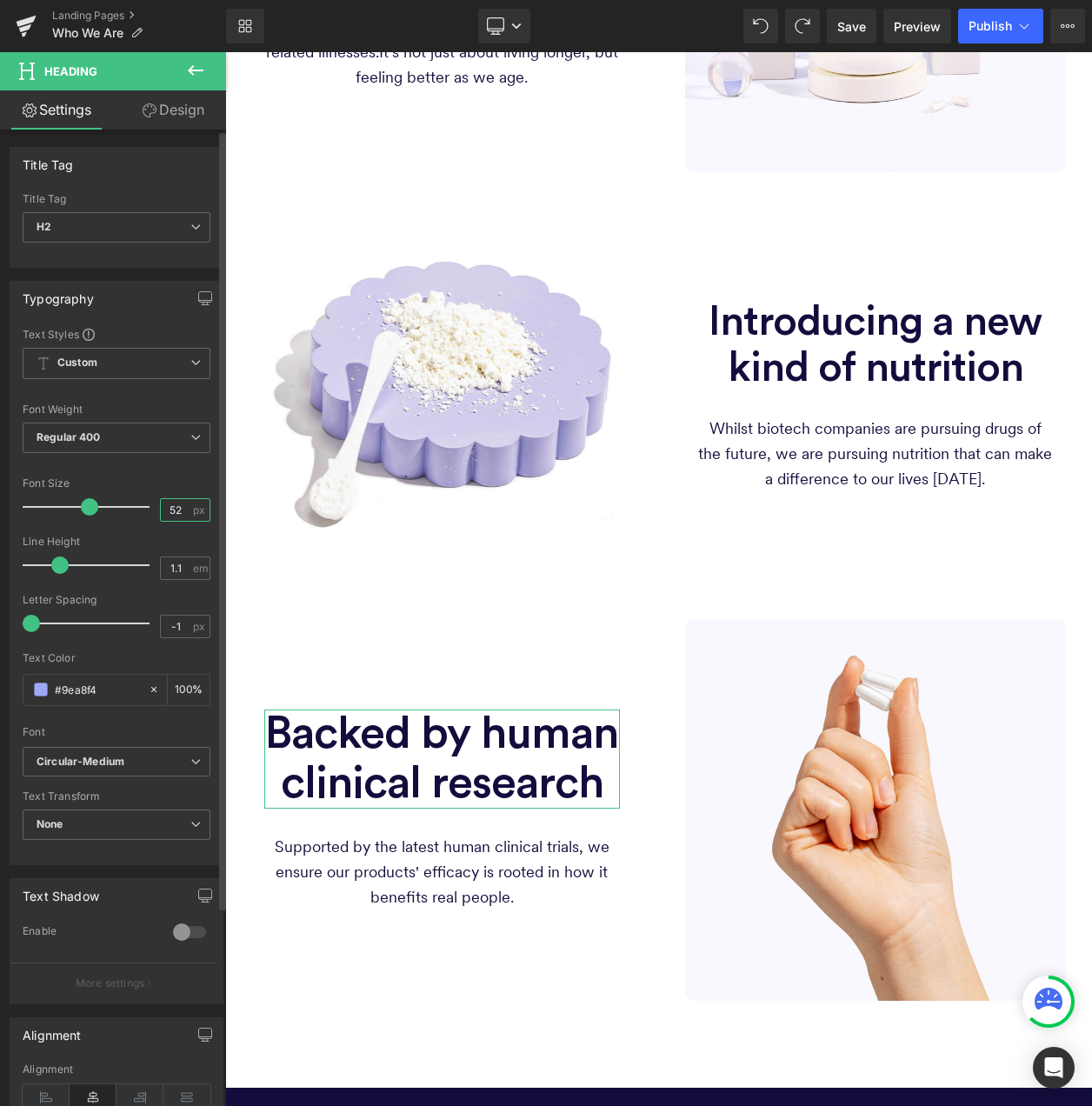
click at [175, 505] on input "52" at bounding box center [176, 510] width 30 height 22
drag, startPoint x: 174, startPoint y: 505, endPoint x: 155, endPoint y: 512, distance: 20.2
click at [161, 512] on input "52" at bounding box center [176, 510] width 30 height 22
type input "48"
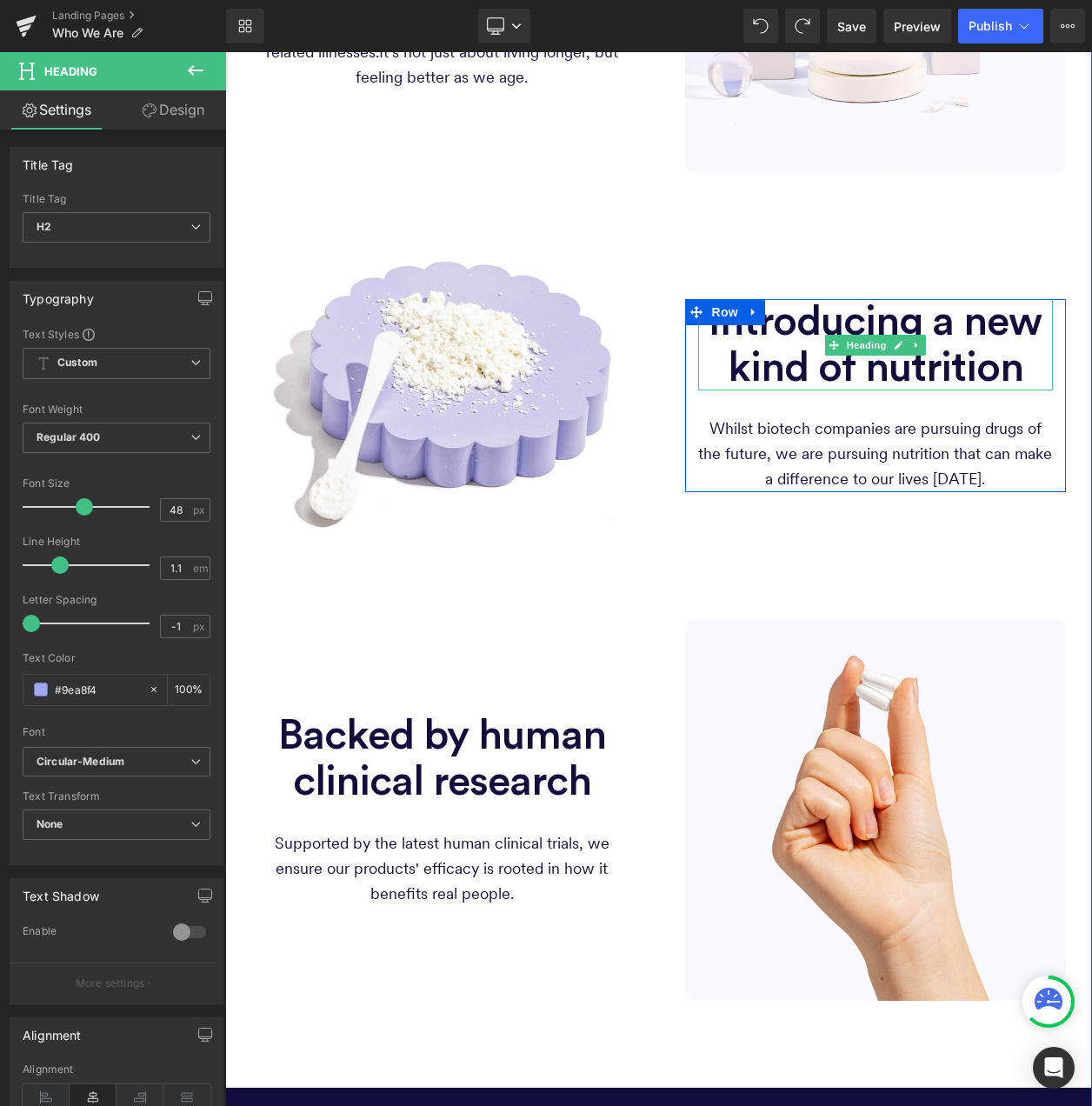
click at [846, 326] on span "Introducing a new kind of nutrition" at bounding box center [875, 344] width 334 height 88
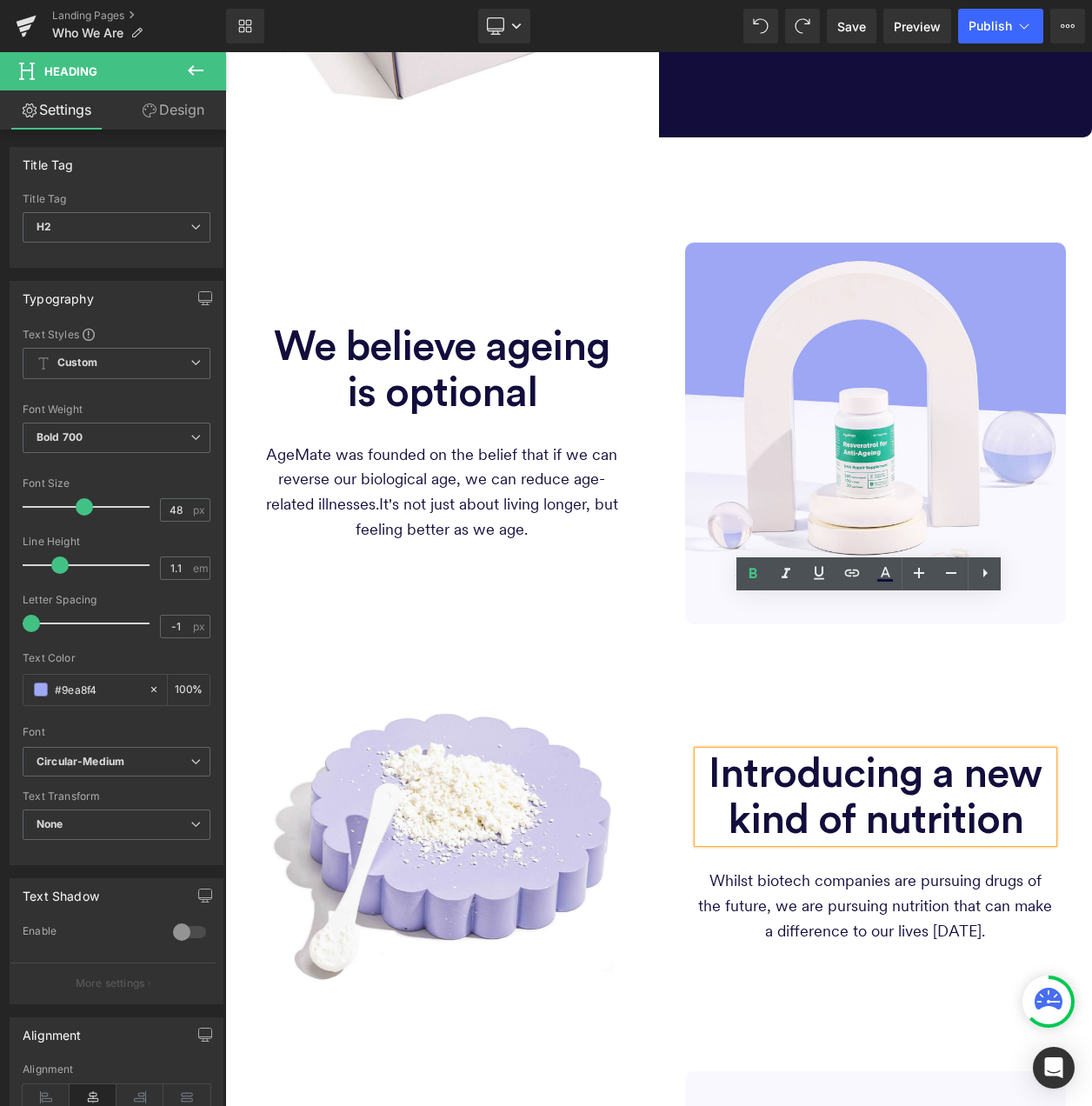
scroll to position [522, 0]
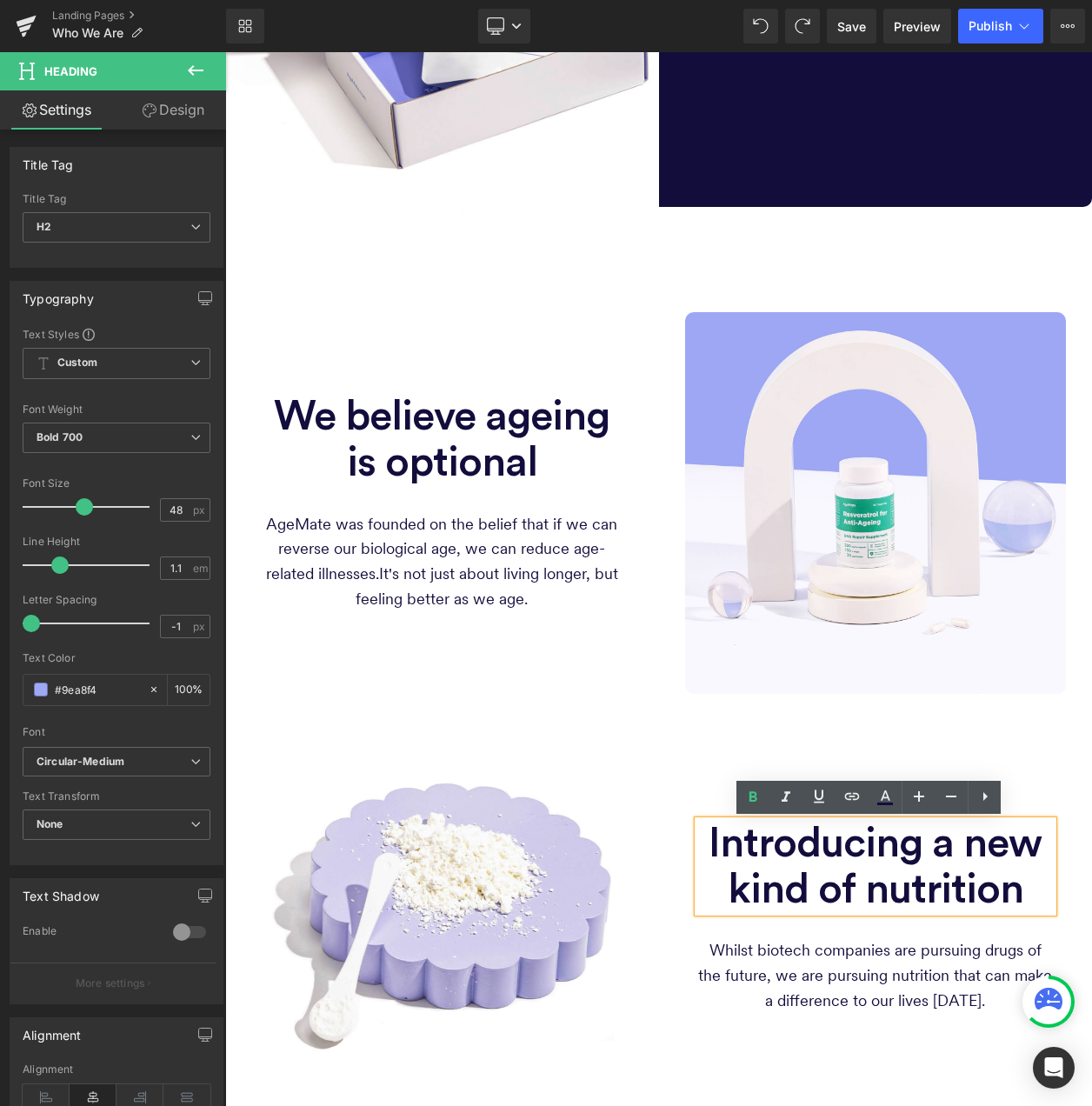
click at [444, 431] on div "We believe ageing is optional Heading" at bounding box center [443, 440] width 356 height 92
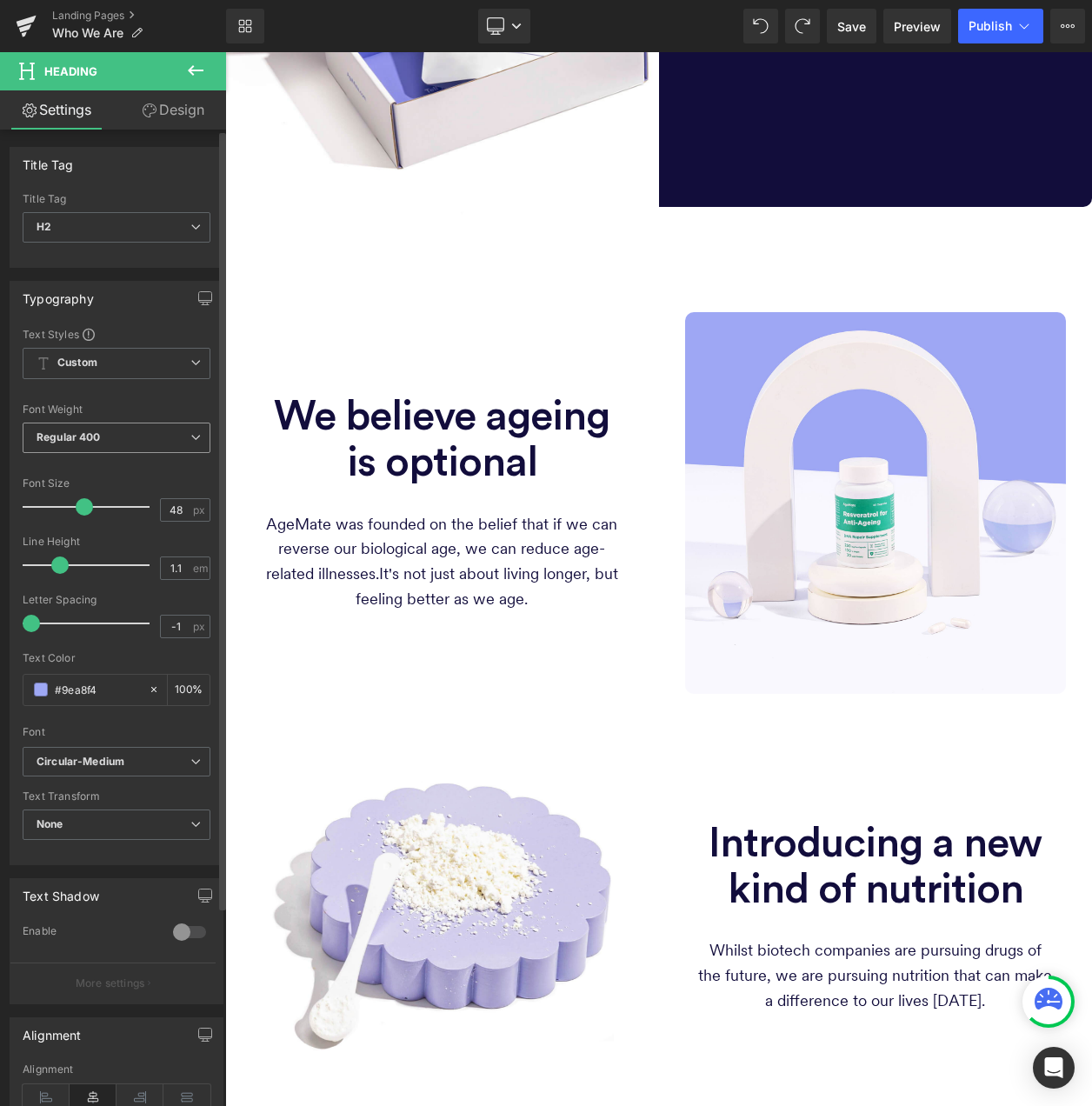
click at [190, 436] on icon at bounding box center [195, 437] width 10 height 10
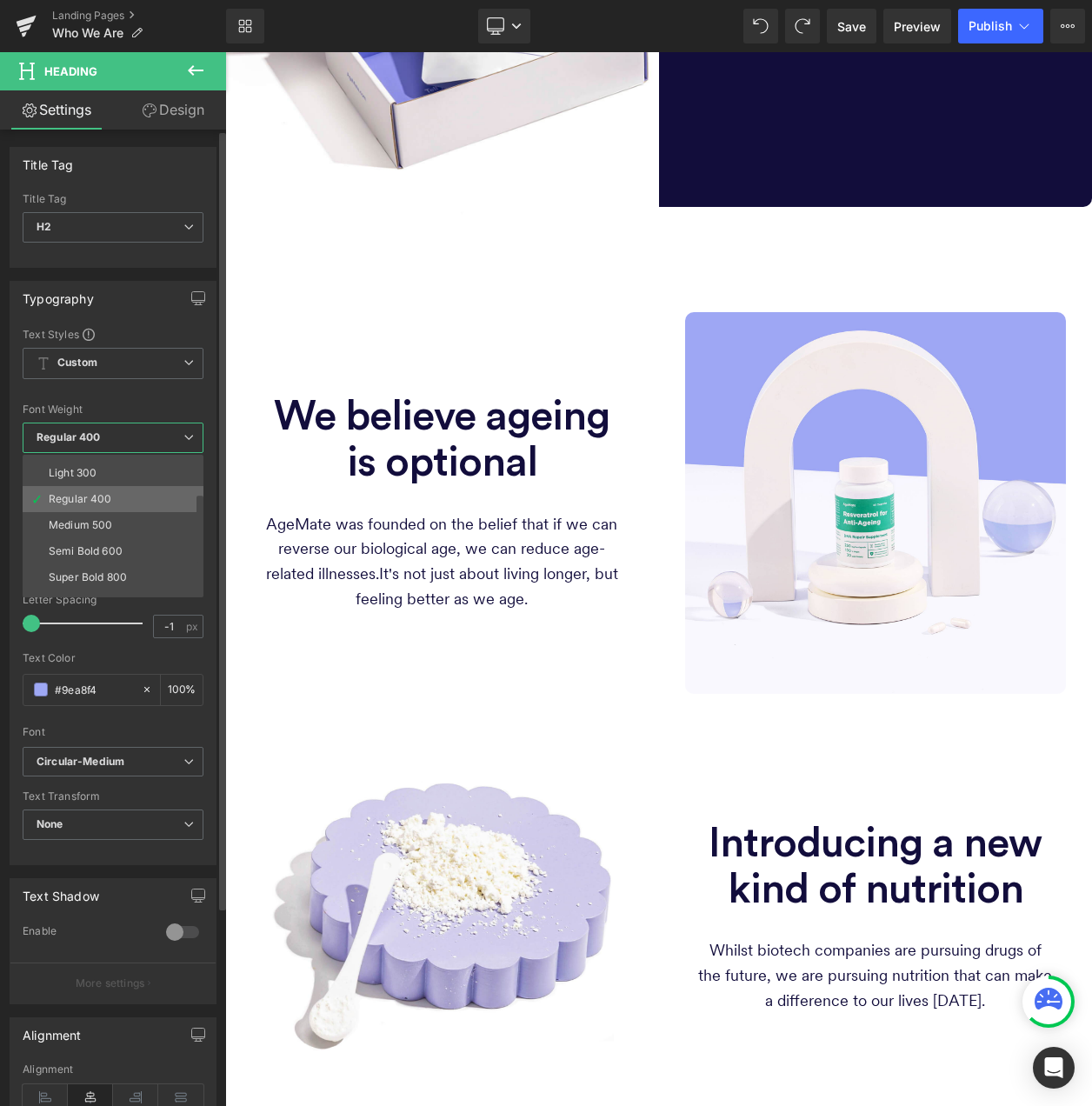
scroll to position [87, 0]
click at [108, 577] on li "Bold 700" at bounding box center [117, 590] width 188 height 26
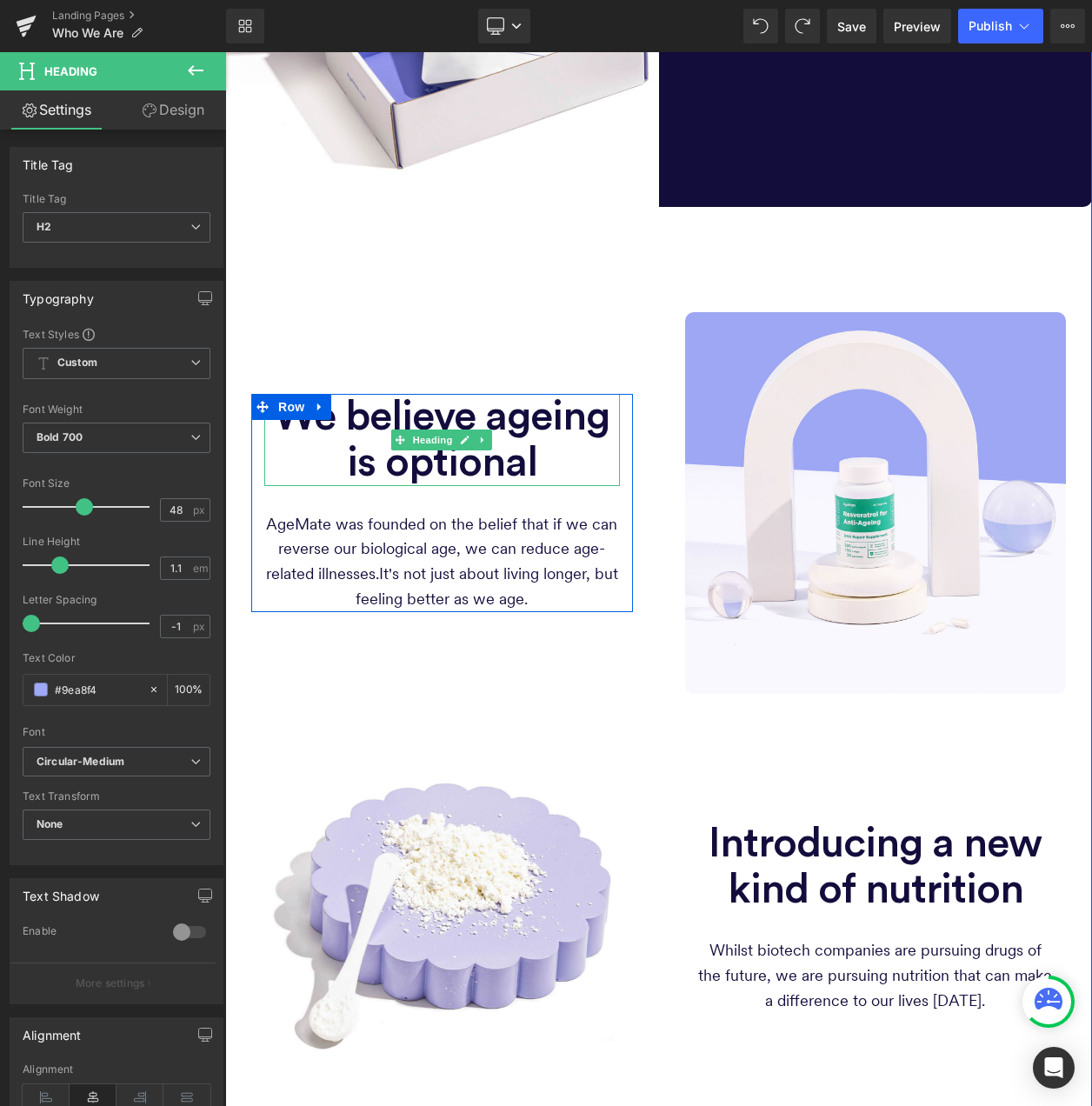
click at [439, 457] on span "We believe ageing is optional" at bounding box center [442, 439] width 335 height 88
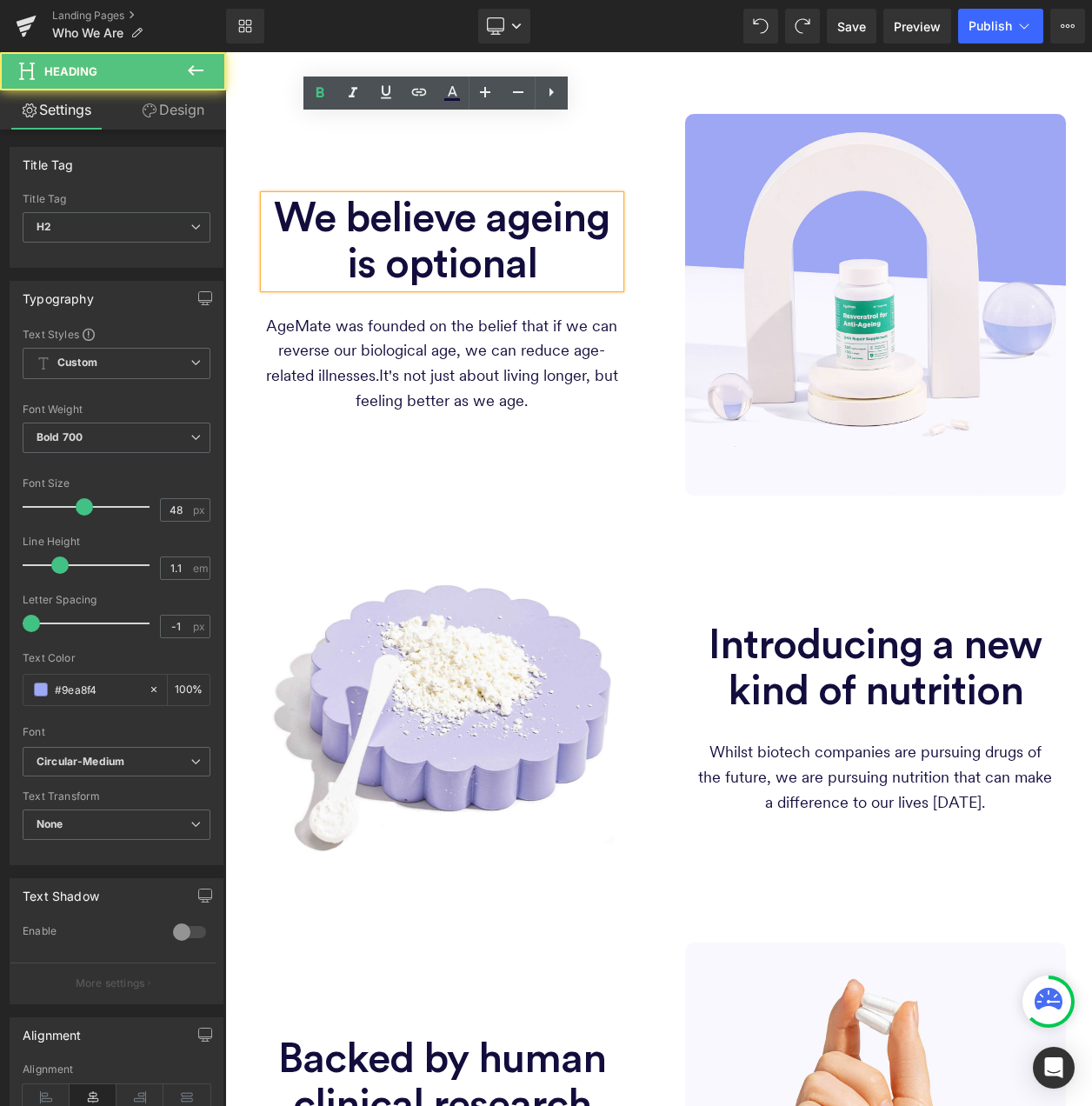
scroll to position [956, 0]
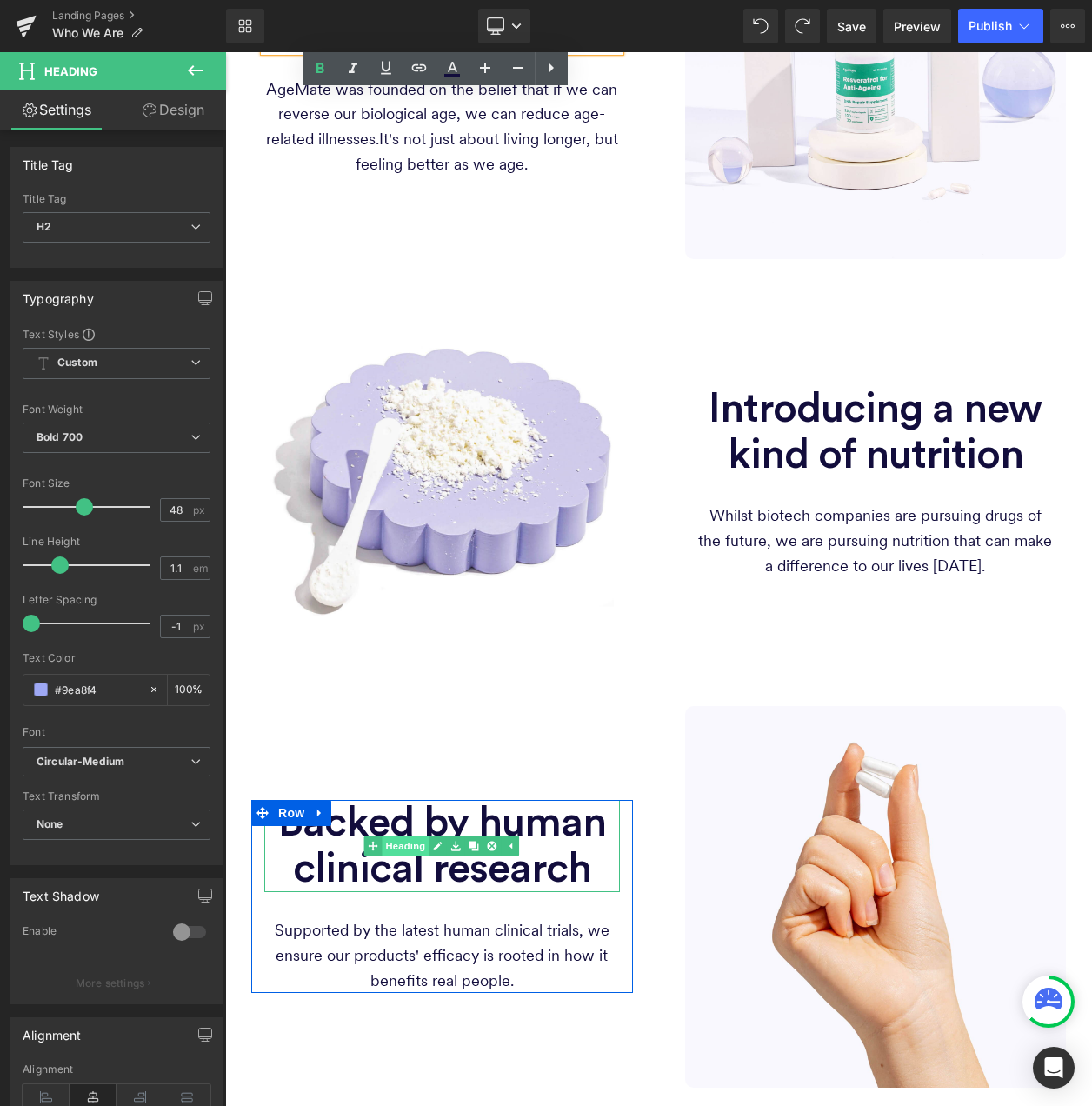
click at [413, 841] on span "Heading" at bounding box center [406, 846] width 47 height 21
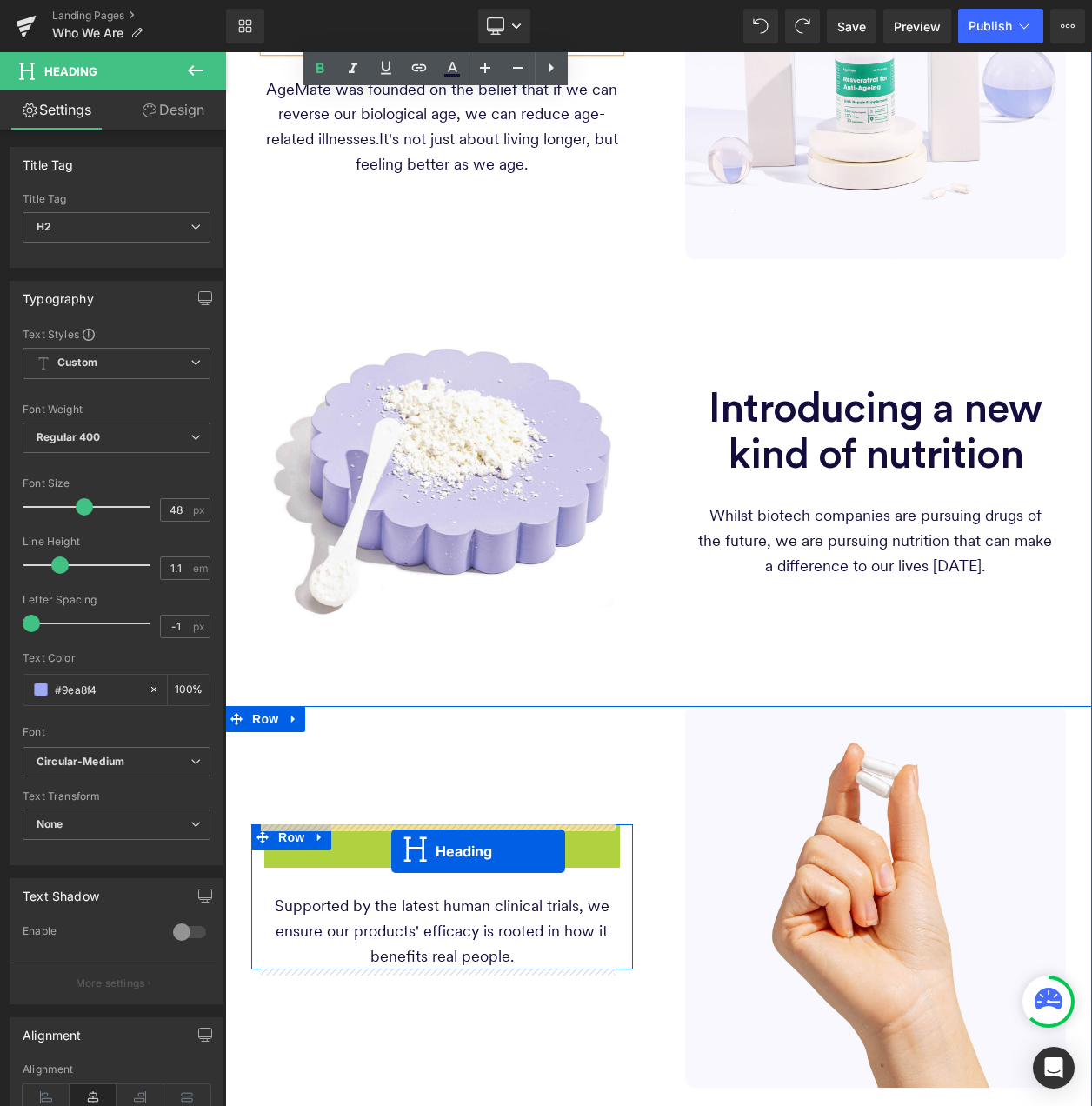
drag, startPoint x: 413, startPoint y: 841, endPoint x: 391, endPoint y: 852, distance: 24.6
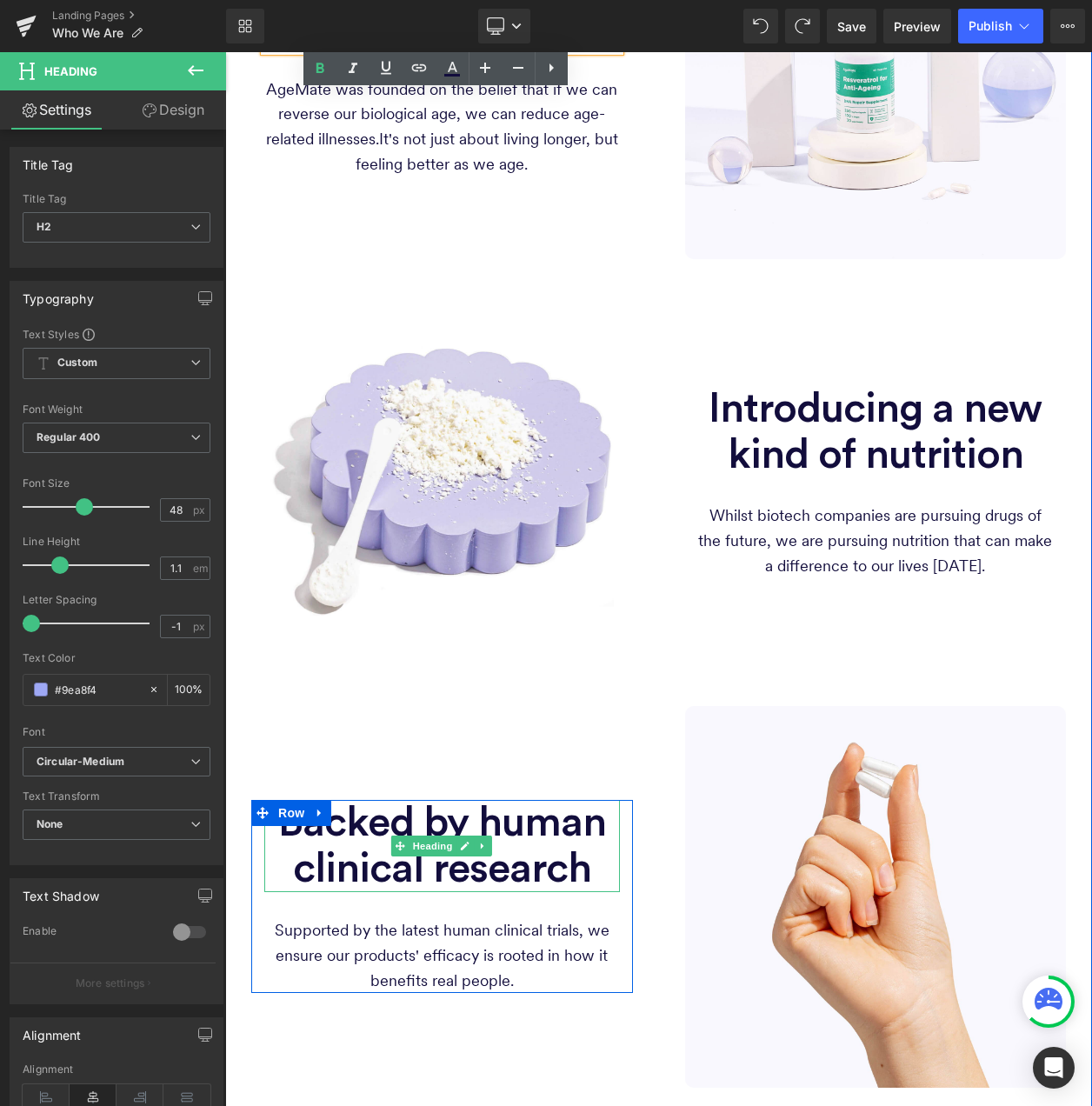
click at [530, 821] on span "Backed by human clinical research" at bounding box center [442, 845] width 328 height 88
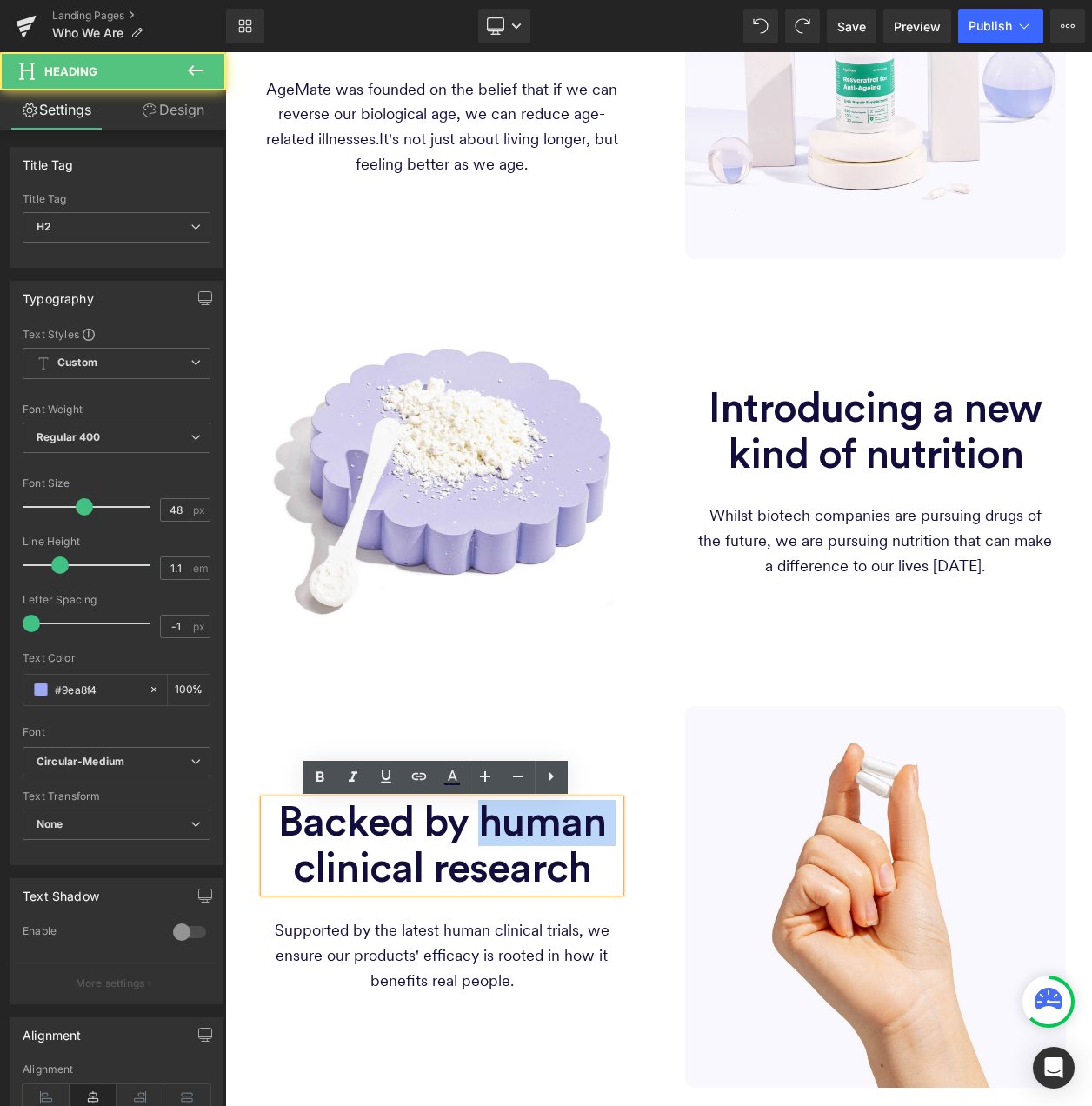
click at [530, 821] on span "Backed by human clinical research" at bounding box center [442, 845] width 328 height 88
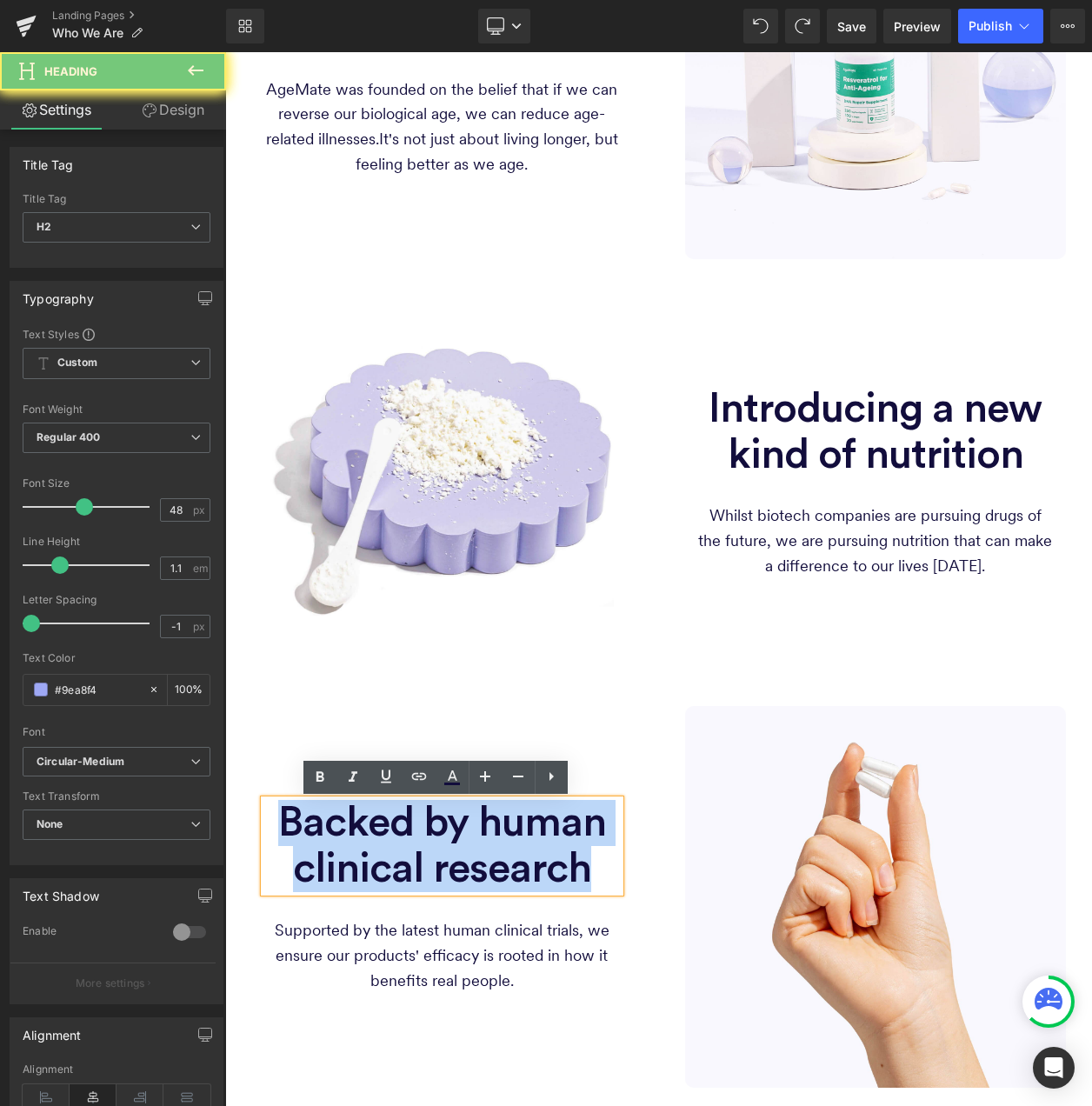
click at [530, 821] on span "Backed by human clinical research" at bounding box center [442, 845] width 328 height 88
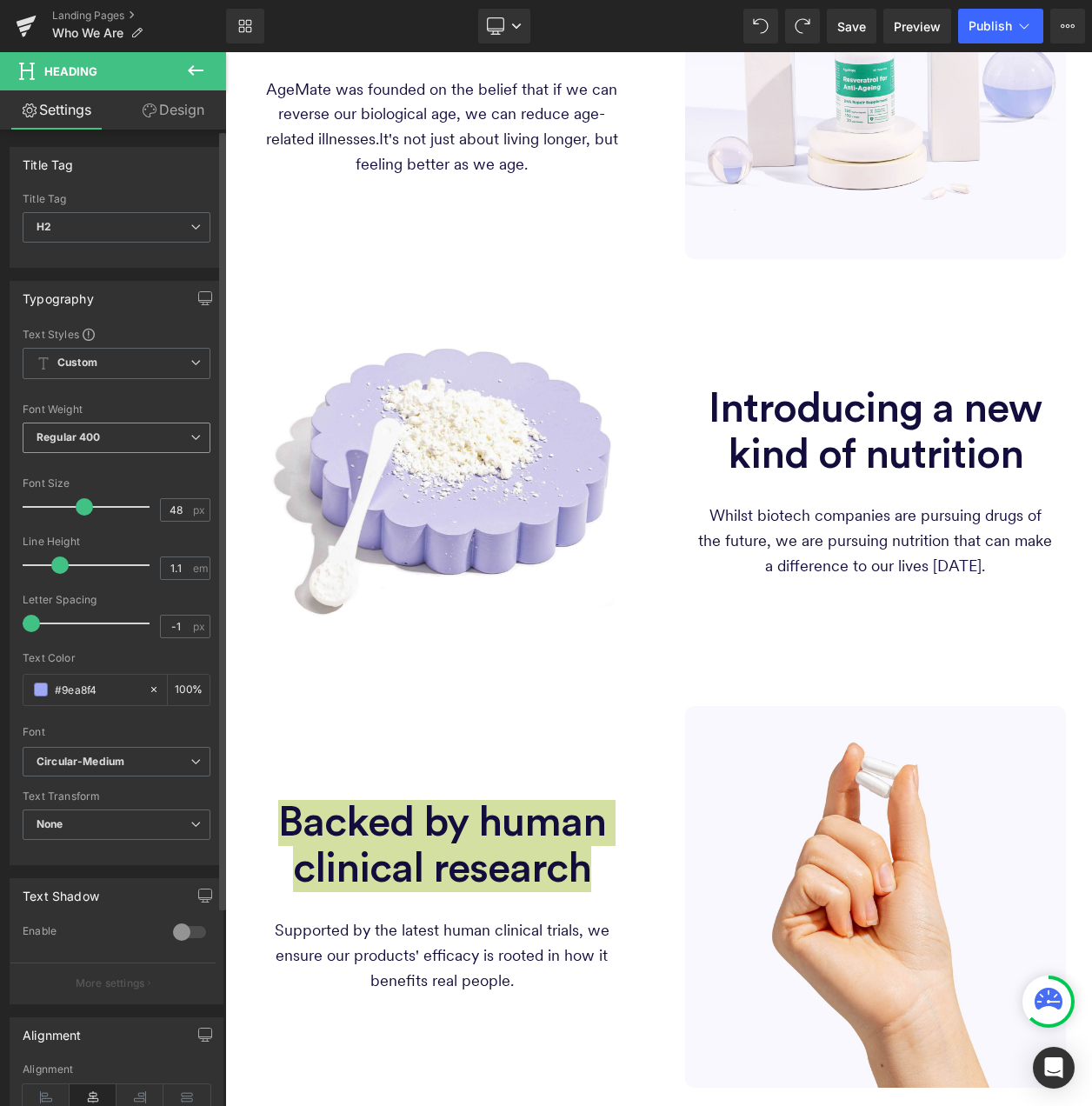
click at [152, 428] on span "Regular 400" at bounding box center [116, 438] width 187 height 30
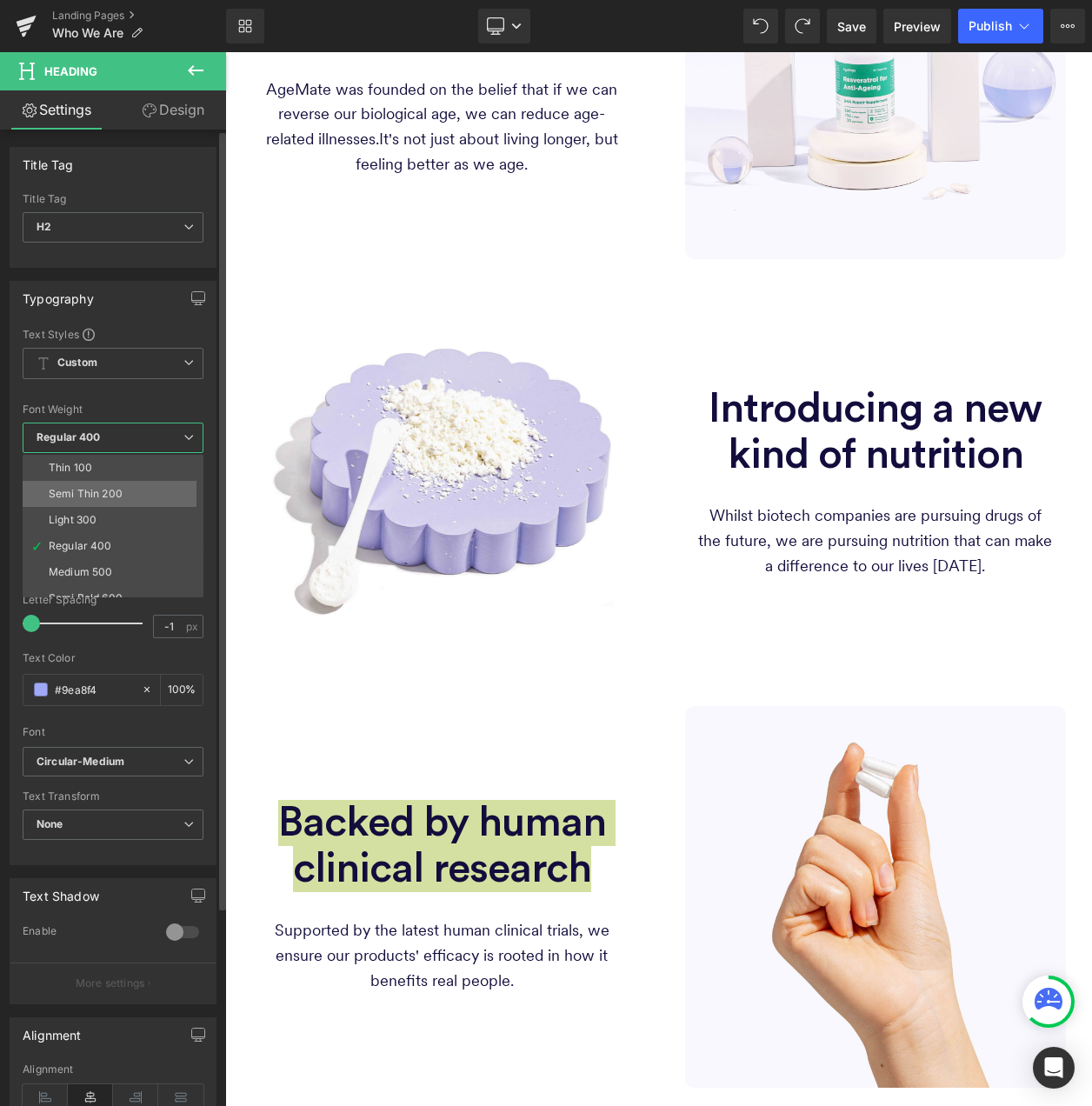
scroll to position [87, 0]
click at [117, 578] on li "Bold 700" at bounding box center [117, 590] width 188 height 26
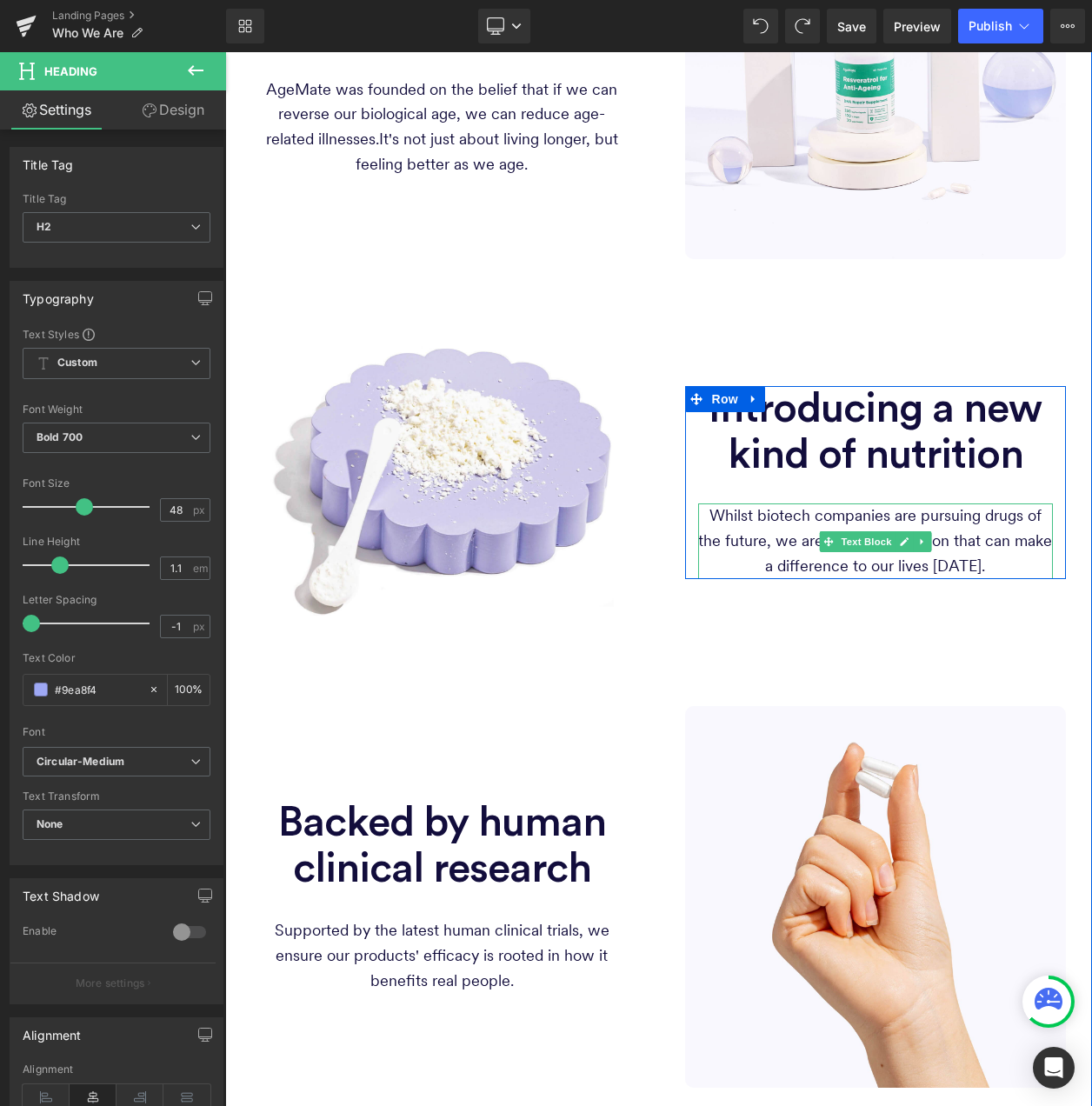
click at [841, 513] on p "Whilst biotech companies are pursuing drugs of the future, we are pursuing nutr…" at bounding box center [876, 541] width 356 height 74
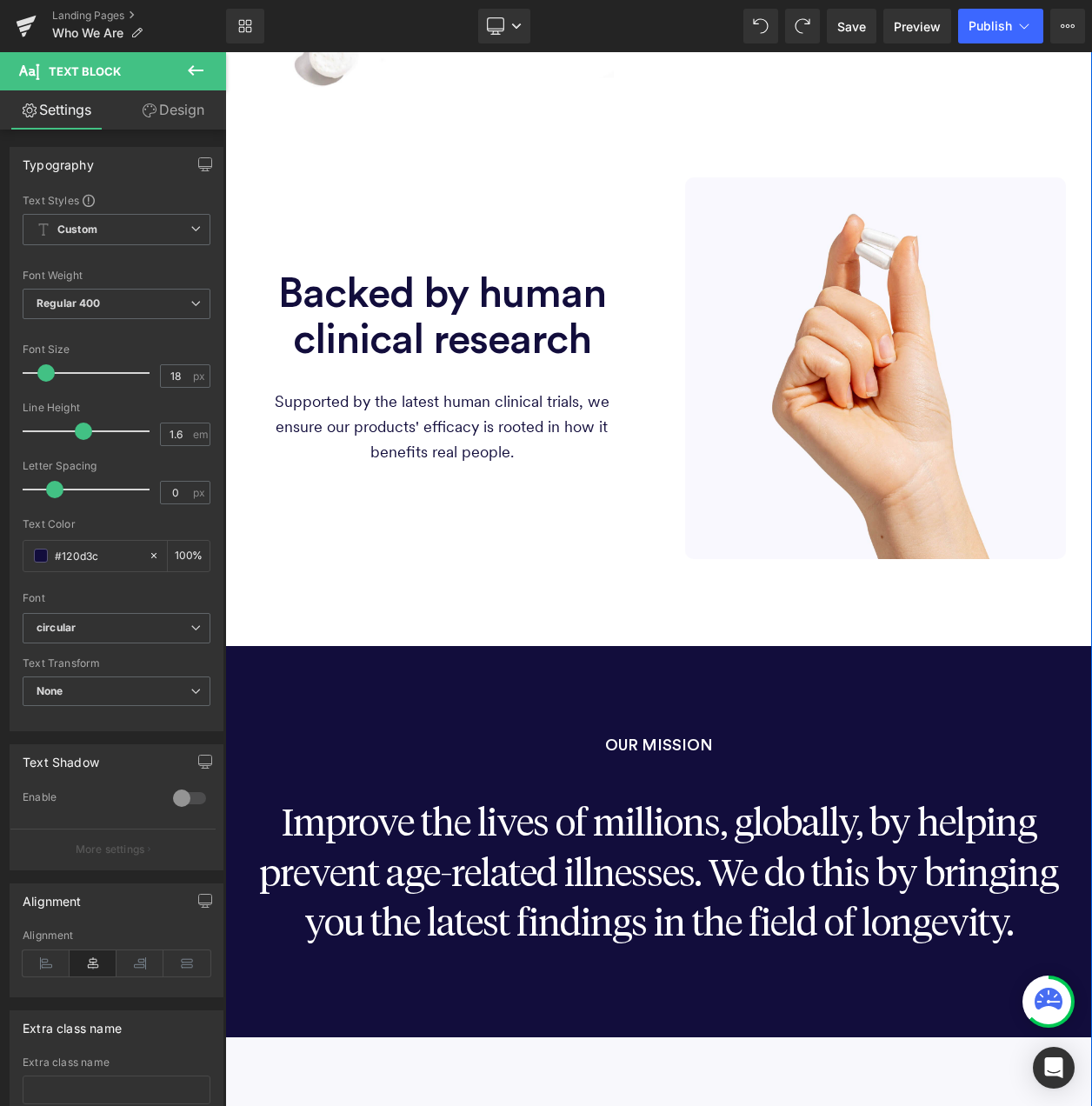
scroll to position [1652, 0]
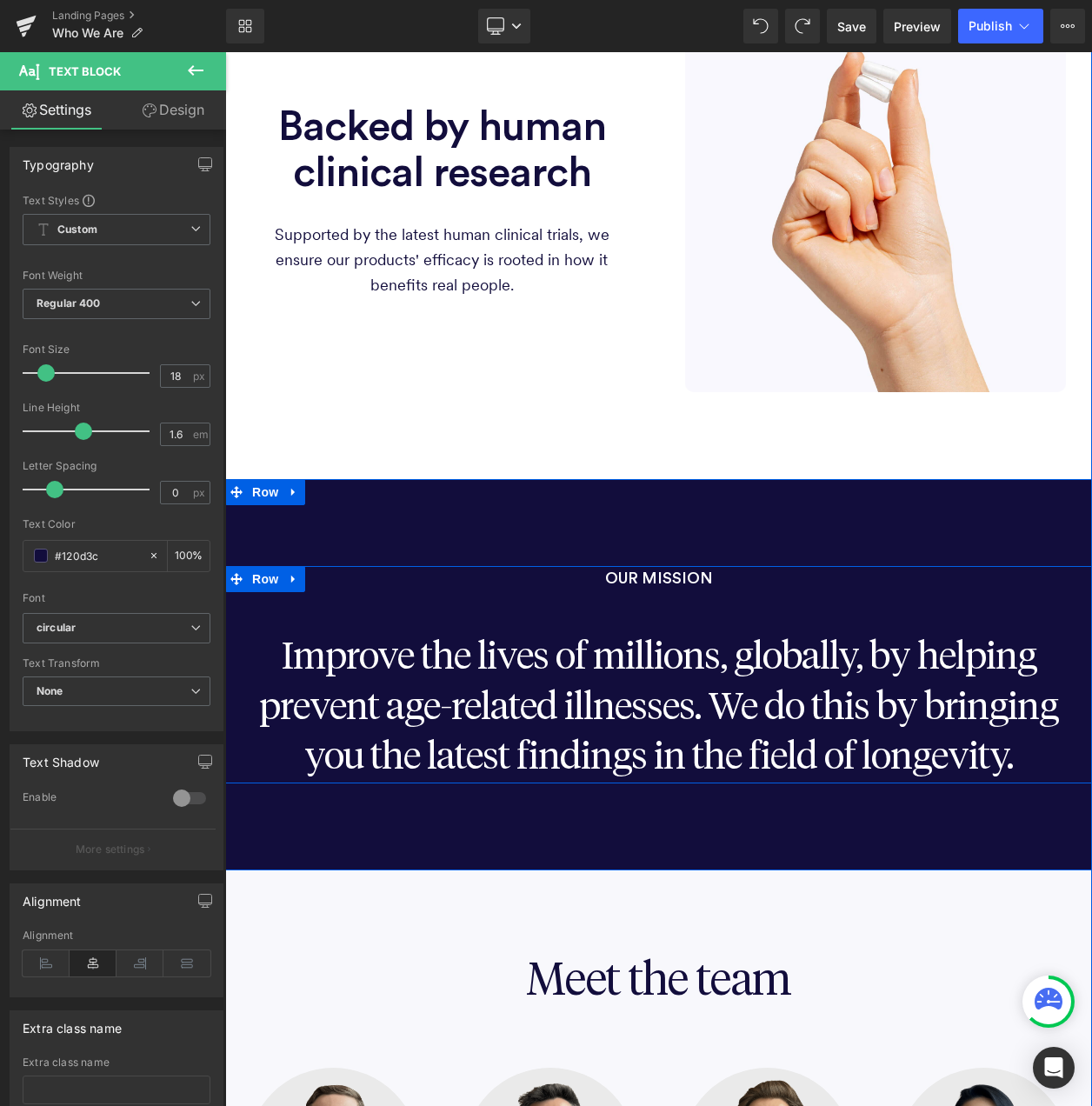
click at [598, 686] on h2 "Improve the lives of millions, globally, by helping prevent age-related illness…" at bounding box center [659, 708] width 841 height 150
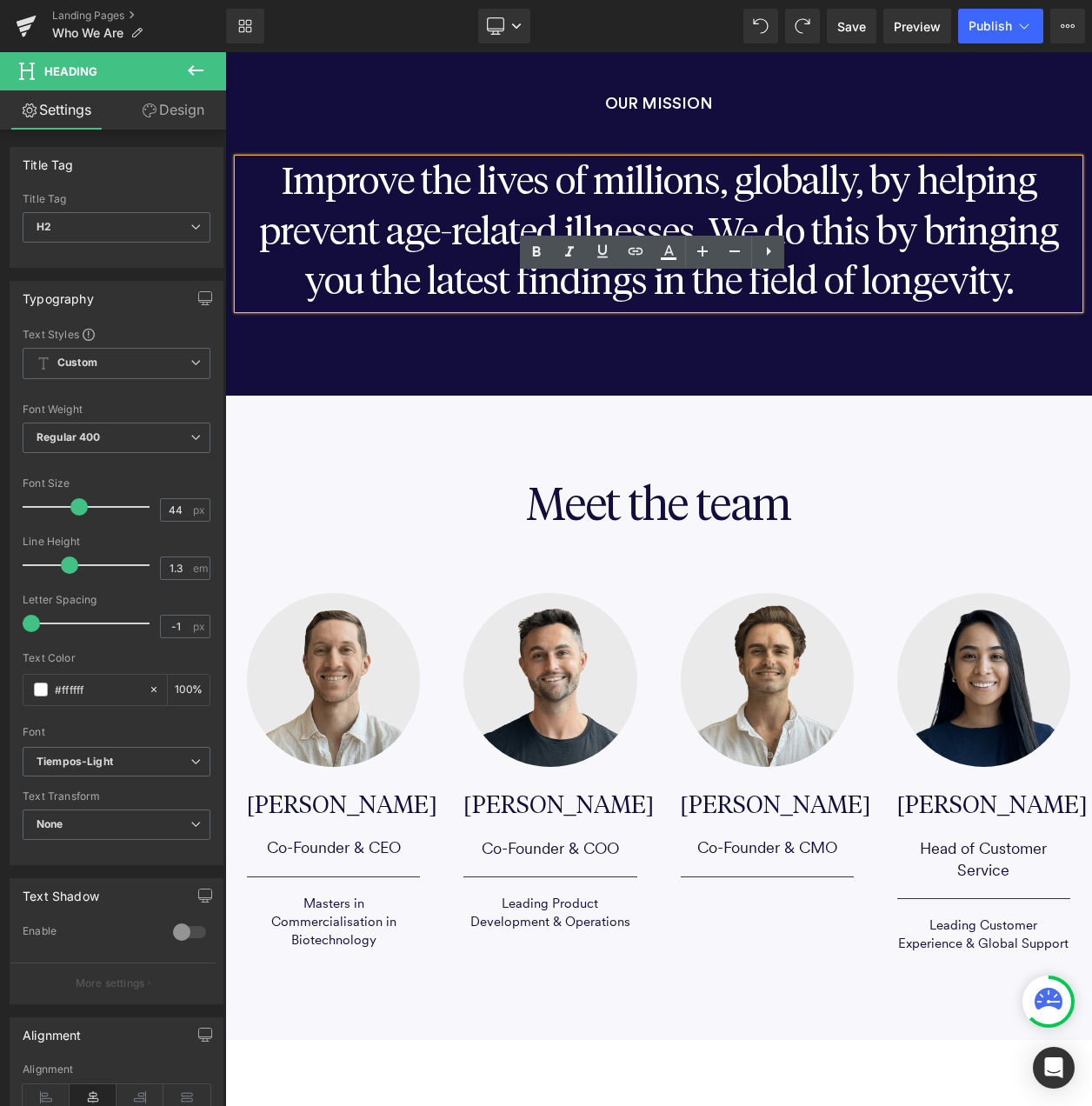
scroll to position [1827, 0]
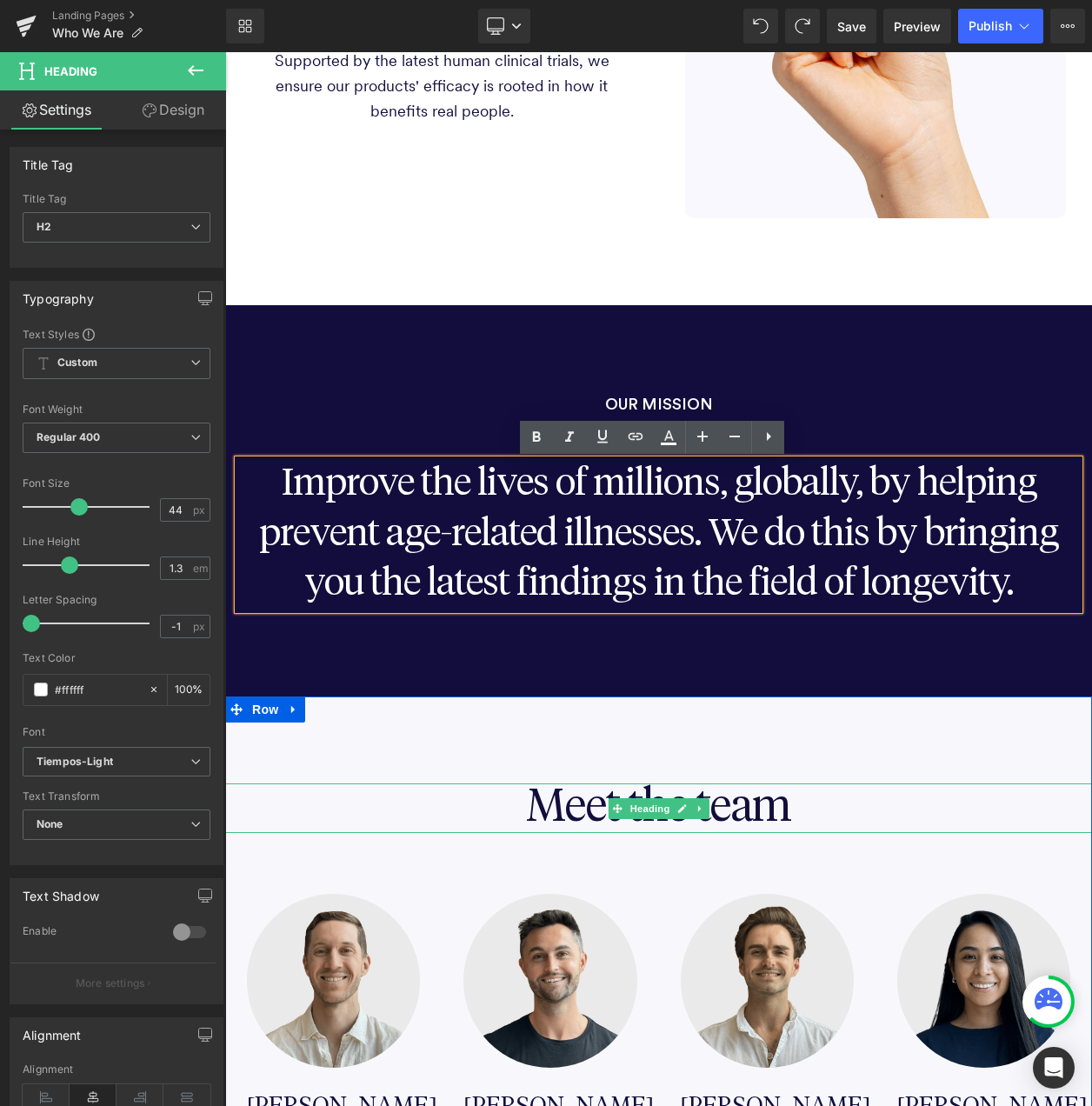
click at [647, 798] on link "Heading" at bounding box center [641, 808] width 65 height 21
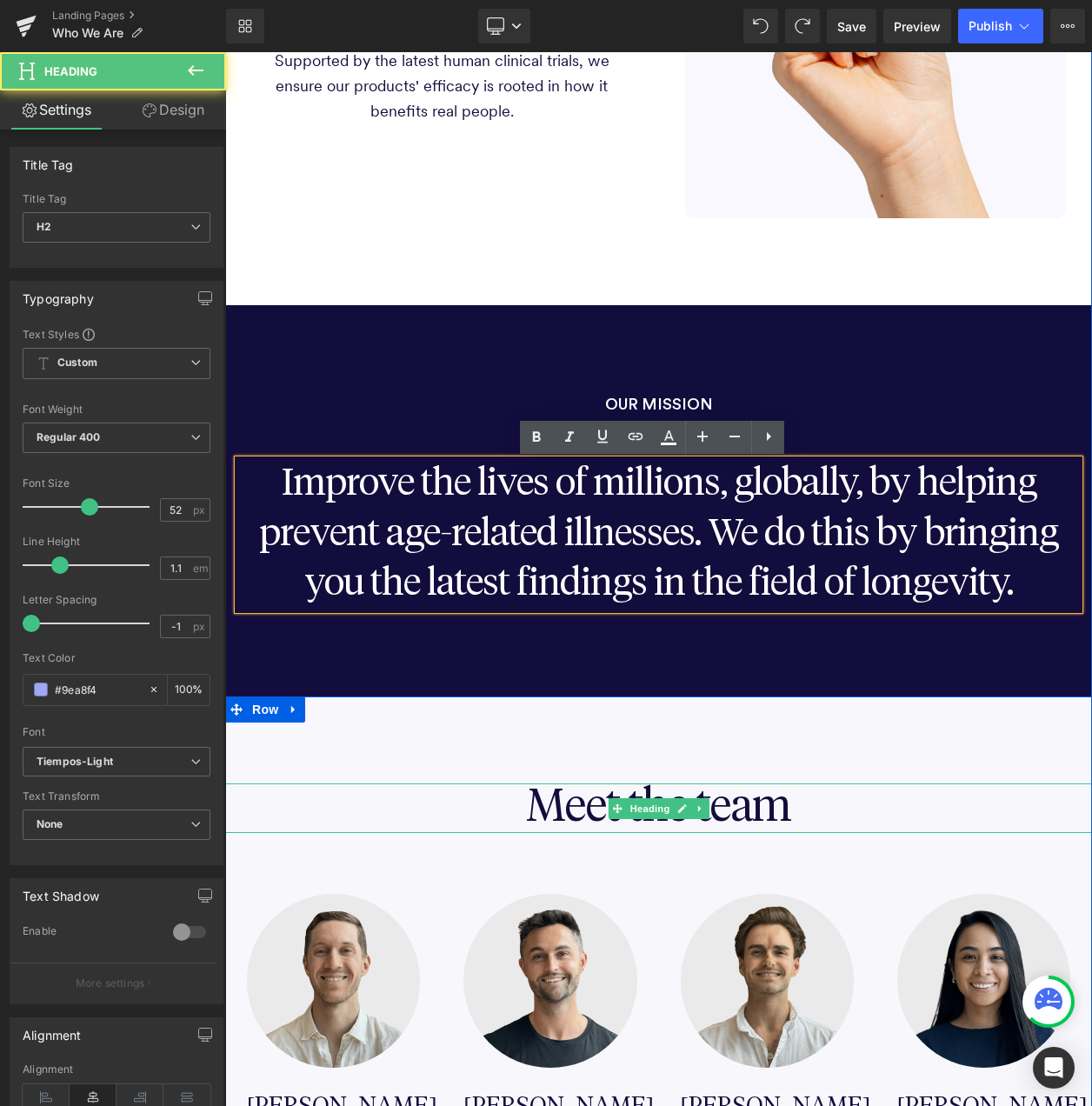
click at [766, 803] on span "Meet the team" at bounding box center [660, 808] width 266 height 45
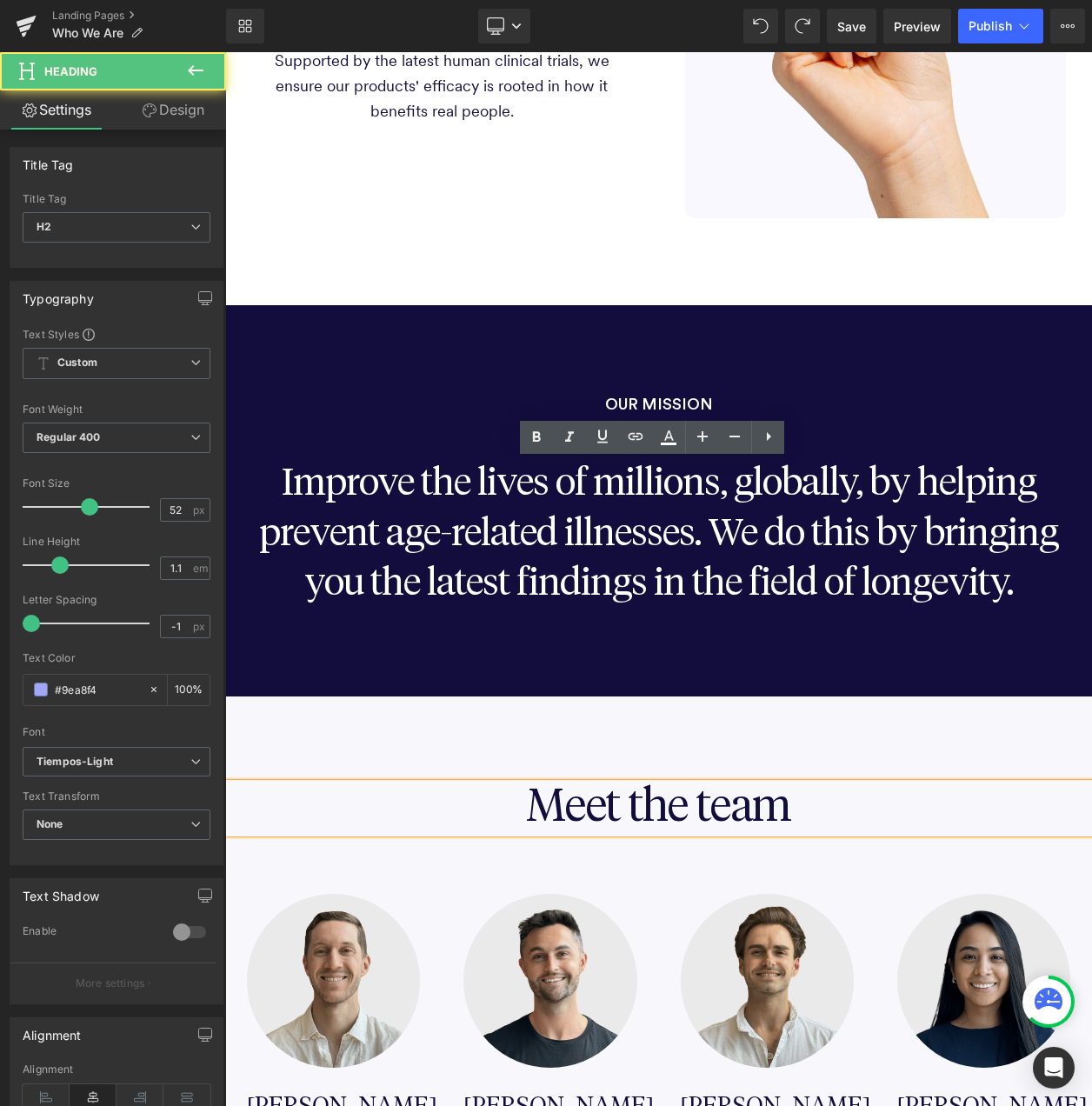
click at [766, 803] on span "Meet the team" at bounding box center [660, 808] width 266 height 45
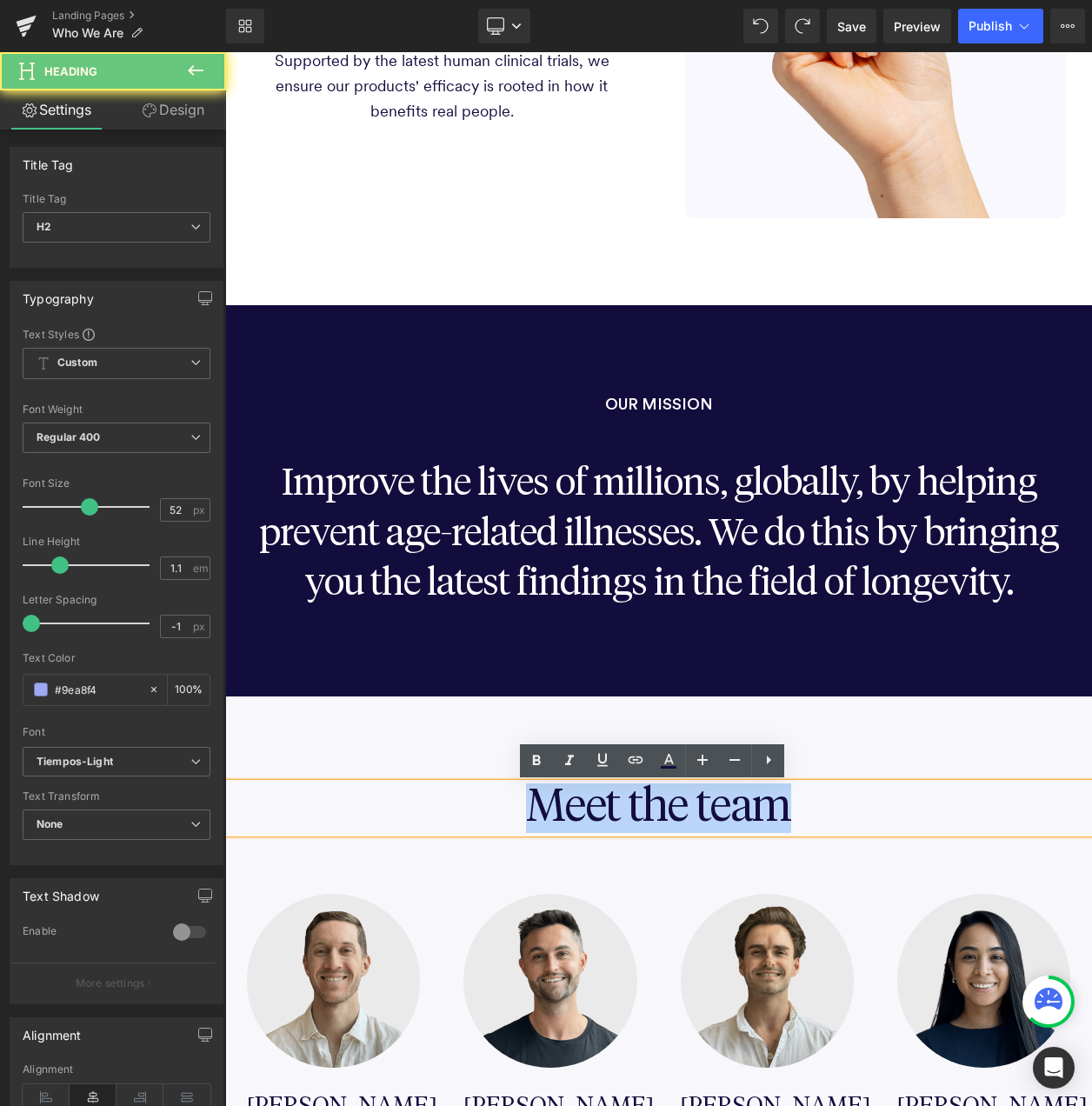
click at [766, 803] on span "Meet the team" at bounding box center [660, 808] width 266 height 45
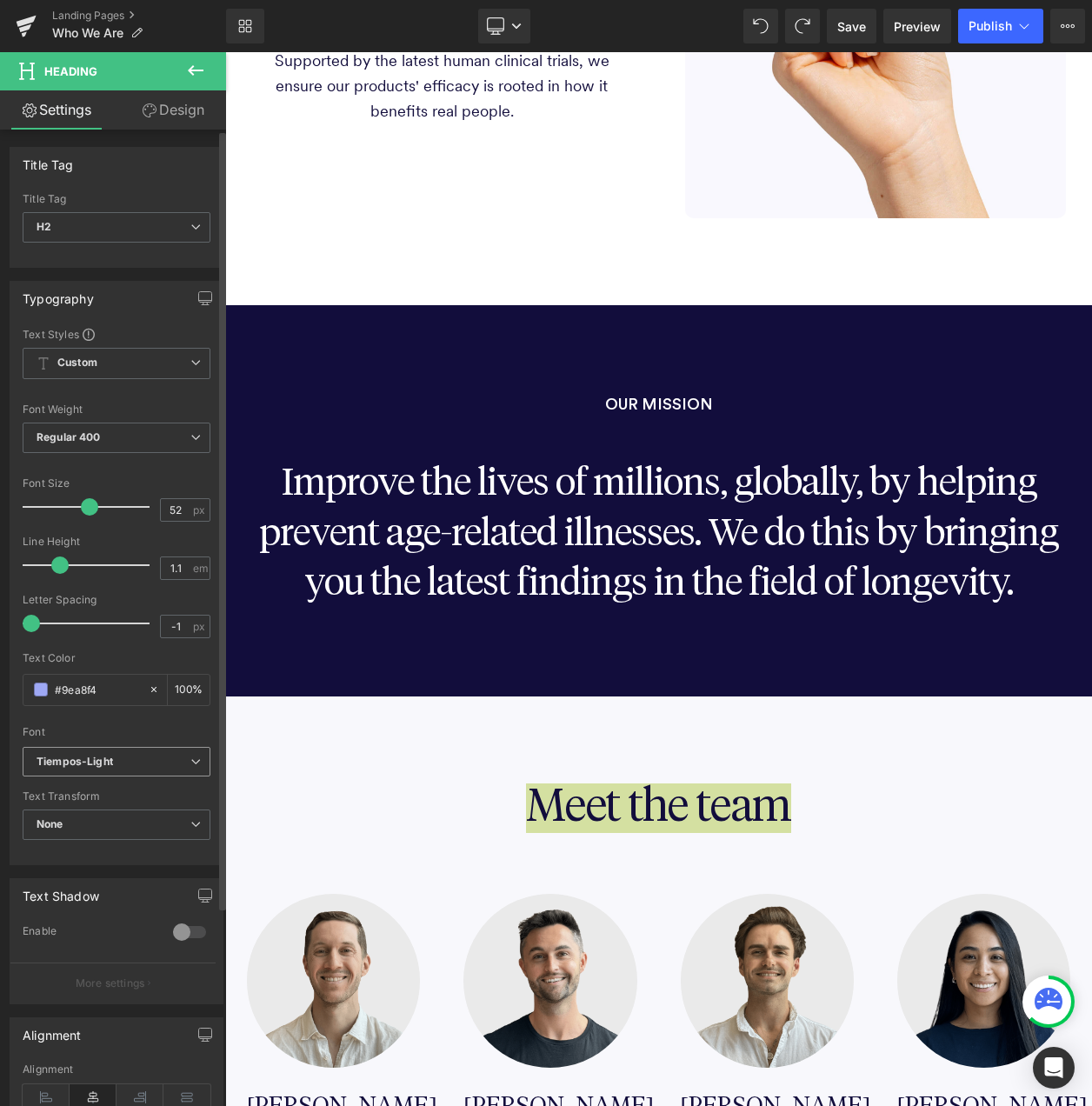
click at [170, 757] on b "Tiempos-Light" at bounding box center [113, 762] width 154 height 15
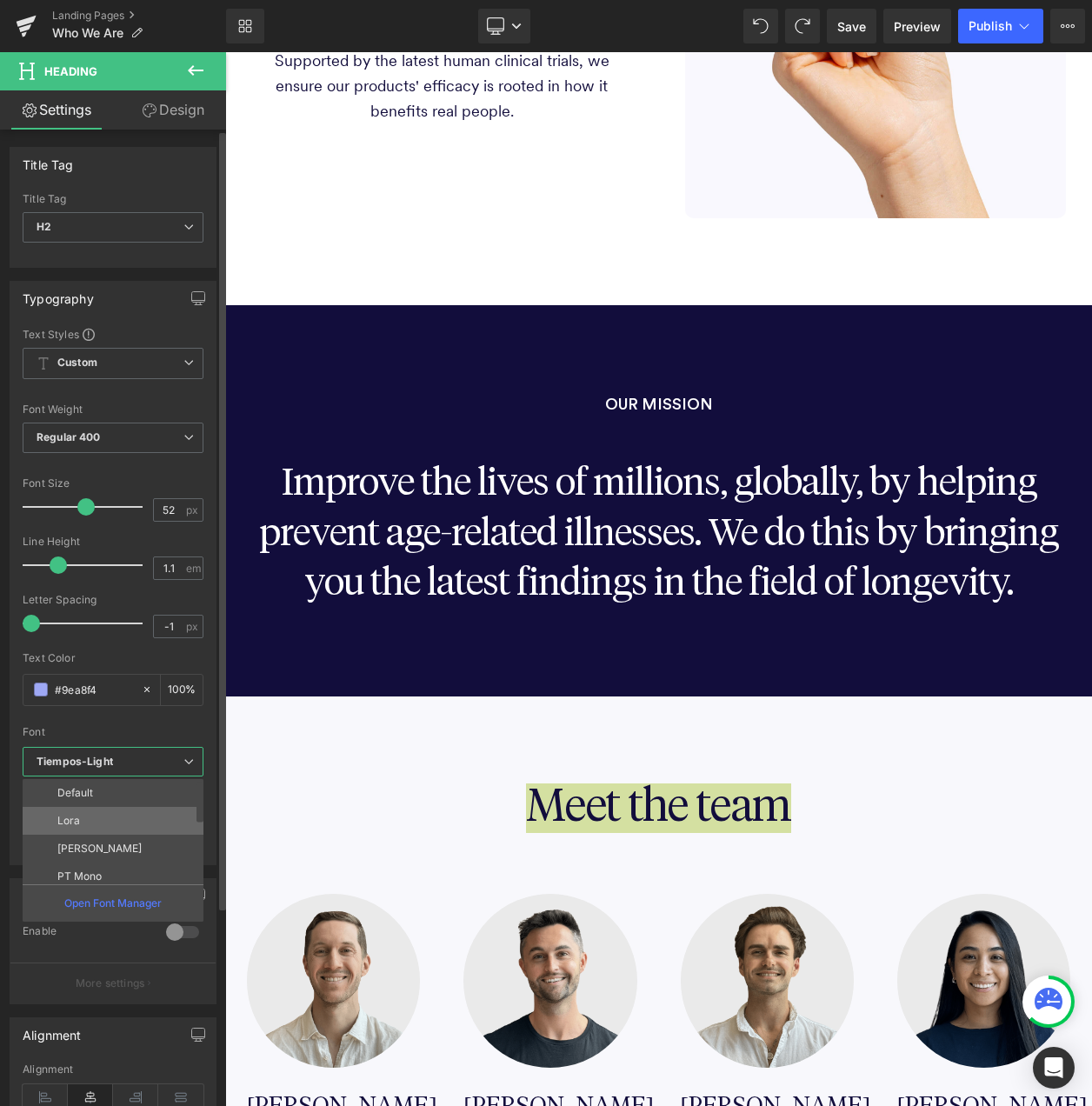
scroll to position [257, 0]
click at [97, 860] on li "circular" at bounding box center [117, 870] width 188 height 28
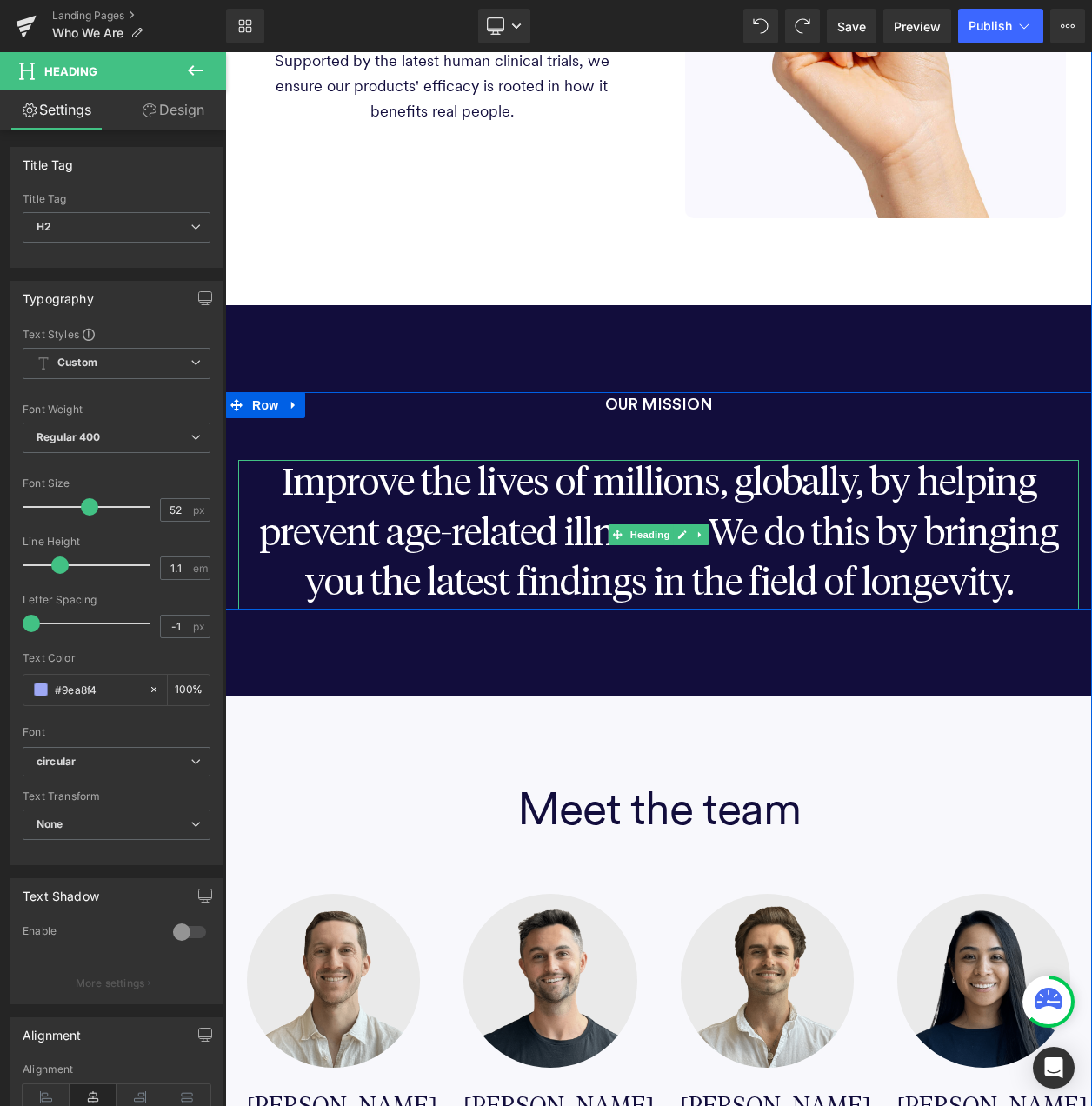
click at [623, 481] on h2 "Improve the lives of millions, globally, by helping prevent age-related illness…" at bounding box center [659, 534] width 841 height 150
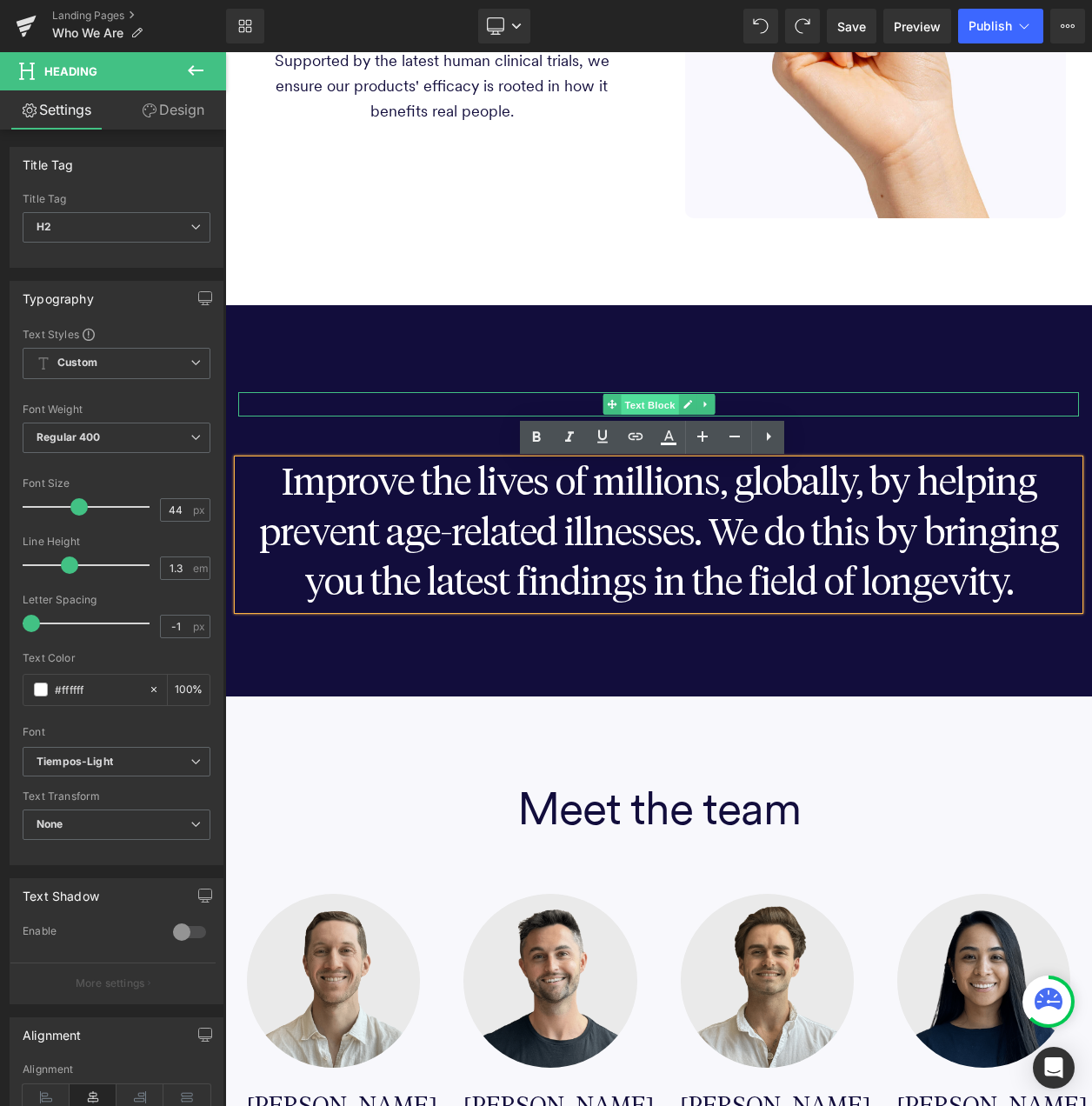
click at [629, 398] on span "Text Block" at bounding box center [649, 405] width 57 height 21
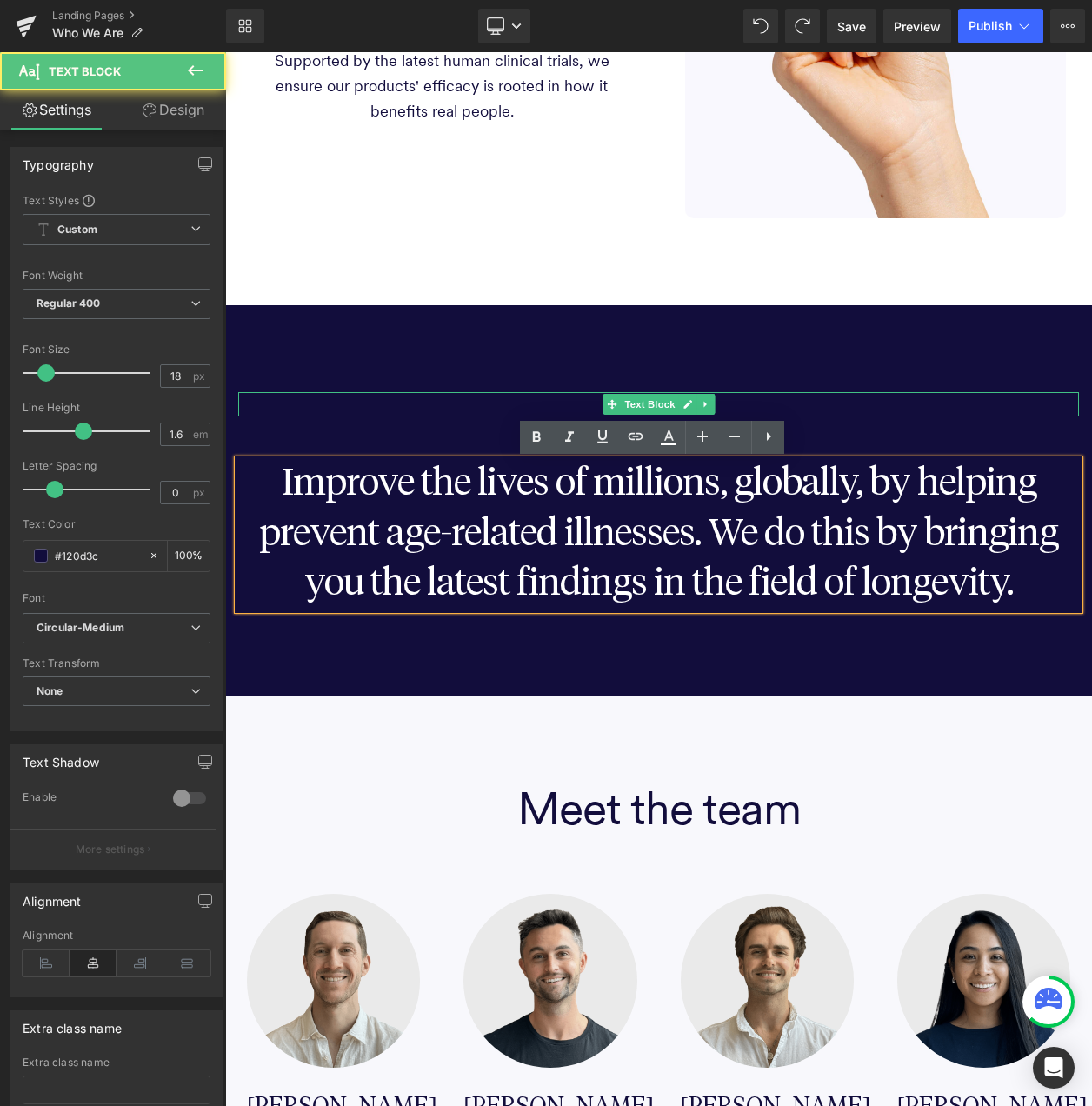
click at [828, 404] on p "OUR MISSION" at bounding box center [659, 404] width 841 height 25
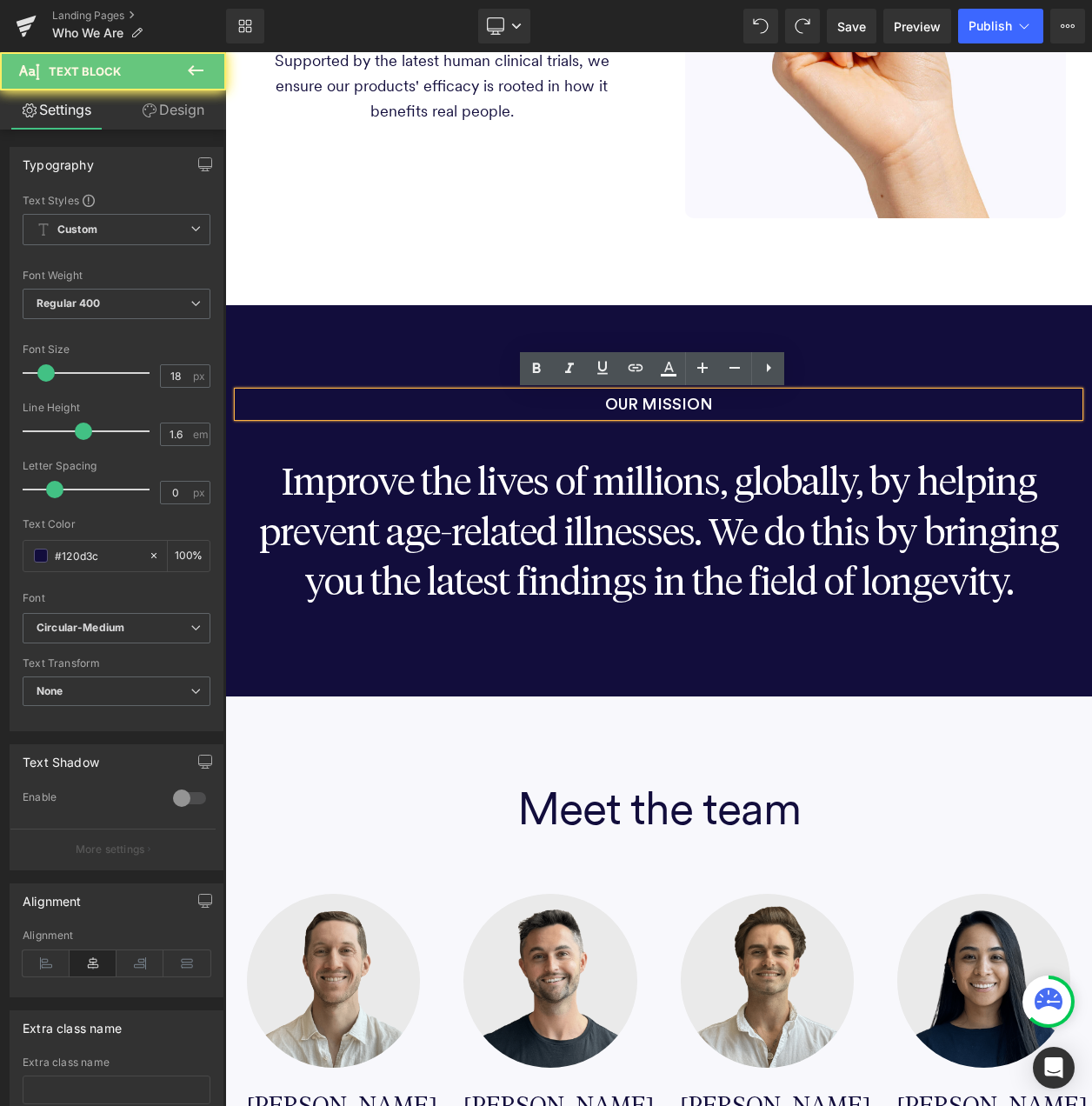
click at [679, 406] on span "OUR MISSION" at bounding box center [660, 404] width 107 height 16
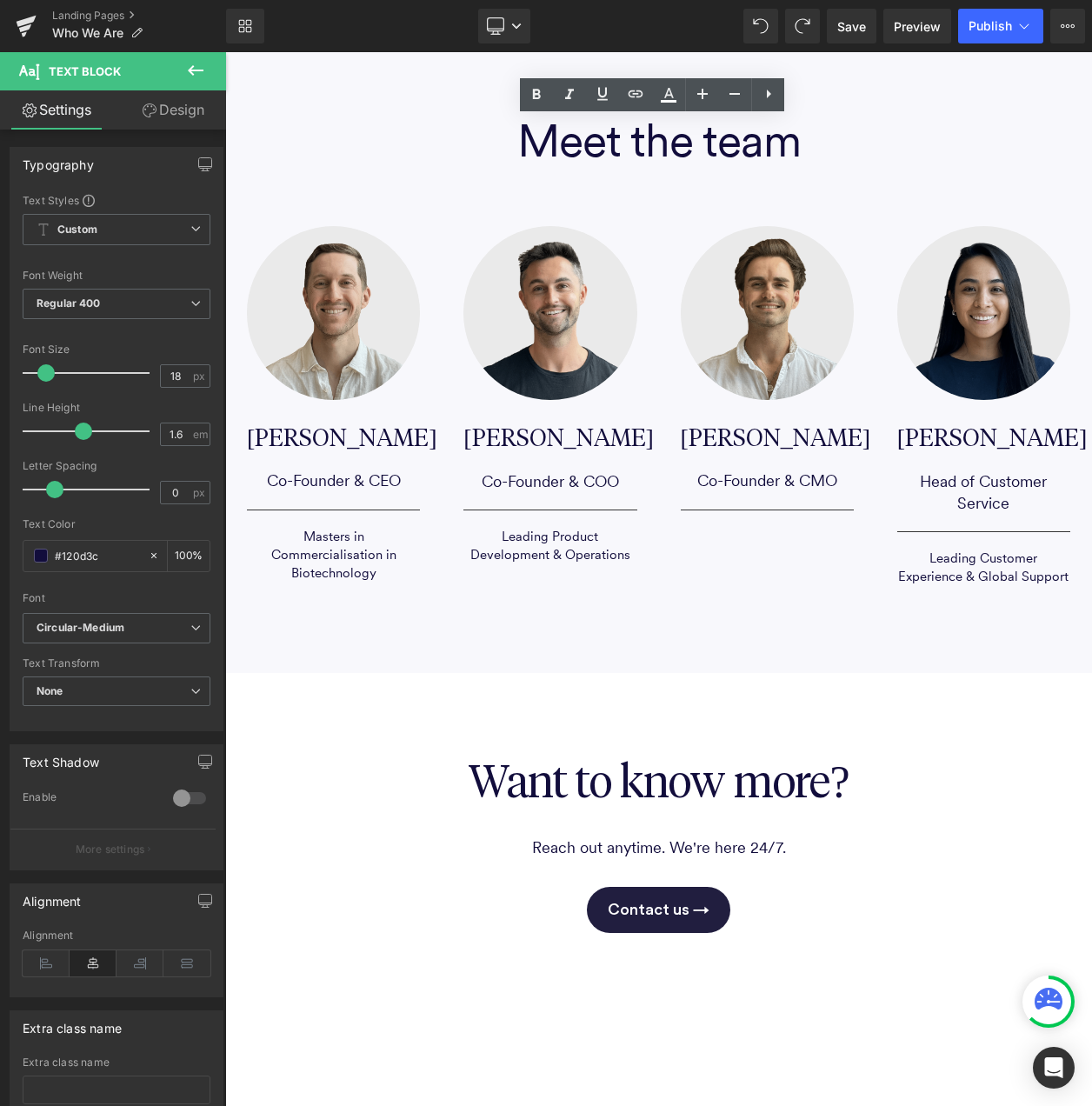
scroll to position [2609, 0]
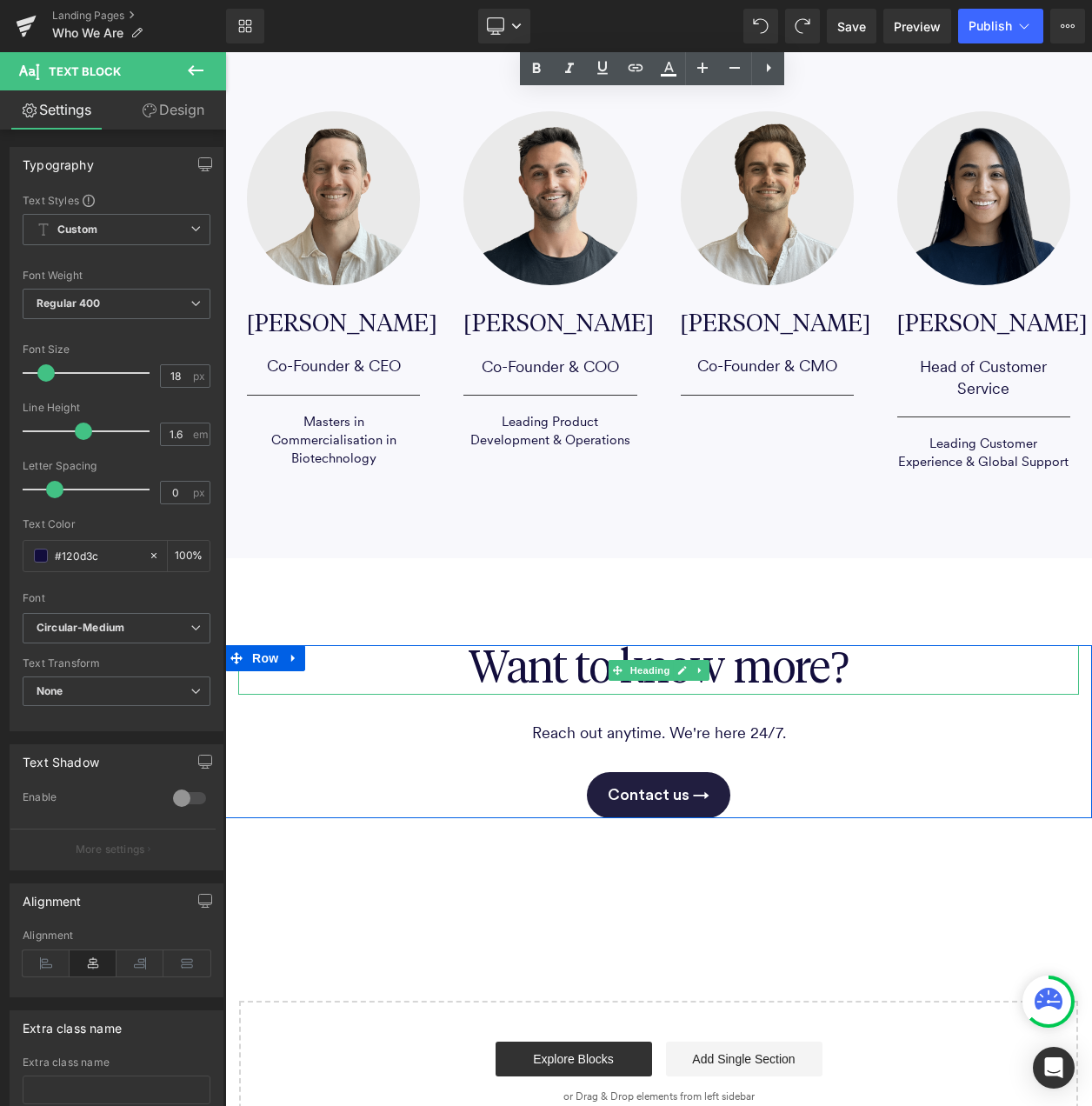
click at [727, 659] on span "Want to know more?" at bounding box center [659, 670] width 381 height 45
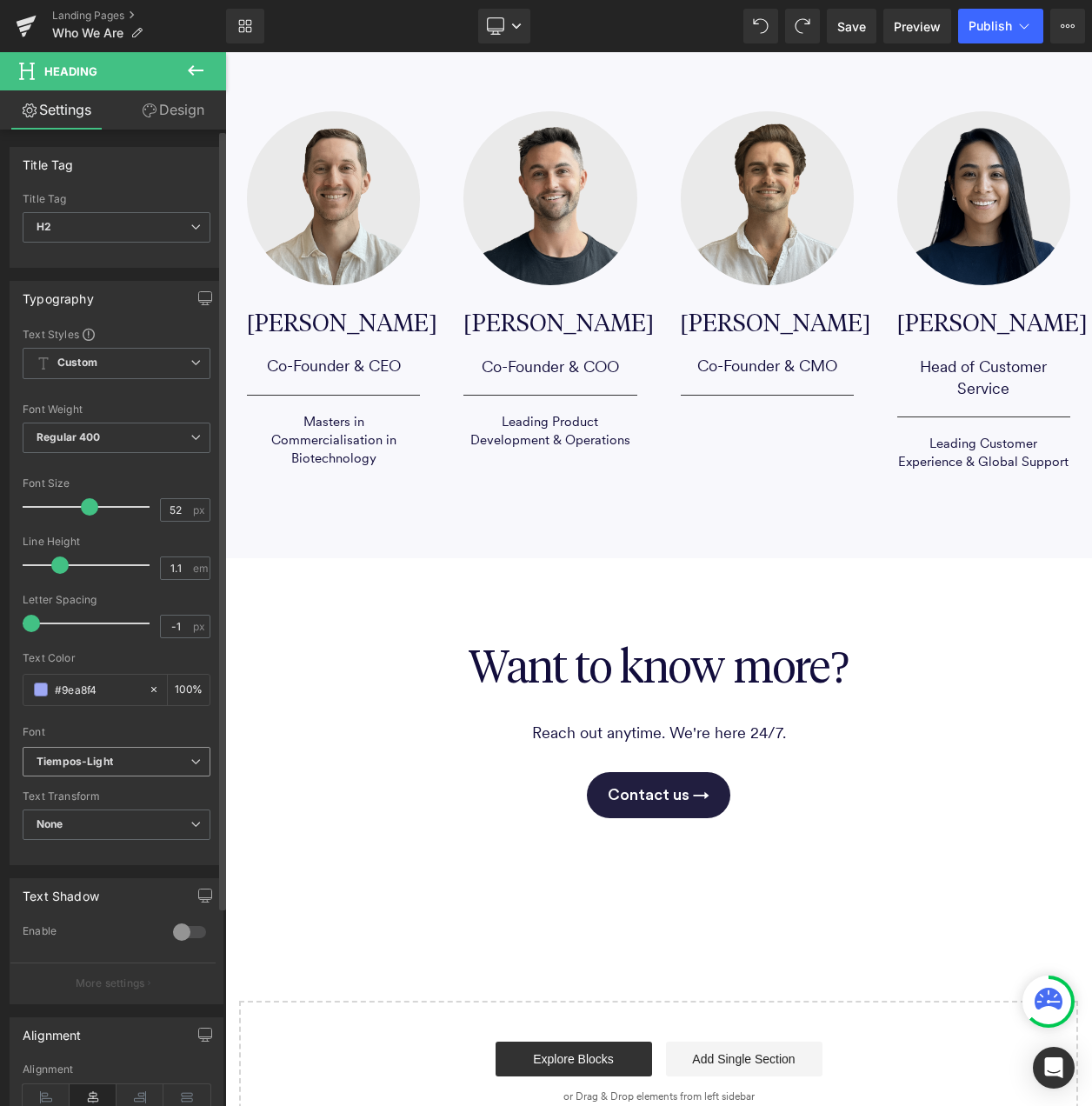
click at [183, 756] on b "Tiempos-Light" at bounding box center [113, 762] width 154 height 15
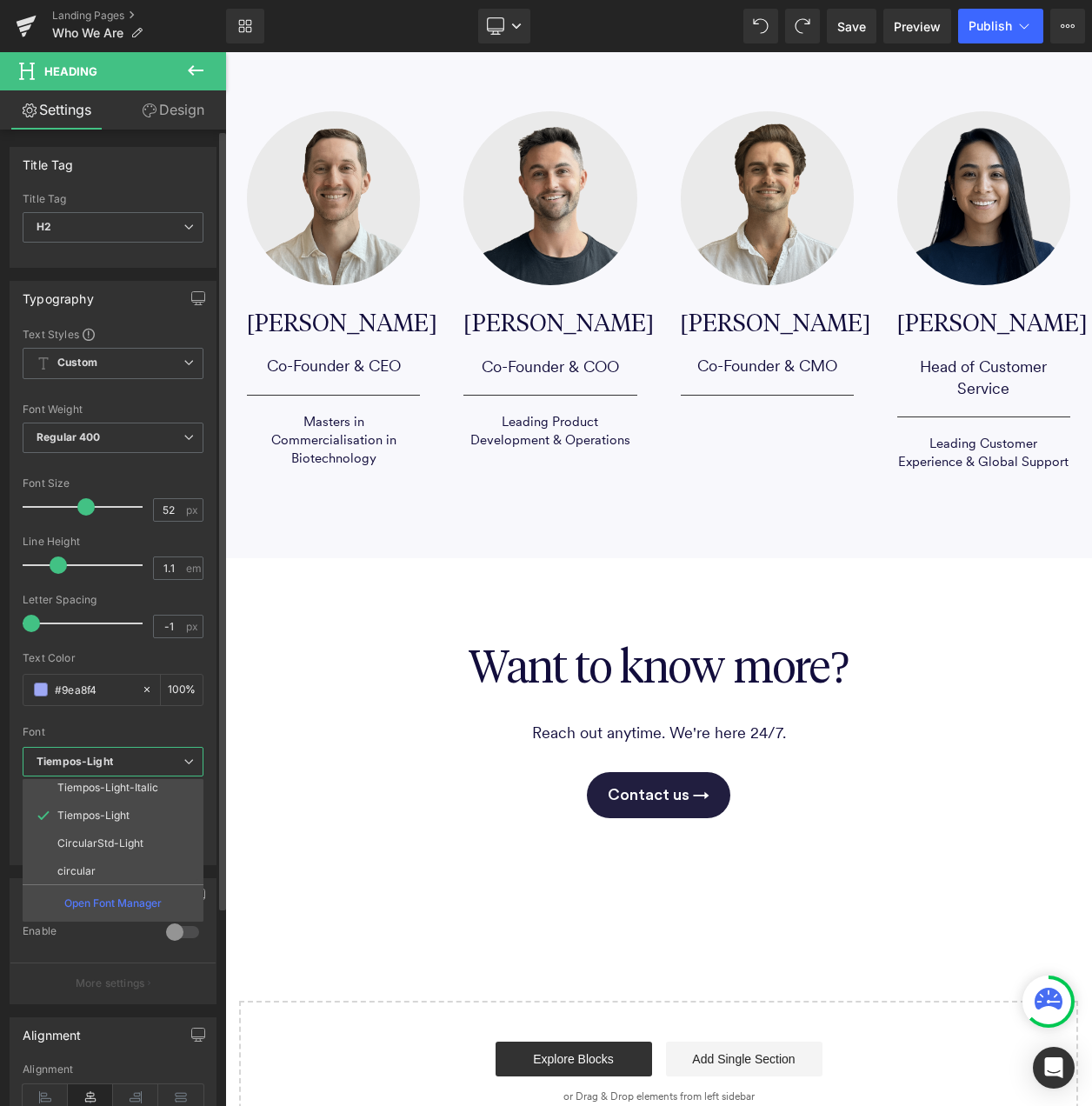
scroll to position [257, 0]
click at [116, 858] on li "circular" at bounding box center [117, 870] width 188 height 28
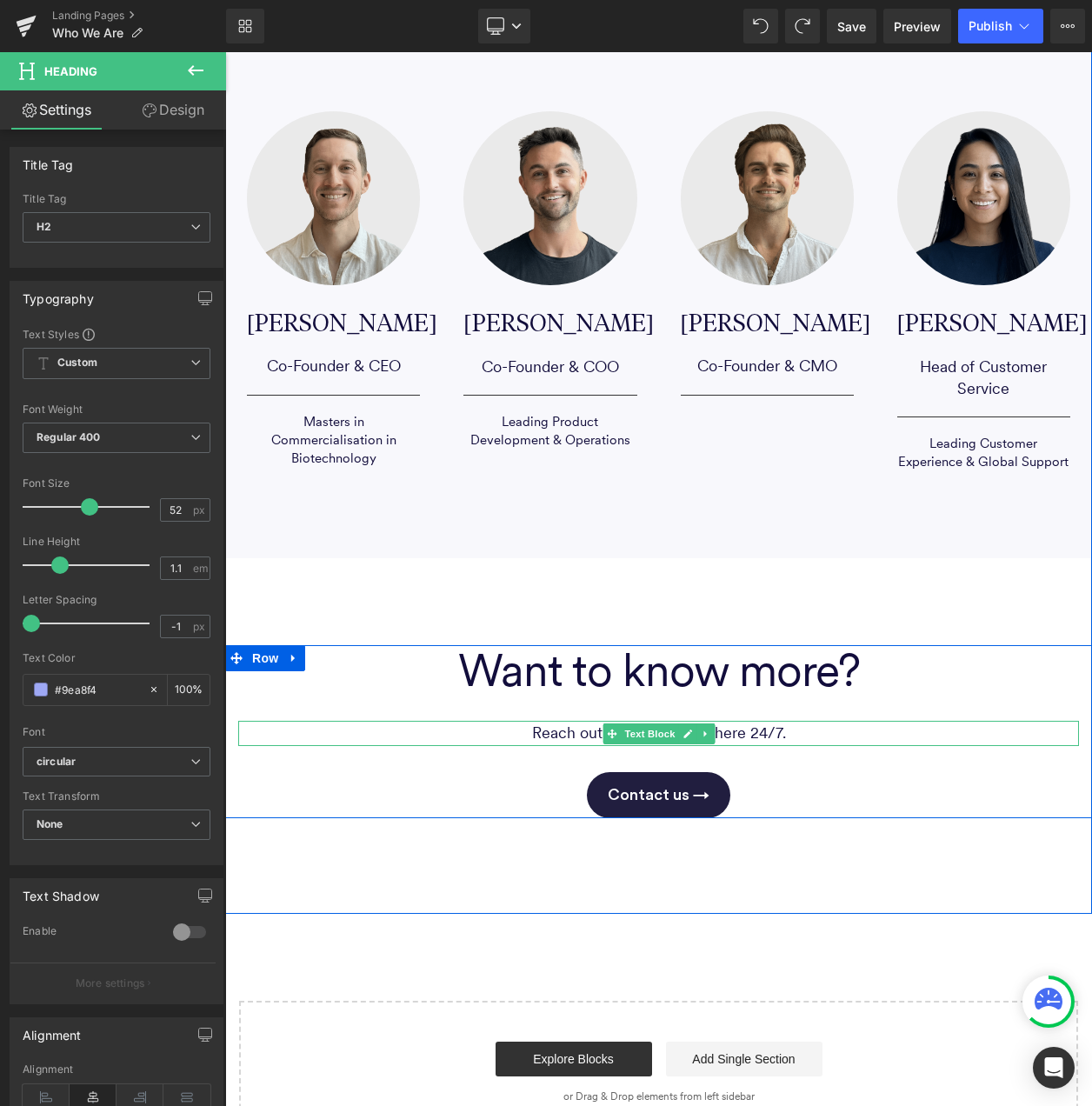
click at [725, 733] on p "Reach out anytime. We're here 24/7." at bounding box center [659, 733] width 841 height 25
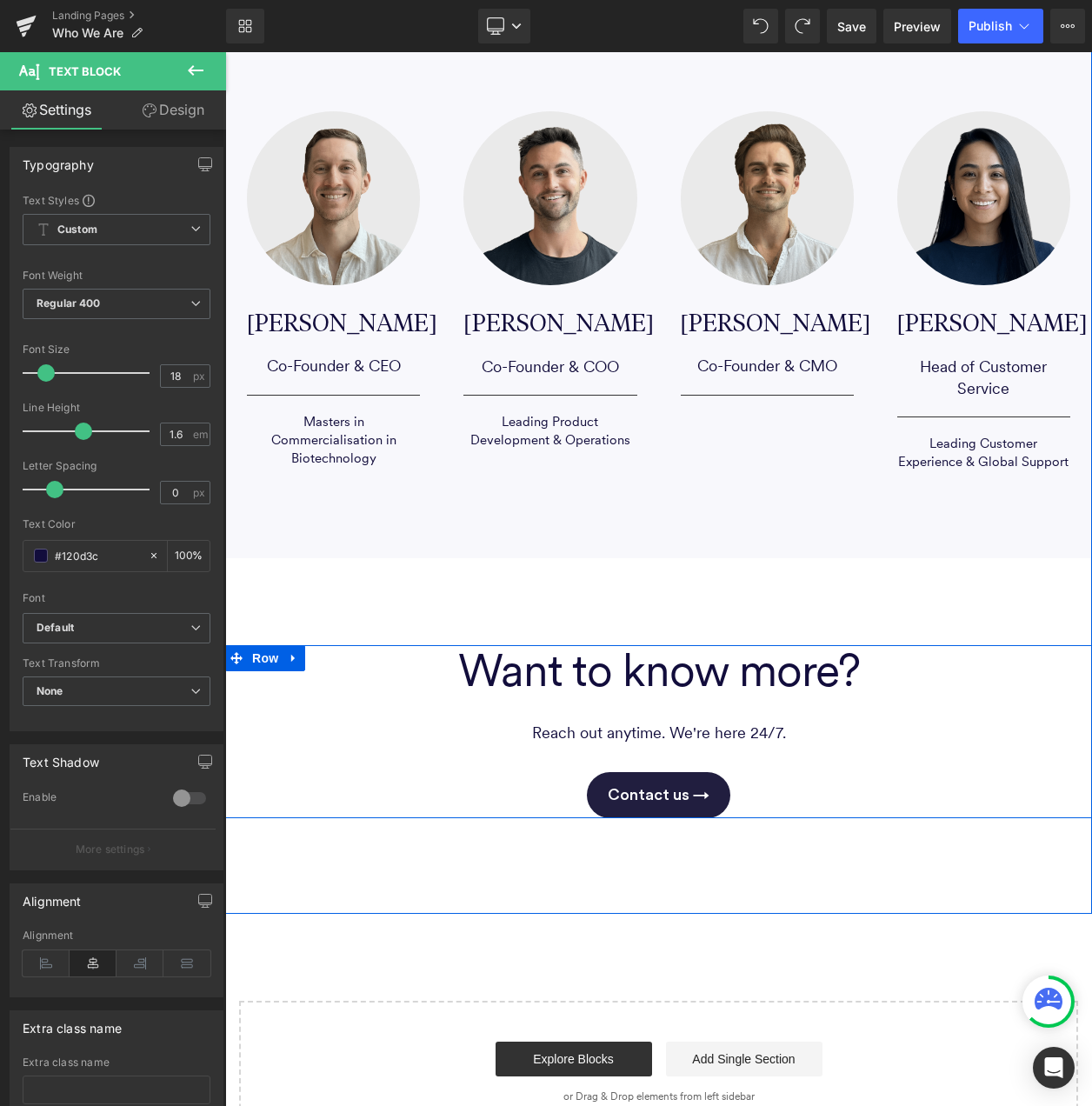
click at [722, 677] on span "Want to know more?" at bounding box center [660, 670] width 401 height 55
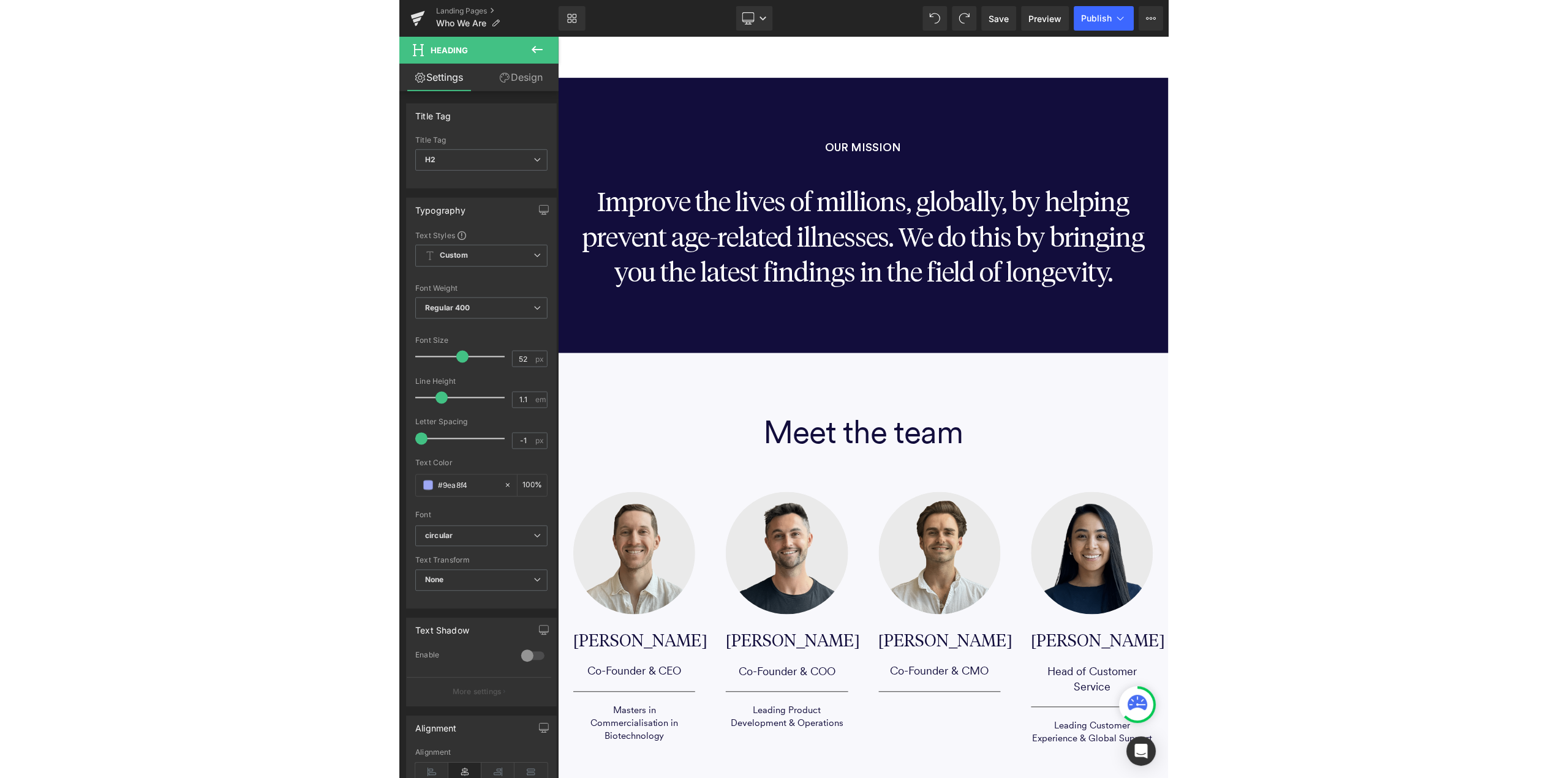
scroll to position [1286, 0]
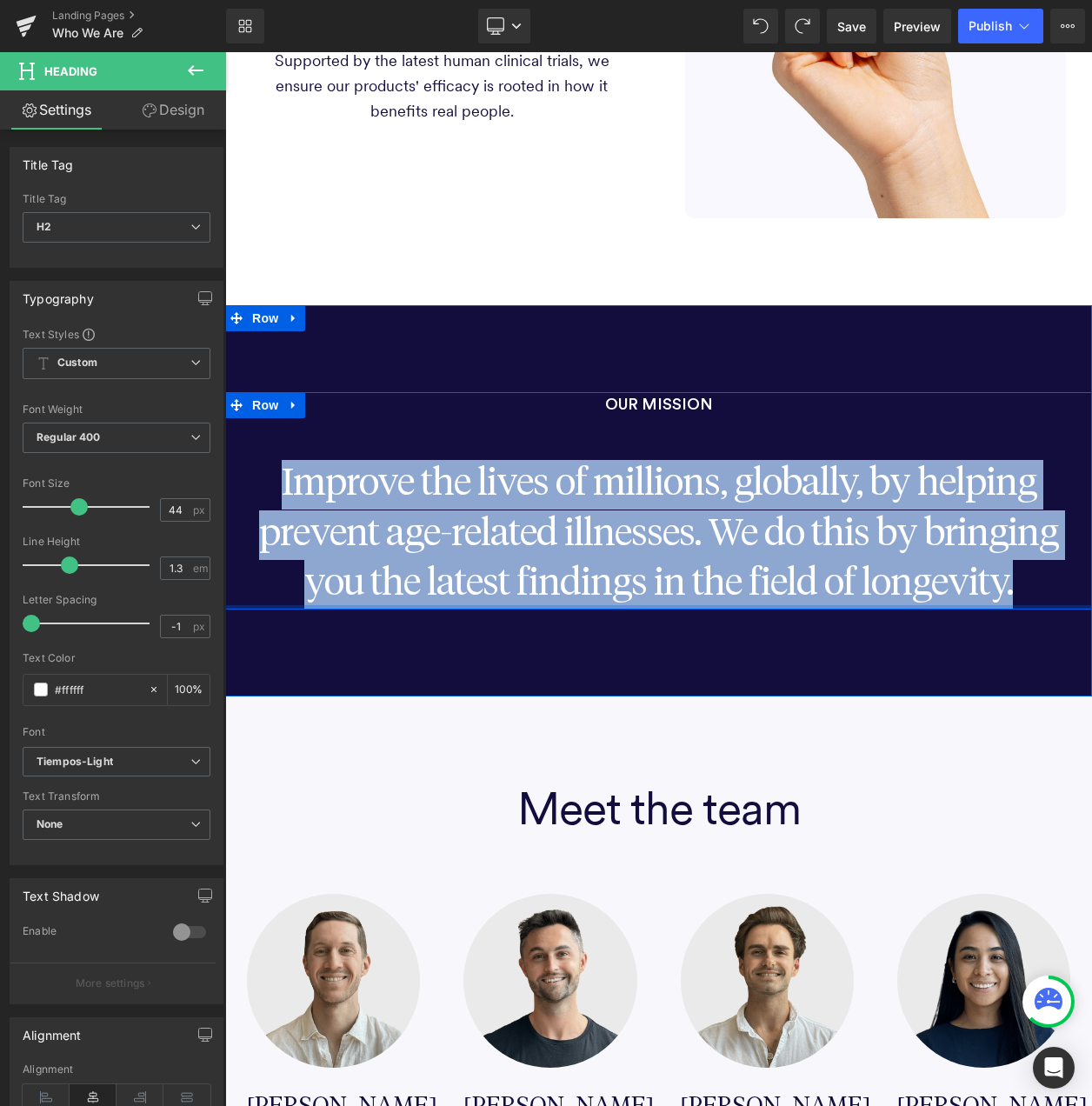
drag, startPoint x: 287, startPoint y: 478, endPoint x: 1020, endPoint y: 608, distance: 744.4
click at [1020, 608] on div "OUR MISSION Text Block Improve the lives of millions, globally, by helping prev…" at bounding box center [659, 500] width 867 height 218
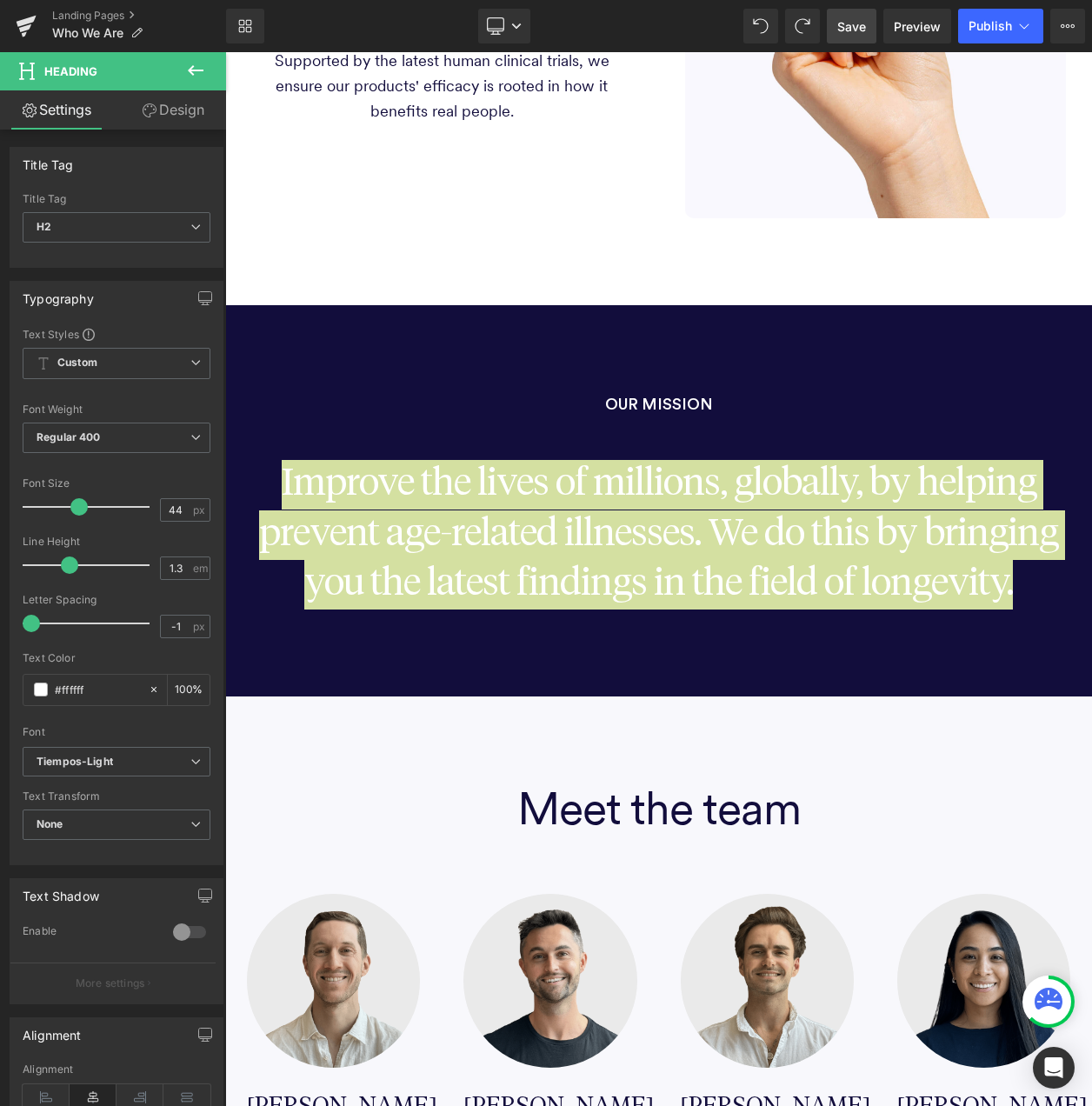
click at [843, 30] on span "Save" at bounding box center [852, 25] width 28 height 18
click at [985, 22] on span "Publish" at bounding box center [990, 25] width 43 height 14
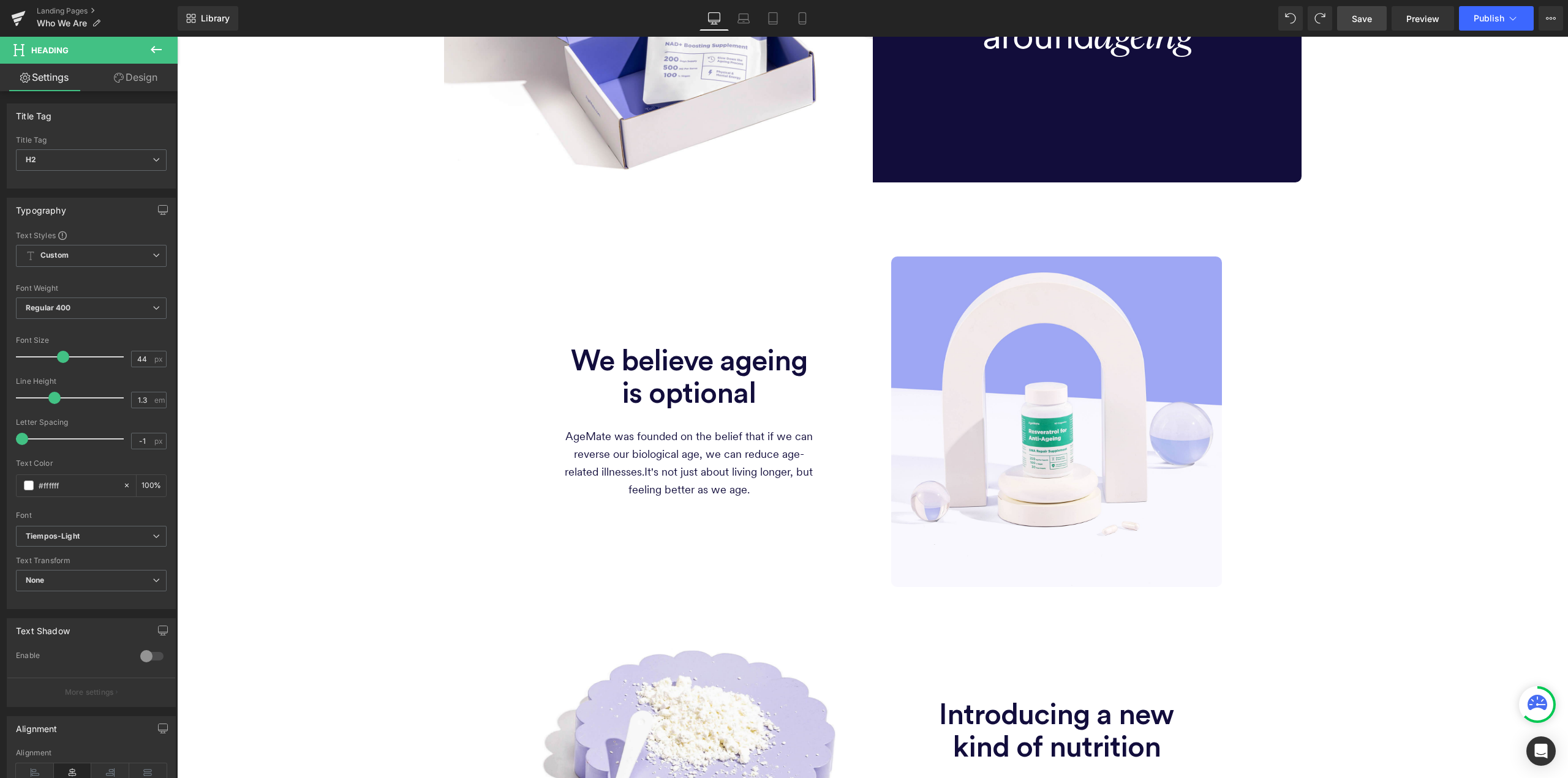
scroll to position [123, 0]
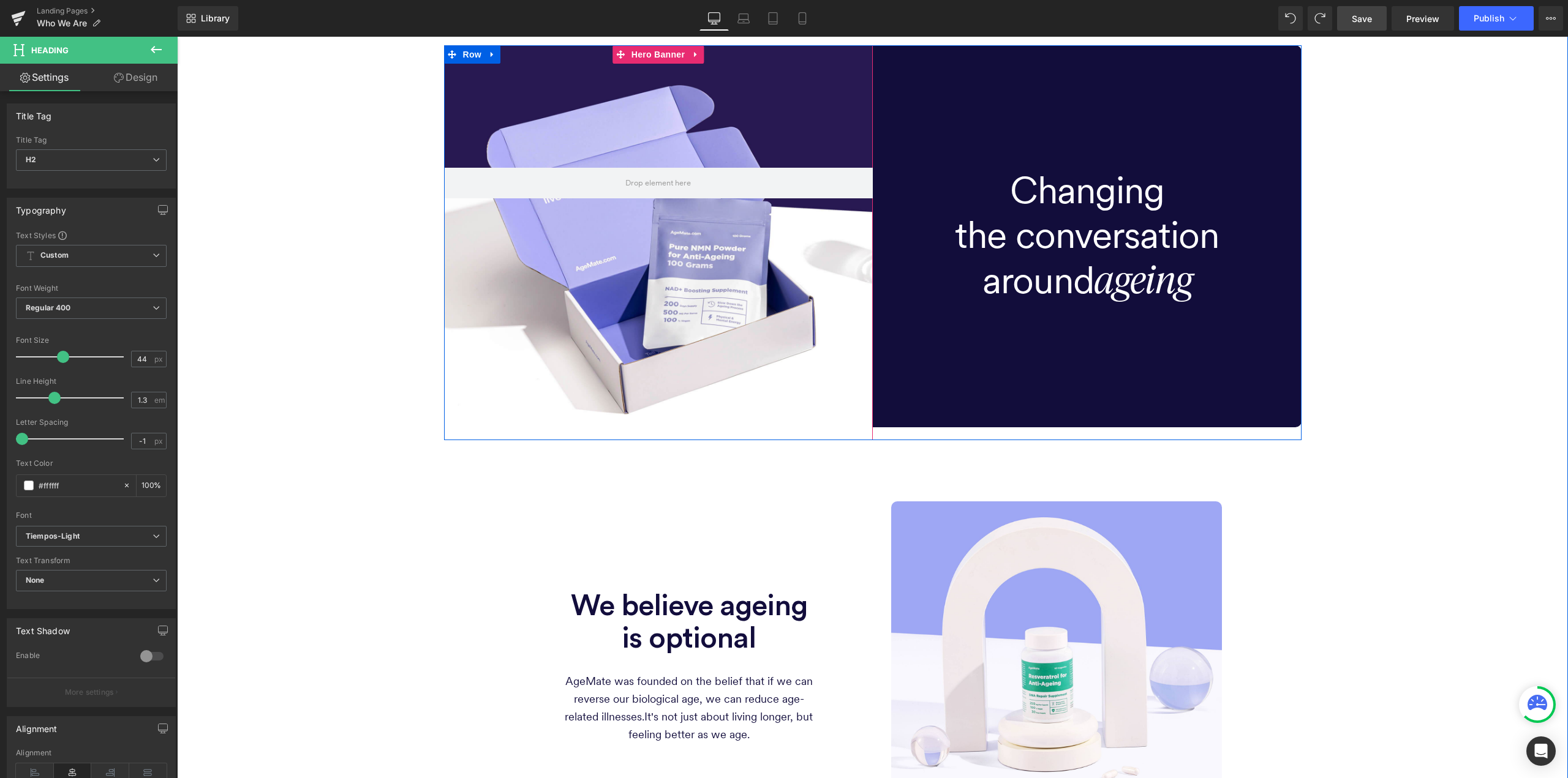
click at [669, 253] on div at bounding box center [658, 242] width 429 height 395
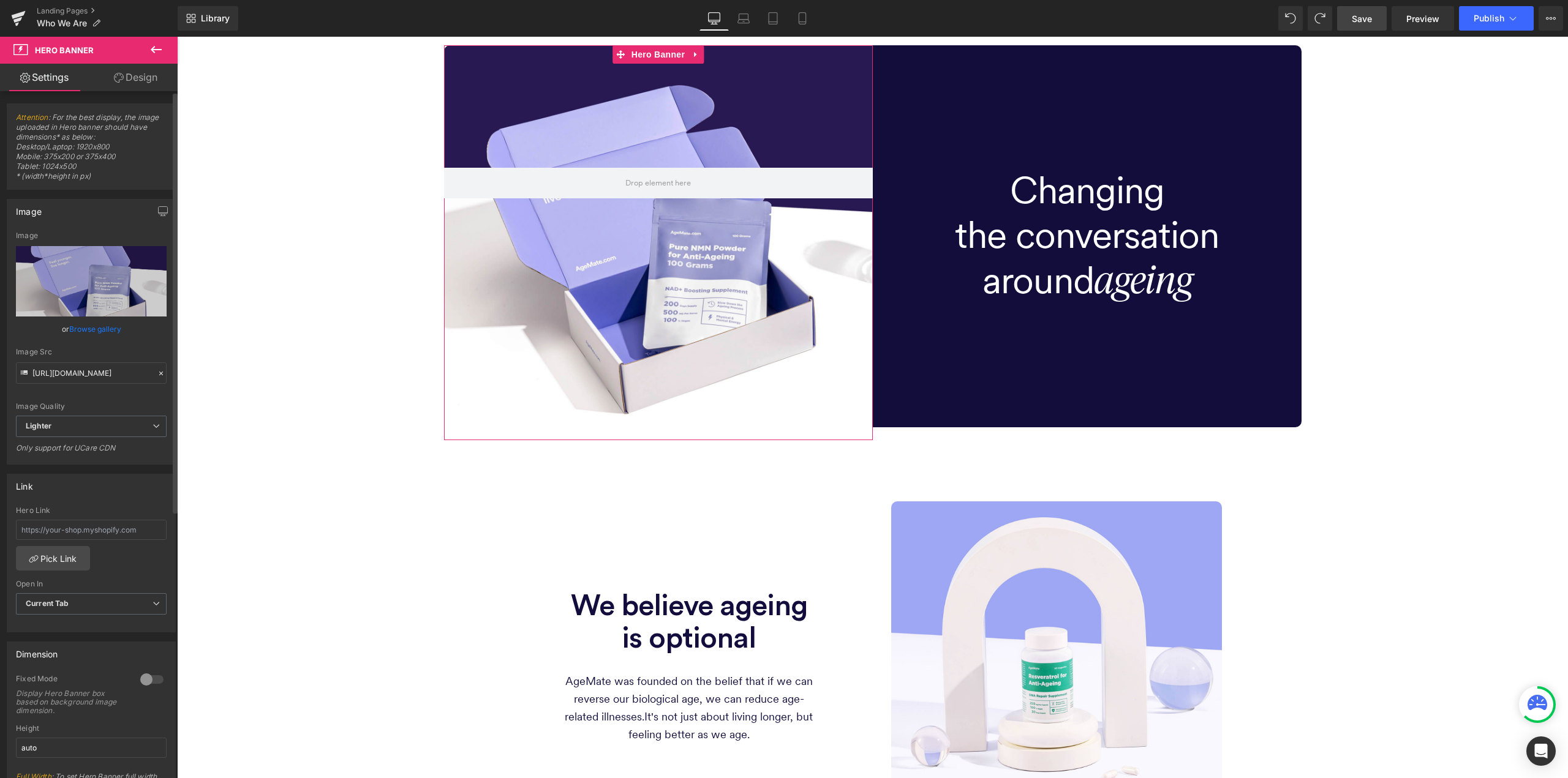
click at [104, 328] on link "Browse gallery" at bounding box center [95, 329] width 52 height 21
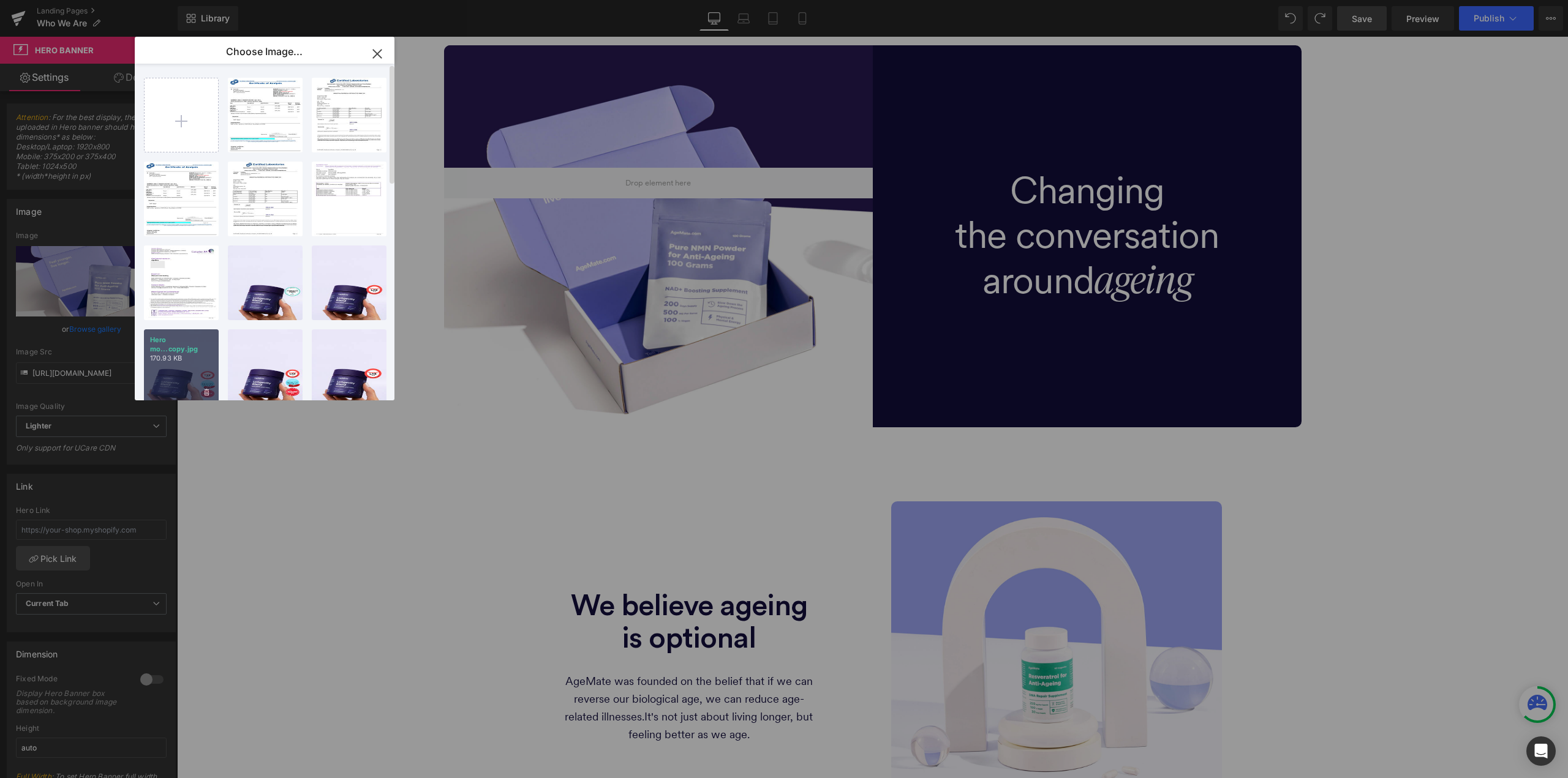
click at [197, 374] on div "Hero mo...copy.jpg 170.93 KB" at bounding box center [181, 367] width 75 height 75
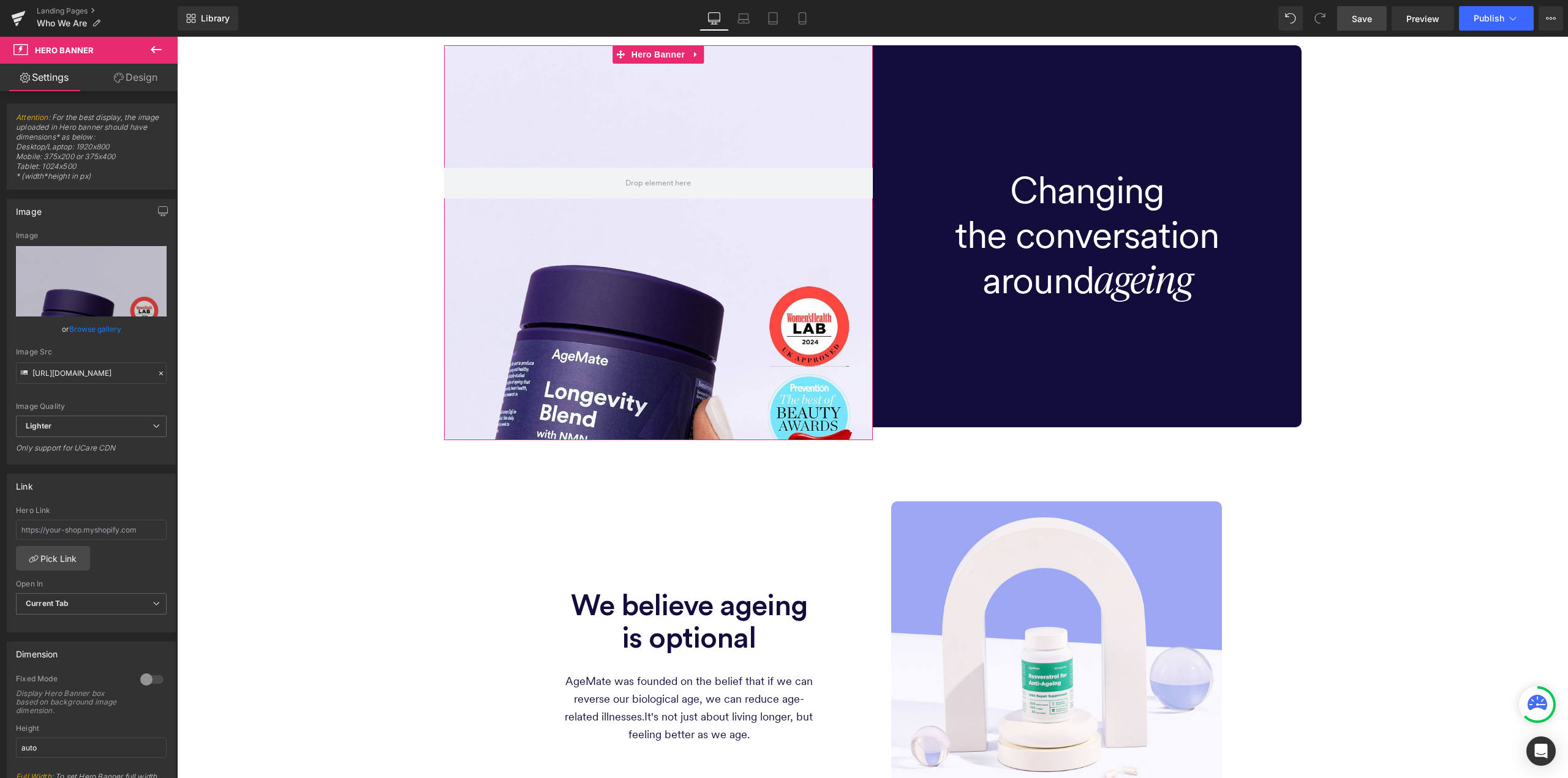
click at [78, 329] on link "Browse gallery" at bounding box center [95, 329] width 52 height 21
click at [78, 0] on div "Text Block You are previewing how the will restyle your page. You can not edit …" at bounding box center [784, 0] width 1568 height 0
drag, startPoint x: 262, startPoint y: 407, endPoint x: 235, endPoint y: 377, distance: 40.4
click at [92, 328] on link "Browse gallery" at bounding box center [95, 329] width 52 height 21
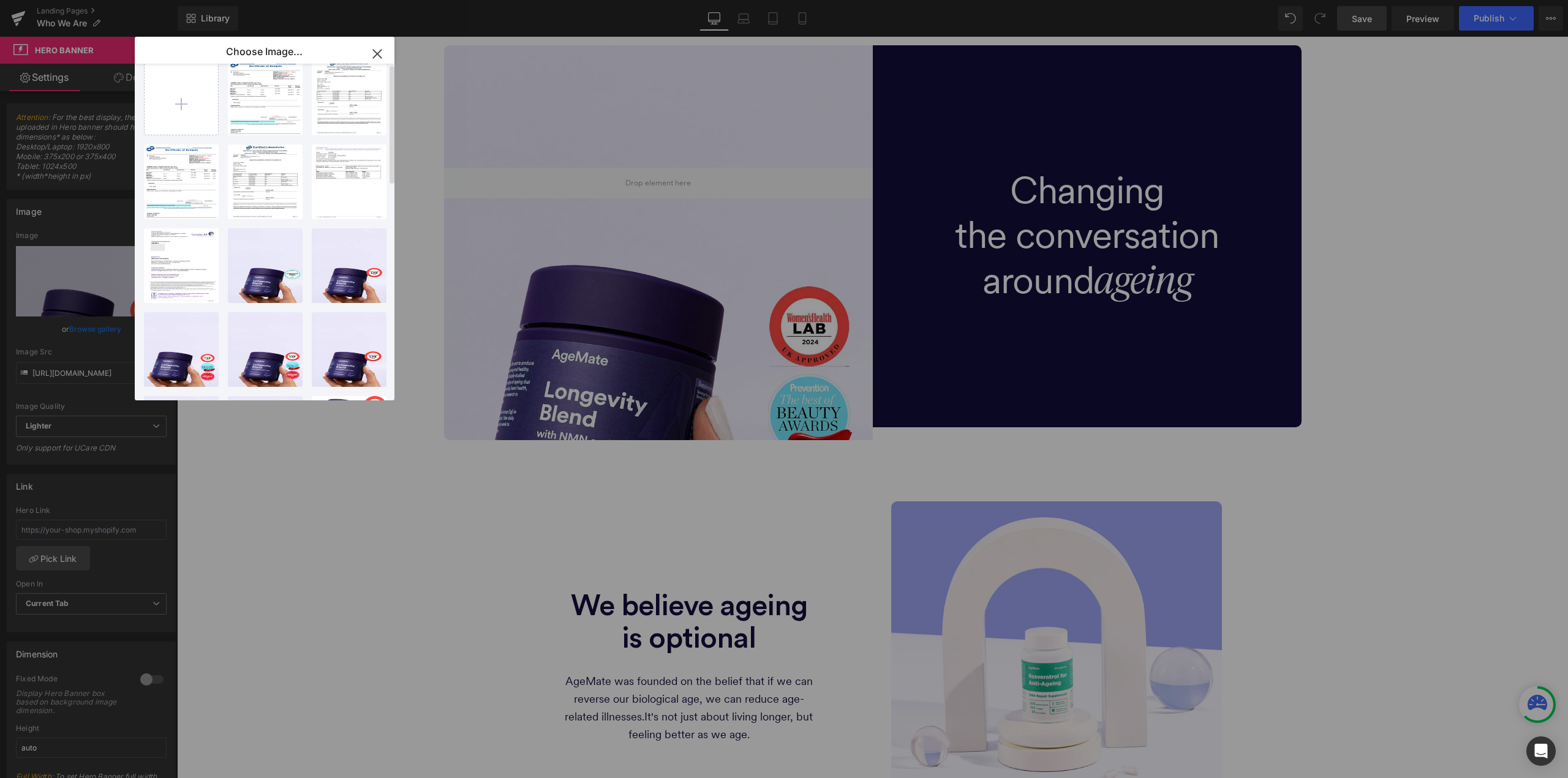
scroll to position [0, 0]
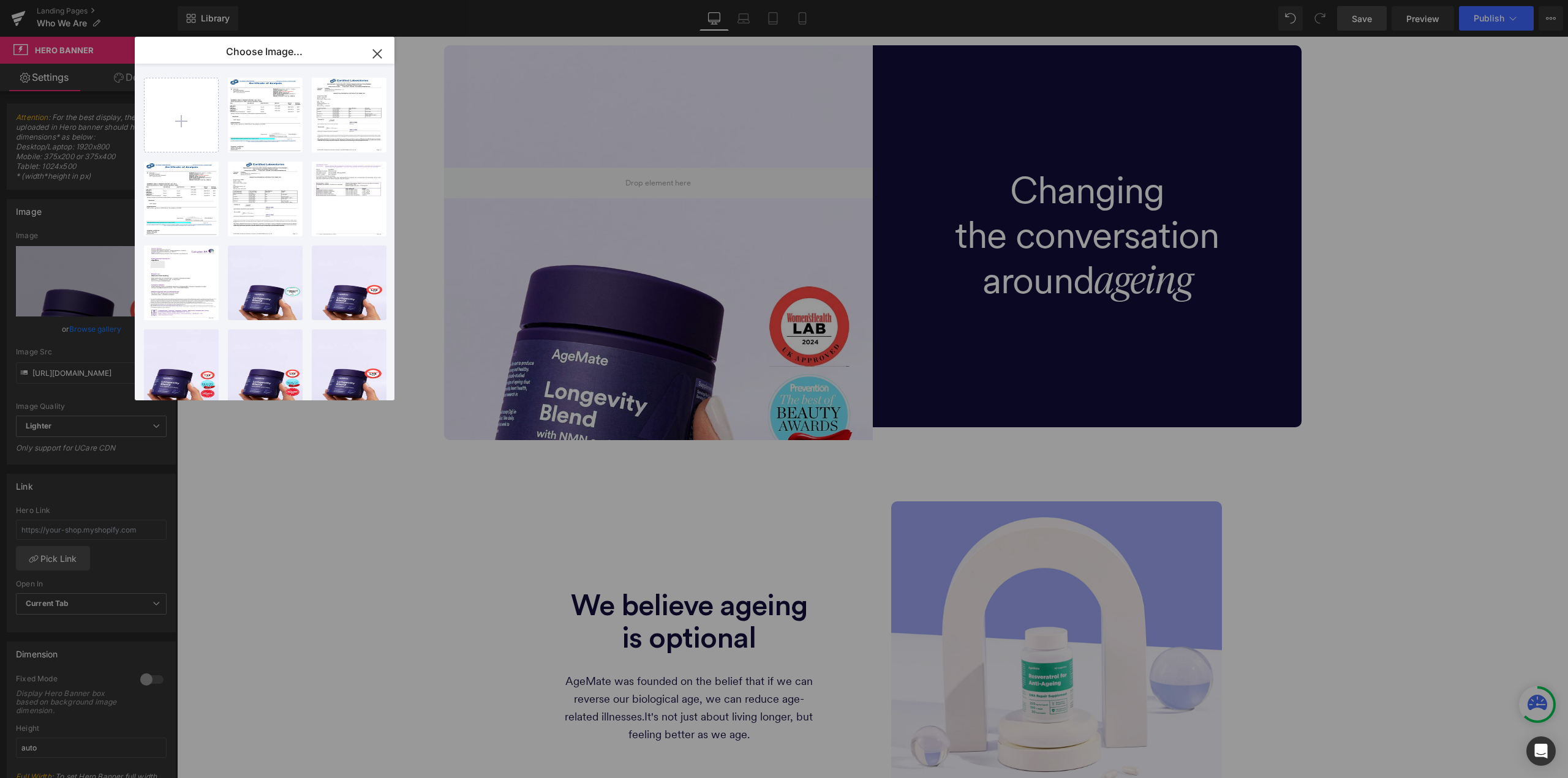
click at [370, 52] on icon "button" at bounding box center [378, 54] width 20 height 20
